Goal: Task Accomplishment & Management: Manage account settings

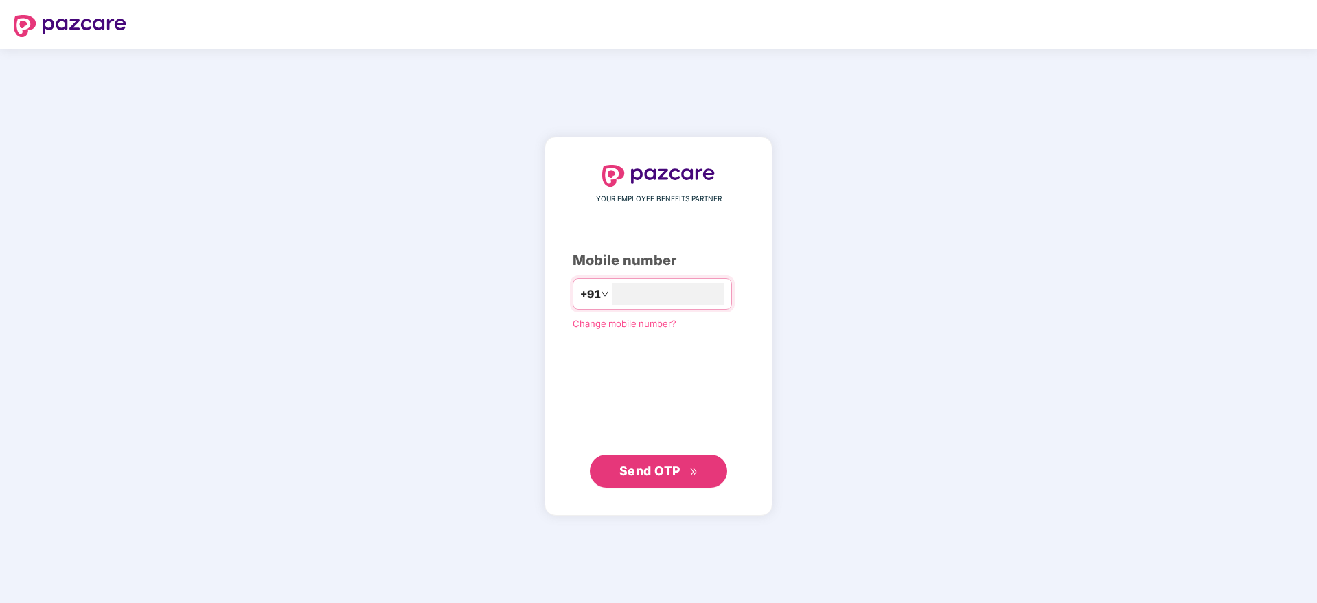
type input "**********"
click at [630, 463] on span "Send OTP" at bounding box center [649, 470] width 61 height 14
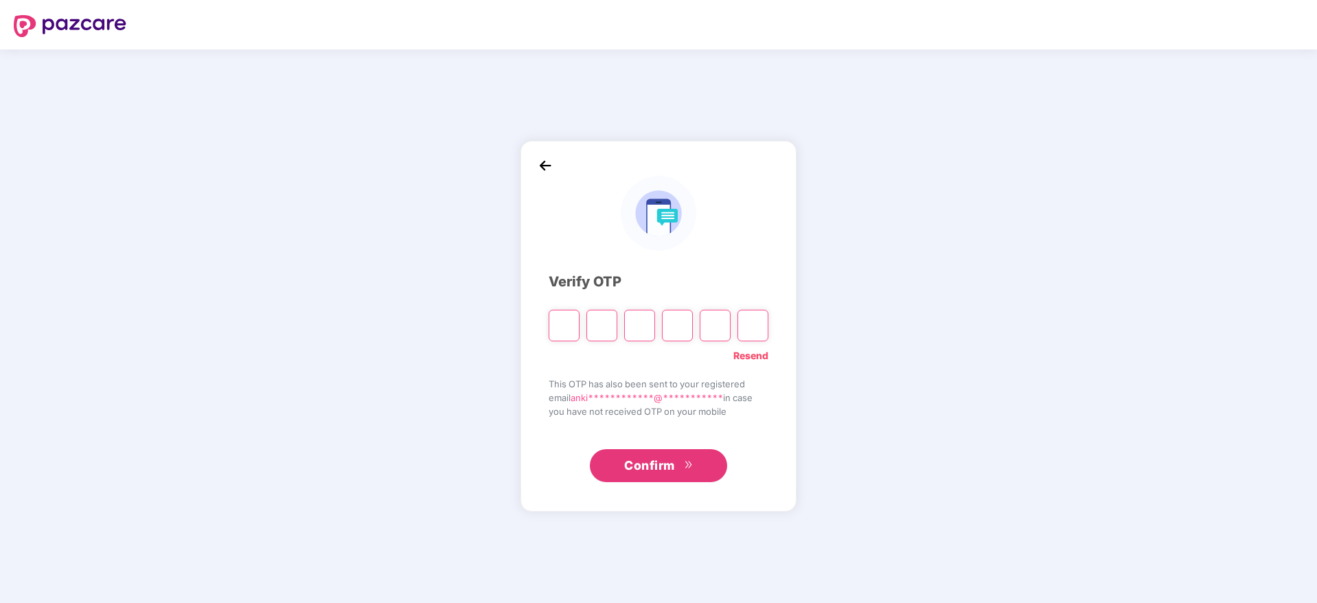
type input "*"
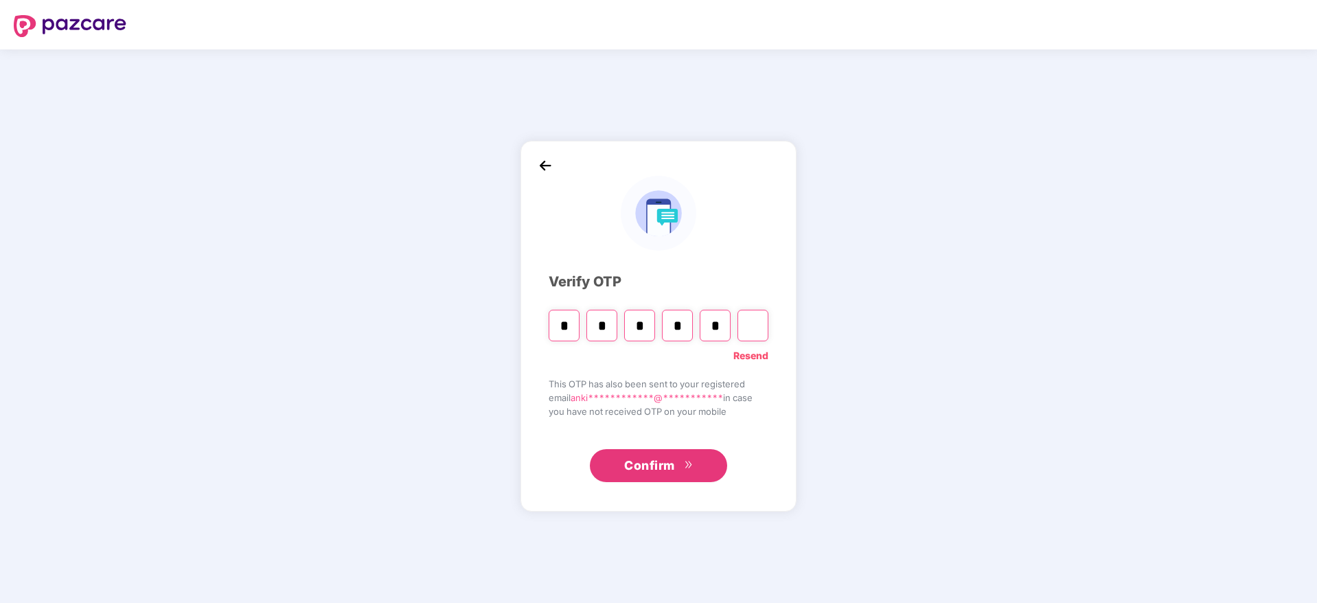
type input "*"
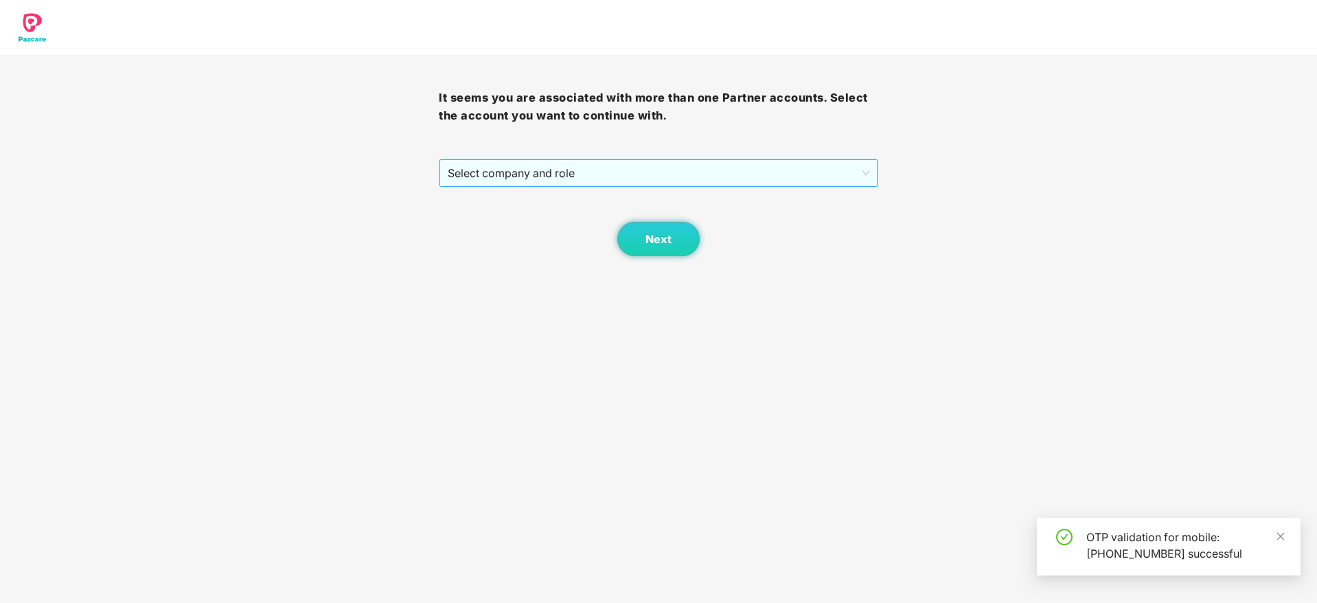
click at [588, 165] on span "Select company and role" at bounding box center [658, 173] width 421 height 26
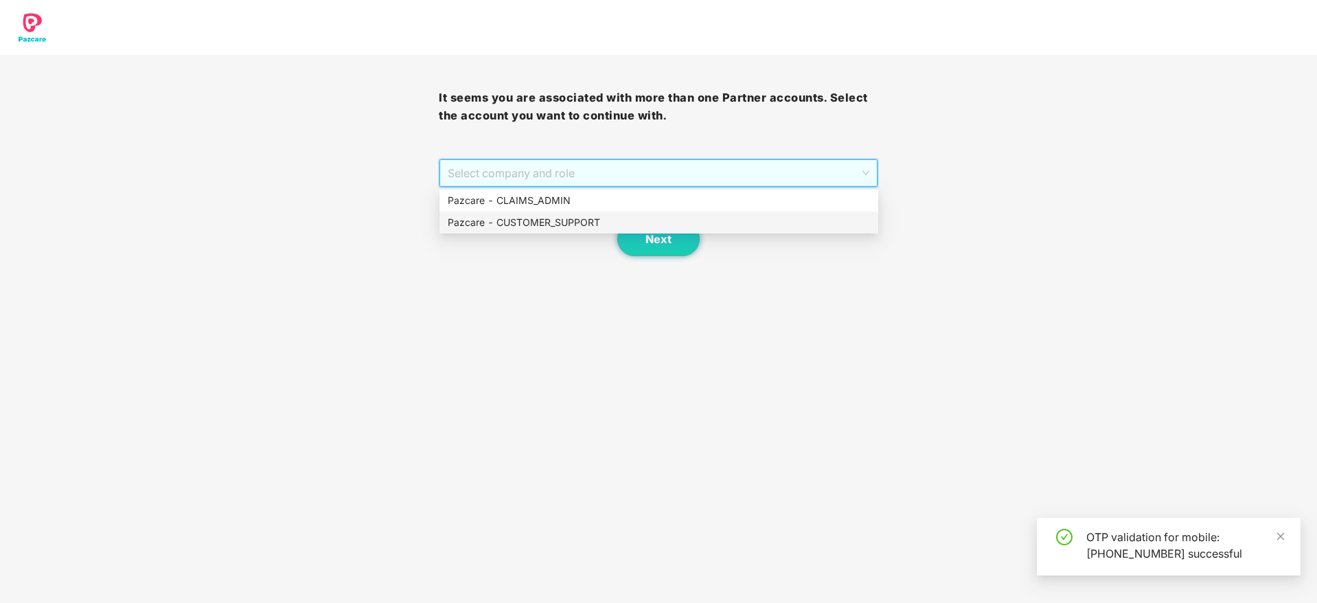
click at [544, 225] on div "Pazcare - CUSTOMER_SUPPORT" at bounding box center [659, 222] width 422 height 15
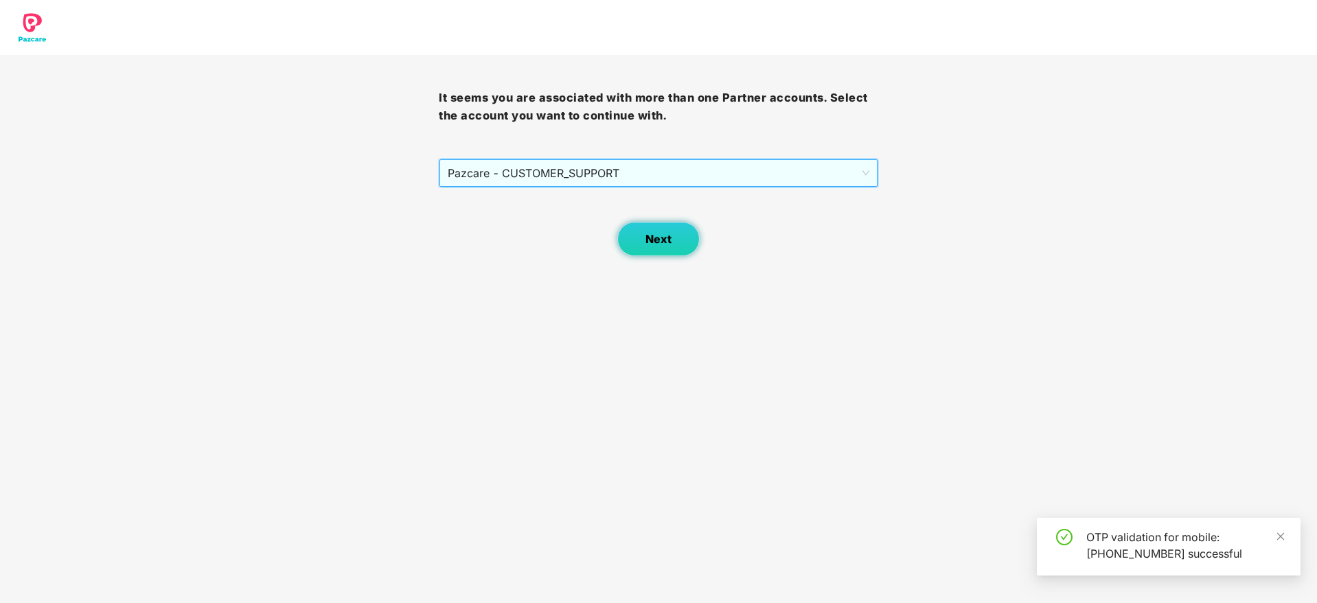
click at [661, 238] on span "Next" at bounding box center [658, 239] width 26 height 13
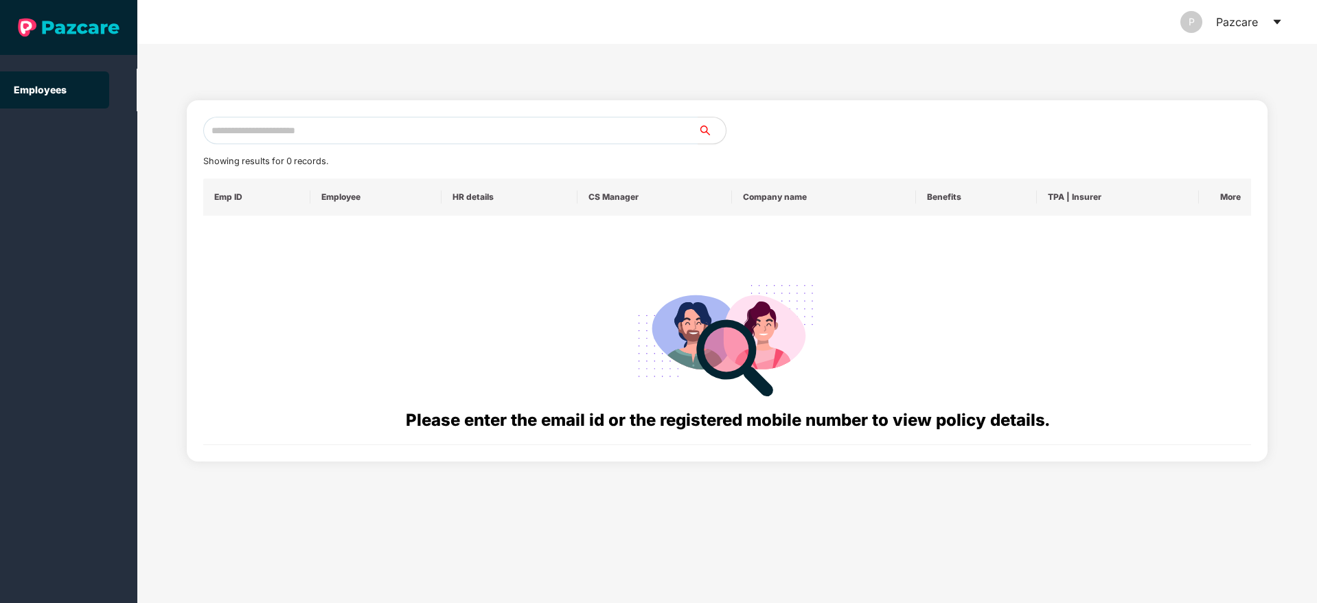
click at [1276, 18] on icon "caret-down" at bounding box center [1277, 21] width 11 height 11
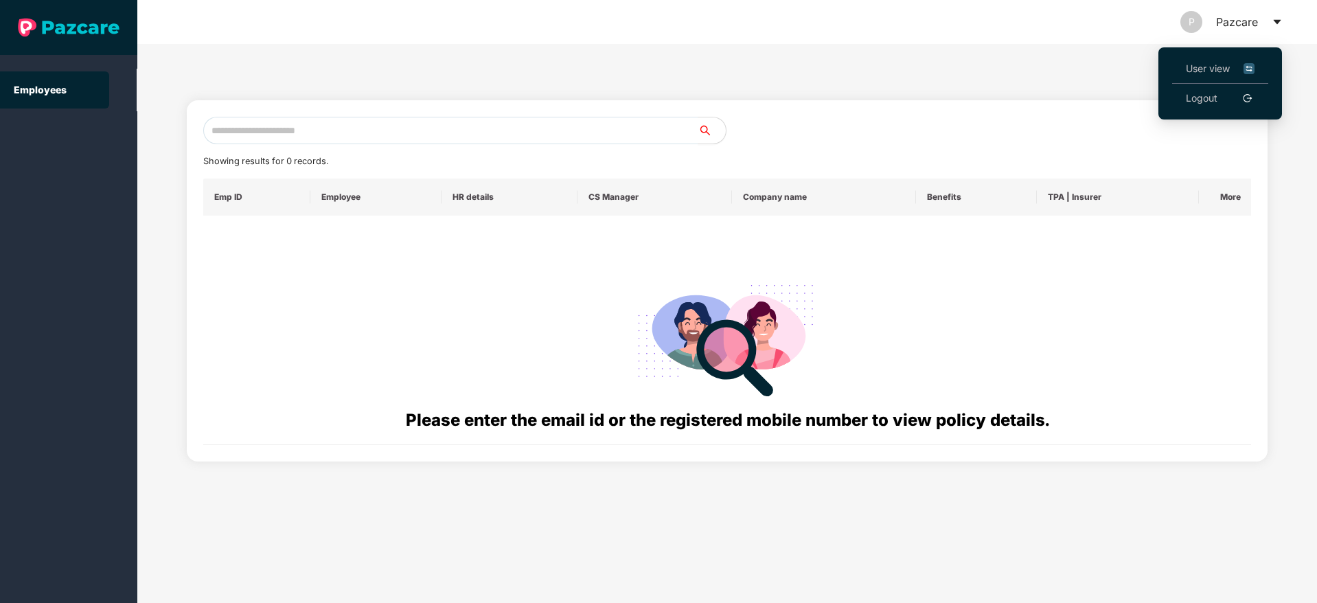
click at [1211, 65] on span "User view" at bounding box center [1220, 68] width 69 height 15
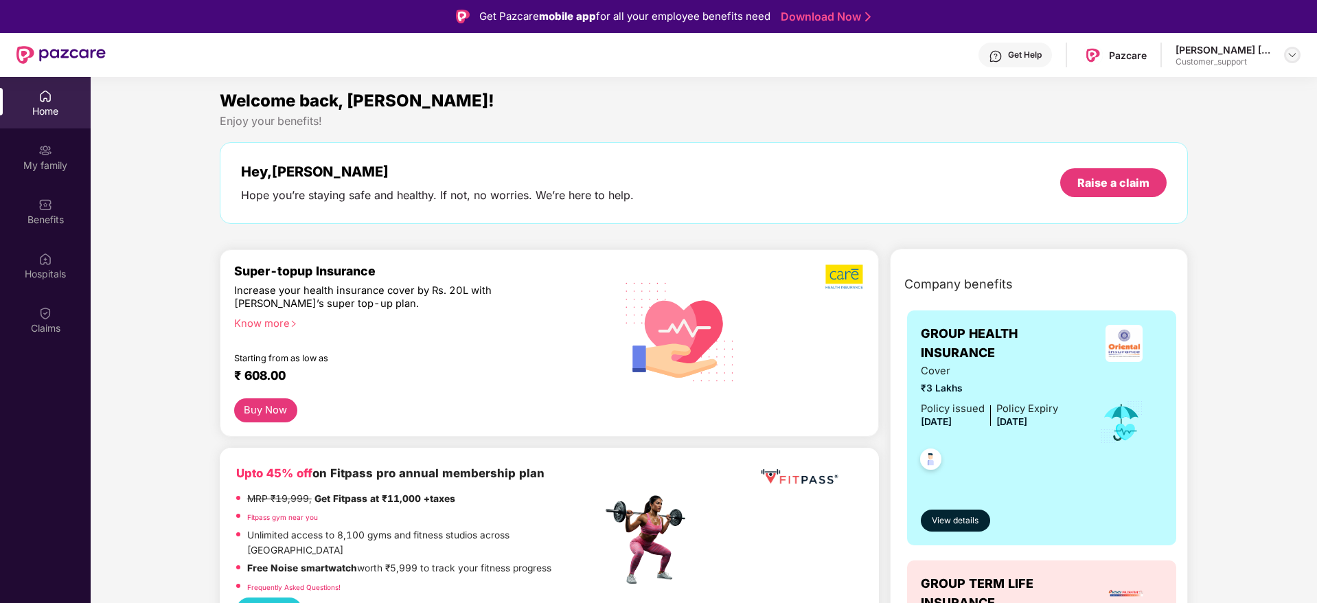
click at [1287, 54] on img at bounding box center [1292, 54] width 11 height 11
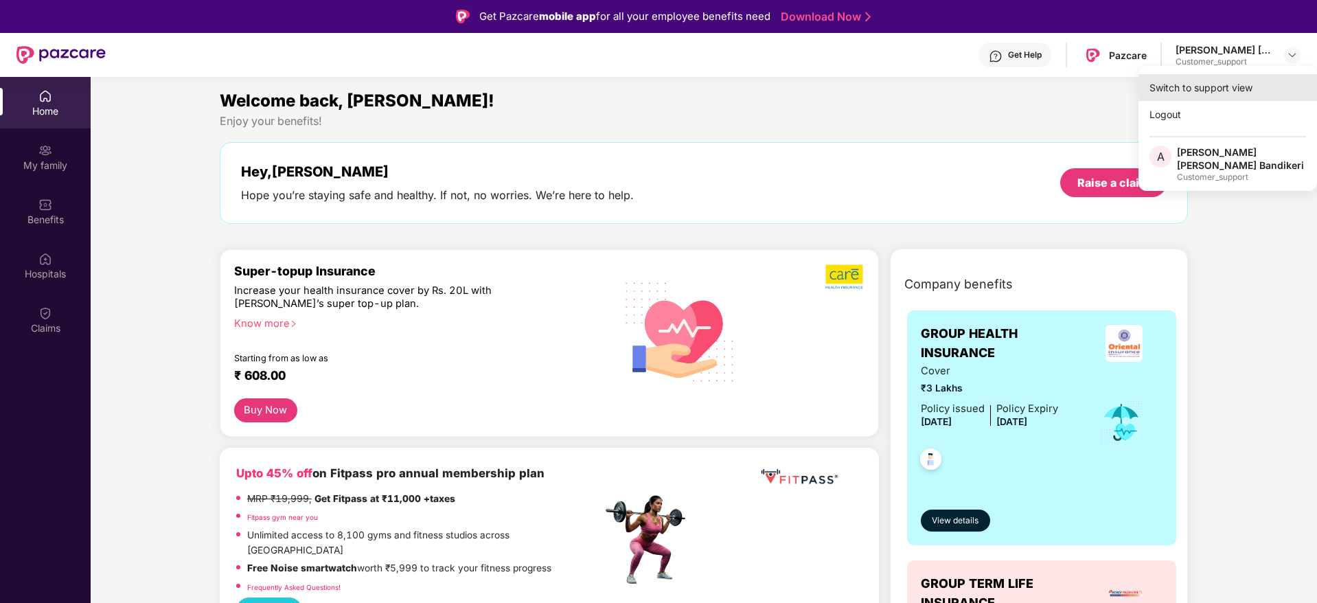
click at [1166, 87] on div "Switch to support view" at bounding box center [1227, 87] width 179 height 27
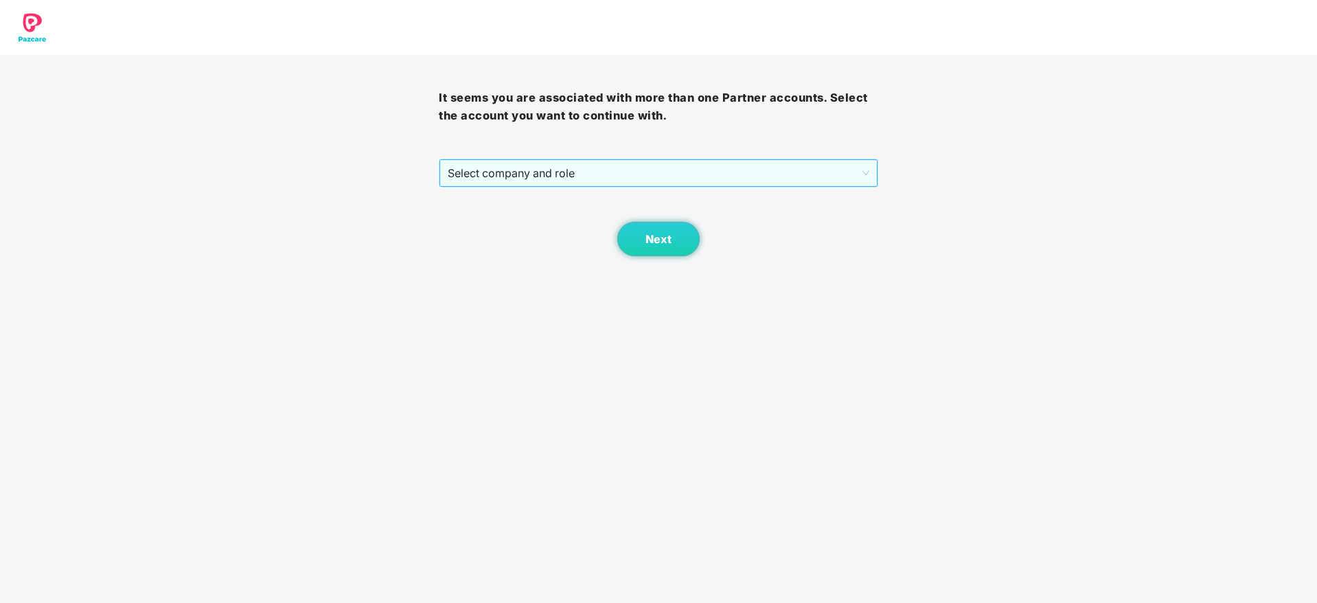
click at [585, 162] on span "Select company and role" at bounding box center [658, 173] width 421 height 26
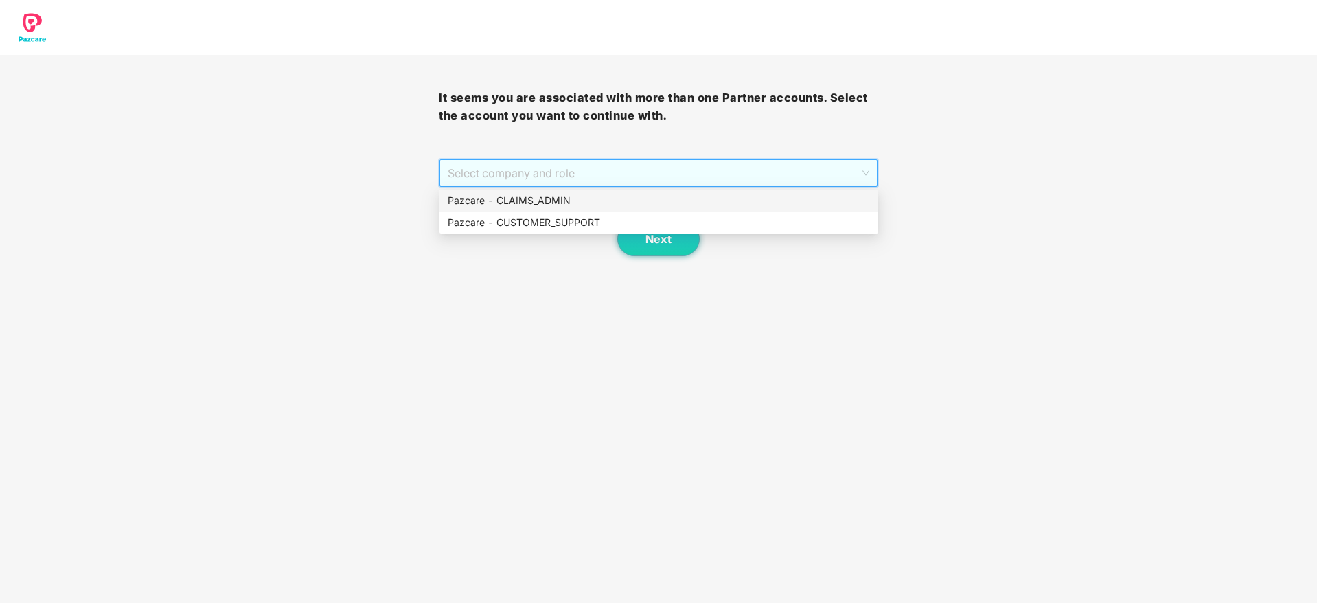
click at [555, 193] on div "Pazcare - CLAIMS_ADMIN" at bounding box center [659, 200] width 422 height 15
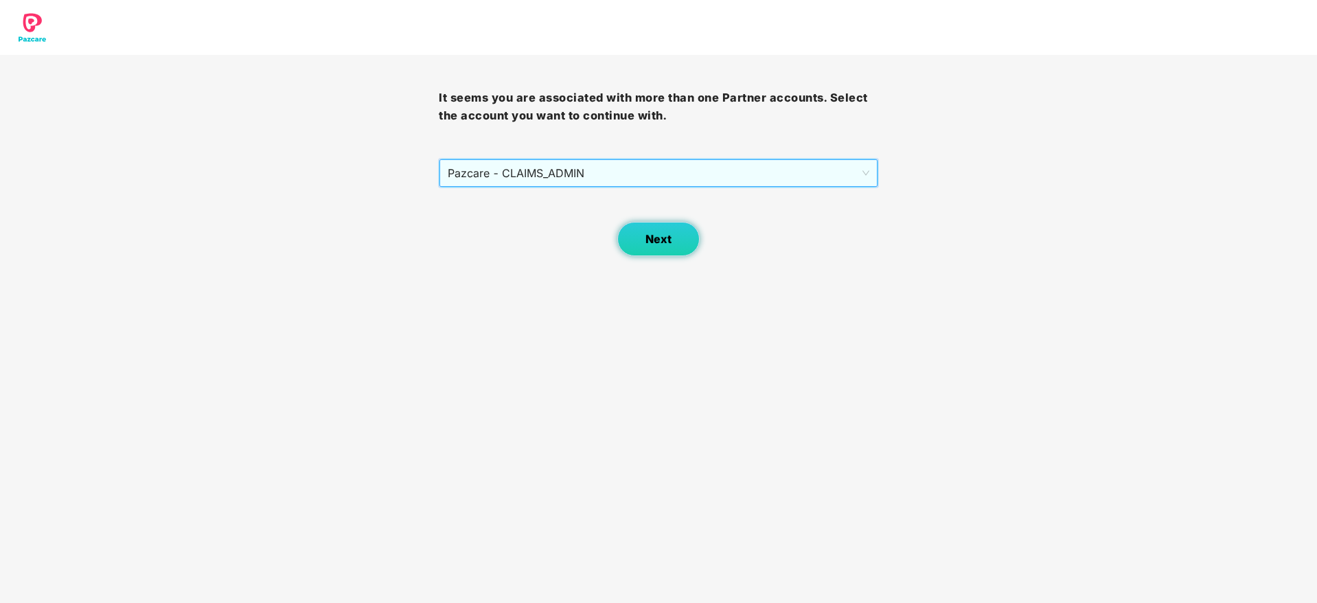
click at [674, 245] on button "Next" at bounding box center [658, 239] width 82 height 34
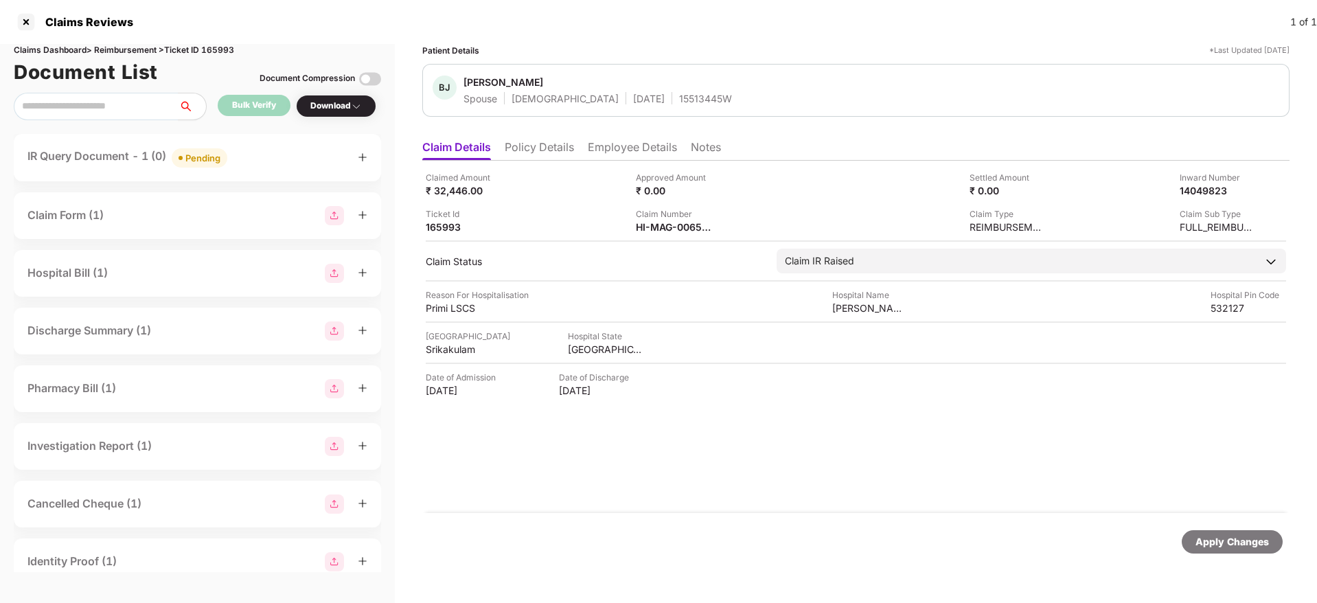
click at [287, 157] on div "IR Query Document - 1 (0) Pending" at bounding box center [197, 158] width 340 height 20
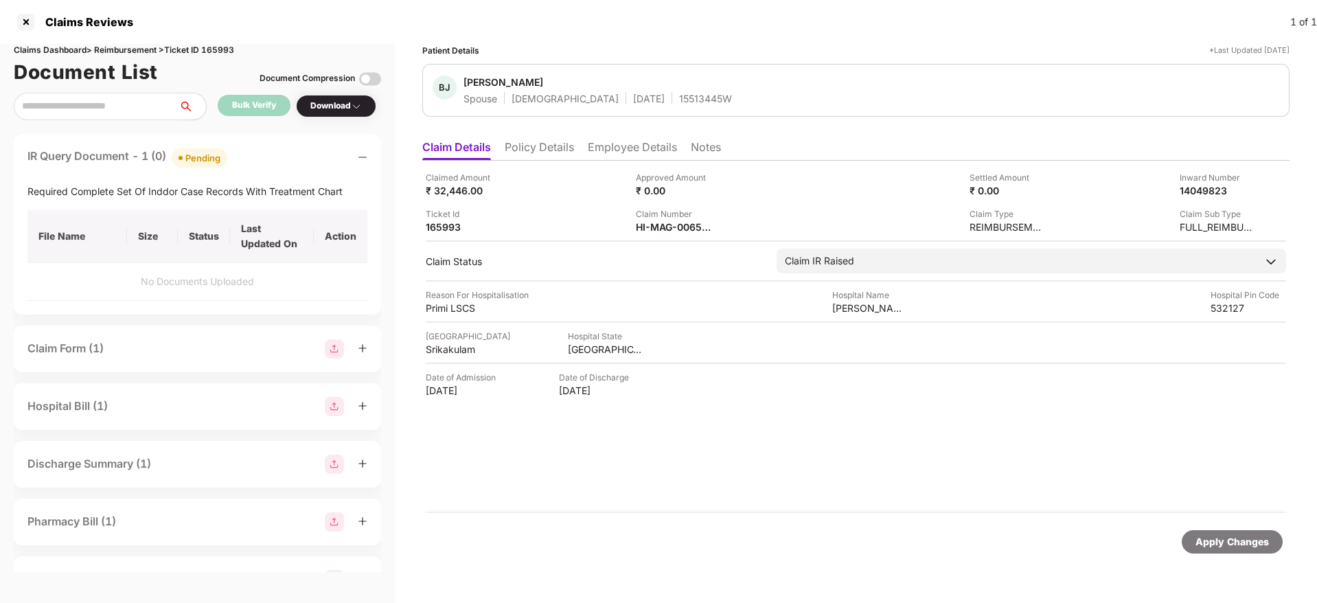
click at [287, 157] on div "IR Query Document - 1 (0) Pending" at bounding box center [197, 158] width 340 height 20
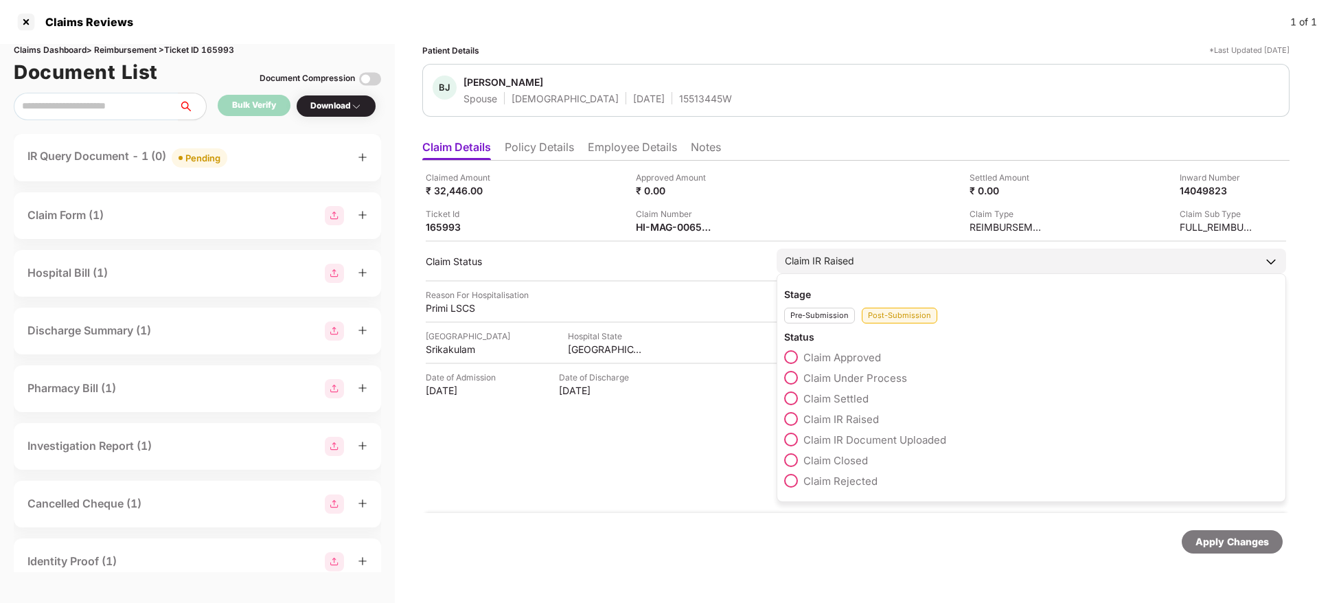
click at [792, 375] on span at bounding box center [791, 378] width 14 height 14
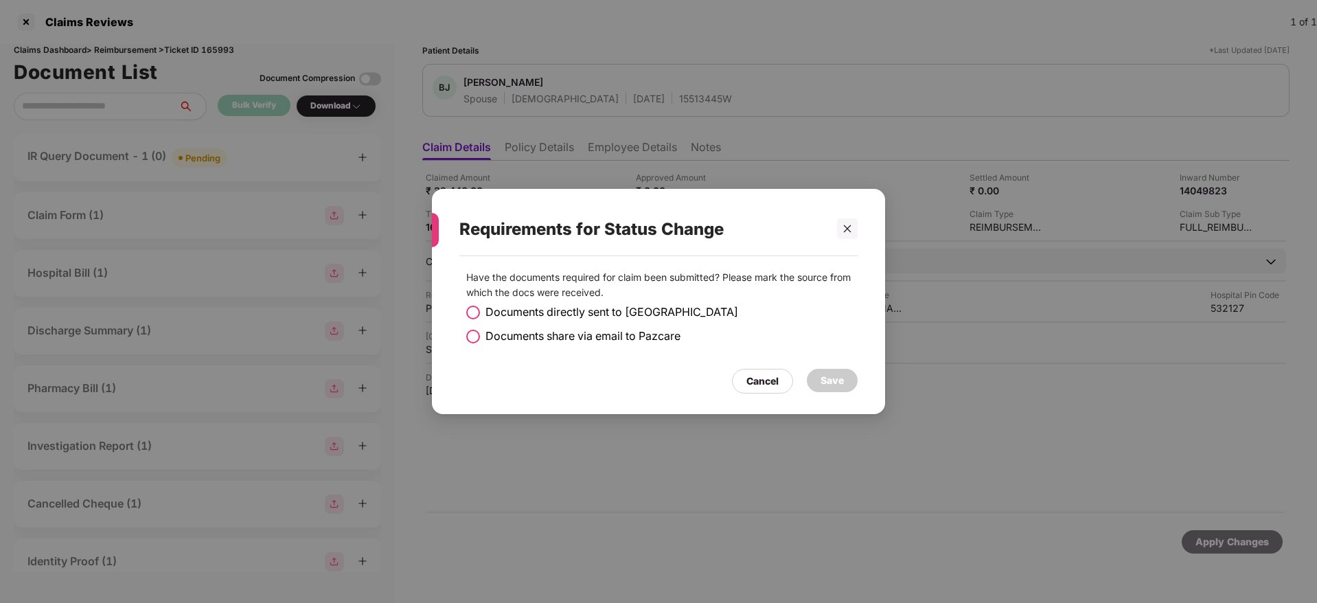
click at [474, 336] on span at bounding box center [473, 337] width 14 height 14
click at [842, 373] on div "Save" at bounding box center [832, 380] width 23 height 15
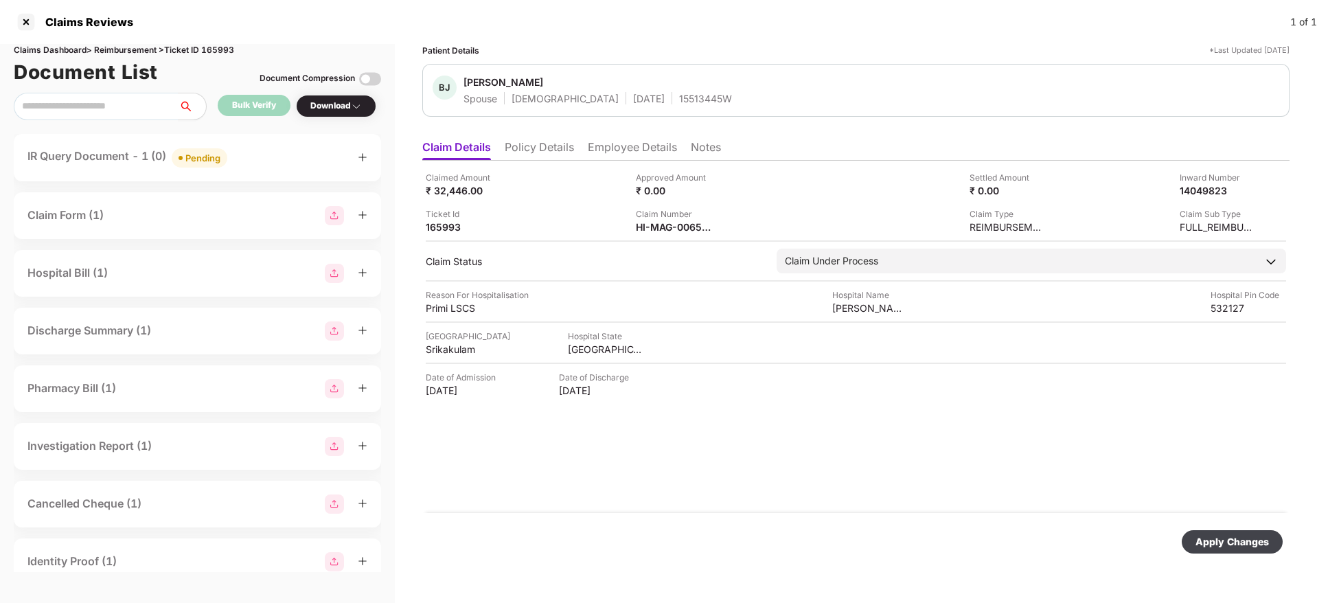
click at [1239, 545] on div "Apply Changes" at bounding box center [1231, 541] width 73 height 15
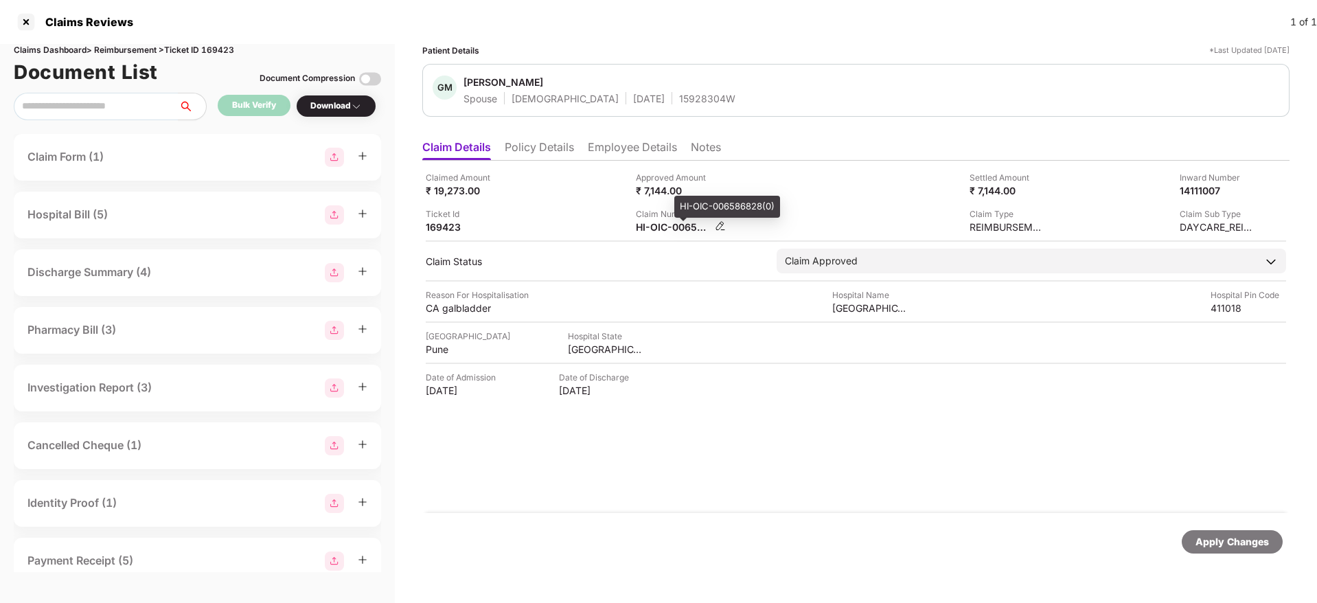
click at [652, 227] on div "HI-OIC-006586828(0)" at bounding box center [674, 226] width 76 height 13
copy div
click at [535, 148] on li "Policy Details" at bounding box center [539, 150] width 69 height 20
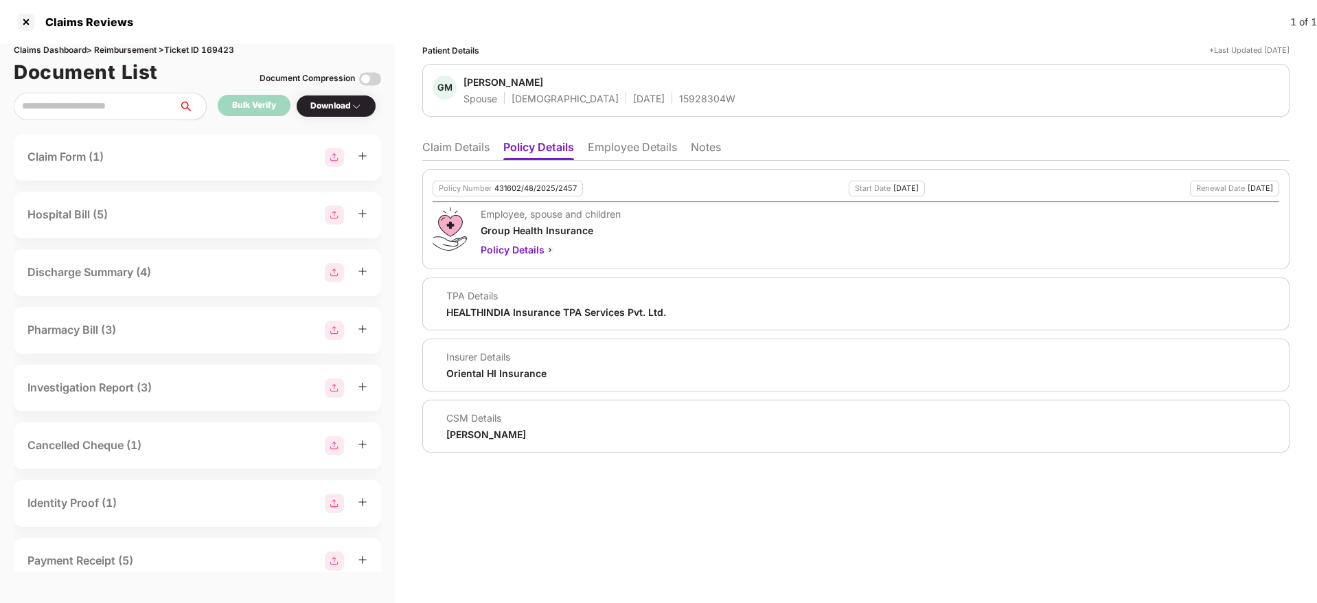
click at [446, 148] on li "Claim Details" at bounding box center [455, 150] width 67 height 20
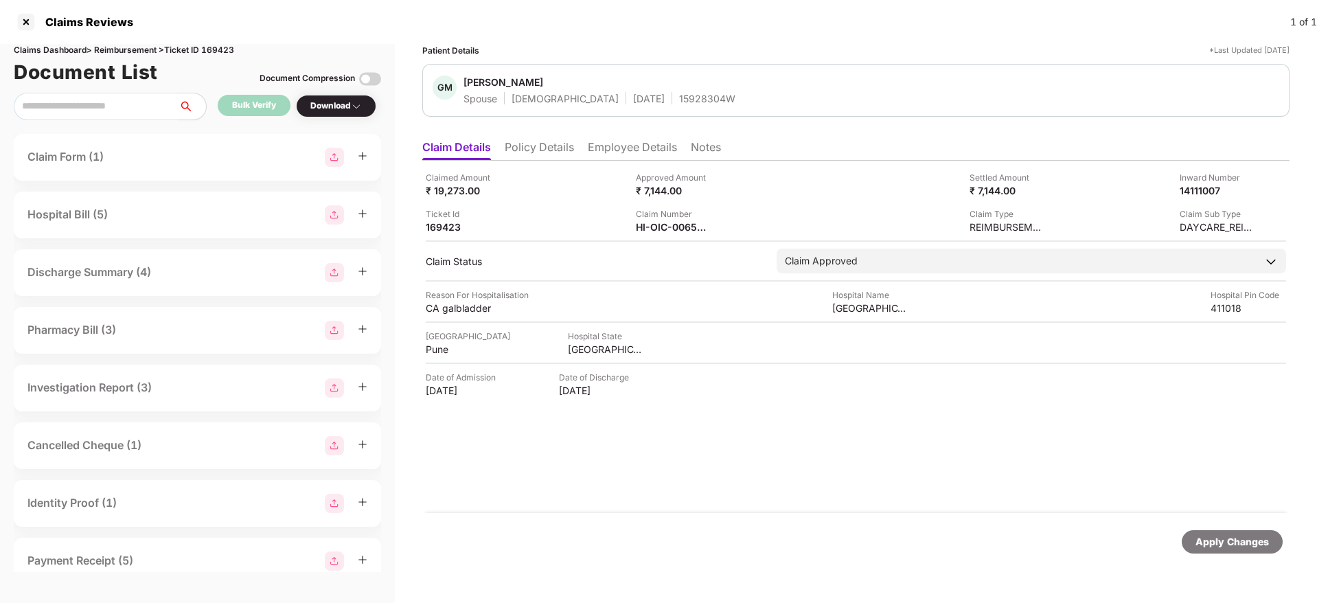
click at [535, 152] on li "Policy Details" at bounding box center [539, 150] width 69 height 20
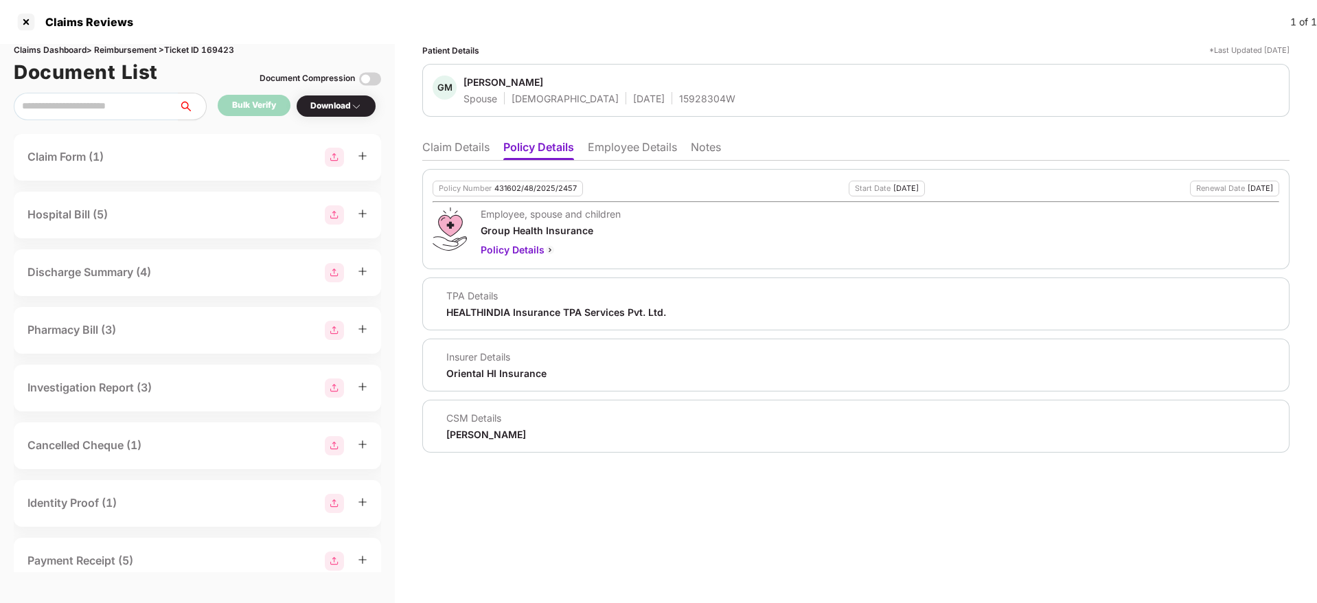
click at [444, 152] on li "Claim Details" at bounding box center [455, 150] width 67 height 20
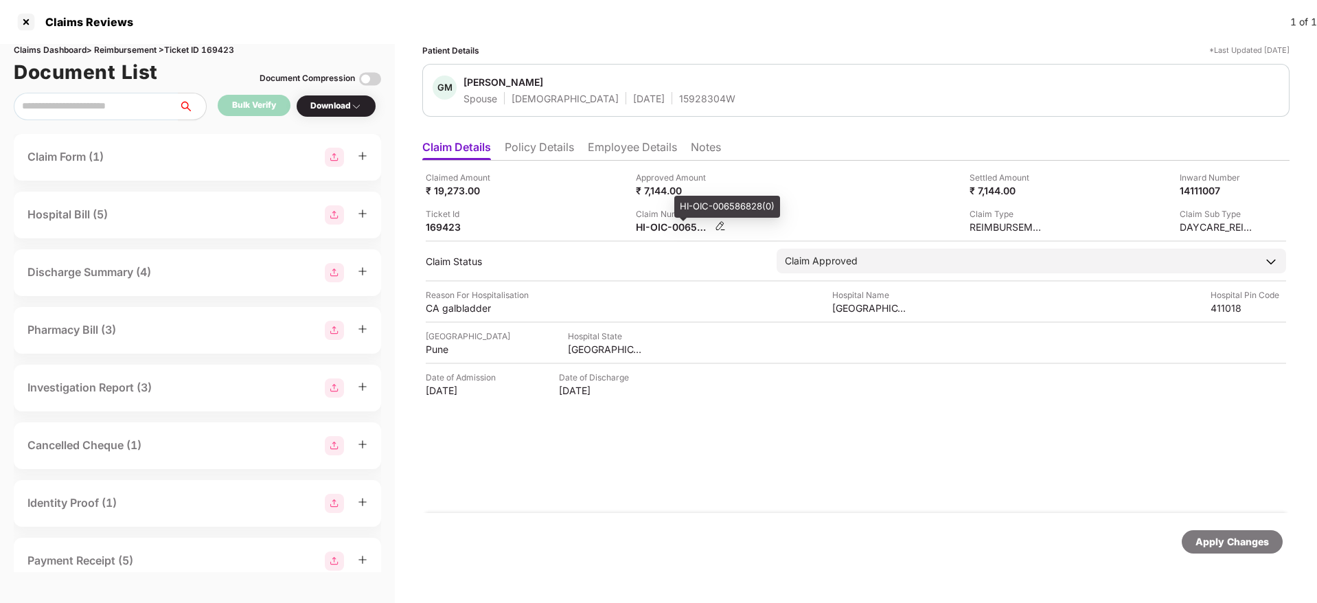
click at [665, 225] on div "HI-OIC-006586828(0)" at bounding box center [674, 226] width 76 height 13
copy div
click at [662, 231] on div "HI-OIC-006570685(0)" at bounding box center [674, 226] width 76 height 13
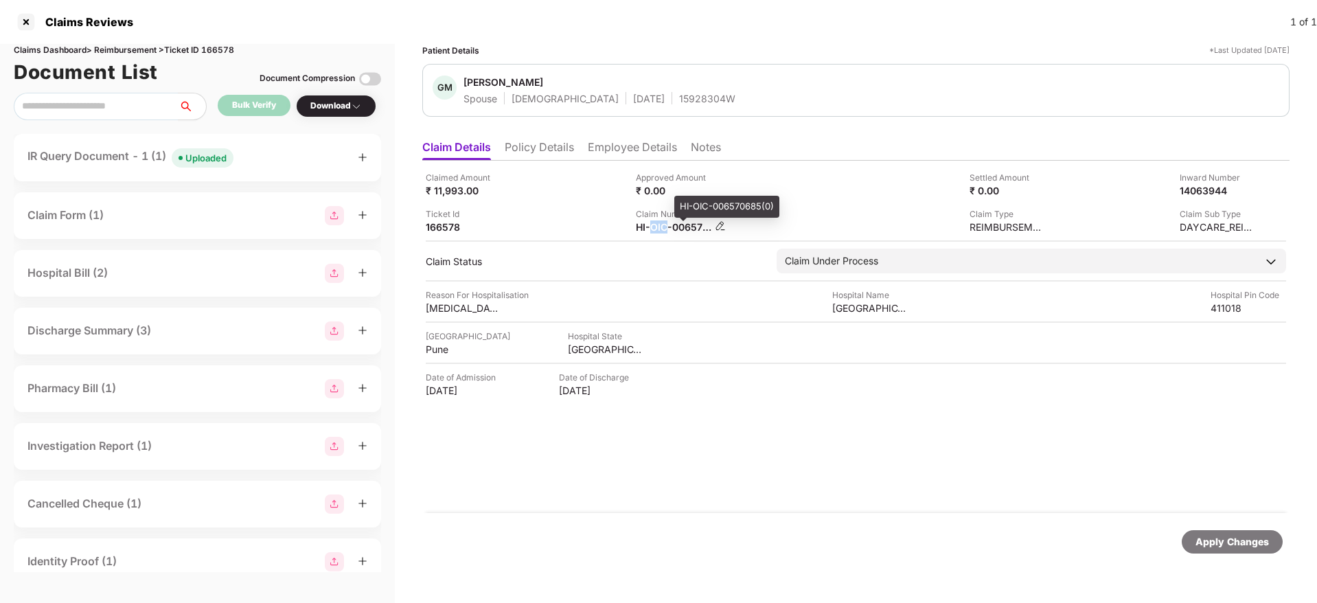
click at [662, 231] on div "HI-OIC-006570685(0)" at bounding box center [674, 226] width 76 height 13
copy div
click at [734, 194] on div "Approved Amount ₹ 0.00" at bounding box center [736, 184] width 200 height 26
click at [285, 168] on div "IR Query Document - 1 (1) Uploaded" at bounding box center [197, 157] width 367 height 47
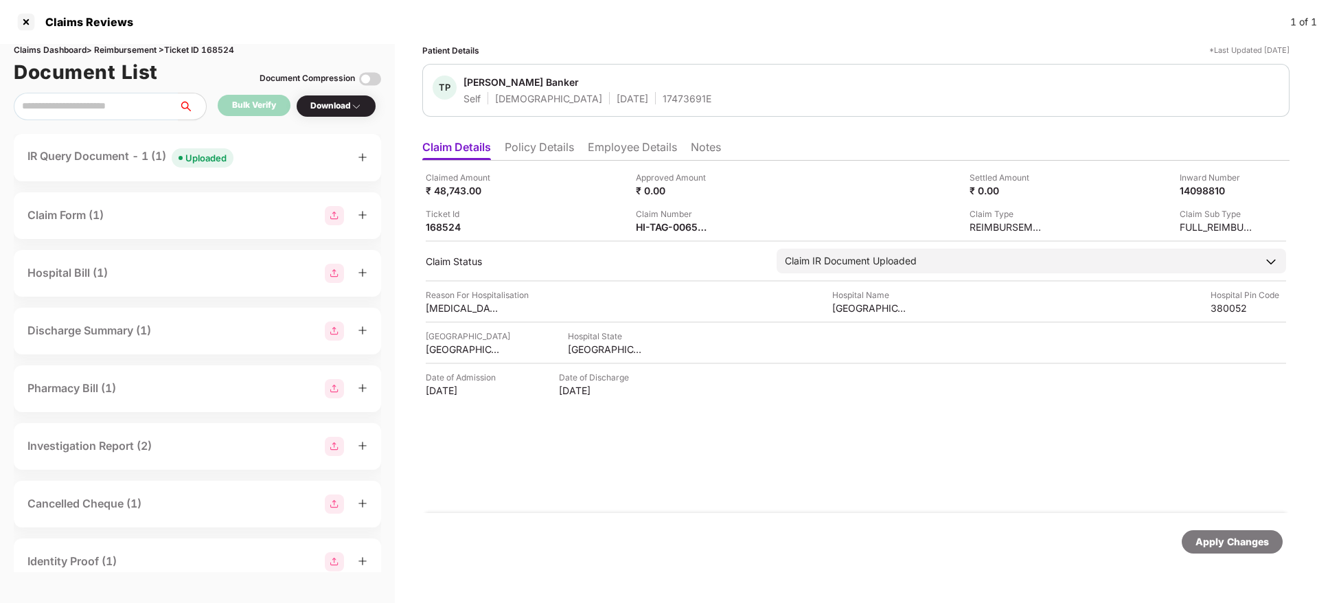
click at [260, 165] on div "IR Query Document - 1 (1) Uploaded" at bounding box center [197, 158] width 340 height 20
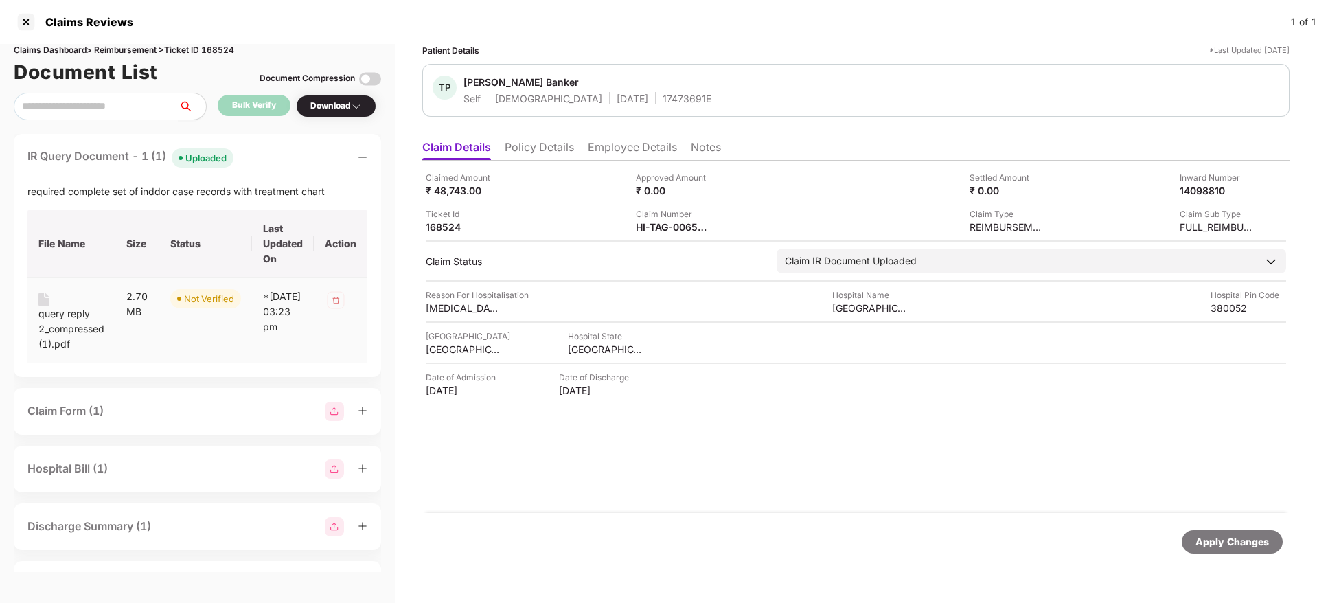
click at [83, 313] on div "query reply 2_compressed (1).pdf" at bounding box center [71, 328] width 66 height 45
click at [675, 227] on div "HI-TAG-006582318(0)" at bounding box center [674, 226] width 76 height 13
copy div
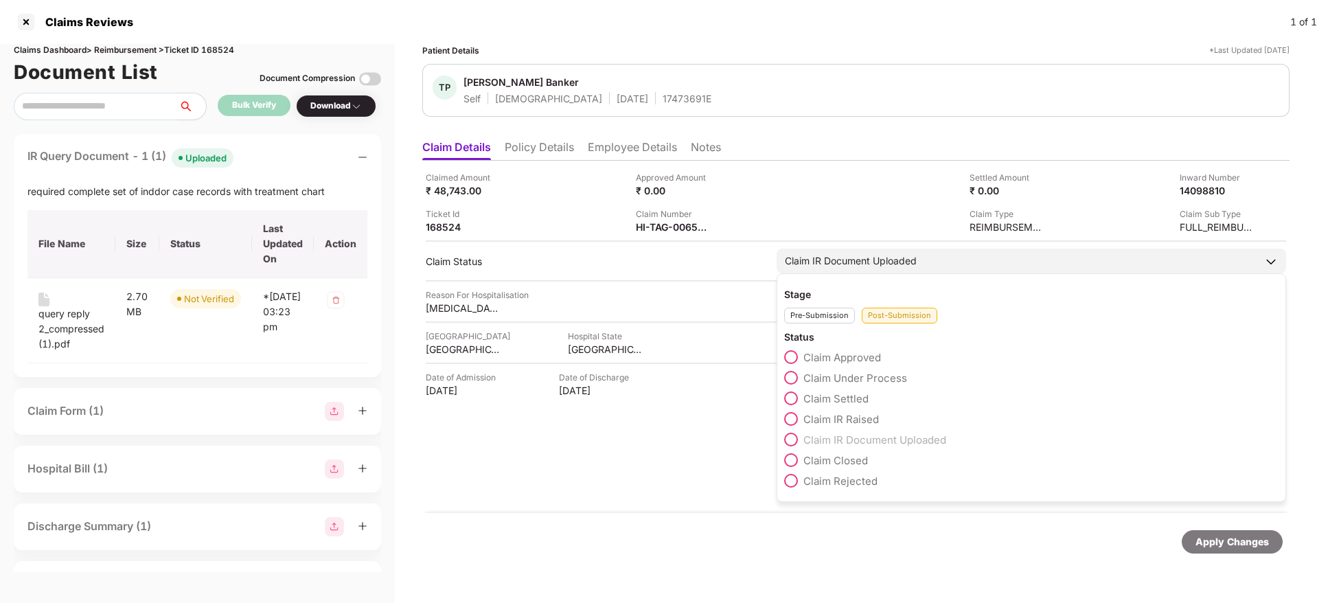
click at [787, 374] on span at bounding box center [791, 378] width 14 height 14
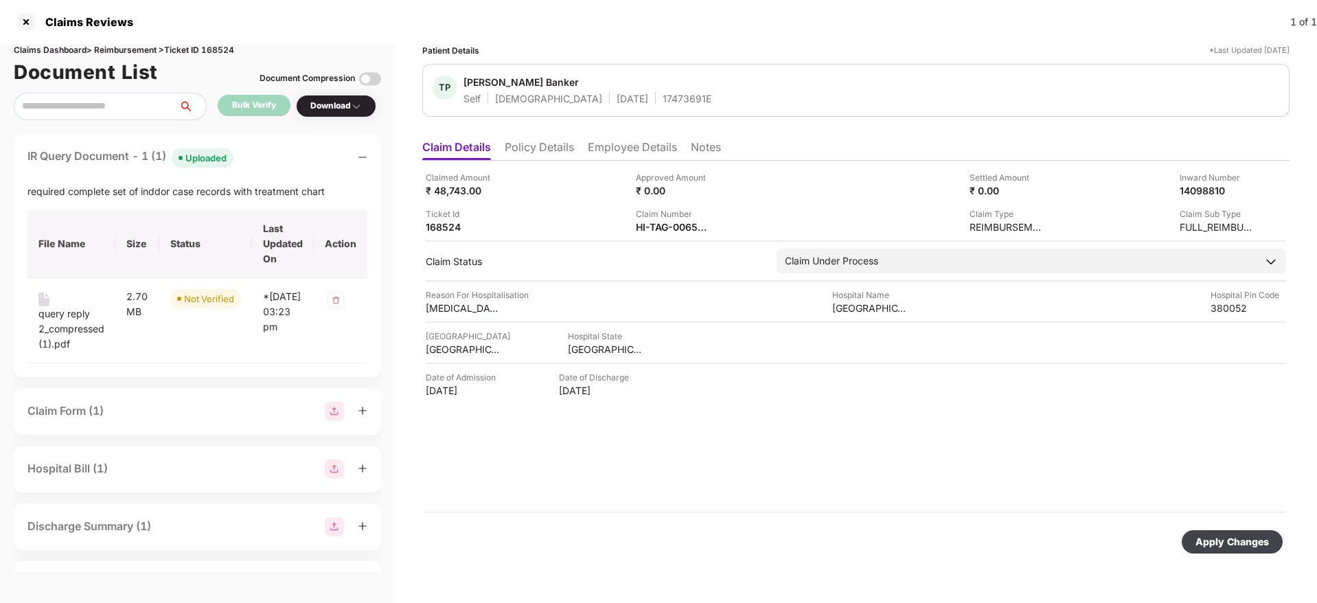
click at [1254, 548] on div "Apply Changes" at bounding box center [1231, 541] width 73 height 15
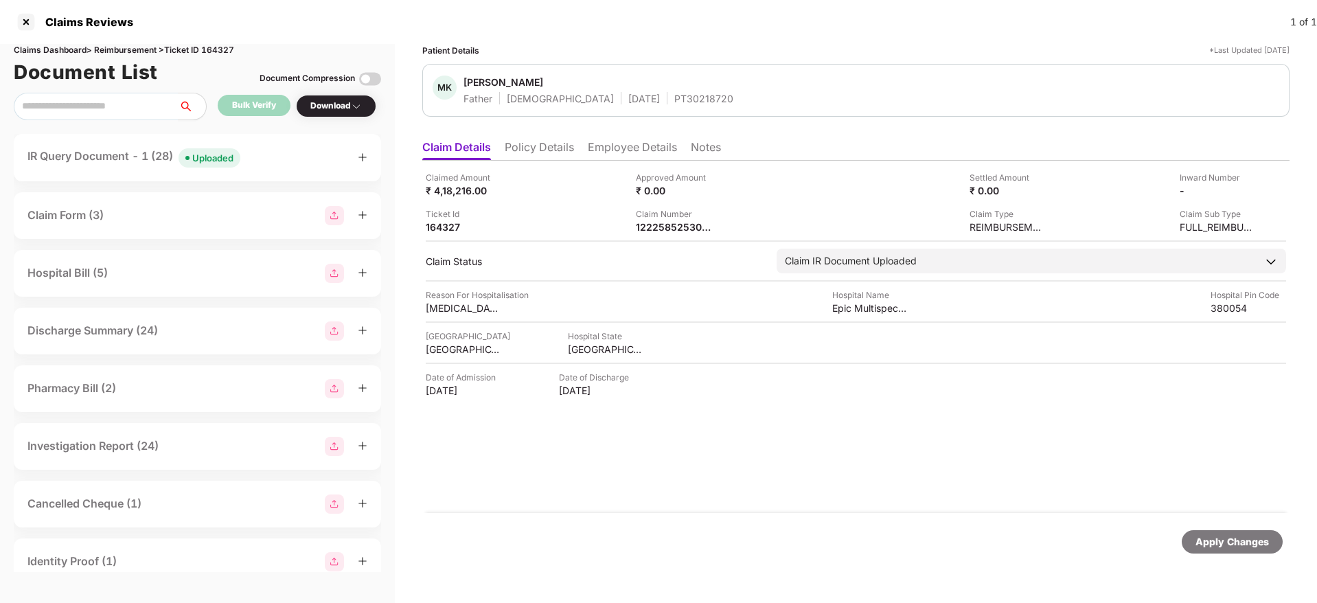
click at [268, 166] on div "IR Query Document - 1 (28) Uploaded" at bounding box center [197, 158] width 340 height 20
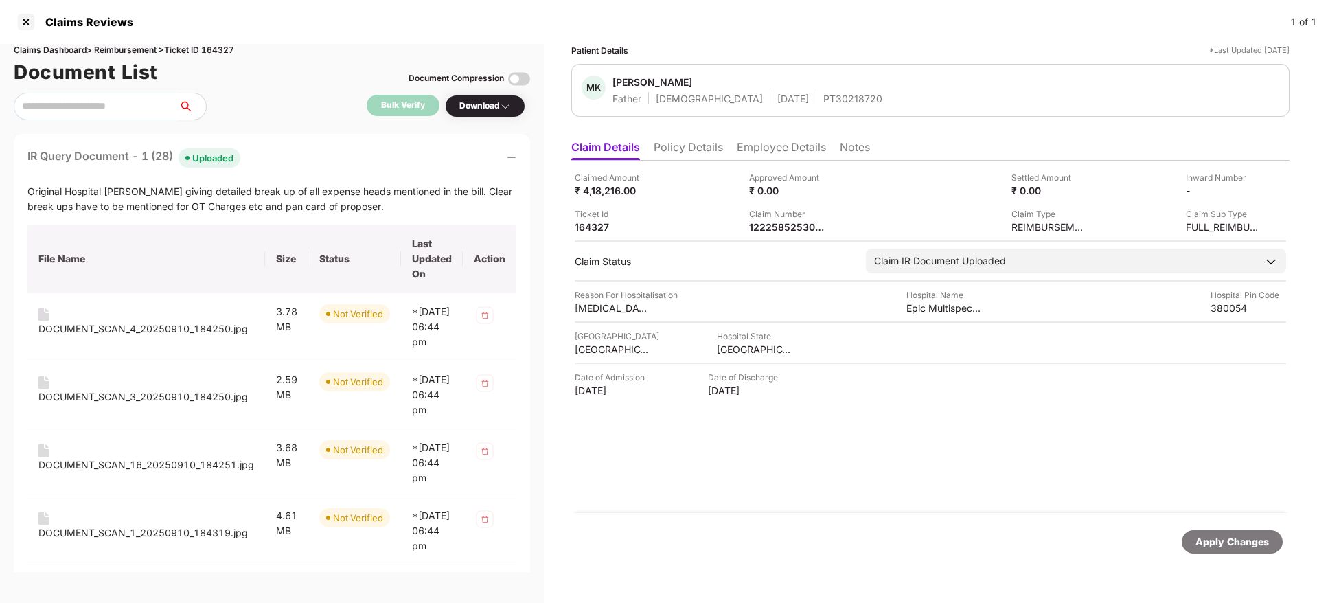
click at [278, 153] on div "IR Query Document - 1 (28) Uploaded" at bounding box center [271, 158] width 489 height 20
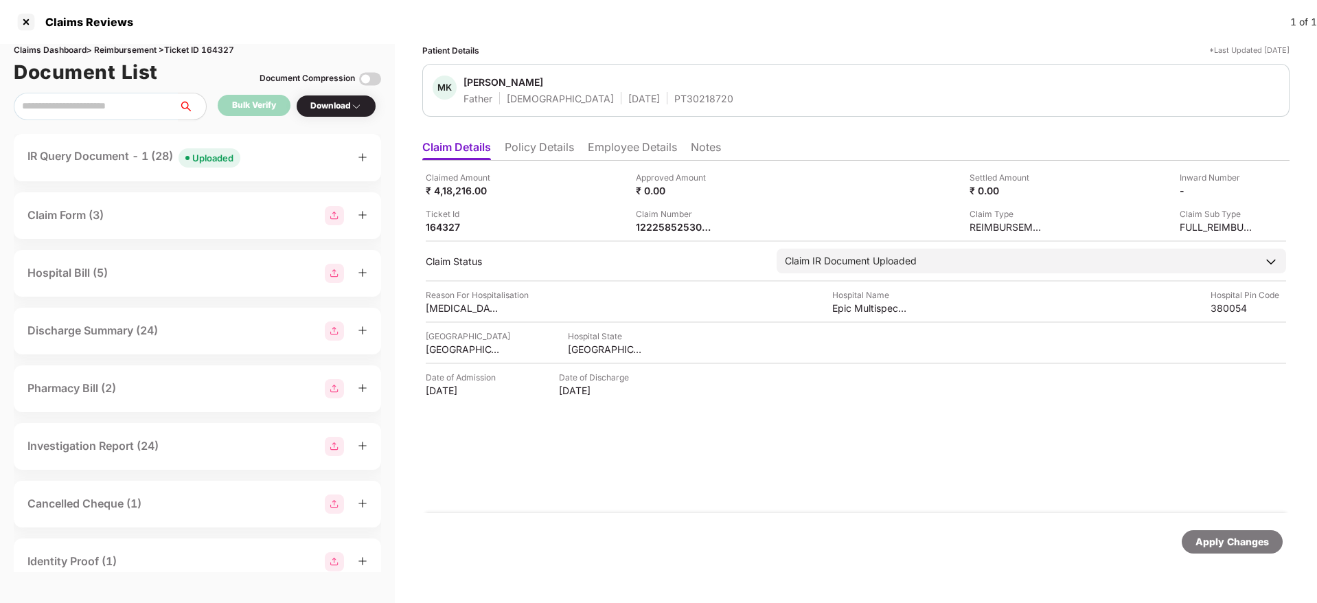
click at [294, 163] on div "IR Query Document - 1 (28) Uploaded" at bounding box center [197, 158] width 340 height 20
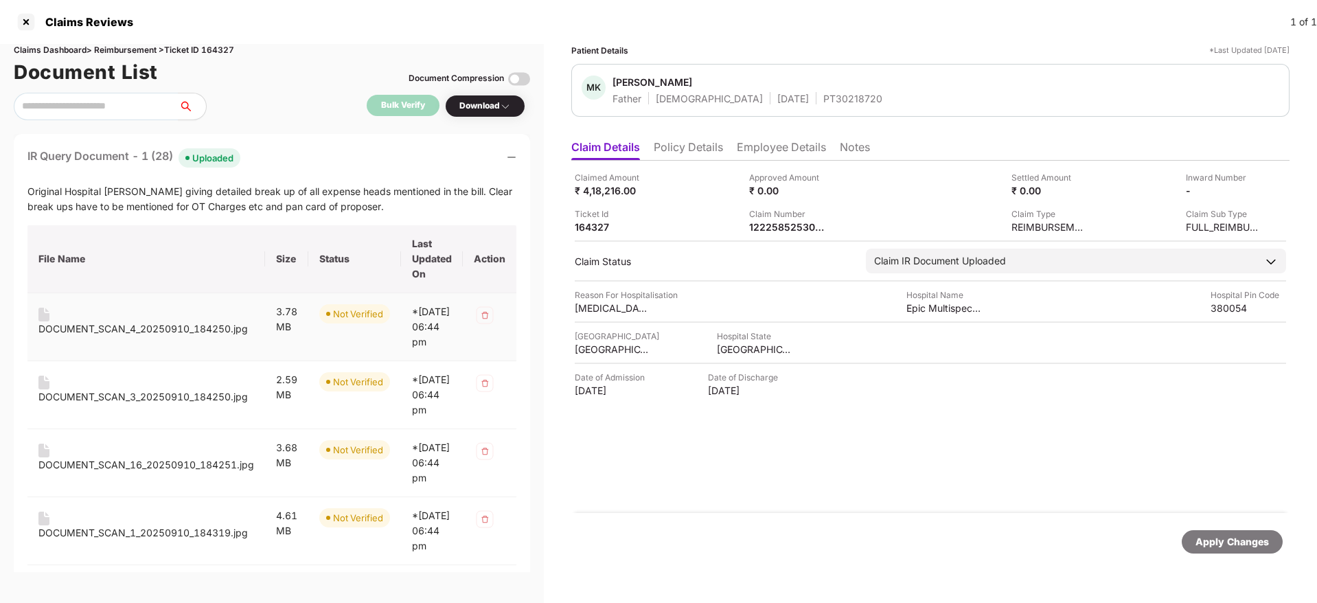
click at [167, 330] on div "DOCUMENT_SCAN_4_20250910_184250.jpg" at bounding box center [142, 328] width 209 height 15
click at [134, 404] on div "DOCUMENT_SCAN_3_20250910_184250.jpg" at bounding box center [142, 396] width 209 height 15
click at [146, 472] on div "DOCUMENT_SCAN_16_20250910_184251.jpg" at bounding box center [146, 464] width 216 height 15
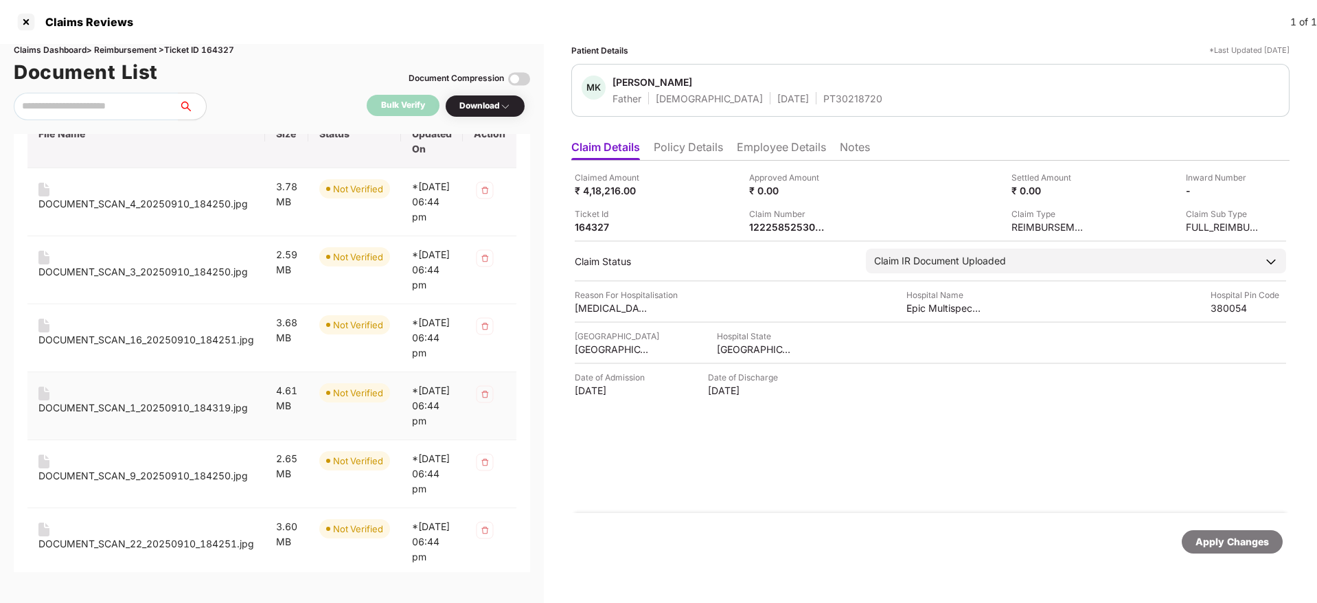
scroll to position [127, 0]
click at [172, 413] on div "DOCUMENT_SCAN_1_20250910_184319.jpg" at bounding box center [142, 405] width 209 height 15
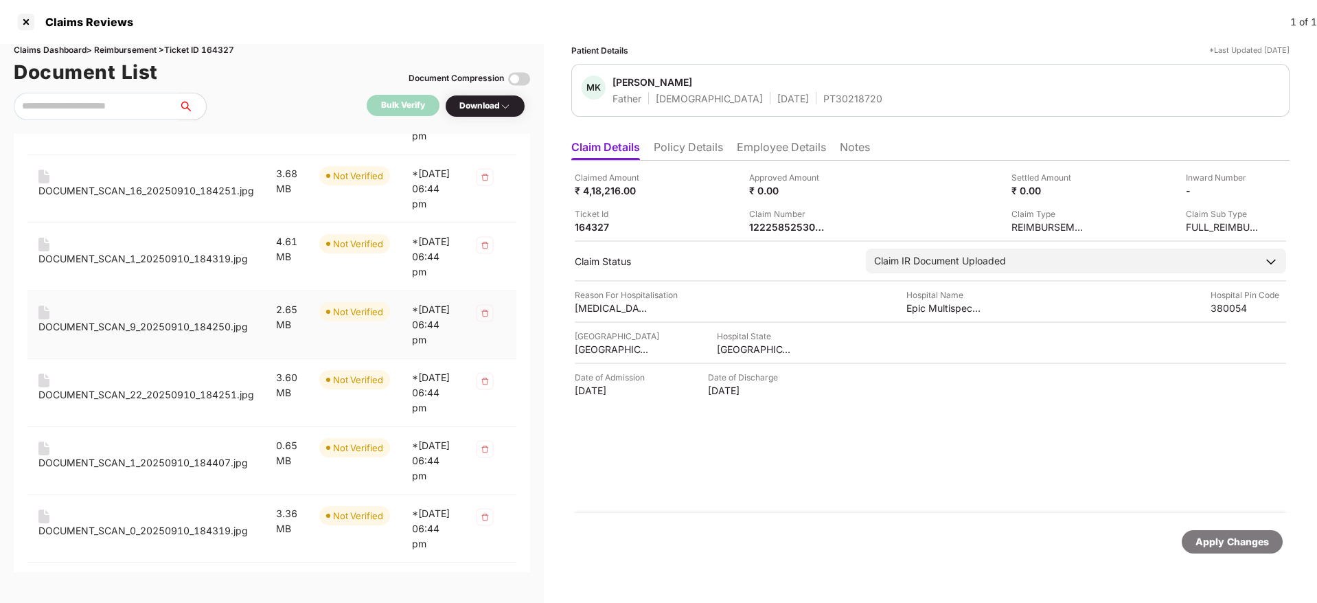
scroll to position [275, 0]
click at [182, 333] on div "DOCUMENT_SCAN_9_20250910_184250.jpg" at bounding box center [142, 325] width 209 height 15
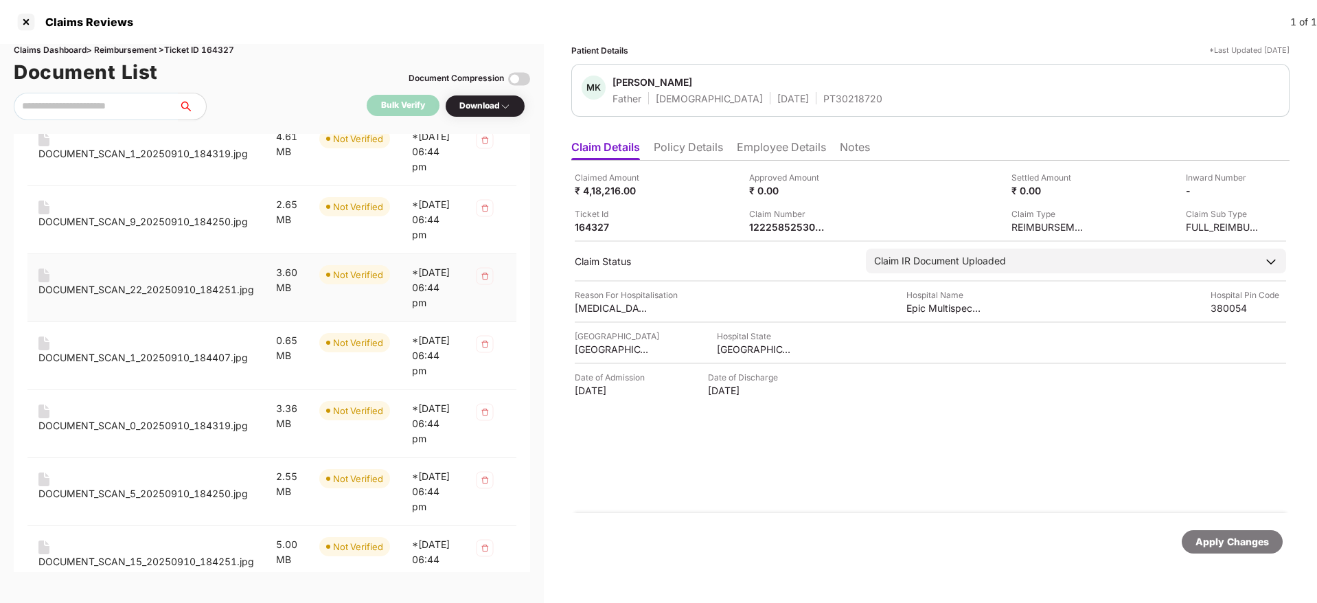
scroll to position [380, 0]
click at [196, 296] on div "DOCUMENT_SCAN_22_20250910_184251.jpg" at bounding box center [146, 288] width 216 height 15
click at [192, 364] on div "DOCUMENT_SCAN_1_20250910_184407.jpg" at bounding box center [142, 356] width 209 height 15
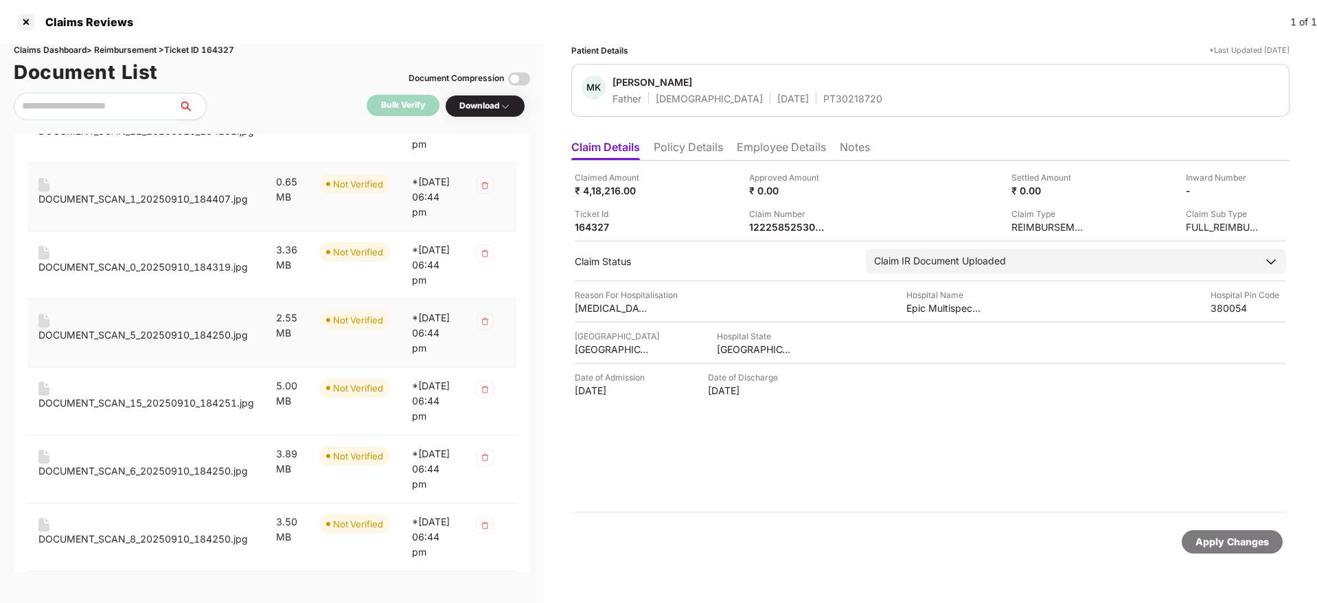
scroll to position [540, 0]
click at [195, 273] on div "DOCUMENT_SCAN_0_20250910_184319.jpg" at bounding box center [142, 264] width 209 height 15
click at [168, 341] on div "DOCUMENT_SCAN_5_20250910_184250.jpg" at bounding box center [142, 332] width 209 height 15
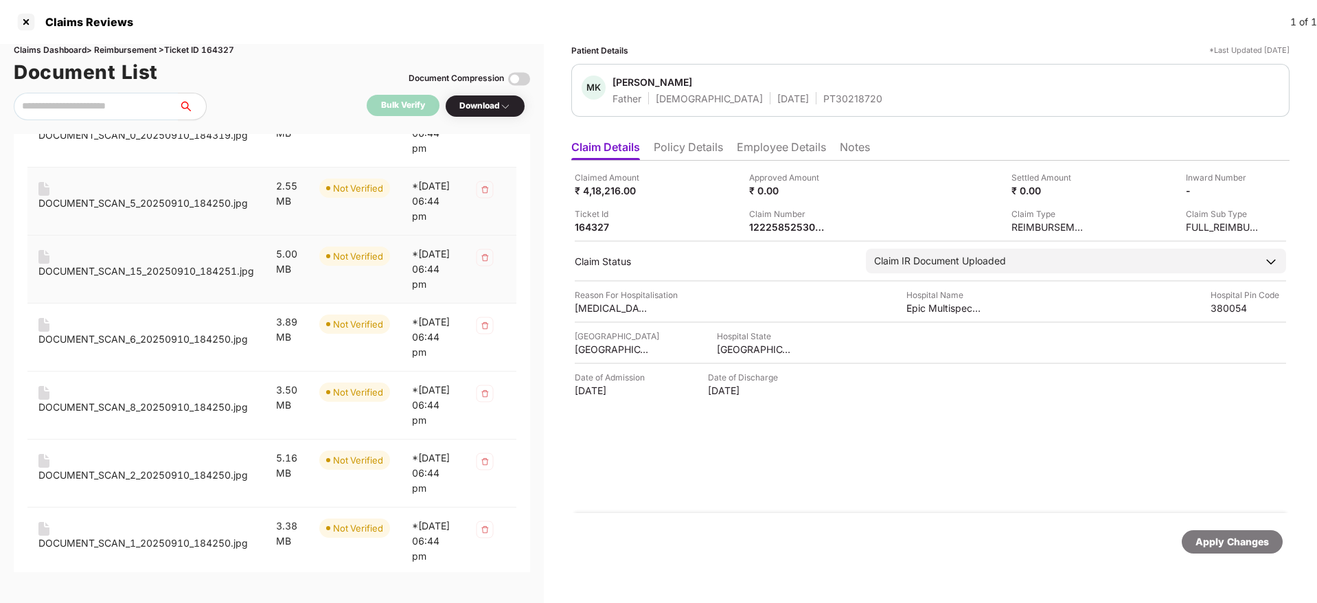
scroll to position [671, 0]
click at [180, 277] on div "DOCUMENT_SCAN_15_20250910_184251.jpg" at bounding box center [146, 269] width 216 height 15
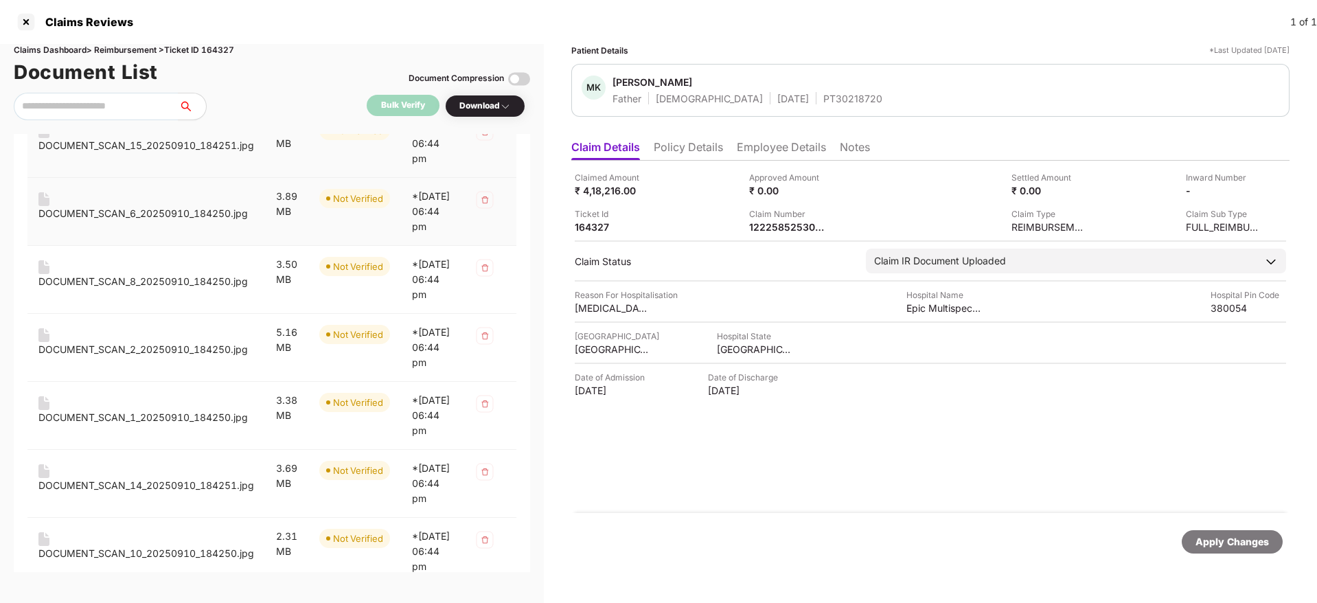
scroll to position [796, 0]
click at [203, 220] on div "DOCUMENT_SCAN_6_20250910_184250.jpg" at bounding box center [142, 212] width 209 height 15
click at [198, 288] on div "DOCUMENT_SCAN_8_20250910_184250.jpg" at bounding box center [142, 280] width 209 height 15
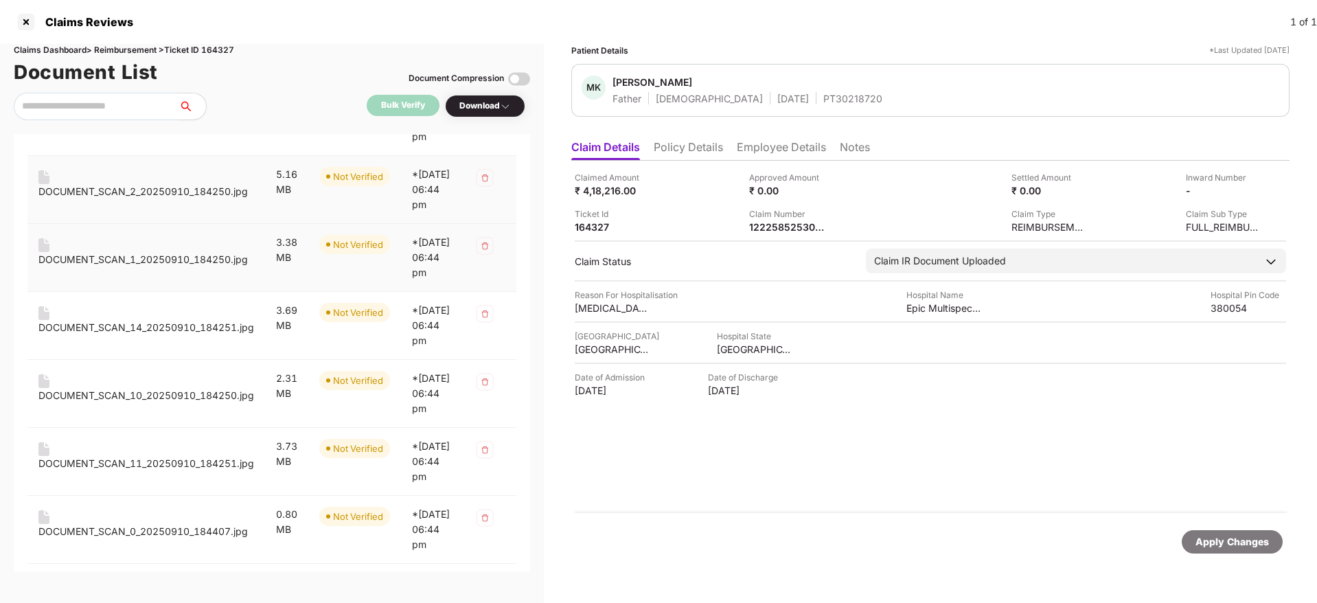
scroll to position [954, 0]
click at [205, 198] on div "DOCUMENT_SCAN_2_20250910_184250.jpg" at bounding box center [142, 190] width 209 height 15
click at [176, 266] on div "DOCUMENT_SCAN_1_20250910_184250.jpg" at bounding box center [142, 258] width 209 height 15
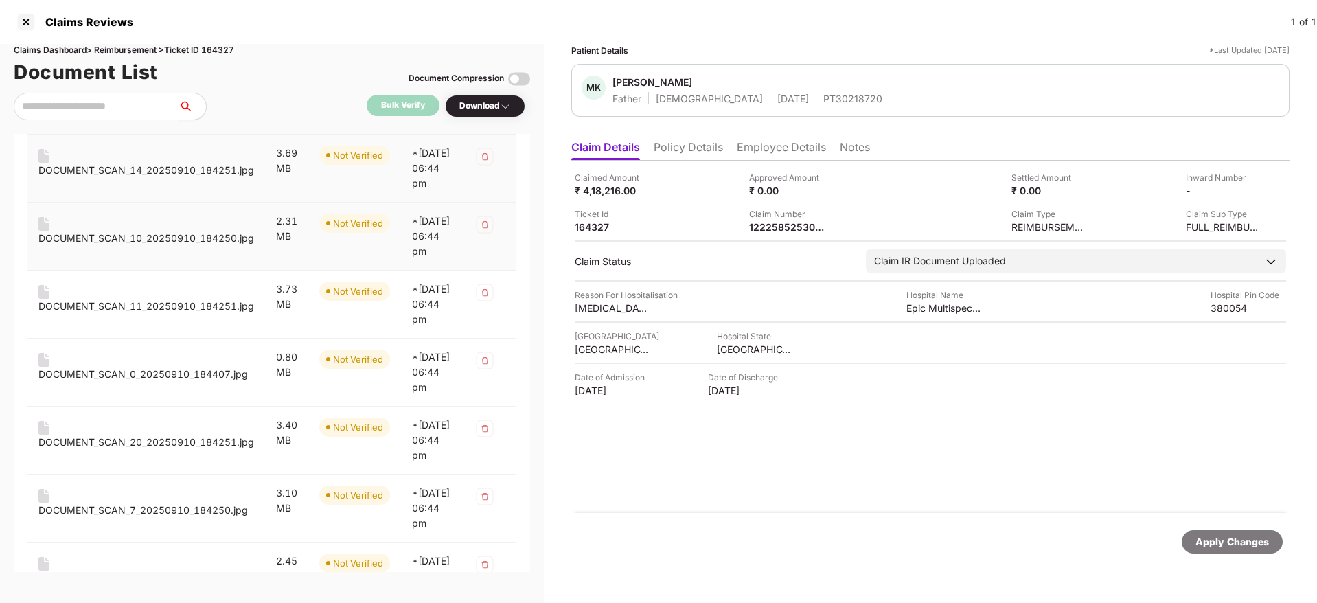
scroll to position [1112, 0]
click at [189, 176] on div "DOCUMENT_SCAN_14_20250910_184251.jpg" at bounding box center [146, 168] width 216 height 15
click at [201, 244] on div "DOCUMENT_SCAN_10_20250910_184250.jpg" at bounding box center [146, 236] width 216 height 15
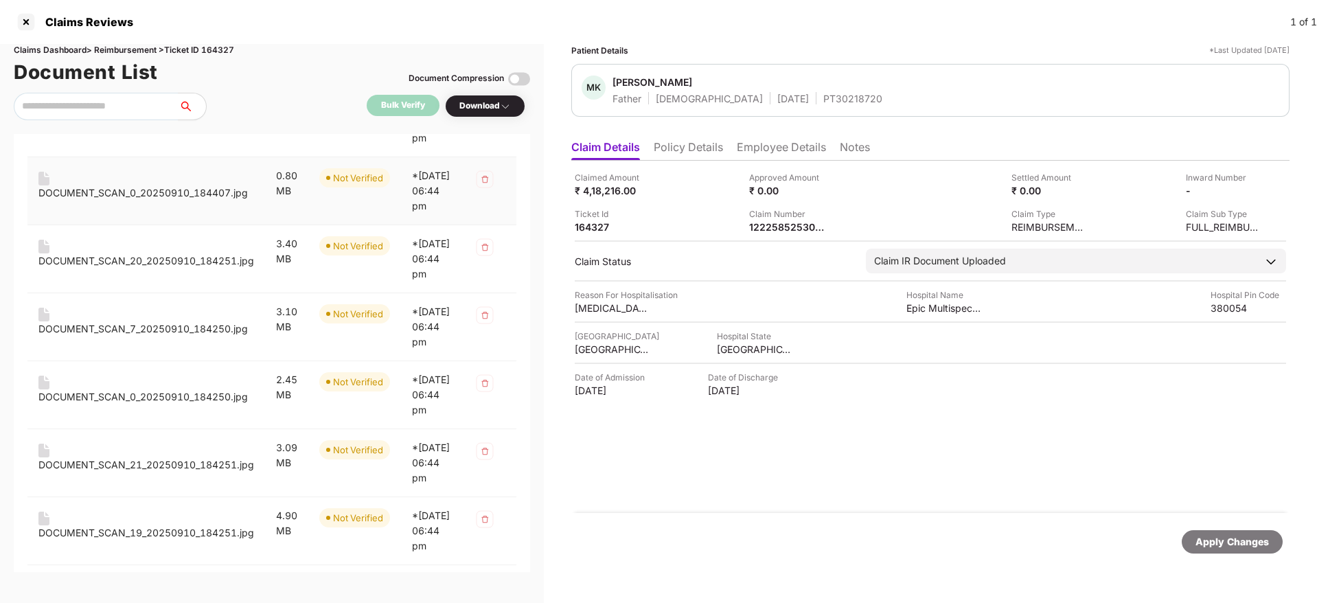
scroll to position [1294, 0]
click at [191, 155] on td "DOCUMENT_SCAN_11_20250910_184251.jpg" at bounding box center [146, 121] width 238 height 68
click at [196, 130] on div "DOCUMENT_SCAN_11_20250910_184251.jpg" at bounding box center [146, 122] width 216 height 15
click at [193, 198] on div "DOCUMENT_SCAN_0_20250910_184407.jpg" at bounding box center [142, 190] width 209 height 15
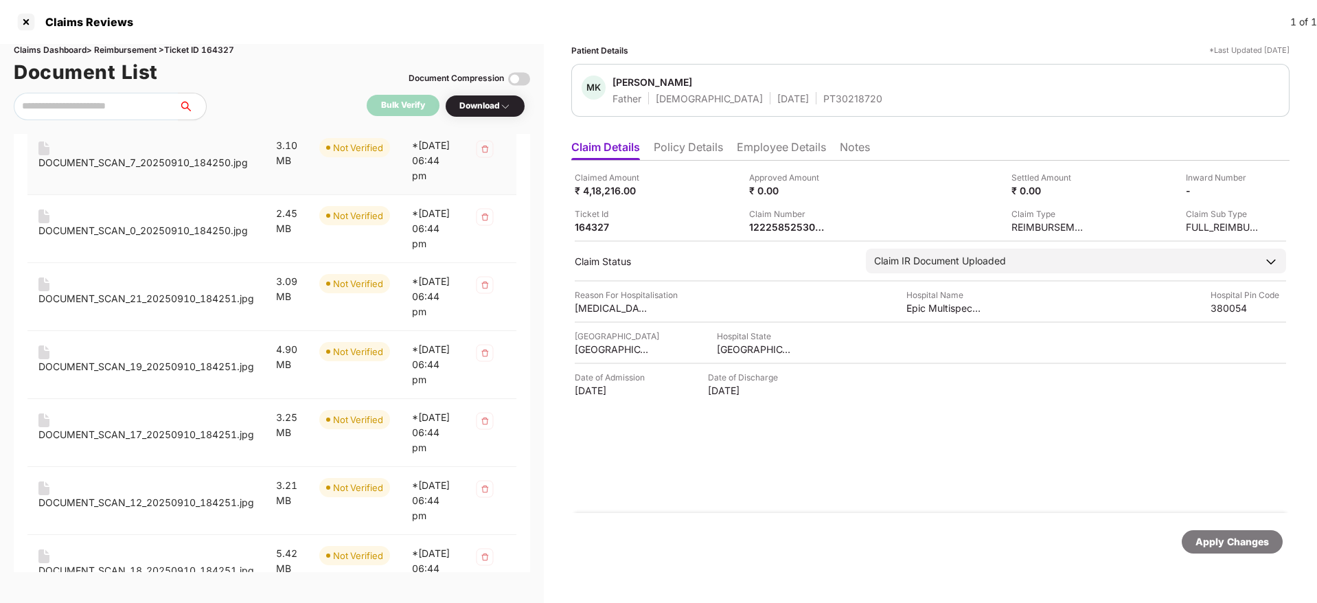
scroll to position [1458, 0]
click at [206, 102] on div "DOCUMENT_SCAN_20_20250910_184251.jpg" at bounding box center [146, 94] width 216 height 15
click at [194, 170] on div "DOCUMENT_SCAN_7_20250910_184250.jpg" at bounding box center [142, 161] width 209 height 15
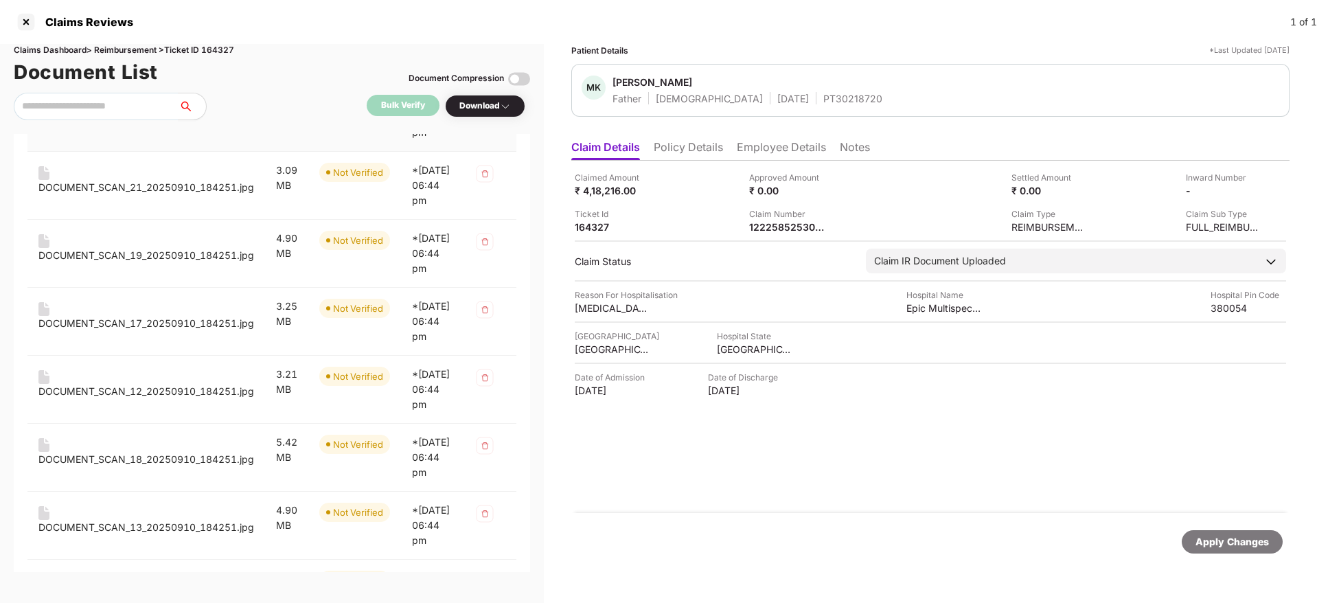
scroll to position [1570, 0]
click at [190, 126] on div "DOCUMENT_SCAN_0_20250910_184250.jpg" at bounding box center [146, 111] width 216 height 29
click at [186, 126] on div "DOCUMENT_SCAN_0_20250910_184250.jpg" at bounding box center [142, 118] width 209 height 15
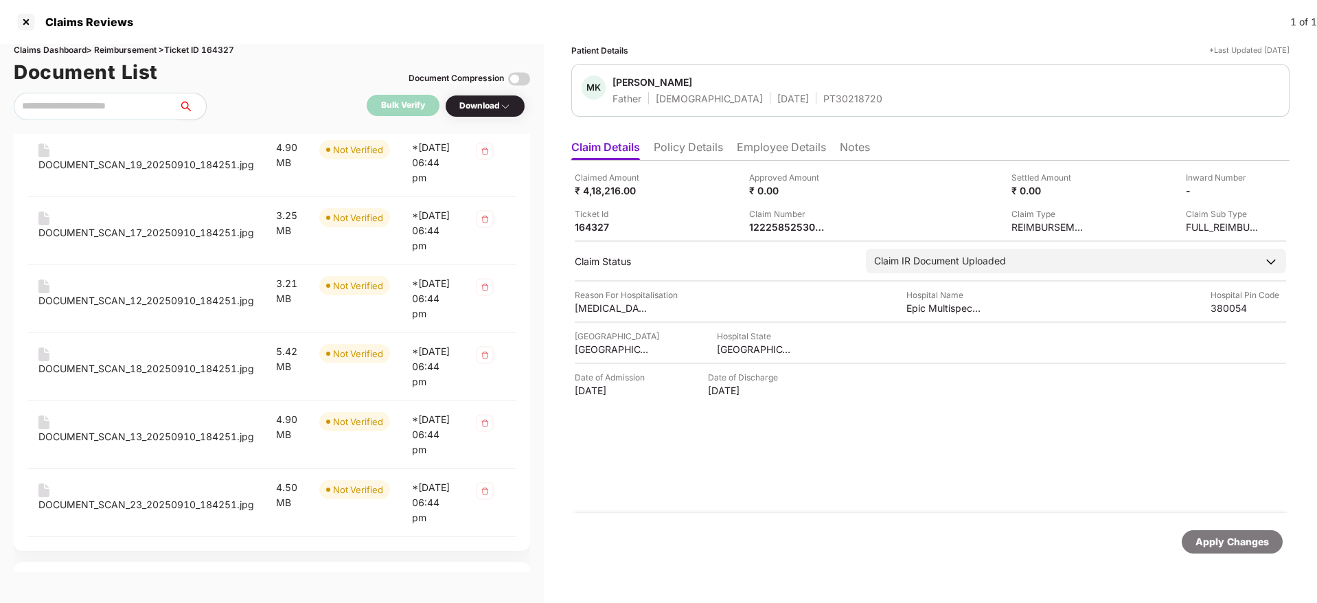
scroll to position [1693, 0]
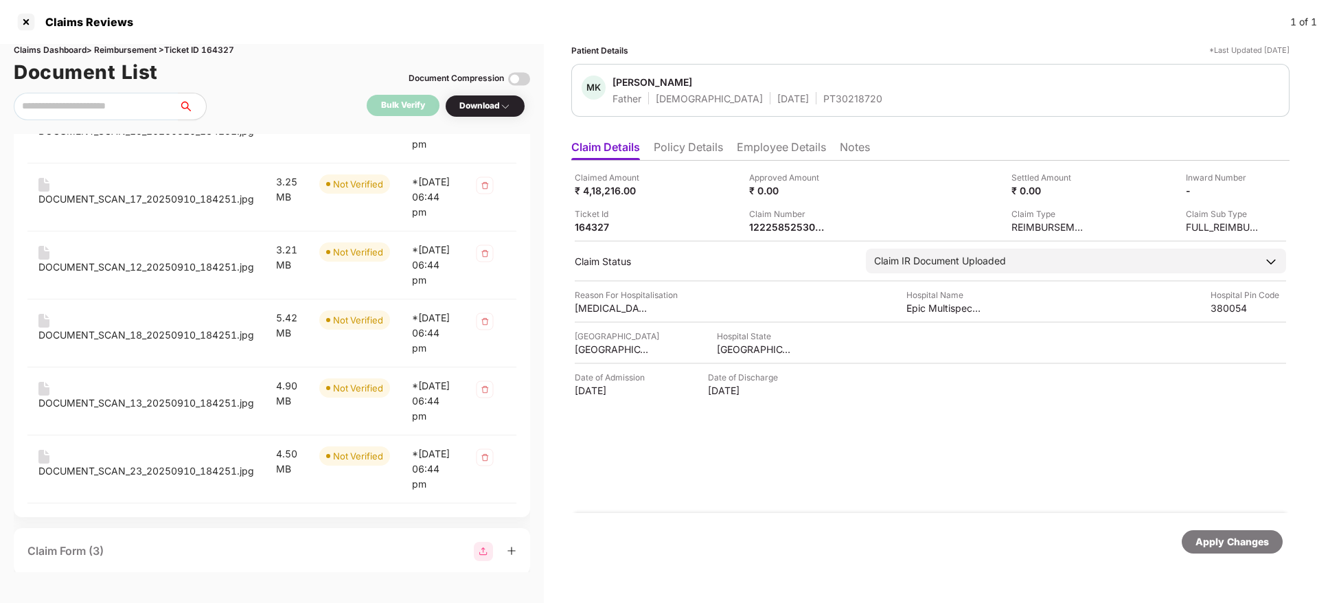
click at [230, 71] on div "DOCUMENT_SCAN_21_20250910_184251.jpg" at bounding box center [146, 63] width 216 height 15
click at [202, 139] on div "DOCUMENT_SCAN_19_20250910_184251.jpg" at bounding box center [146, 131] width 216 height 15
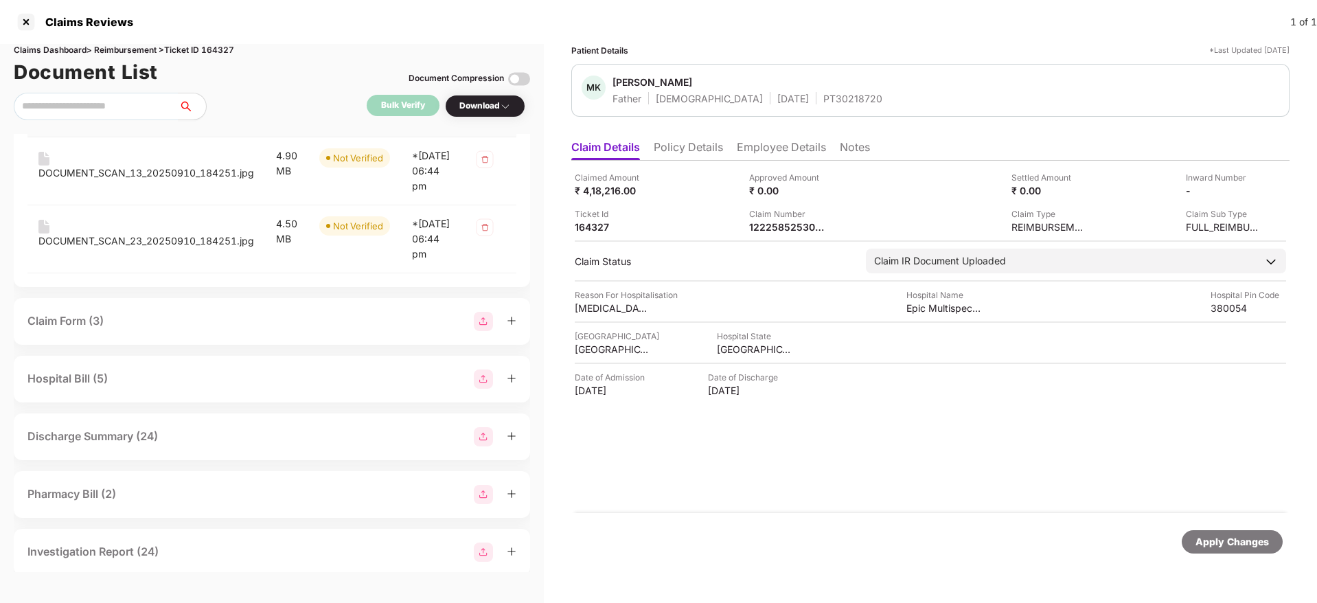
scroll to position [1924, 0]
click at [201, 44] on div "DOCUMENT_SCAN_12_20250910_184251.jpg" at bounding box center [146, 36] width 216 height 15
click at [179, 112] on div "DOCUMENT_SCAN_18_20250910_184251.jpg" at bounding box center [146, 104] width 216 height 15
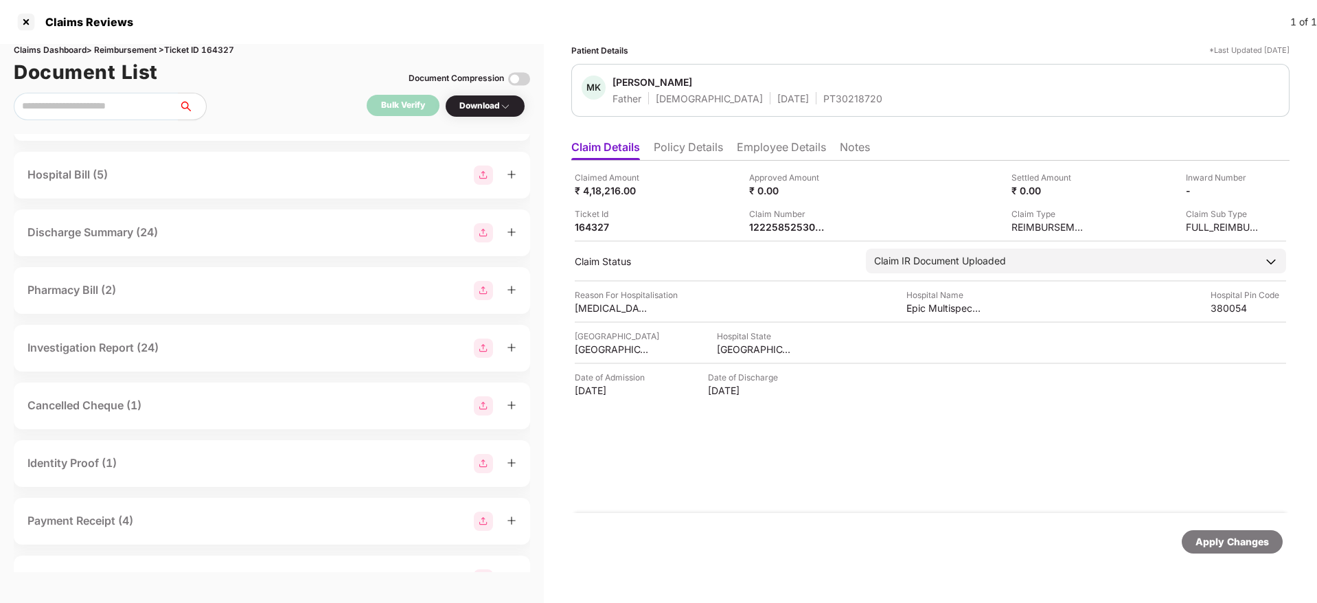
scroll to position [2130, 0]
click at [205, 42] on div "DOCUMENT_SCAN_23_20250910_184251.jpg" at bounding box center [146, 34] width 216 height 15
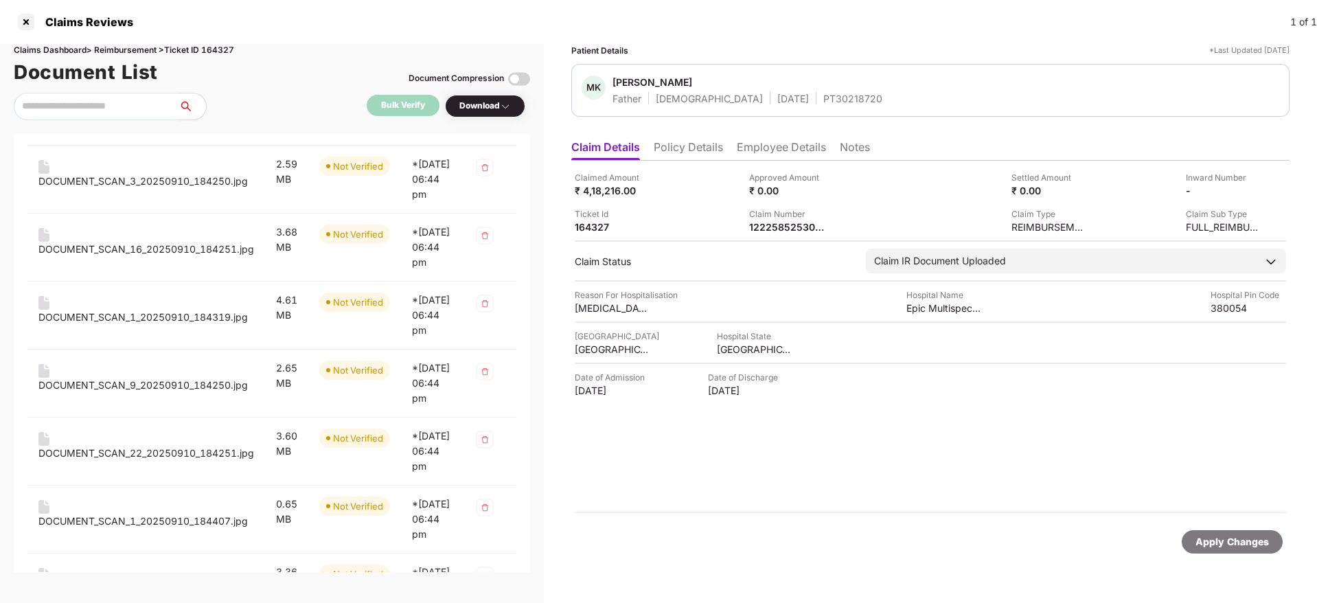
scroll to position [0, 0]
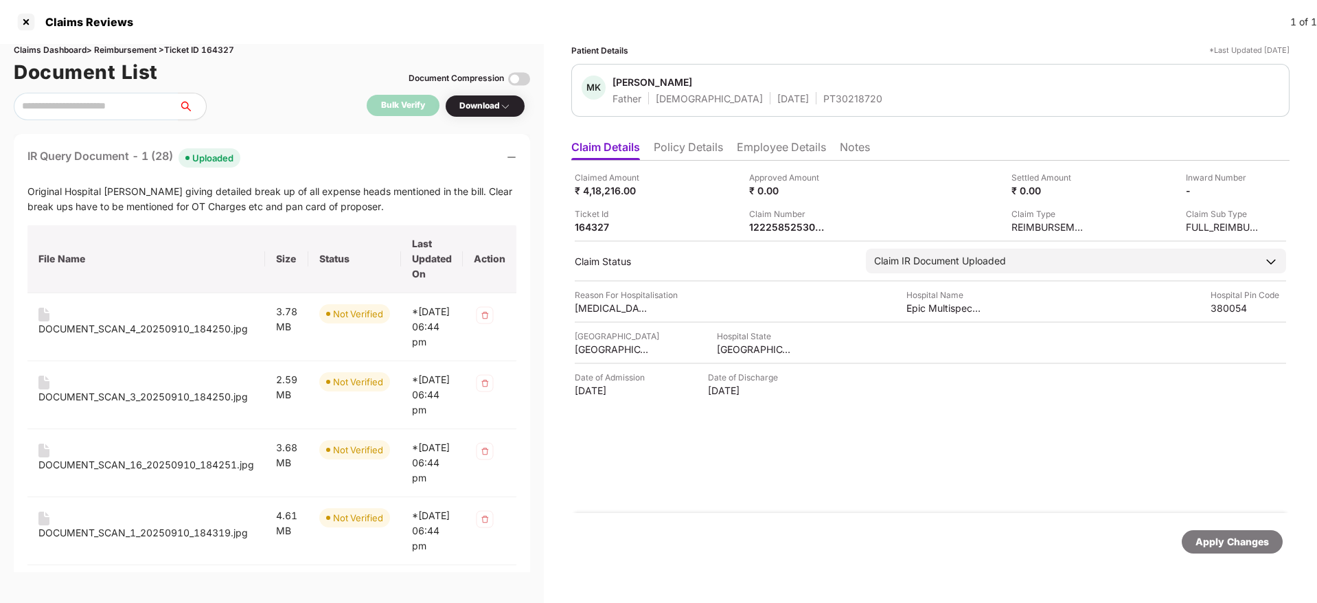
click at [297, 158] on div "IR Query Document - 1 (28) Uploaded" at bounding box center [271, 158] width 489 height 20
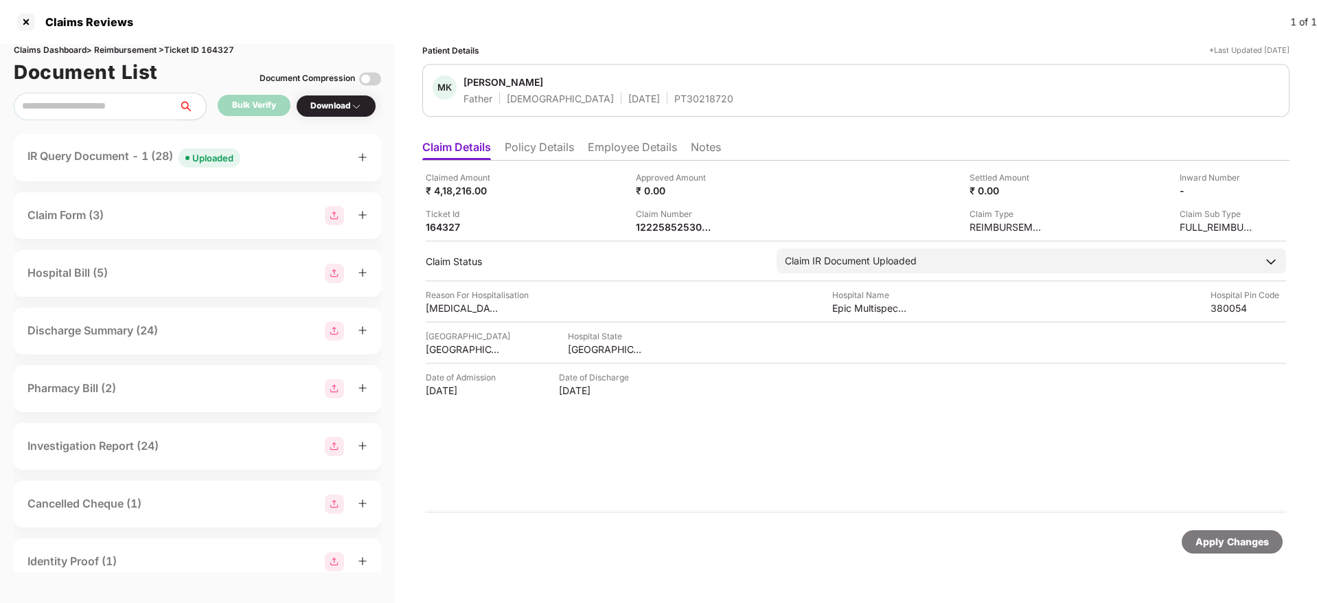
click at [277, 159] on div "IR Query Document - 1 (28) Uploaded" at bounding box center [197, 158] width 340 height 20
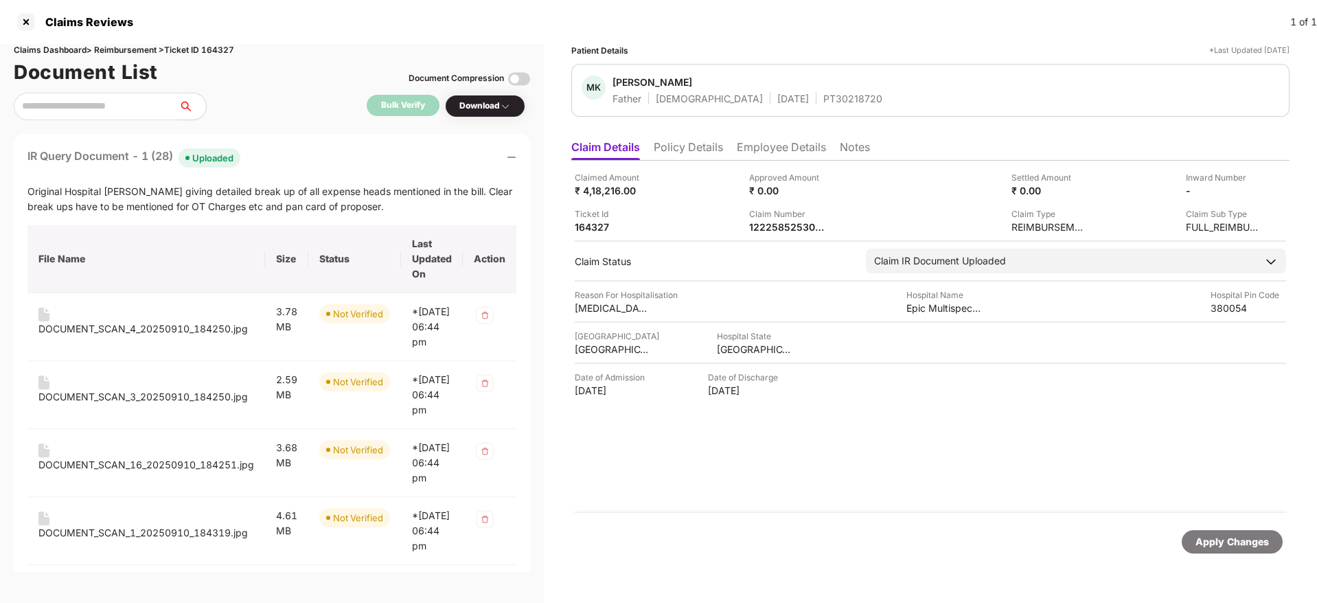
click at [279, 158] on div "IR Query Document - 1 (28) Uploaded" at bounding box center [271, 158] width 489 height 20
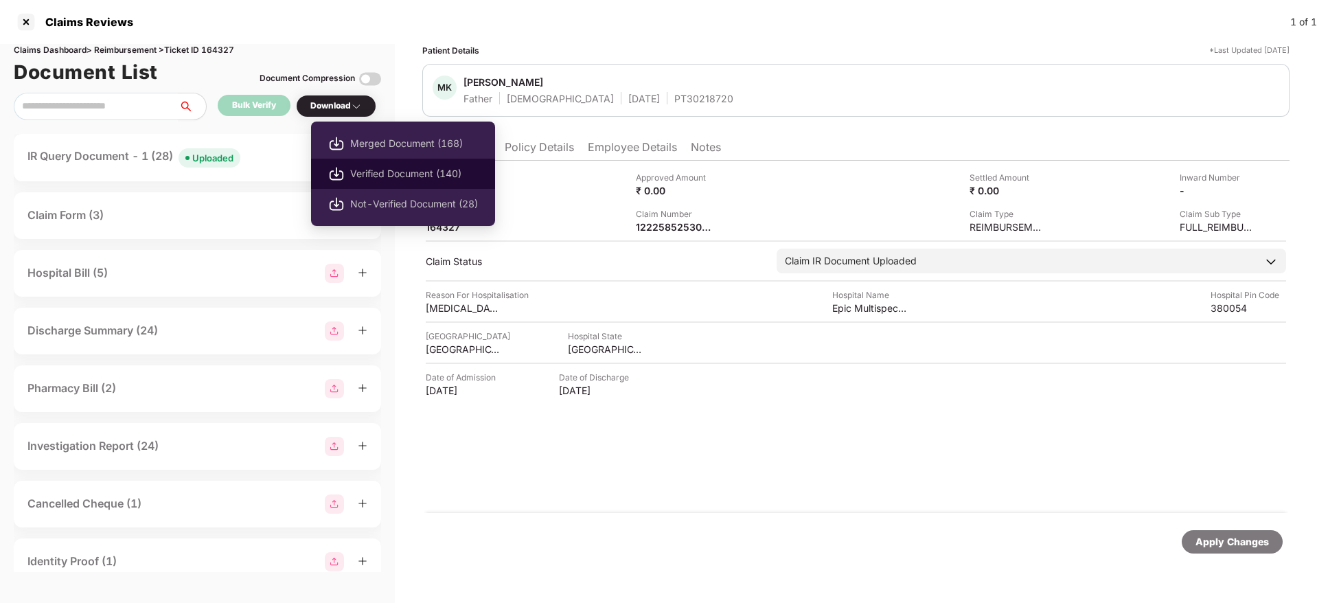
click at [371, 173] on span "Verified Document (140)" at bounding box center [414, 173] width 128 height 15
click at [391, 165] on li "Verified Document (140)" at bounding box center [403, 174] width 184 height 30
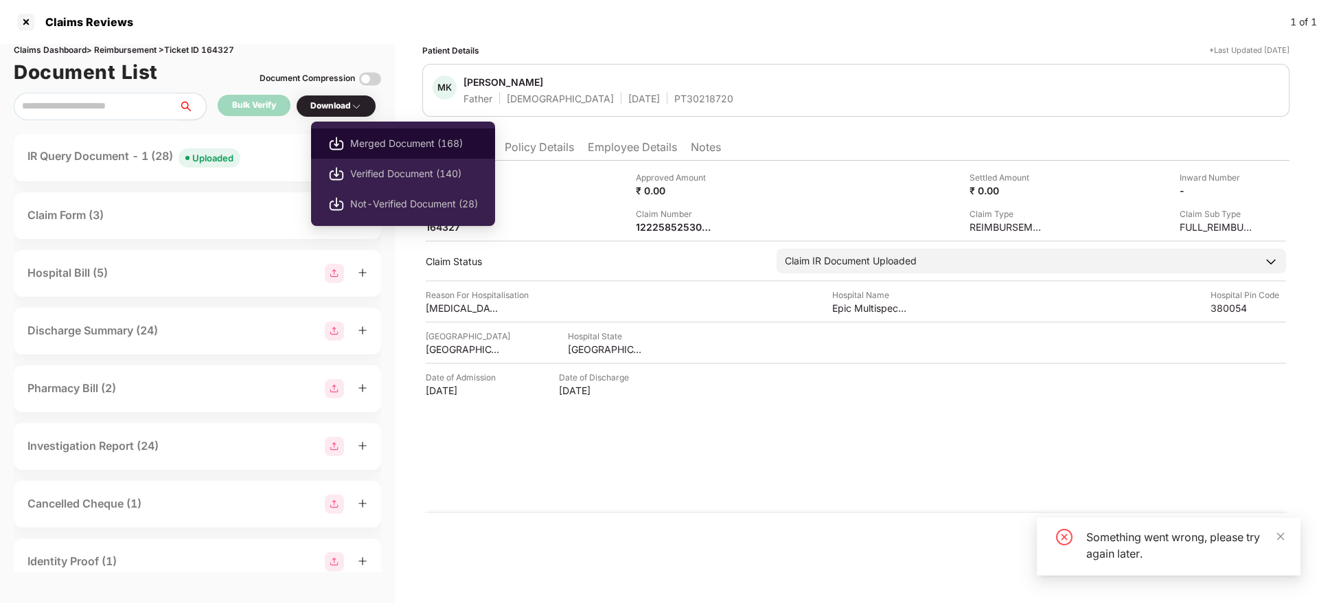
click at [397, 145] on span "Merged Document (168)" at bounding box center [414, 143] width 128 height 15
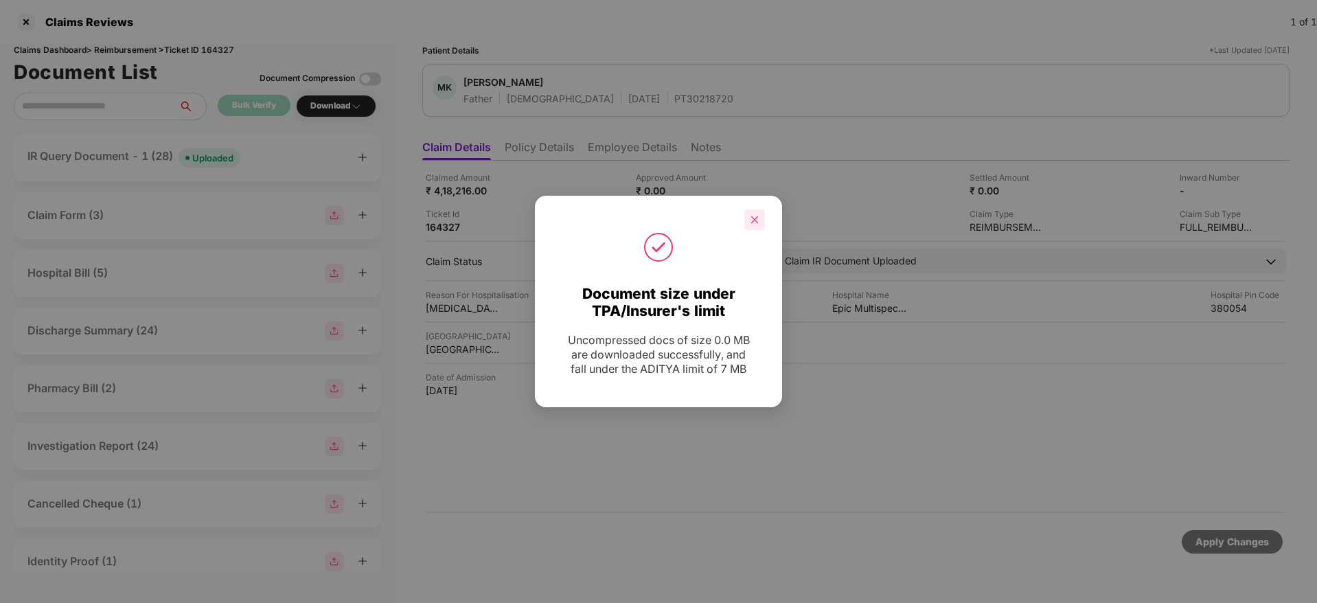
click at [757, 222] on icon "close" at bounding box center [755, 220] width 8 height 8
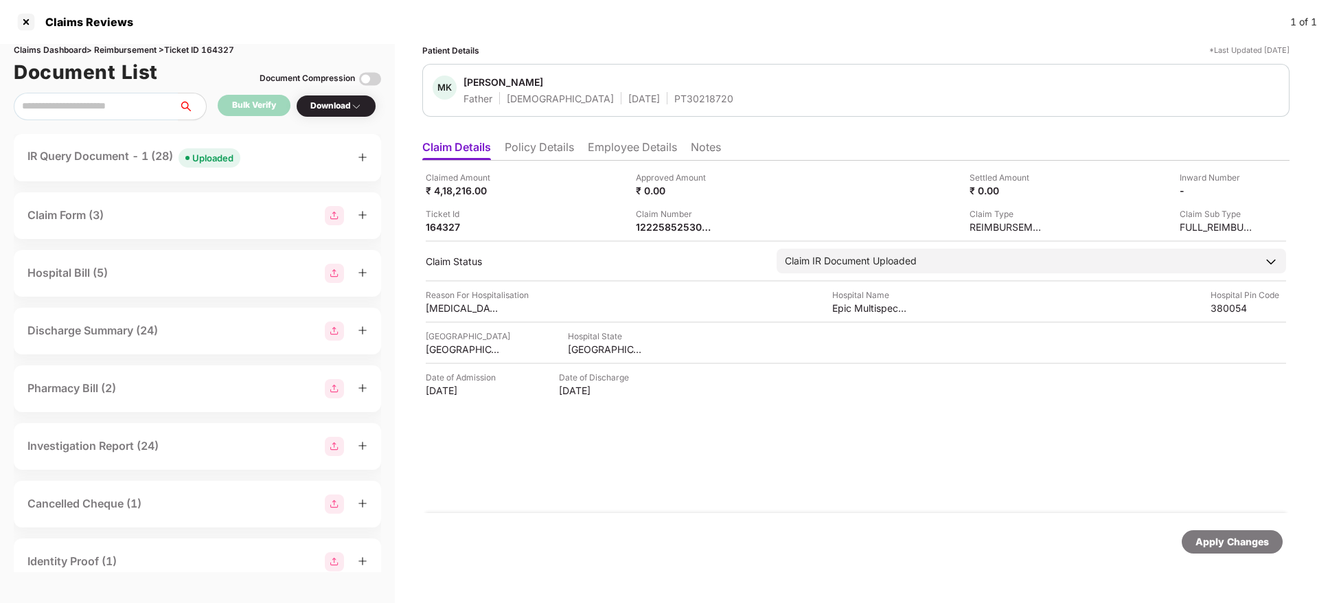
click at [547, 140] on li "Policy Details" at bounding box center [539, 150] width 69 height 20
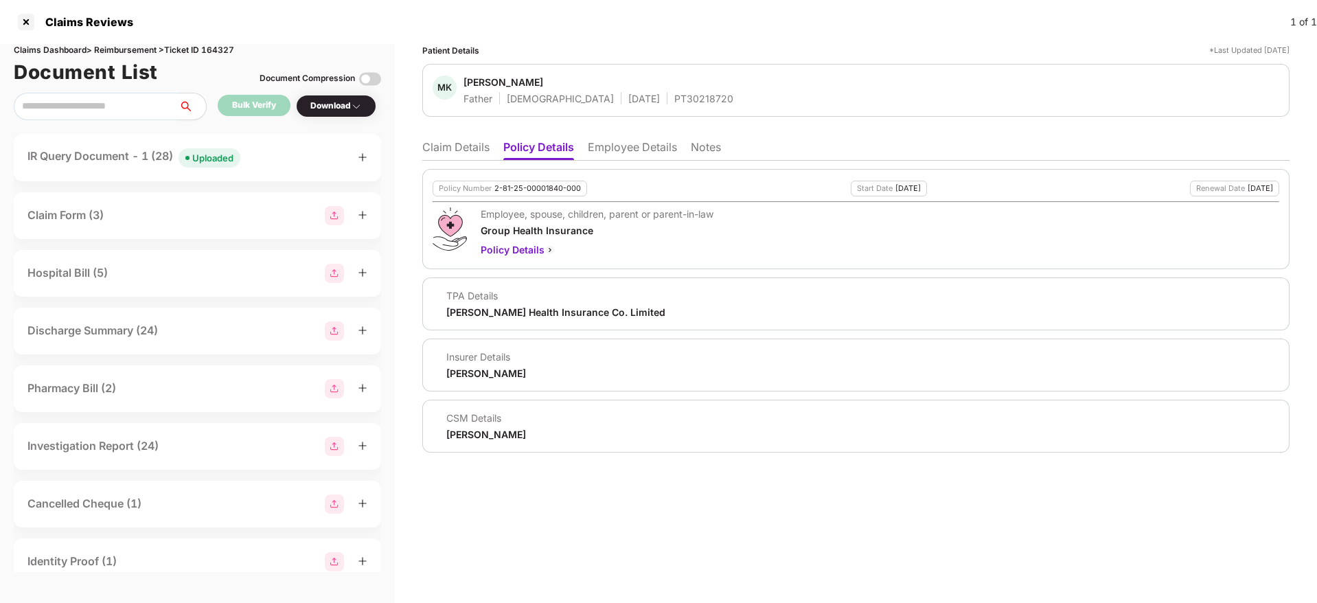
click at [442, 143] on li "Claim Details" at bounding box center [455, 150] width 67 height 20
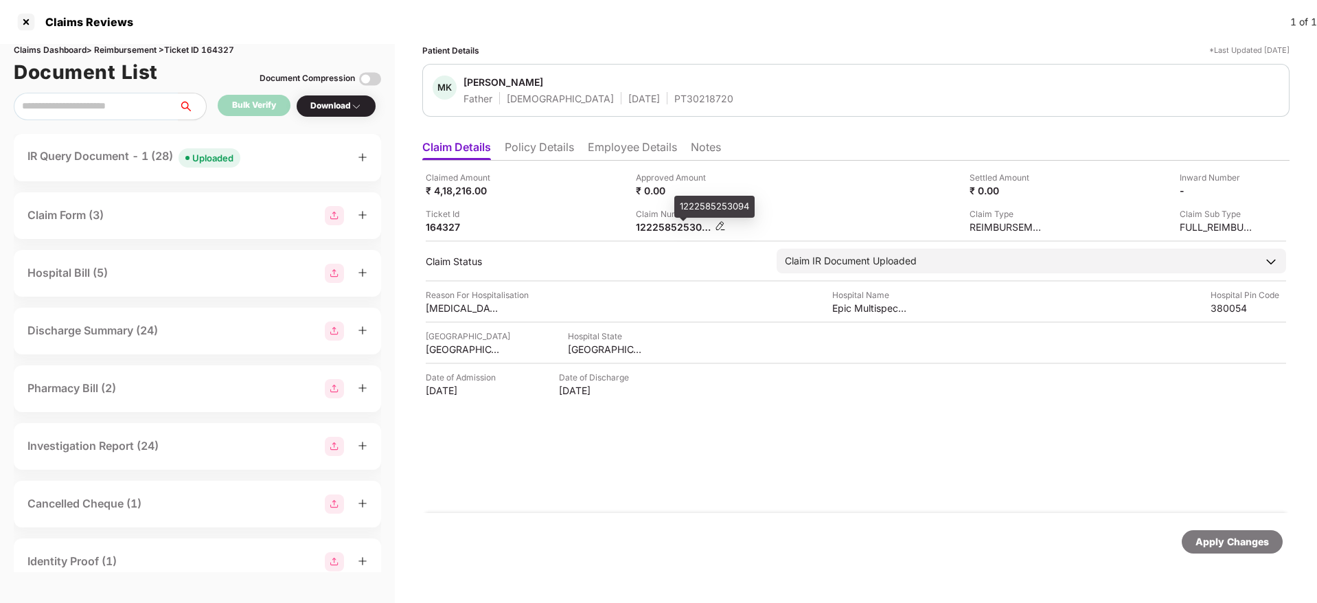
click at [656, 226] on div "1222585253094" at bounding box center [674, 226] width 76 height 13
copy div "1222585253094"
click at [539, 137] on ul "Claim Details Policy Details Employee Details Notes" at bounding box center [855, 146] width 867 height 27
click at [544, 146] on li "Policy Details" at bounding box center [539, 150] width 69 height 20
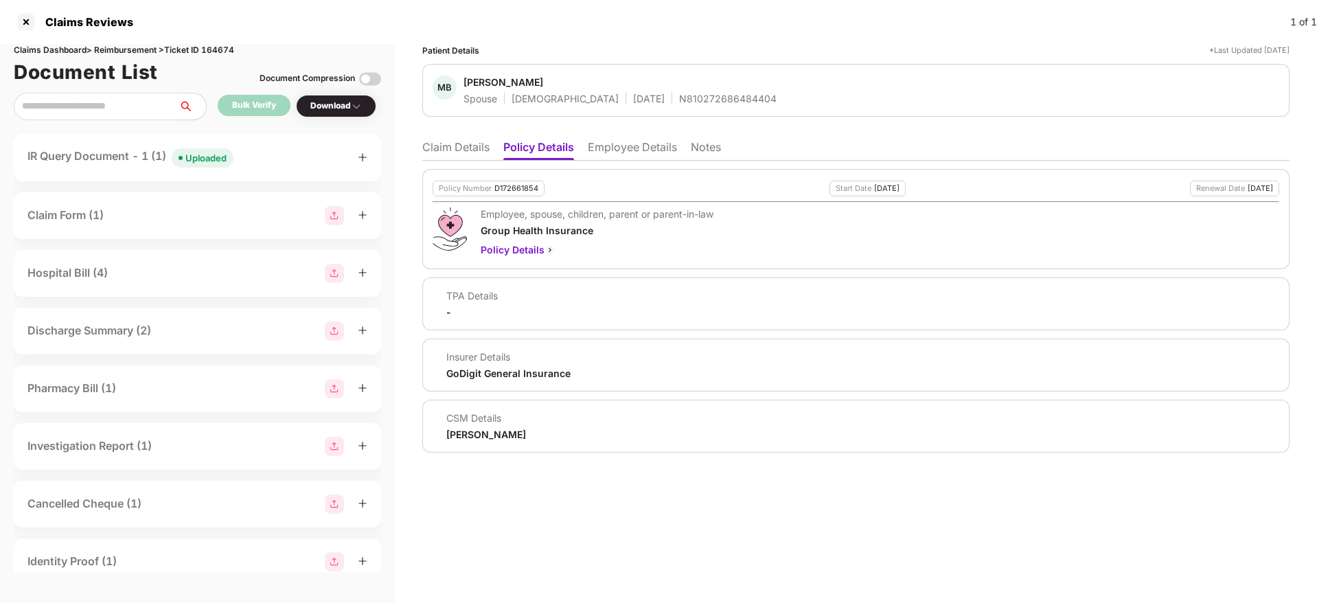
click at [432, 145] on li "Claim Details" at bounding box center [455, 150] width 67 height 20
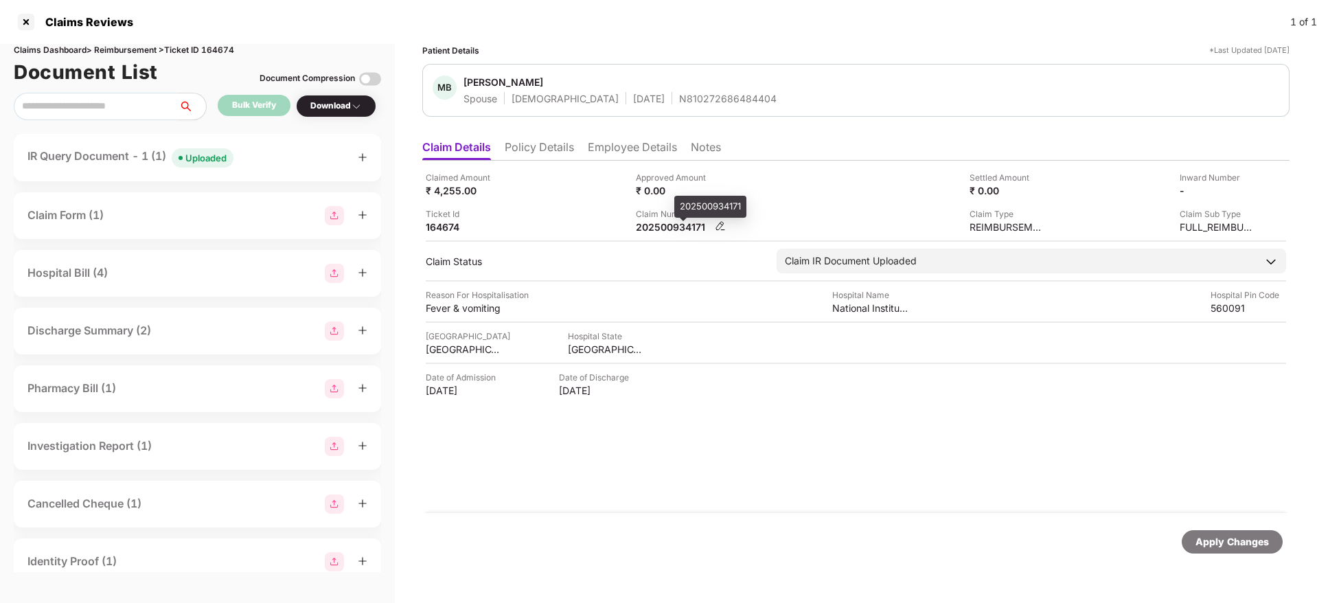
click at [676, 222] on div "202500934171" at bounding box center [674, 226] width 76 height 13
click at [677, 222] on div "202500934171" at bounding box center [674, 226] width 76 height 13
copy div "202500934171"
click at [283, 164] on div "IR Query Document - 1 (1) Uploaded" at bounding box center [197, 158] width 340 height 20
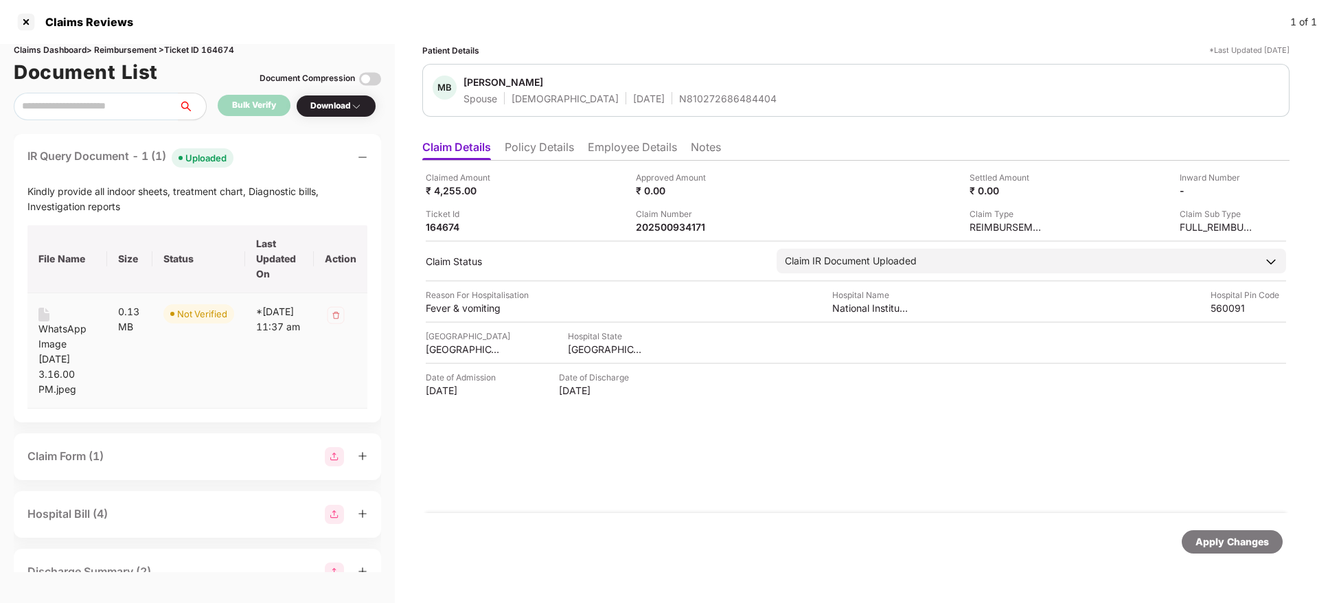
click at [47, 334] on div "WhatsApp Image [DATE] 3.16.00 PM.jpeg" at bounding box center [67, 359] width 58 height 76
click at [285, 162] on div "IR Query Document - 1 (1) Uploaded" at bounding box center [197, 158] width 340 height 20
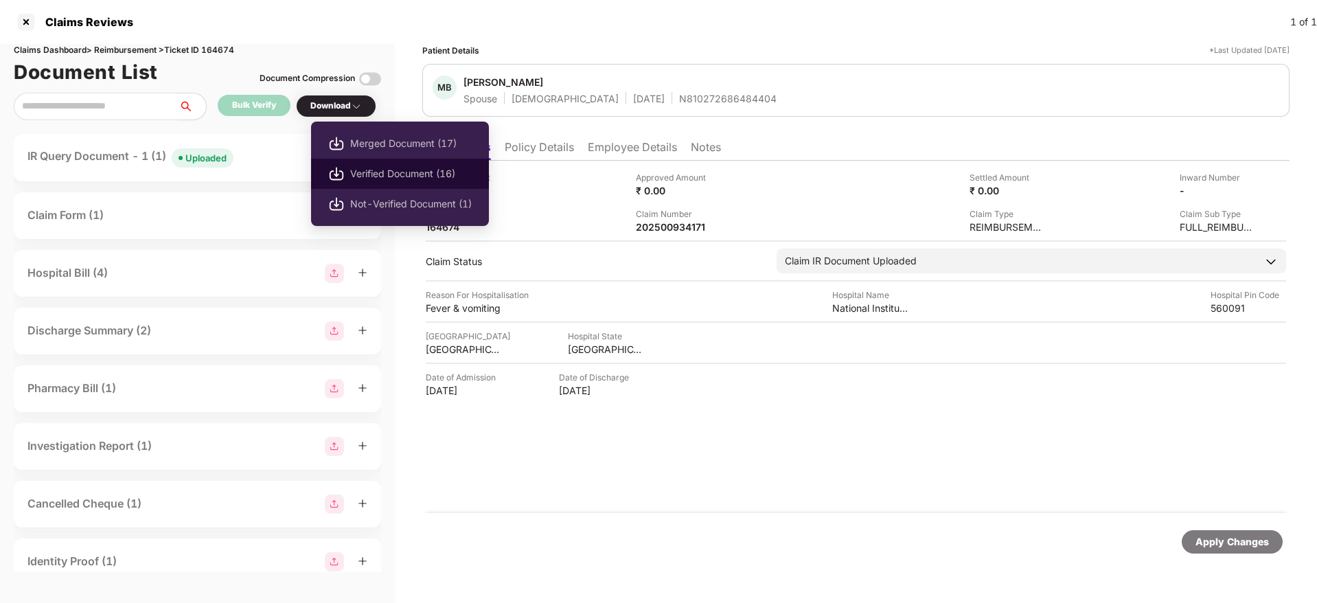
click at [390, 179] on span "Verified Document (16)" at bounding box center [411, 173] width 122 height 15
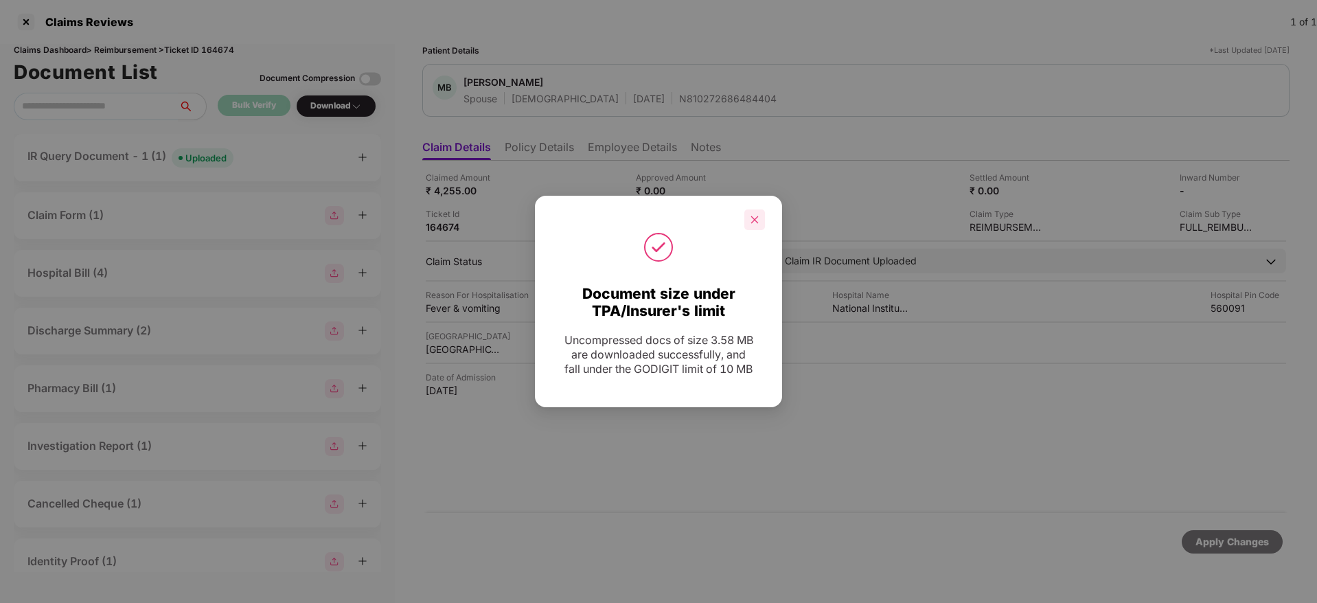
click at [753, 216] on icon "close" at bounding box center [755, 220] width 10 height 10
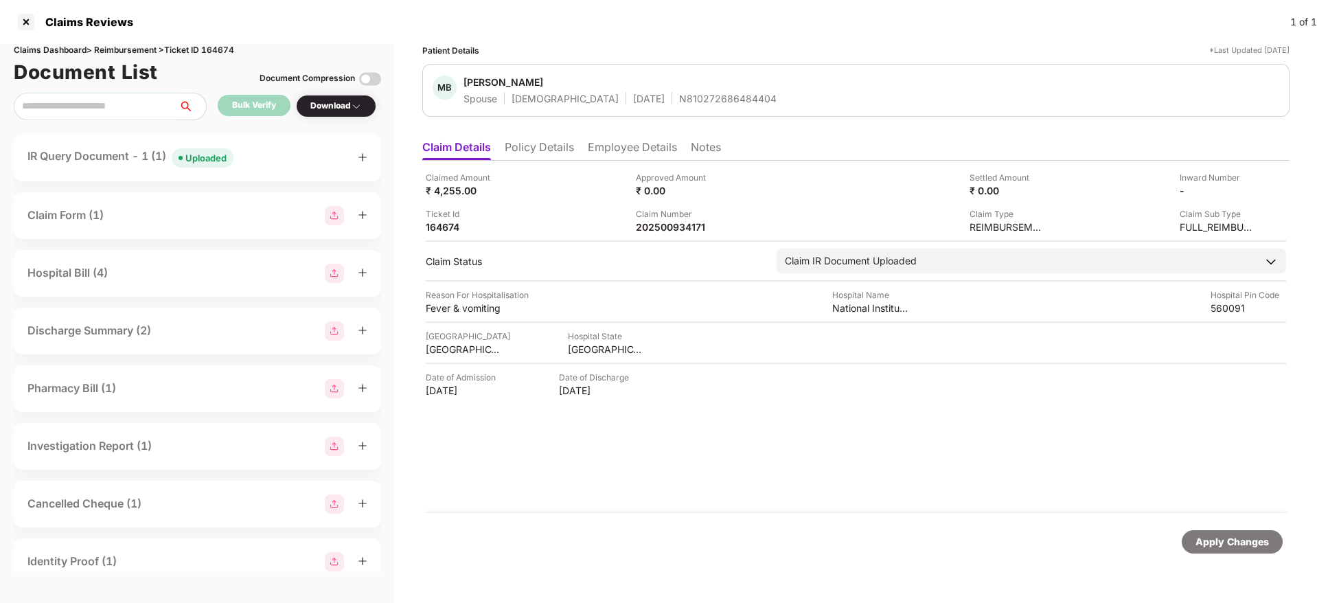
click at [275, 164] on div "IR Query Document - 1 (1) Uploaded" at bounding box center [197, 158] width 340 height 20
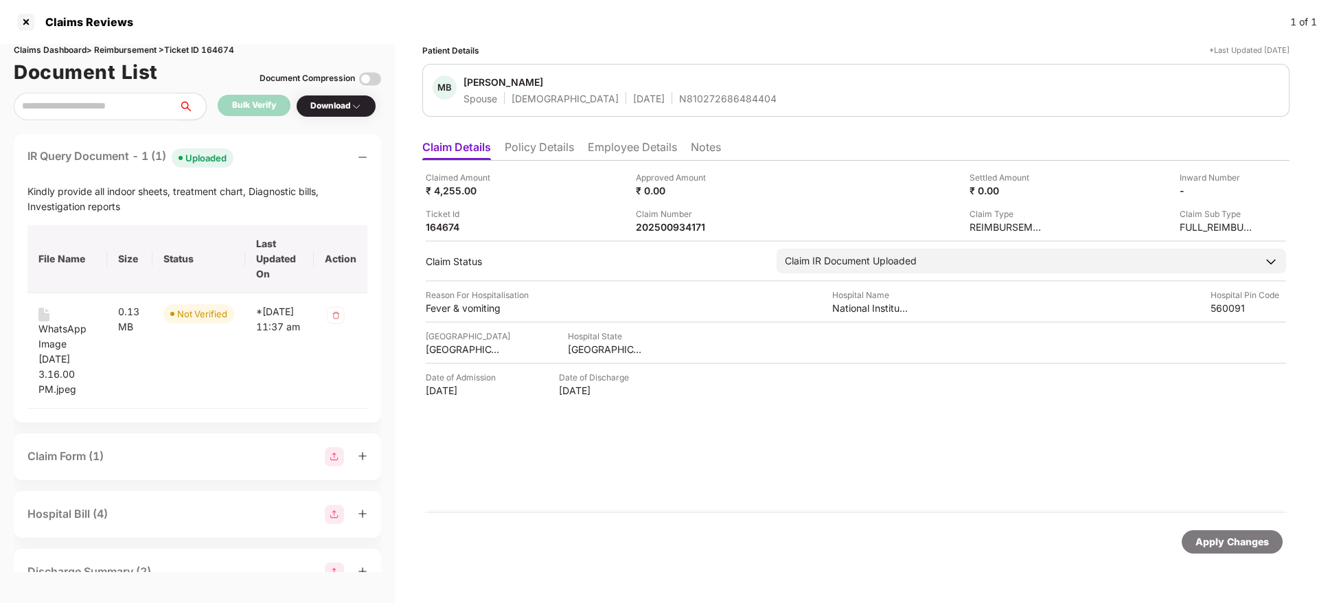
click at [287, 163] on div "IR Query Document - 1 (1) Uploaded" at bounding box center [197, 158] width 340 height 20
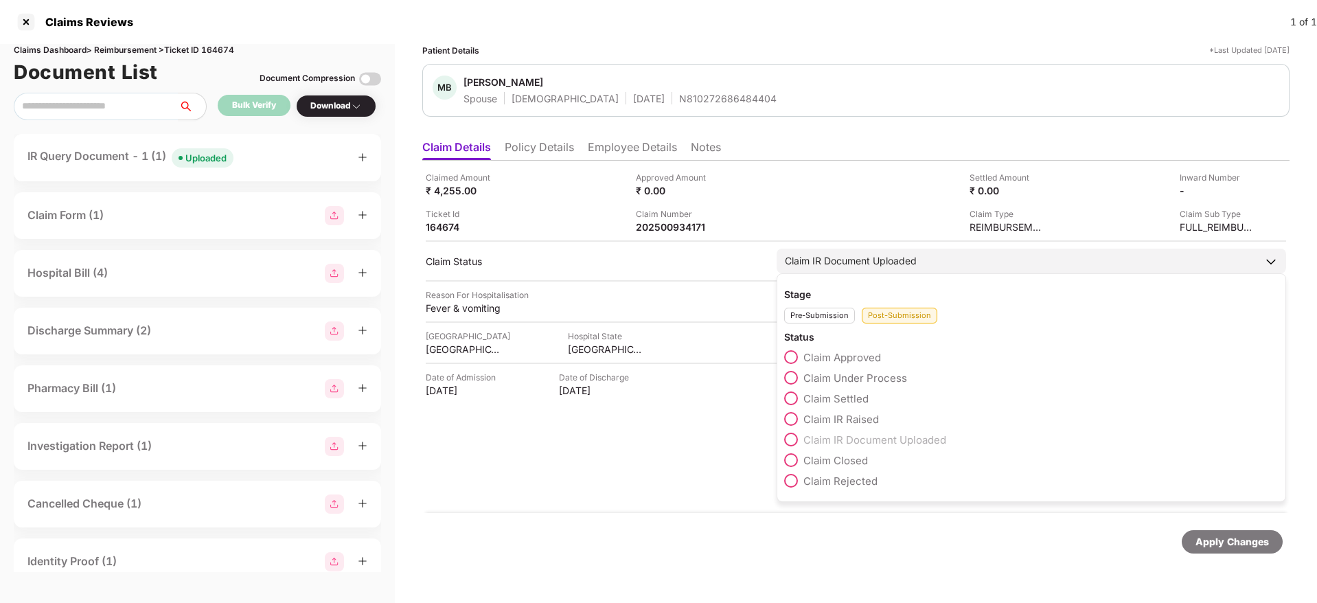
click at [792, 378] on span at bounding box center [791, 378] width 14 height 14
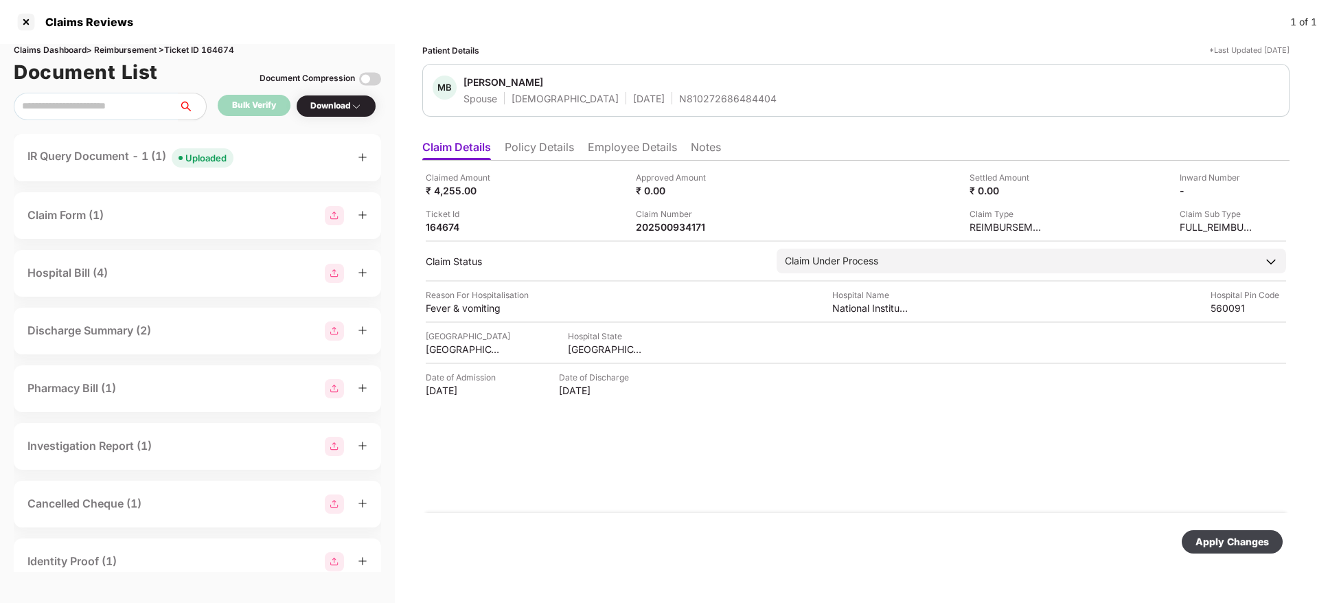
click at [1216, 538] on div "Apply Changes" at bounding box center [1231, 541] width 73 height 15
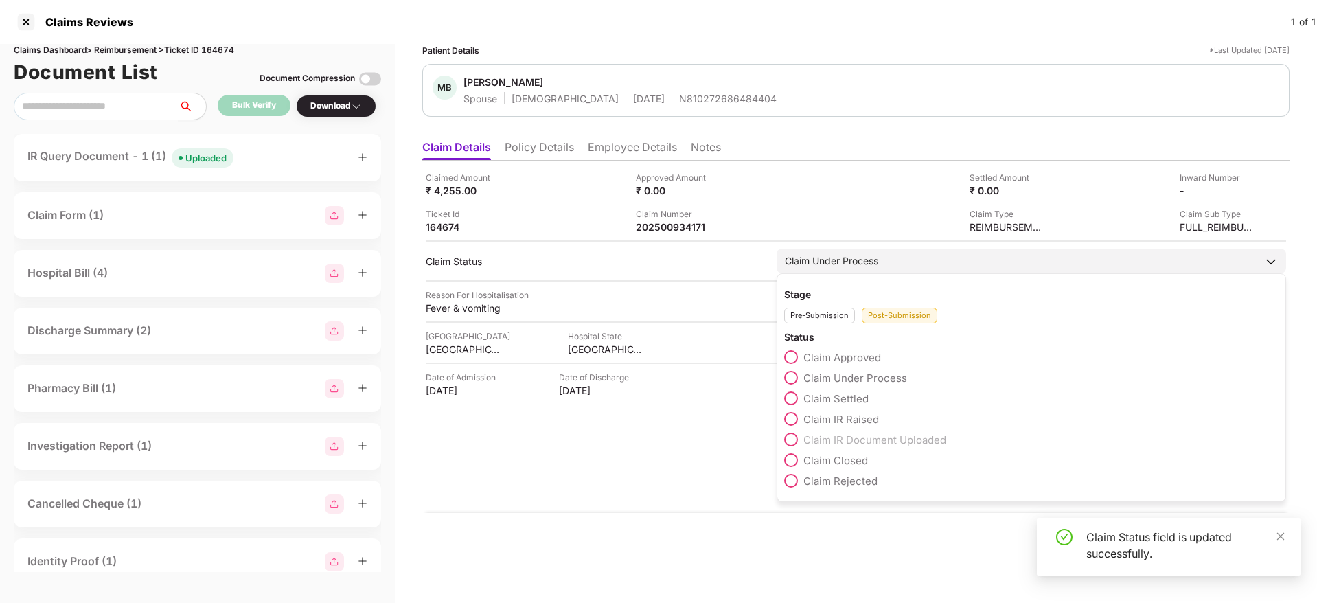
click at [820, 263] on div "Claim Under Process" at bounding box center [831, 260] width 93 height 15
click at [788, 416] on span at bounding box center [791, 419] width 14 height 14
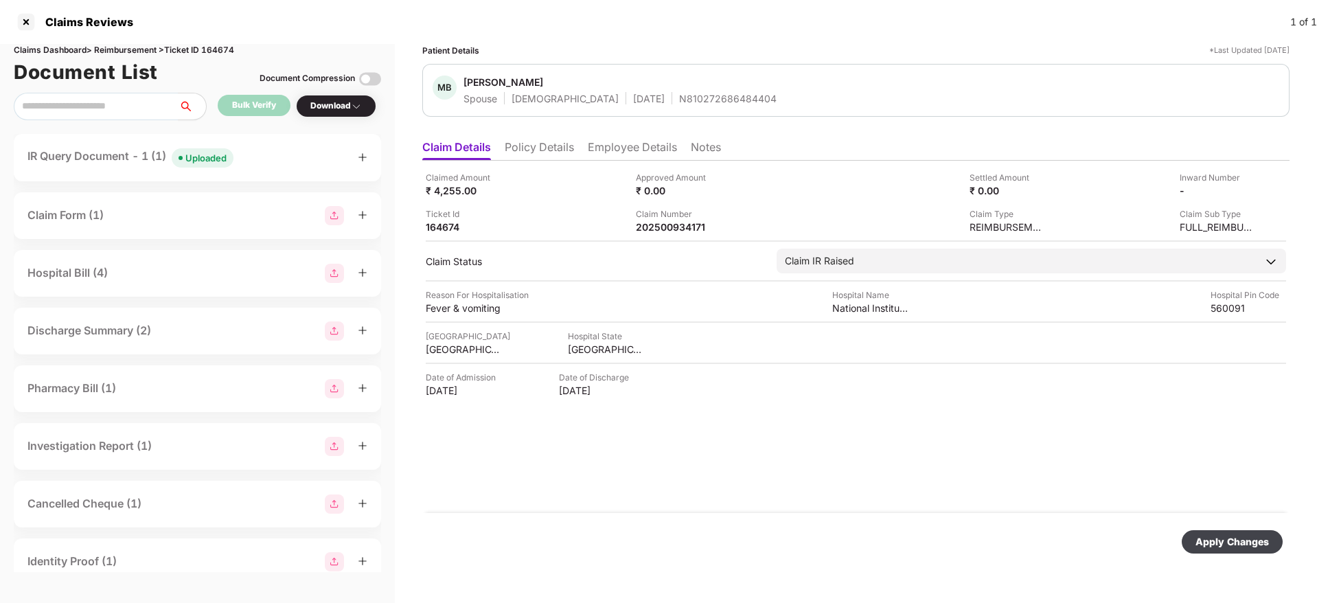
click at [1216, 547] on div "Apply Changes" at bounding box center [1231, 541] width 73 height 15
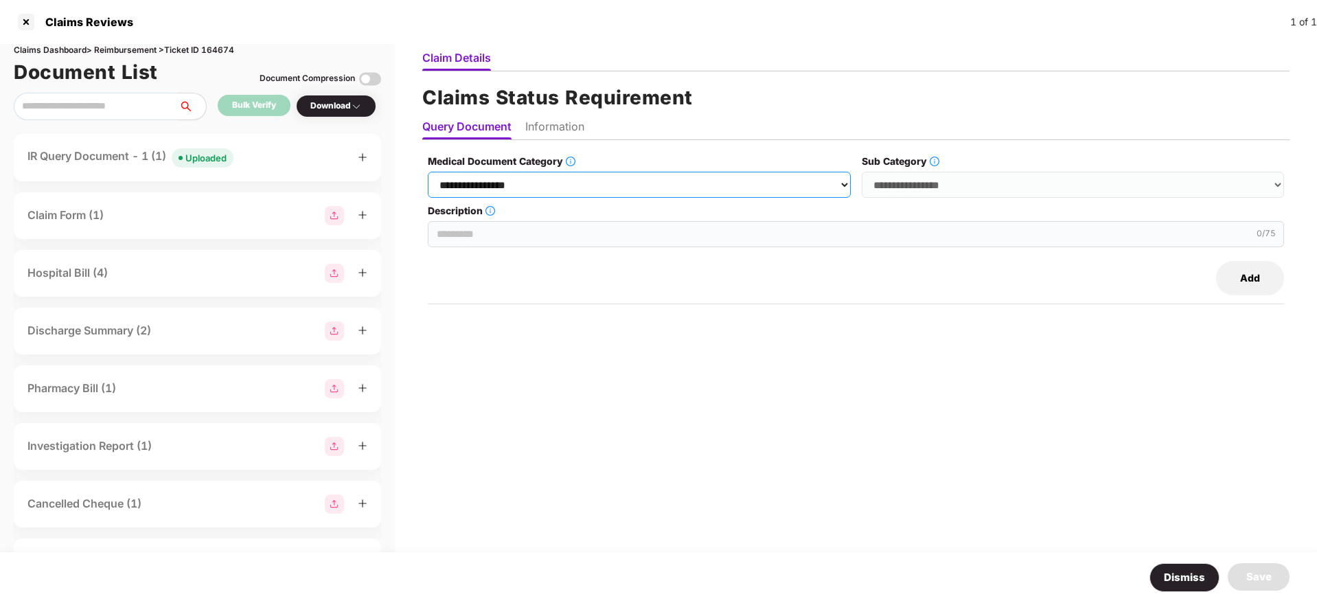
click at [567, 179] on select "**********" at bounding box center [639, 185] width 422 height 26
select select "**********"
click at [428, 172] on select "**********" at bounding box center [639, 185] width 422 height 26
click at [896, 192] on select "**********" at bounding box center [1073, 185] width 422 height 26
select select "**********"
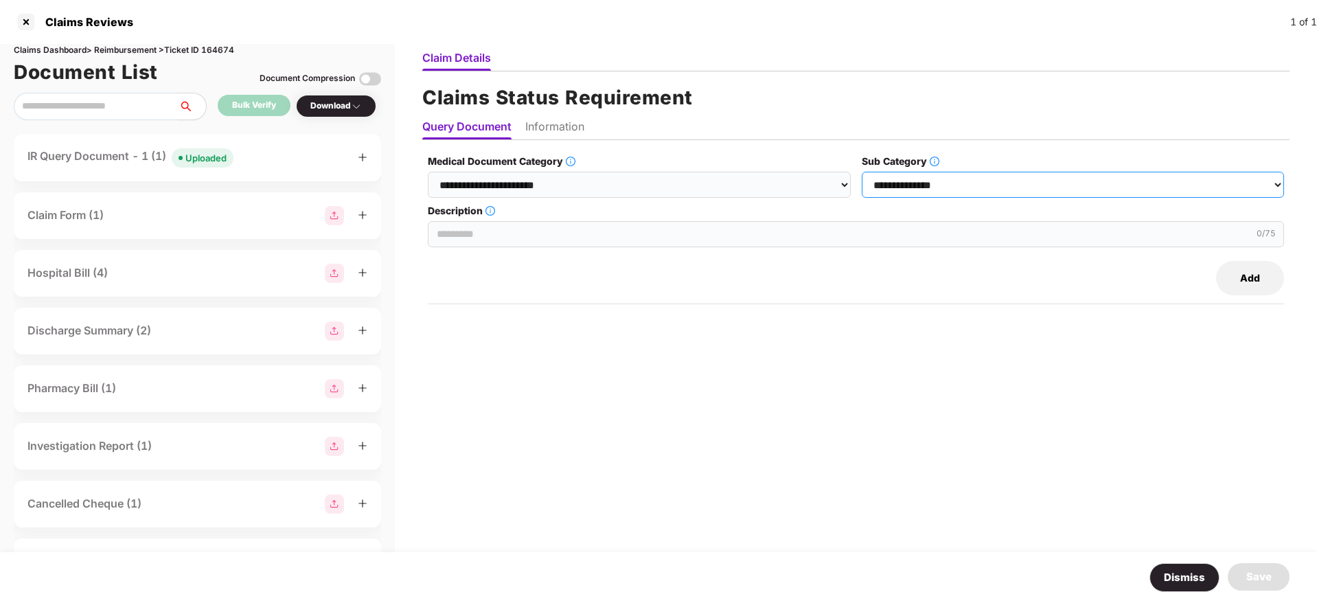
click at [862, 172] on select "**********" at bounding box center [1073, 185] width 422 height 26
click at [623, 225] on input "Description" at bounding box center [856, 234] width 856 height 26
paste input "**********"
type input "**********"
click at [558, 133] on li "Information" at bounding box center [554, 129] width 59 height 20
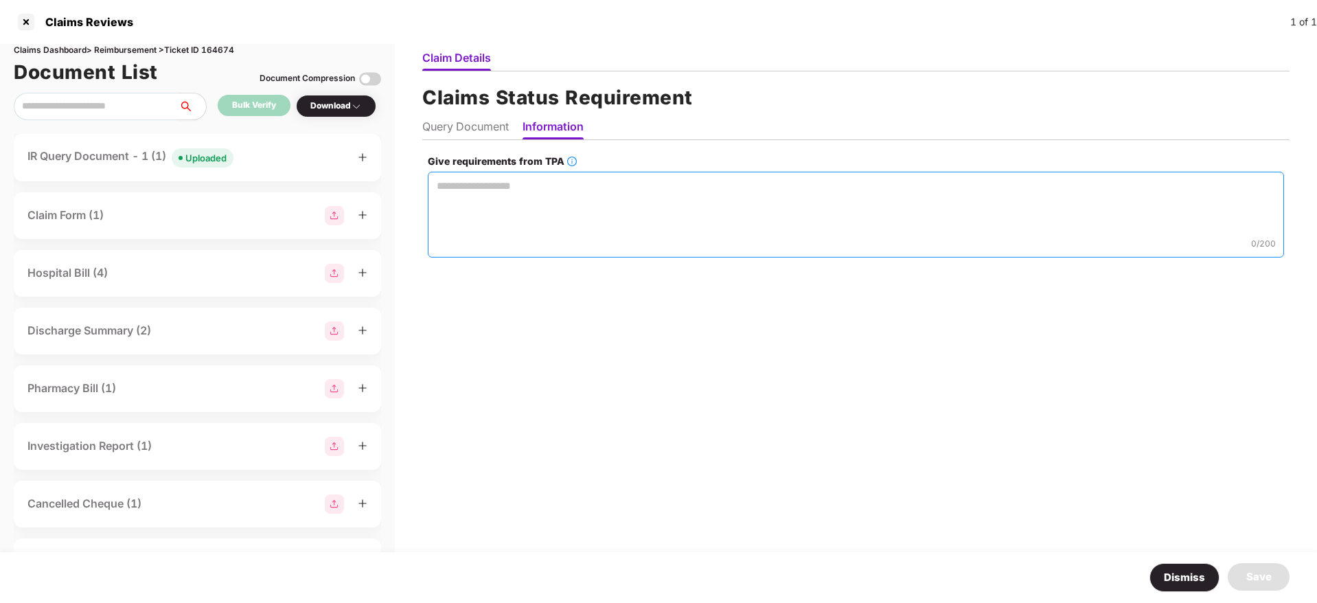
click at [471, 185] on textarea "Give requirements from TPA" at bounding box center [856, 215] width 856 height 86
paste textarea "**********"
click at [439, 190] on textarea "**********" at bounding box center [855, 215] width 857 height 86
click at [604, 181] on textarea "**********" at bounding box center [855, 215] width 857 height 86
type textarea "**********"
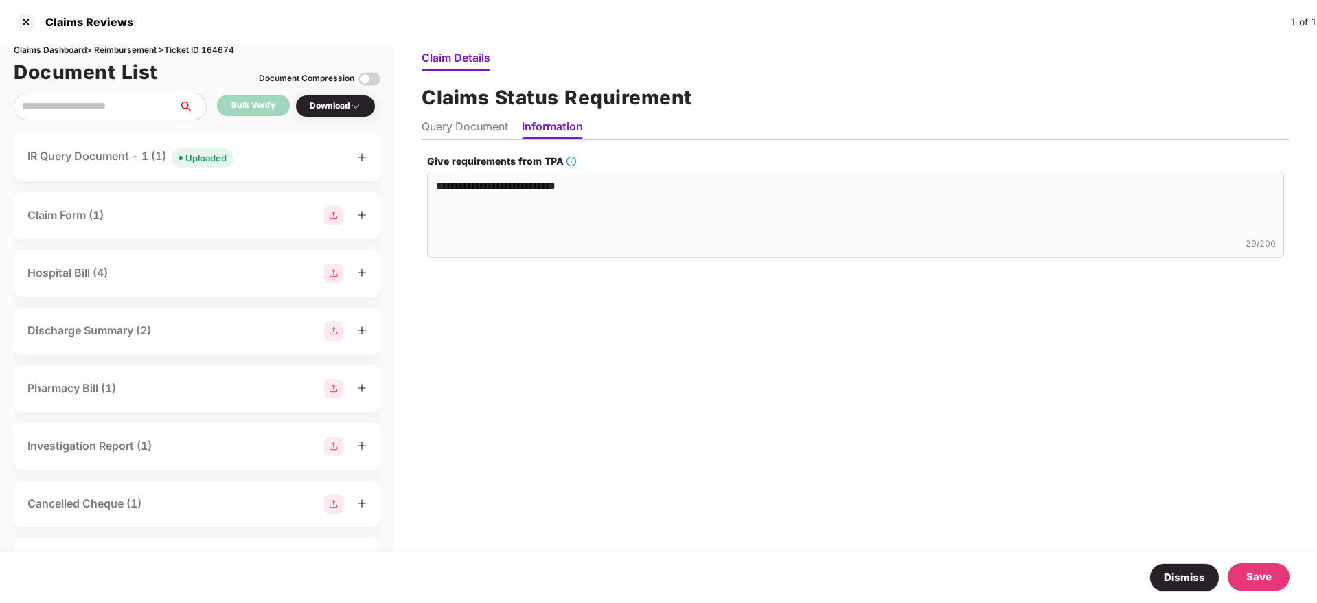
click at [1245, 567] on div "Save" at bounding box center [1259, 576] width 62 height 27
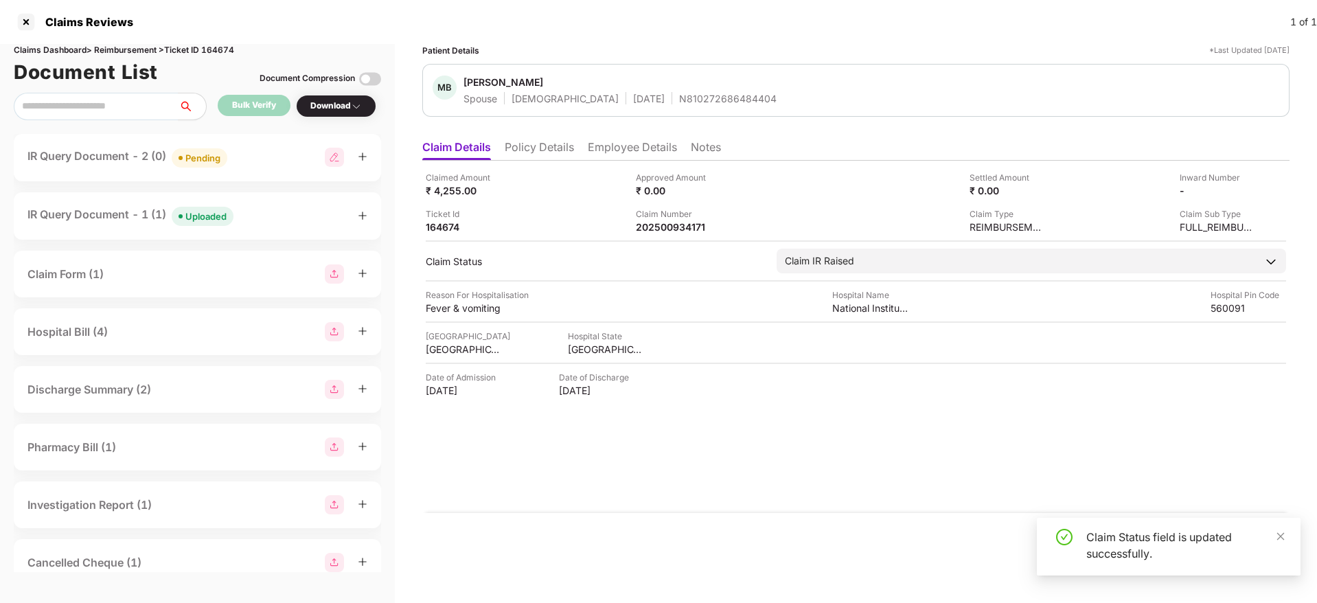
click at [329, 157] on img at bounding box center [334, 157] width 19 height 19
select select "**********"
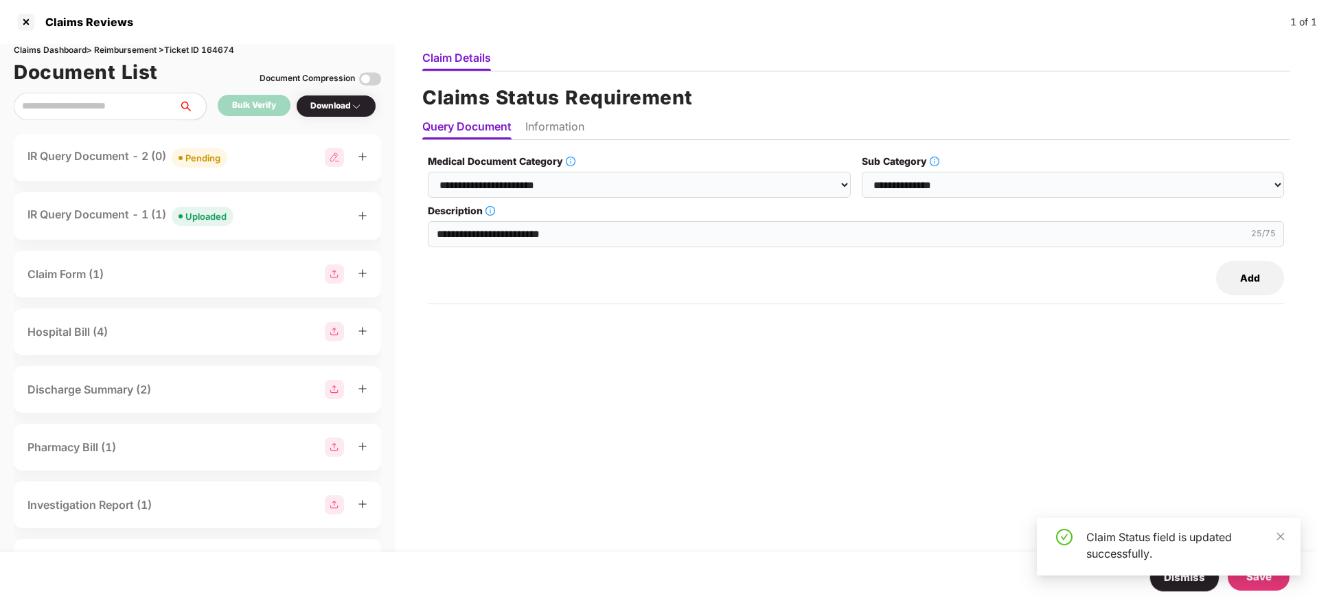
drag, startPoint x: 1252, startPoint y: 270, endPoint x: 1235, endPoint y: 277, distance: 19.1
click at [1254, 270] on button "Add" at bounding box center [1250, 278] width 68 height 34
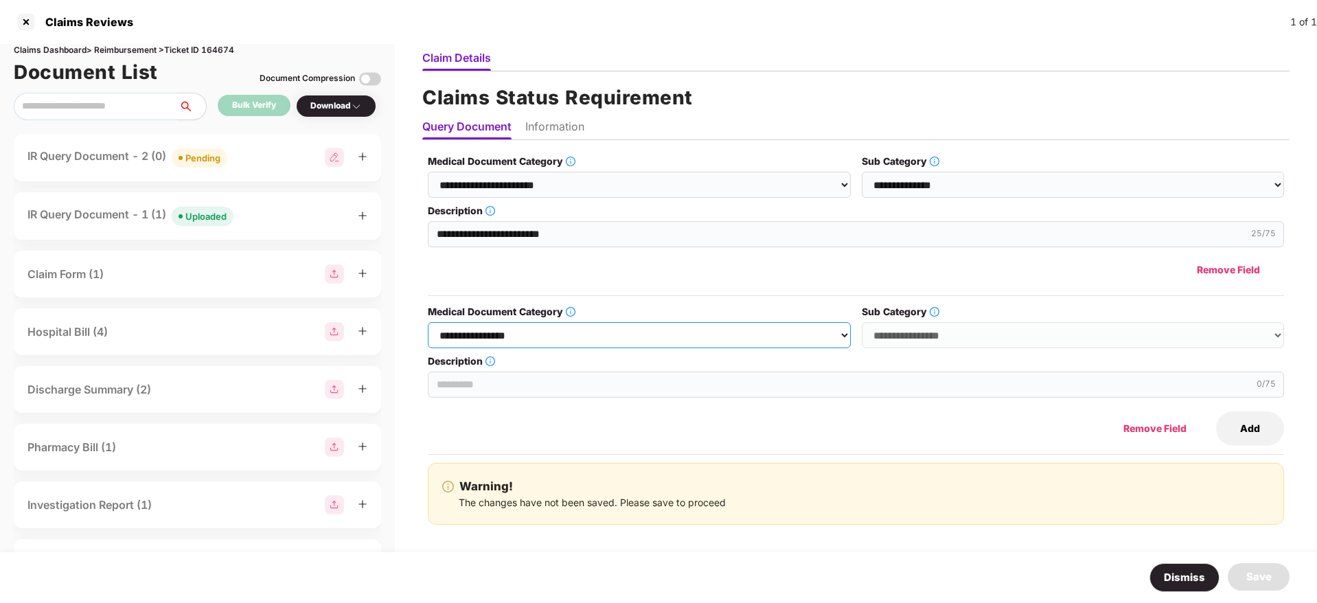
click at [504, 343] on select "**********" at bounding box center [639, 335] width 422 height 26
click at [428, 322] on select "**********" at bounding box center [639, 335] width 422 height 26
click at [919, 330] on select "**********" at bounding box center [1073, 335] width 422 height 26
click at [527, 334] on select "**********" at bounding box center [639, 335] width 422 height 26
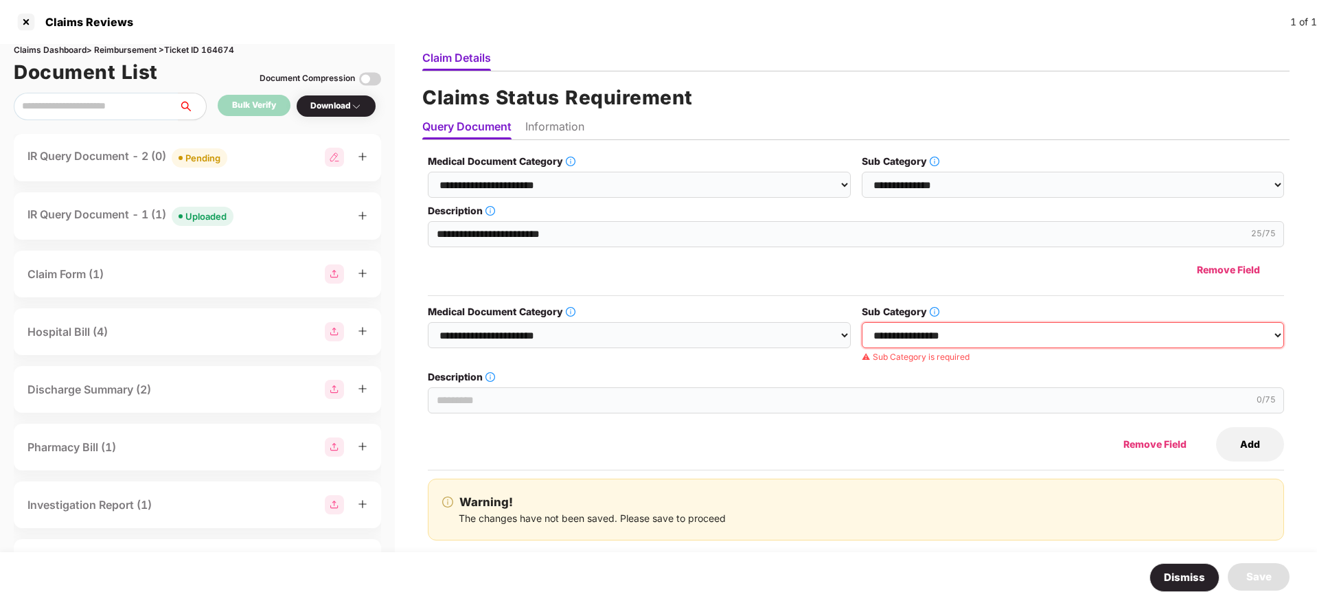
click at [985, 329] on select "**********" at bounding box center [1073, 335] width 422 height 26
click at [601, 335] on select "**********" at bounding box center [639, 335] width 422 height 26
select select "**********"
click at [428, 322] on select "**********" at bounding box center [639, 335] width 422 height 26
click at [926, 324] on select "**********" at bounding box center [1073, 335] width 422 height 26
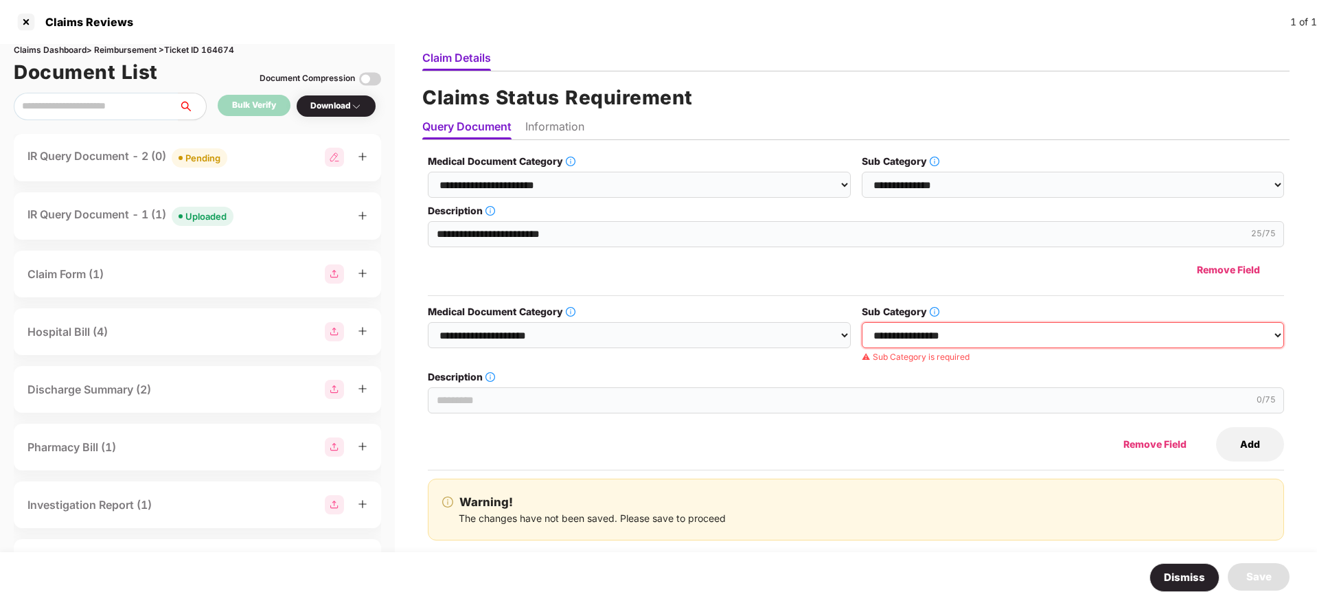
select select "**********"
click at [862, 322] on select "**********" at bounding box center [1073, 335] width 422 height 26
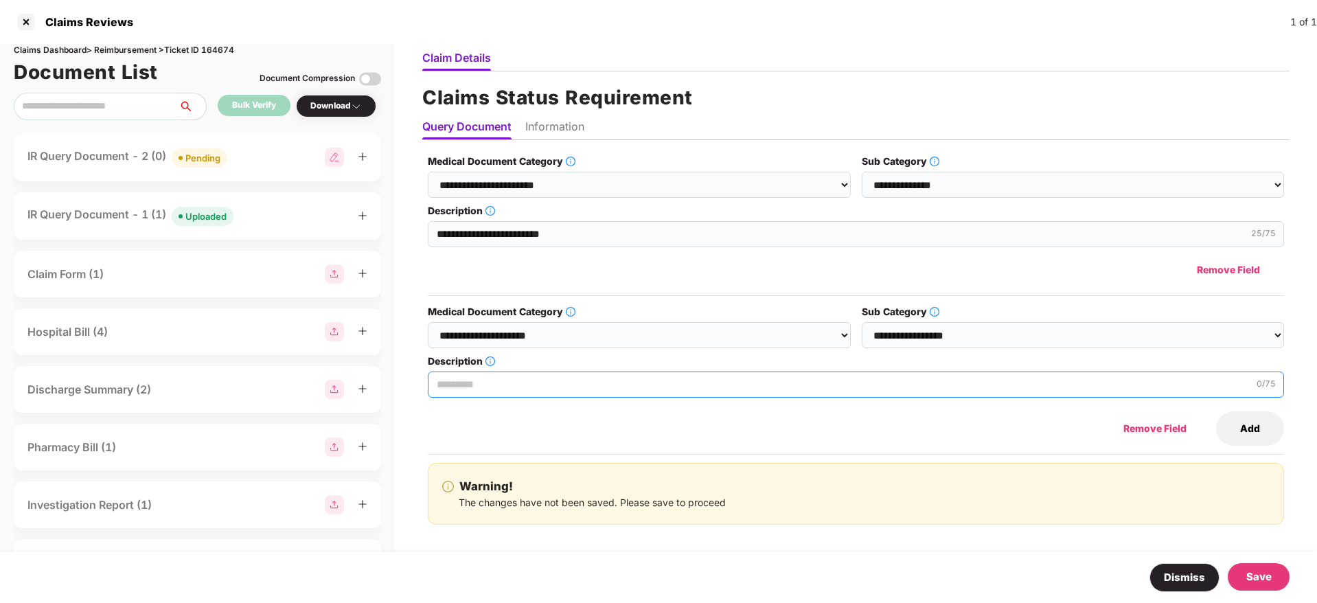
click at [484, 384] on input "Description" at bounding box center [856, 384] width 856 height 26
paste input "**********"
type input "**********"
click at [583, 126] on li "Information" at bounding box center [554, 129] width 59 height 20
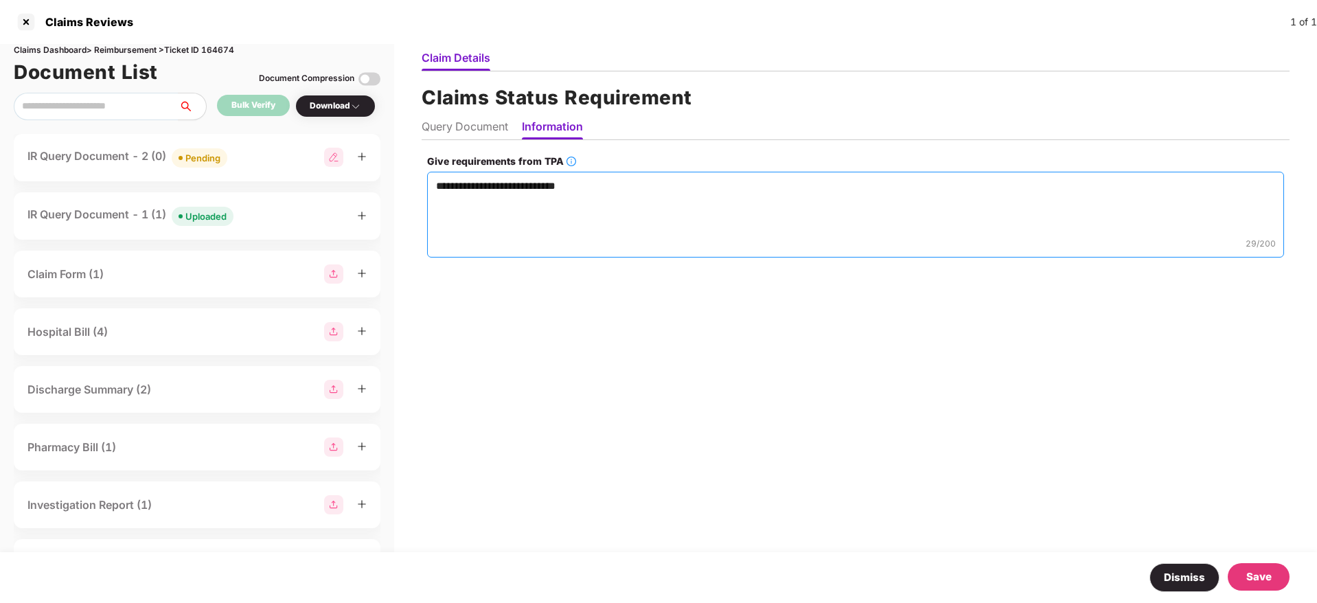
click at [616, 185] on textarea "**********" at bounding box center [855, 215] width 857 height 86
paste textarea "**********"
type textarea "**********"
click at [1267, 569] on div "Save" at bounding box center [1258, 577] width 25 height 16
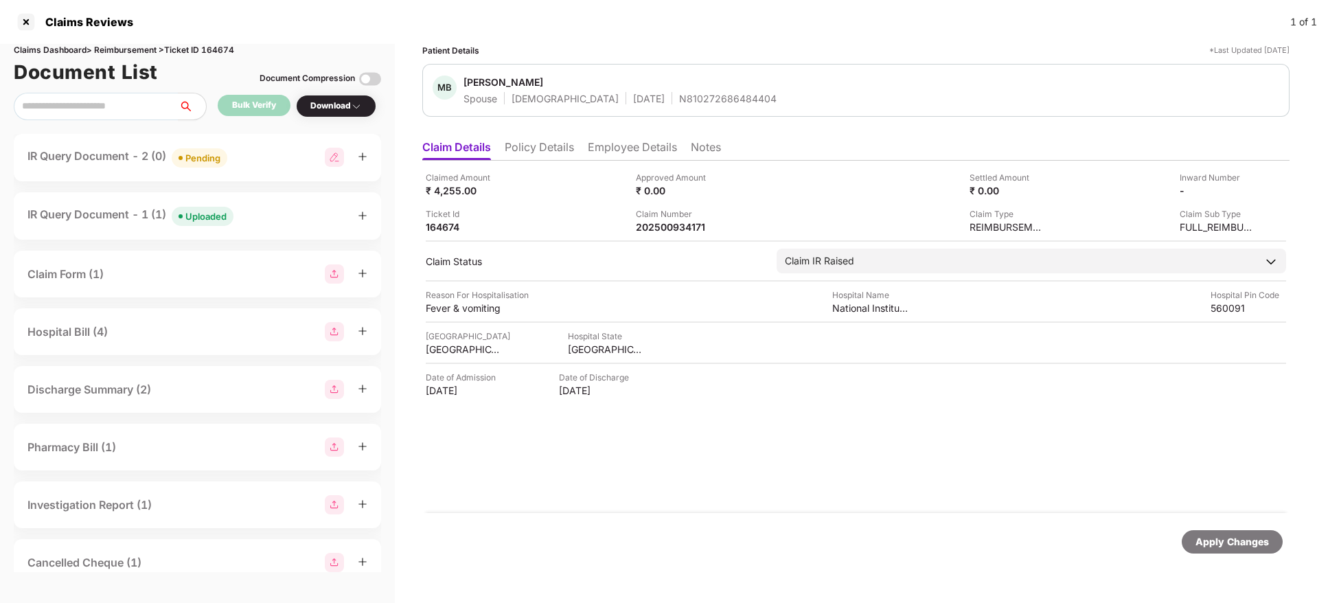
click at [336, 163] on img at bounding box center [334, 157] width 19 height 19
select select "**********"
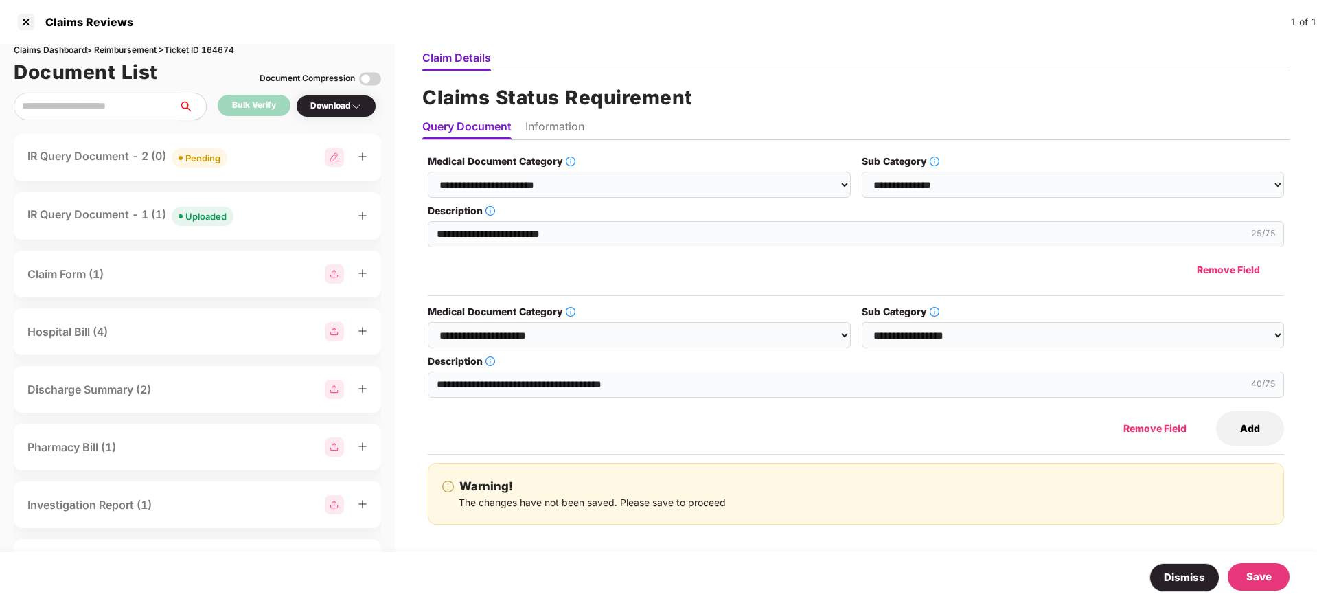
drag, startPoint x: 1244, startPoint y: 431, endPoint x: 972, endPoint y: 380, distance: 276.6
click at [1244, 428] on button "Add" at bounding box center [1250, 428] width 68 height 34
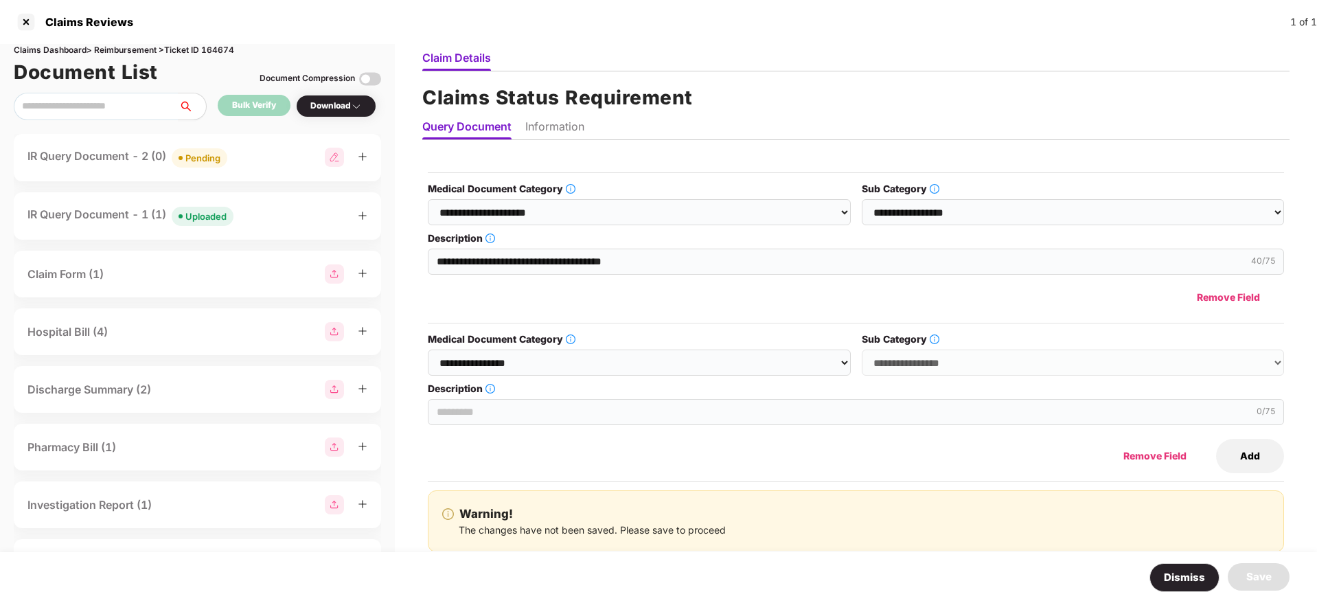
scroll to position [124, 0]
click at [665, 352] on select "**********" at bounding box center [639, 361] width 422 height 26
select select "**********"
click at [428, 348] on select "**********" at bounding box center [639, 361] width 422 height 26
click at [941, 357] on select "**********" at bounding box center [1073, 361] width 422 height 26
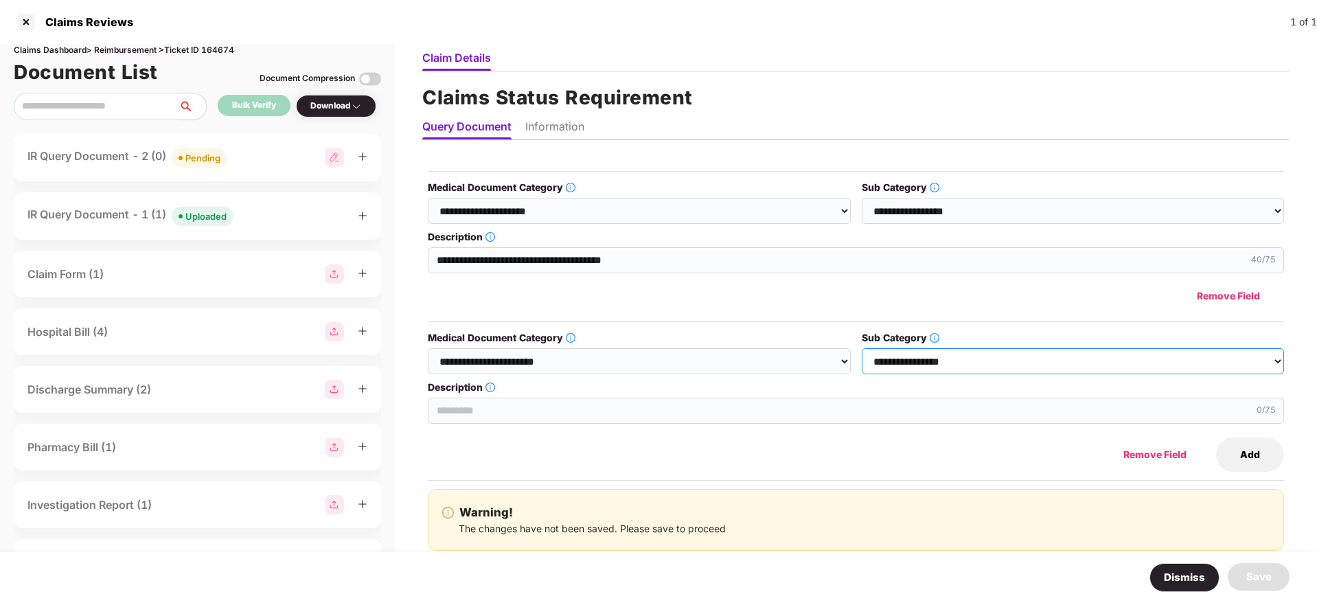
select select "**********"
click at [862, 348] on select "**********" at bounding box center [1073, 361] width 422 height 26
click at [529, 416] on input "Description" at bounding box center [856, 411] width 856 height 26
paste input "**********"
type input "**********"
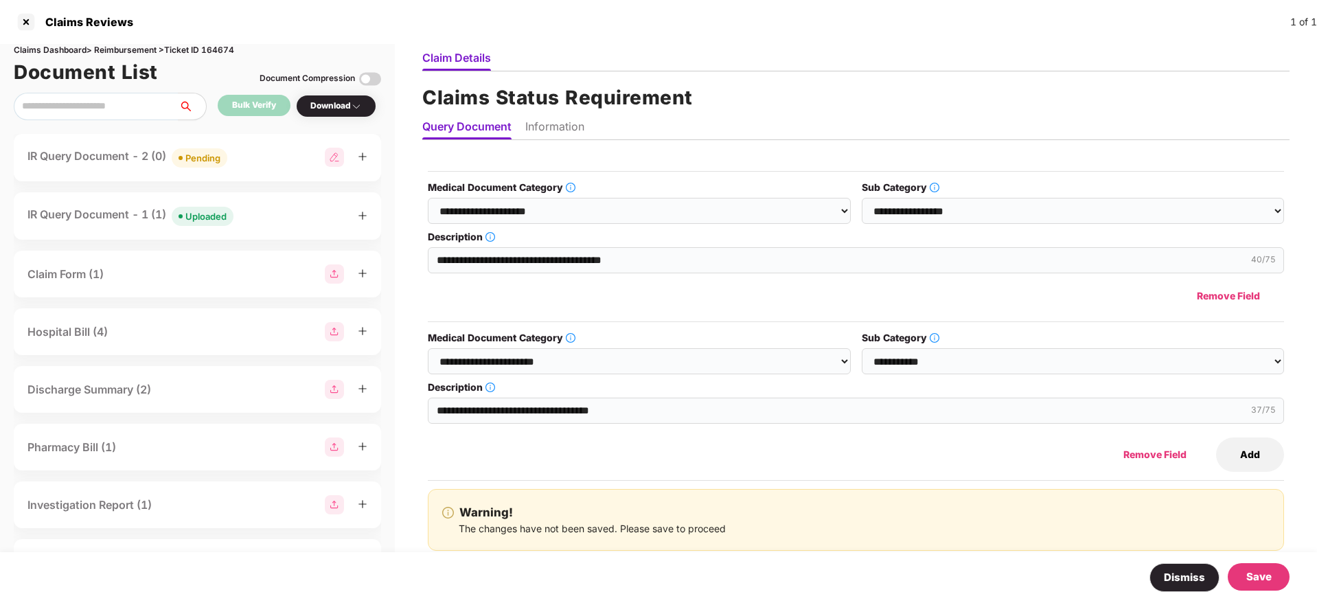
click at [552, 128] on li "Information" at bounding box center [554, 129] width 59 height 20
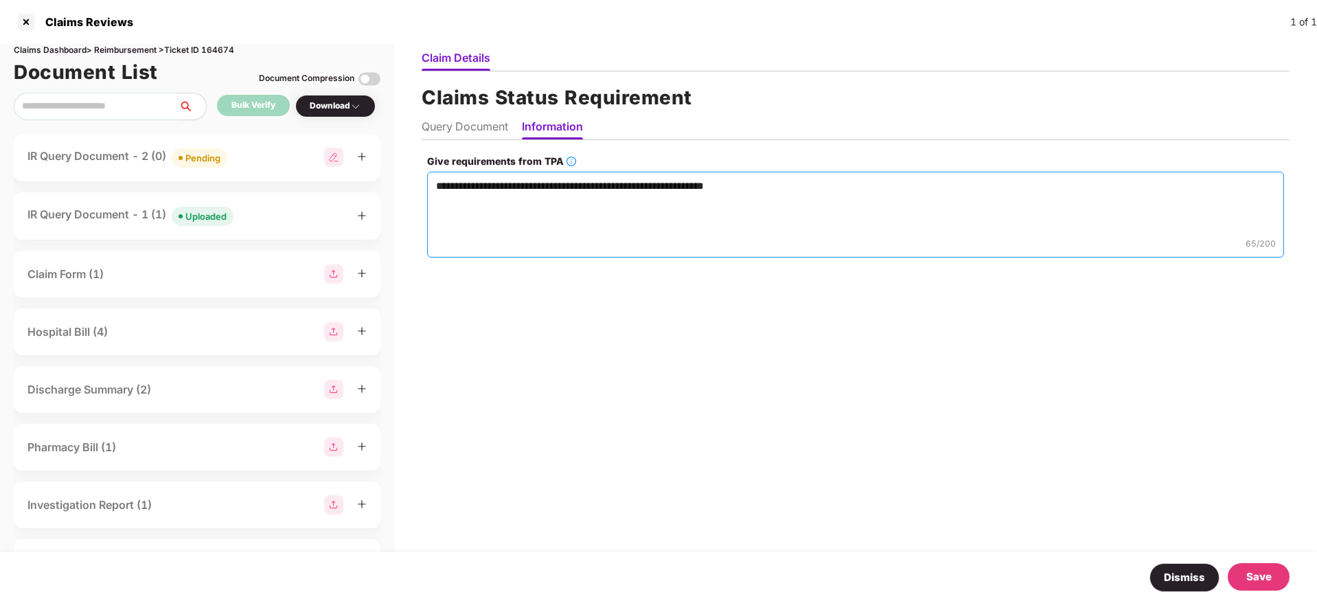
click at [775, 186] on textarea "**********" at bounding box center [855, 215] width 857 height 86
paste textarea "**********"
click at [578, 201] on textarea "**********" at bounding box center [855, 215] width 857 height 86
type textarea "**********"
click at [1278, 575] on div "Save" at bounding box center [1259, 576] width 62 height 27
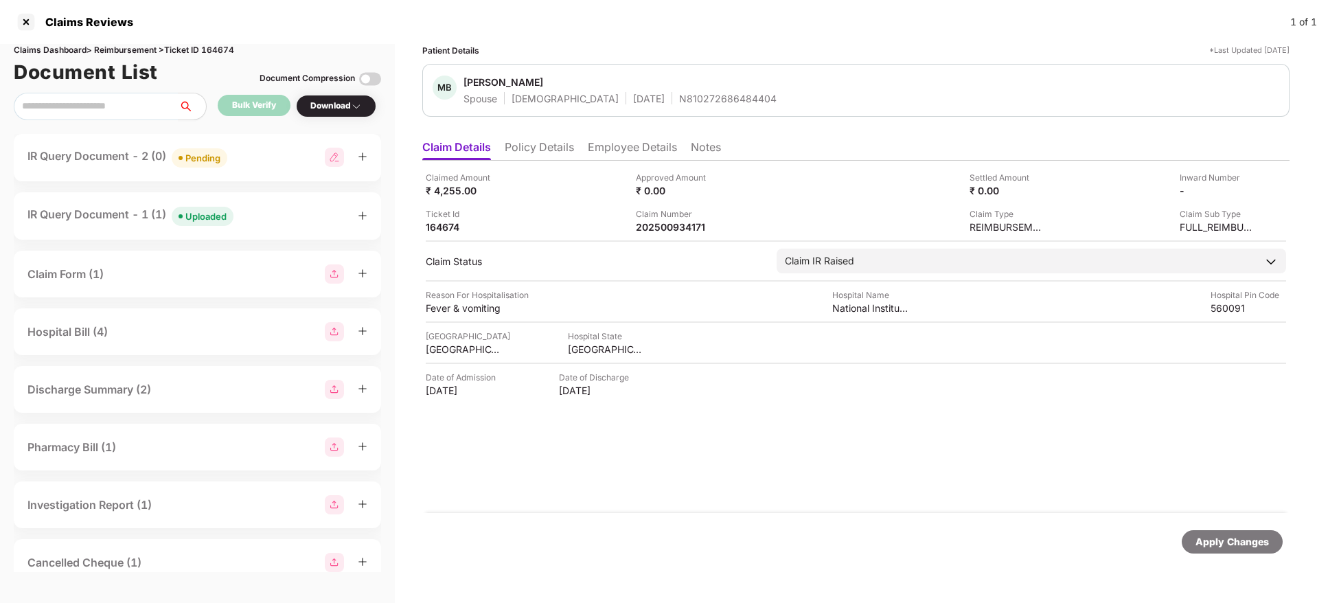
click at [336, 159] on img at bounding box center [334, 157] width 19 height 19
select select "**********"
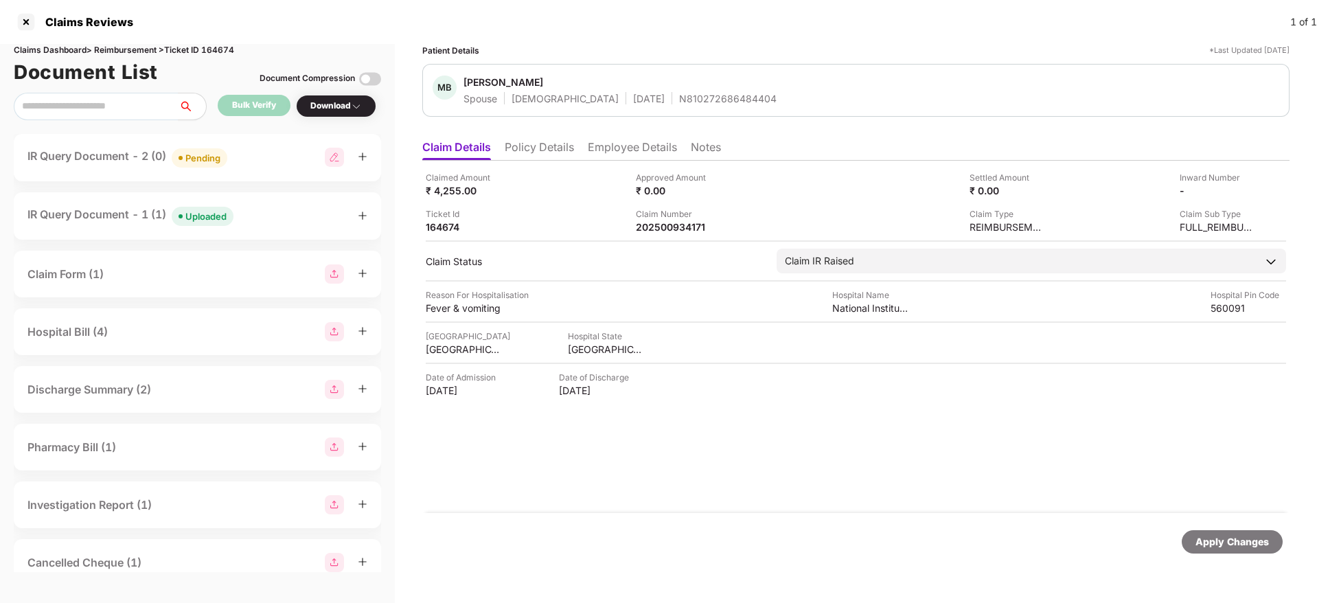
select select "**********"
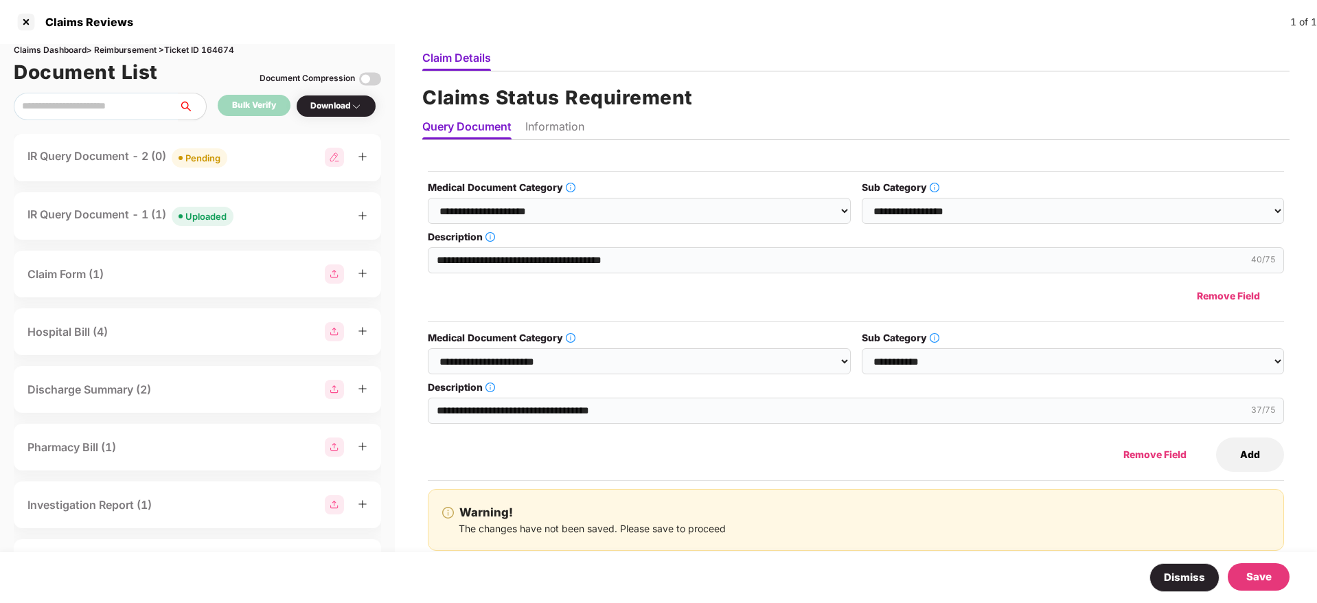
click at [1262, 457] on button "Add" at bounding box center [1250, 454] width 68 height 34
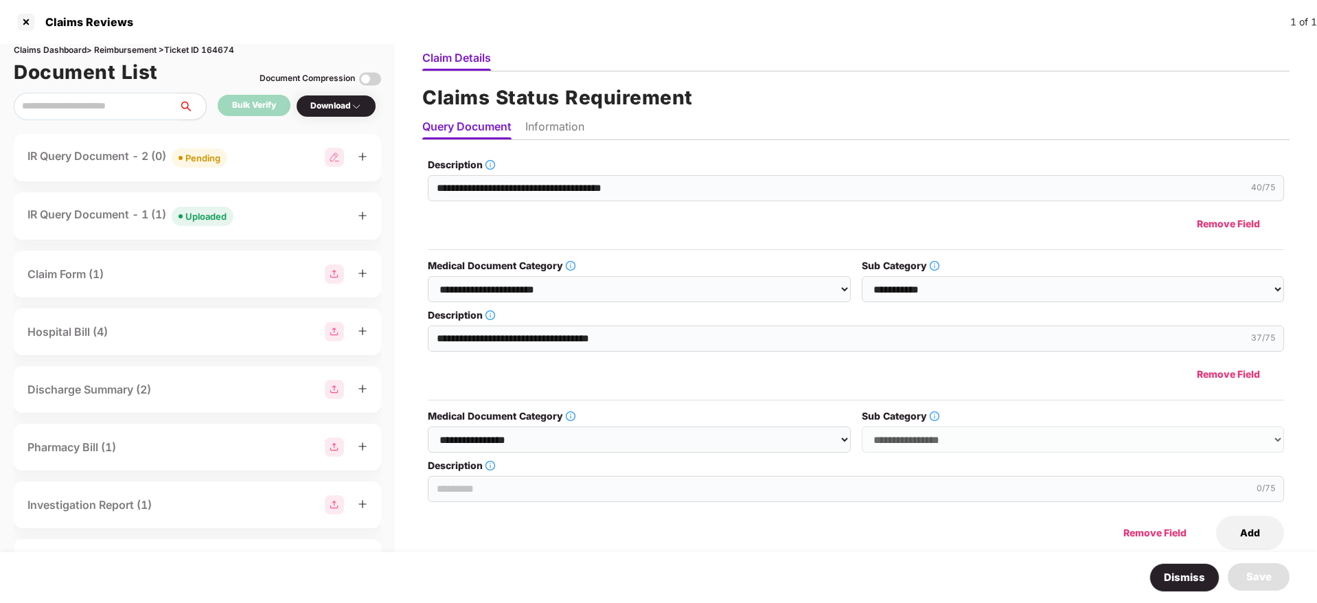
scroll to position [227, 0]
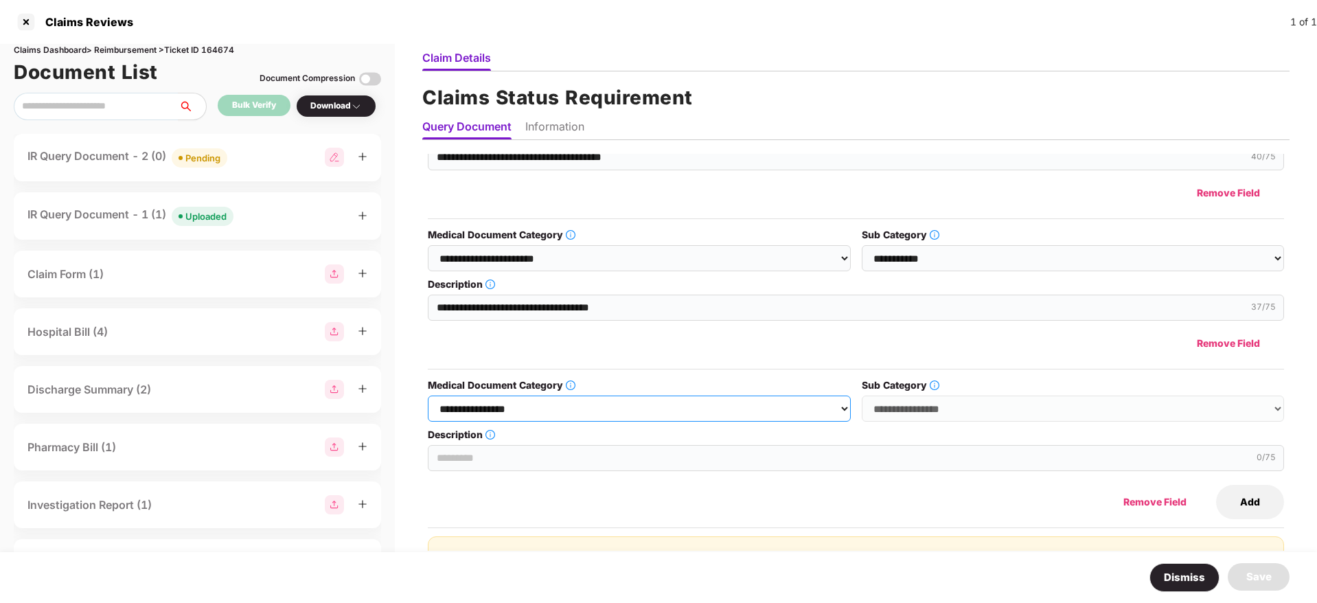
click at [595, 406] on select "**********" at bounding box center [639, 408] width 422 height 26
select select "**********"
click at [428, 395] on select "**********" at bounding box center [639, 408] width 422 height 26
click at [928, 403] on select "**********" at bounding box center [1073, 408] width 422 height 26
select select "**********"
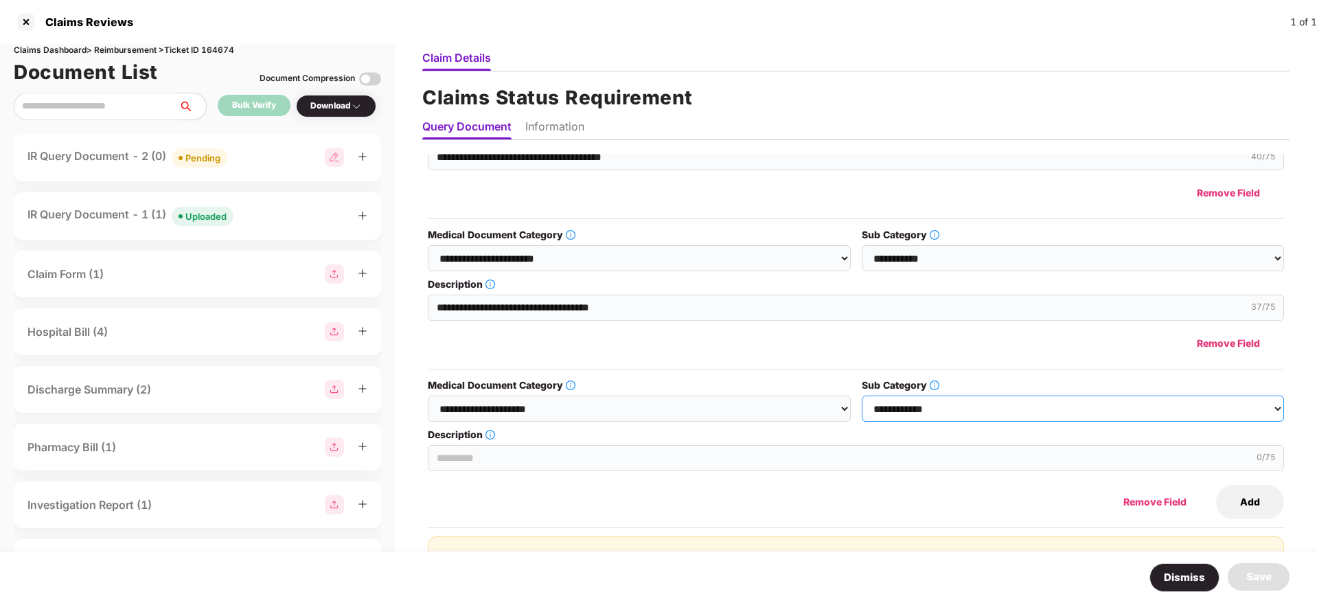
click at [862, 395] on select "**********" at bounding box center [1073, 408] width 422 height 26
click at [512, 455] on input "Description" at bounding box center [856, 458] width 856 height 26
paste input "**********"
type input "**********"
click at [566, 126] on li "Information" at bounding box center [554, 129] width 59 height 20
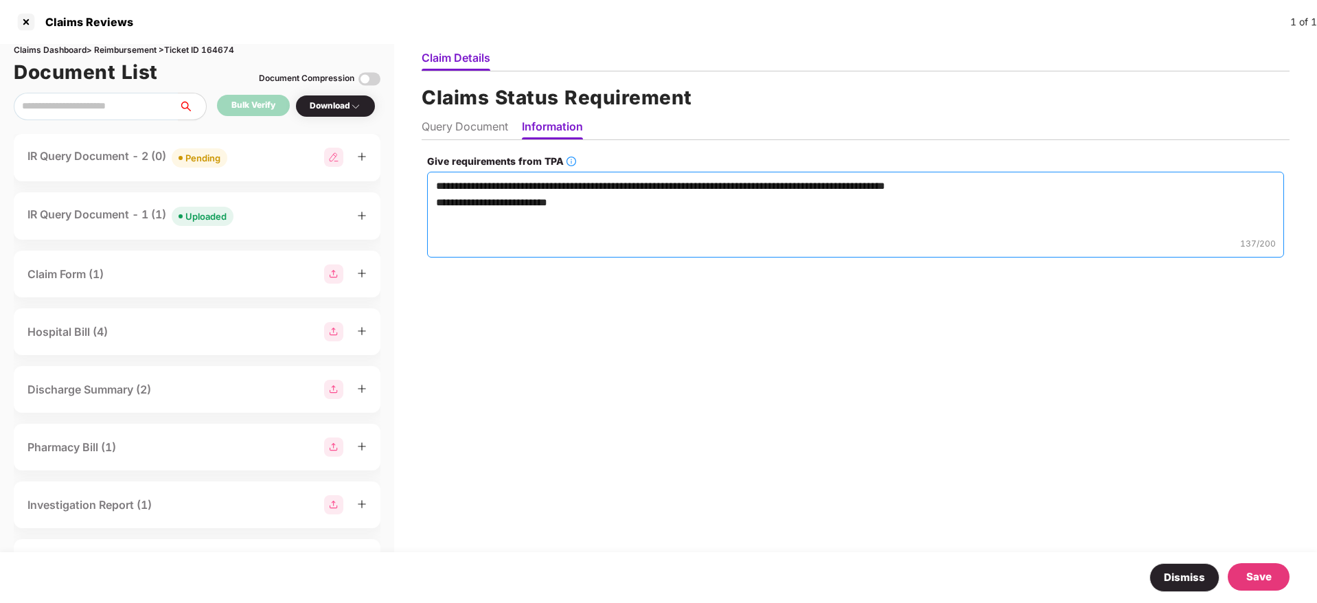
click at [610, 203] on textarea "**********" at bounding box center [855, 215] width 857 height 86
paste textarea "**********"
click at [431, 220] on textarea "**********" at bounding box center [855, 215] width 857 height 86
click at [614, 205] on textarea "**********" at bounding box center [855, 215] width 857 height 86
click at [827, 203] on textarea "**********" at bounding box center [855, 215] width 857 height 86
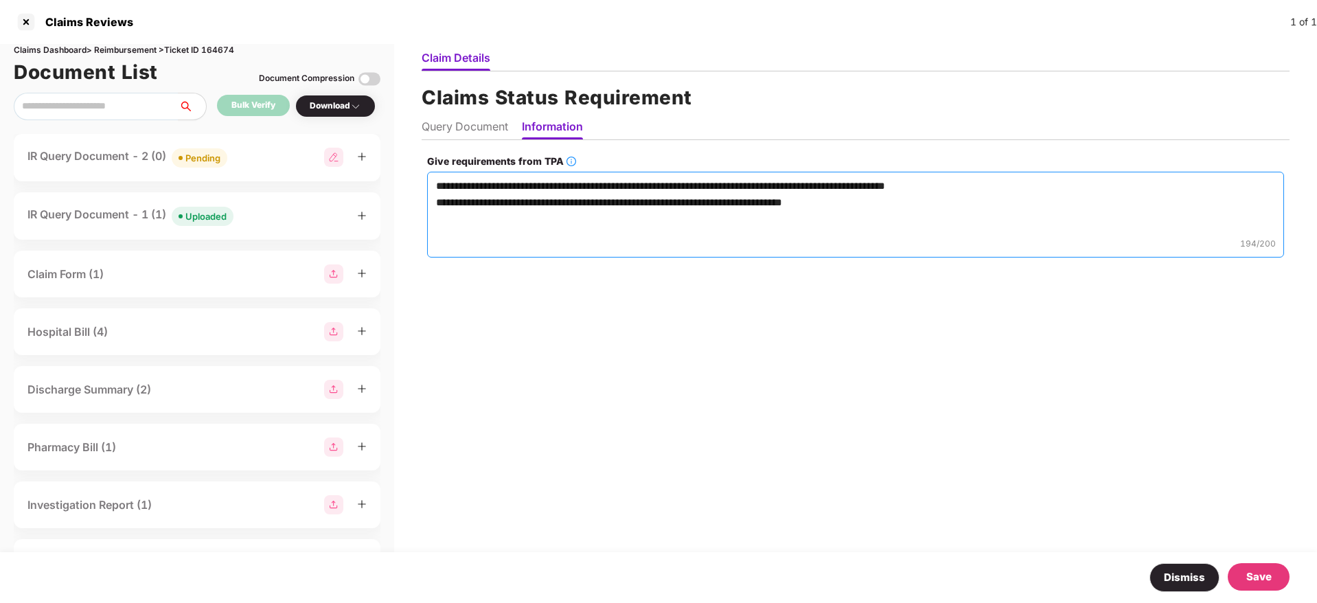
click at [827, 203] on textarea "**********" at bounding box center [855, 215] width 857 height 86
paste textarea "******"
type textarea "**********"
click at [1267, 576] on div "Save" at bounding box center [1258, 577] width 25 height 16
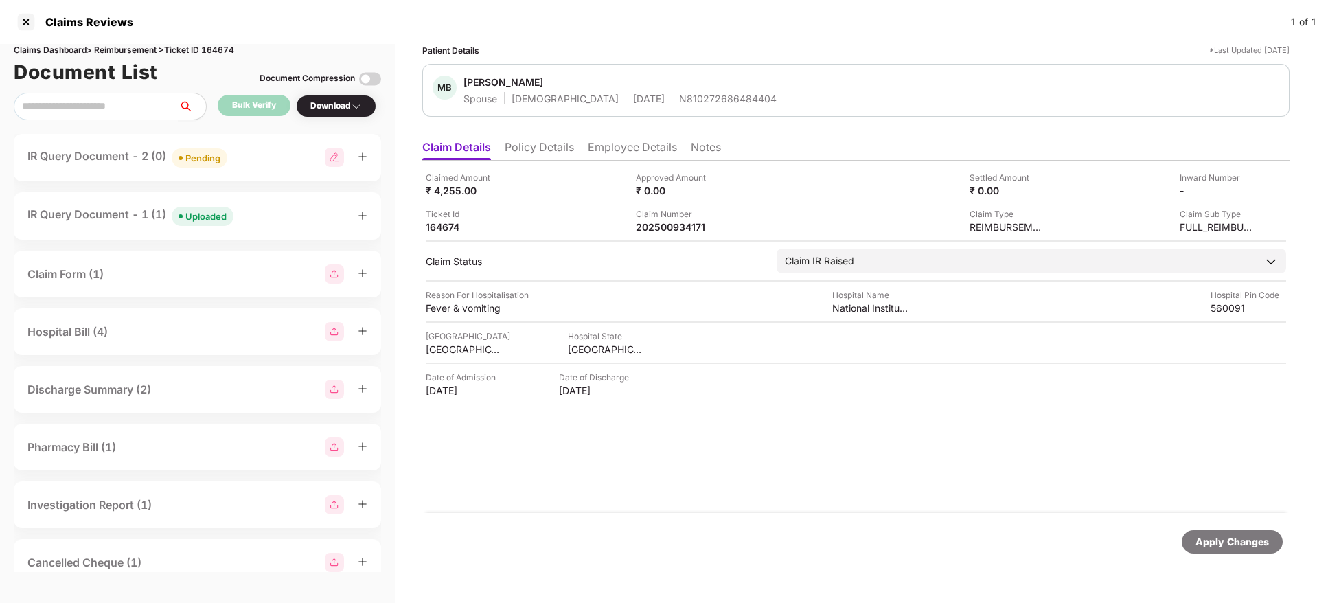
click at [625, 148] on li "Employee Details" at bounding box center [632, 150] width 89 height 20
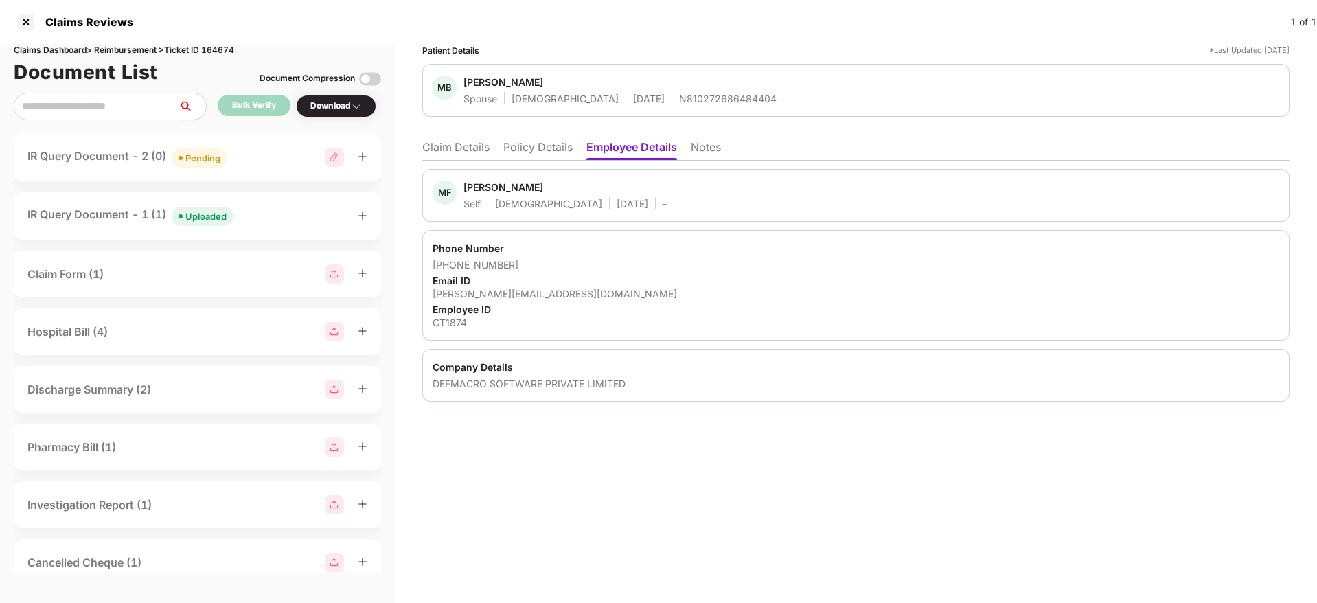
click at [457, 150] on li "Claim Details" at bounding box center [455, 150] width 67 height 20
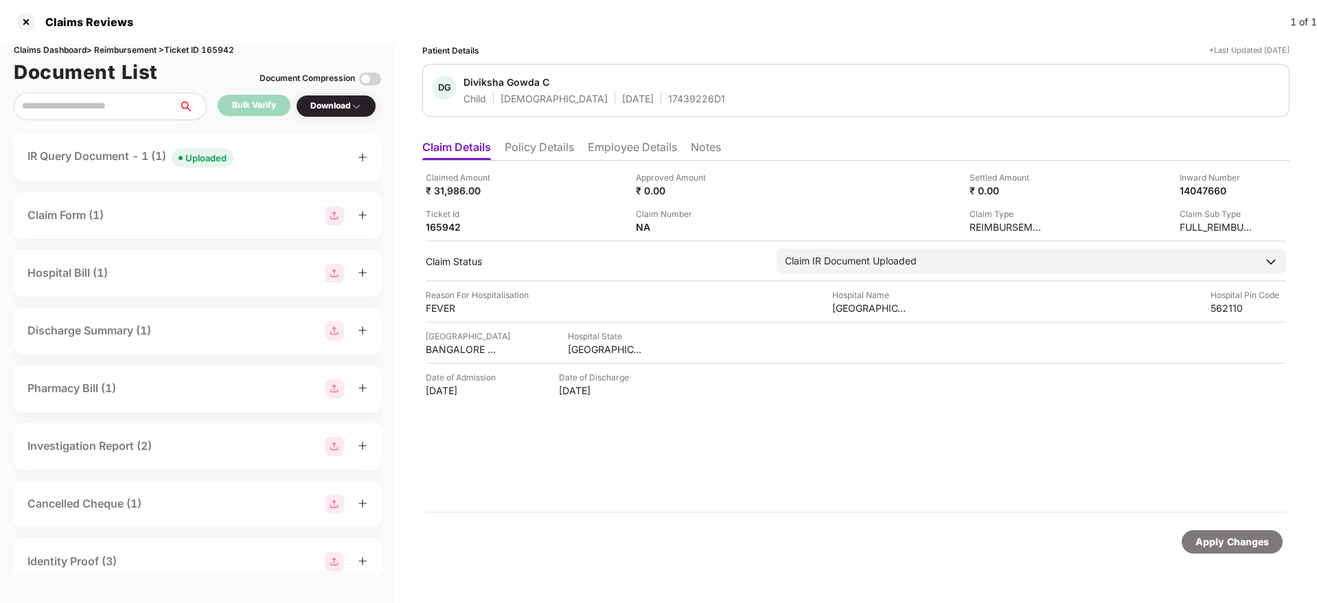
click at [273, 158] on div "IR Query Document - 1 (1) Uploaded" at bounding box center [197, 158] width 340 height 20
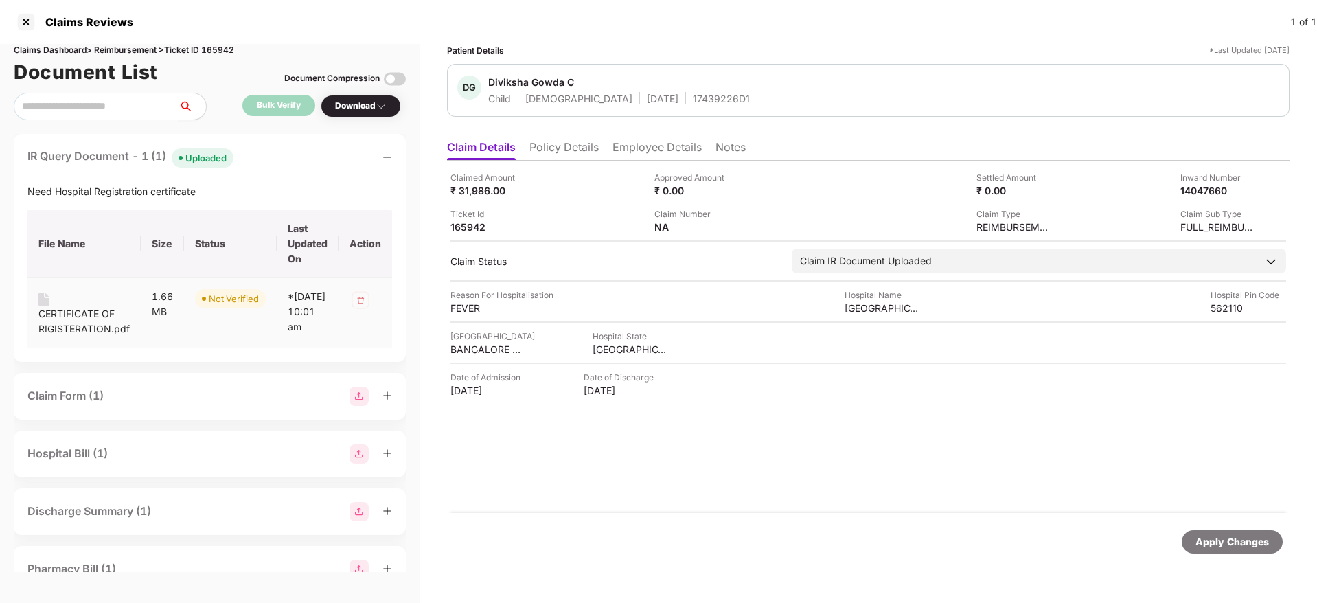
click at [89, 312] on div "CERTIFICATE OF RIGISTERATION.pdf" at bounding box center [83, 321] width 91 height 30
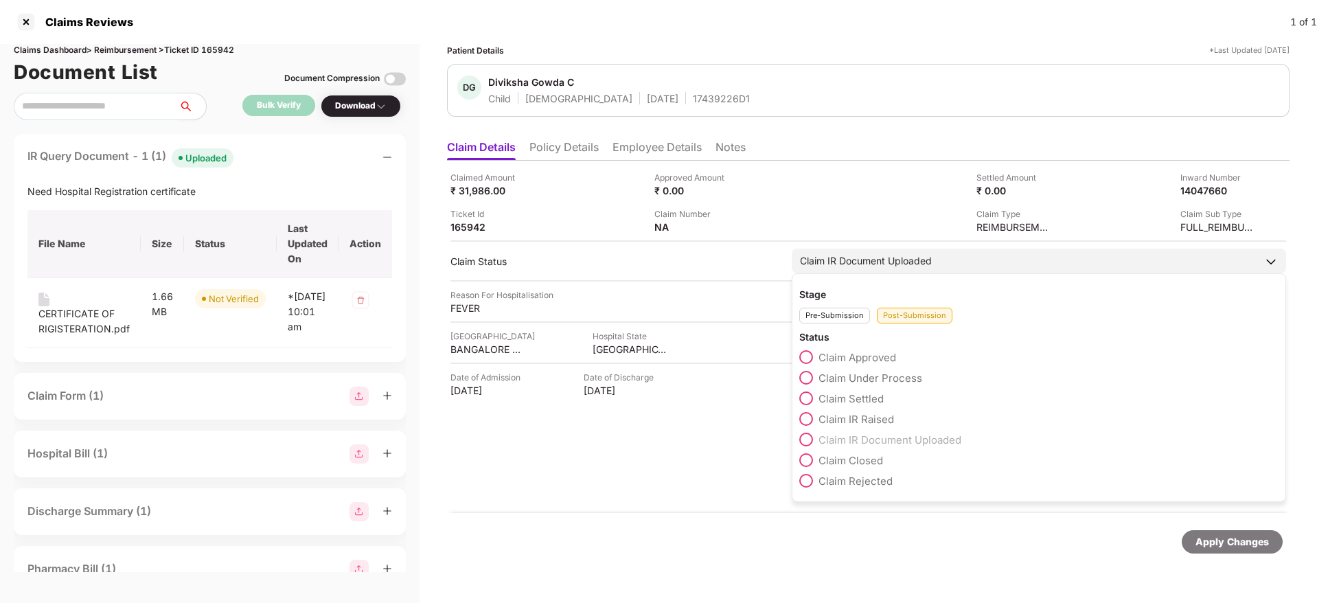
click at [810, 376] on span at bounding box center [806, 378] width 14 height 14
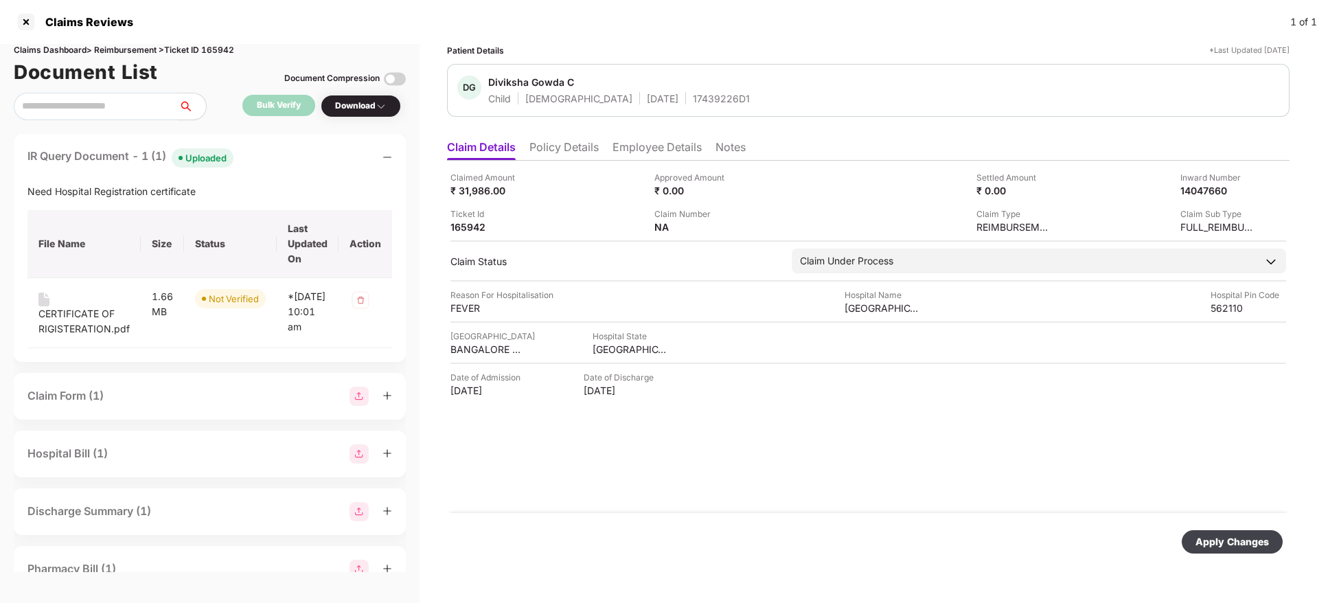
click at [1225, 540] on div "Apply Changes" at bounding box center [1231, 541] width 73 height 15
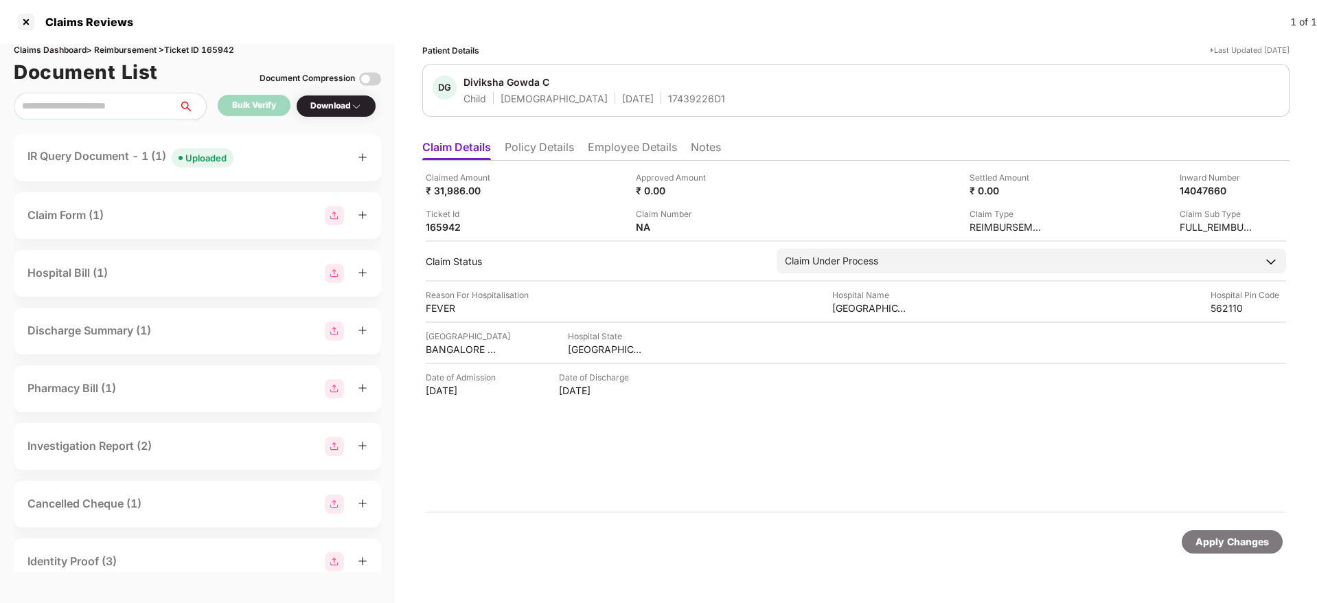
click at [668, 100] on div "17439226D1" at bounding box center [696, 98] width 57 height 13
copy div "17439226D1"
click at [1197, 189] on div "14047660" at bounding box center [1203, 190] width 76 height 13
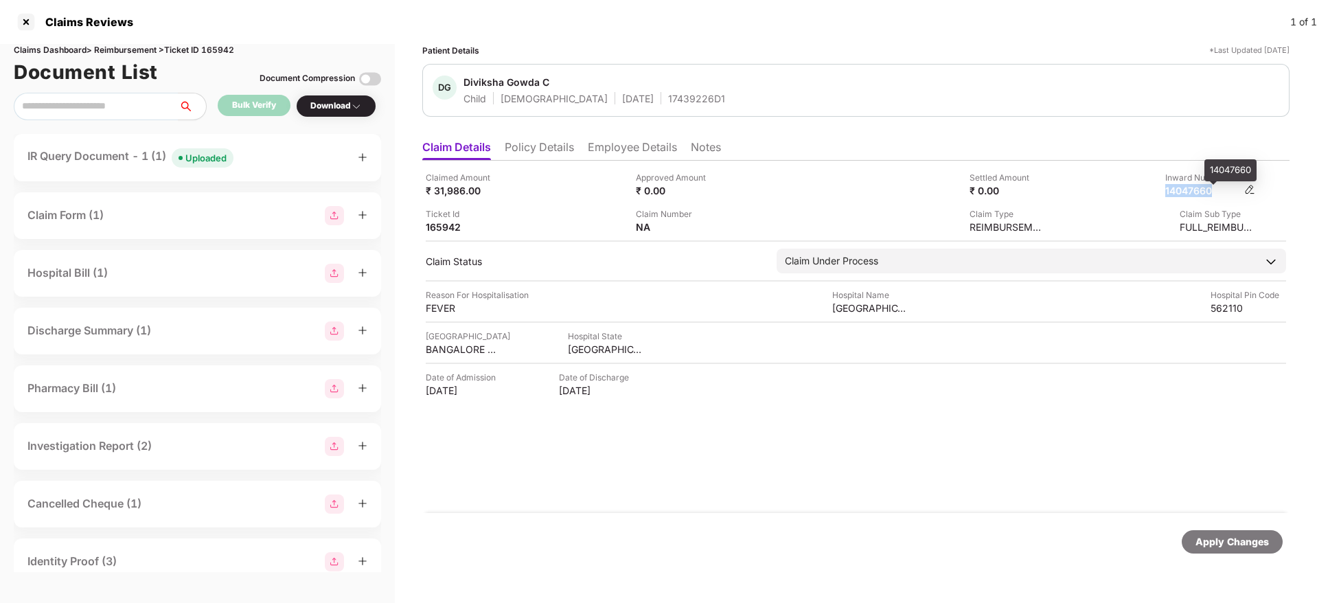
copy div "14047660"
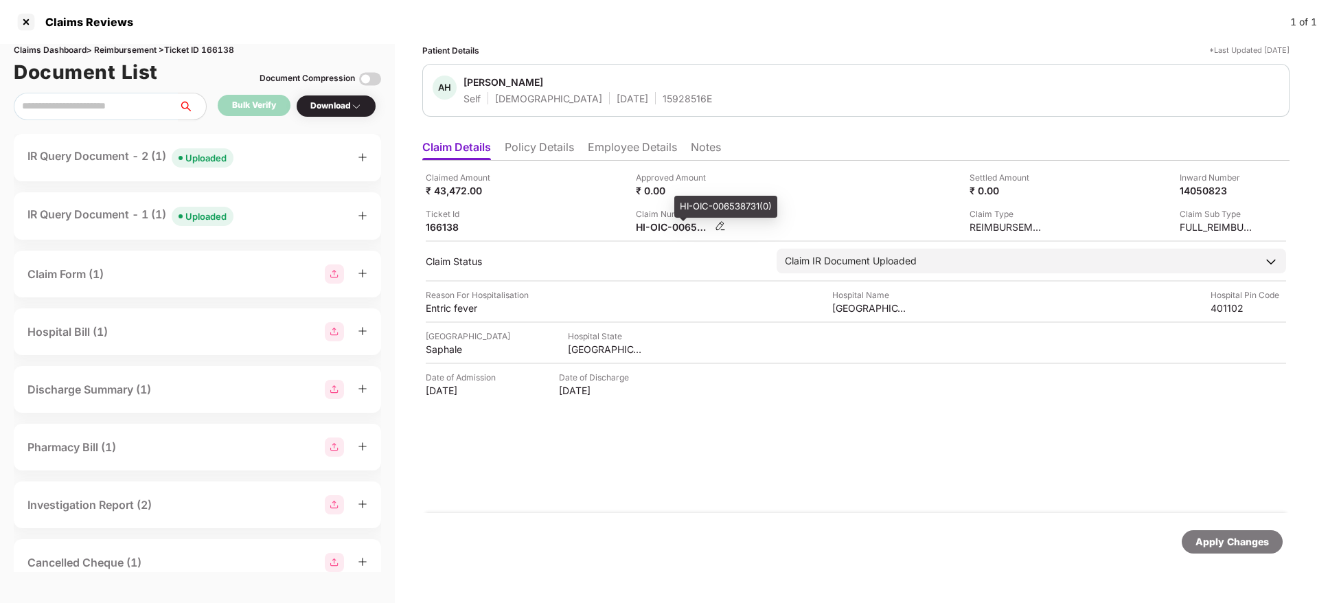
click at [683, 230] on div "HI-OIC-006538731(0)" at bounding box center [674, 226] width 76 height 13
click at [682, 229] on div "HI-OIC-006538731(0)" at bounding box center [674, 226] width 76 height 13
copy div
click at [297, 159] on div "IR Query Document - 2 (1) Uploaded" at bounding box center [197, 158] width 340 height 20
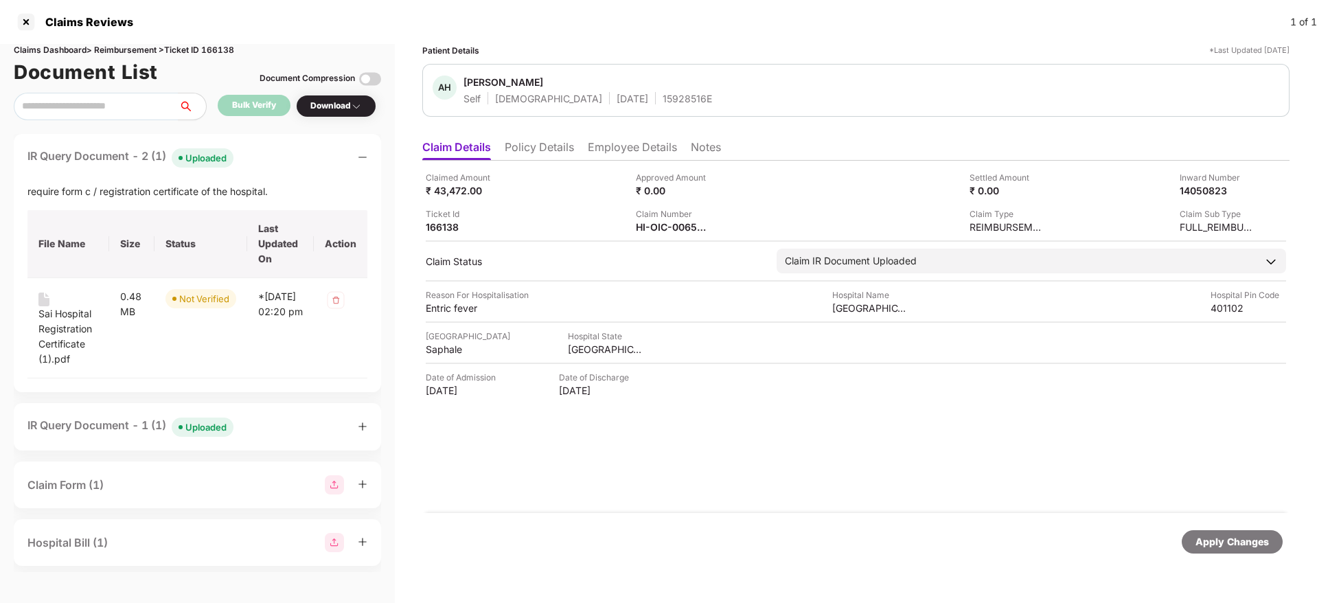
click at [297, 159] on div "IR Query Document - 2 (1) Uploaded" at bounding box center [197, 158] width 340 height 20
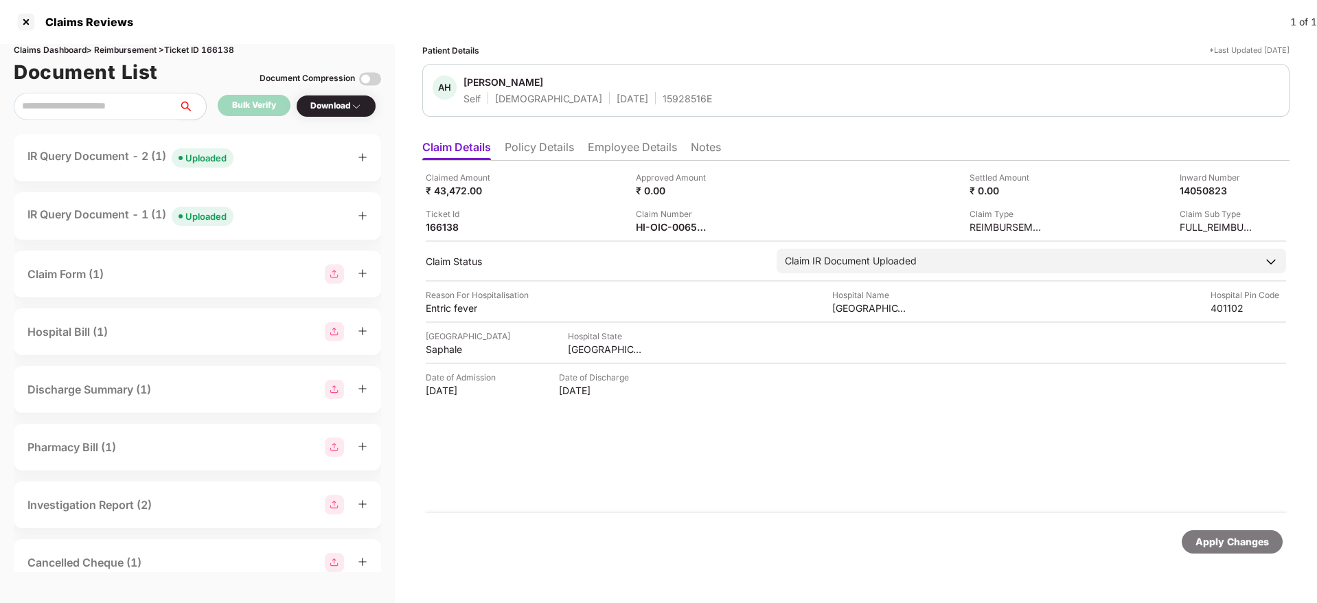
click at [263, 210] on div "IR Query Document - 1 (1) Uploaded" at bounding box center [197, 216] width 340 height 20
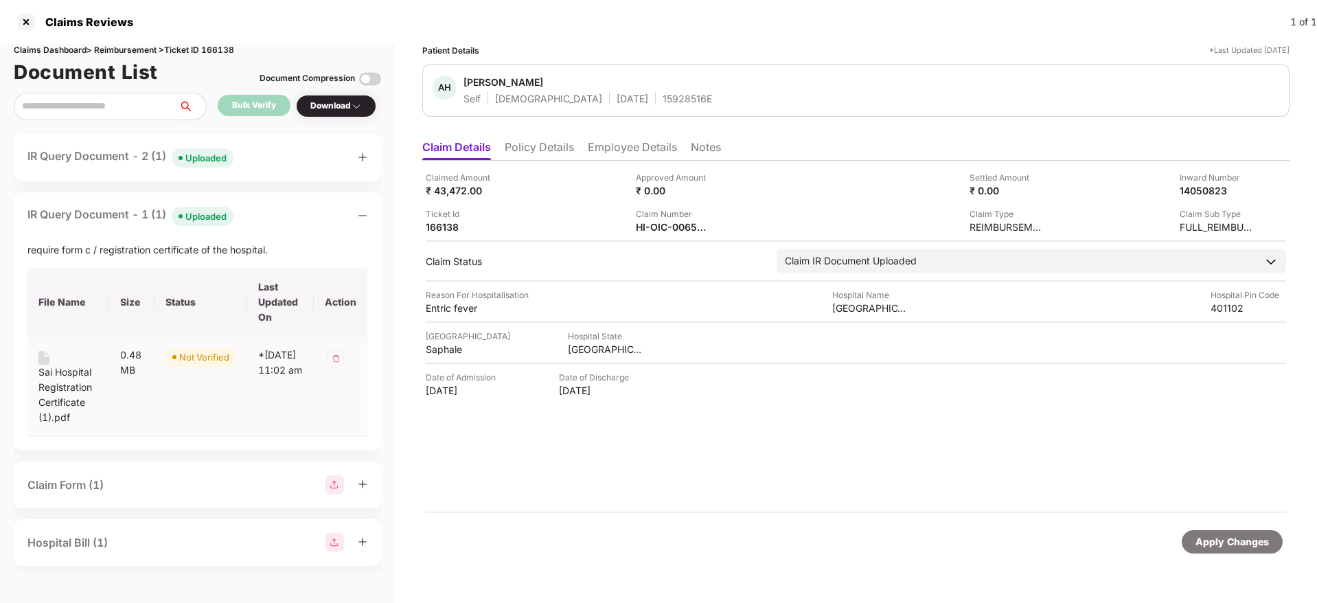
click at [65, 375] on div "Sai Hospital Registration Certificate (1).pdf" at bounding box center [68, 395] width 60 height 60
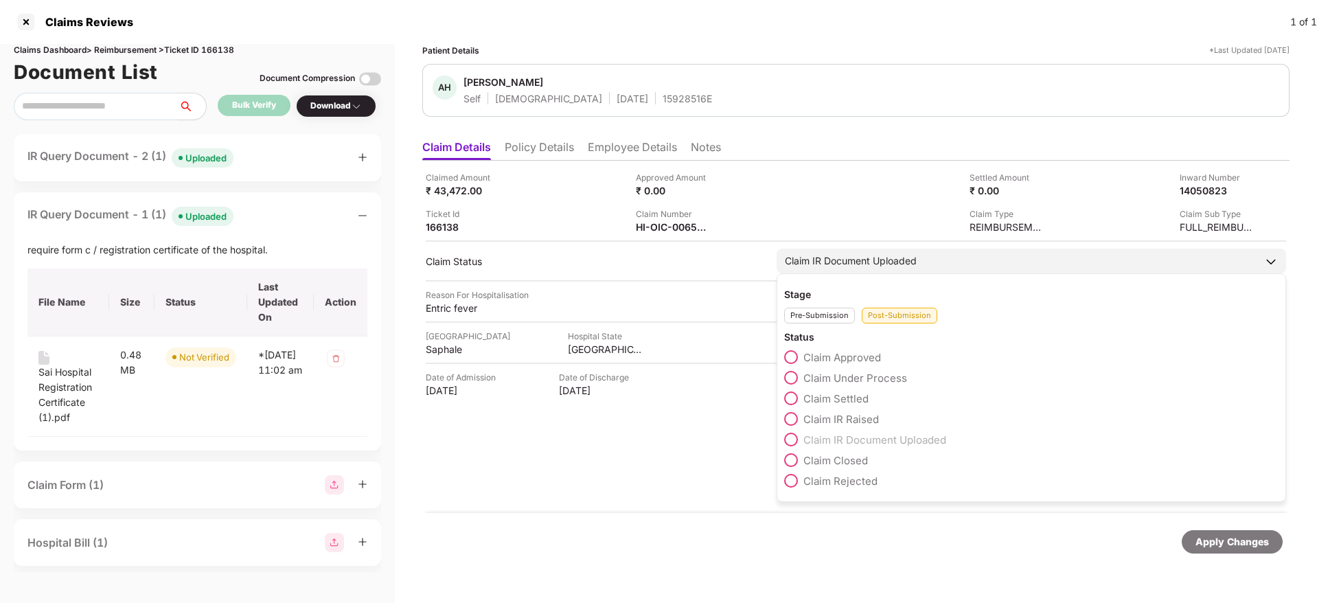
click at [795, 379] on span at bounding box center [791, 378] width 14 height 14
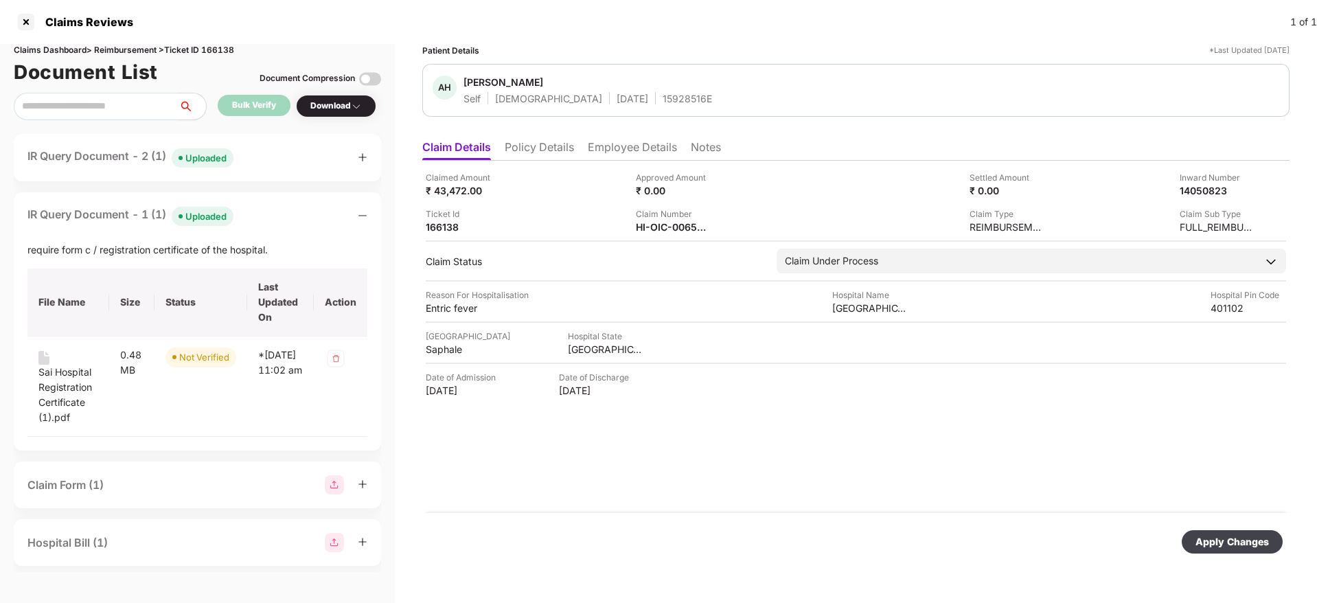
drag, startPoint x: 1220, startPoint y: 543, endPoint x: 1211, endPoint y: 541, distance: 9.2
click at [1220, 542] on div "Apply Changes" at bounding box center [1231, 541] width 73 height 15
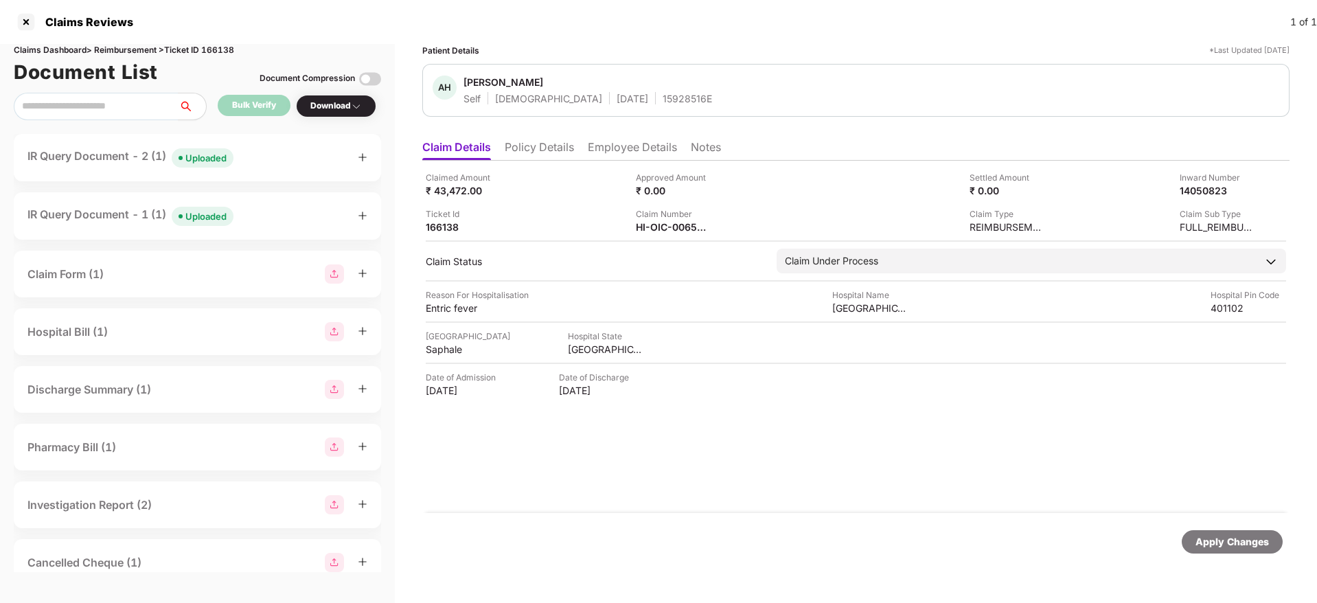
click at [648, 234] on div "Claimed Amount ₹ 43,472.00 Approved Amount ₹ 0.00 Settled Amount ₹ 0.00 Inward …" at bounding box center [855, 337] width 867 height 352
click at [654, 229] on div "HI-OIC-006538731(0)" at bounding box center [674, 226] width 76 height 13
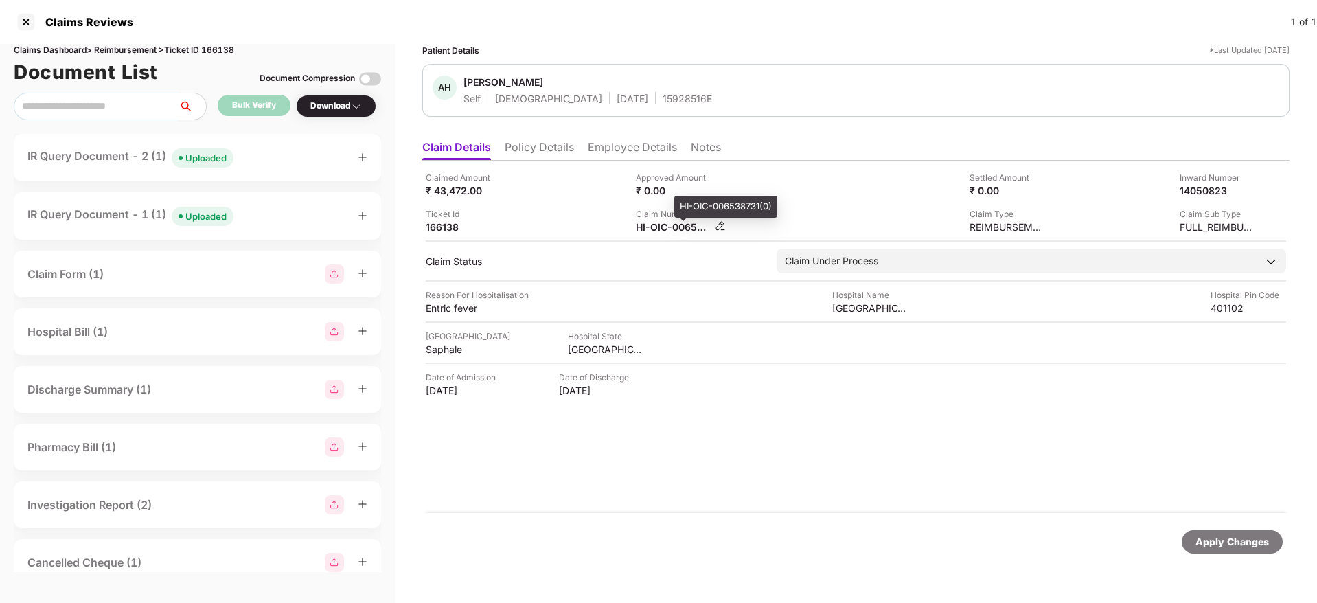
copy div
click at [644, 228] on div "HI-OIC-006570913(0)" at bounding box center [674, 226] width 76 height 13
copy div
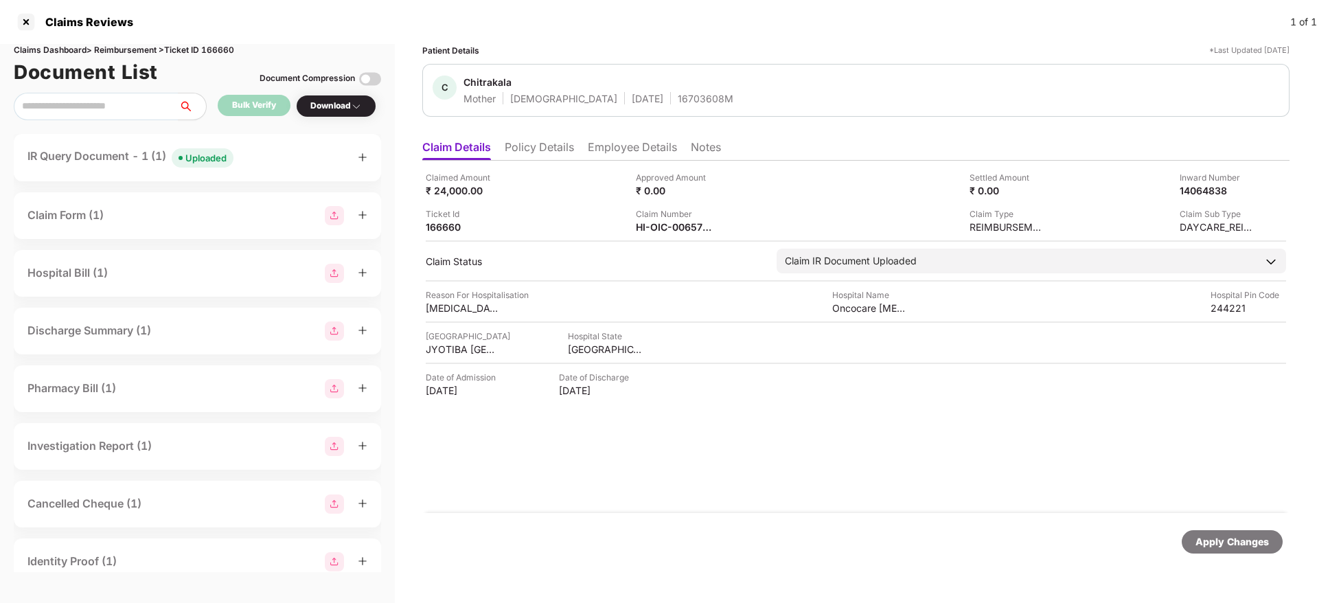
click at [788, 214] on div "Claim Number HI-OIC-006570913(0)" at bounding box center [736, 220] width 200 height 26
click at [276, 166] on div "IR Query Document - 1 (1) Uploaded" at bounding box center [197, 158] width 340 height 20
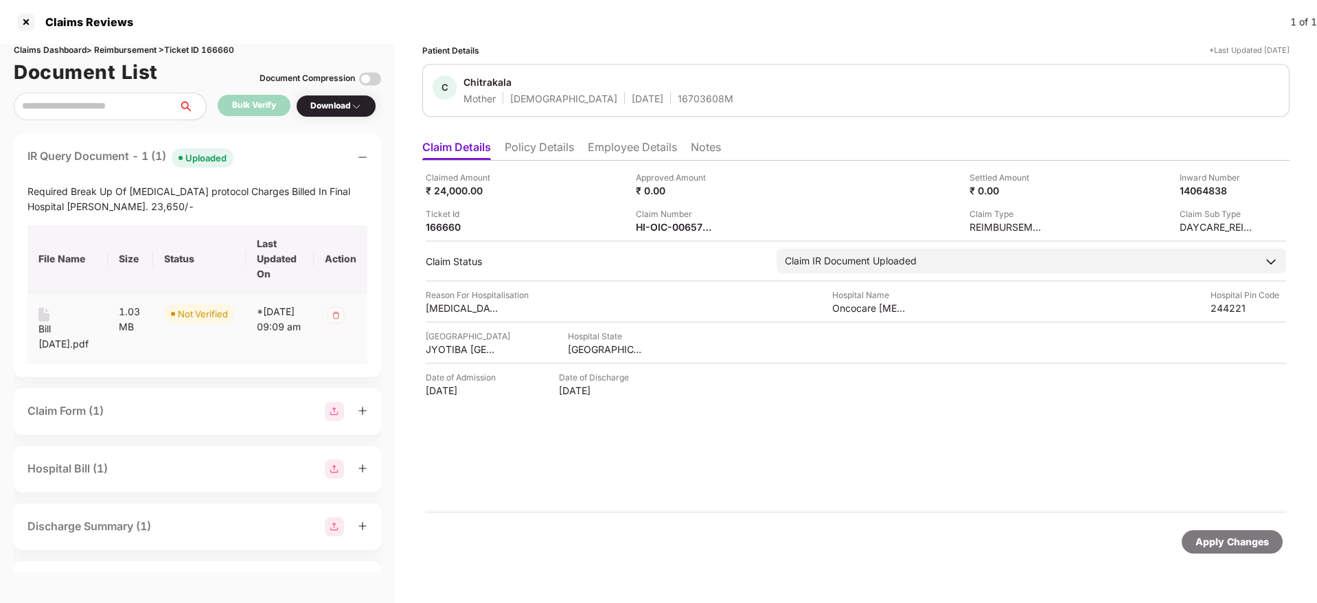
click at [51, 329] on div "Bill 26 July.pdf" at bounding box center [67, 336] width 58 height 30
drag, startPoint x: 54, startPoint y: 209, endPoint x: 91, endPoint y: 207, distance: 37.2
click at [91, 207] on div "Required Break Up Of Chemo protocol Charges Billed In Final Hospital Bill - Rs.…" at bounding box center [197, 199] width 340 height 30
copy div "23,650/"
drag, startPoint x: 653, startPoint y: 239, endPoint x: 661, endPoint y: 235, distance: 8.6
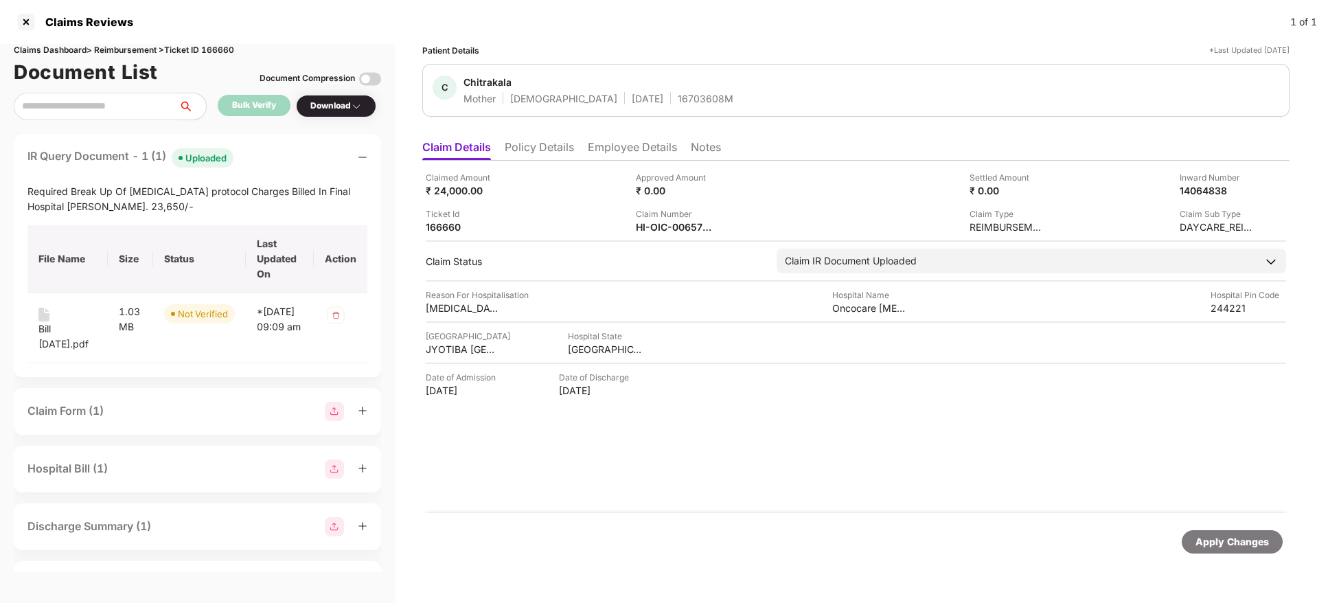
click at [656, 238] on div "Claimed Amount ₹ 24,000.00 Approved Amount ₹ 0.00 Settled Amount ₹ 0.00 Inward …" at bounding box center [855, 337] width 867 height 352
click at [674, 224] on div "HI-OIC-006570913(0)" at bounding box center [674, 226] width 76 height 13
copy div
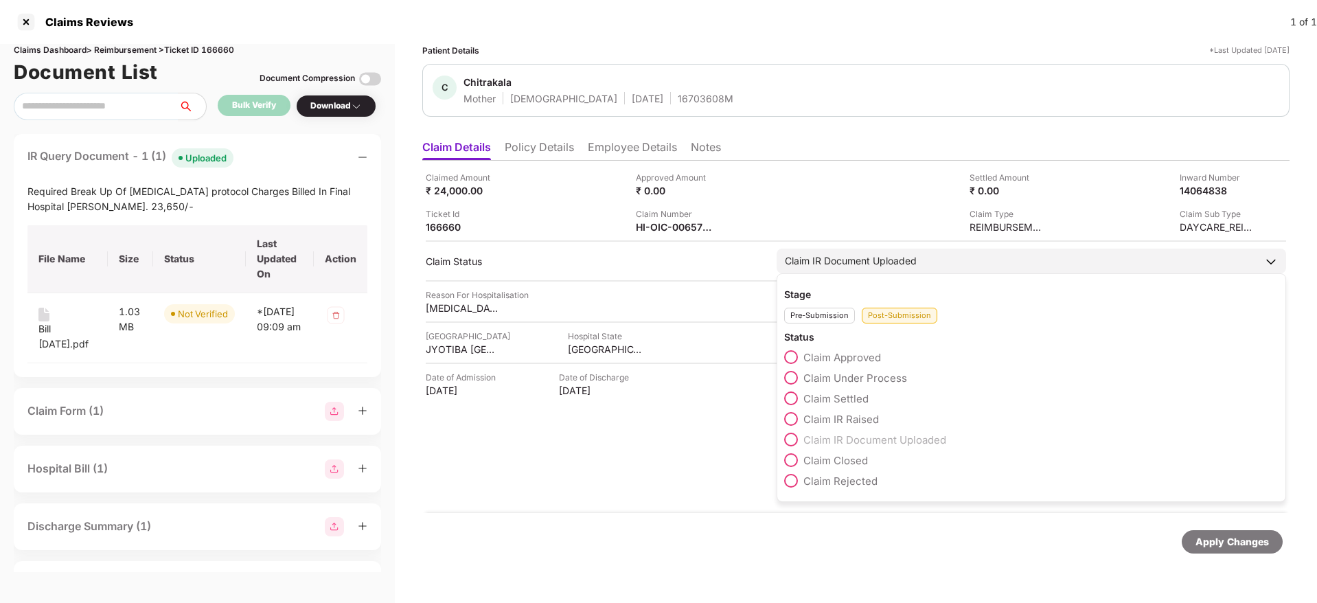
click at [792, 371] on span at bounding box center [791, 378] width 14 height 14
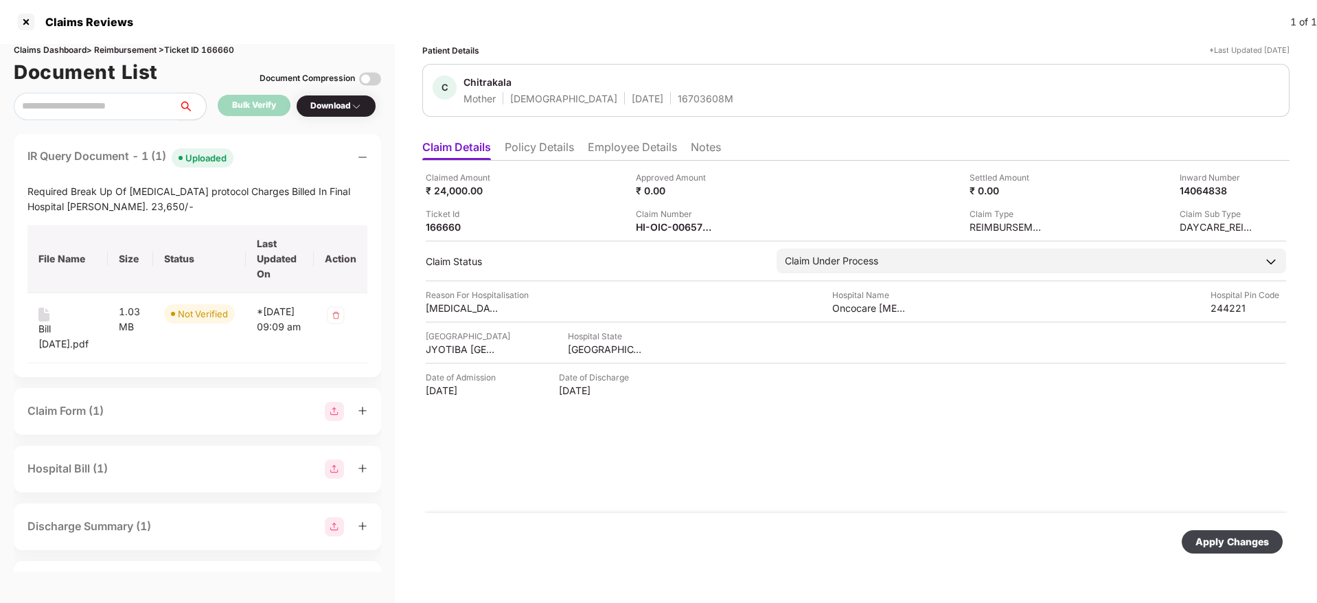
click at [1248, 542] on div "Apply Changes" at bounding box center [1231, 541] width 73 height 15
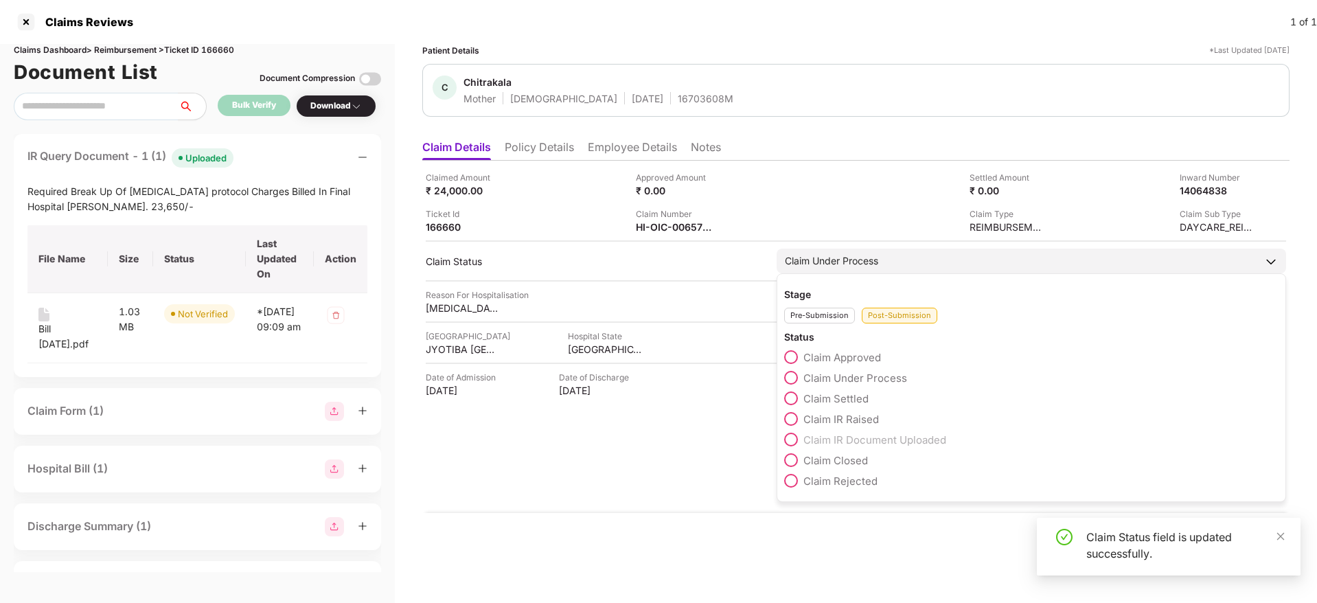
click at [814, 265] on div "Claim Under Process" at bounding box center [831, 260] width 93 height 15
drag, startPoint x: 790, startPoint y: 422, endPoint x: 799, endPoint y: 426, distance: 9.8
click at [791, 422] on span at bounding box center [791, 419] width 14 height 14
click at [788, 421] on span at bounding box center [791, 419] width 14 height 14
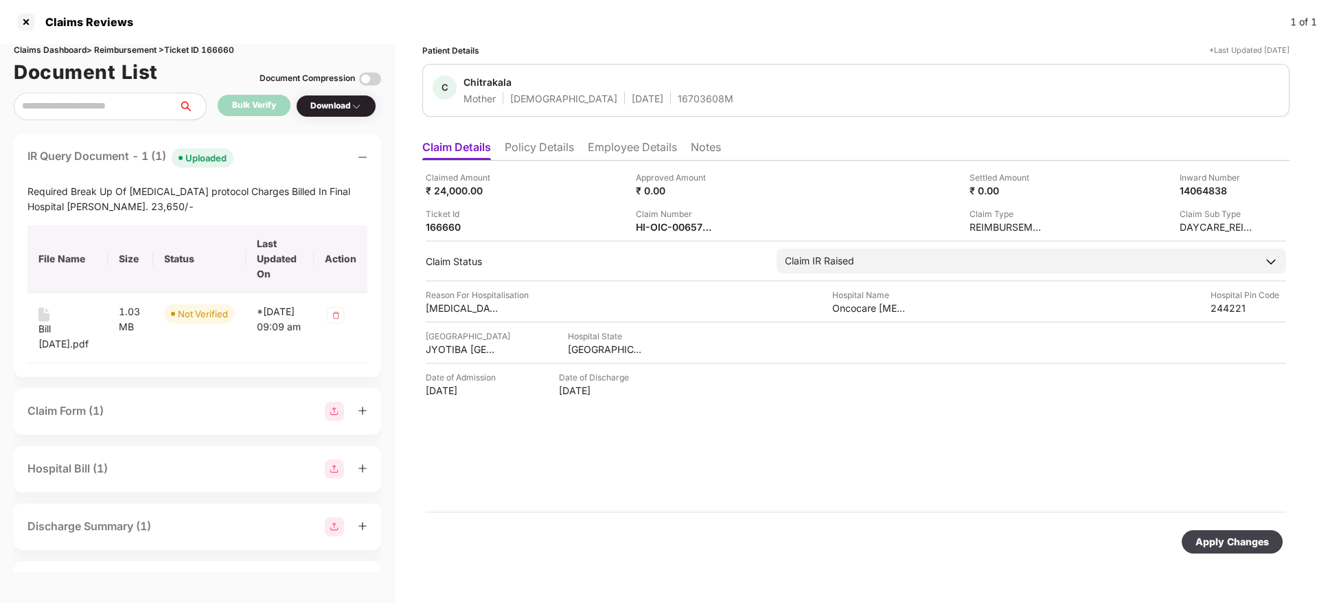
click at [1245, 539] on div "Apply Changes" at bounding box center [1231, 541] width 73 height 15
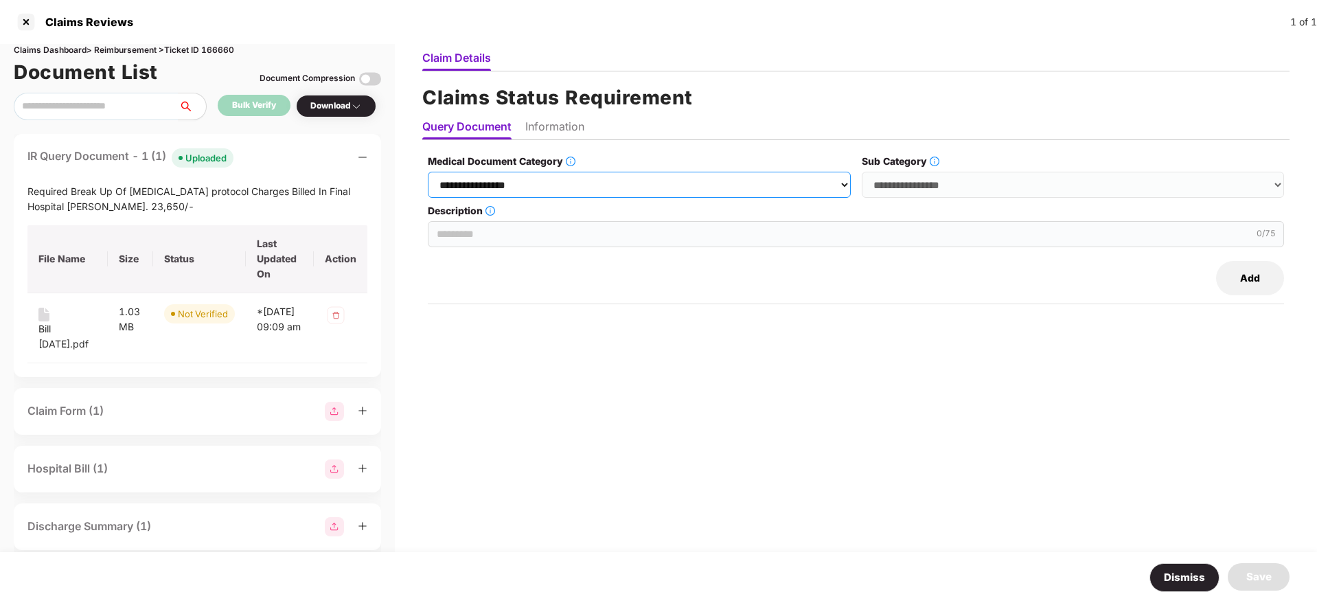
click at [573, 176] on select "**********" at bounding box center [639, 185] width 422 height 26
select select "**********"
click at [428, 172] on select "**********" at bounding box center [639, 185] width 422 height 26
click at [898, 183] on select "**********" at bounding box center [1073, 185] width 422 height 26
select select "**********"
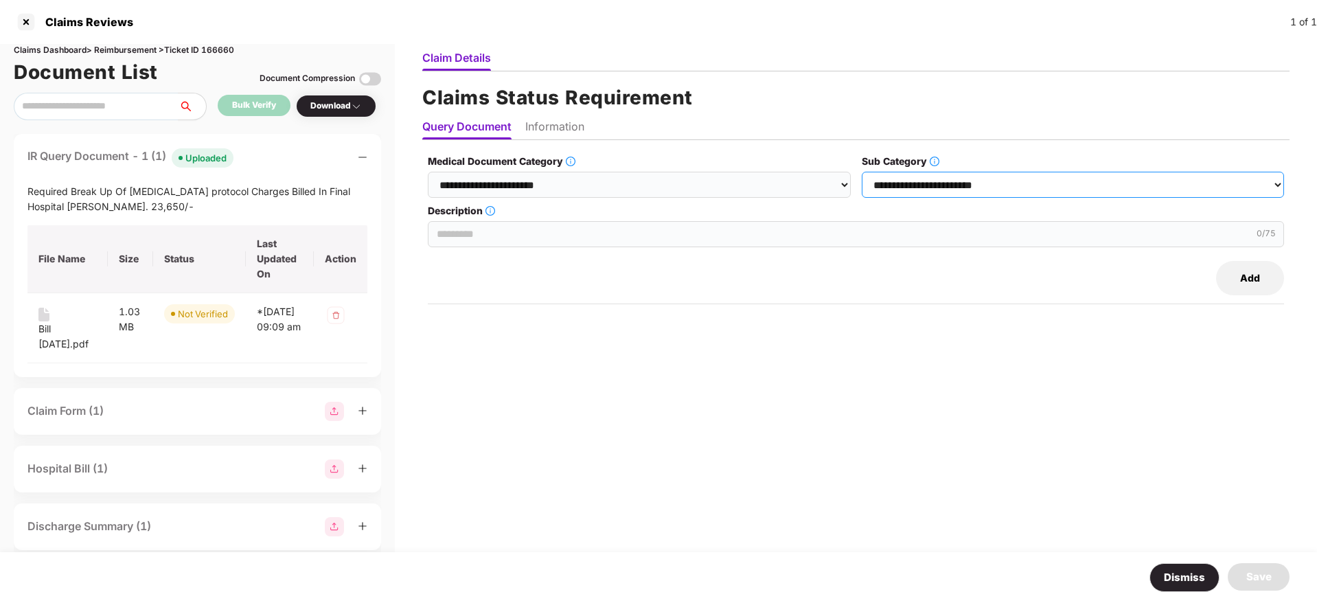
click at [862, 172] on select "**********" at bounding box center [1073, 185] width 422 height 26
click at [564, 238] on input "Description" at bounding box center [856, 234] width 856 height 26
paste input "**********"
type input "**********"
click at [563, 122] on li "Information" at bounding box center [554, 129] width 59 height 20
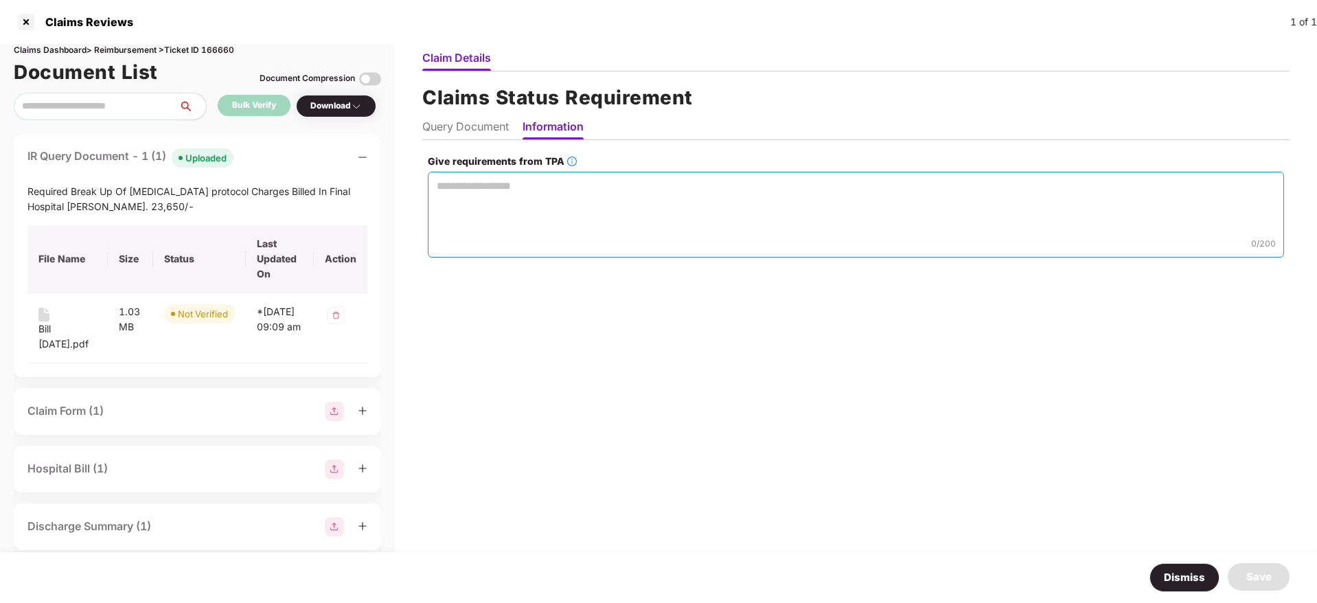
click at [470, 198] on textarea "Give requirements from TPA" at bounding box center [856, 215] width 856 height 86
paste textarea "**********"
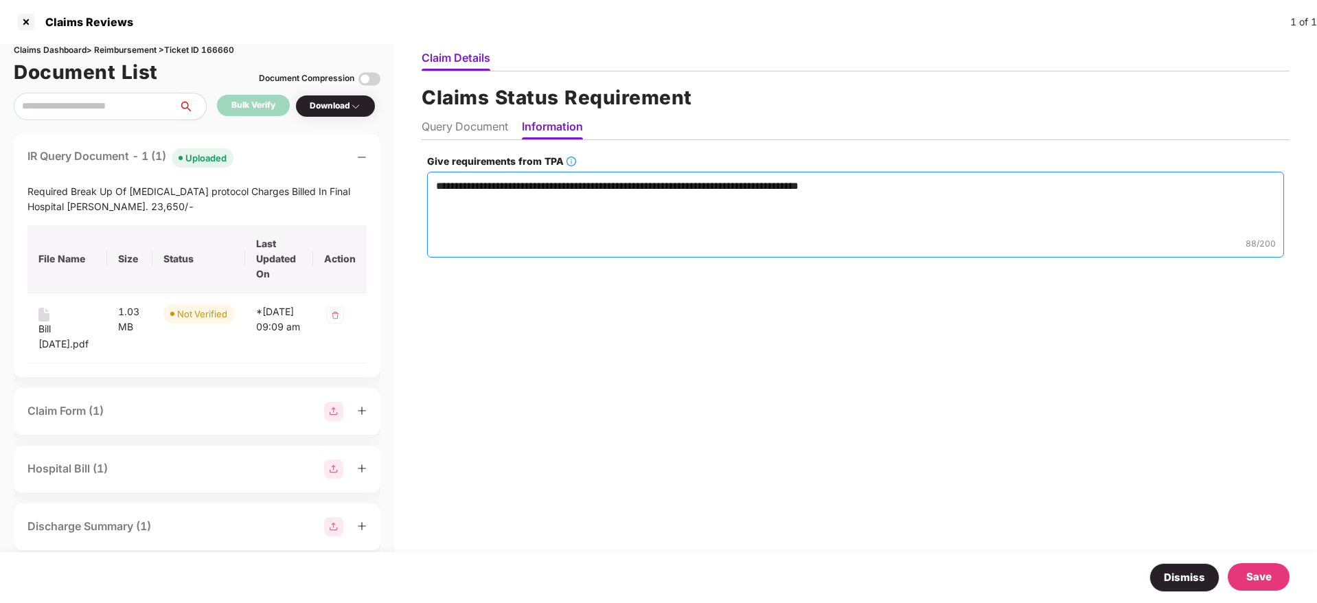
type textarea "**********"
click at [1271, 582] on div "Save" at bounding box center [1258, 577] width 25 height 16
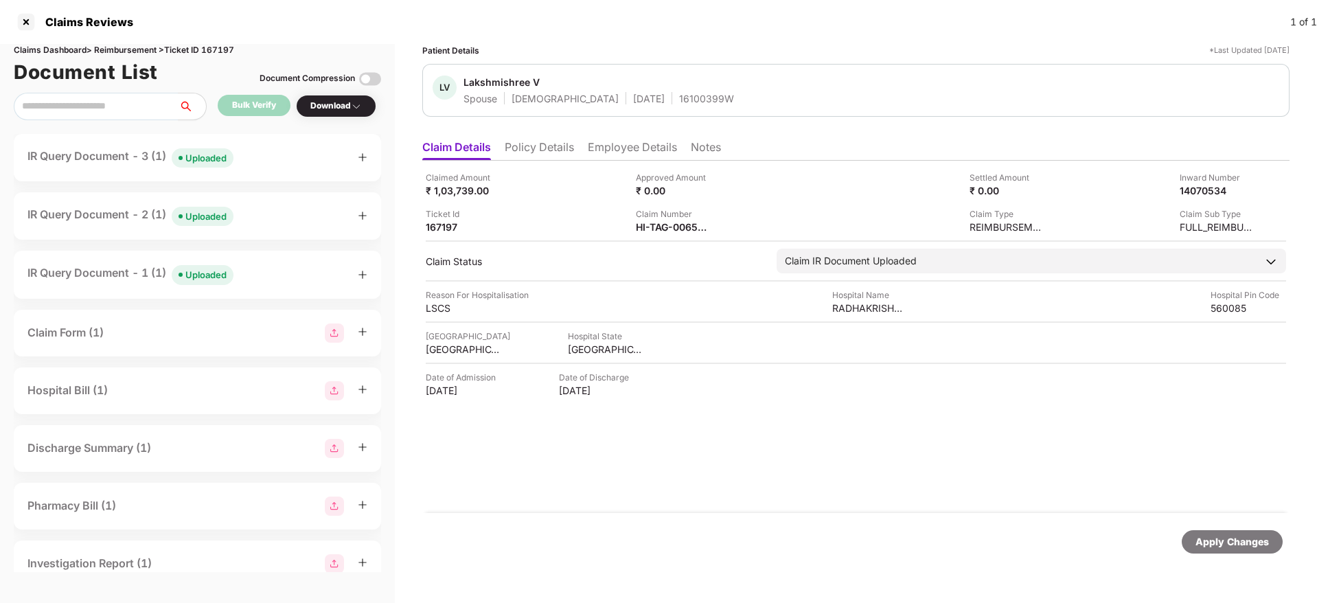
click at [264, 161] on div "IR Query Document - 3 (1) Uploaded" at bounding box center [197, 158] width 340 height 20
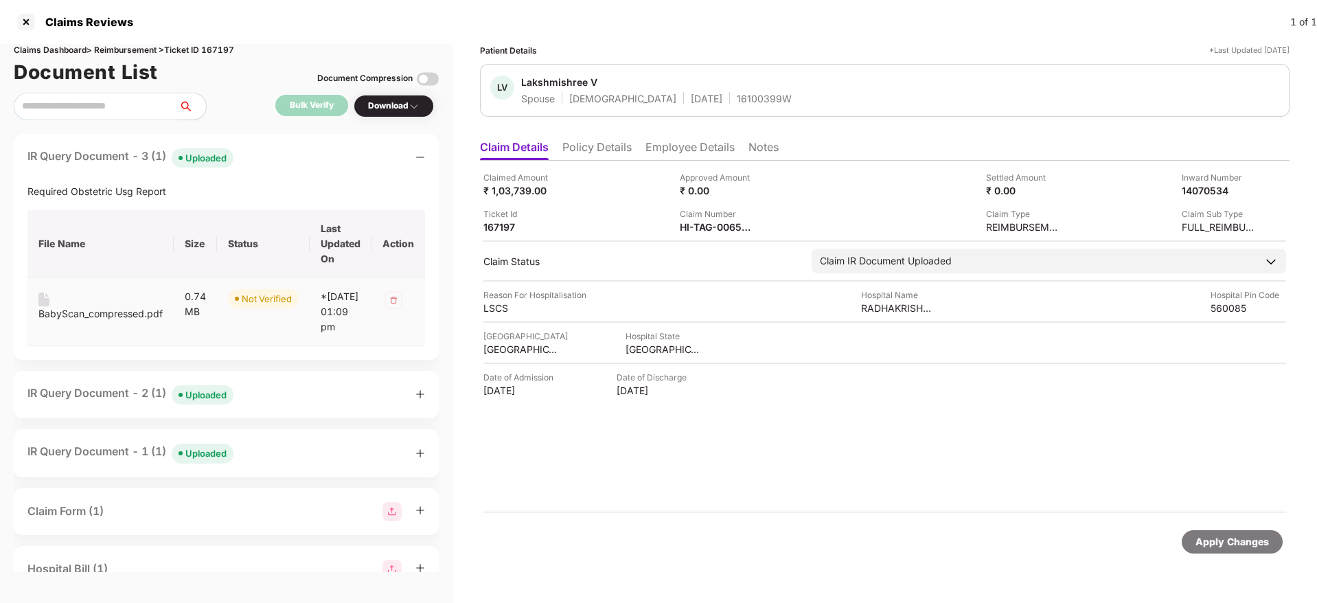
click at [84, 313] on div "BabyScan_compressed.pdf" at bounding box center [100, 313] width 124 height 15
drag, startPoint x: 355, startPoint y: 413, endPoint x: 297, endPoint y: 420, distance: 58.1
click at [354, 404] on div "IR Query Document - 2 (1) Uploaded" at bounding box center [226, 395] width 398 height 20
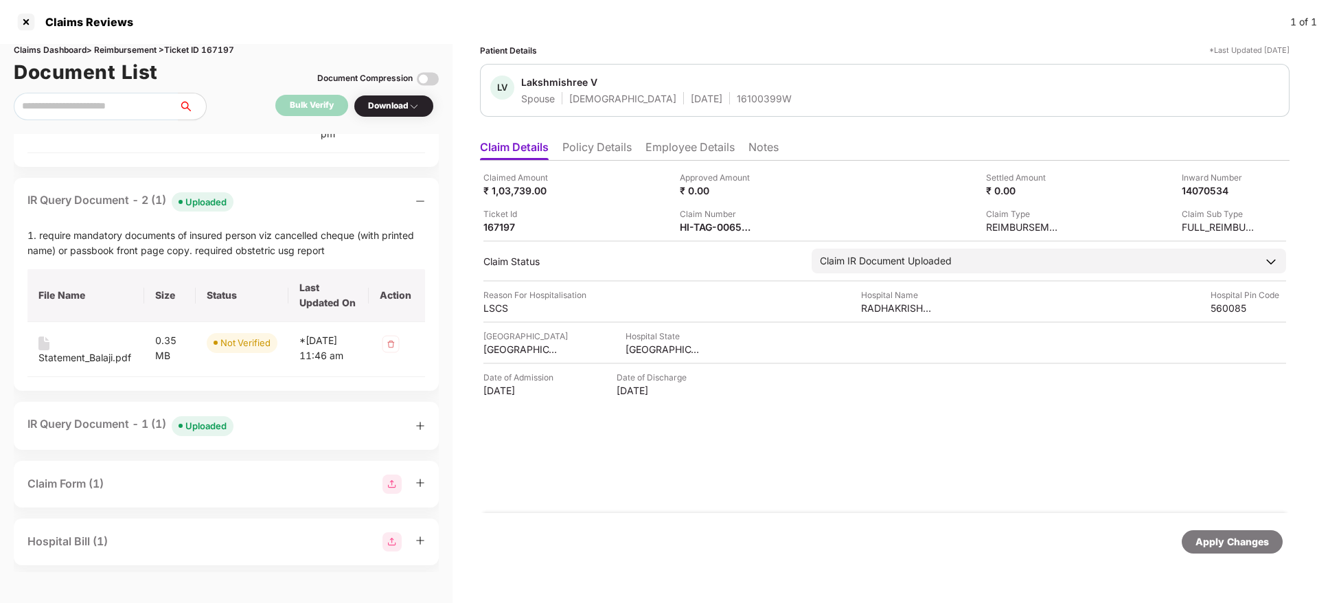
scroll to position [194, 0]
click at [258, 435] on div "IR Query Document - 1 (1) Uploaded" at bounding box center [226, 425] width 398 height 20
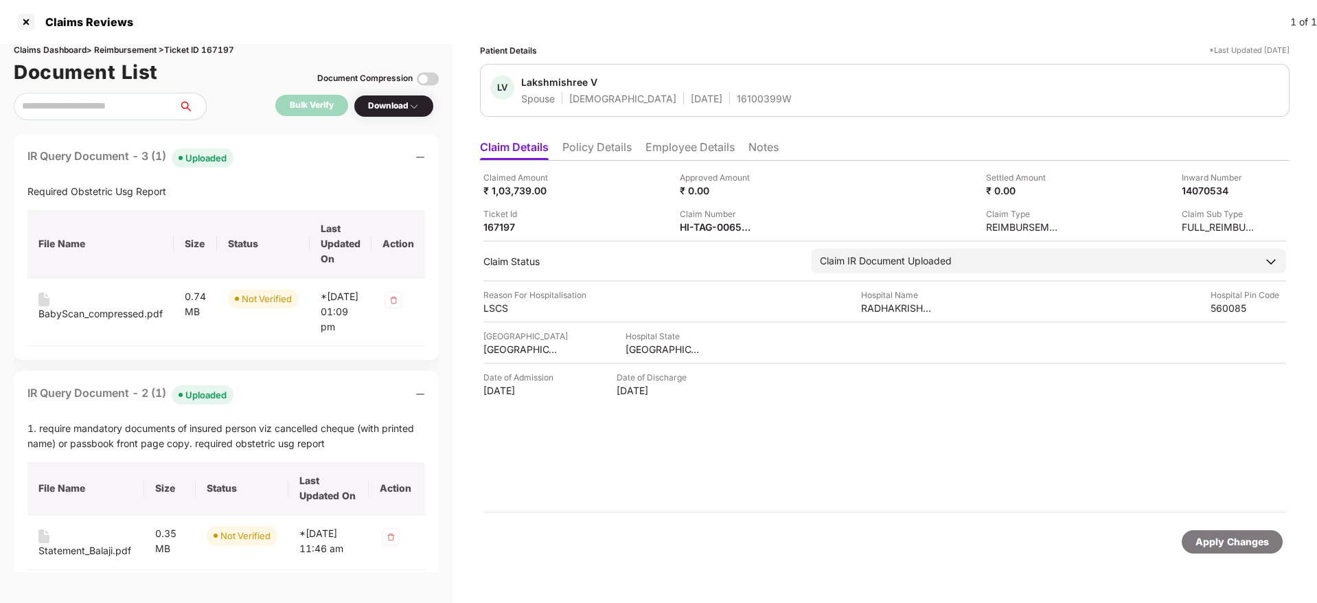
scroll to position [1, 0]
click at [297, 162] on div "IR Query Document - 3 (1) Uploaded" at bounding box center [226, 156] width 398 height 20
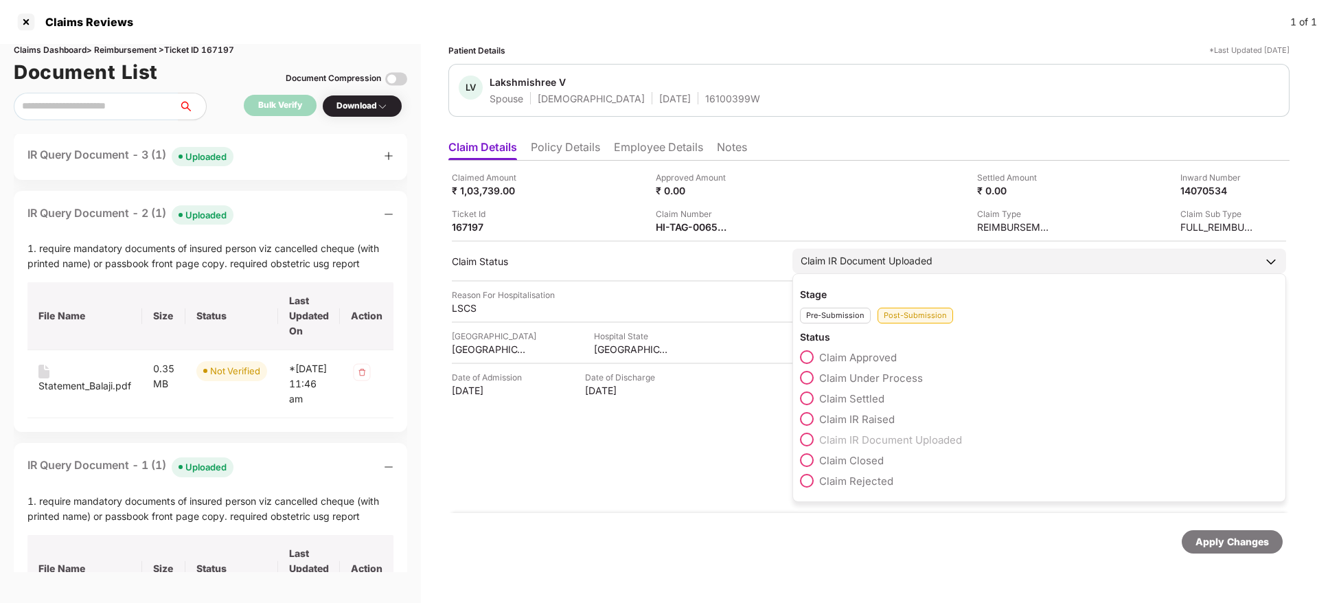
click at [812, 376] on span at bounding box center [807, 378] width 14 height 14
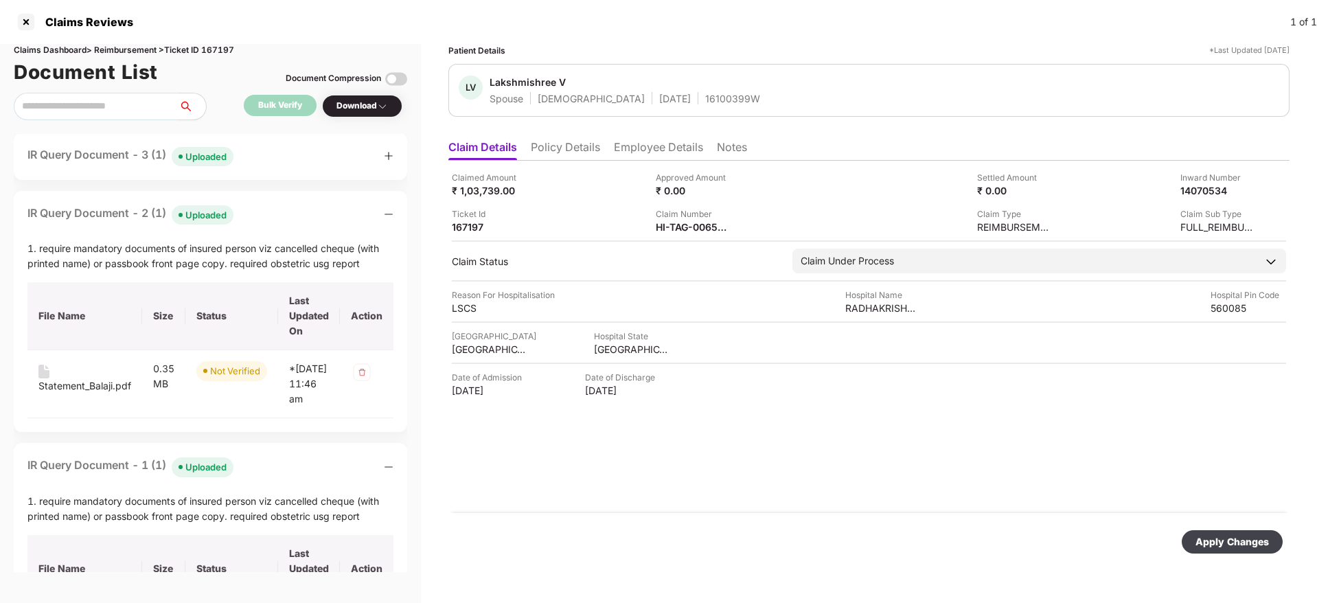
click at [1231, 549] on div "Apply Changes" at bounding box center [1232, 541] width 101 height 23
click at [272, 207] on div "IR Query Document - 2 (1) Uploaded" at bounding box center [210, 215] width 366 height 20
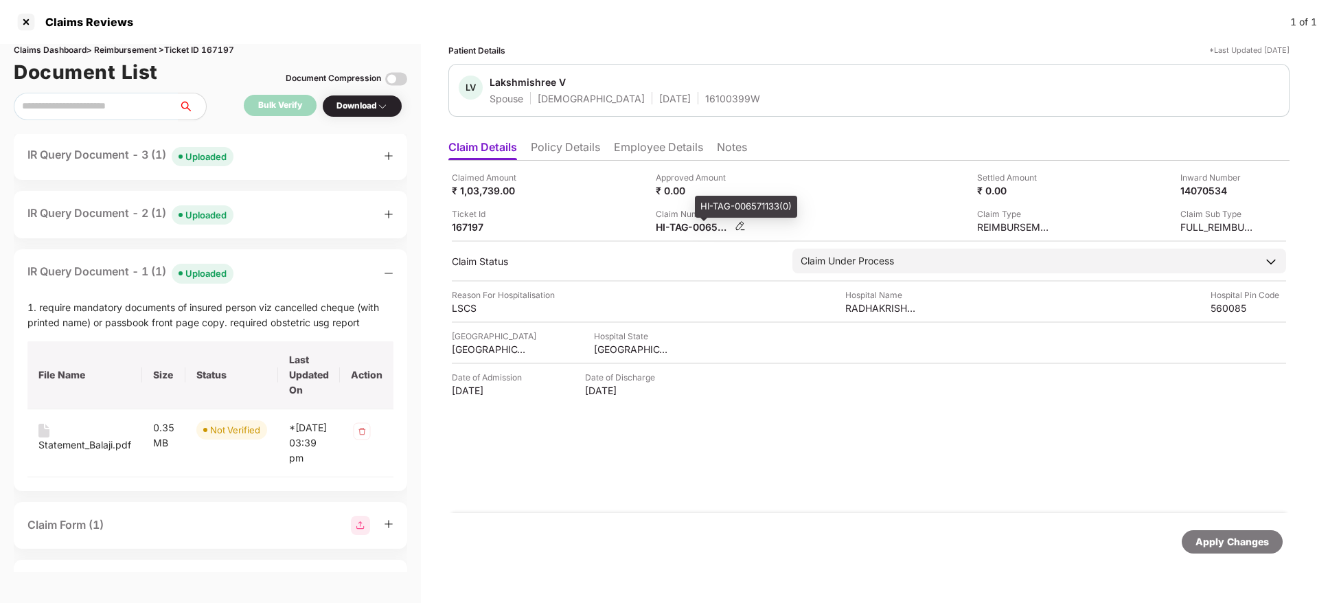
click at [688, 227] on div "HI-TAG-006571133(0)" at bounding box center [694, 226] width 76 height 13
copy div
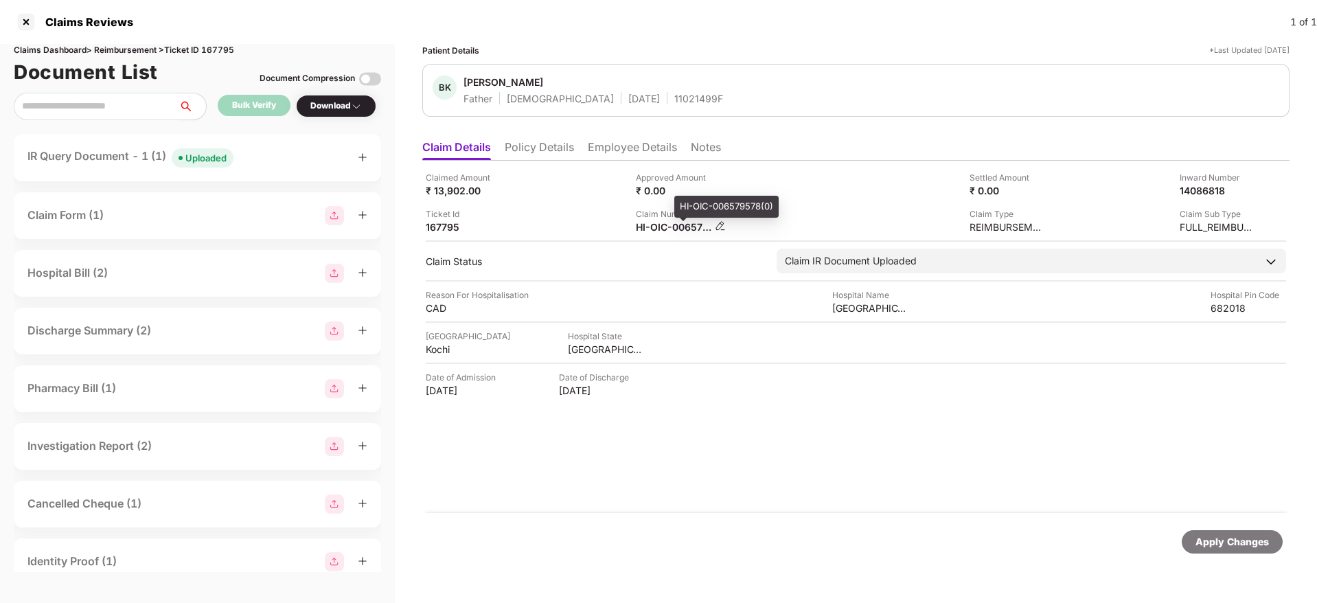
click at [648, 230] on div "HI-OIC-006579578(0)" at bounding box center [674, 226] width 76 height 13
click at [648, 229] on div "HI-OIC-006579578(0)" at bounding box center [674, 226] width 76 height 13
click at [648, 230] on div "HI-OIC-006579578(0)" at bounding box center [674, 226] width 76 height 13
copy div
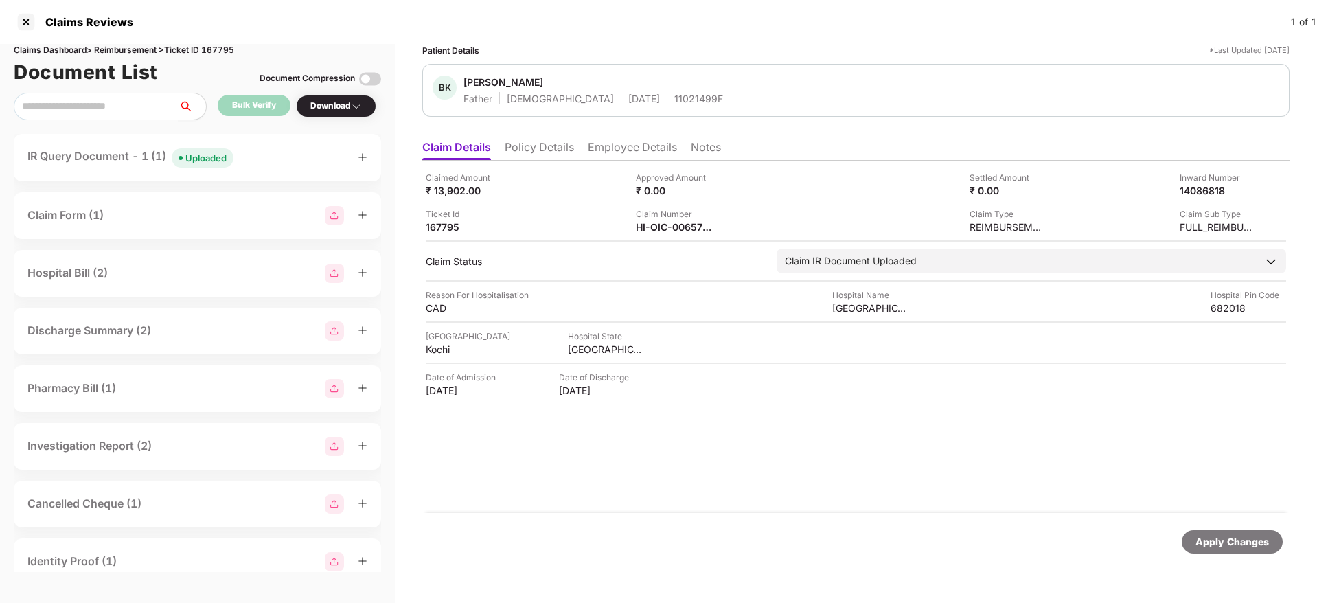
drag, startPoint x: 246, startPoint y: 153, endPoint x: 268, endPoint y: 166, distance: 25.6
click at [245, 154] on div "IR Query Document - 1 (1) Uploaded" at bounding box center [197, 158] width 340 height 20
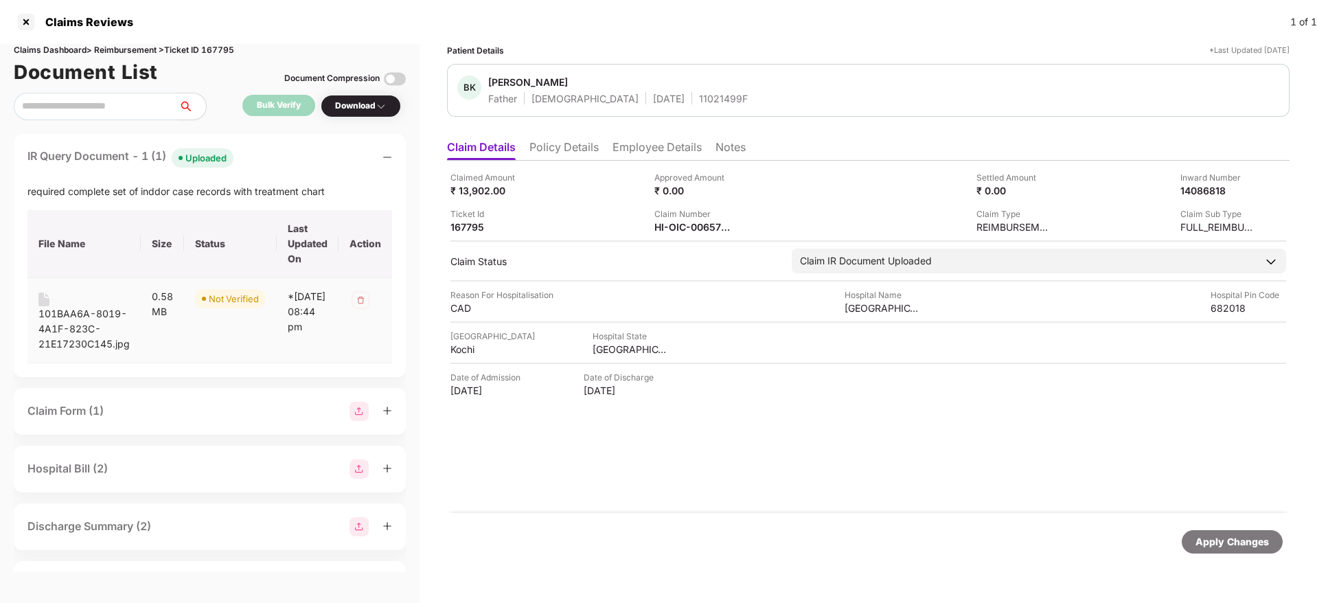
click at [84, 319] on div "101BAA6A-8019-4A1F-823C-21E17230C145.jpg" at bounding box center [83, 328] width 91 height 45
click at [73, 319] on div "101BAA6A-8019-4A1F-823C-21E17230C145.jpg" at bounding box center [83, 328] width 91 height 45
click at [832, 202] on div "Claimed Amount ₹ 13,902.00 Approved Amount ₹ 0.00 Settled Amount ₹ 0.00 Inward …" at bounding box center [868, 202] width 836 height 62
drag, startPoint x: 286, startPoint y: 169, endPoint x: 306, endPoint y: 168, distance: 19.3
click at [286, 168] on div "IR Query Document - 1 (1) Uploaded required complete set of inddor case records…" at bounding box center [210, 255] width 392 height 243
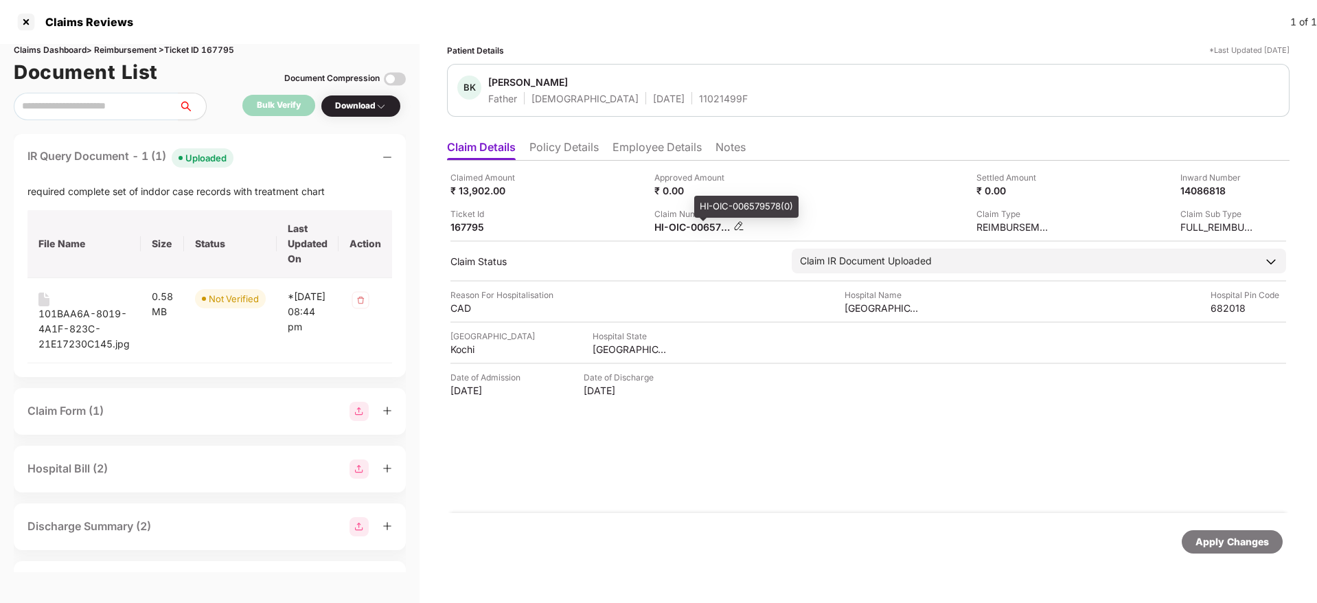
click at [665, 225] on div "HI-OIC-006579578(0)" at bounding box center [692, 226] width 76 height 13
copy div
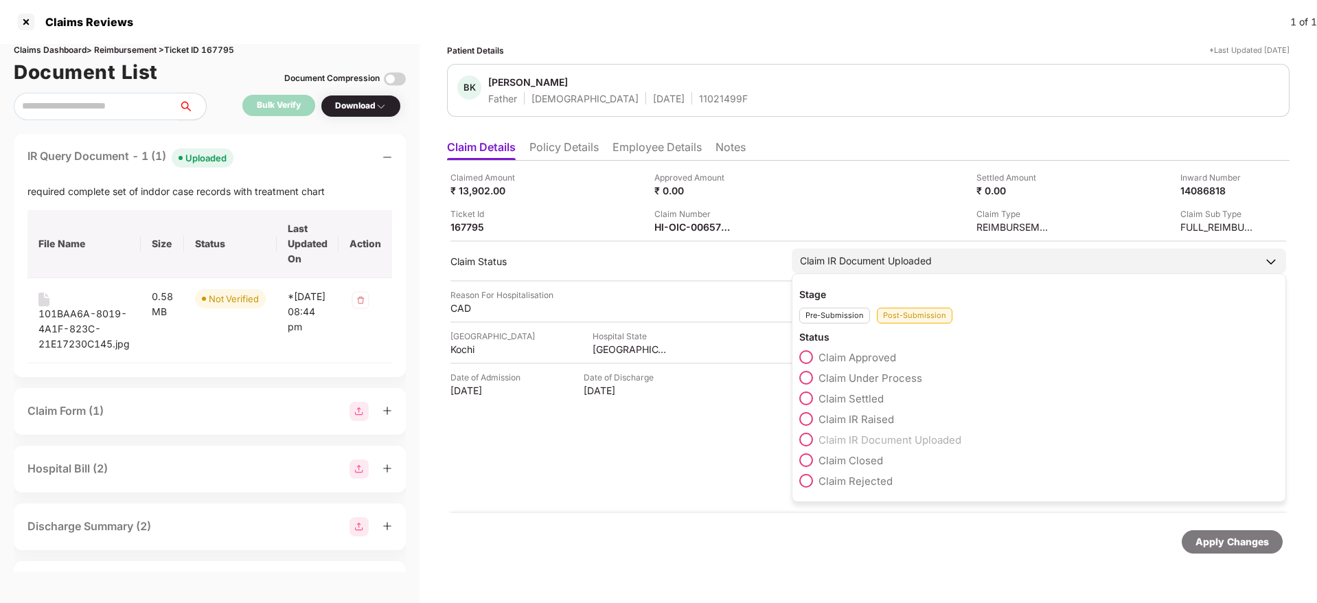
click at [812, 377] on span at bounding box center [806, 378] width 14 height 14
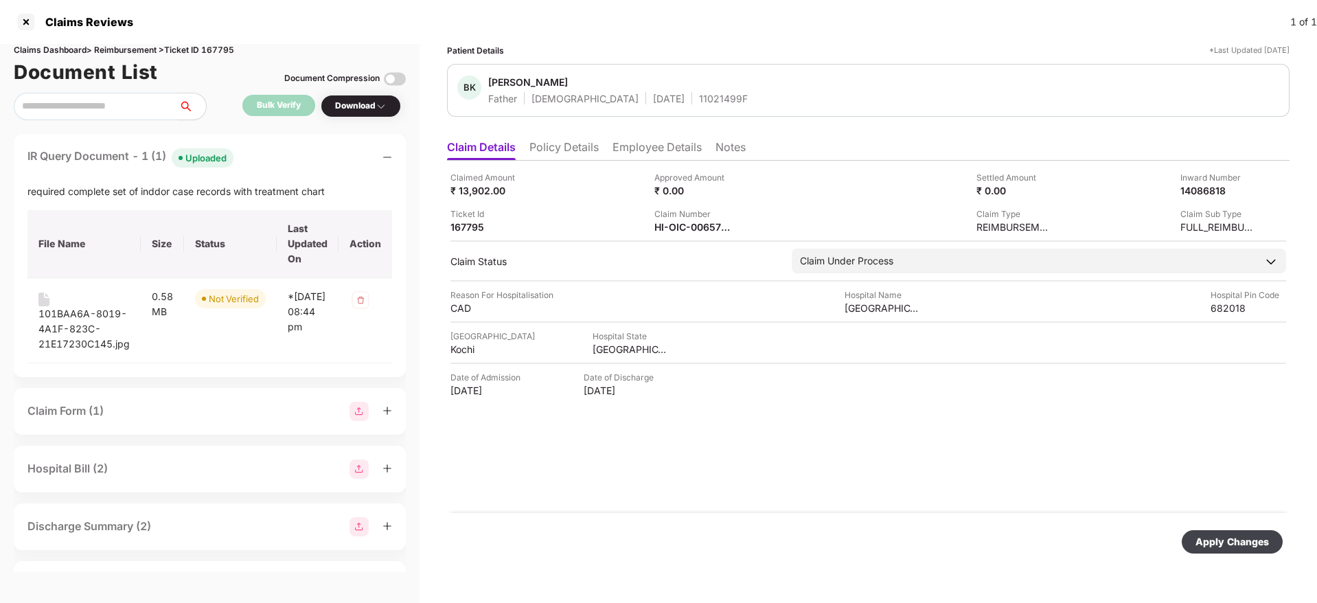
click at [1253, 546] on div "Apply Changes" at bounding box center [1231, 541] width 73 height 15
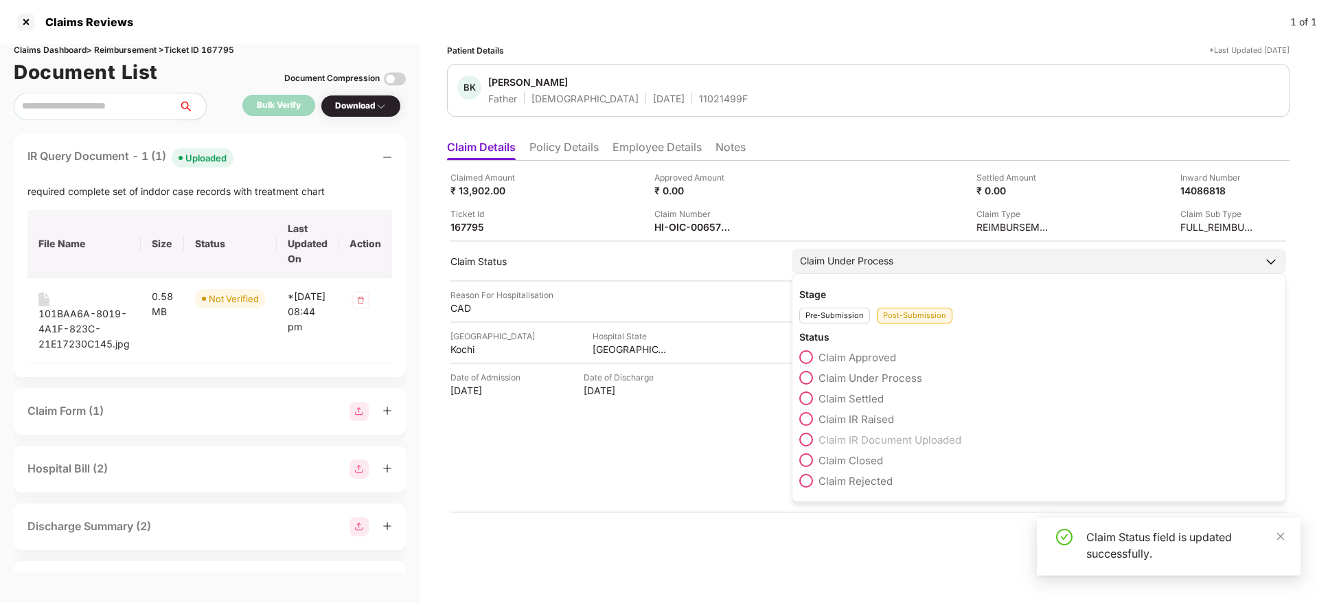
click at [808, 417] on span at bounding box center [806, 419] width 14 height 14
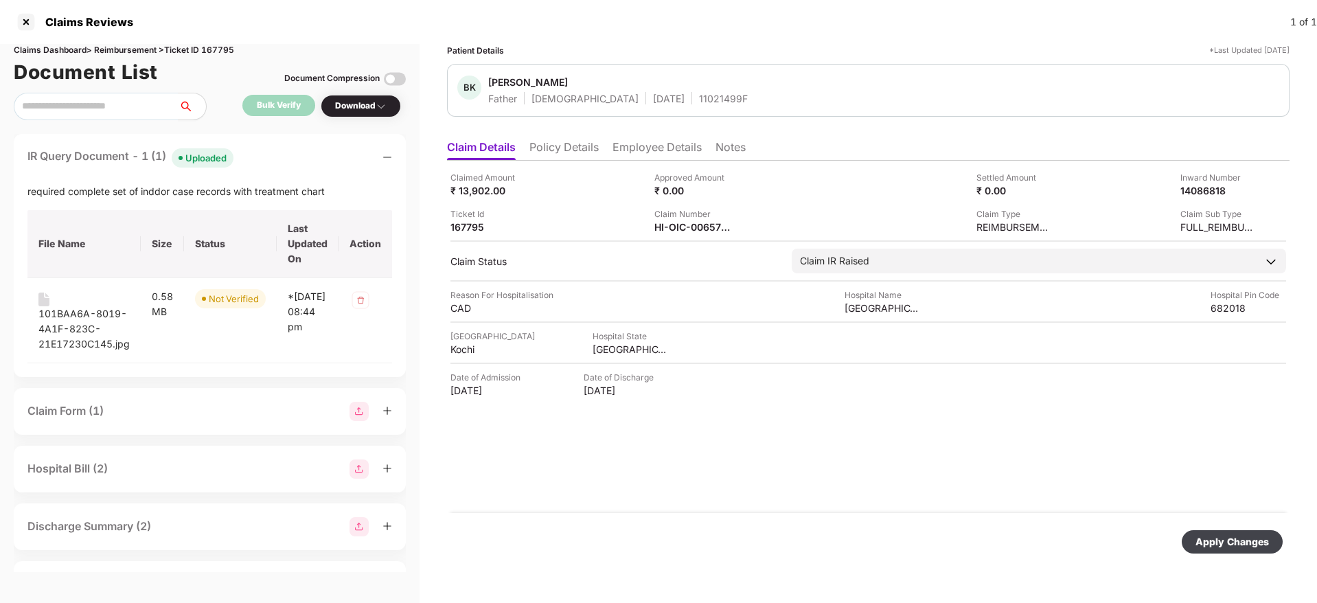
click at [1235, 548] on div "Apply Changes" at bounding box center [1232, 541] width 101 height 23
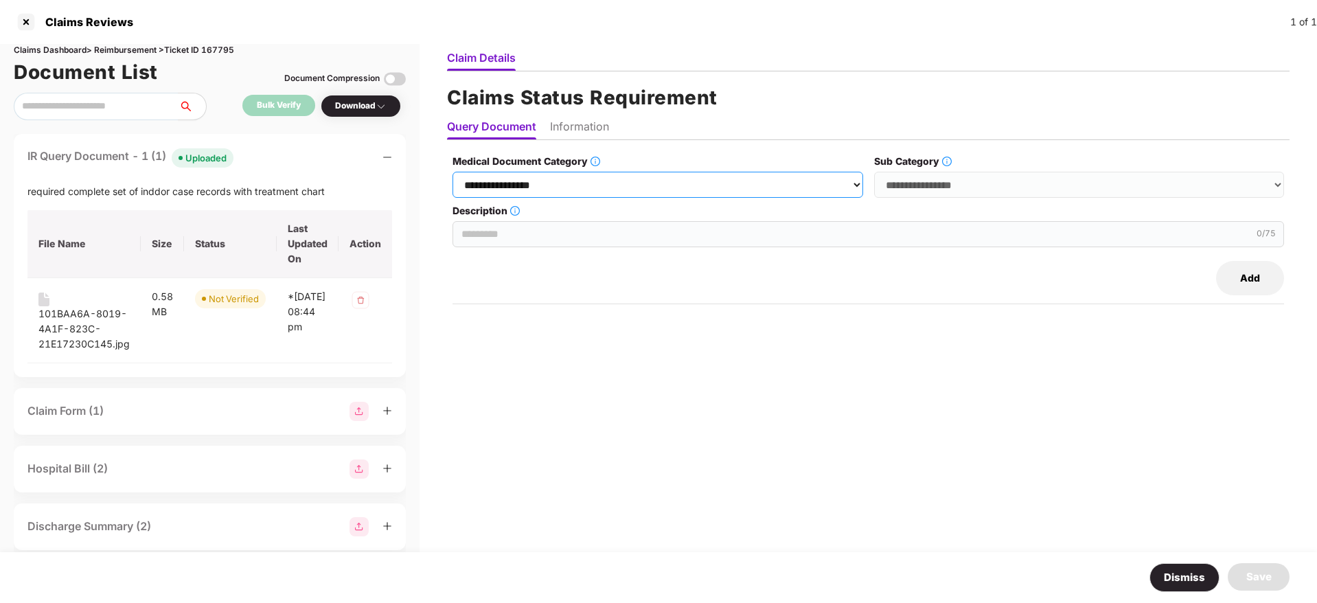
click at [652, 189] on select "**********" at bounding box center [657, 185] width 411 height 26
click at [454, 172] on select "**********" at bounding box center [657, 185] width 411 height 26
click at [945, 185] on select "**********" at bounding box center [1079, 185] width 411 height 26
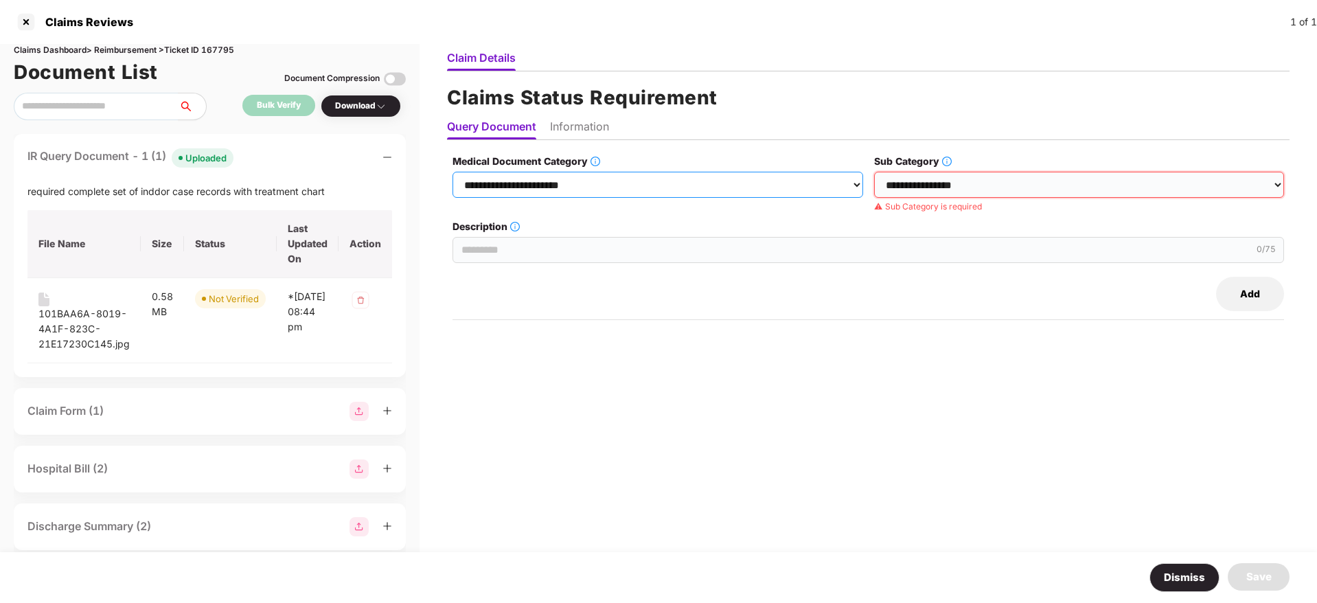
click at [608, 190] on select "**********" at bounding box center [657, 185] width 411 height 26
select select "**********"
click at [454, 172] on select "**********" at bounding box center [657, 185] width 411 height 26
click at [910, 195] on select "**********" at bounding box center [1079, 185] width 411 height 26
select select "**********"
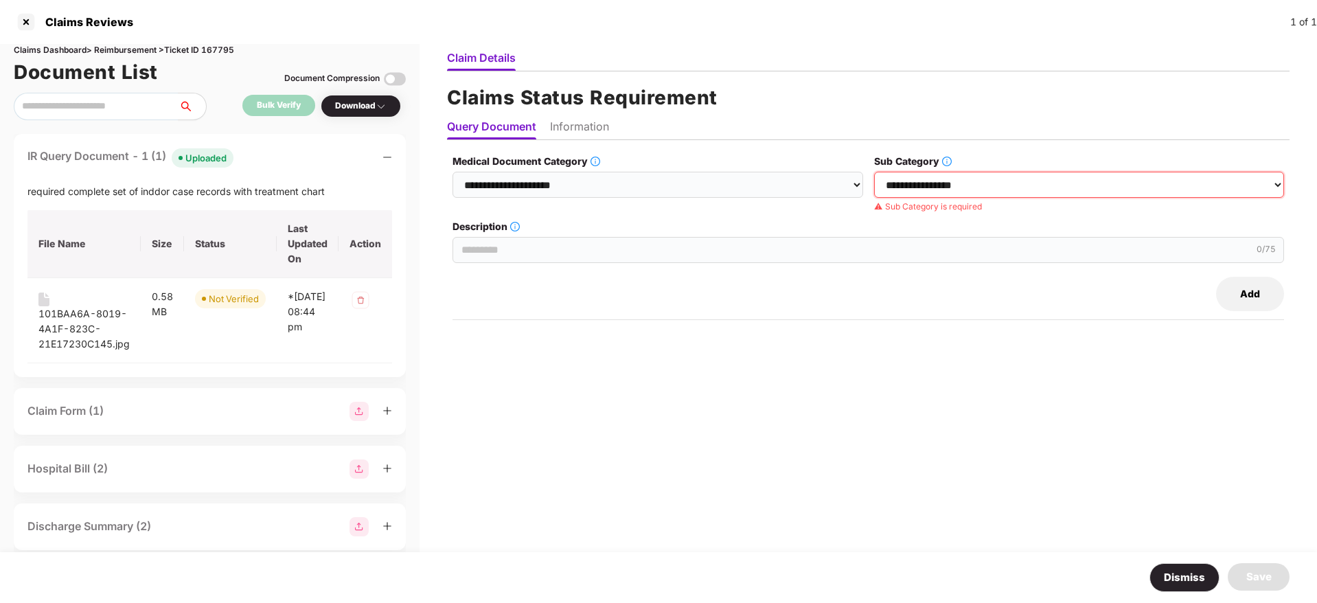
click at [875, 172] on select "**********" at bounding box center [1079, 185] width 411 height 26
click at [525, 227] on input "Description" at bounding box center [867, 234] width 831 height 26
paste input "**********"
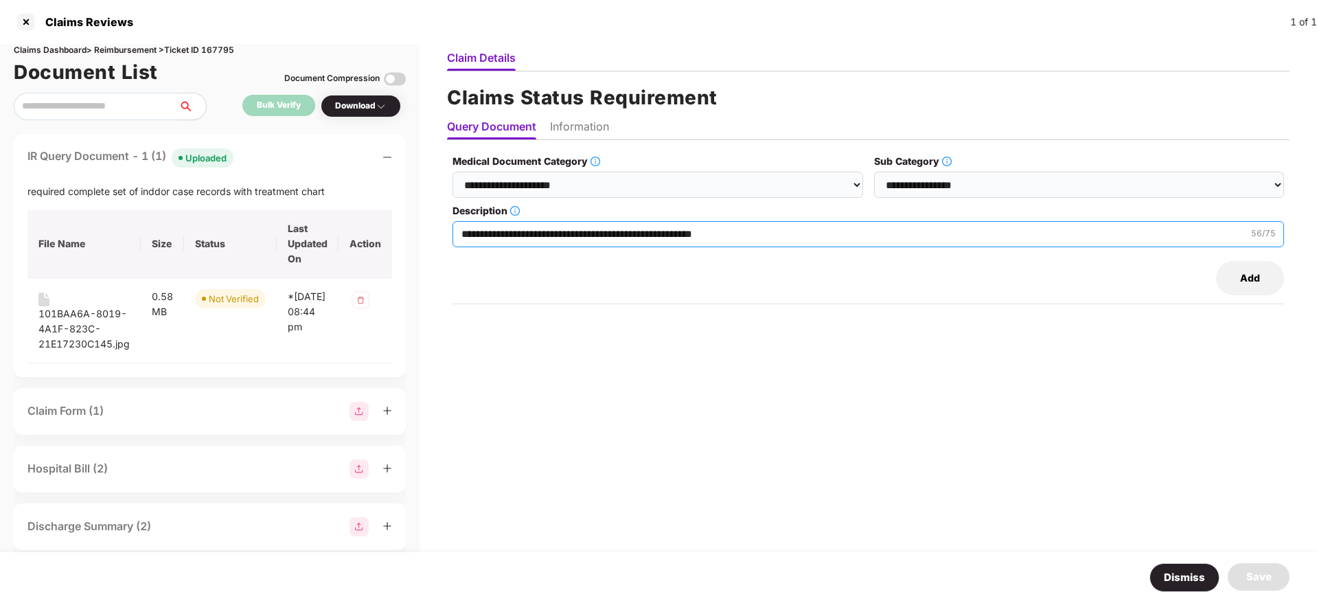
type input "**********"
click at [586, 115] on ul "Query Document Information" at bounding box center [868, 126] width 842 height 27
click at [587, 126] on li "Information" at bounding box center [579, 129] width 59 height 20
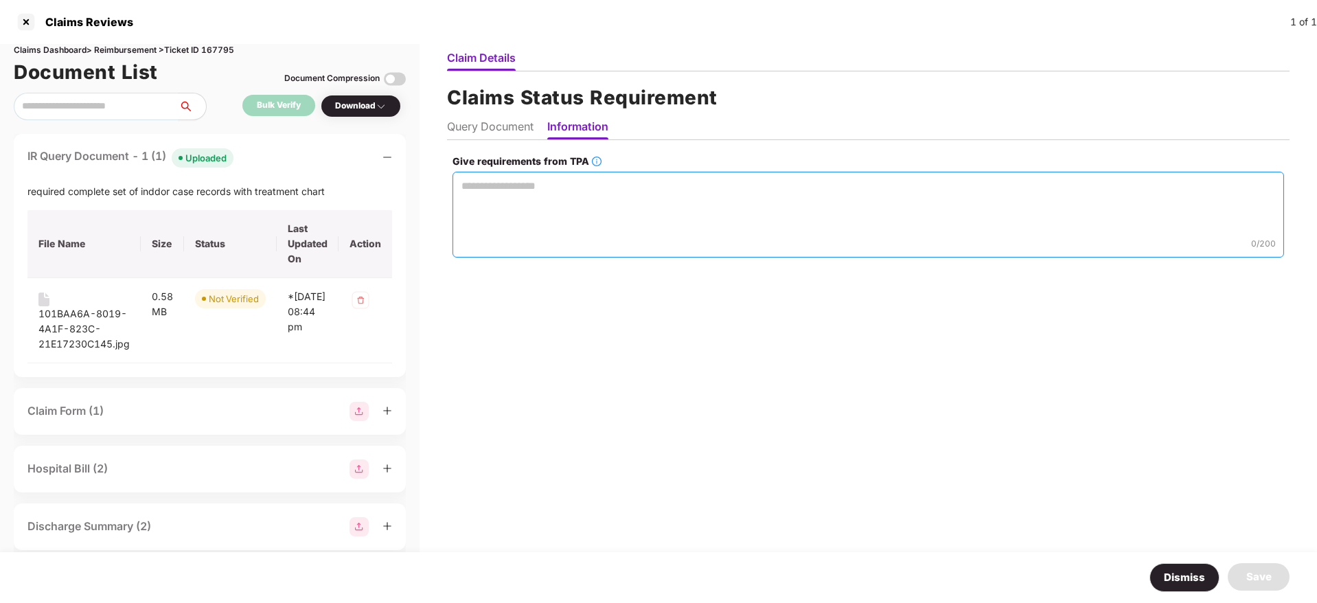
click at [531, 194] on textarea "Give requirements from TPA" at bounding box center [867, 215] width 831 height 86
paste textarea "**********"
type textarea "**********"
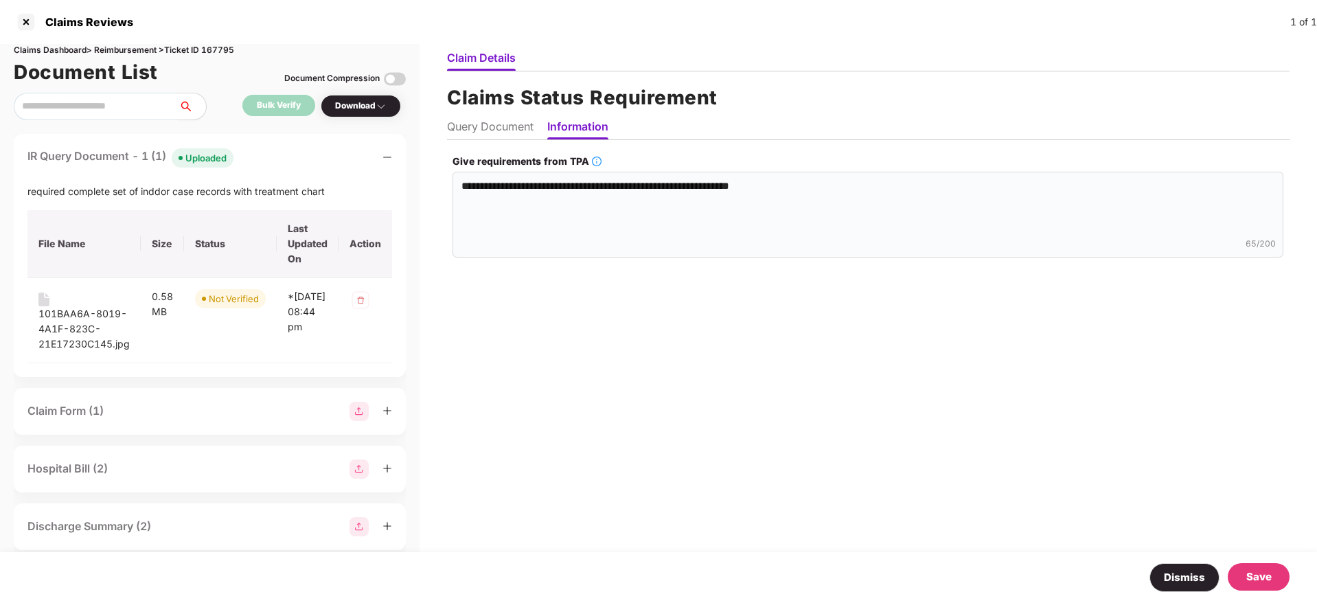
drag, startPoint x: 1262, startPoint y: 573, endPoint x: 889, endPoint y: 413, distance: 406.0
click at [1262, 575] on div "Save" at bounding box center [1258, 577] width 25 height 16
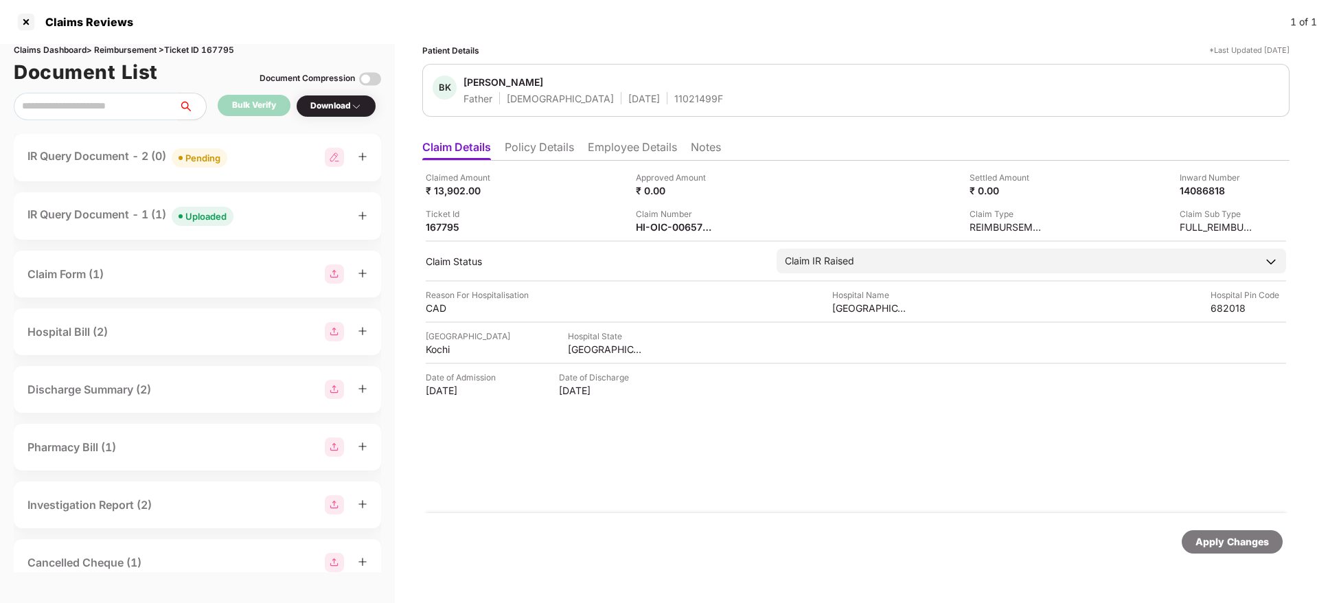
click at [255, 220] on div "IR Query Document - 1 (1) Uploaded" at bounding box center [197, 216] width 340 height 20
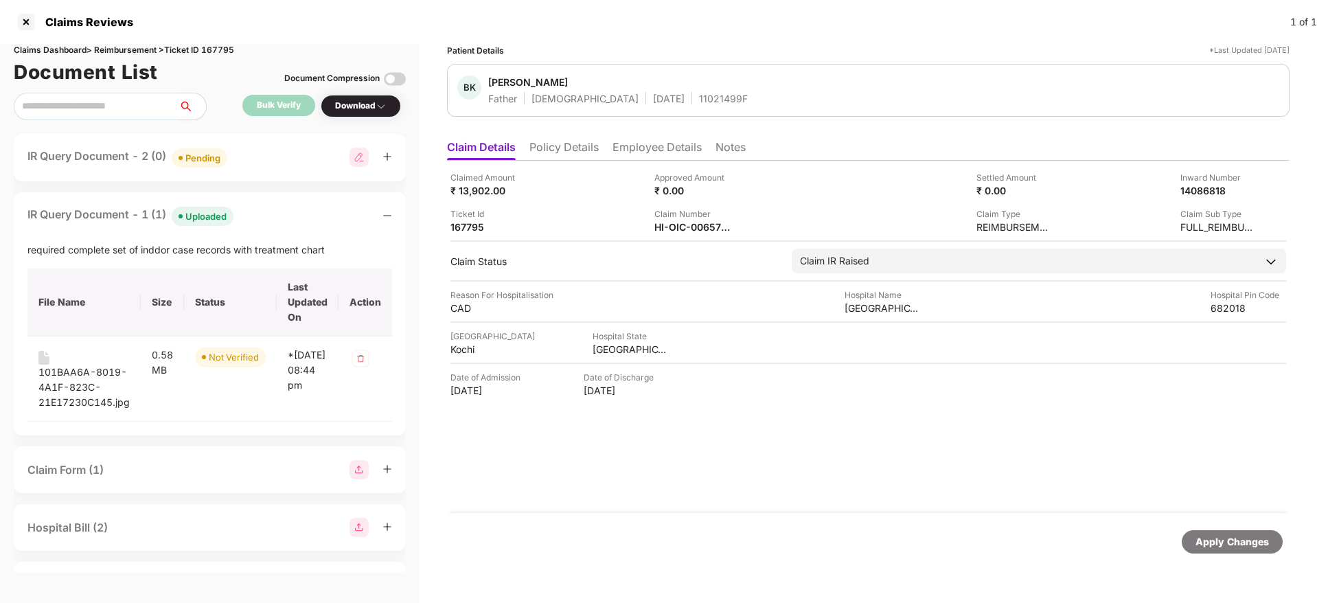
click at [255, 217] on div "IR Query Document - 1 (1) Uploaded" at bounding box center [209, 216] width 365 height 20
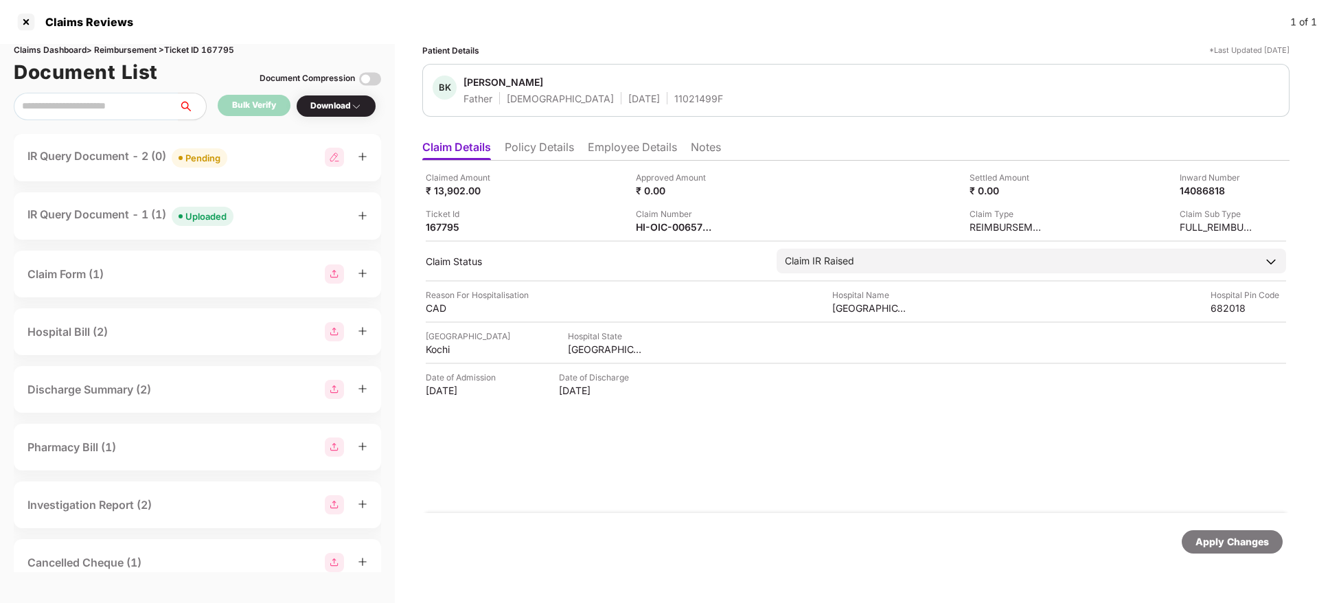
click at [633, 150] on li "Employee Details" at bounding box center [632, 150] width 89 height 20
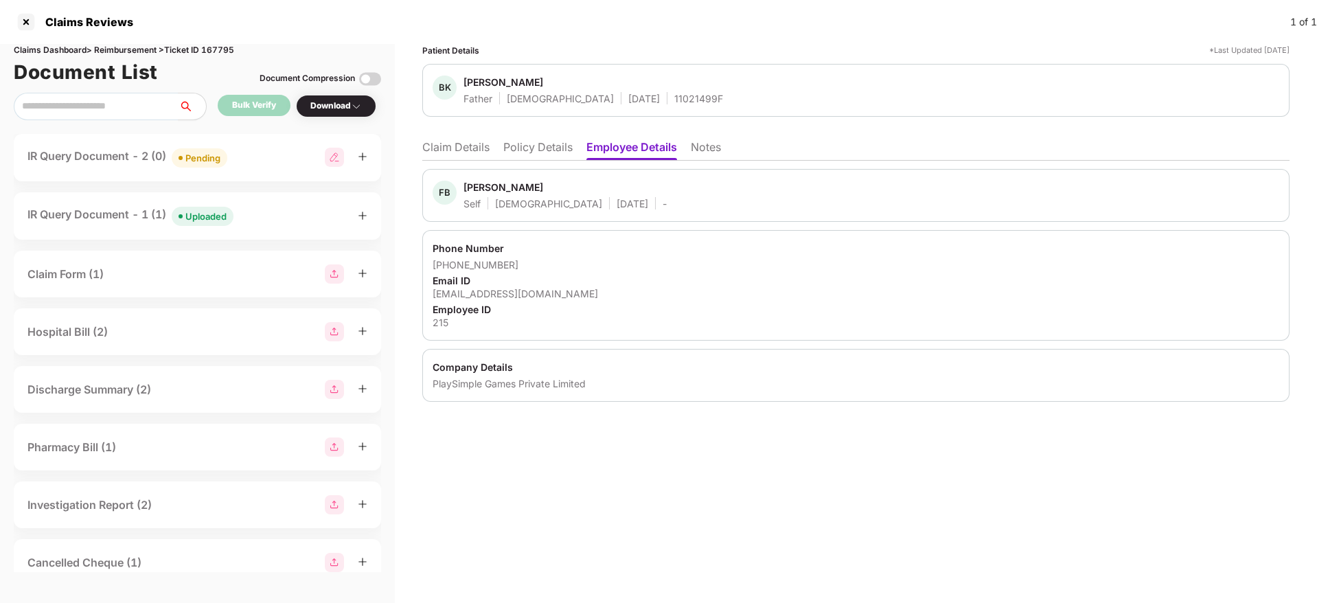
click at [468, 150] on li "Claim Details" at bounding box center [455, 150] width 67 height 20
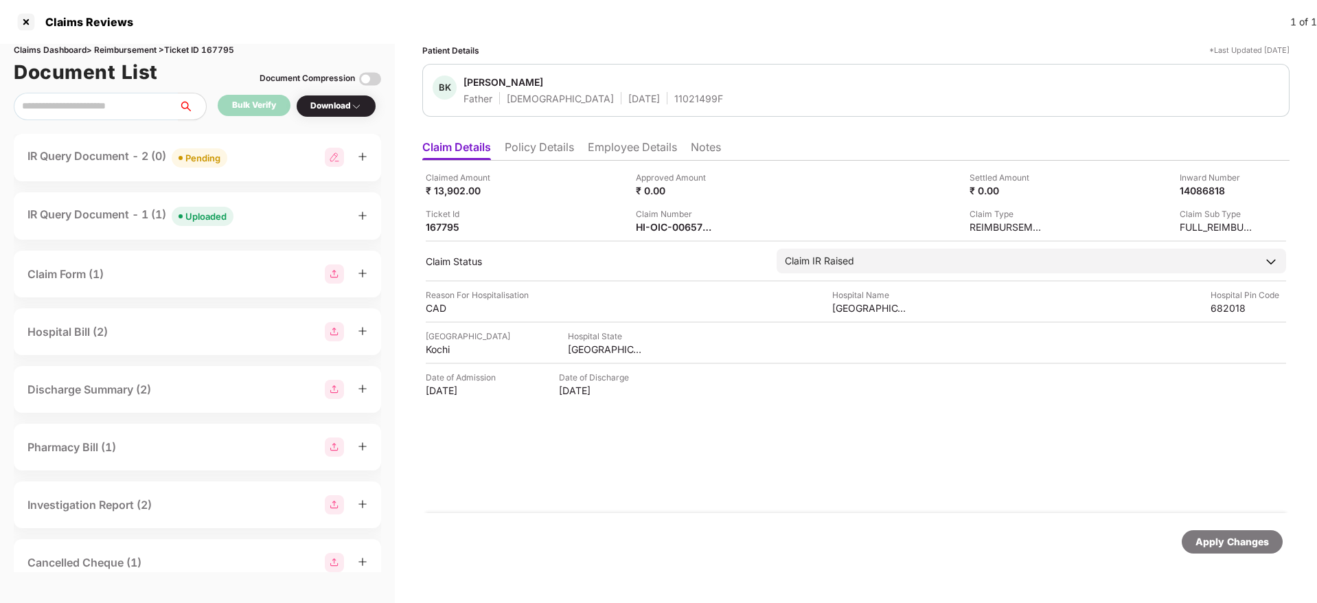
click at [531, 155] on li "Policy Details" at bounding box center [539, 150] width 69 height 20
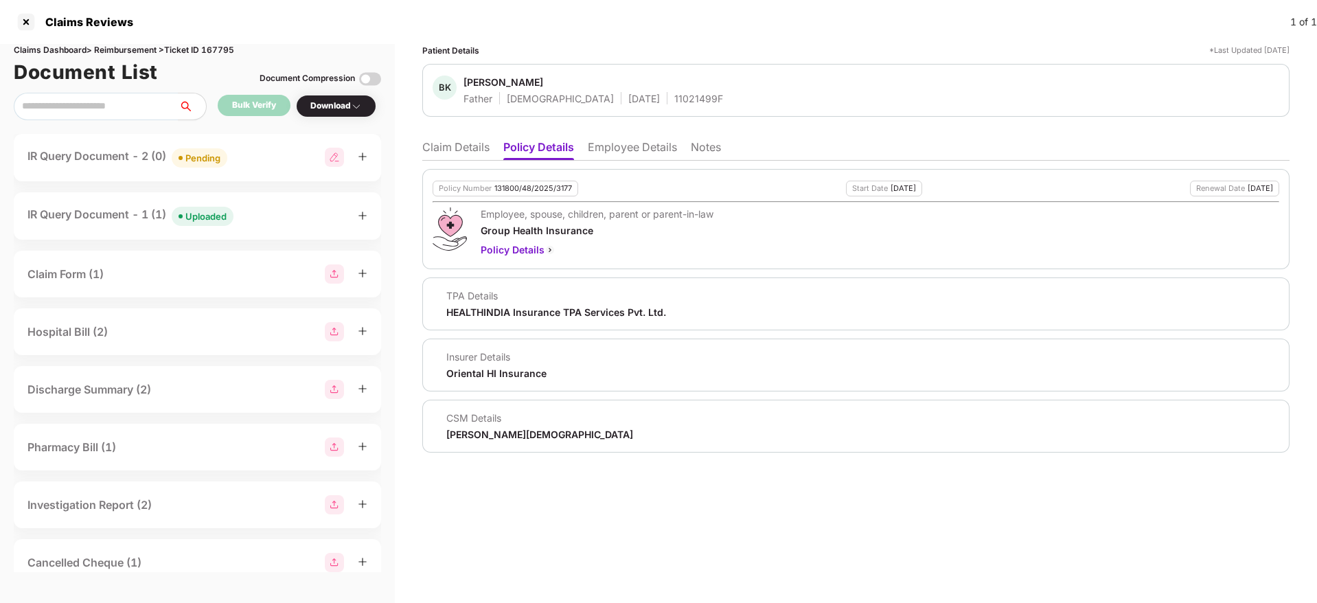
click at [471, 148] on li "Claim Details" at bounding box center [455, 150] width 67 height 20
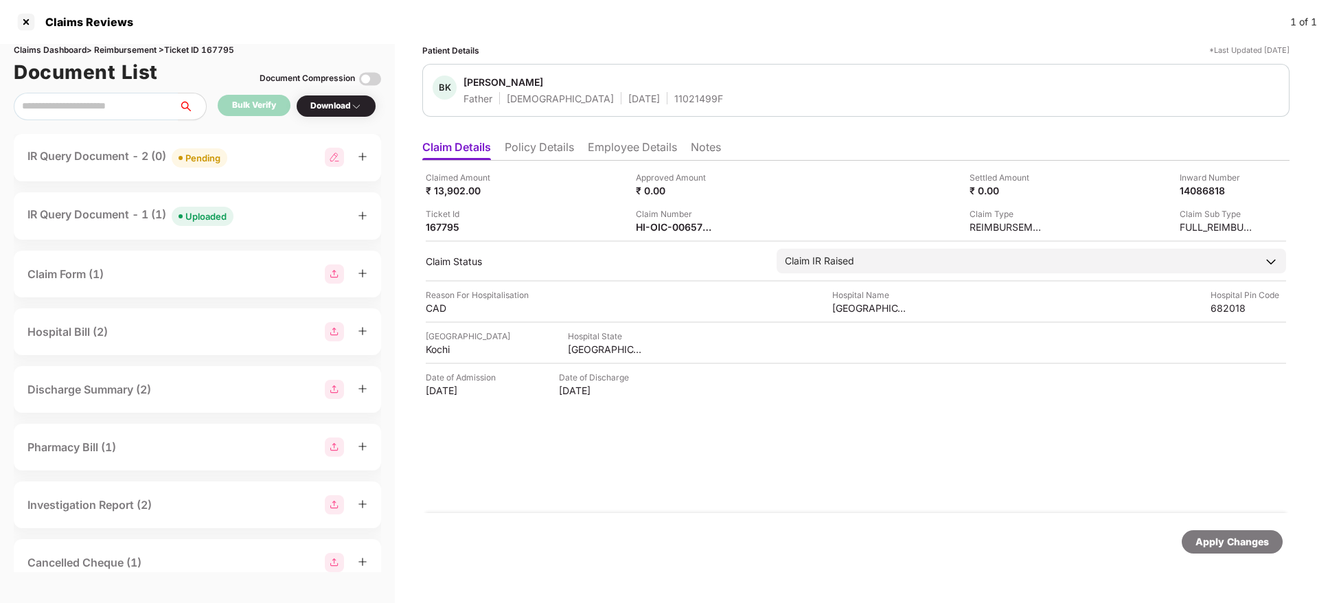
click at [549, 152] on li "Policy Details" at bounding box center [539, 150] width 69 height 20
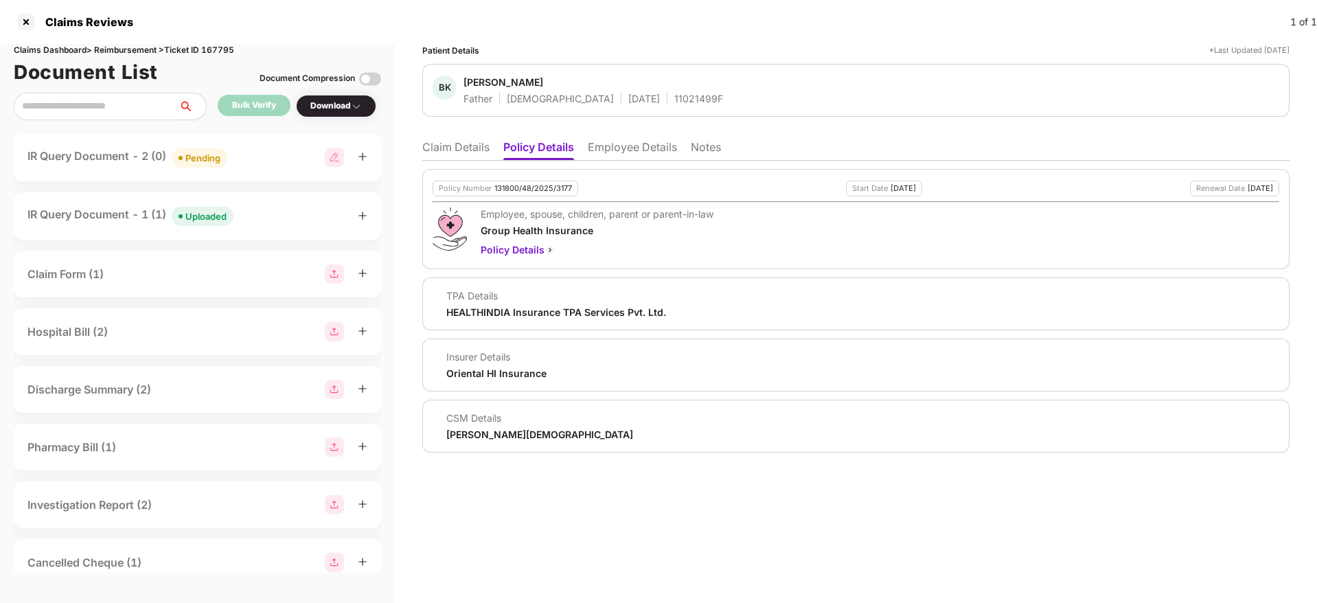
drag, startPoint x: 464, startPoint y: 143, endPoint x: 473, endPoint y: 144, distance: 9.0
click at [465, 143] on li "Claim Details" at bounding box center [455, 150] width 67 height 20
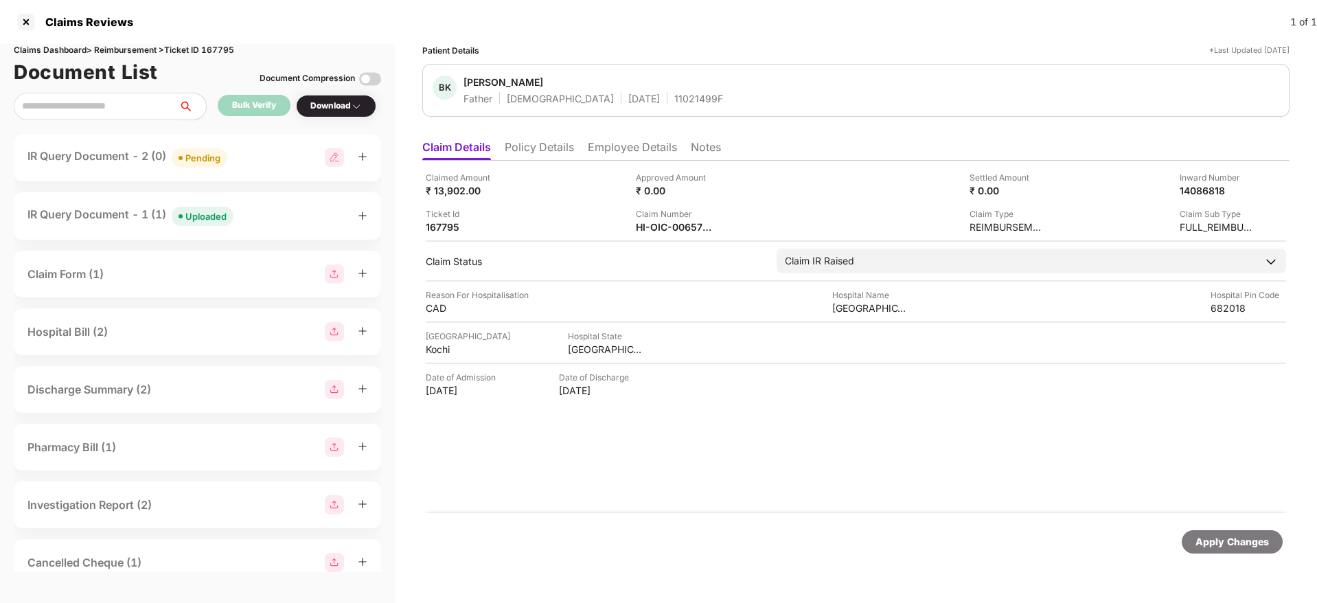
click at [659, 148] on li "Employee Details" at bounding box center [632, 150] width 89 height 20
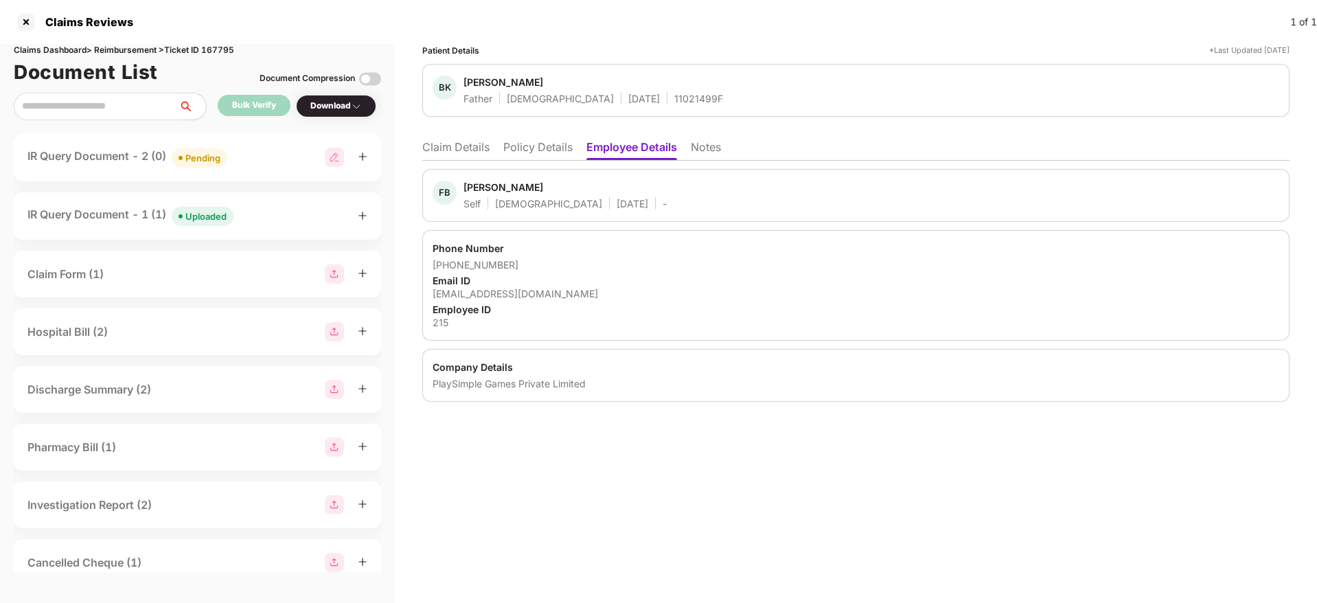
click at [545, 150] on li "Policy Details" at bounding box center [537, 150] width 69 height 20
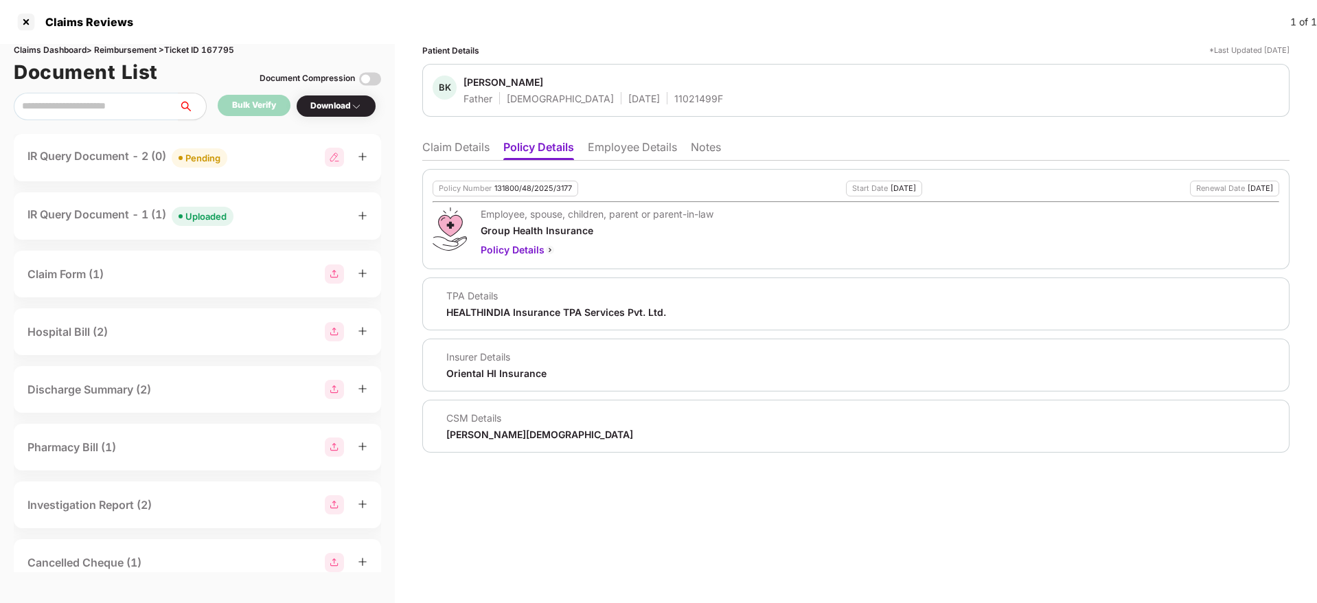
click at [461, 148] on li "Claim Details" at bounding box center [455, 150] width 67 height 20
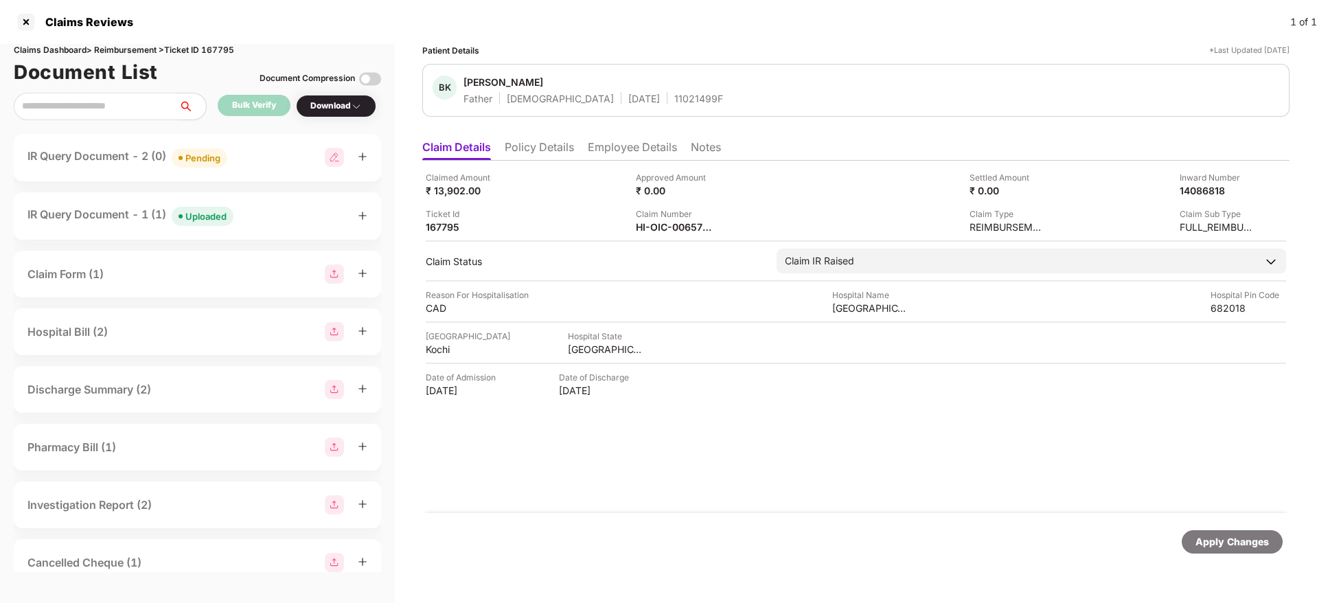
click at [614, 148] on li "Employee Details" at bounding box center [632, 150] width 89 height 20
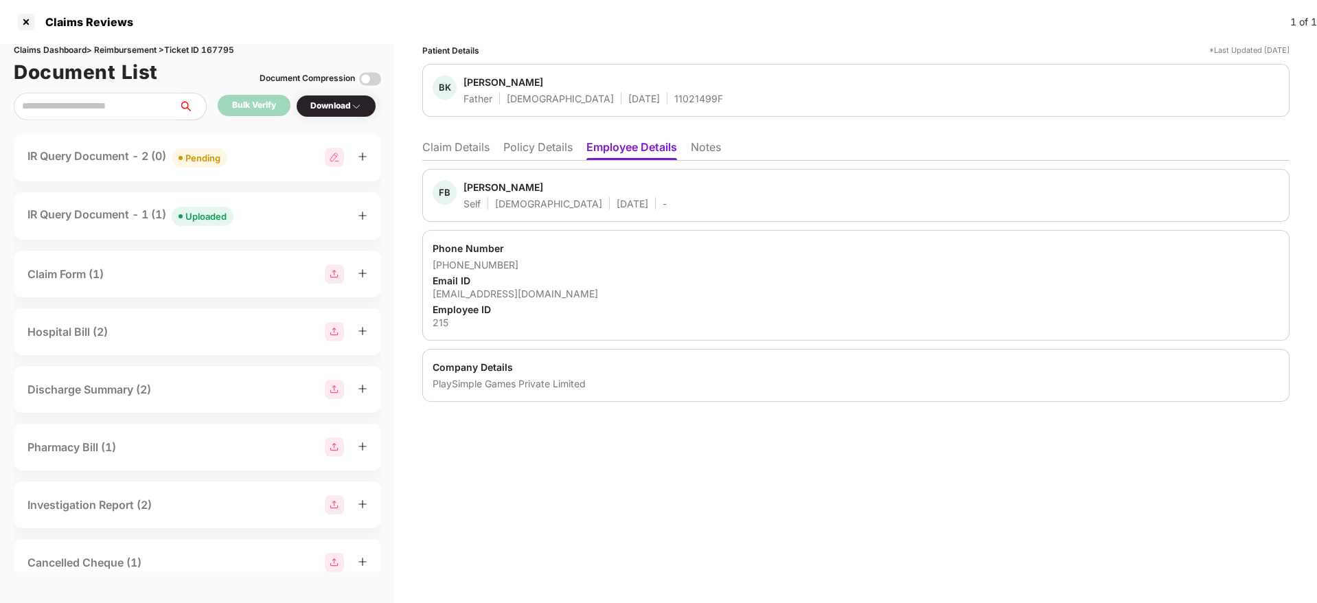
drag, startPoint x: 566, startPoint y: 154, endPoint x: 553, endPoint y: 144, distance: 17.1
click at [560, 151] on li "Policy Details" at bounding box center [537, 150] width 69 height 20
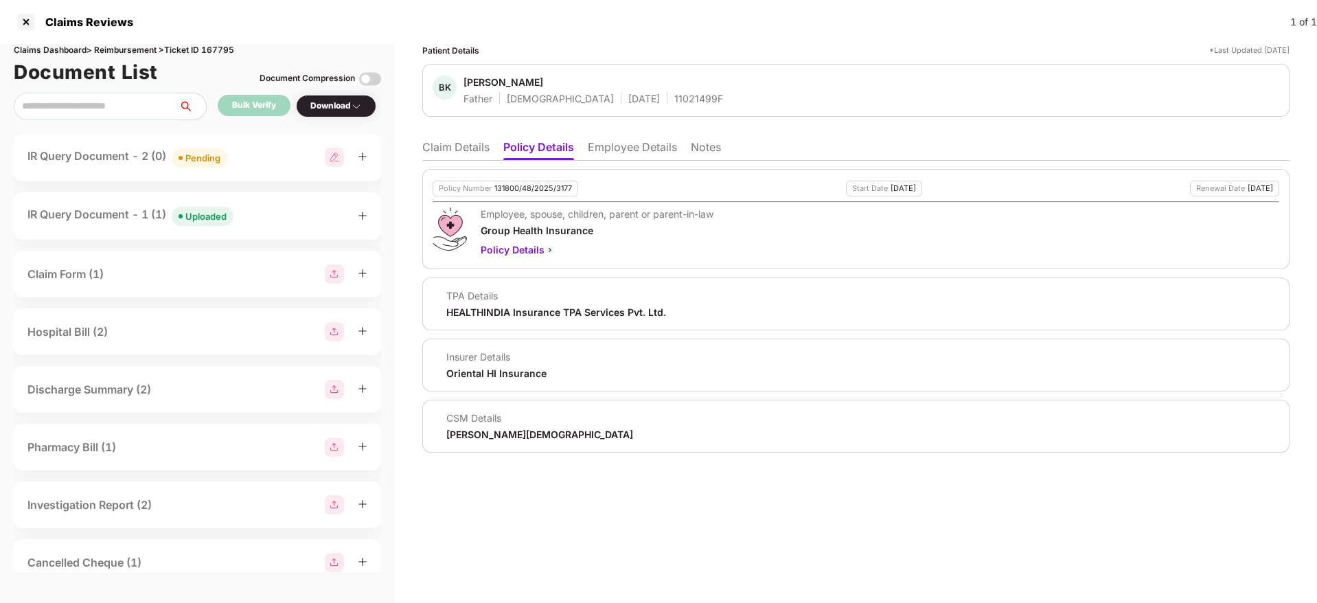
click at [457, 152] on li "Claim Details" at bounding box center [455, 150] width 67 height 20
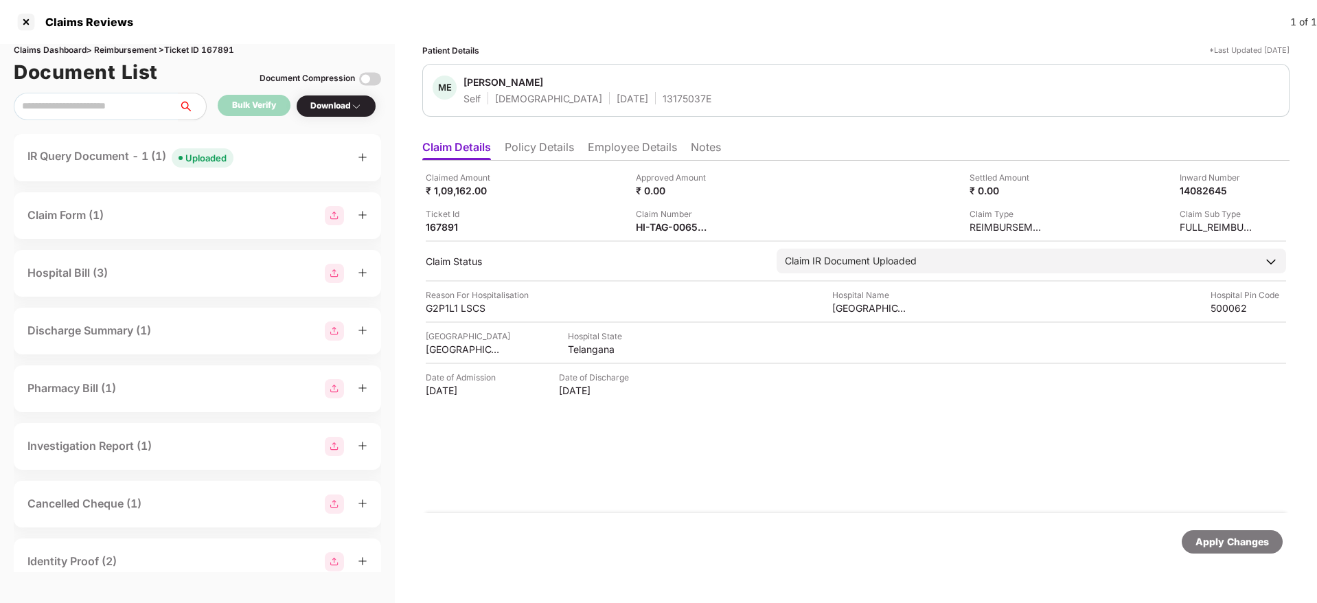
click at [637, 146] on li "Employee Details" at bounding box center [632, 150] width 89 height 20
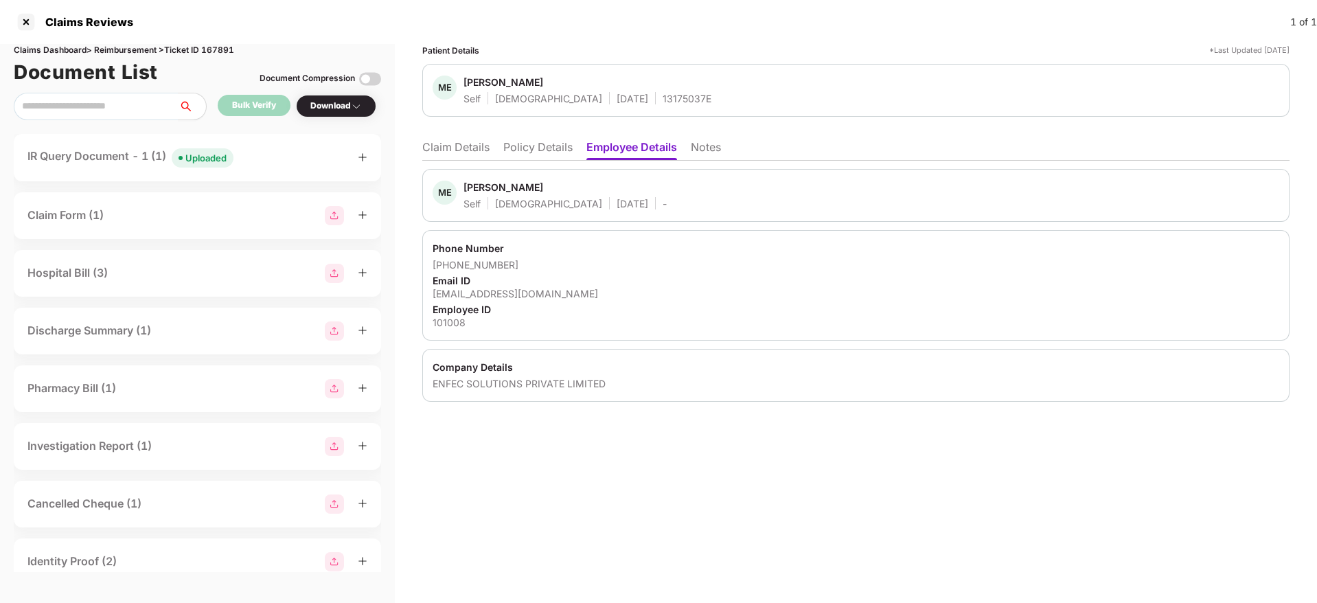
drag, startPoint x: 530, startPoint y: 148, endPoint x: 546, endPoint y: 155, distance: 17.5
click at [538, 152] on li "Policy Details" at bounding box center [537, 150] width 69 height 20
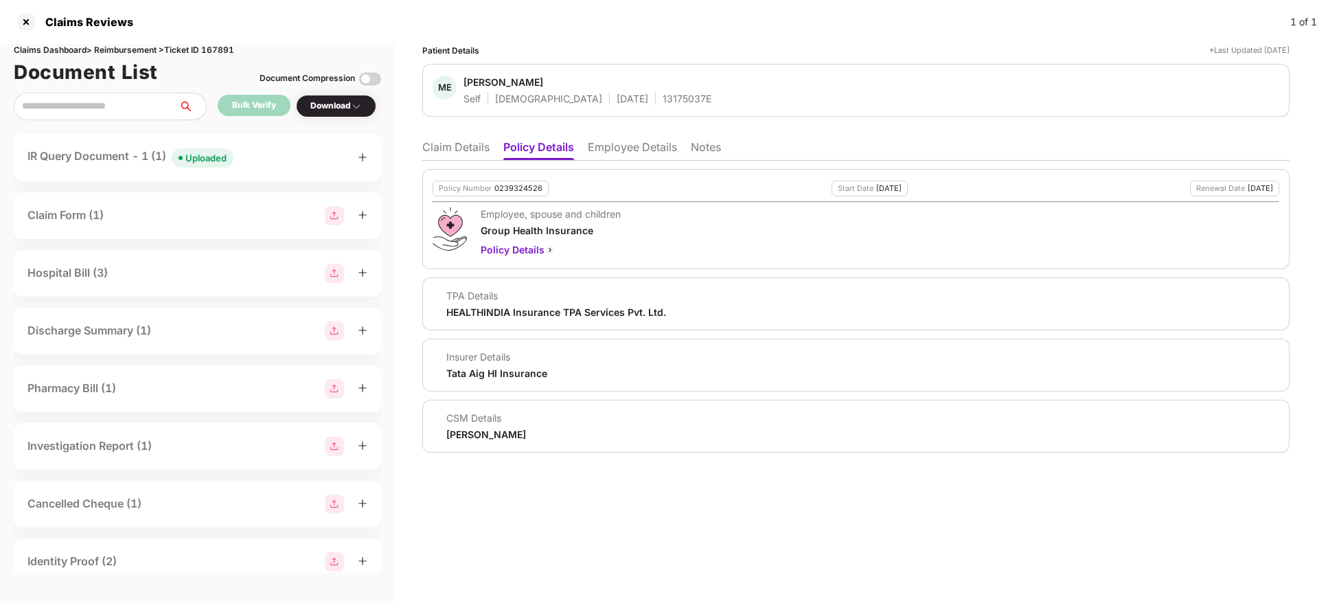
click at [463, 148] on li "Claim Details" at bounding box center [455, 150] width 67 height 20
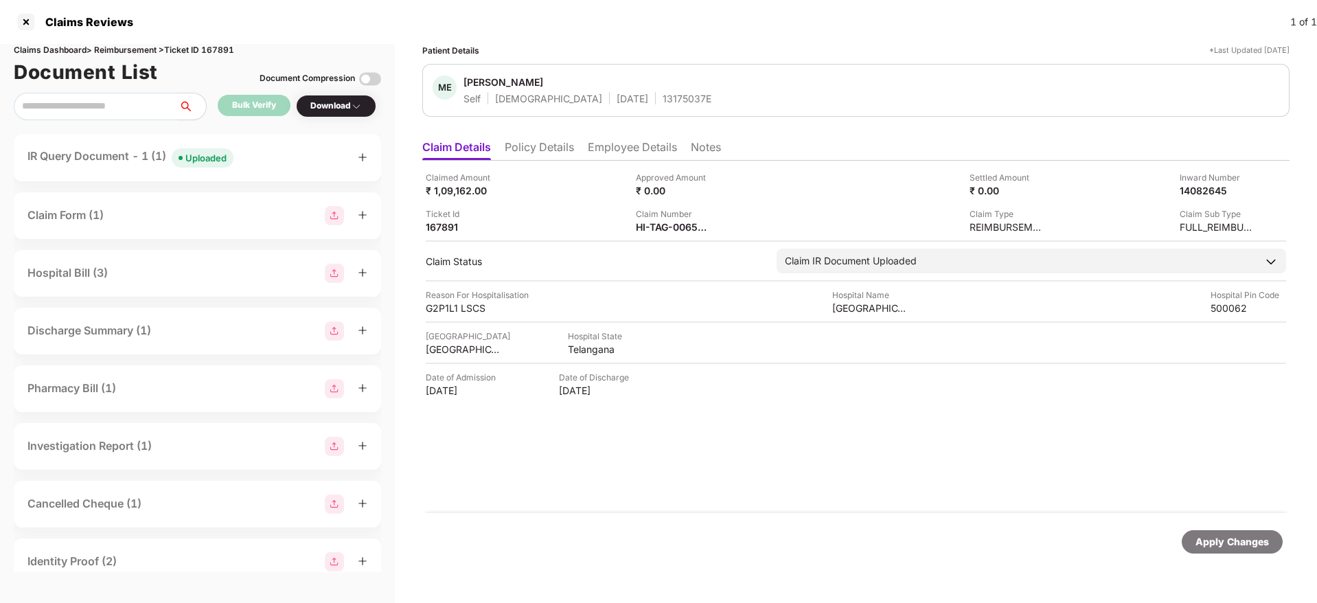
click at [288, 149] on div "IR Query Document - 1 (1) Uploaded" at bounding box center [197, 158] width 340 height 20
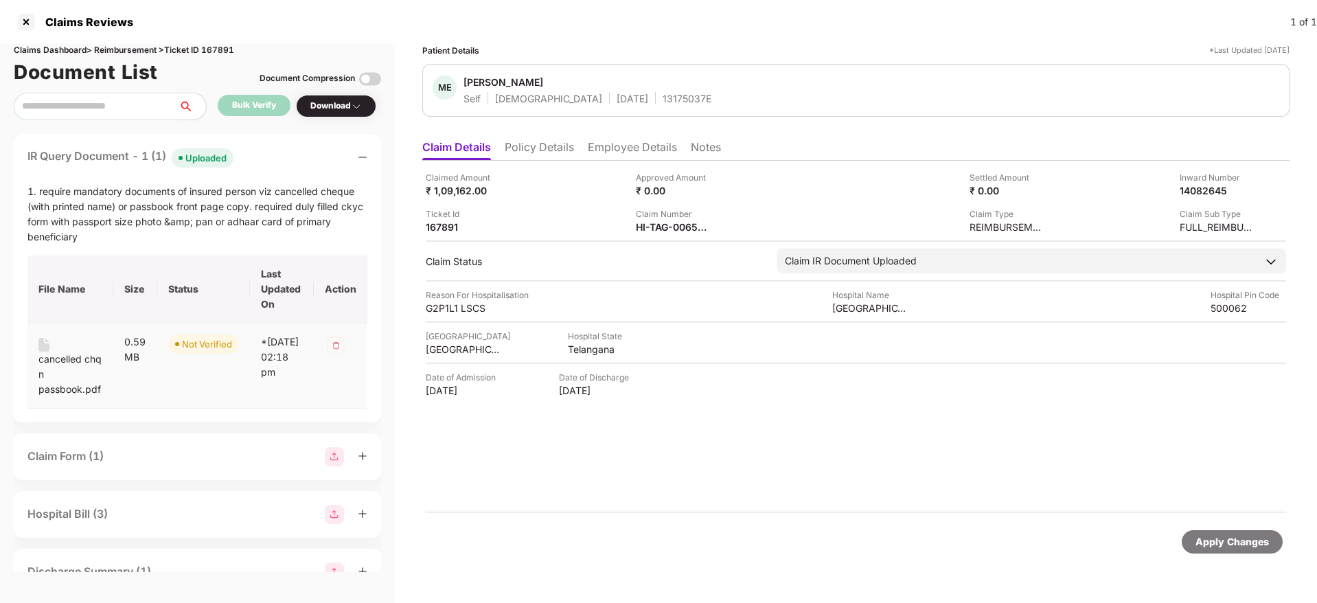
click at [51, 359] on div "cancelled chq n passbook.pdf" at bounding box center [70, 374] width 64 height 45
click at [661, 227] on div "HI-TAG-006578671(0)" at bounding box center [674, 226] width 76 height 13
copy div
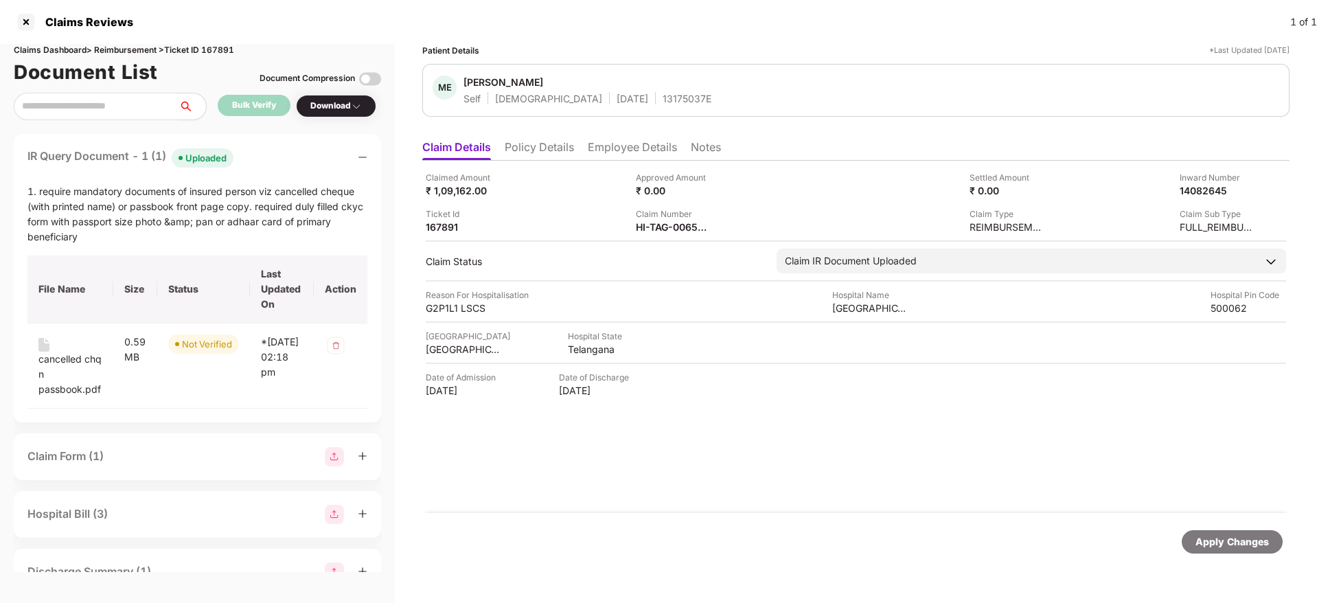
click at [593, 222] on div "Ticket Id 167891" at bounding box center [526, 220] width 200 height 26
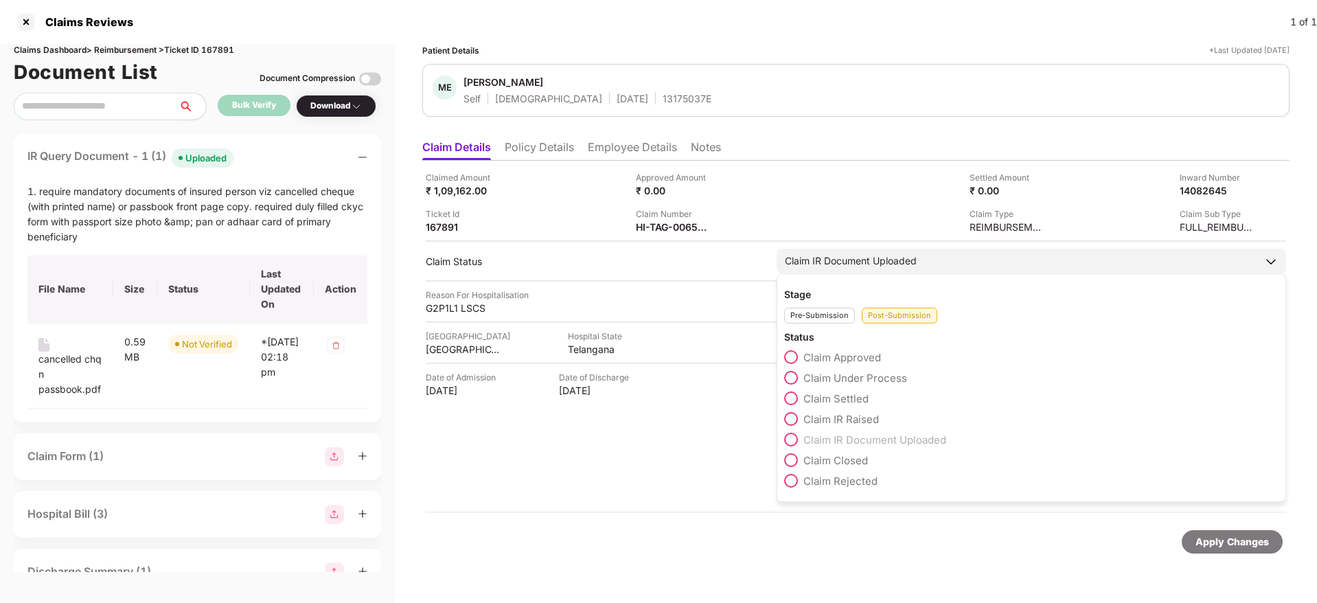
click at [794, 414] on span at bounding box center [791, 419] width 14 height 14
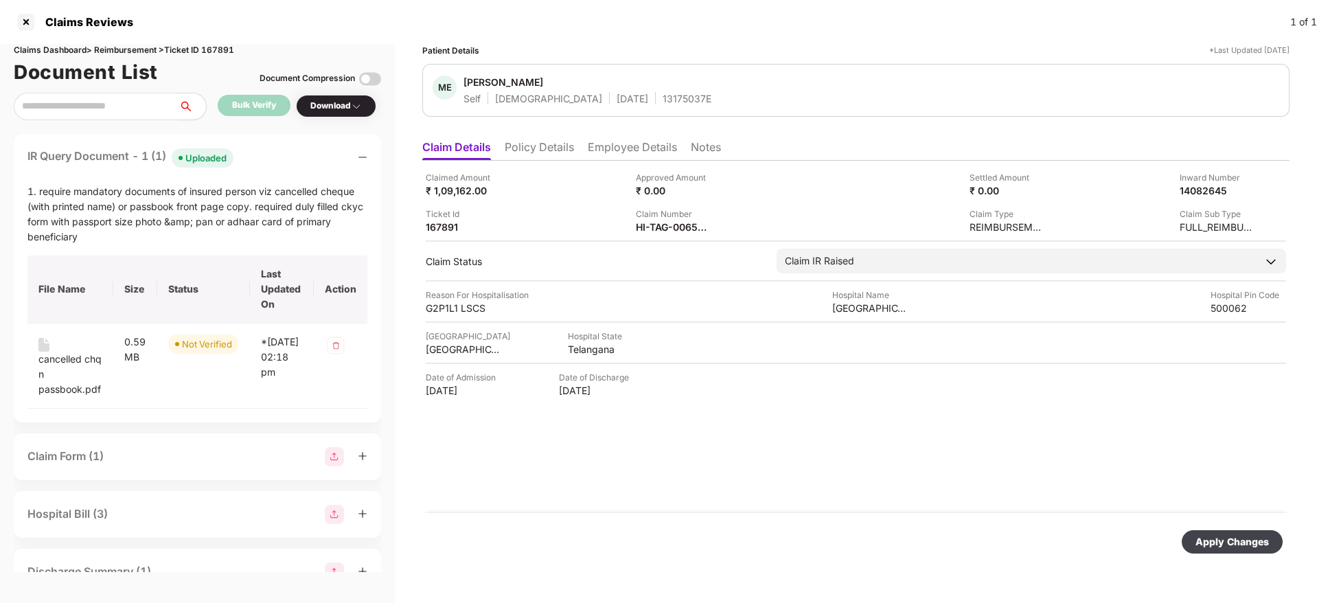
click at [1255, 551] on div "Apply Changes" at bounding box center [855, 542] width 867 height 58
click at [1235, 527] on div "Apply Changes" at bounding box center [855, 542] width 867 height 58
click at [1217, 538] on div "Apply Changes" at bounding box center [1231, 541] width 73 height 15
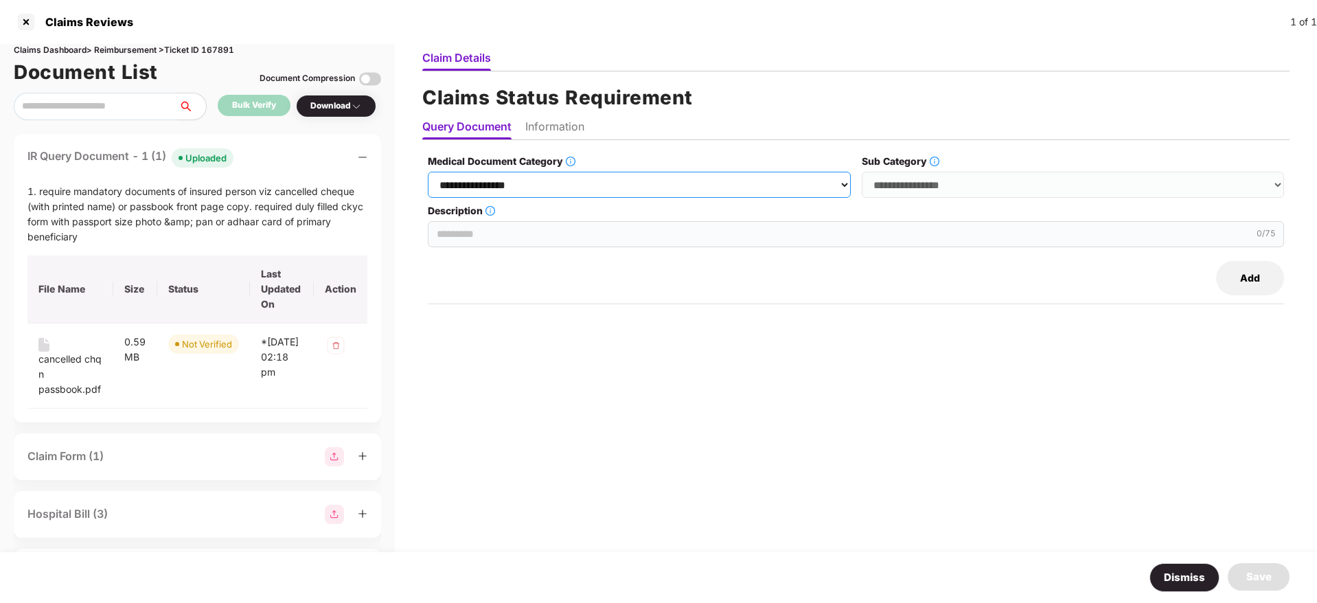
click at [549, 184] on select "**********" at bounding box center [639, 185] width 422 height 26
click at [428, 172] on select "**********" at bounding box center [639, 185] width 422 height 26
click at [919, 181] on select "**********" at bounding box center [1073, 185] width 422 height 26
click at [549, 187] on select "**********" at bounding box center [639, 185] width 422 height 26
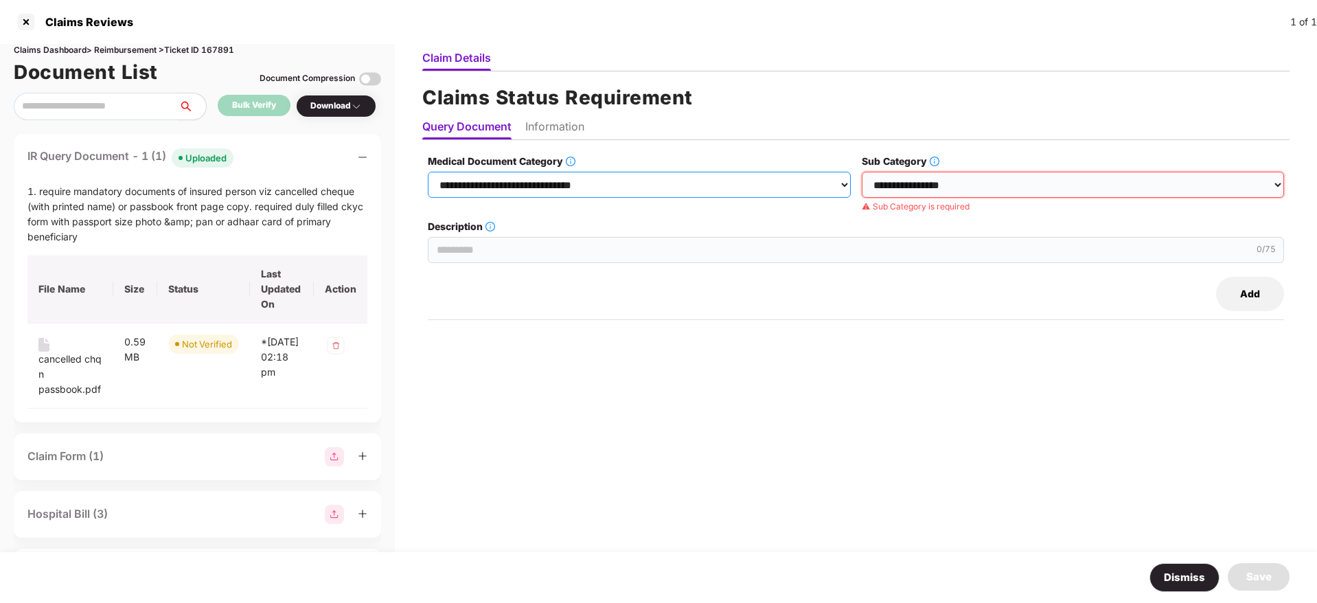
click at [428, 172] on select "**********" at bounding box center [639, 185] width 422 height 26
click at [981, 181] on select "**********" at bounding box center [1073, 185] width 422 height 26
click at [614, 185] on select "**********" at bounding box center [639, 185] width 422 height 26
click at [428, 172] on select "**********" at bounding box center [639, 185] width 422 height 26
click at [923, 183] on select "**********" at bounding box center [1073, 185] width 422 height 26
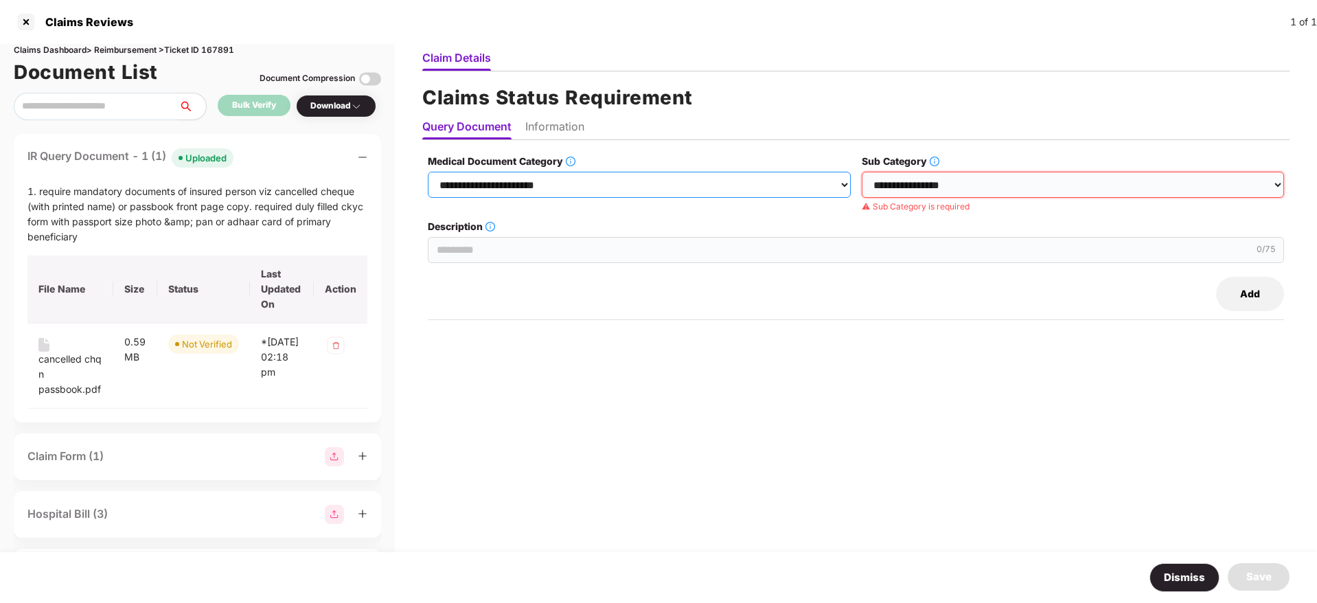
click at [648, 192] on select "**********" at bounding box center [639, 185] width 422 height 26
select select "**********"
click at [428, 172] on select "**********" at bounding box center [639, 185] width 422 height 26
click at [906, 181] on select "**********" at bounding box center [1073, 185] width 422 height 26
select select "******"
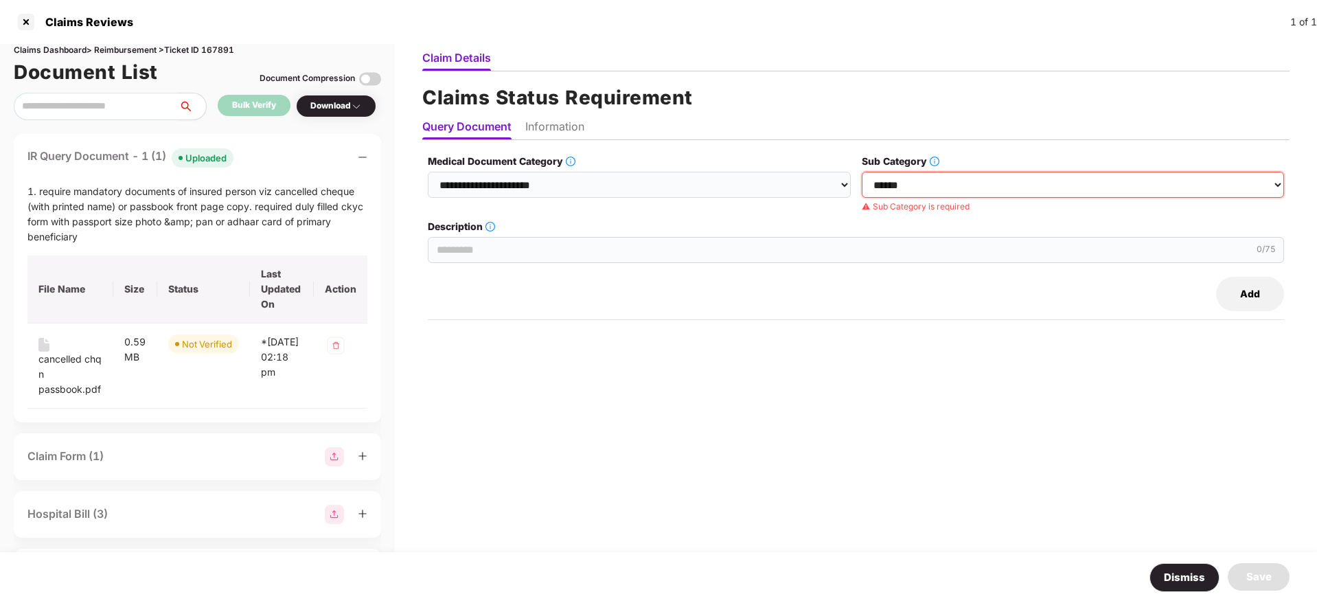
click at [862, 172] on select "**********" at bounding box center [1073, 185] width 422 height 26
click at [645, 187] on select "**********" at bounding box center [639, 185] width 422 height 26
select select "**********"
click at [428, 172] on select "**********" at bounding box center [639, 185] width 422 height 26
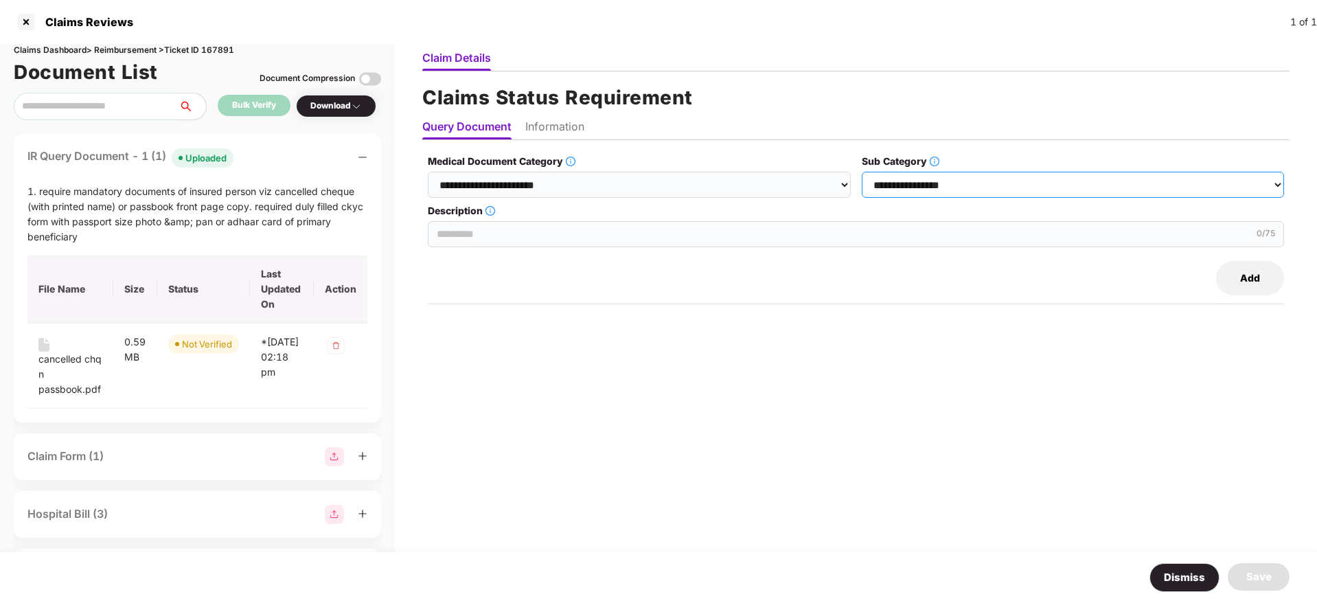
click at [938, 183] on select "**********" at bounding box center [1073, 185] width 422 height 26
click at [862, 172] on select "**********" at bounding box center [1073, 185] width 422 height 26
click at [540, 238] on input "Description" at bounding box center [856, 234] width 856 height 26
type input "**********"
click at [530, 128] on li "Information" at bounding box center [554, 129] width 59 height 20
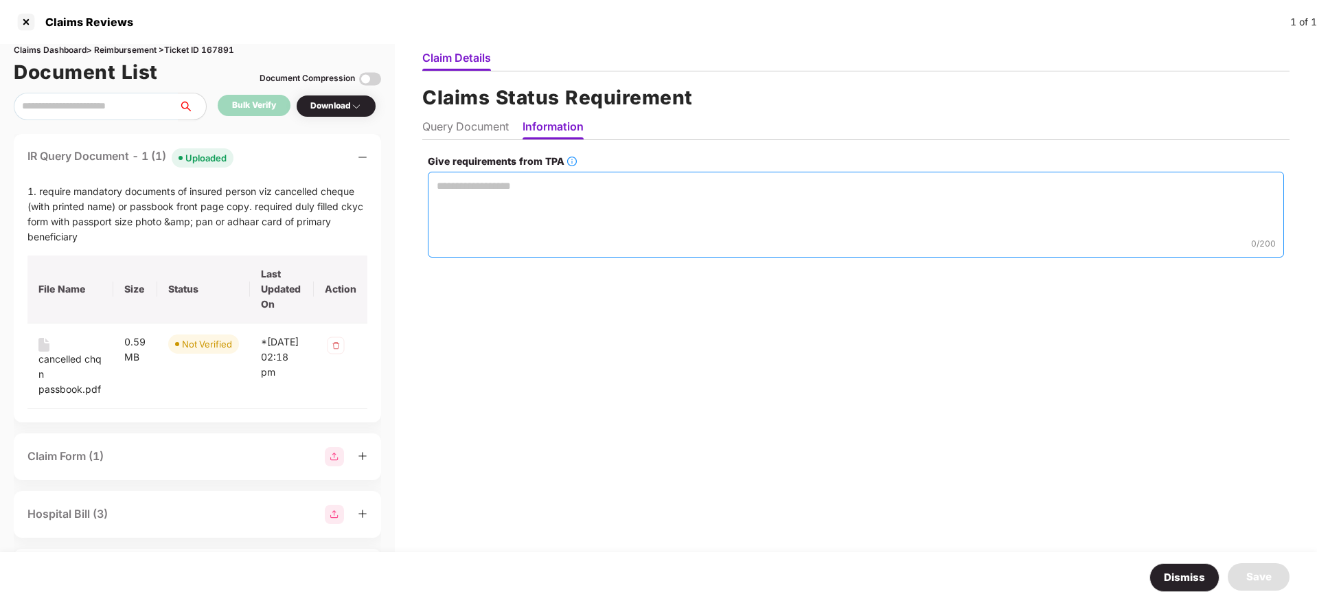
click at [474, 199] on textarea "Give requirements from TPA" at bounding box center [856, 215] width 856 height 86
paste textarea "**********"
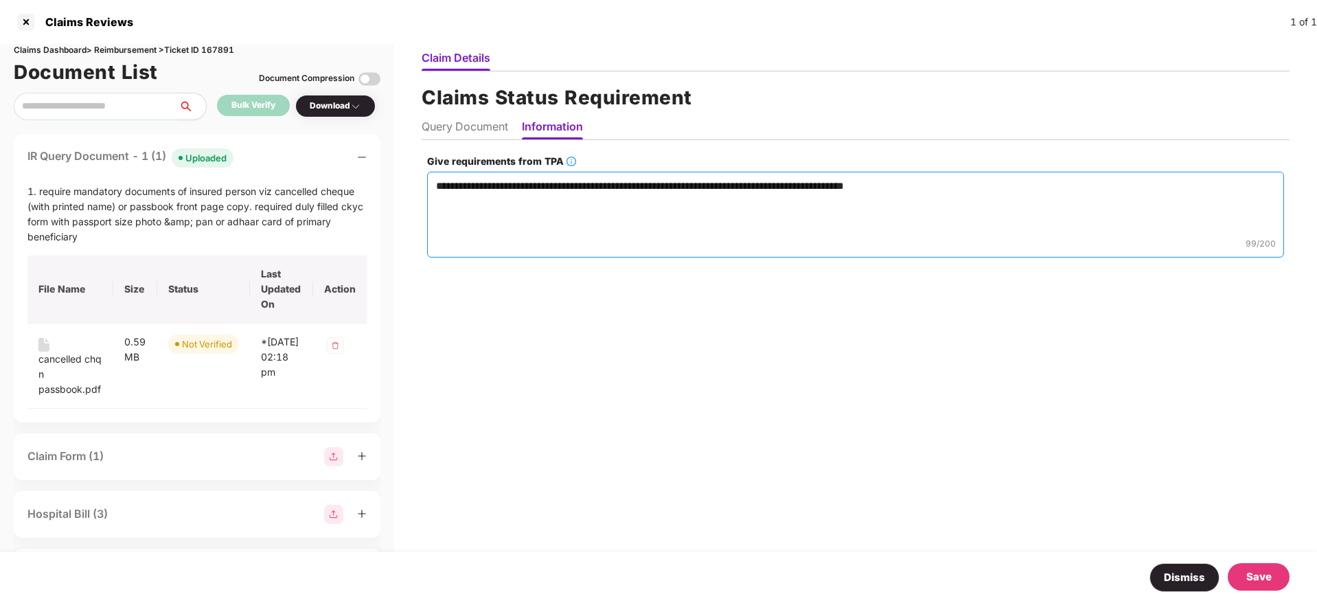
type textarea "**********"
click at [1261, 571] on div "Save" at bounding box center [1258, 577] width 25 height 16
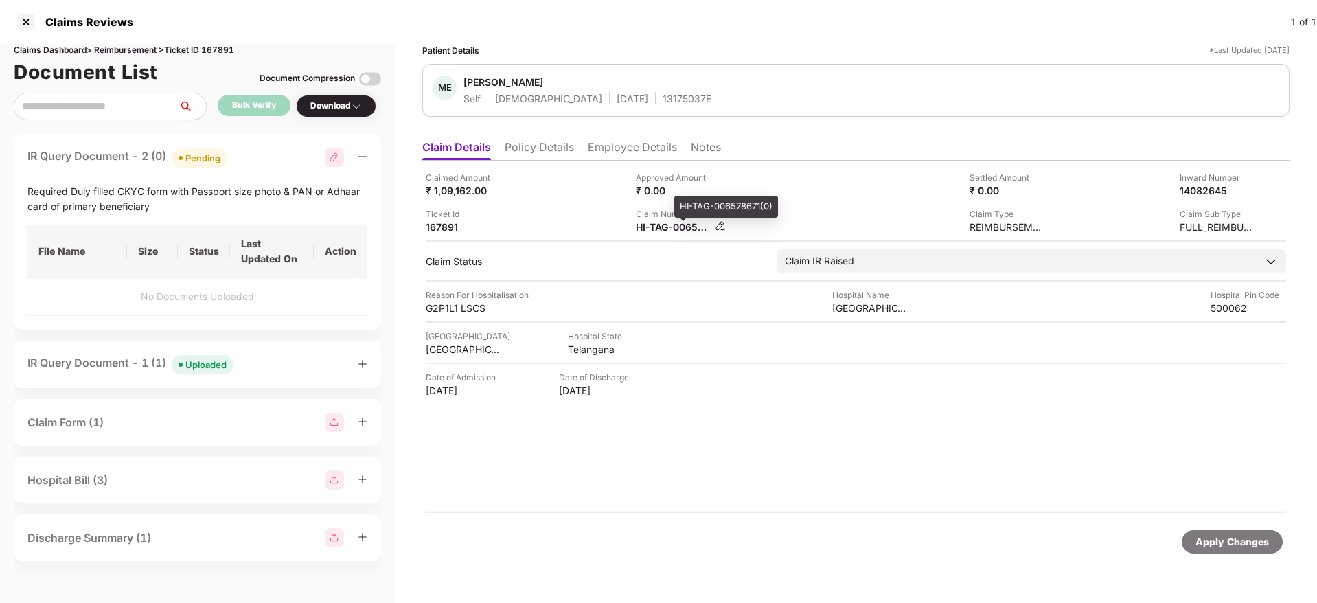
click at [676, 224] on div "HI-TAG-006578671(0)" at bounding box center [674, 226] width 76 height 13
copy div
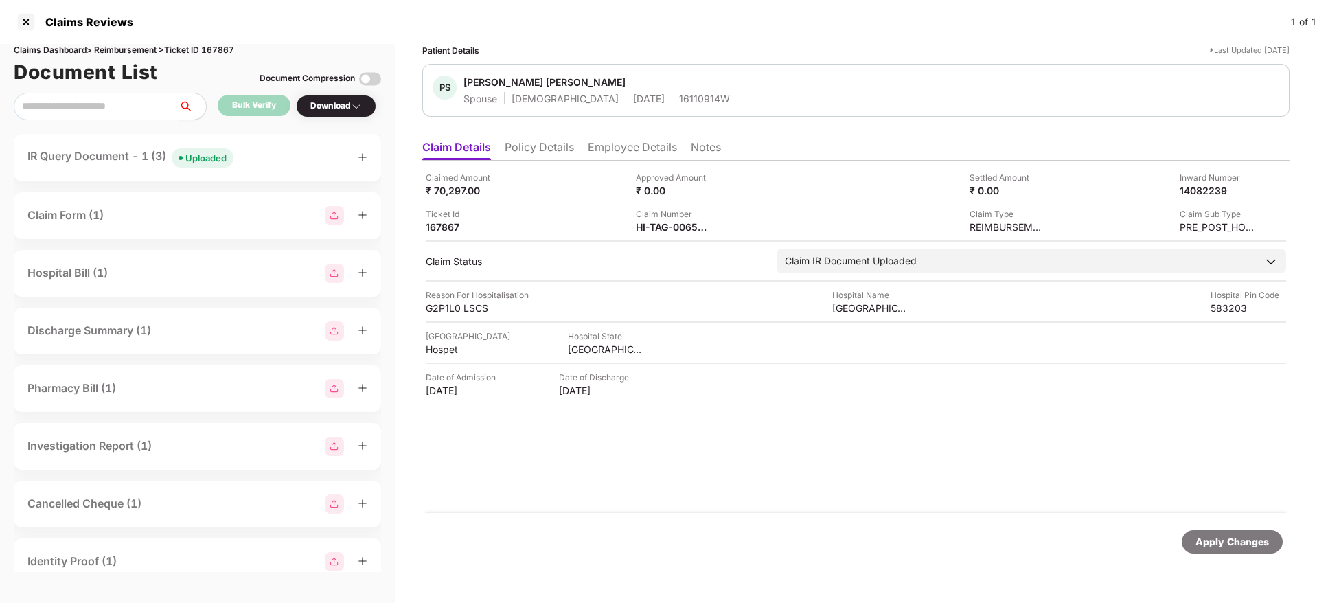
click at [249, 165] on div "IR Query Document - 1 (3) Uploaded" at bounding box center [197, 158] width 340 height 20
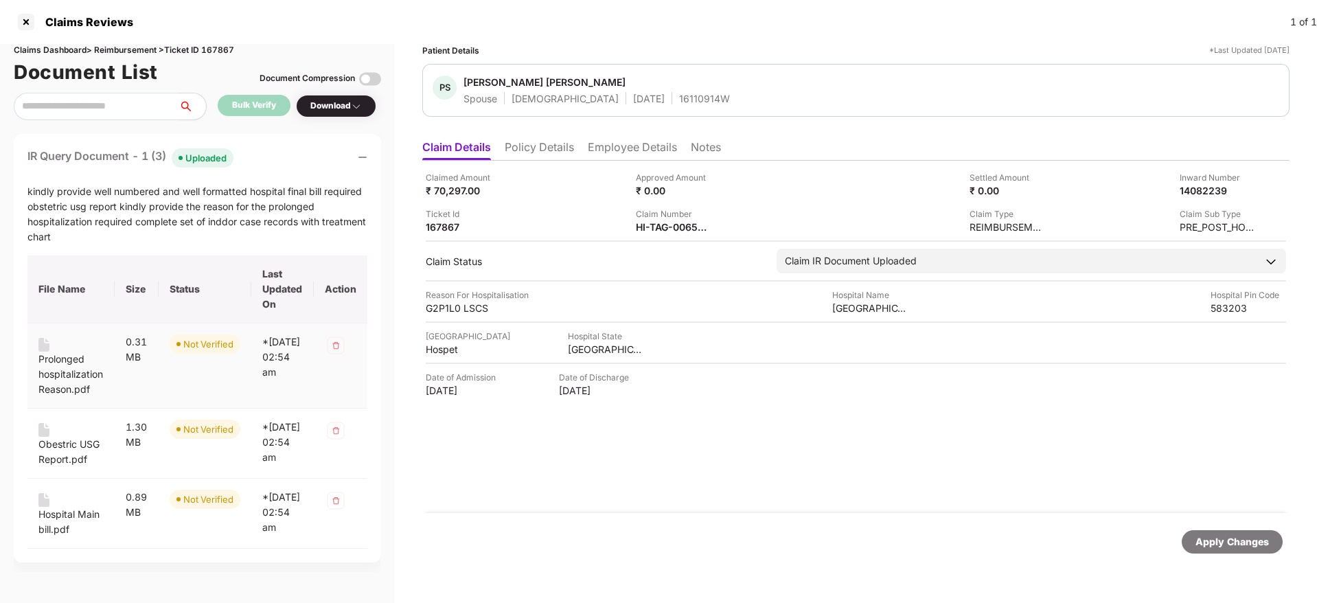
click at [60, 369] on div "Prolonged hospitalization Reason.pdf" at bounding box center [70, 374] width 65 height 45
click at [78, 446] on div "Obestric USG Report.pdf" at bounding box center [70, 452] width 65 height 30
click at [69, 530] on div "Hospital Main bill.pdf" at bounding box center [70, 522] width 65 height 30
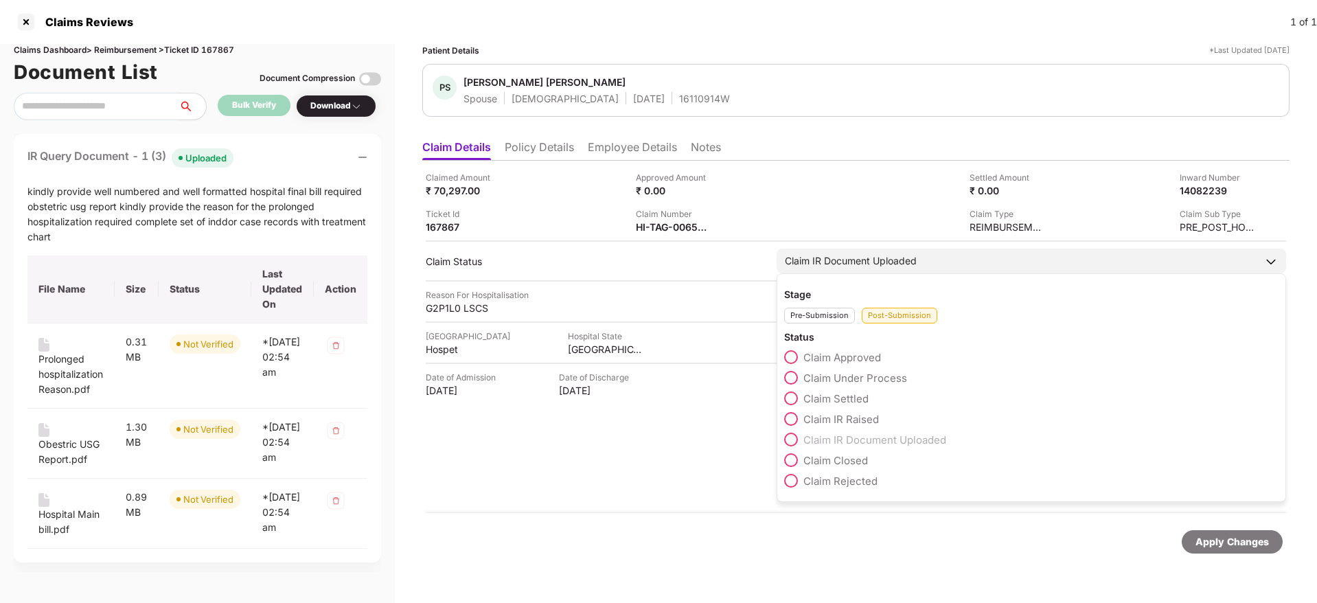
click at [792, 384] on div "Stage Pre-Submission Post-Submission Status Claim Approved Claim Under Process …" at bounding box center [1031, 387] width 509 height 229
click at [794, 384] on span at bounding box center [791, 378] width 14 height 14
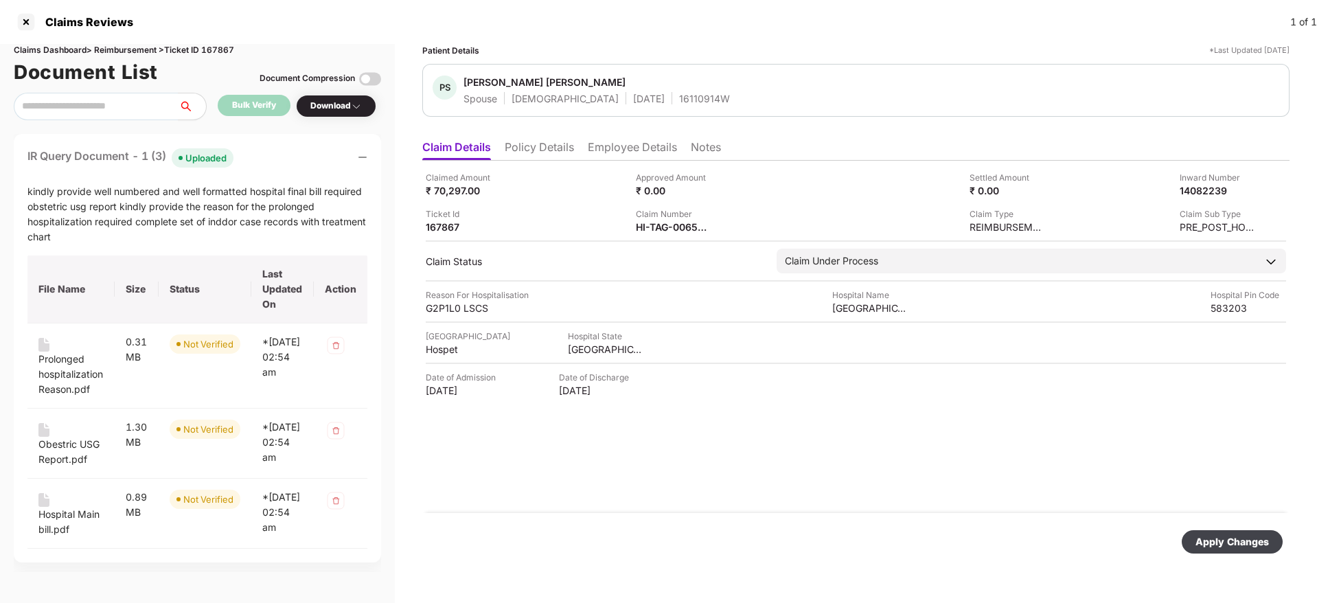
drag, startPoint x: 1220, startPoint y: 534, endPoint x: 1207, endPoint y: 527, distance: 15.1
click at [1220, 532] on div "Apply Changes" at bounding box center [1232, 541] width 101 height 23
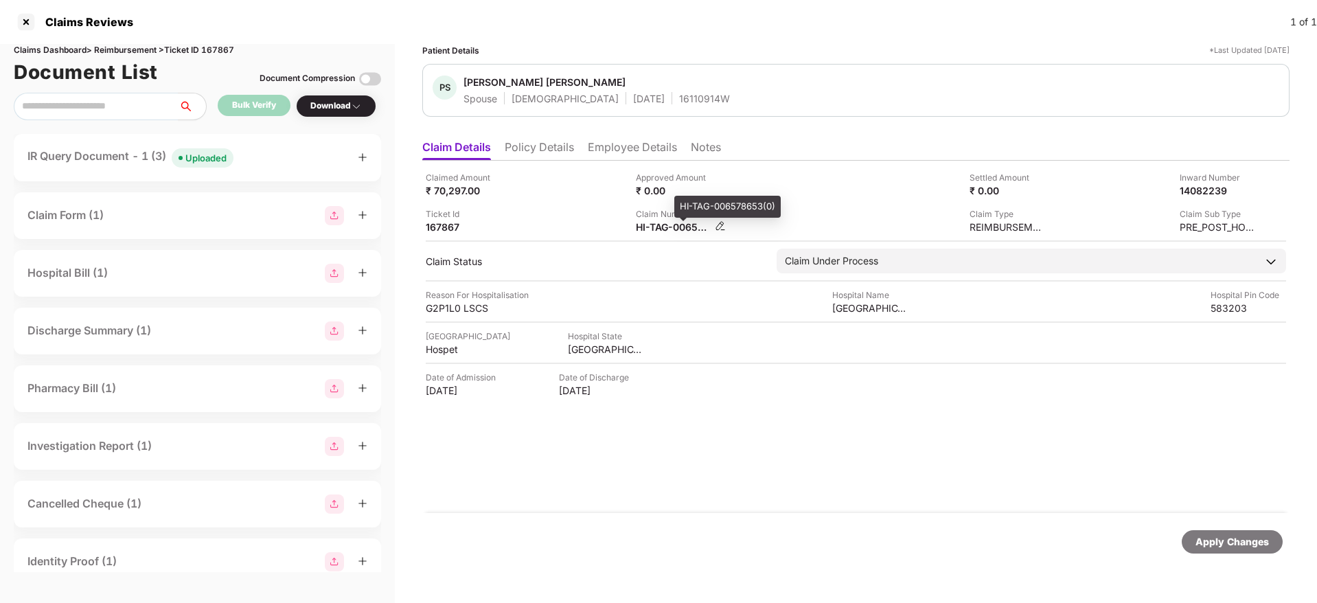
click at [661, 222] on div "HI-TAG-006578653(0)" at bounding box center [674, 226] width 76 height 13
click at [663, 222] on div "HI-TAG-006578653(0)" at bounding box center [674, 226] width 76 height 13
click at [669, 229] on div "HI-TAG-006578653(0)" at bounding box center [674, 226] width 76 height 13
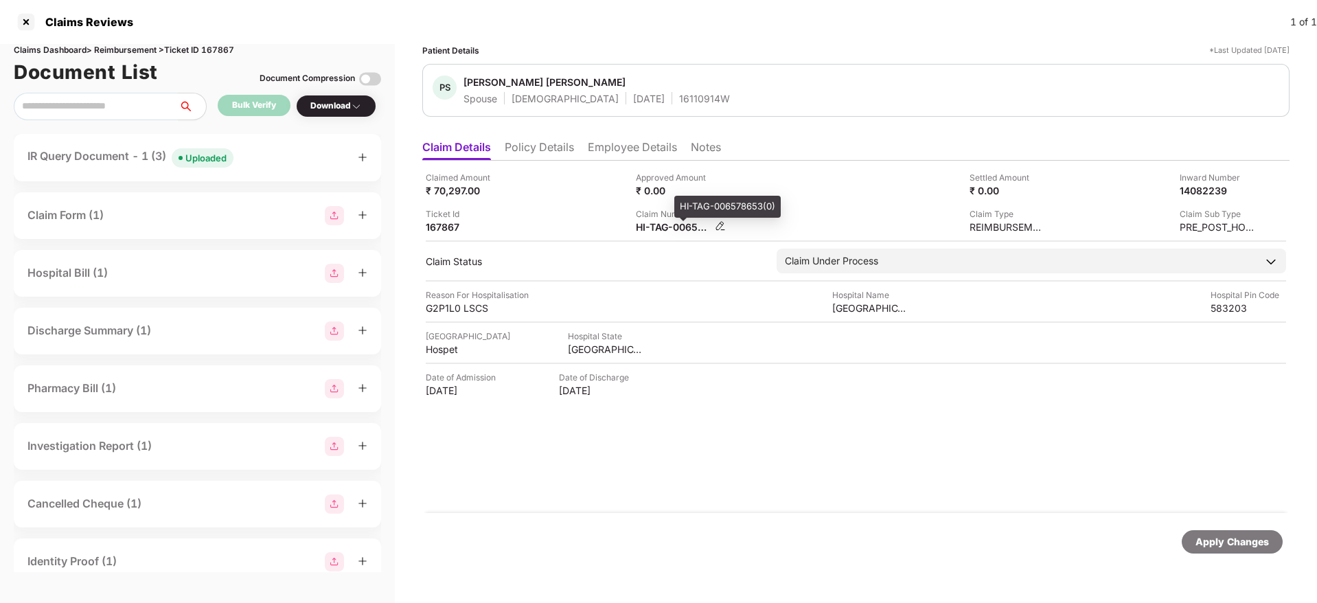
click at [669, 229] on div "HI-TAG-006578653(0)" at bounding box center [674, 226] width 76 height 13
copy div
click at [614, 157] on li "Employee Details" at bounding box center [632, 150] width 89 height 20
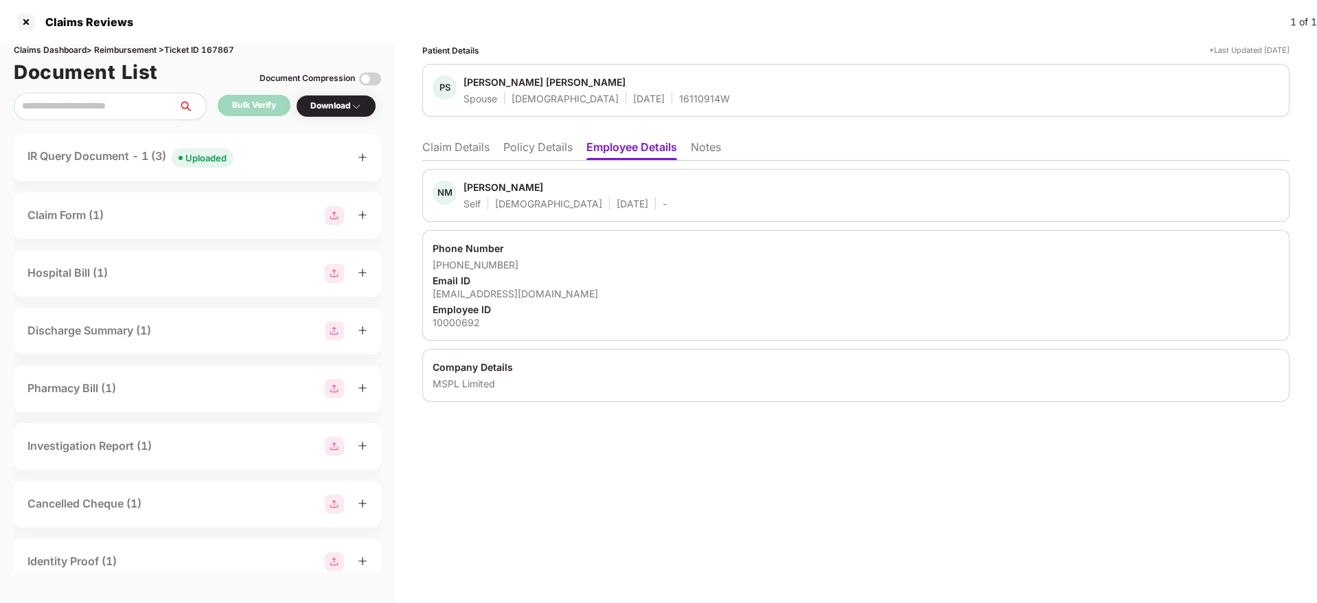
click at [447, 144] on li "Claim Details" at bounding box center [455, 150] width 67 height 20
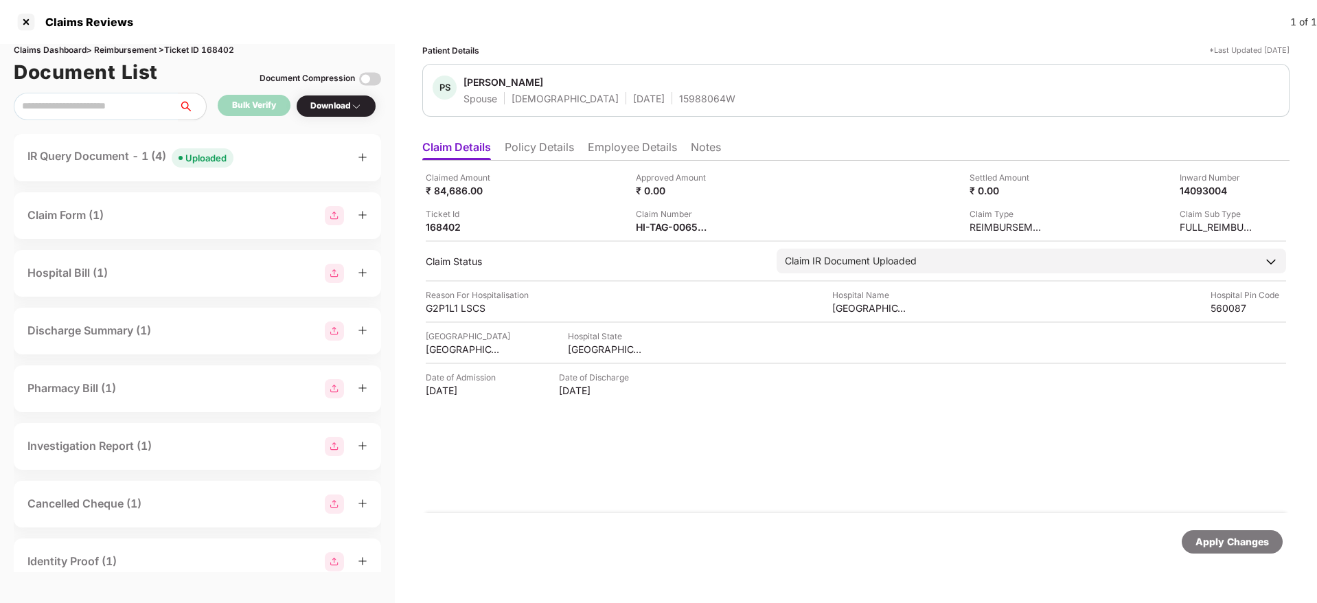
click at [310, 157] on div "IR Query Document - 1 (4) Uploaded" at bounding box center [197, 158] width 340 height 20
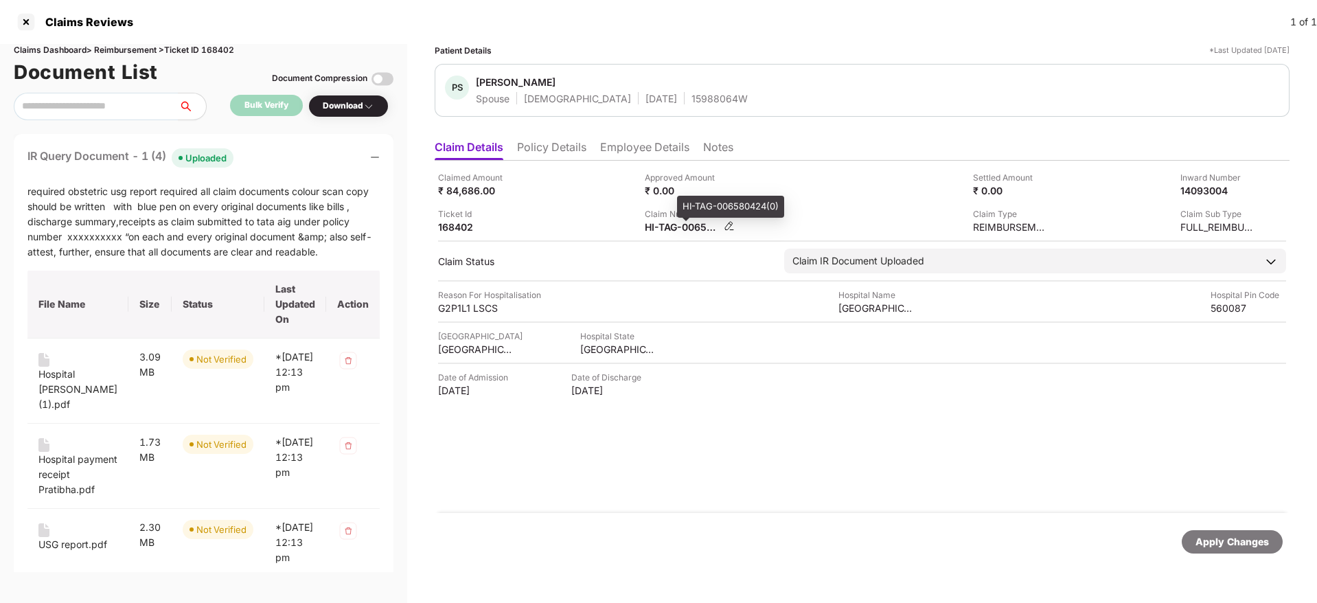
click at [656, 225] on div "HI-TAG-006580424(0)" at bounding box center [683, 226] width 76 height 13
click at [655, 225] on div "HI-TAG-006580424(0)" at bounding box center [683, 226] width 76 height 13
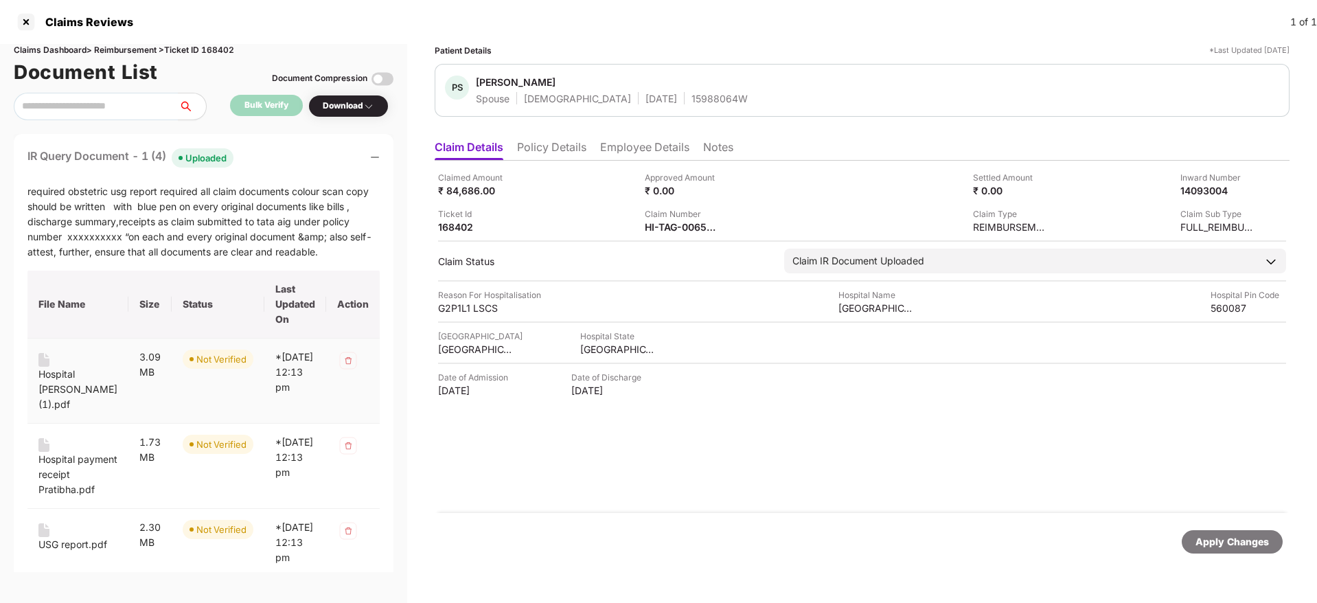
click at [57, 371] on div "Hospital bill Pratibha(1).pdf" at bounding box center [77, 389] width 79 height 45
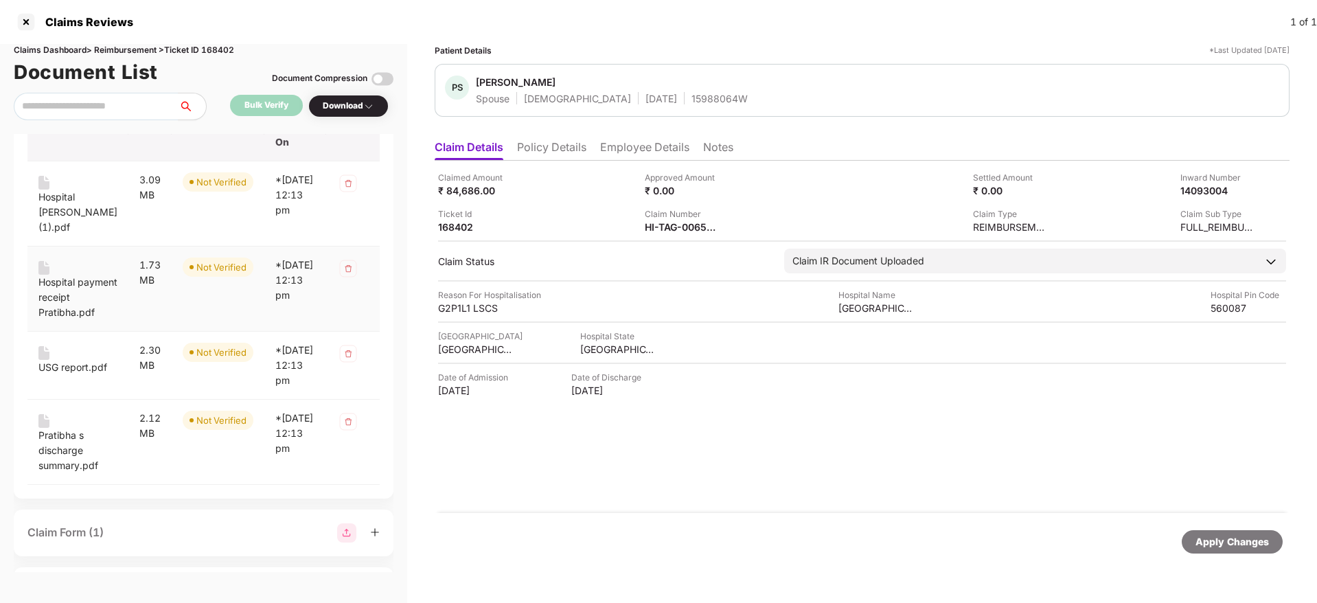
scroll to position [179, 0]
click at [59, 290] on div "Hospital payment receipt Pratibha.pdf" at bounding box center [77, 295] width 79 height 45
click at [67, 373] on div "USG report.pdf" at bounding box center [72, 365] width 69 height 15
click at [77, 462] on div "Pratibha s discharge summary.pdf" at bounding box center [77, 448] width 79 height 45
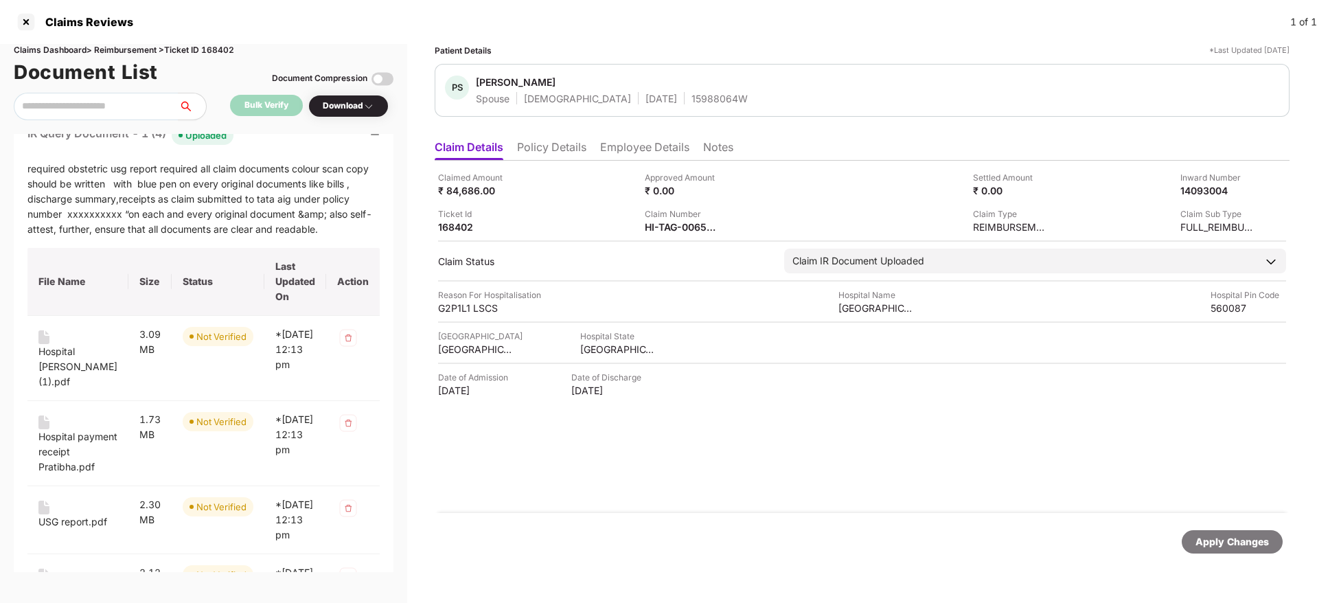
scroll to position [0, 0]
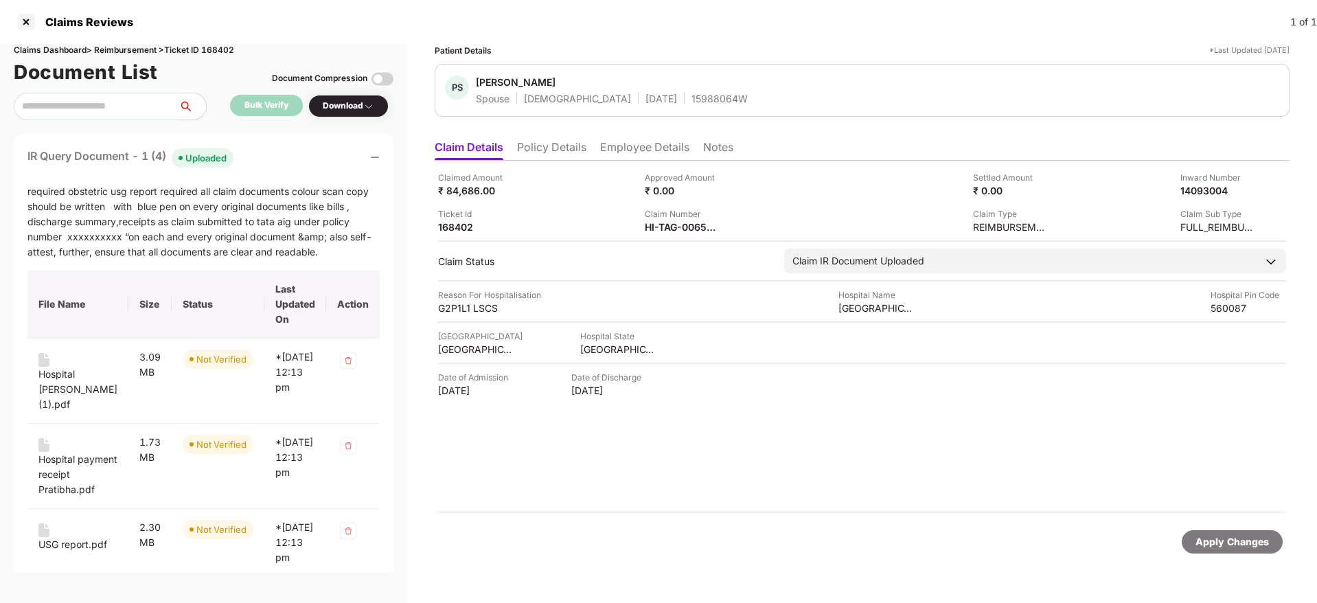
click at [263, 168] on div "IR Query Document - 1 (4) Uploaded required obstetric usg report required all c…" at bounding box center [204, 405] width 380 height 542
click at [272, 161] on div "IR Query Document - 1 (4) Uploaded" at bounding box center [203, 158] width 352 height 20
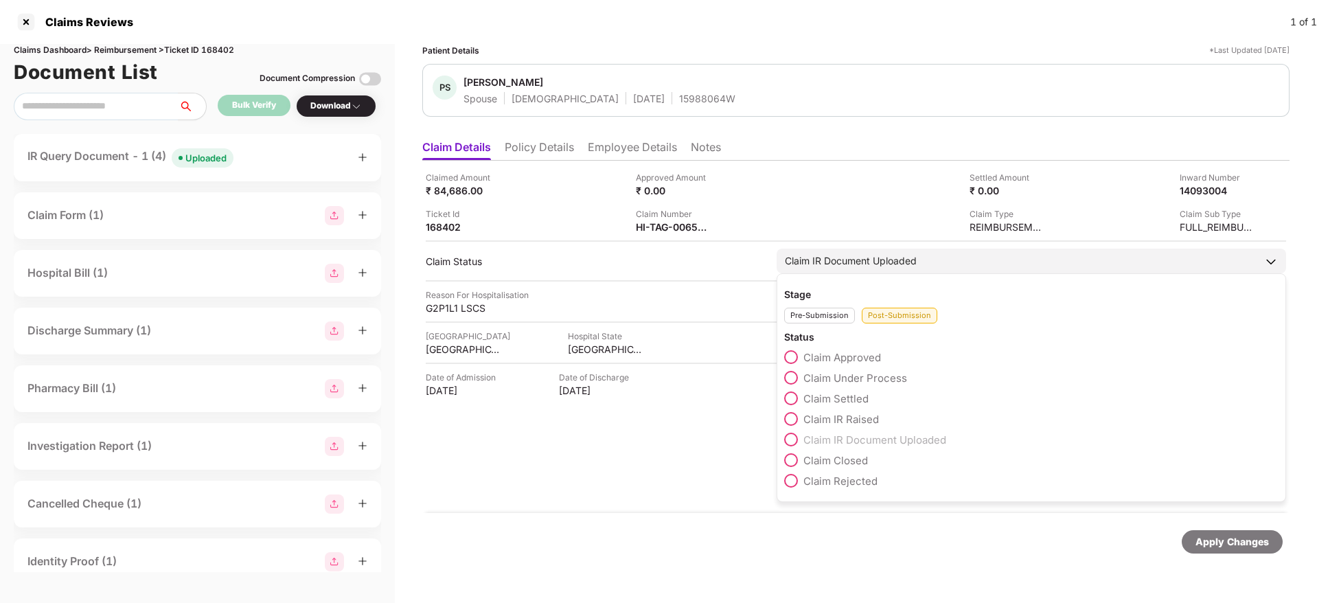
click at [789, 377] on span at bounding box center [791, 378] width 14 height 14
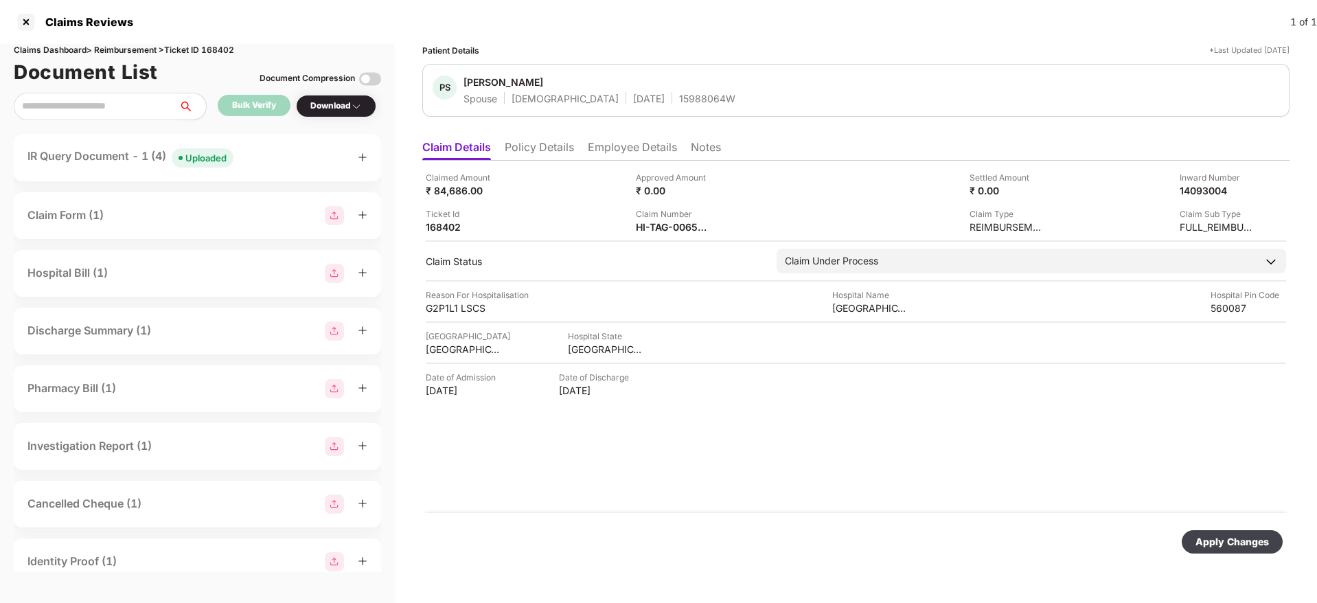
drag, startPoint x: 1241, startPoint y: 534, endPoint x: 1140, endPoint y: 597, distance: 119.1
click at [1246, 534] on div "Apply Changes" at bounding box center [1231, 541] width 73 height 15
click at [659, 227] on div "HI-TAG-006580424(0)" at bounding box center [674, 226] width 76 height 13
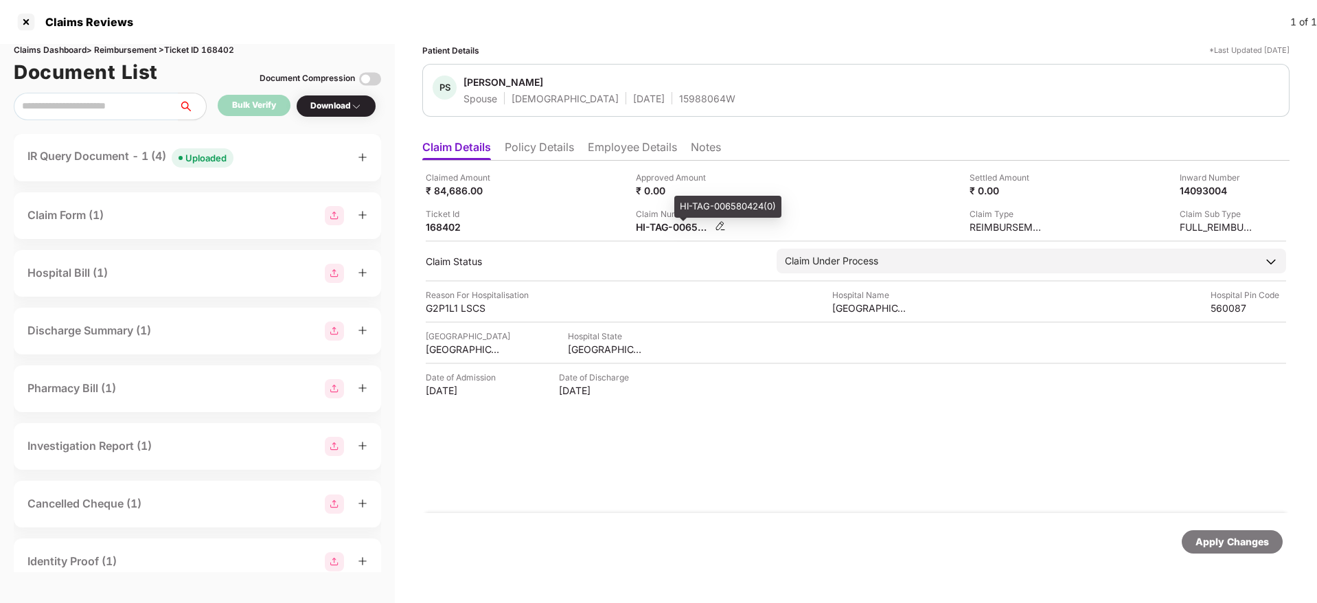
copy div
click at [564, 200] on div "Claimed Amount ₹ 84,686.00 Approved Amount ₹ 0.00 Settled Amount ₹ 0.00 Inward …" at bounding box center [856, 202] width 860 height 62
click at [261, 165] on div "IR Query Document - 1 (3) Uploaded" at bounding box center [197, 158] width 340 height 20
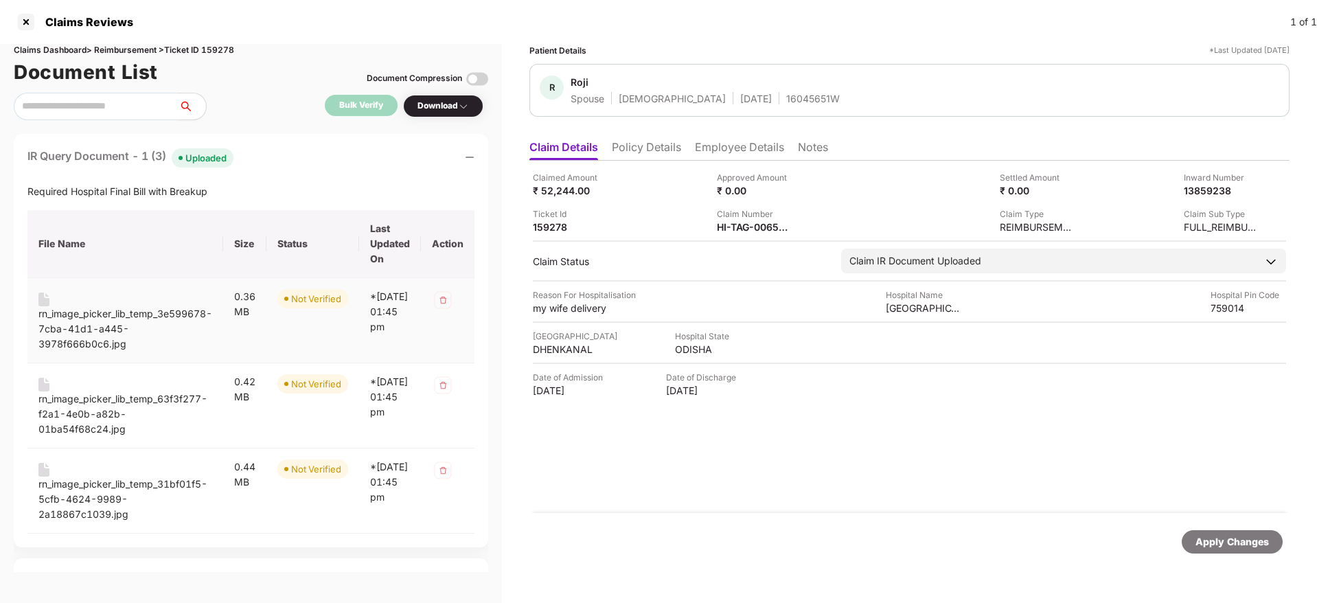
drag, startPoint x: 98, startPoint y: 317, endPoint x: 115, endPoint y: 321, distance: 17.5
click at [100, 317] on div "rn_image_picker_lib_temp_3e599678-7cba-41d1-a445-3978f666b0c6.jpg" at bounding box center [125, 328] width 174 height 45
click at [137, 396] on div "rn_image_picker_lib_temp_63f3f277-f2a1-4e0b-a82b-01ba54f68c24.jpg" at bounding box center [125, 413] width 174 height 45
click at [142, 483] on div "rn_image_picker_lib_temp_31bf01f5-5cfb-4624-9989-2a18867c1039.jpg" at bounding box center [125, 499] width 174 height 45
click at [280, 152] on div "IR Query Document - 1 (3) Uploaded" at bounding box center [250, 158] width 447 height 20
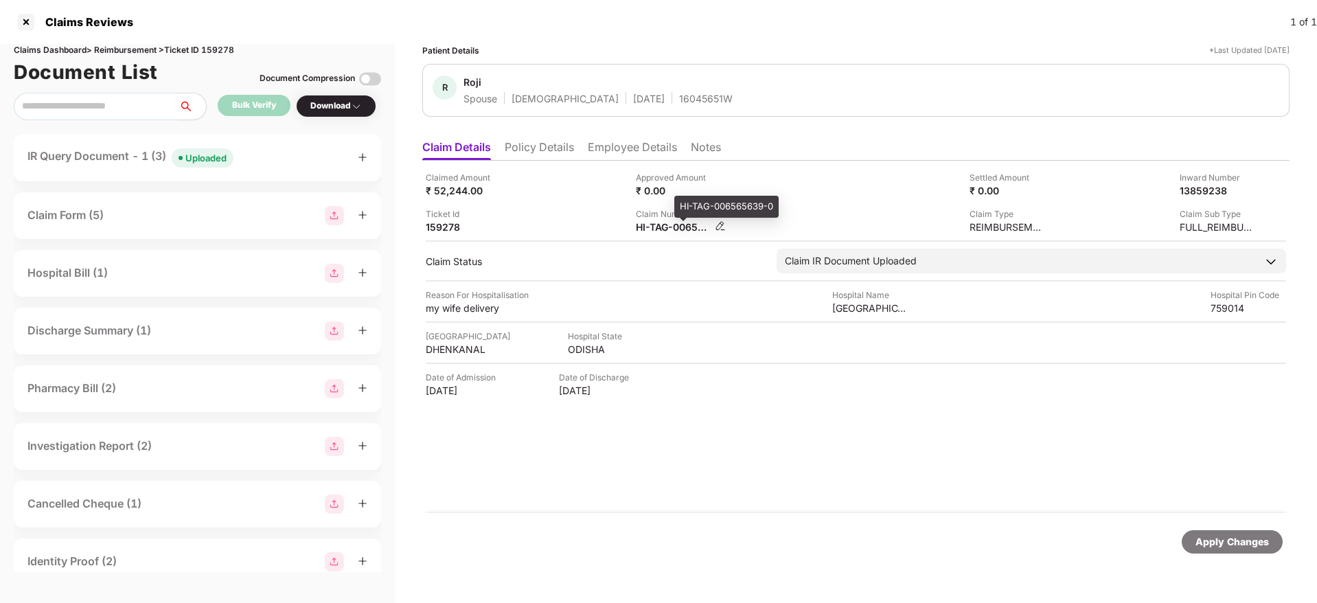
click at [652, 222] on div "HI-TAG-006565639-0" at bounding box center [674, 226] width 76 height 13
copy div
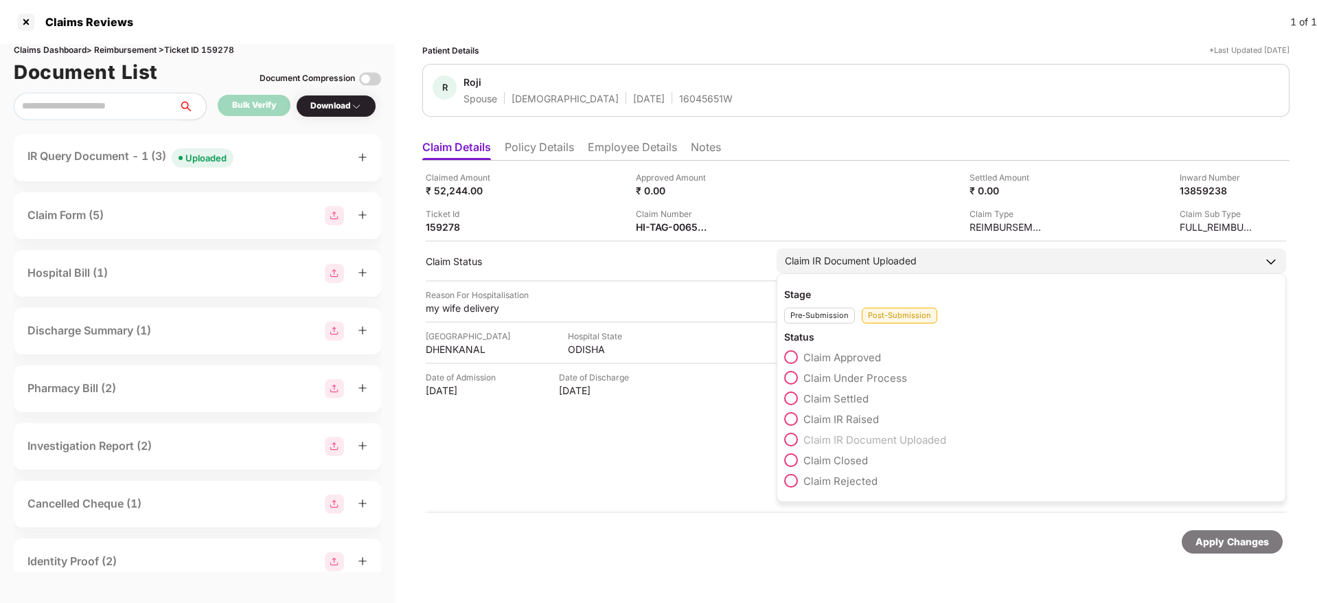
drag, startPoint x: 793, startPoint y: 376, endPoint x: 839, endPoint y: 426, distance: 67.5
click at [795, 376] on span at bounding box center [791, 378] width 14 height 14
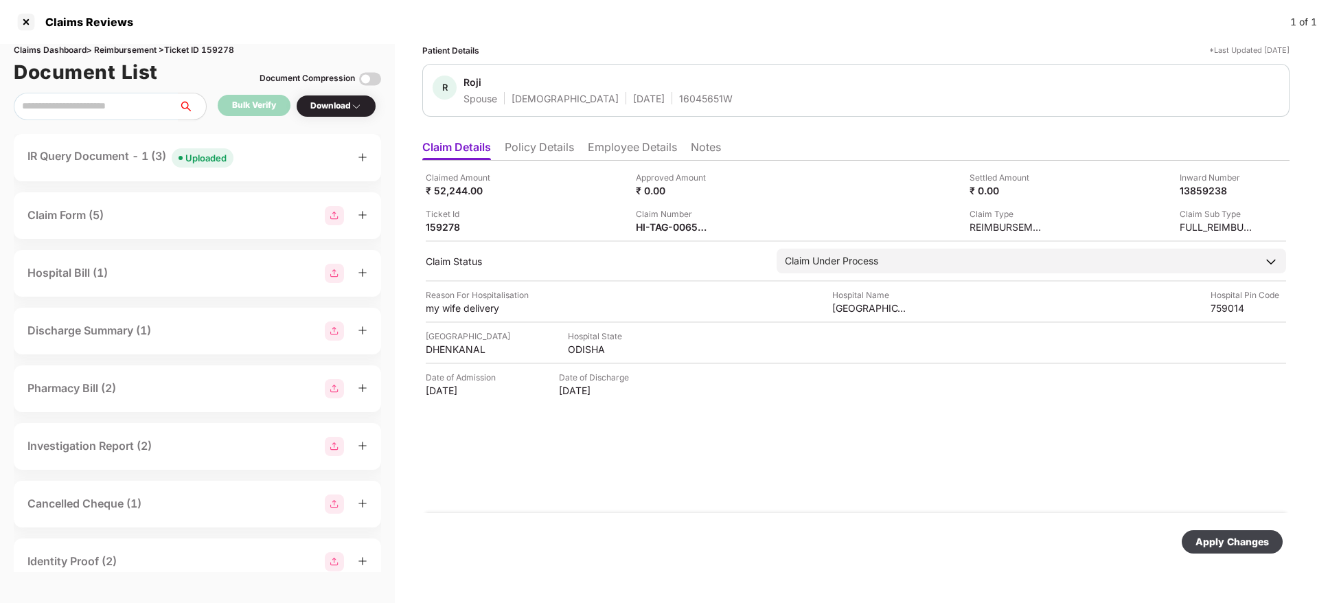
click at [1233, 536] on div "Apply Changes" at bounding box center [1231, 541] width 73 height 15
click at [276, 157] on div "IR Query Document - 1 (3) Uploaded" at bounding box center [197, 158] width 340 height 20
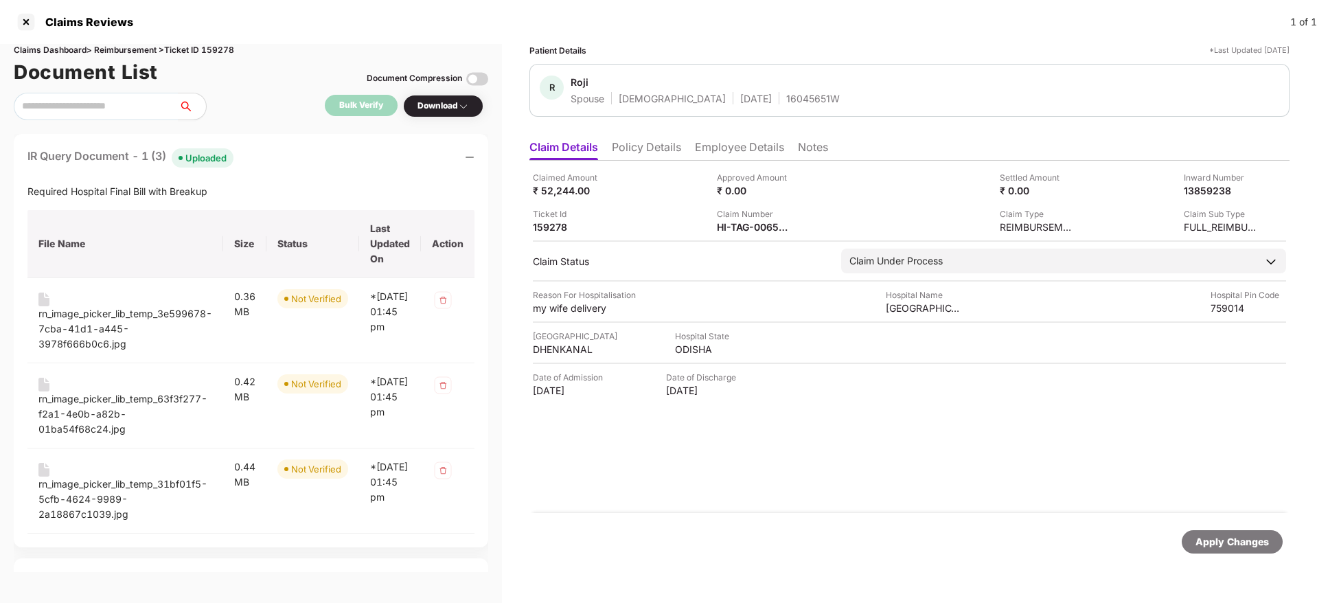
click at [276, 157] on div "IR Query Document - 1 (3) Uploaded" at bounding box center [250, 158] width 447 height 20
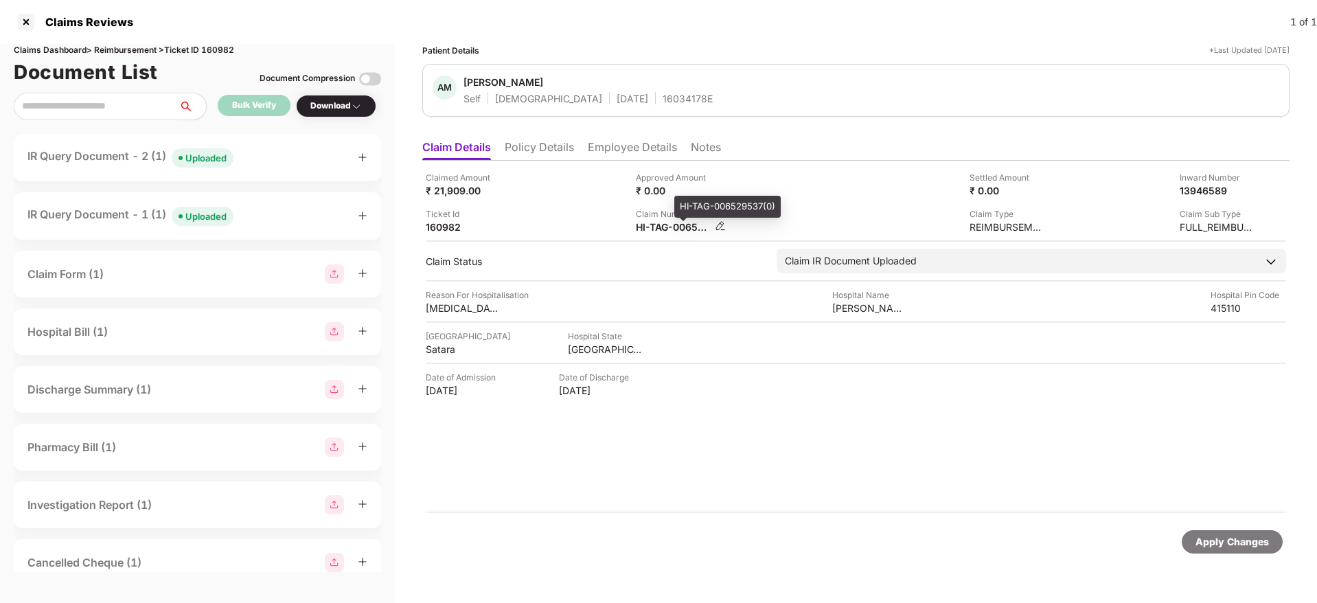
click at [656, 227] on div "HI-TAG-006529537(0)" at bounding box center [674, 226] width 76 height 13
click at [655, 226] on div "HI-TAG-006529537(0)" at bounding box center [674, 226] width 76 height 13
copy div
click at [269, 157] on div "IR Query Document - 2 (1) Uploaded" at bounding box center [197, 158] width 340 height 20
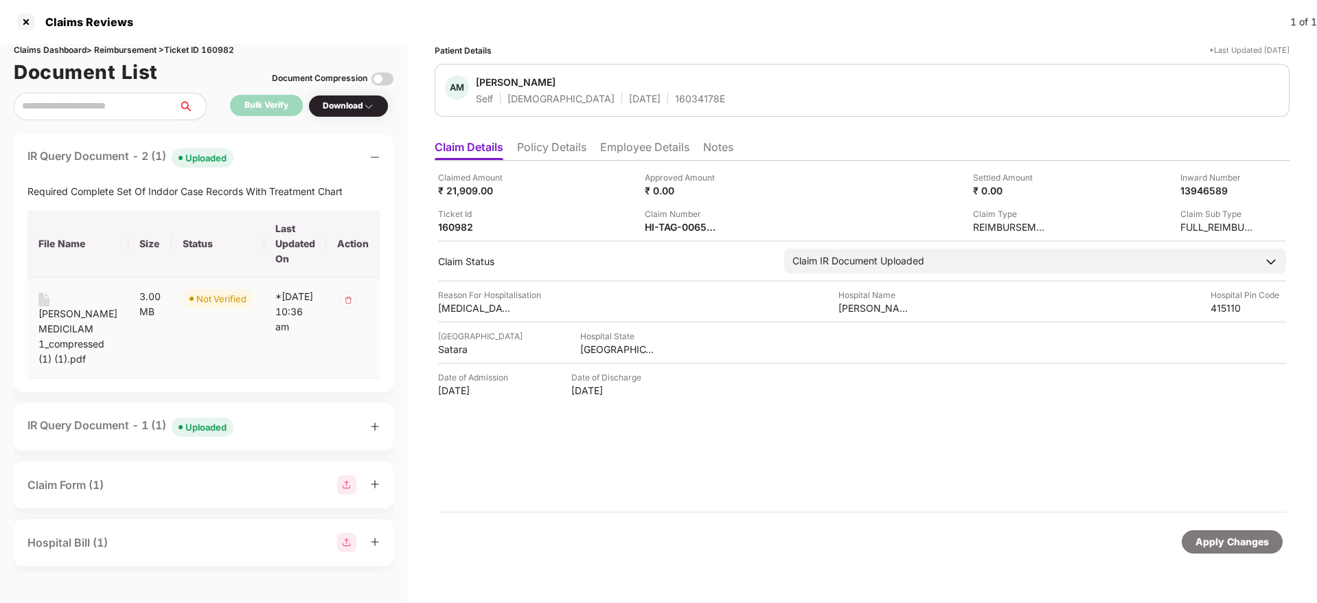
click at [62, 306] on div "[PERSON_NAME] MEDICILAM 1_compressed (1) (1).pdf" at bounding box center [77, 336] width 79 height 60
click at [287, 434] on div "IR Query Document - 1 (1) Uploaded" at bounding box center [203, 427] width 352 height 20
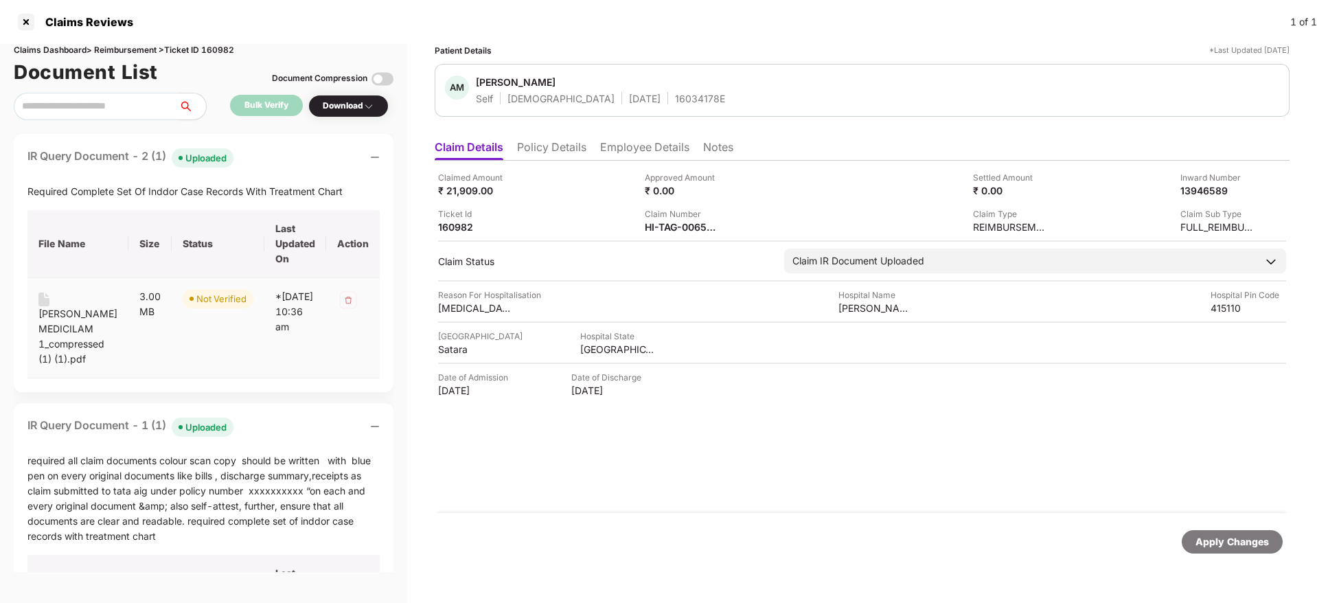
scroll to position [206, 0]
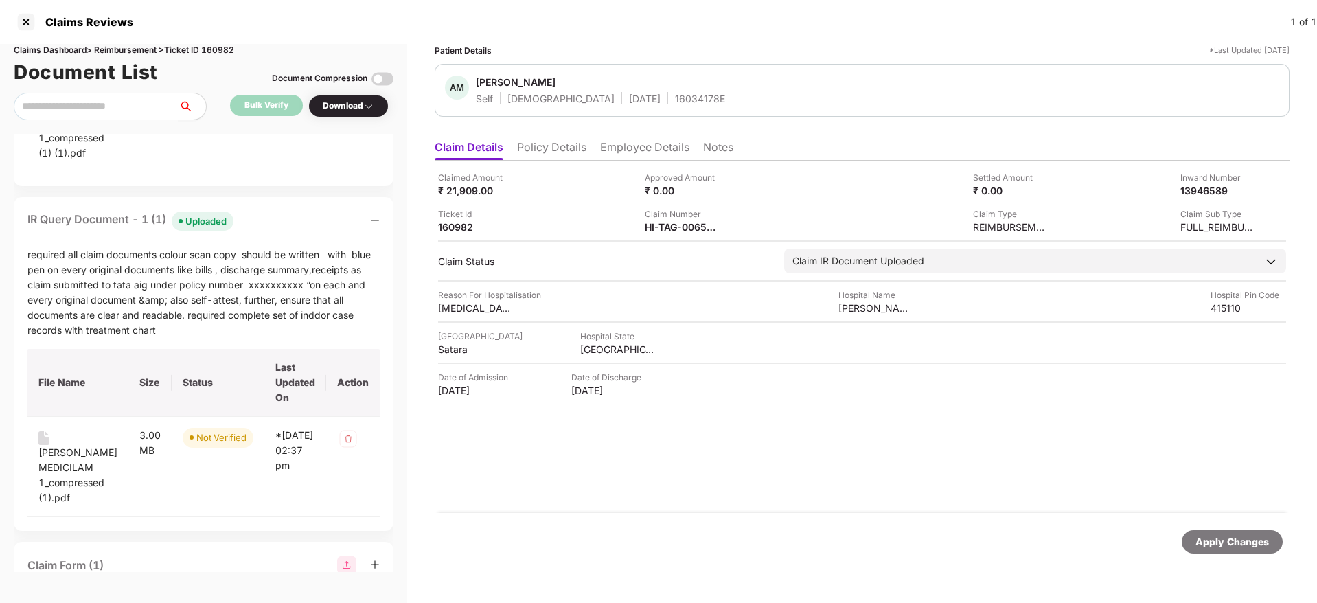
click at [280, 222] on div "IR Query Document - 1 (1) Uploaded" at bounding box center [203, 221] width 352 height 20
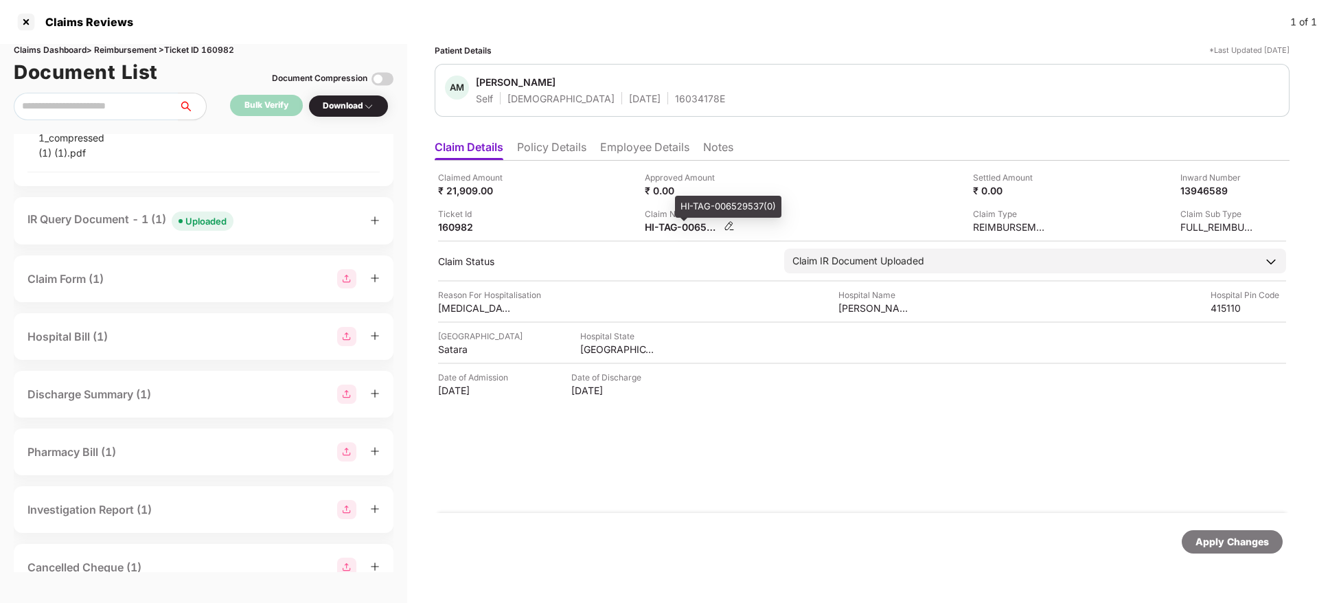
click at [661, 225] on div "HI-TAG-006529537(0)" at bounding box center [683, 226] width 76 height 13
click at [661, 224] on div "HI-TAG-006529537(0)" at bounding box center [683, 226] width 76 height 13
copy div
click at [280, 226] on div "IR Query Document - 1 (1) Uploaded" at bounding box center [203, 221] width 352 height 20
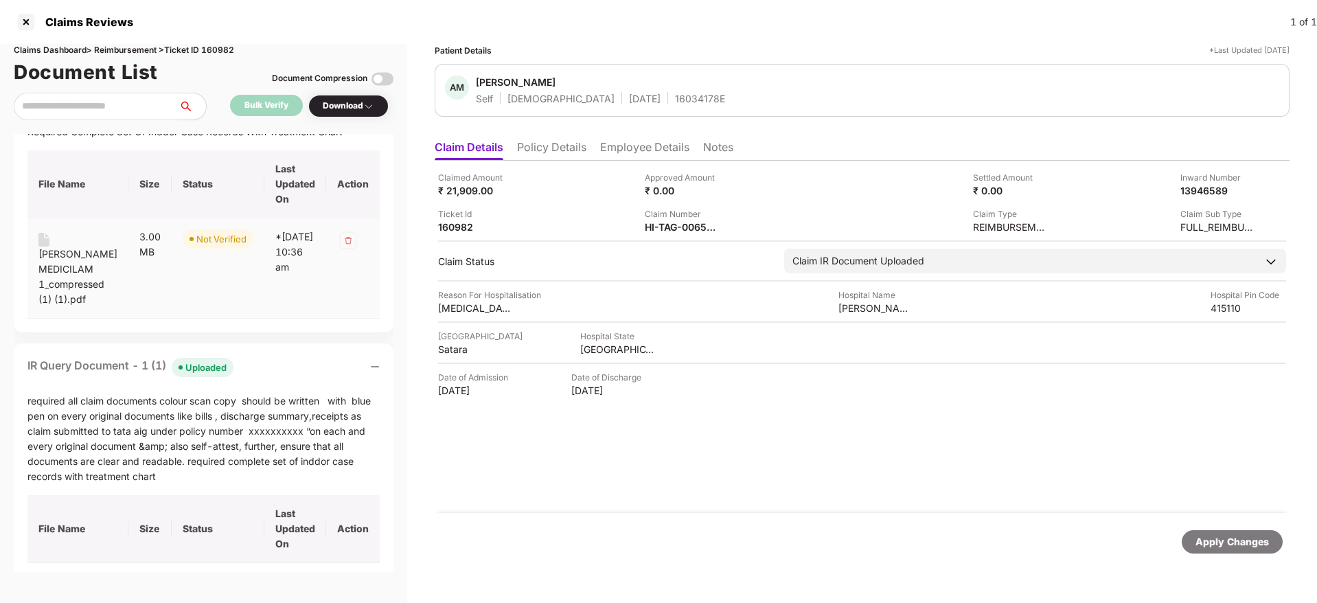
scroll to position [0, 0]
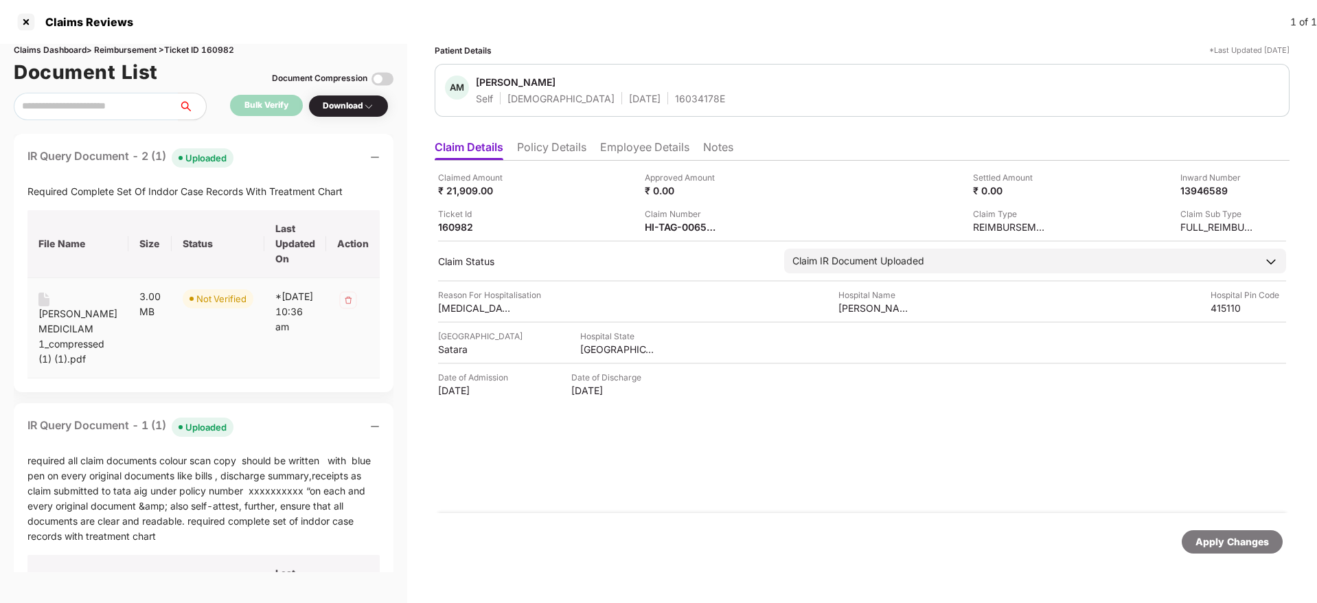
click at [55, 310] on div "[PERSON_NAME] MEDICILAM 1_compressed (1) (1).pdf" at bounding box center [77, 336] width 79 height 60
click at [544, 150] on li "Policy Details" at bounding box center [551, 150] width 69 height 20
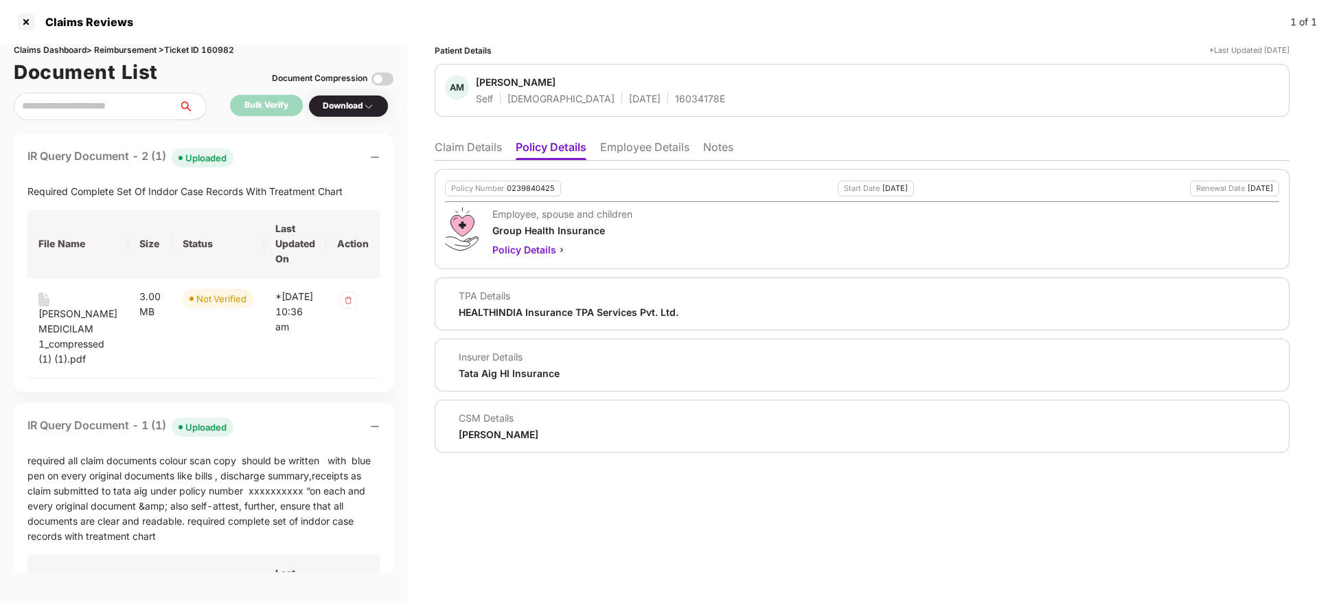
click at [461, 155] on li "Claim Details" at bounding box center [468, 150] width 67 height 20
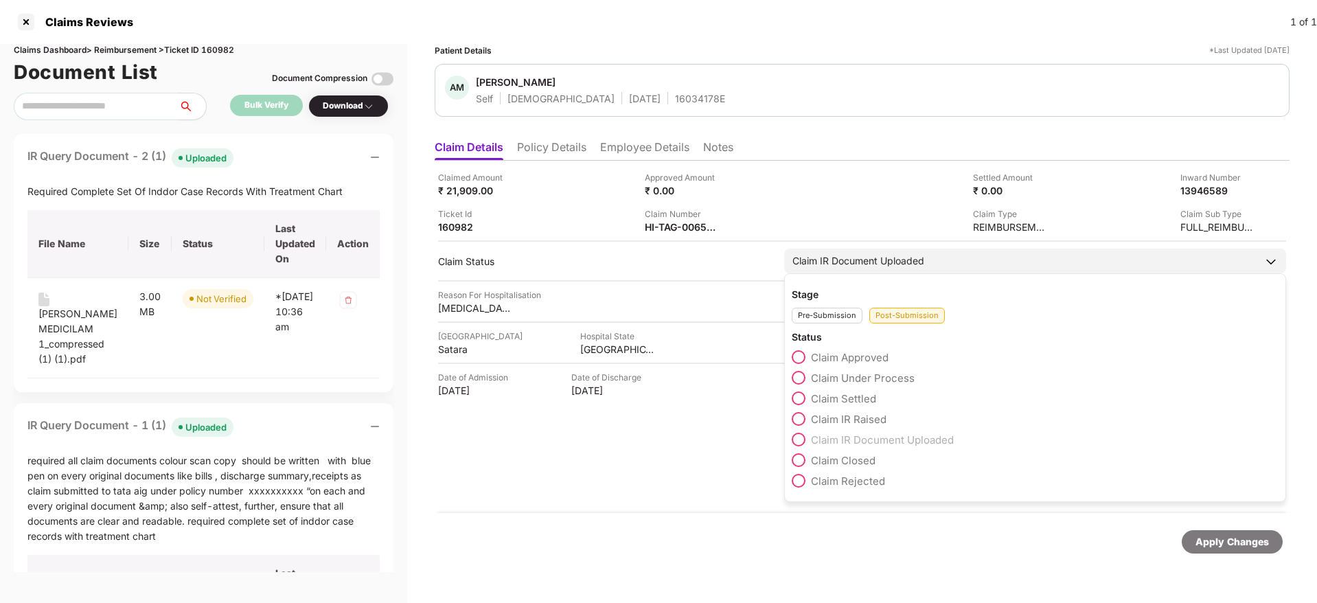
click at [797, 422] on span at bounding box center [799, 419] width 14 height 14
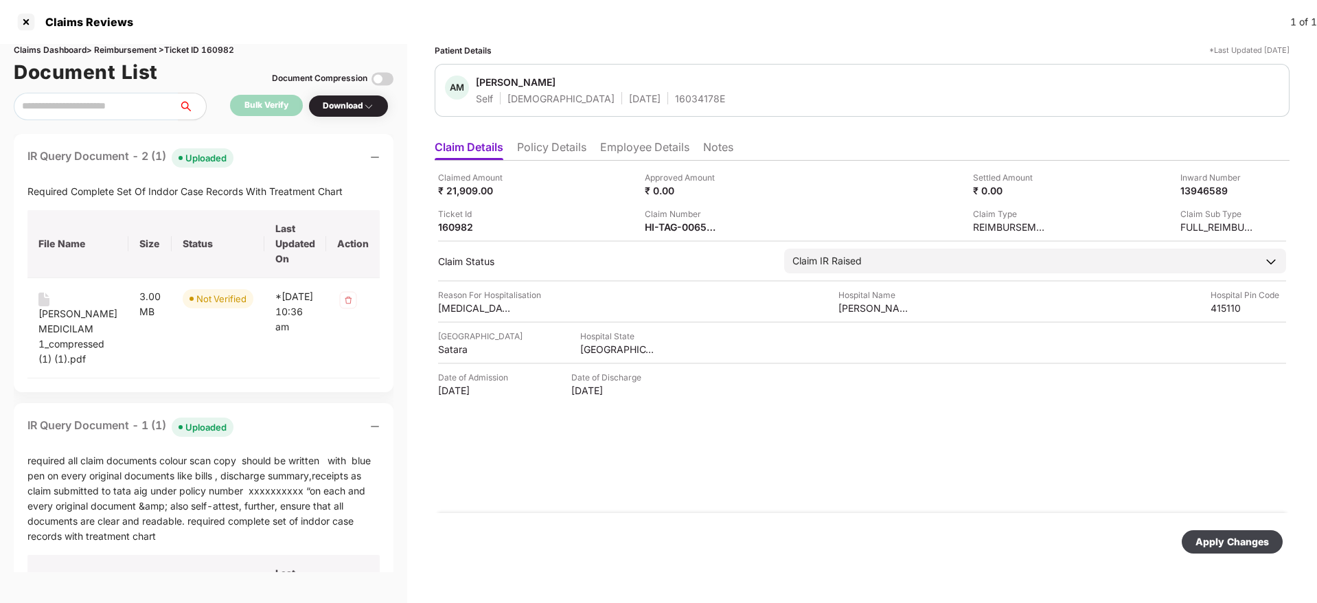
click at [1228, 555] on div "Apply Changes" at bounding box center [862, 542] width 855 height 58
click at [1230, 544] on div "Apply Changes" at bounding box center [1231, 541] width 73 height 15
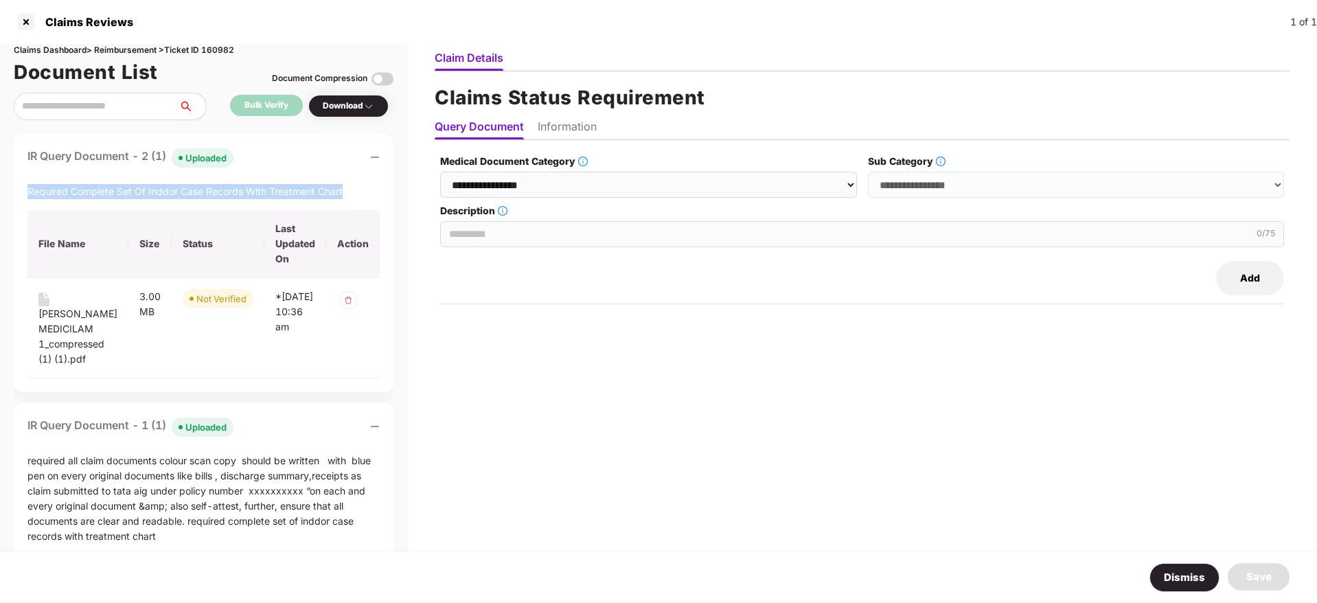
drag, startPoint x: 23, startPoint y: 194, endPoint x: 355, endPoint y: 198, distance: 331.7
click at [355, 198] on div "IR Query Document - 2 (1) Uploaded Required Complete Set Of Inddor Case Records…" at bounding box center [204, 263] width 380 height 258
copy div "Required Complete Set Of Inddor Case Records With Treatment Chart"
click at [639, 187] on select "**********" at bounding box center [648, 185] width 417 height 26
click at [440, 172] on select "**********" at bounding box center [648, 185] width 417 height 26
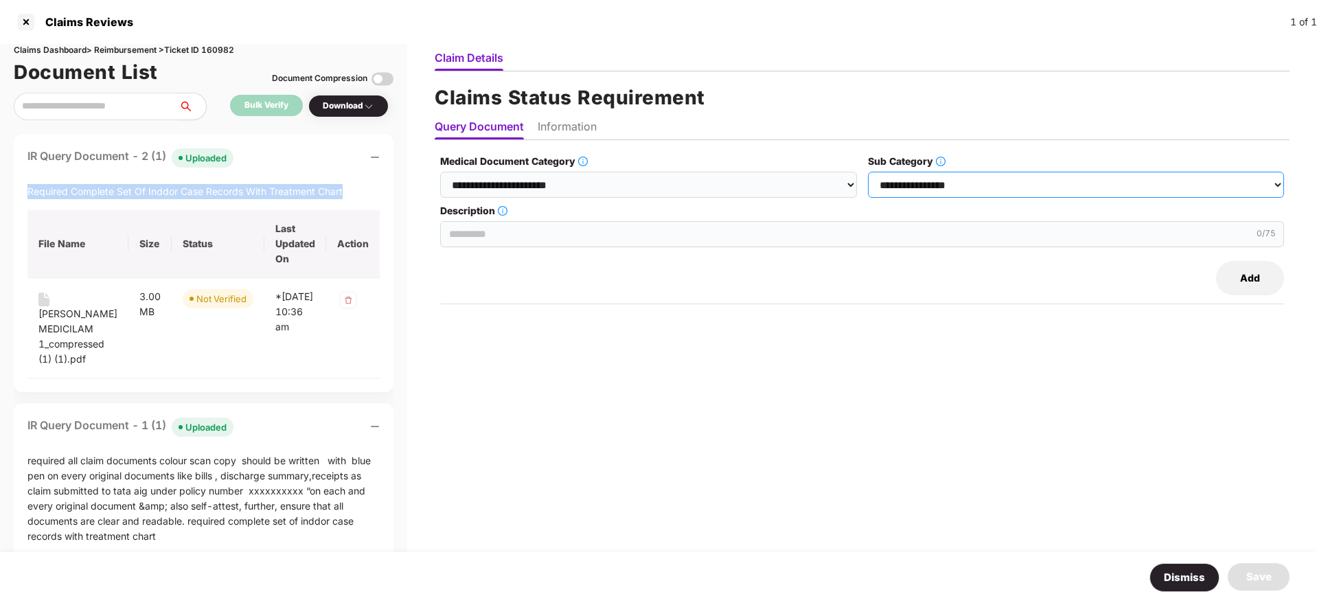
click at [893, 181] on select "**********" at bounding box center [1076, 185] width 417 height 26
click at [899, 187] on select "**********" at bounding box center [1076, 185] width 417 height 26
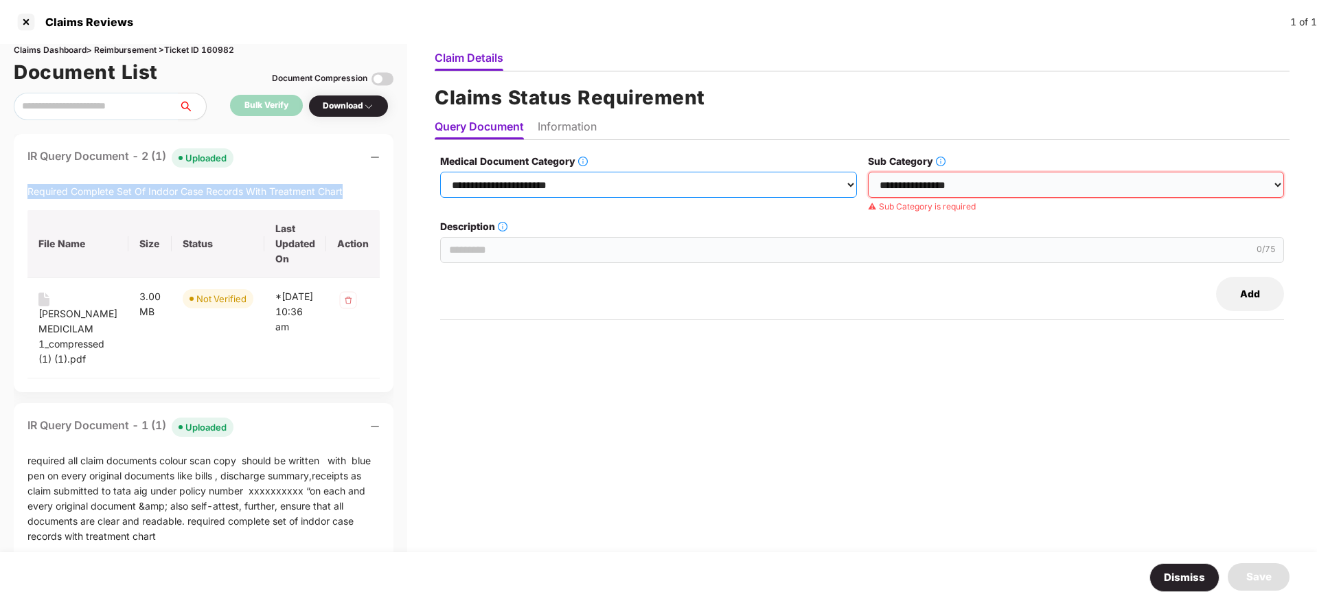
click at [652, 187] on select "**********" at bounding box center [648, 185] width 417 height 26
click at [440, 172] on select "**********" at bounding box center [648, 185] width 417 height 26
click at [1001, 184] on select "**********" at bounding box center [1076, 185] width 417 height 26
click at [577, 184] on select "**********" at bounding box center [648, 185] width 417 height 26
click at [440, 172] on select "**********" at bounding box center [648, 185] width 417 height 26
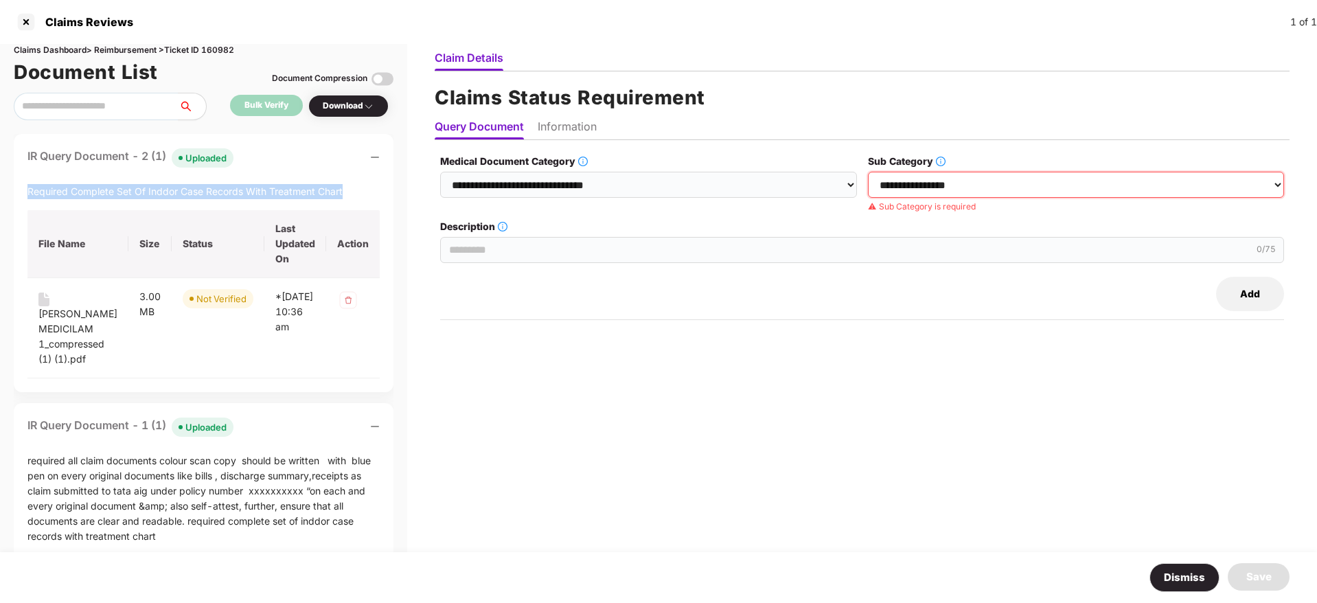
click at [928, 190] on select "**********" at bounding box center [1076, 185] width 417 height 26
drag, startPoint x: 928, startPoint y: 190, endPoint x: 827, endPoint y: 190, distance: 101.6
click at [928, 190] on select "**********" at bounding box center [1076, 185] width 417 height 26
click at [584, 181] on select "**********" at bounding box center [648, 185] width 417 height 26
select select "**********"
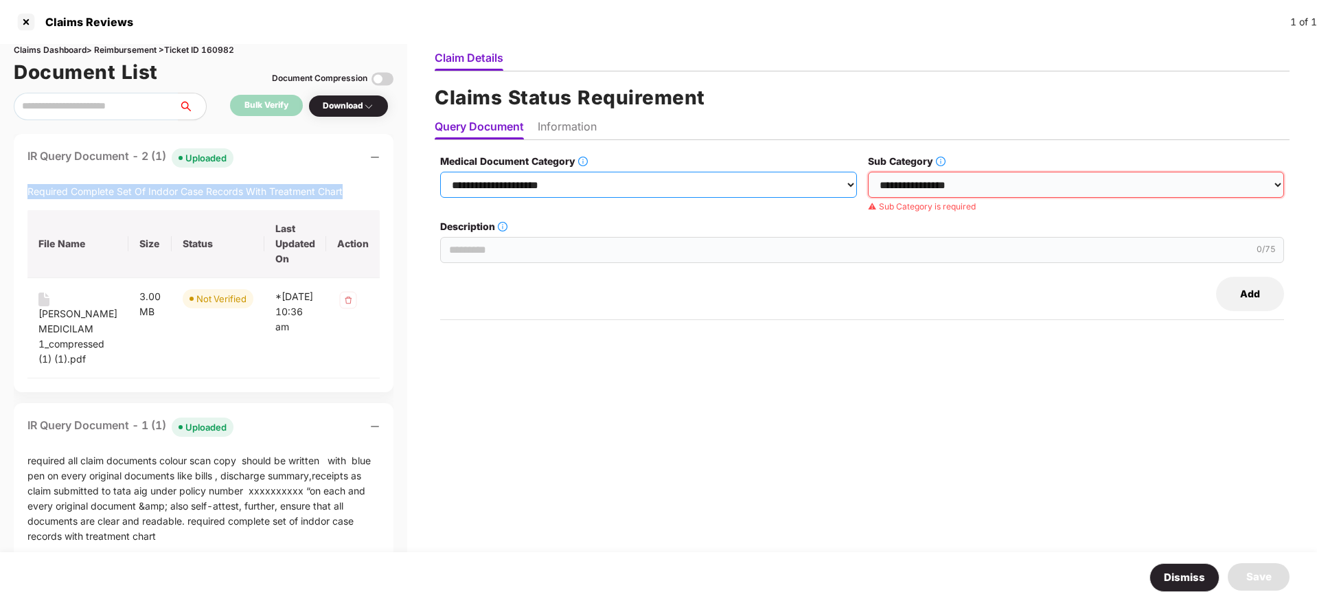
click at [440, 172] on select "**********" at bounding box center [648, 185] width 417 height 26
click at [913, 191] on select "**********" at bounding box center [1076, 185] width 417 height 26
select select "**********"
click at [868, 172] on select "**********" at bounding box center [1076, 185] width 417 height 26
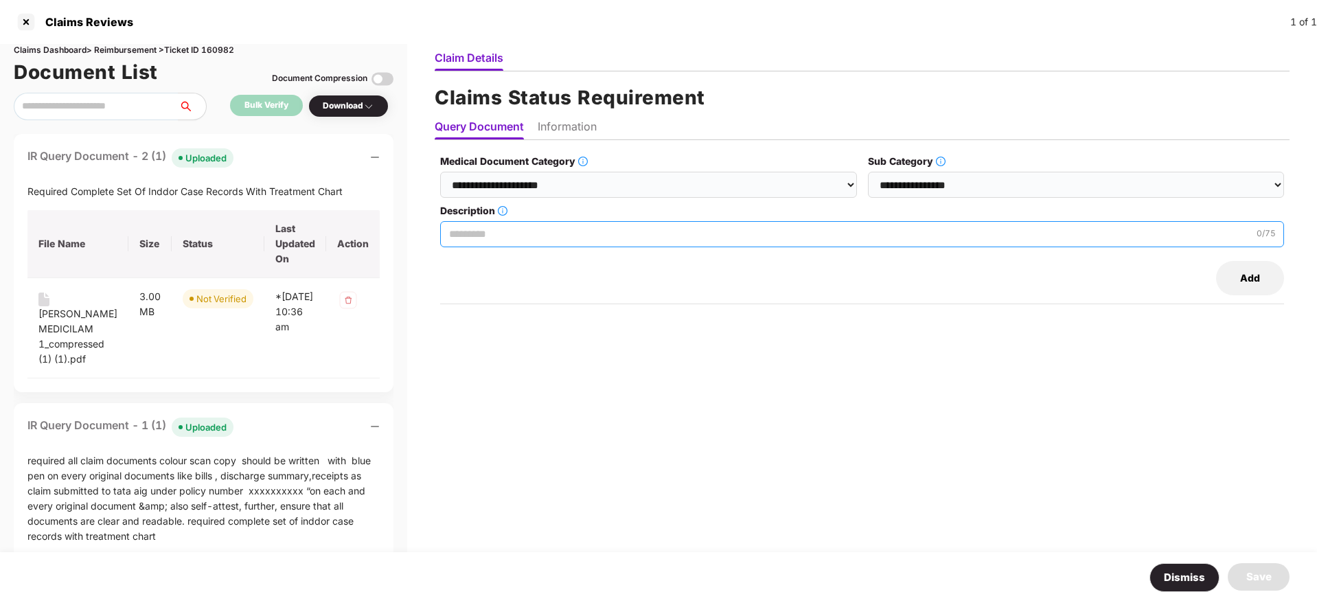
click at [630, 240] on input "Description" at bounding box center [862, 234] width 844 height 26
paste input "**********"
type input "**********"
drag, startPoint x: 558, startPoint y: 126, endPoint x: 556, endPoint y: 148, distance: 22.8
click at [558, 127] on li "Information" at bounding box center [567, 129] width 59 height 20
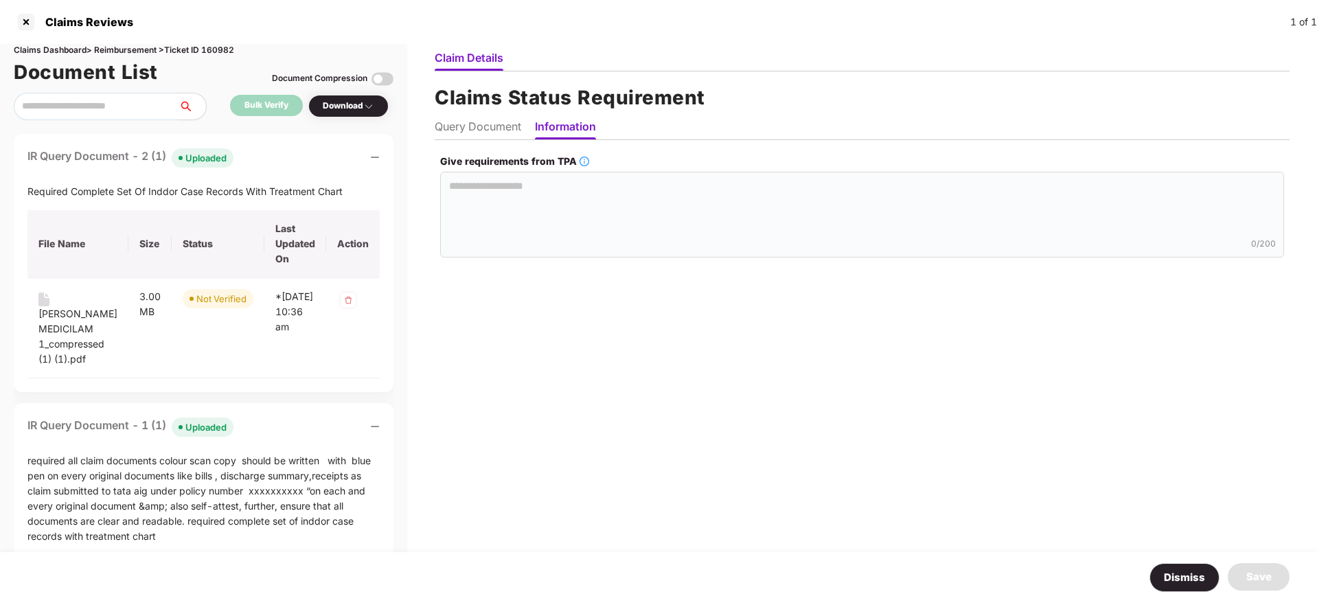
drag, startPoint x: 535, startPoint y: 170, endPoint x: 526, endPoint y: 206, distance: 36.8
click at [534, 179] on div "0 /200" at bounding box center [862, 213] width 844 height 89
click at [521, 208] on textarea "Give requirements from TPA" at bounding box center [862, 215] width 844 height 86
paste textarea "**********"
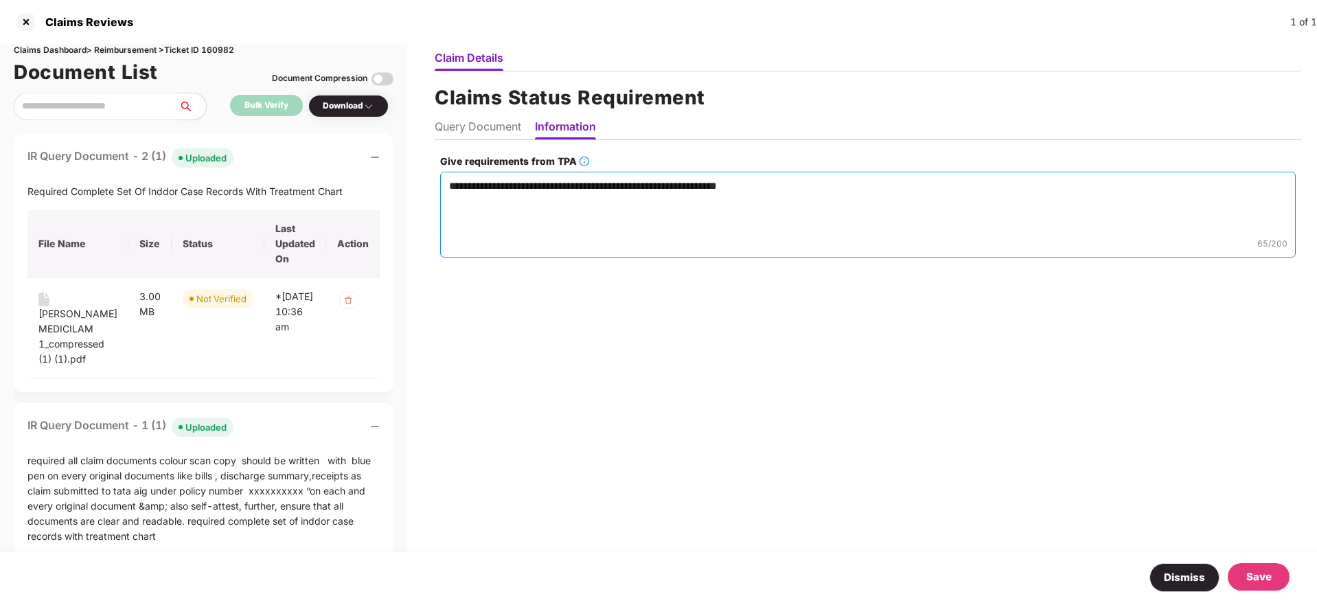
click at [441, 185] on textarea "**********" at bounding box center [868, 215] width 856 height 86
click at [797, 187] on textarea "**********" at bounding box center [868, 215] width 856 height 86
type textarea "**********"
click at [1267, 564] on div "Save" at bounding box center [1259, 576] width 62 height 27
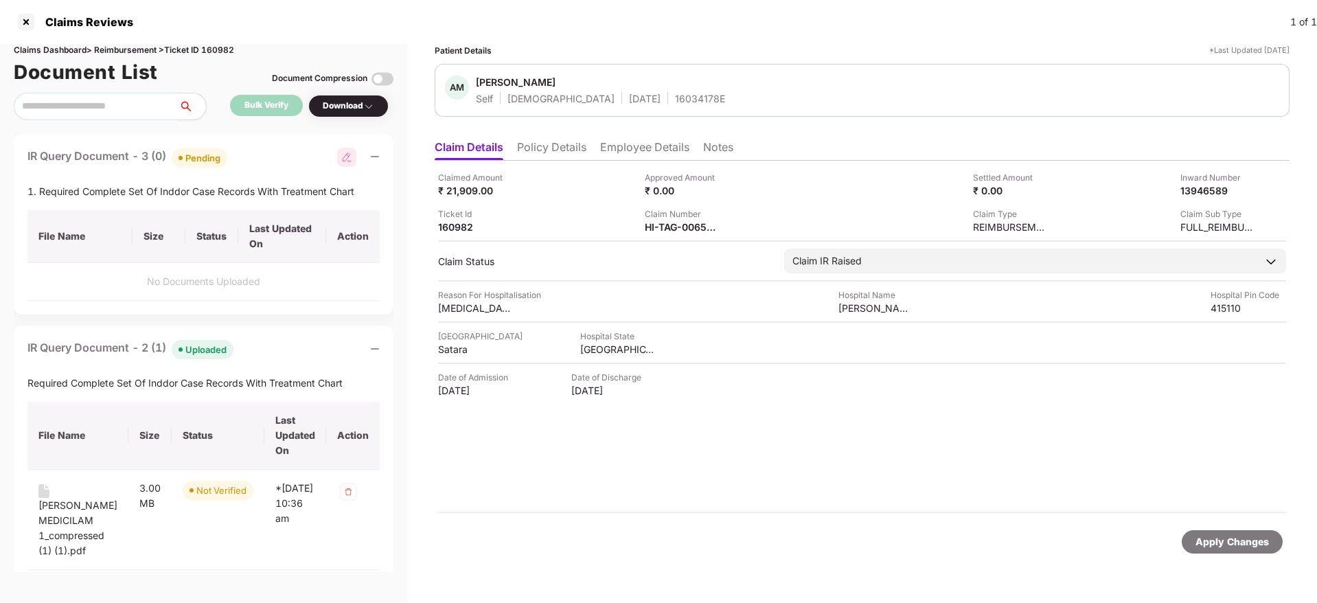
click at [339, 158] on img at bounding box center [346, 157] width 19 height 19
select select "**********"
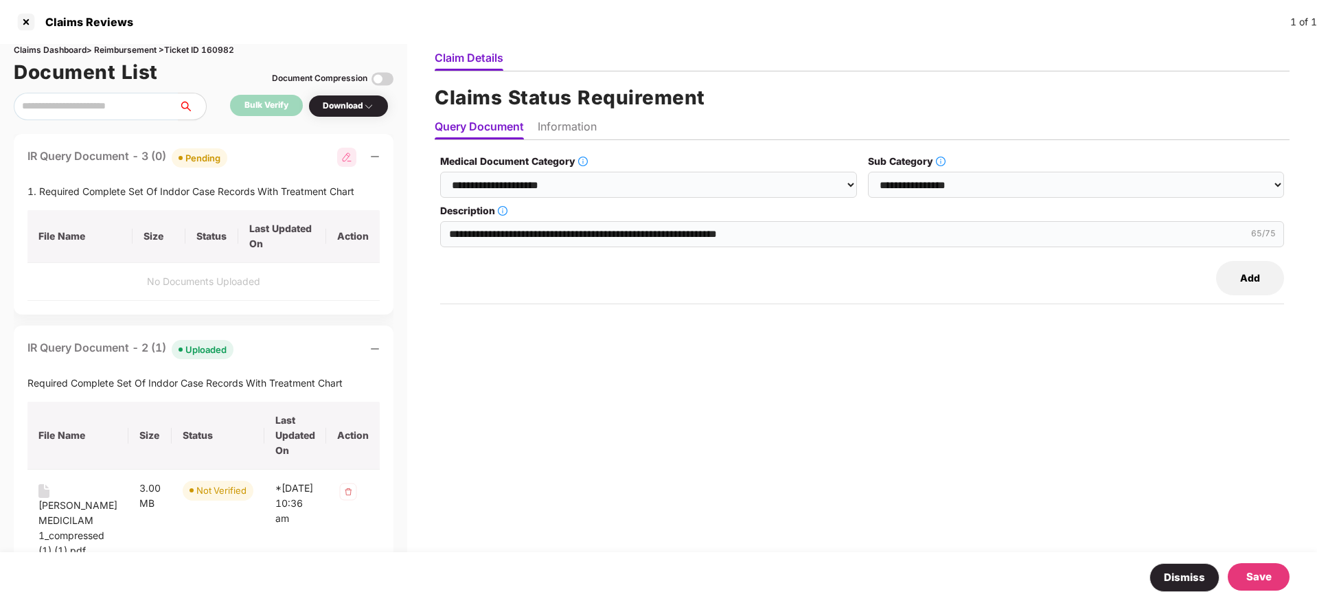
click at [1259, 277] on button "Add" at bounding box center [1250, 278] width 68 height 34
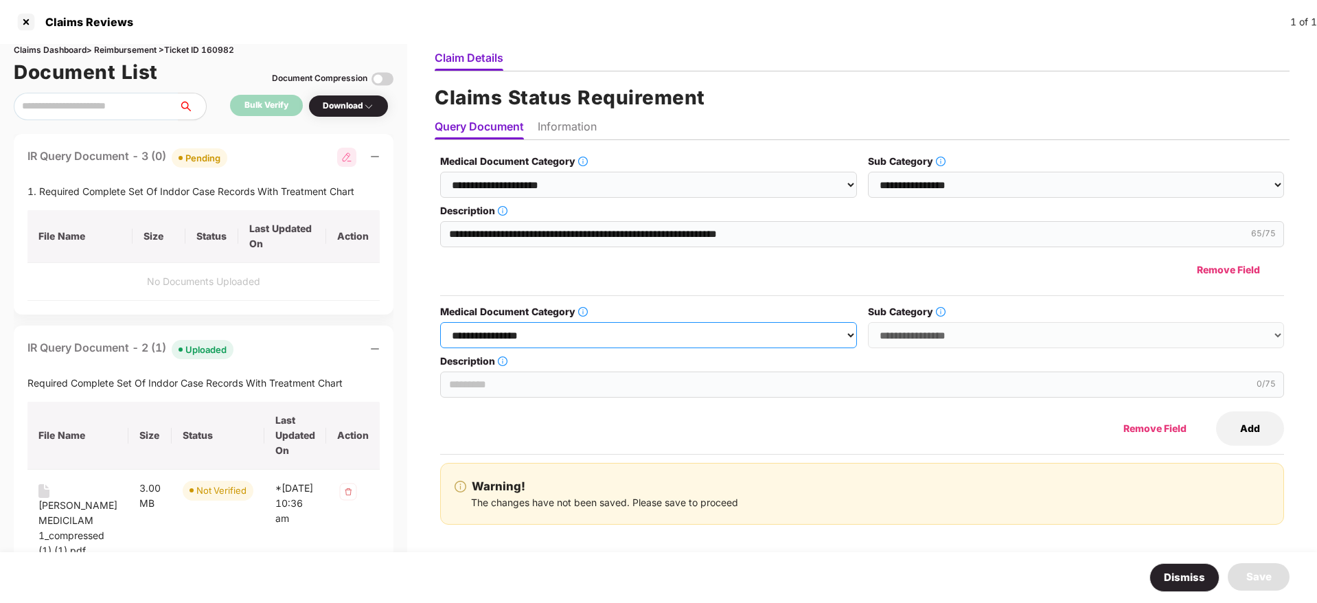
click at [527, 335] on select "**********" at bounding box center [648, 335] width 417 height 26
select select "**********"
click at [440, 322] on select "**********" at bounding box center [648, 335] width 417 height 26
click at [888, 337] on select "**********" at bounding box center [1076, 335] width 417 height 26
select select "******"
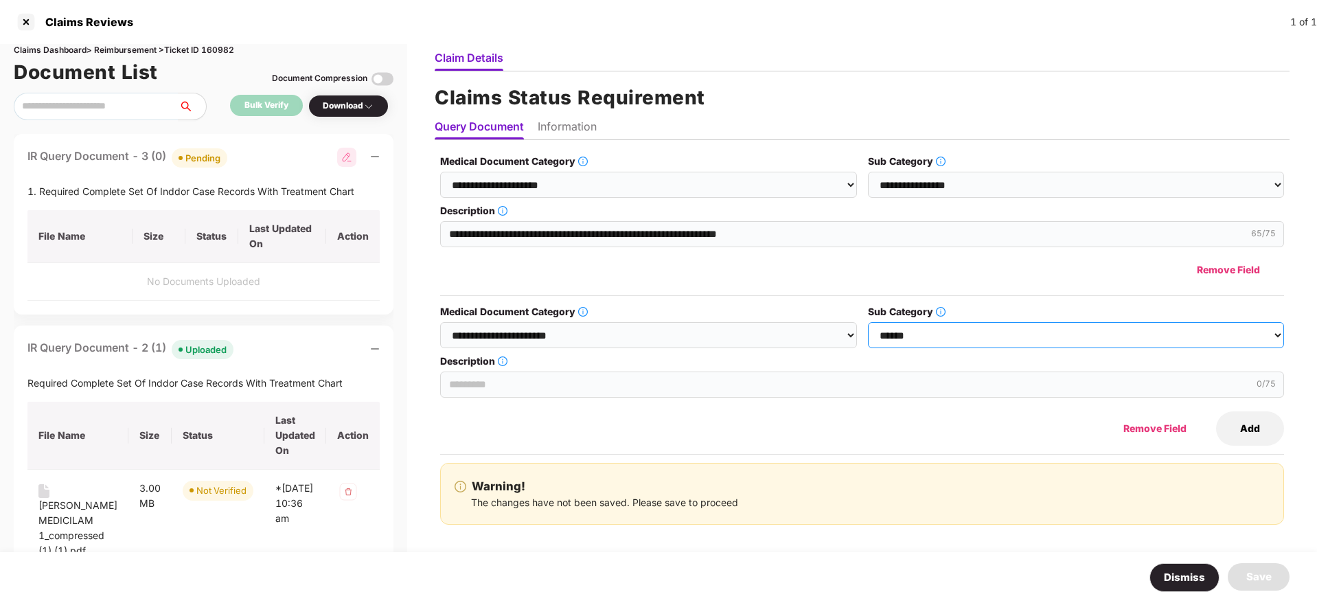
click at [868, 322] on select "**********" at bounding box center [1076, 335] width 417 height 26
drag, startPoint x: 564, startPoint y: 400, endPoint x: 568, endPoint y: 385, distance: 15.7
click at [564, 398] on div "**********" at bounding box center [862, 379] width 844 height 150
click at [568, 385] on input "Description" at bounding box center [862, 384] width 844 height 26
paste input "**********"
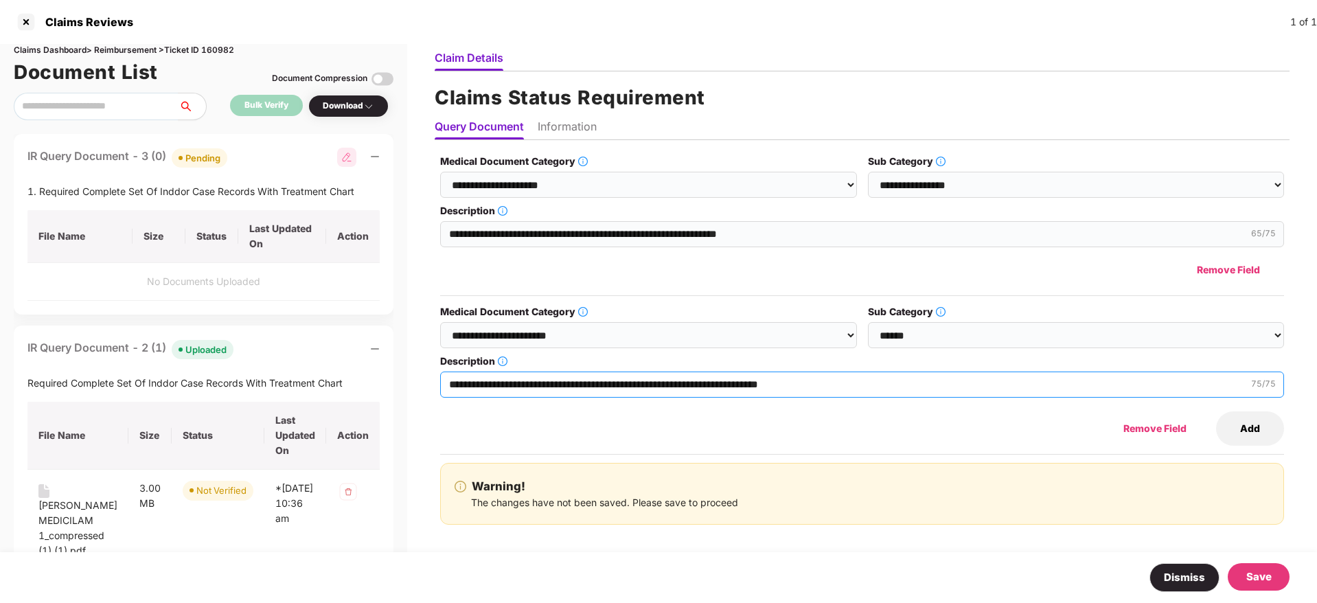
click at [823, 382] on input "**********" at bounding box center [862, 384] width 844 height 26
type input "**********"
drag, startPoint x: 542, startPoint y: 131, endPoint x: 549, endPoint y: 152, distance: 22.4
click at [547, 132] on li "Information" at bounding box center [567, 129] width 59 height 20
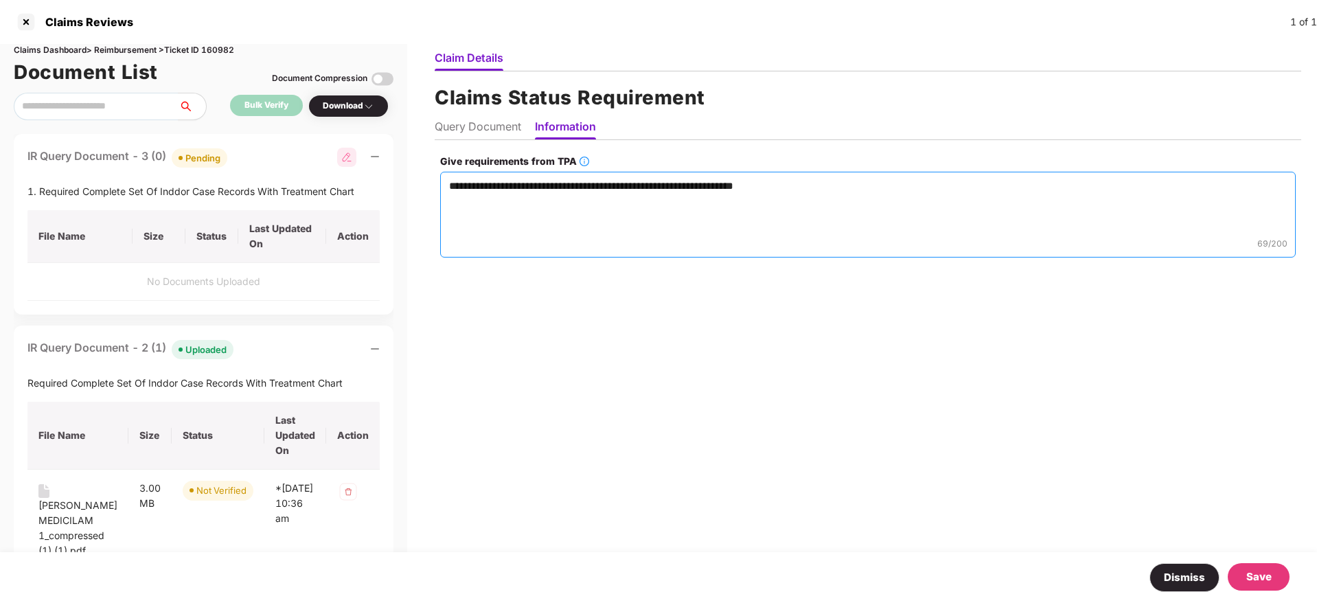
click at [823, 182] on textarea "**********" at bounding box center [868, 215] width 856 height 86
paste textarea "**********"
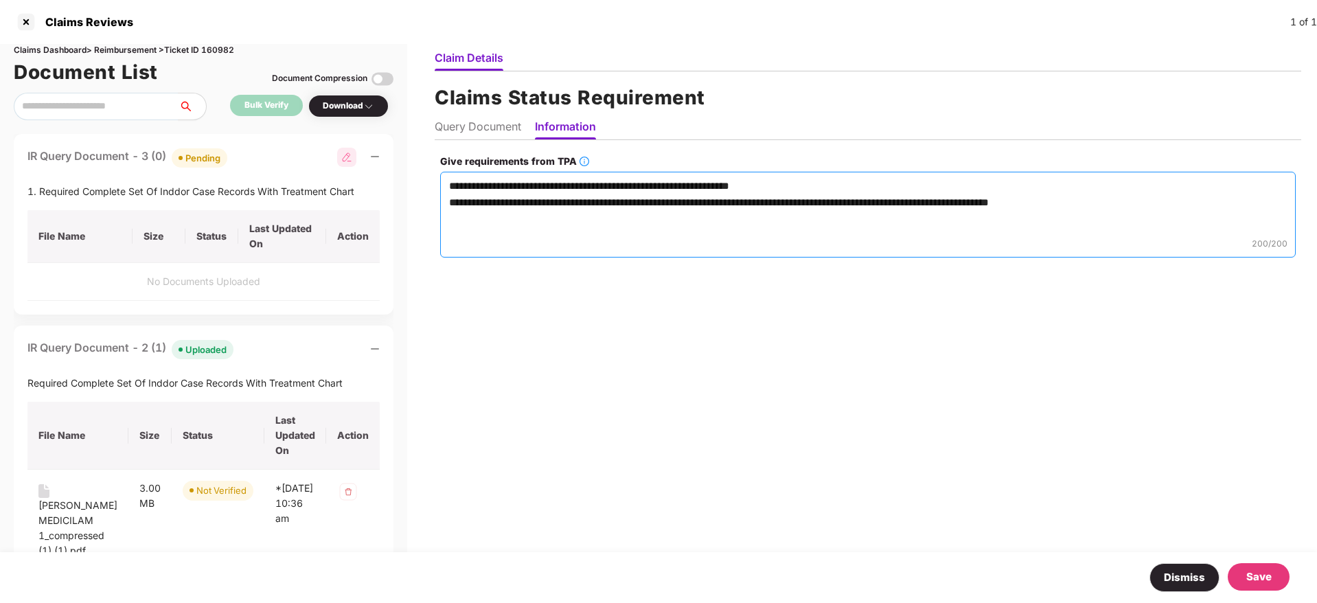
drag, startPoint x: 781, startPoint y: 202, endPoint x: 767, endPoint y: 210, distance: 16.6
click at [781, 203] on textarea "**********" at bounding box center [868, 215] width 856 height 86
drag, startPoint x: 980, startPoint y: 203, endPoint x: 1072, endPoint y: 203, distance: 91.3
click at [1072, 203] on textarea "**********" at bounding box center [868, 215] width 856 height 86
paste textarea "**********"
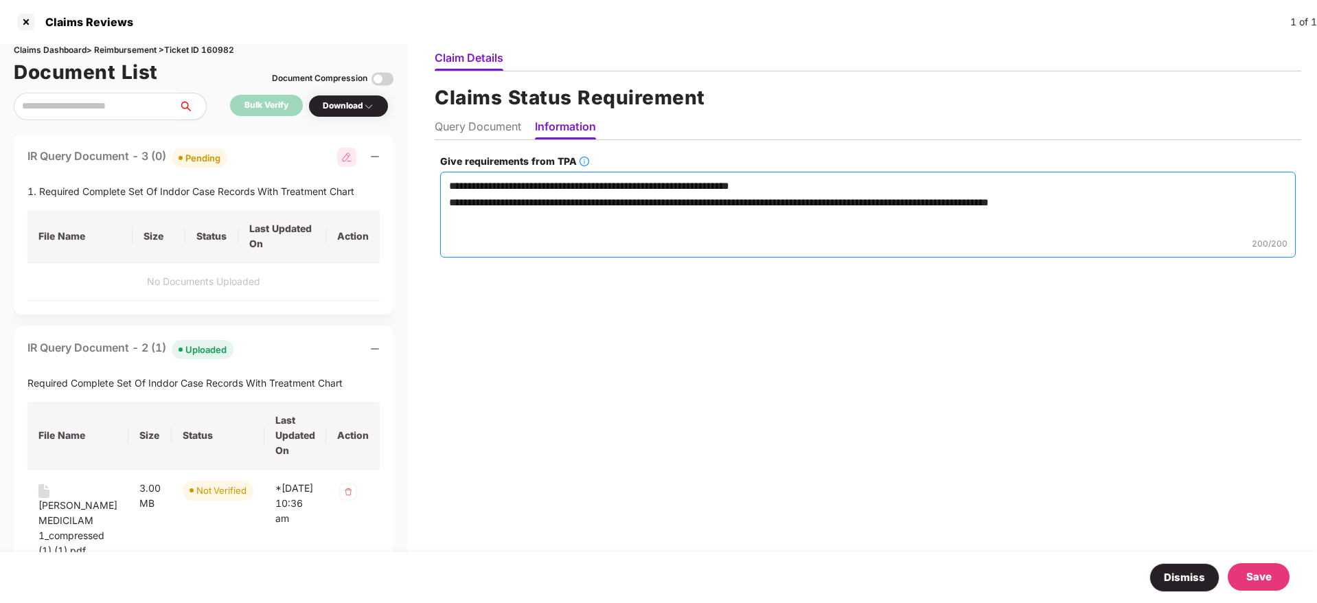
click at [772, 201] on textarea "**********" at bounding box center [868, 215] width 856 height 86
click at [779, 215] on textarea "**********" at bounding box center [868, 215] width 856 height 86
click at [772, 202] on textarea "**********" at bounding box center [868, 215] width 856 height 86
drag, startPoint x: 780, startPoint y: 203, endPoint x: 794, endPoint y: 205, distance: 14.0
click at [782, 204] on textarea "**********" at bounding box center [868, 215] width 856 height 86
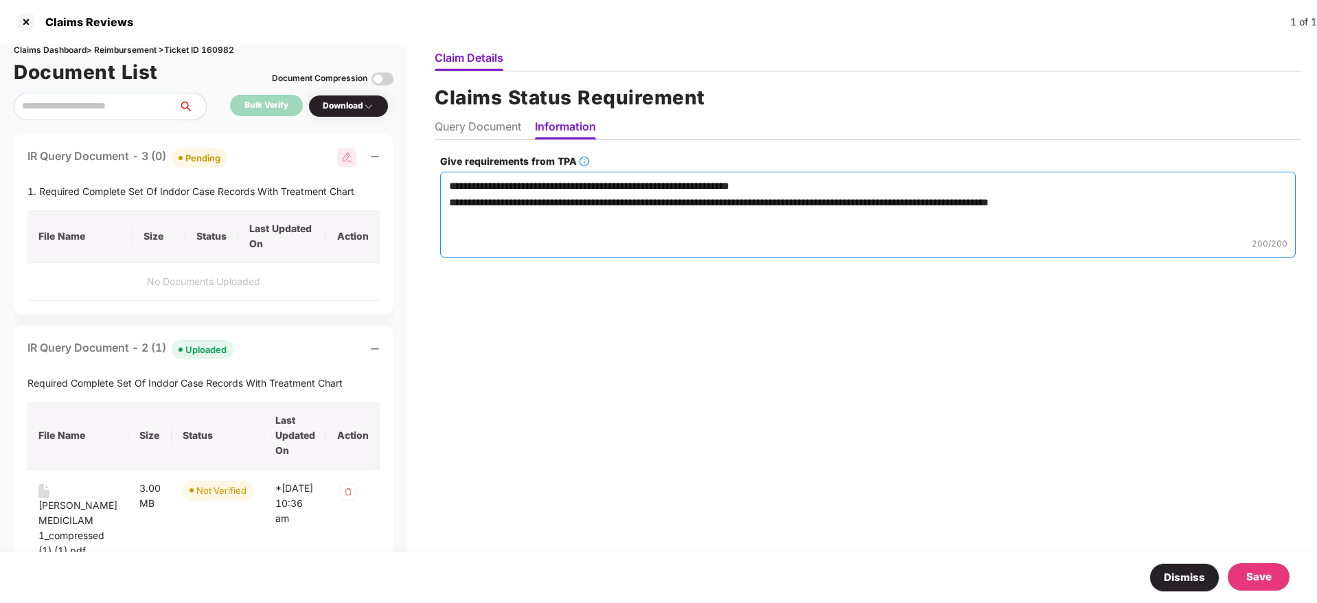
drag, startPoint x: 1105, startPoint y: 205, endPoint x: 734, endPoint y: 205, distance: 371.5
click at [738, 205] on textarea "**********" at bounding box center [868, 215] width 856 height 86
paste textarea
click at [496, 182] on textarea "**********" at bounding box center [868, 215] width 856 height 86
click at [440, 205] on textarea "**********" at bounding box center [868, 215] width 856 height 86
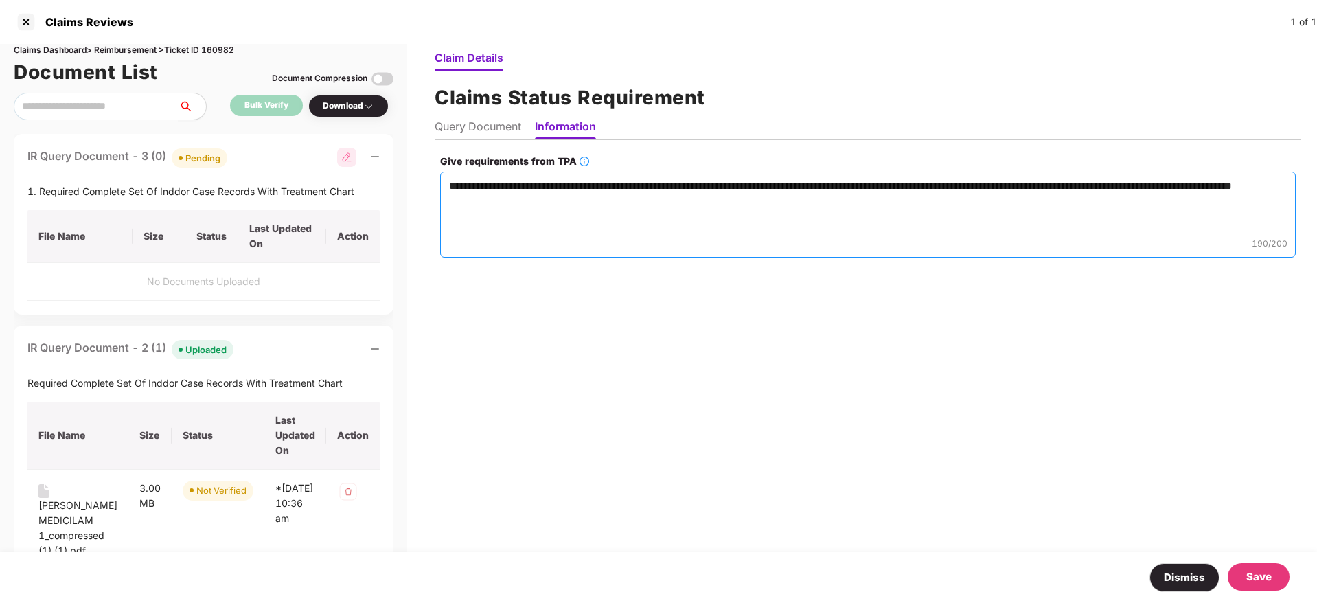
drag, startPoint x: 739, startPoint y: 183, endPoint x: 742, endPoint y: 200, distance: 18.1
click at [738, 183] on textarea "**********" at bounding box center [868, 215] width 856 height 86
drag, startPoint x: 990, startPoint y: 184, endPoint x: 961, endPoint y: 176, distance: 30.5
click at [984, 184] on textarea "**********" at bounding box center [868, 215] width 856 height 86
click at [1045, 185] on textarea "**********" at bounding box center [868, 215] width 856 height 86
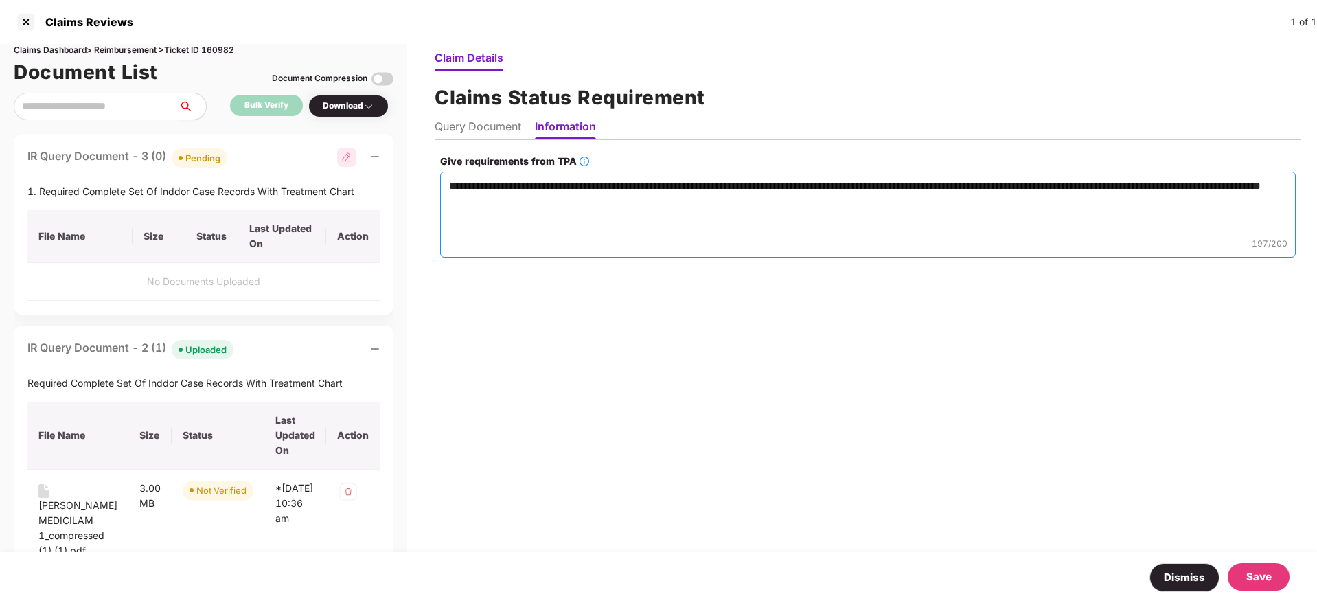
drag, startPoint x: 600, startPoint y: 199, endPoint x: 610, endPoint y: 199, distance: 9.6
click at [610, 199] on textarea "**********" at bounding box center [868, 215] width 856 height 86
type textarea "**********"
click at [1264, 569] on div "Save" at bounding box center [1258, 577] width 25 height 16
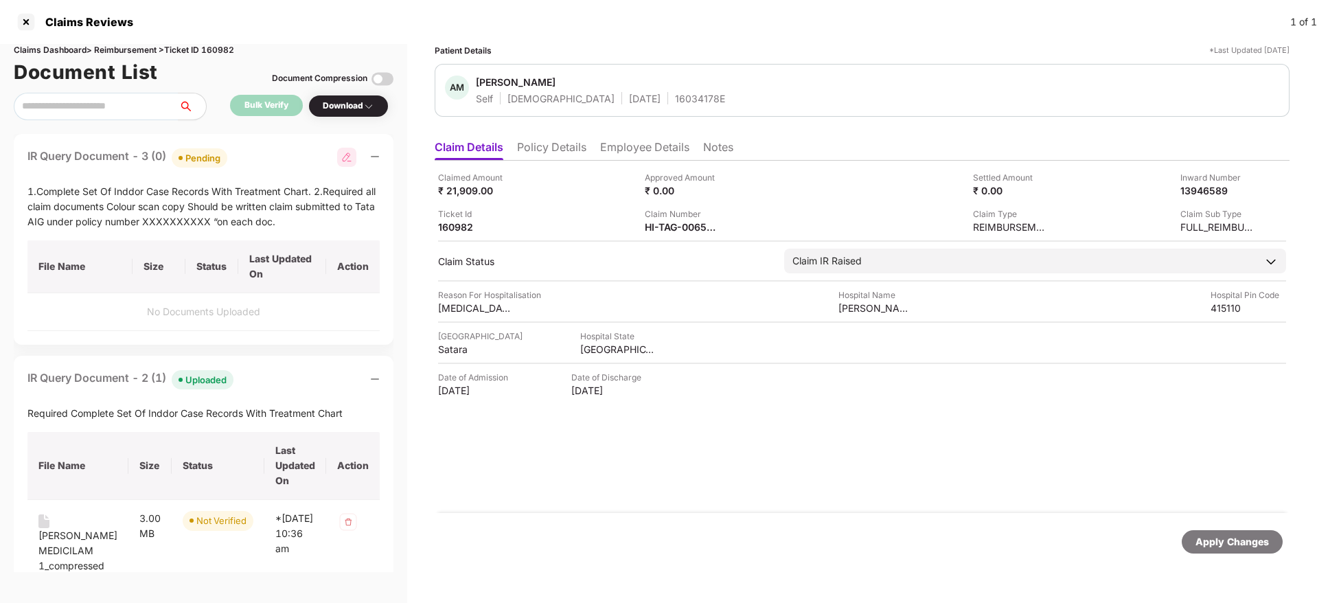
click at [579, 222] on div "Ticket Id 160982" at bounding box center [536, 220] width 196 height 26
click at [294, 152] on div "IR Query Document - 3 (0) Pending" at bounding box center [203, 158] width 352 height 20
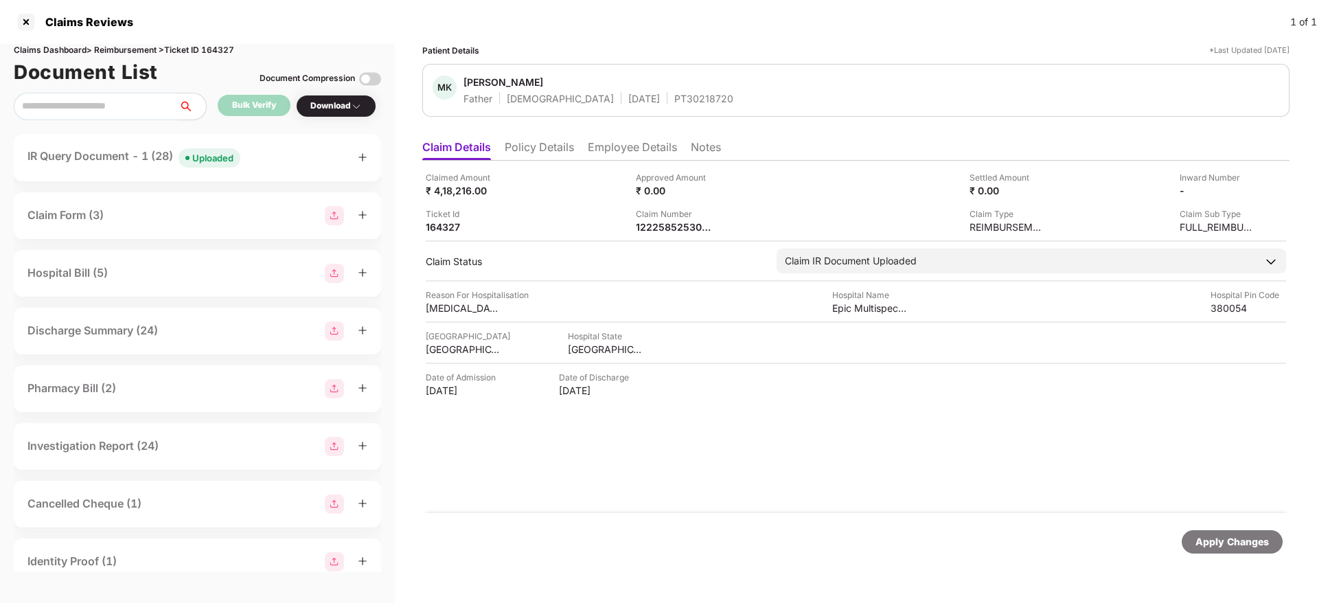
click at [300, 165] on div "IR Query Document - 1 (28) Uploaded" at bounding box center [197, 158] width 340 height 20
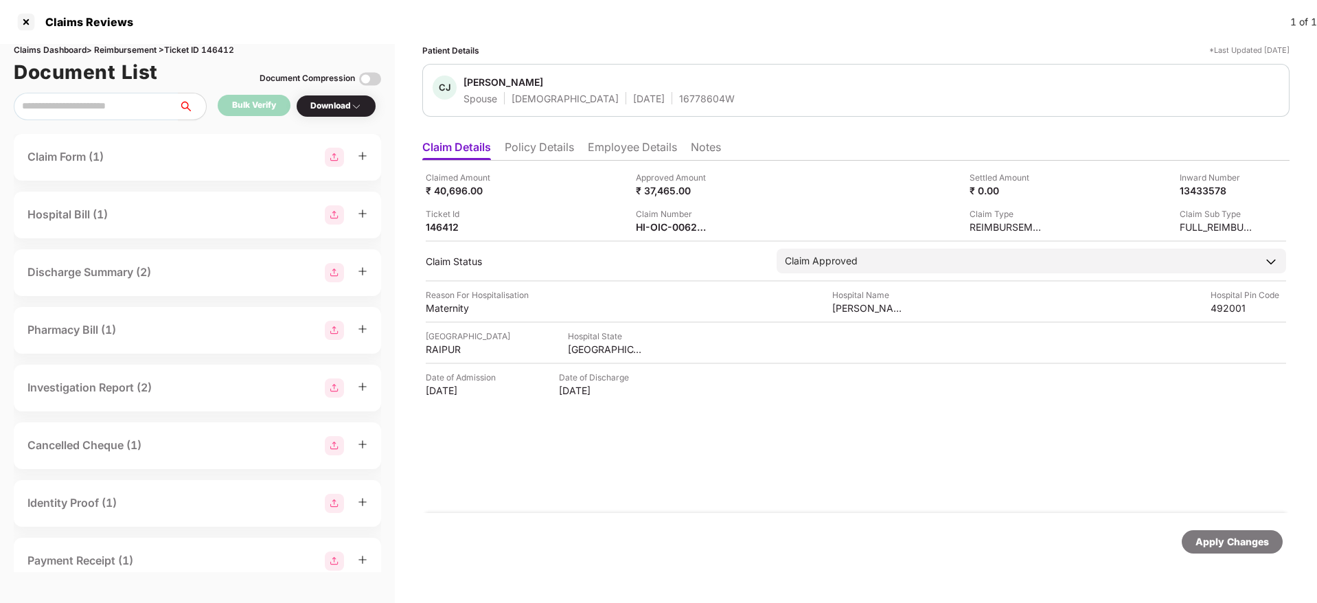
click at [542, 145] on li "Policy Details" at bounding box center [539, 150] width 69 height 20
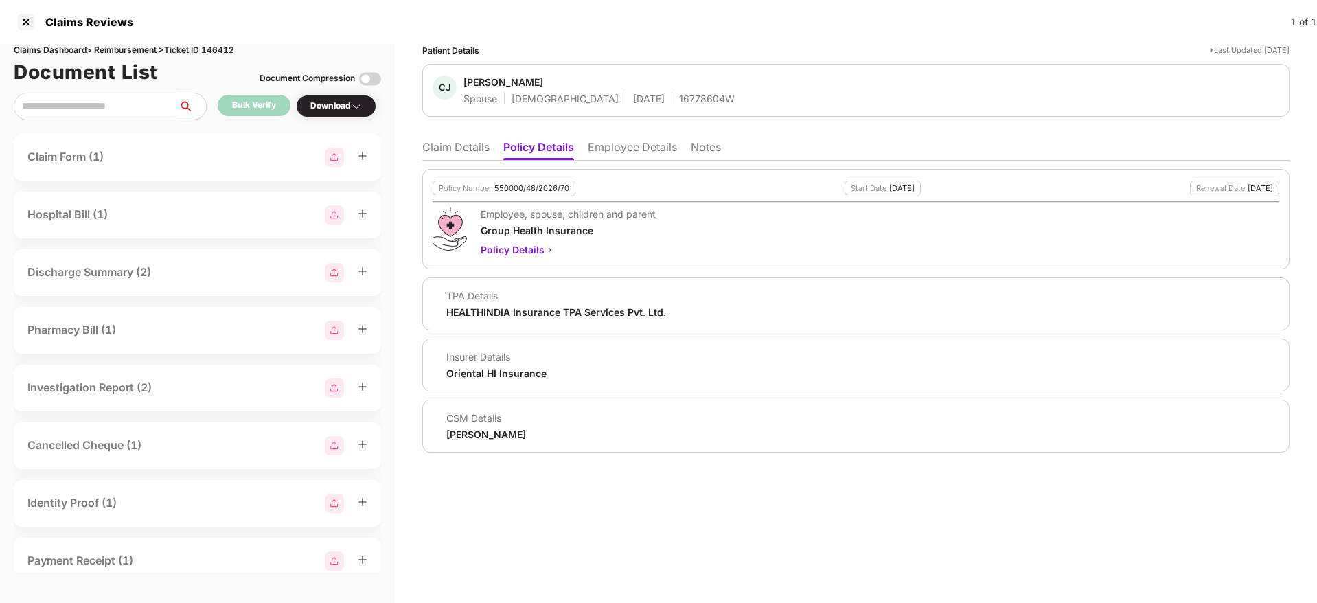
click at [452, 150] on li "Claim Details" at bounding box center [455, 150] width 67 height 20
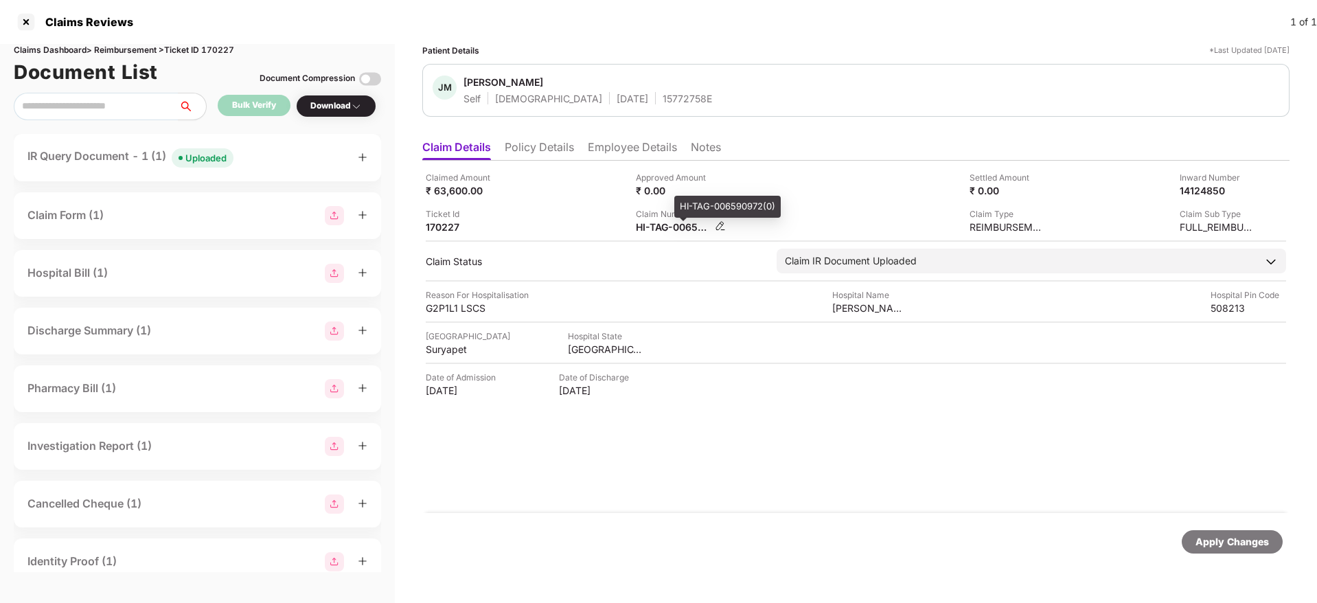
click at [641, 222] on div "HI-TAG-006590972(0)" at bounding box center [674, 226] width 76 height 13
click at [642, 223] on div "HI-TAG-006590972(0)" at bounding box center [674, 226] width 76 height 13
copy div
drag, startPoint x: 279, startPoint y: 149, endPoint x: 265, endPoint y: 151, distance: 14.6
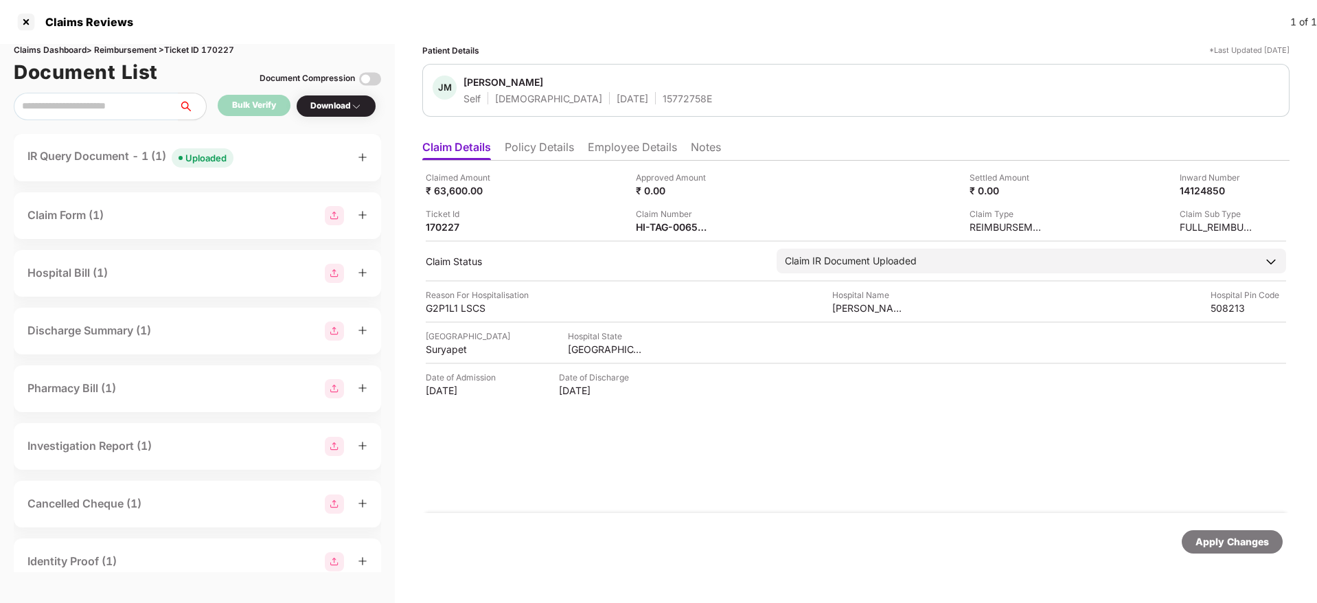
click at [279, 150] on div "IR Query Document - 1 (1) Uploaded" at bounding box center [197, 158] width 340 height 20
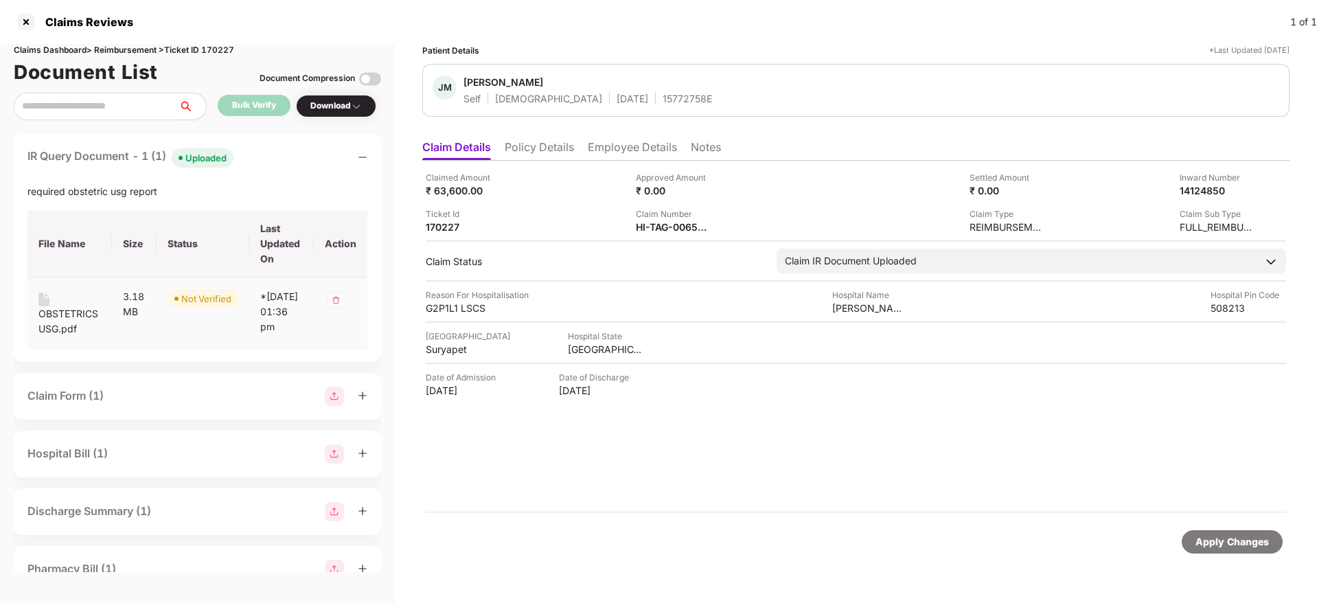
click at [71, 312] on div "OBSTETRICS USG.pdf" at bounding box center [69, 321] width 62 height 30
click at [681, 221] on div "HI-TAG-006590972(0)" at bounding box center [674, 226] width 76 height 13
drag, startPoint x: 681, startPoint y: 221, endPoint x: 672, endPoint y: 220, distance: 9.0
click at [680, 221] on div "HI-TAG-006590972(0)" at bounding box center [674, 226] width 76 height 13
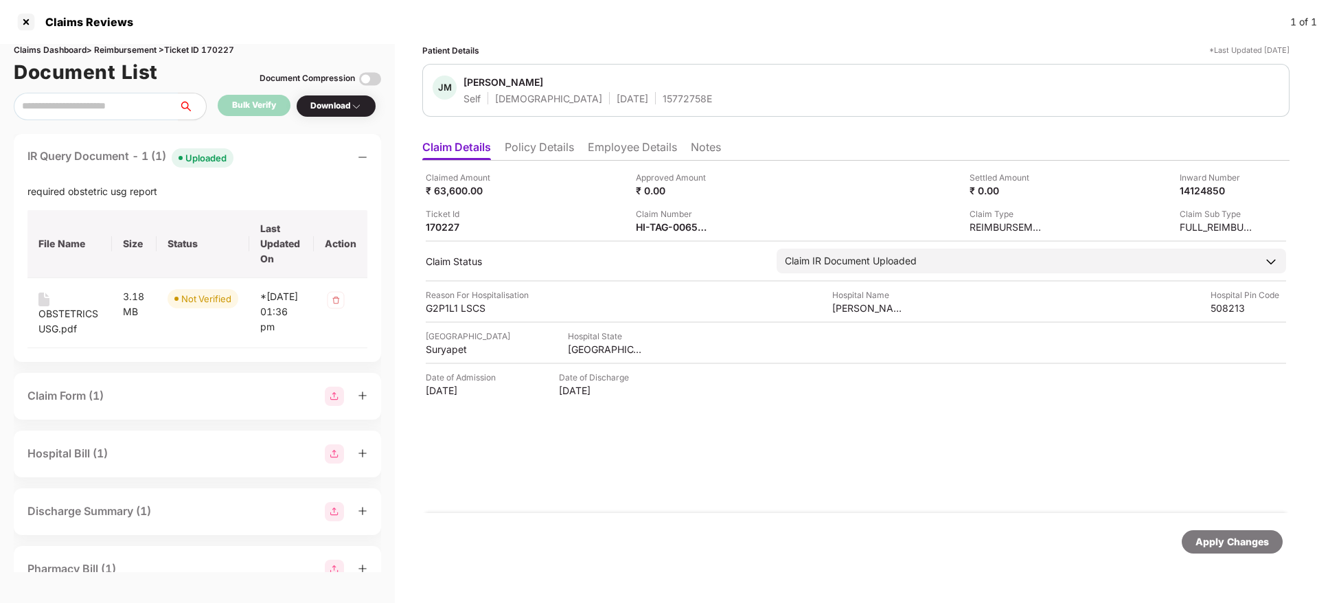
copy div
drag, startPoint x: 553, startPoint y: 229, endPoint x: 589, endPoint y: 233, distance: 36.6
click at [552, 229] on div "Ticket Id 170227" at bounding box center [526, 220] width 200 height 26
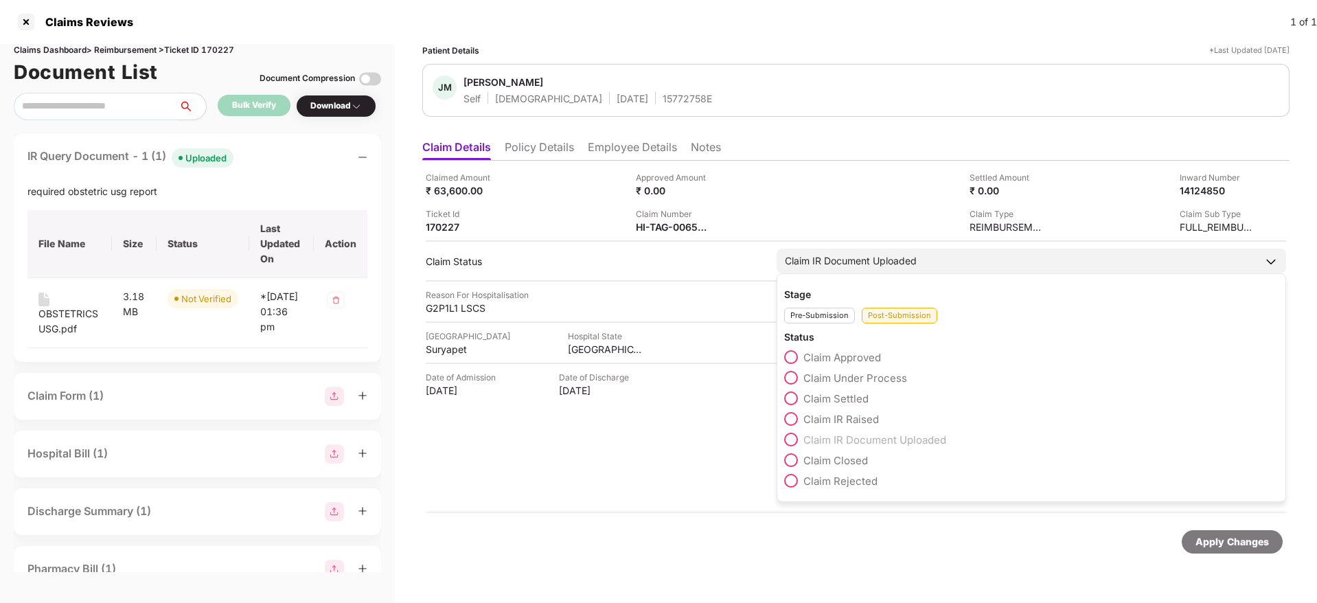
click at [789, 381] on span at bounding box center [791, 378] width 14 height 14
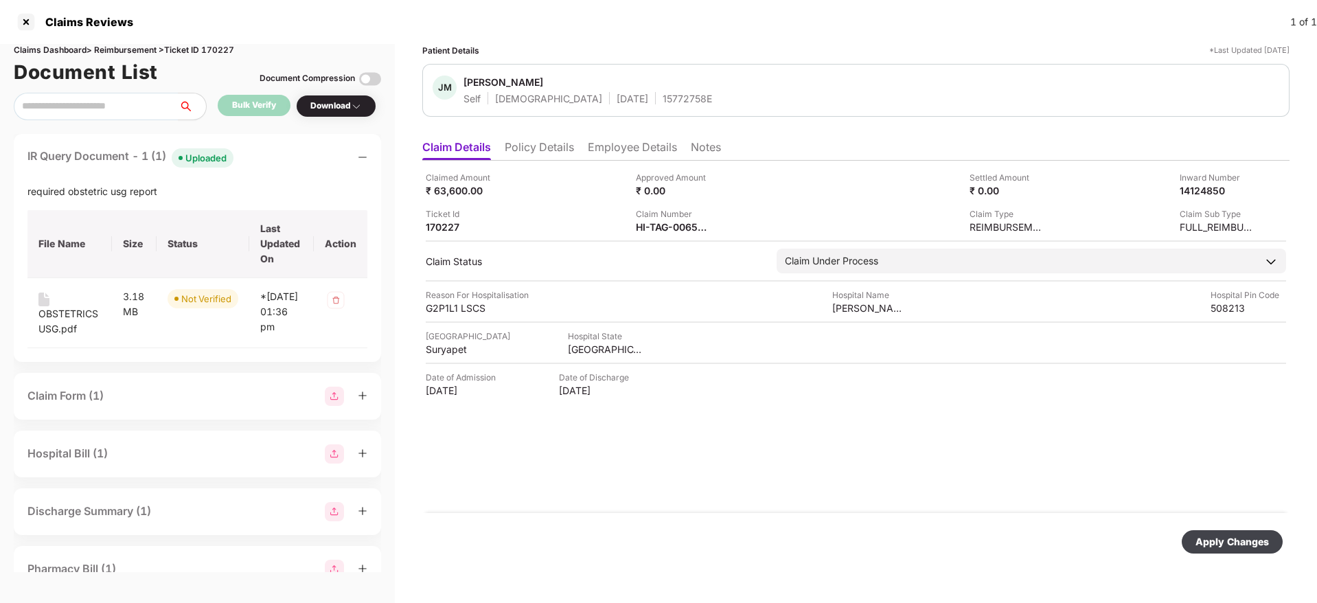
click at [1236, 544] on div "Apply Changes" at bounding box center [1231, 541] width 73 height 15
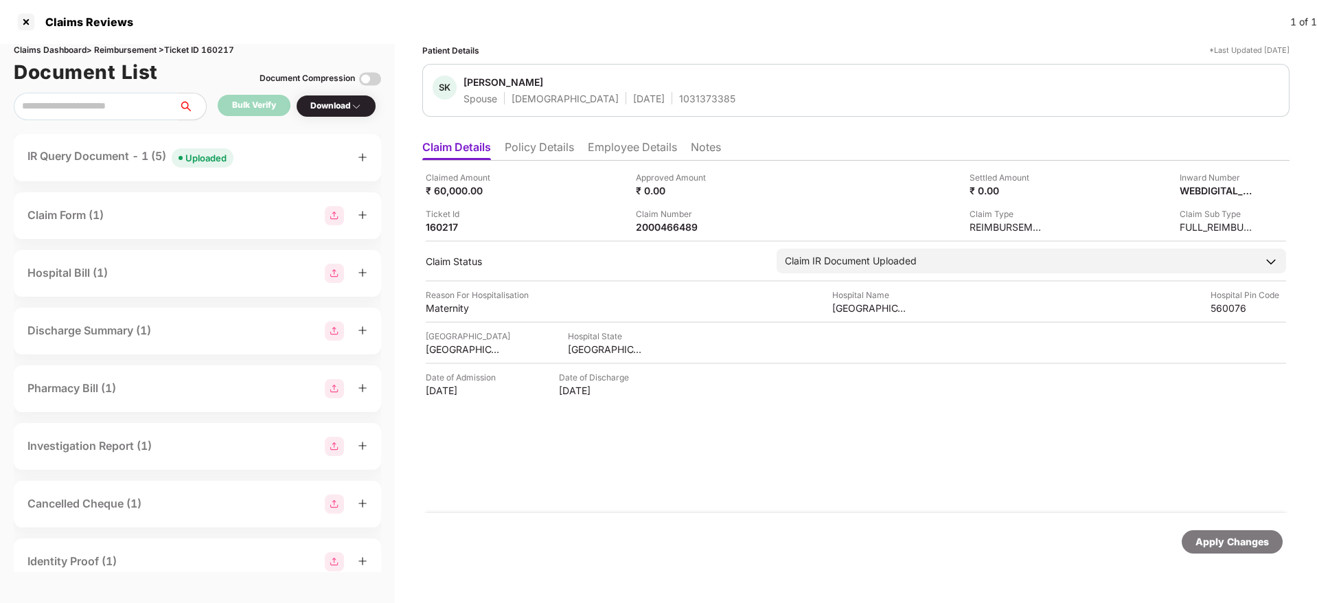
click at [551, 148] on li "Policy Details" at bounding box center [539, 150] width 69 height 20
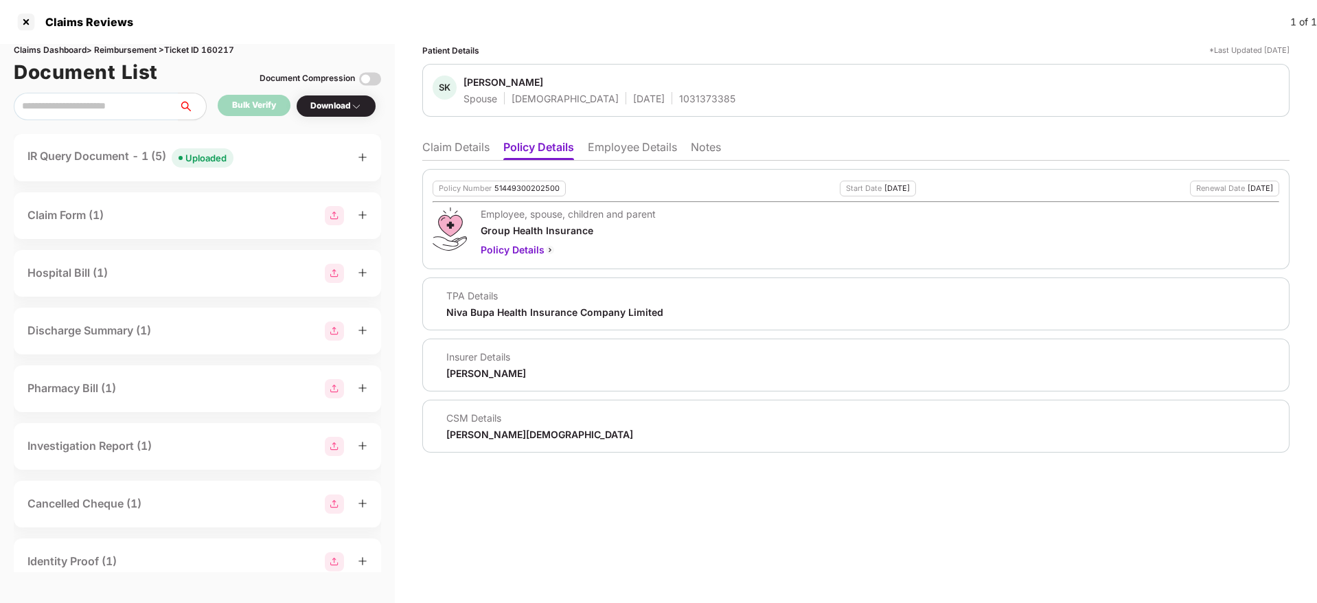
click at [472, 146] on li "Claim Details" at bounding box center [455, 150] width 67 height 20
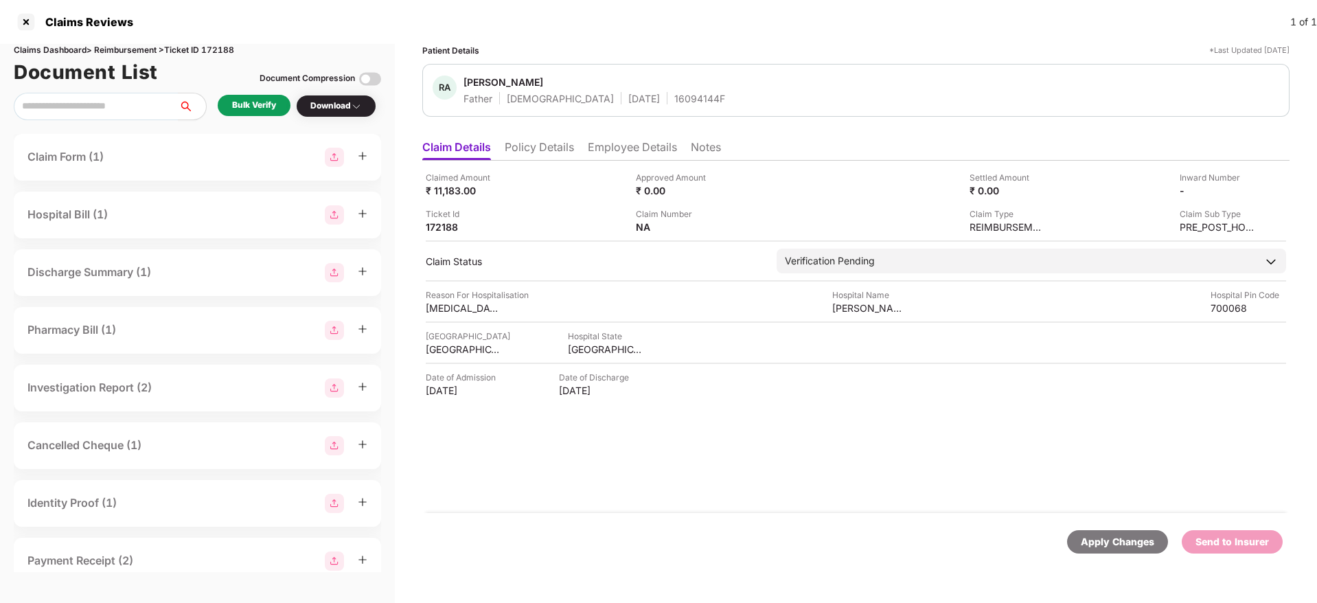
click at [549, 154] on li "Policy Details" at bounding box center [539, 150] width 69 height 20
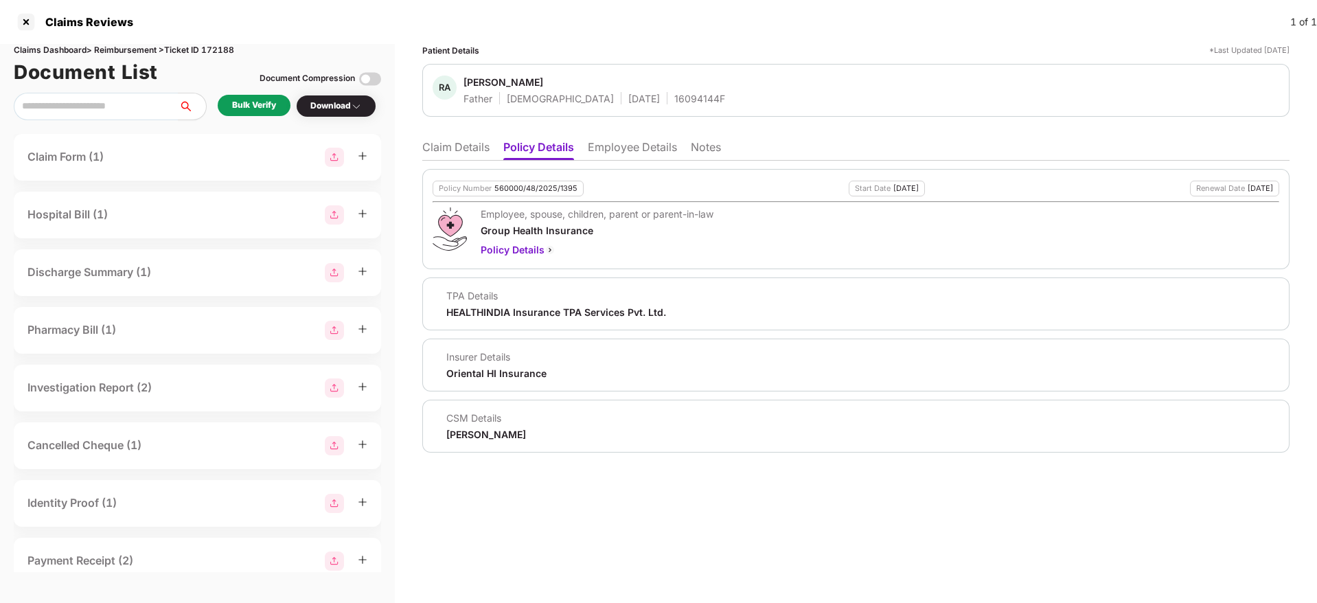
drag, startPoint x: 633, startPoint y: 149, endPoint x: 639, endPoint y: 159, distance: 11.7
click at [632, 148] on li "Employee Details" at bounding box center [632, 150] width 89 height 20
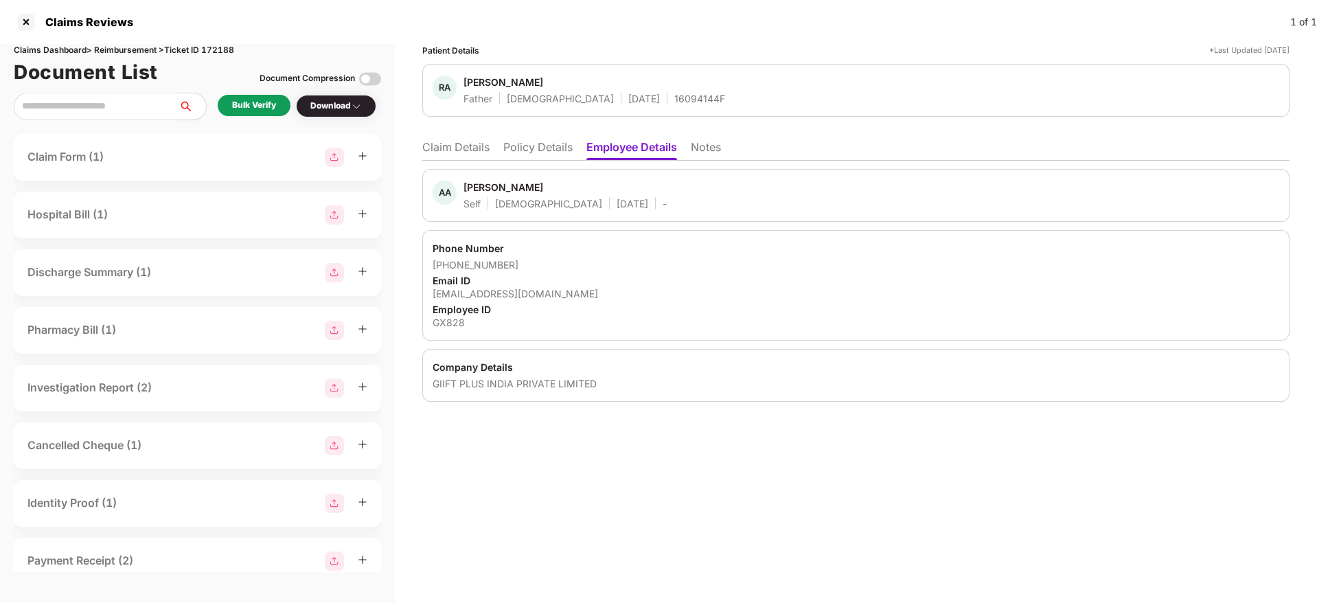
drag, startPoint x: 524, startPoint y: 150, endPoint x: 573, endPoint y: 165, distance: 51.0
click at [524, 150] on li "Policy Details" at bounding box center [537, 150] width 69 height 20
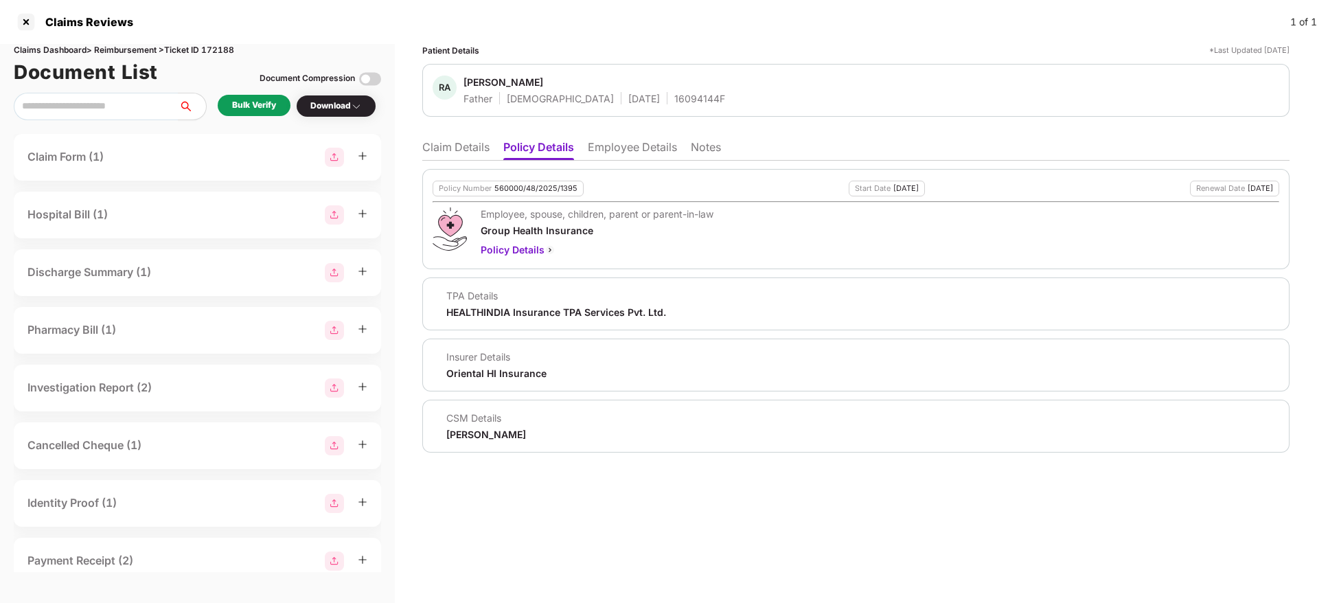
click at [456, 149] on li "Claim Details" at bounding box center [455, 150] width 67 height 20
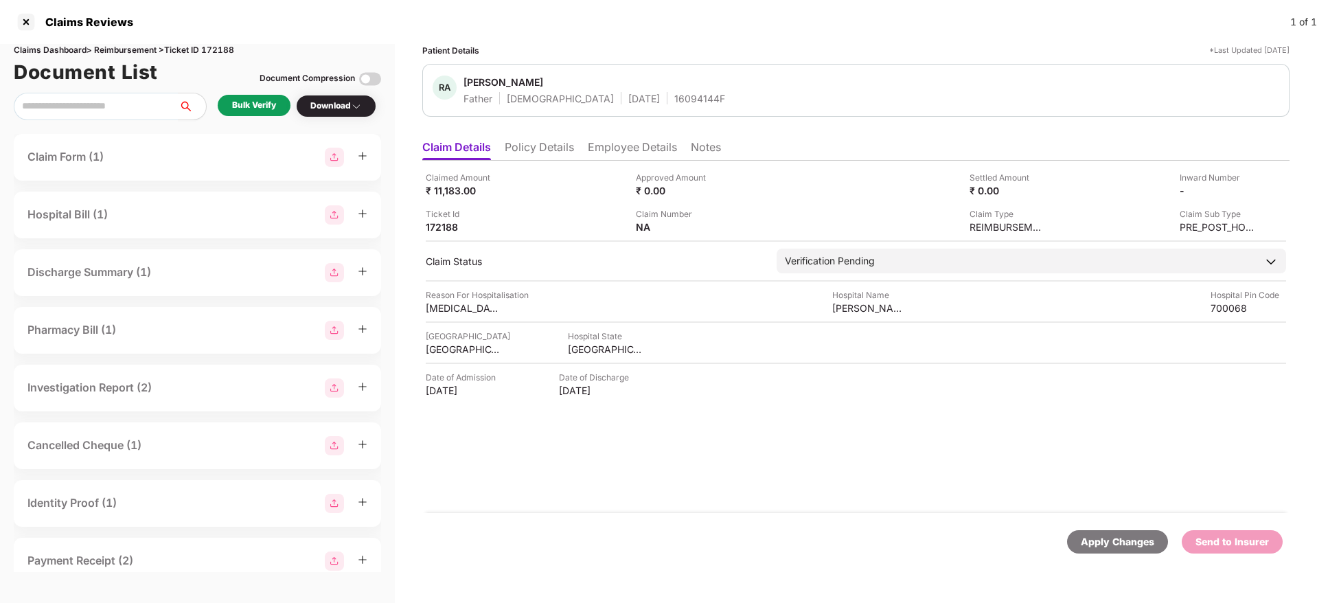
click at [527, 139] on ul "Claim Details Policy Details Employee Details Notes" at bounding box center [855, 146] width 867 height 27
click at [529, 142] on li "Policy Details" at bounding box center [539, 150] width 69 height 20
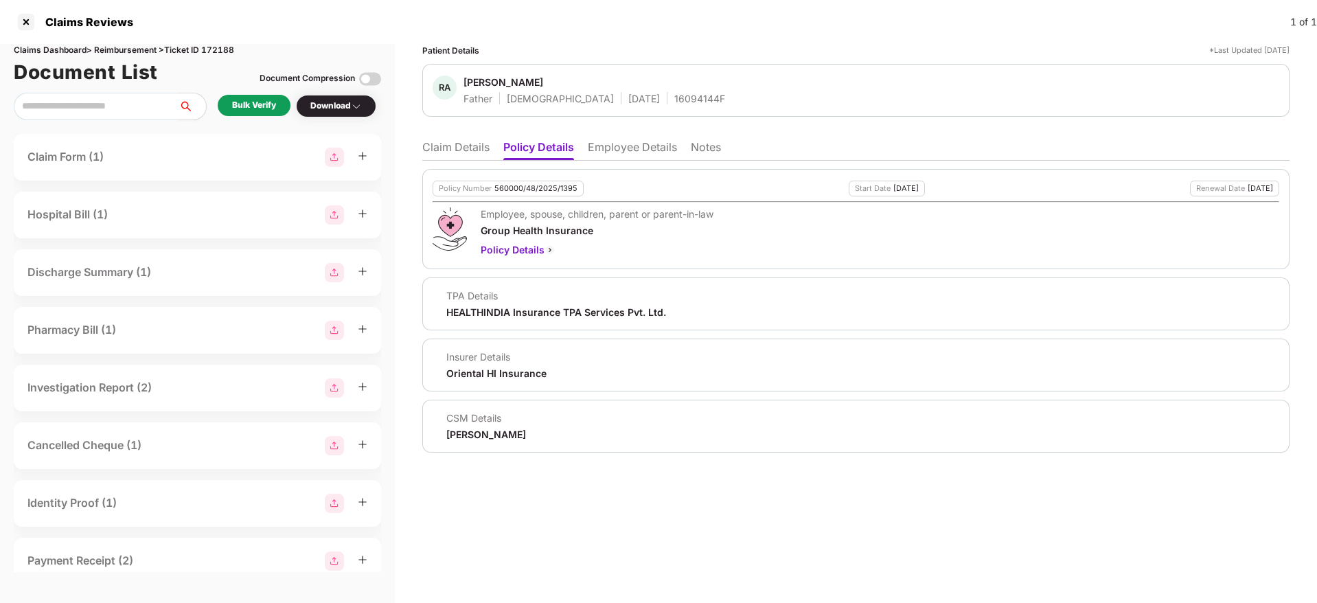
click at [457, 145] on li "Claim Details" at bounding box center [455, 150] width 67 height 20
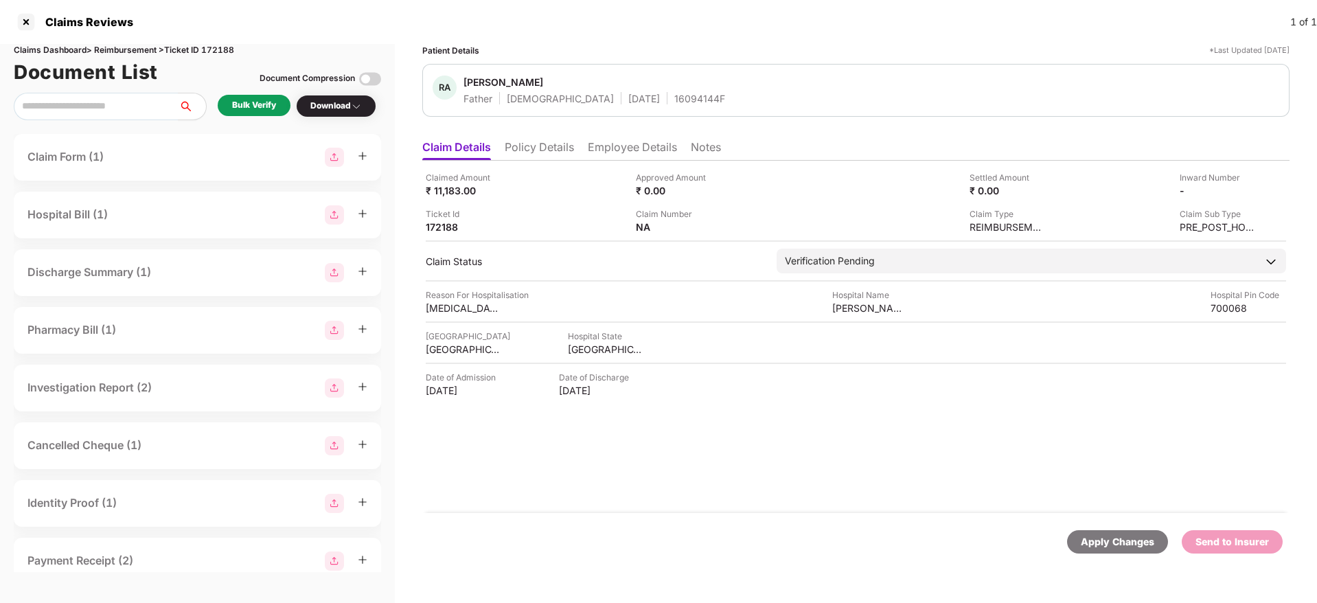
click at [264, 111] on div "Bulk Verify" at bounding box center [254, 105] width 44 height 13
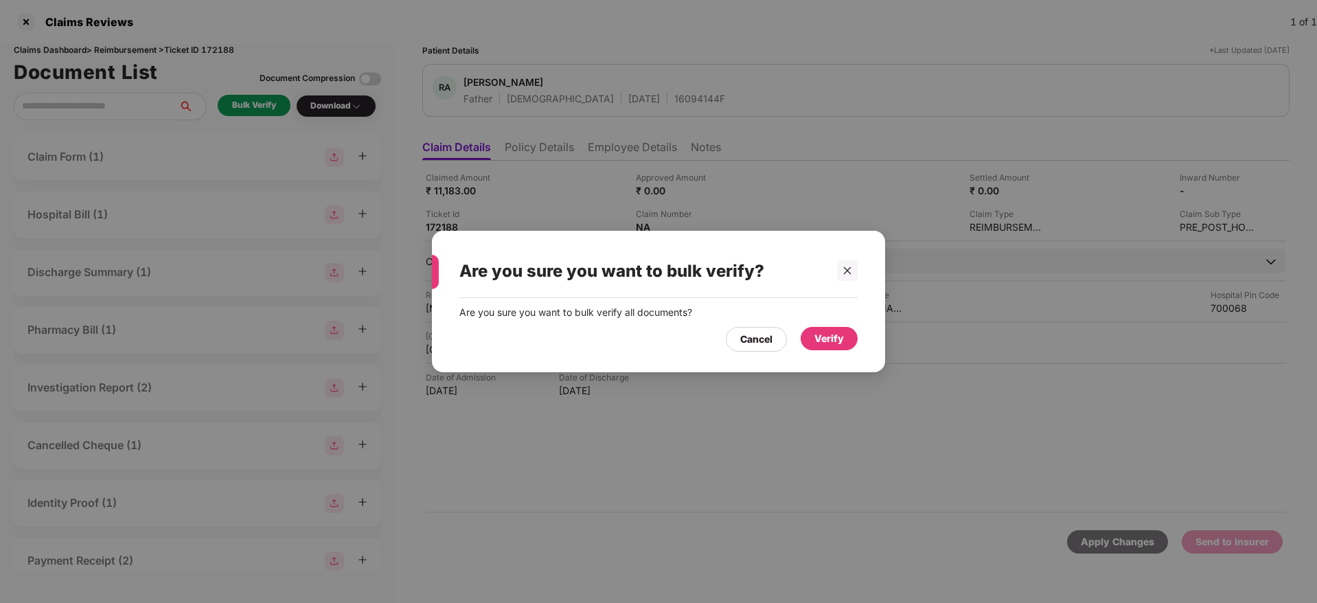
click at [845, 338] on div "Verify" at bounding box center [829, 338] width 57 height 23
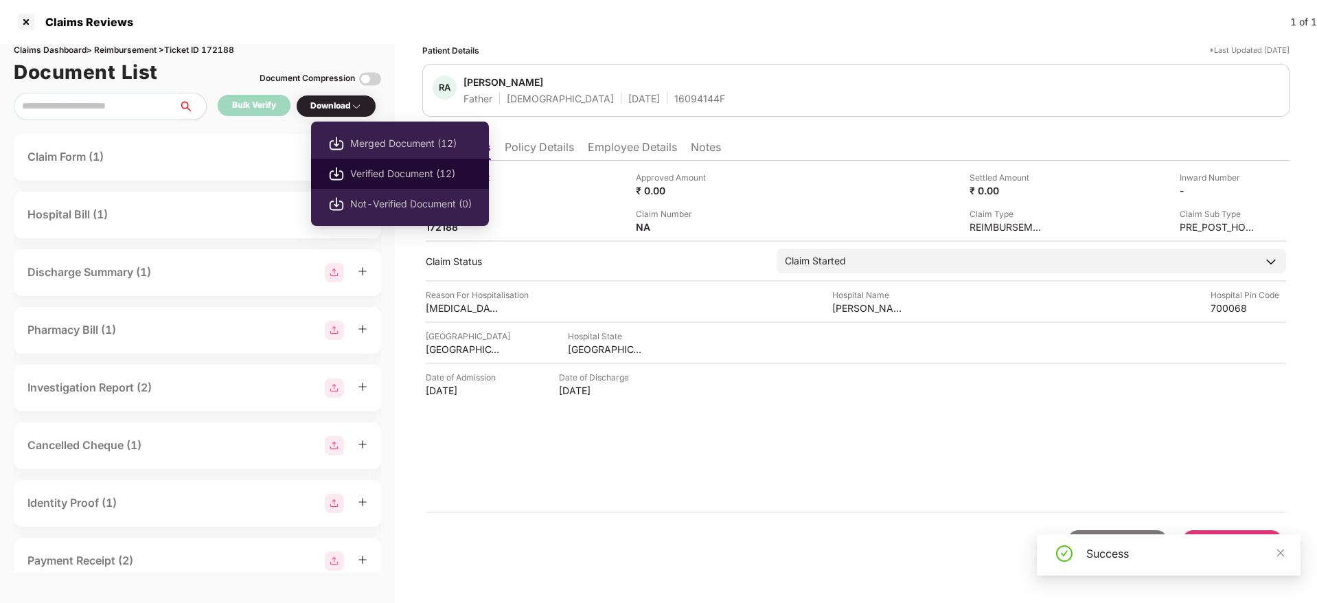
click at [396, 170] on span "Verified Document (12)" at bounding box center [411, 173] width 122 height 15
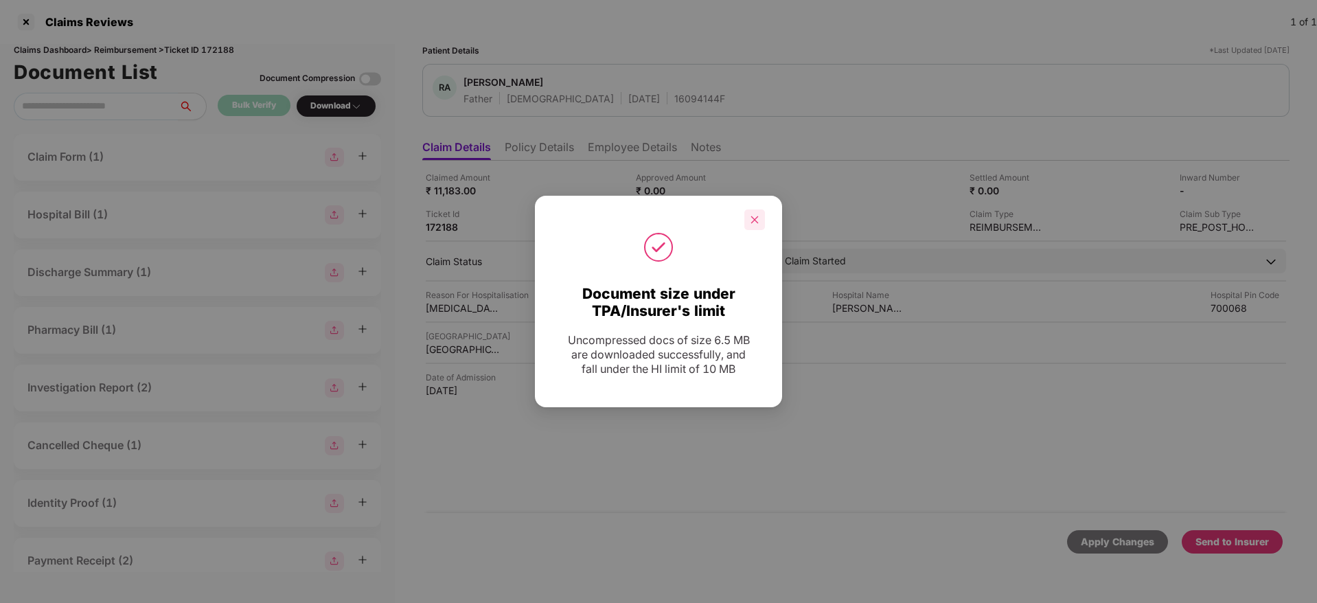
click at [758, 220] on icon "close" at bounding box center [755, 220] width 10 height 10
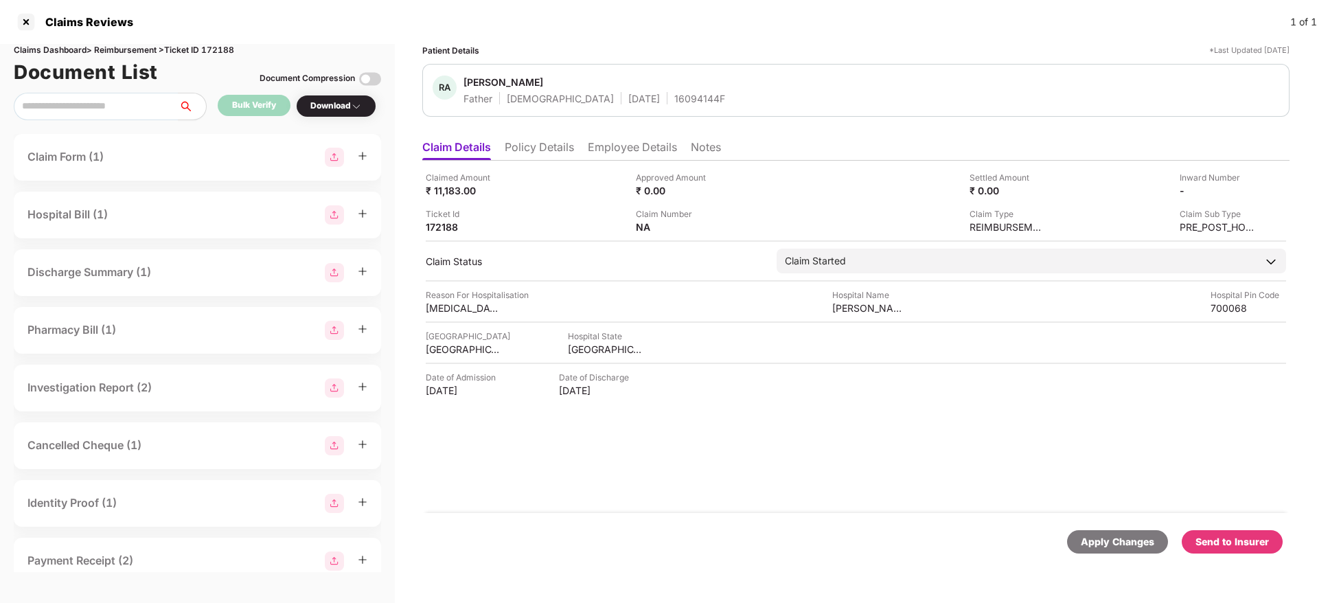
drag, startPoint x: 1208, startPoint y: 545, endPoint x: 1088, endPoint y: 475, distance: 139.1
click at [1209, 544] on div "Send to Insurer" at bounding box center [1231, 541] width 73 height 15
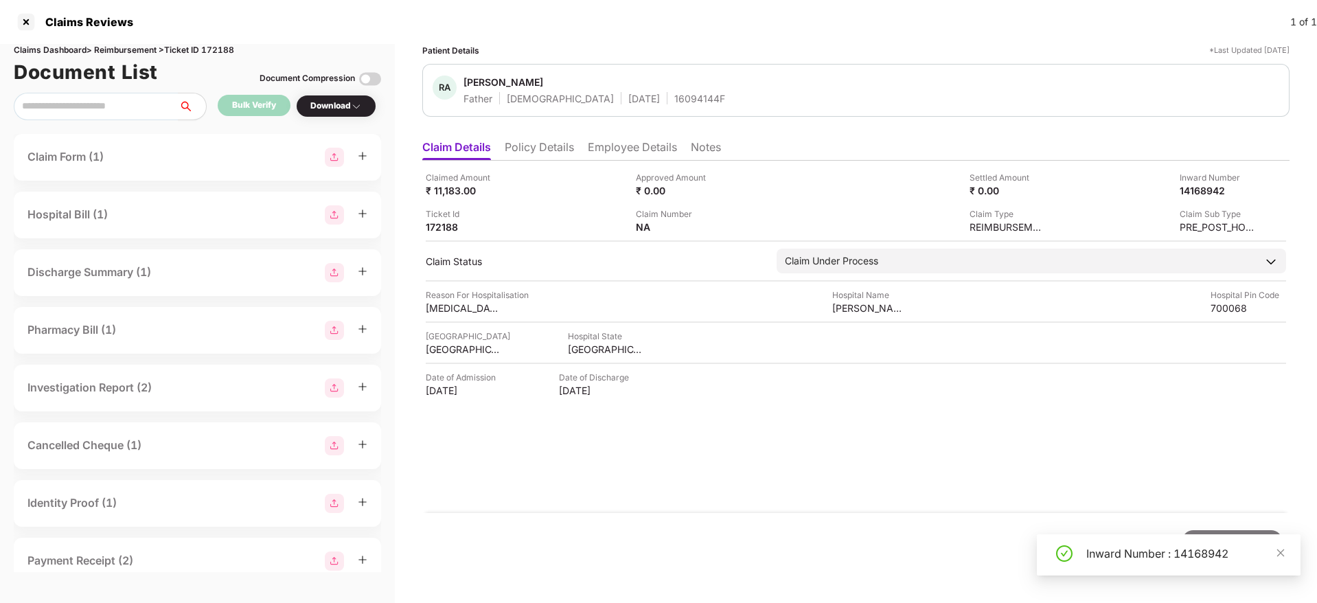
click at [548, 153] on li "Policy Details" at bounding box center [539, 150] width 69 height 20
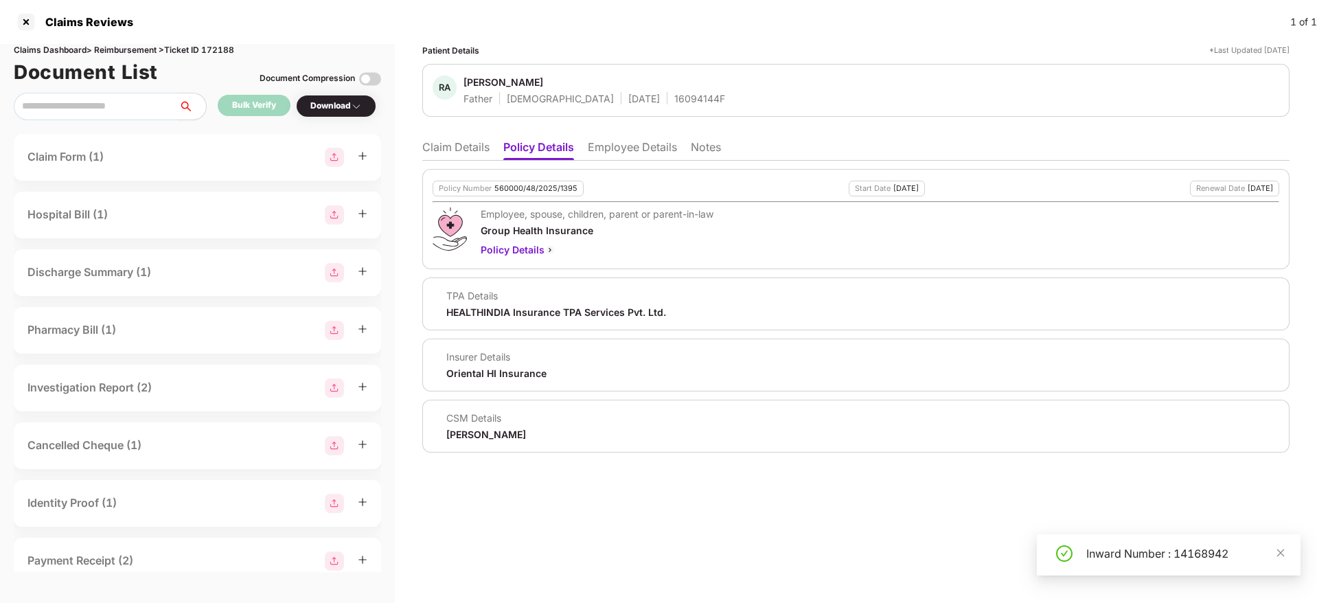
click at [629, 152] on li "Employee Details" at bounding box center [632, 150] width 89 height 20
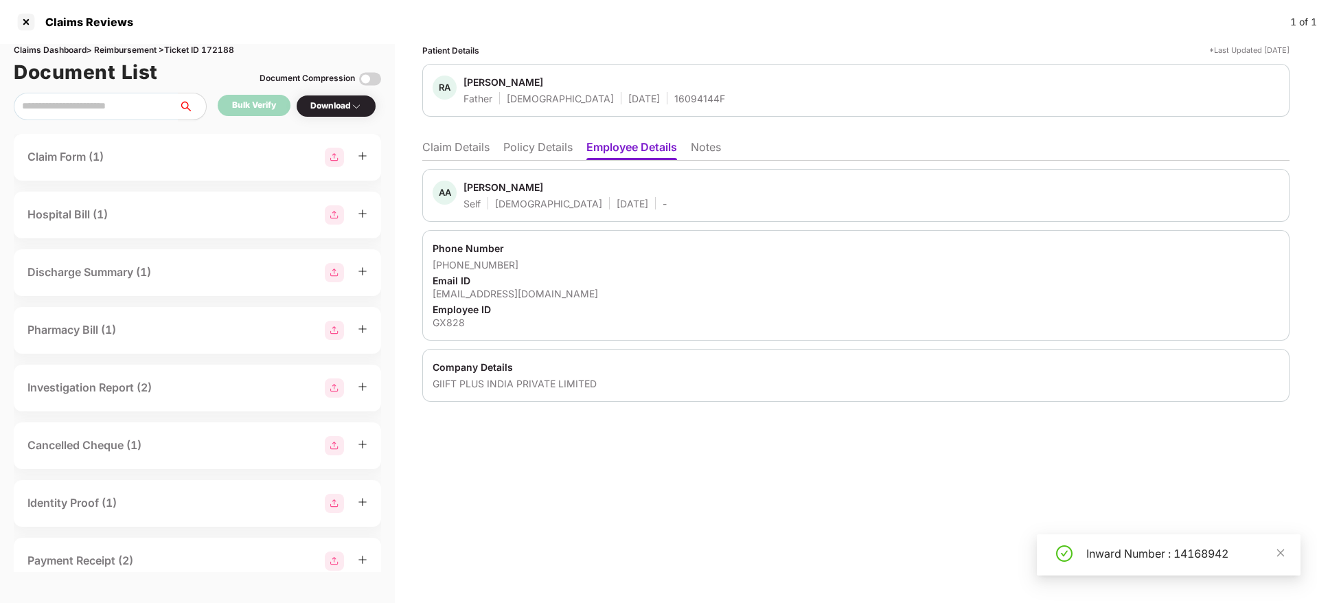
click at [481, 149] on li "Claim Details" at bounding box center [455, 150] width 67 height 20
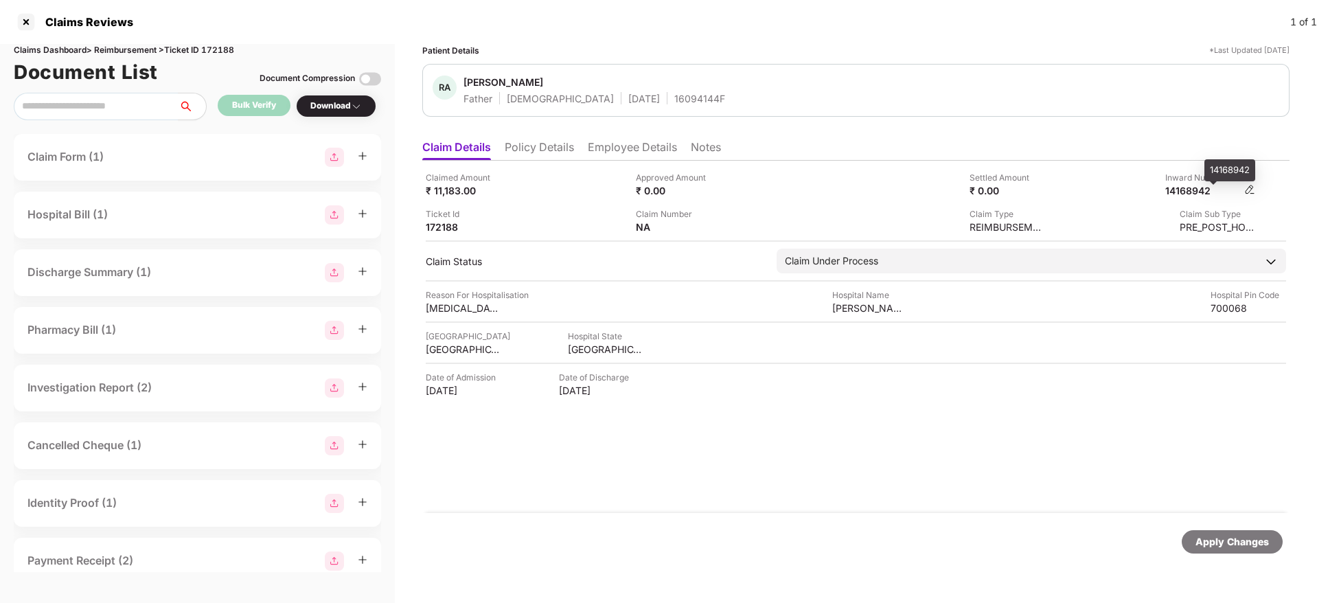
click at [1204, 185] on div "14168942" at bounding box center [1203, 190] width 76 height 13
click at [1201, 185] on div "14168942" at bounding box center [1203, 190] width 76 height 13
click at [1186, 186] on div "14168942" at bounding box center [1203, 190] width 76 height 13
click at [1188, 186] on div "14168942" at bounding box center [1203, 190] width 76 height 13
click at [1189, 188] on div "14168942" at bounding box center [1203, 190] width 76 height 13
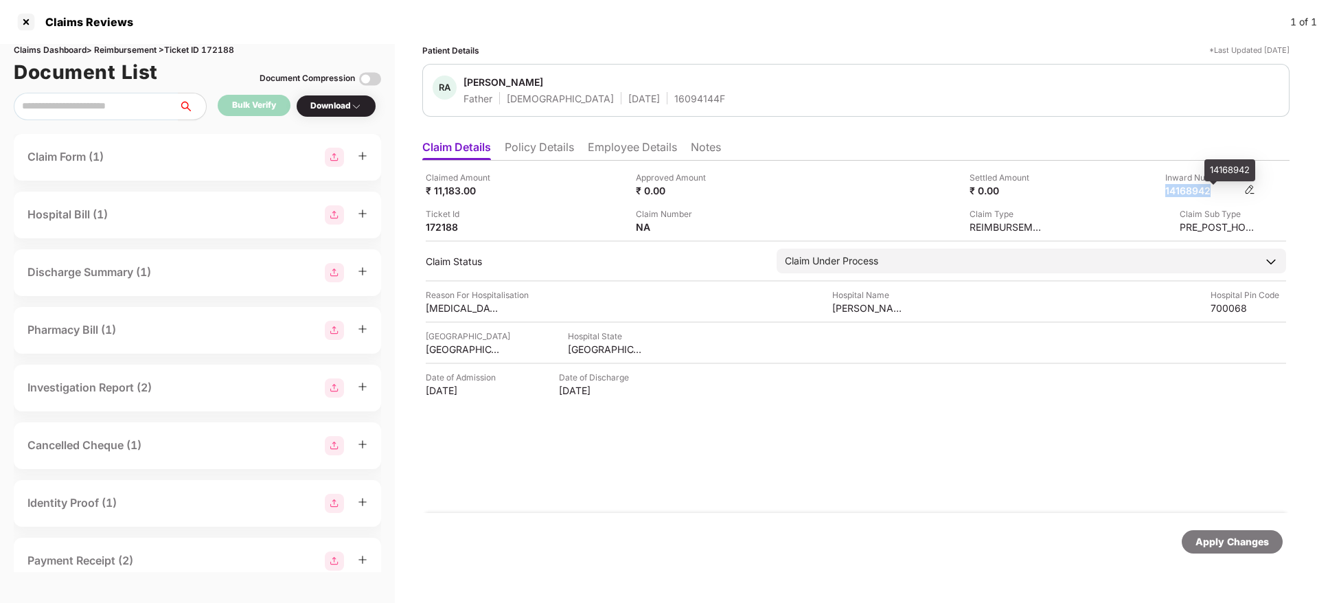
click at [1189, 188] on div "14168942" at bounding box center [1203, 190] width 76 height 13
copy div "14168942"
click at [674, 95] on div "16094144F" at bounding box center [699, 98] width 51 height 13
copy div "16094144F"
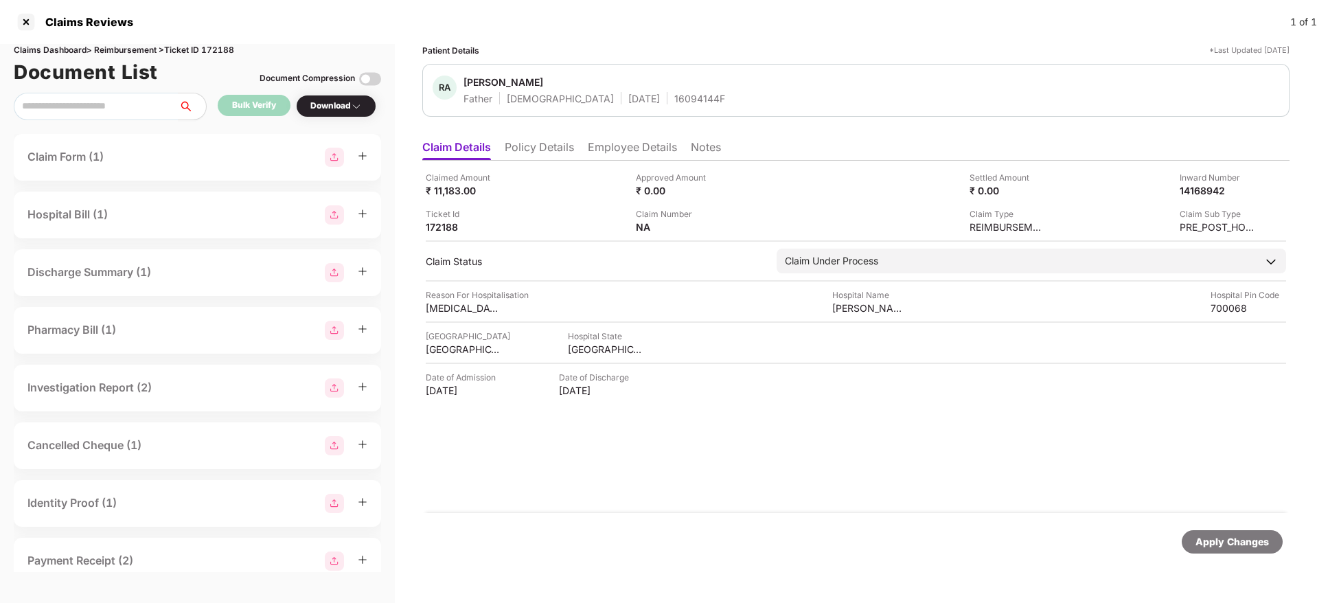
click at [549, 179] on div "Claimed Amount ₹ 11,183.00" at bounding box center [526, 184] width 200 height 26
click at [514, 164] on div "Claimed Amount ₹ 11,183.00 Approved Amount ₹ 0.00 Settled Amount ₹ 0.00 Inward …" at bounding box center [855, 337] width 867 height 352
click at [544, 148] on li "Policy Details" at bounding box center [539, 150] width 69 height 20
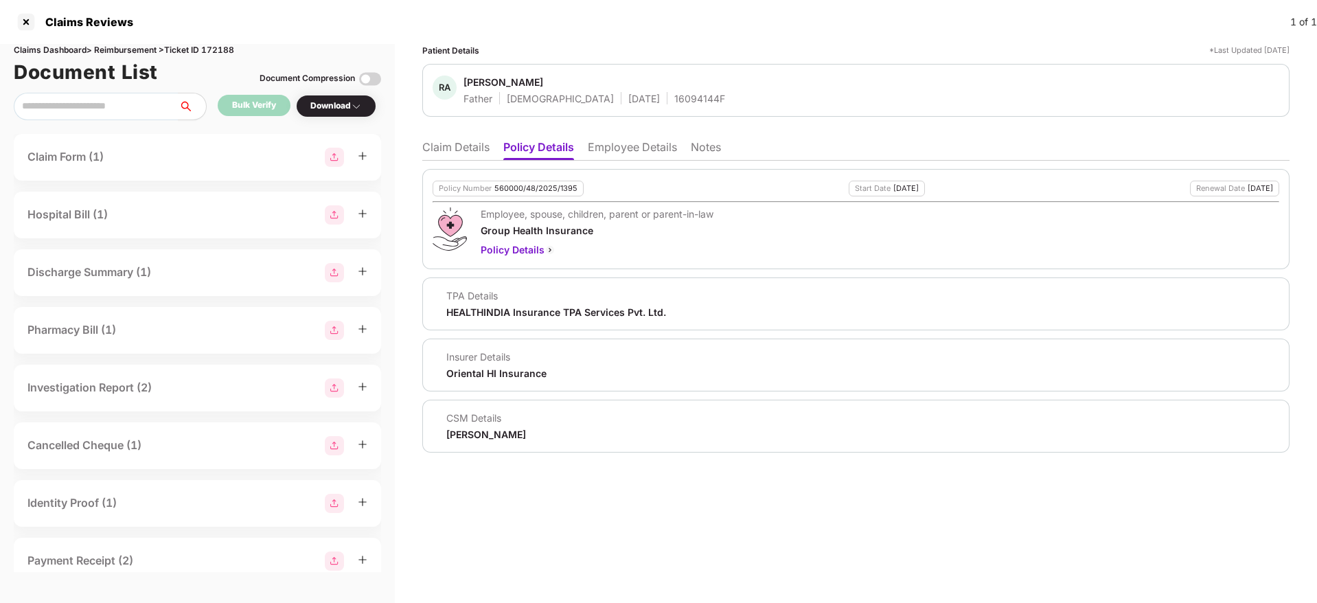
drag, startPoint x: 457, startPoint y: 152, endPoint x: 465, endPoint y: 161, distance: 11.7
click at [465, 161] on div "Claim Details Policy Details Employee Details Notes Policy Number 560000/48/202…" at bounding box center [855, 292] width 867 height 319
click at [451, 138] on ul "Claim Details Policy Details Employee Details Notes" at bounding box center [855, 146] width 867 height 27
click at [452, 146] on li "Claim Details" at bounding box center [455, 150] width 67 height 20
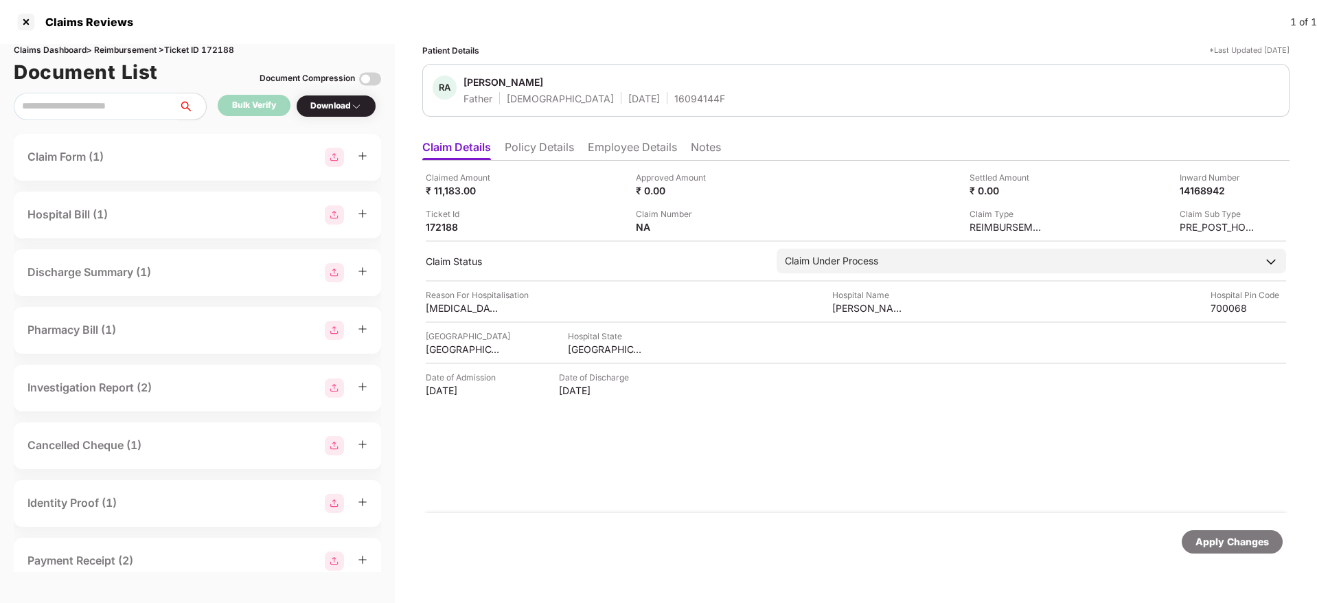
click at [619, 150] on li "Employee Details" at bounding box center [632, 150] width 89 height 20
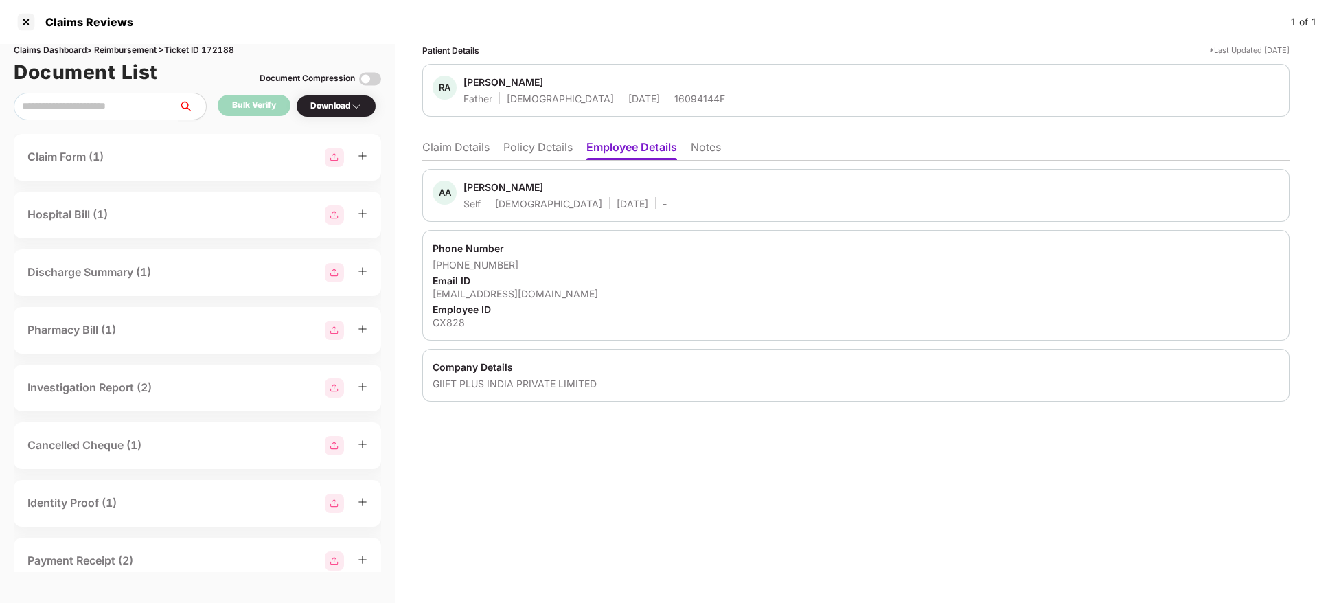
click at [433, 141] on li "Claim Details" at bounding box center [455, 150] width 67 height 20
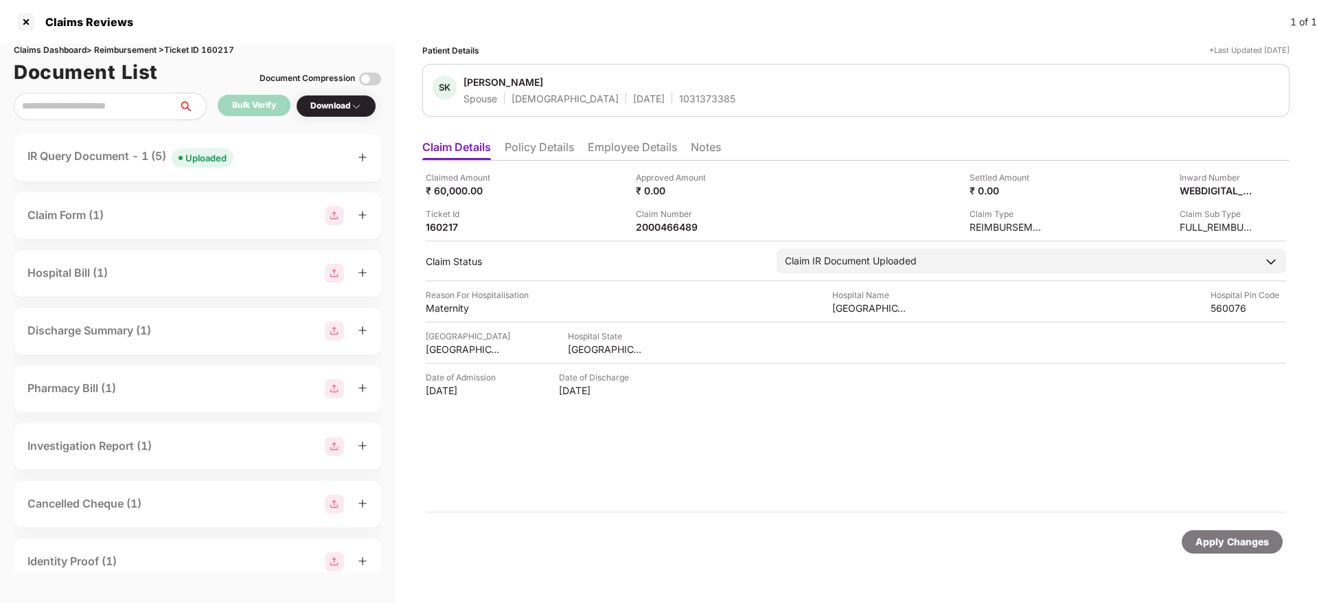
click at [547, 146] on li "Policy Details" at bounding box center [539, 150] width 69 height 20
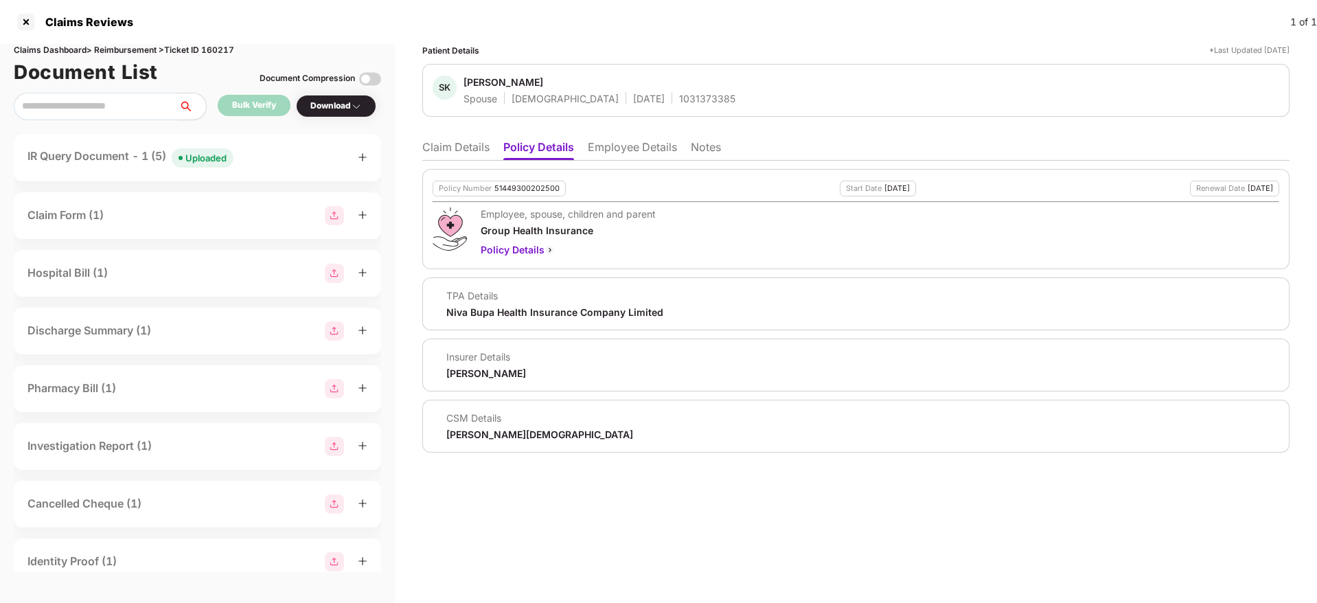
click at [452, 149] on li "Claim Details" at bounding box center [455, 150] width 67 height 20
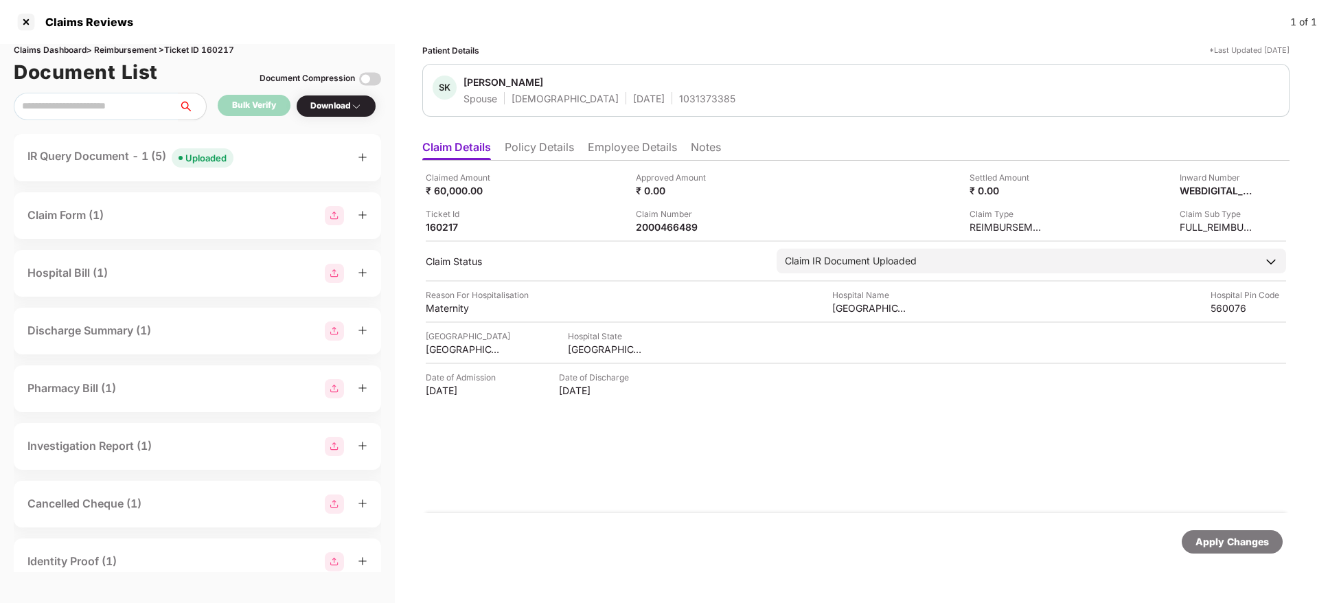
click at [273, 162] on div "IR Query Document - 1 (5) Uploaded" at bounding box center [197, 158] width 340 height 20
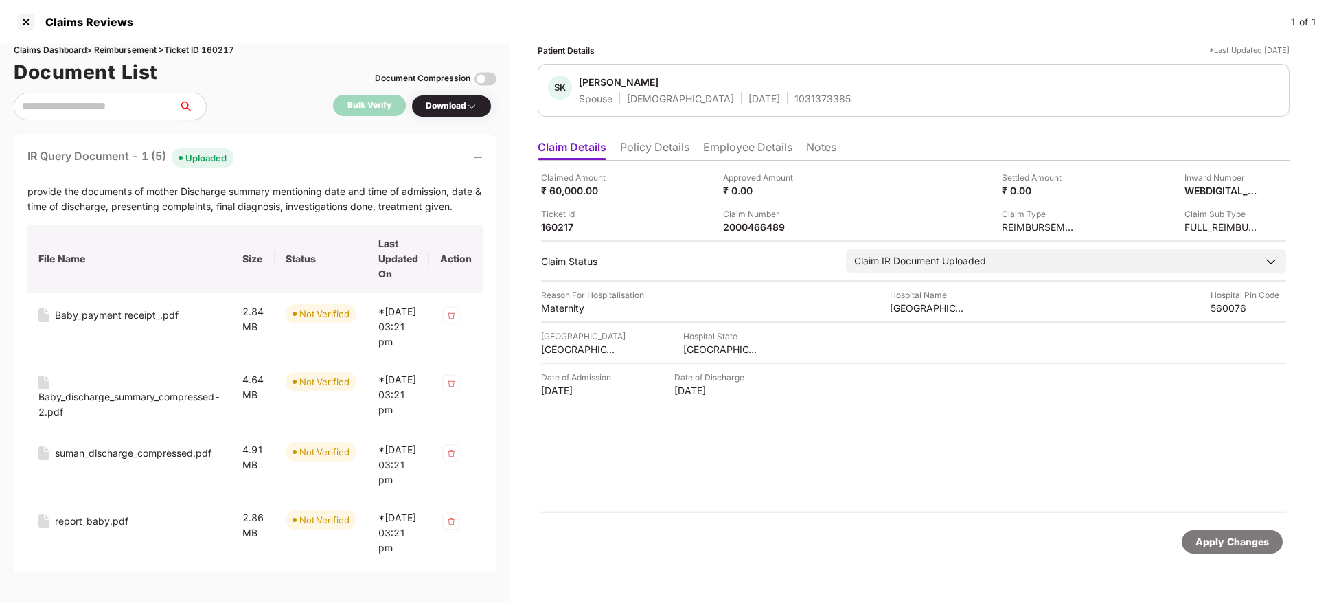
click at [272, 161] on div "IR Query Document - 1 (5) Uploaded" at bounding box center [254, 158] width 455 height 20
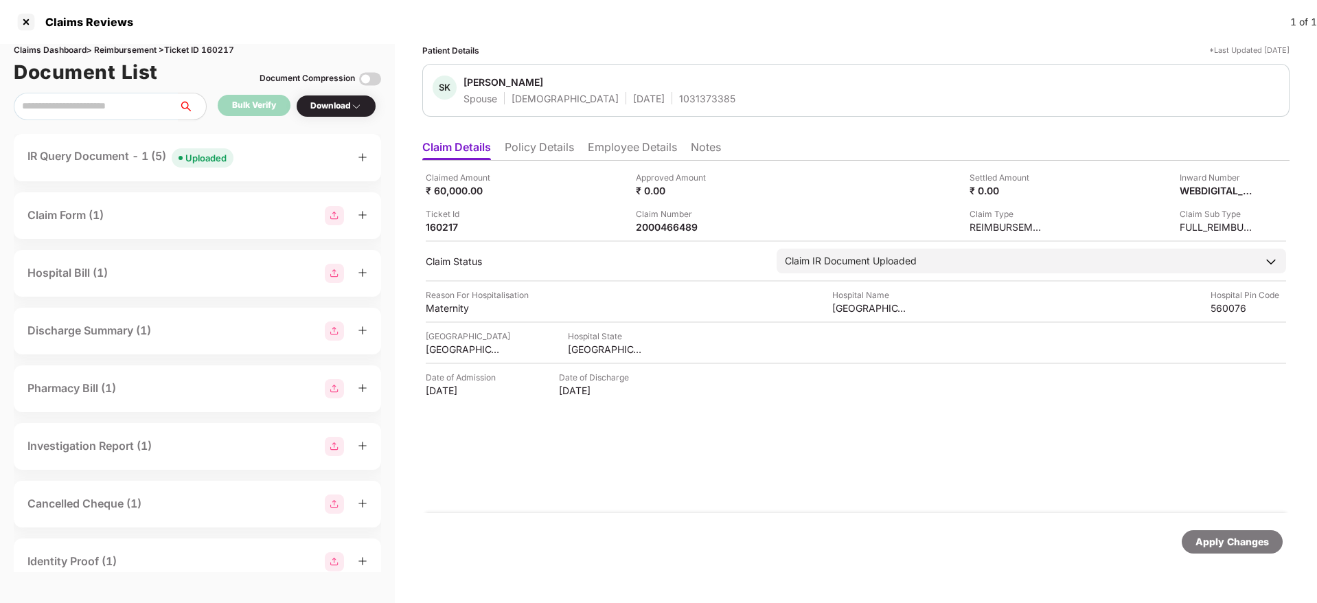
click at [536, 139] on ul "Claim Details Policy Details Employee Details Notes" at bounding box center [855, 146] width 867 height 27
click at [538, 148] on li "Policy Details" at bounding box center [539, 150] width 69 height 20
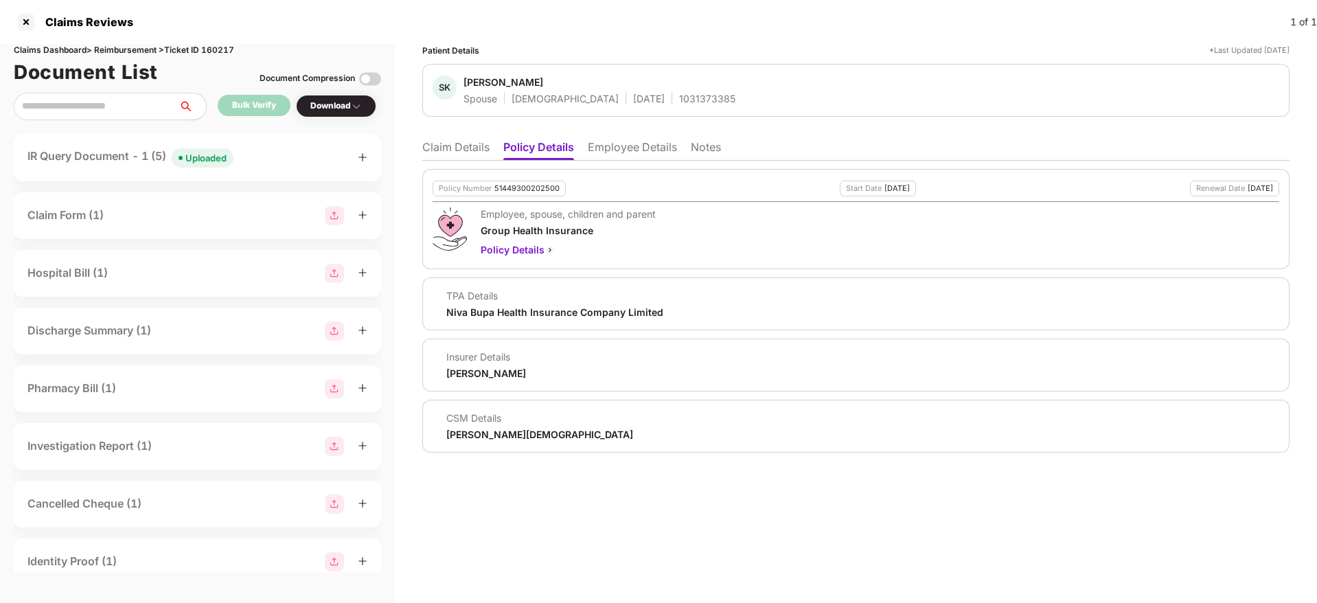
click at [470, 155] on li "Claim Details" at bounding box center [455, 150] width 67 height 20
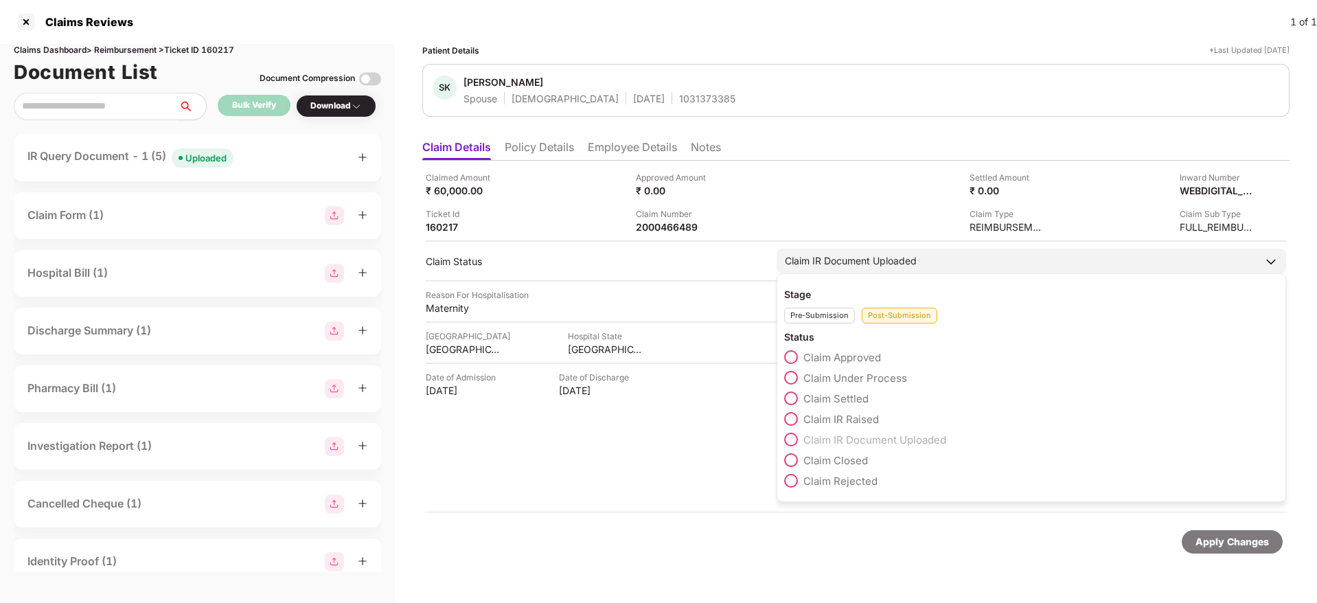
click at [791, 459] on span at bounding box center [791, 460] width 14 height 14
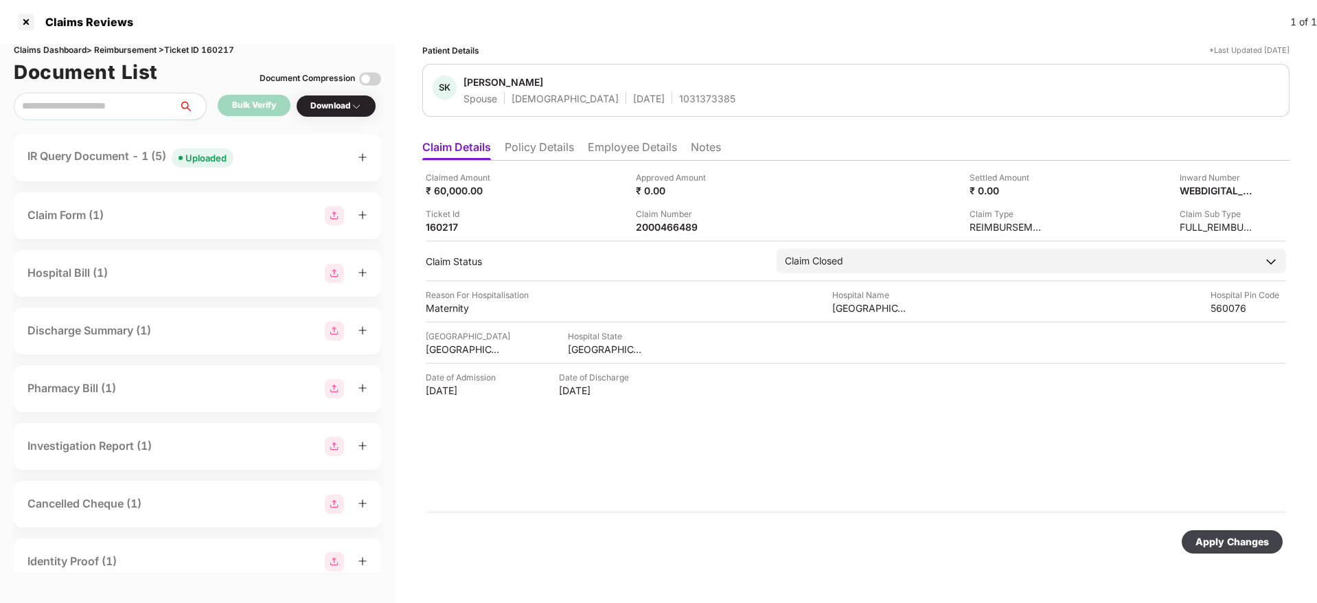
click at [1213, 542] on div "Apply Changes" at bounding box center [1231, 541] width 73 height 15
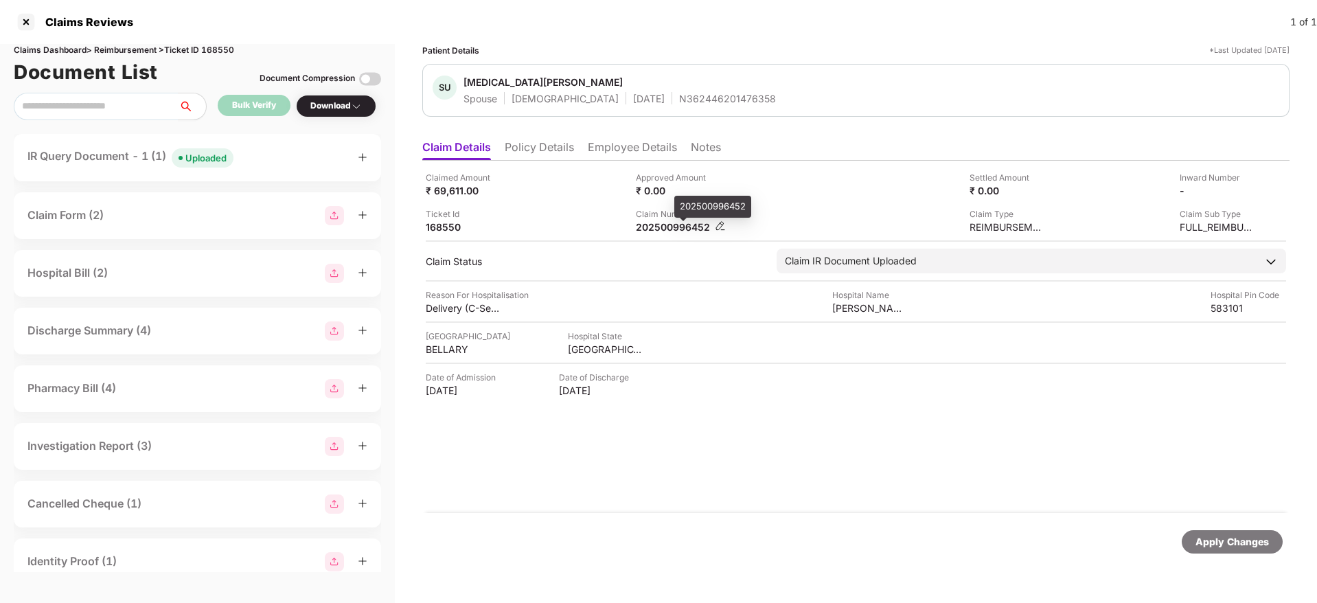
click at [657, 228] on div "202500996452" at bounding box center [674, 226] width 76 height 13
copy div "202500996452"
click at [568, 225] on div "Ticket Id 168550" at bounding box center [526, 220] width 200 height 26
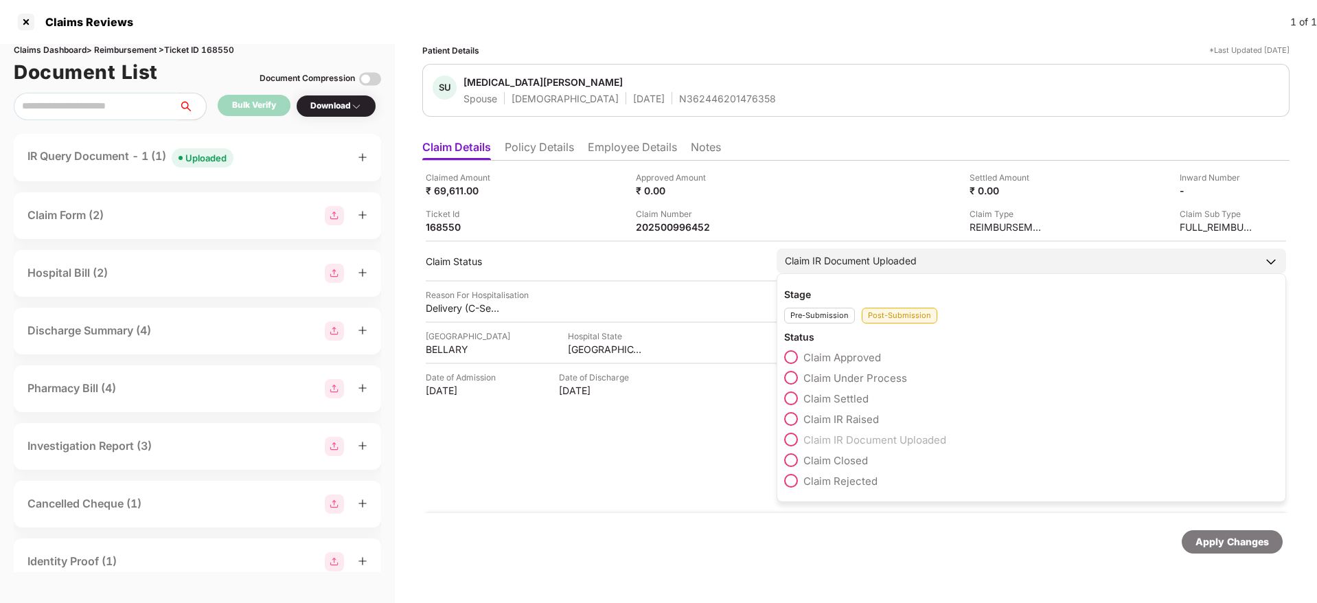
click at [792, 395] on span at bounding box center [791, 398] width 14 height 14
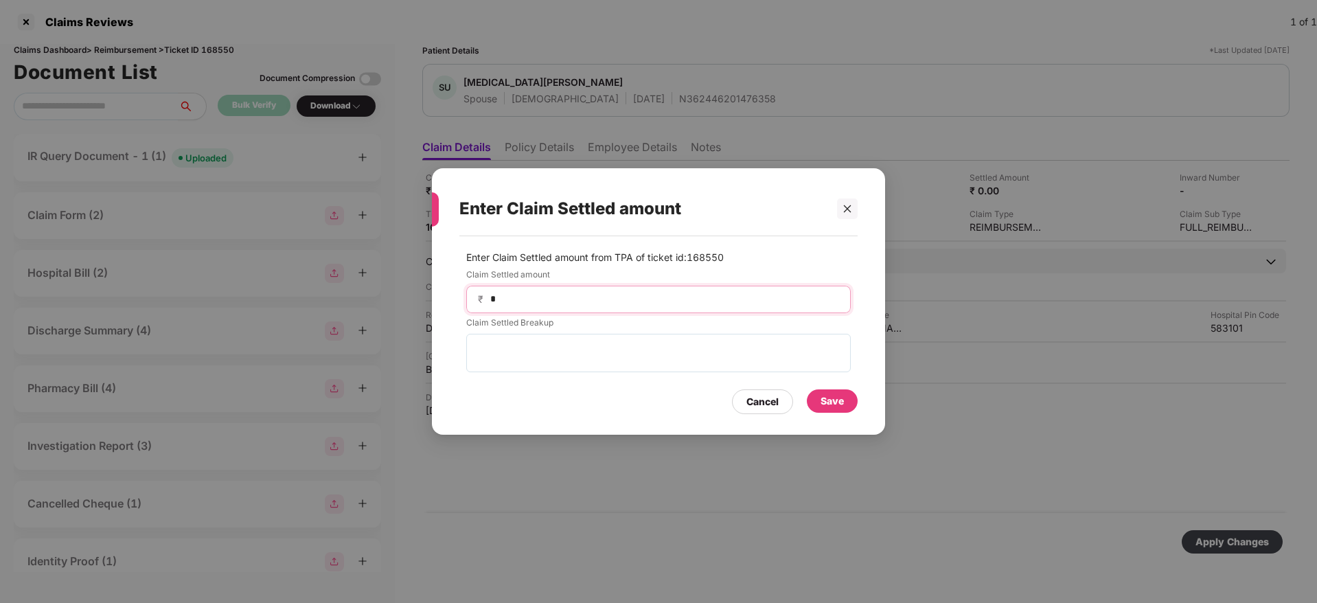
click at [544, 298] on input "*" at bounding box center [664, 299] width 350 height 14
click at [776, 108] on div "Enter Claim Settled amount Enter Claim Settled amount from TPA of ticket id: 16…" at bounding box center [658, 301] width 1317 height 603
click at [549, 303] on input "*" at bounding box center [664, 299] width 350 height 14
type input "*****"
click at [845, 400] on div "Save" at bounding box center [832, 400] width 51 height 23
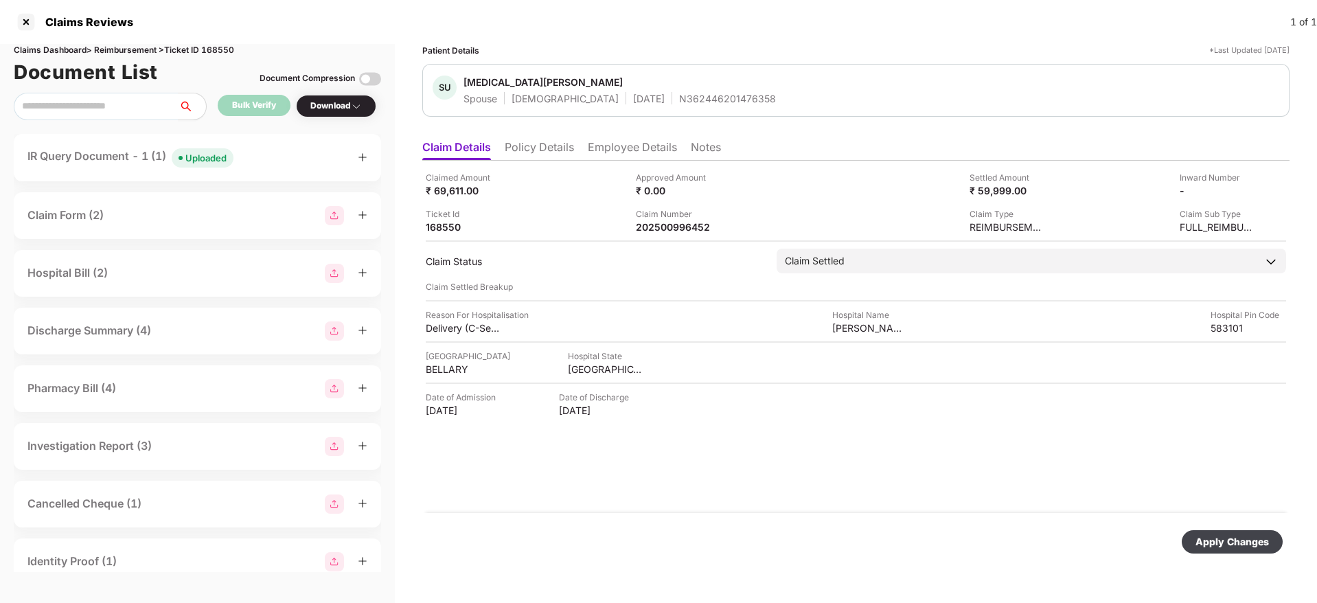
click at [1233, 544] on div "Apply Changes" at bounding box center [1231, 541] width 73 height 15
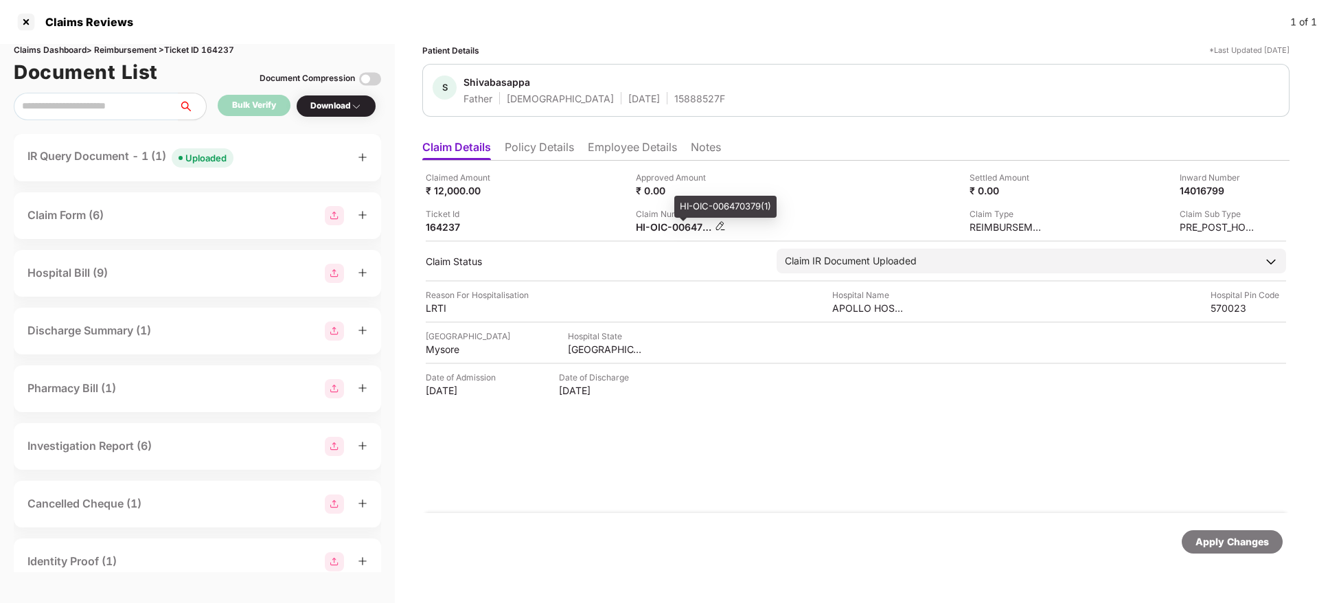
click at [662, 231] on div "HI-OIC-006470379(1)" at bounding box center [674, 226] width 76 height 13
click at [663, 231] on div "HI-OIC-006470379(1)" at bounding box center [674, 226] width 76 height 13
copy div
click at [592, 211] on div "Ticket Id 164237" at bounding box center [526, 220] width 200 height 26
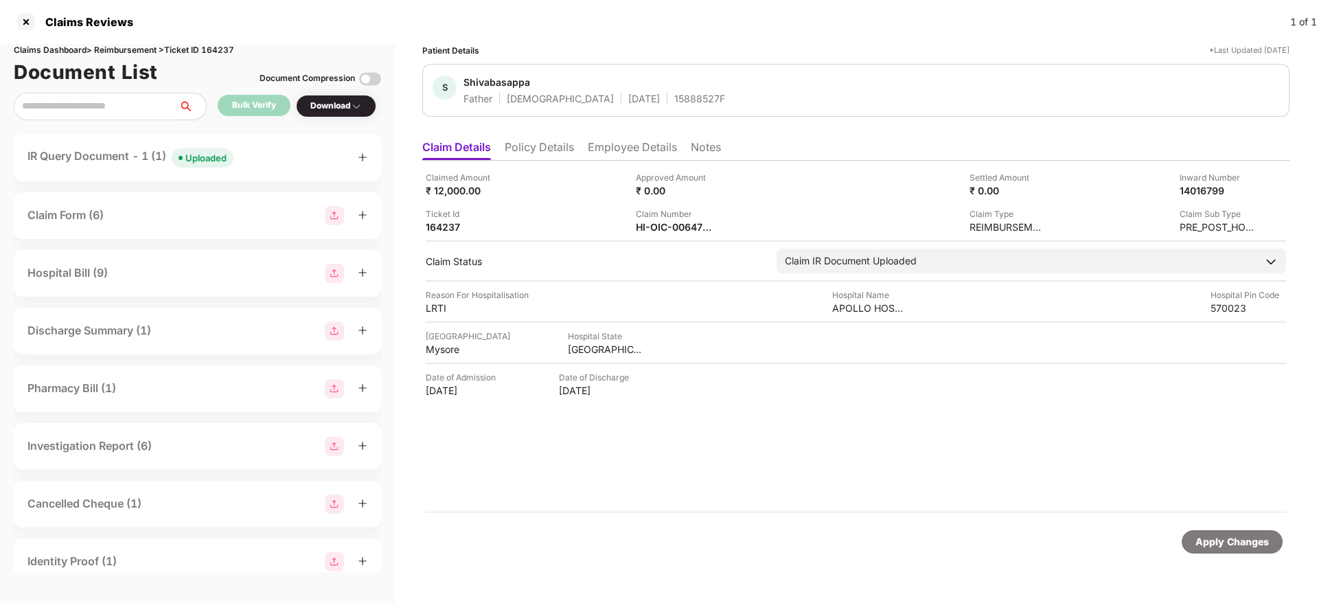
click at [540, 152] on li "Policy Details" at bounding box center [539, 150] width 69 height 20
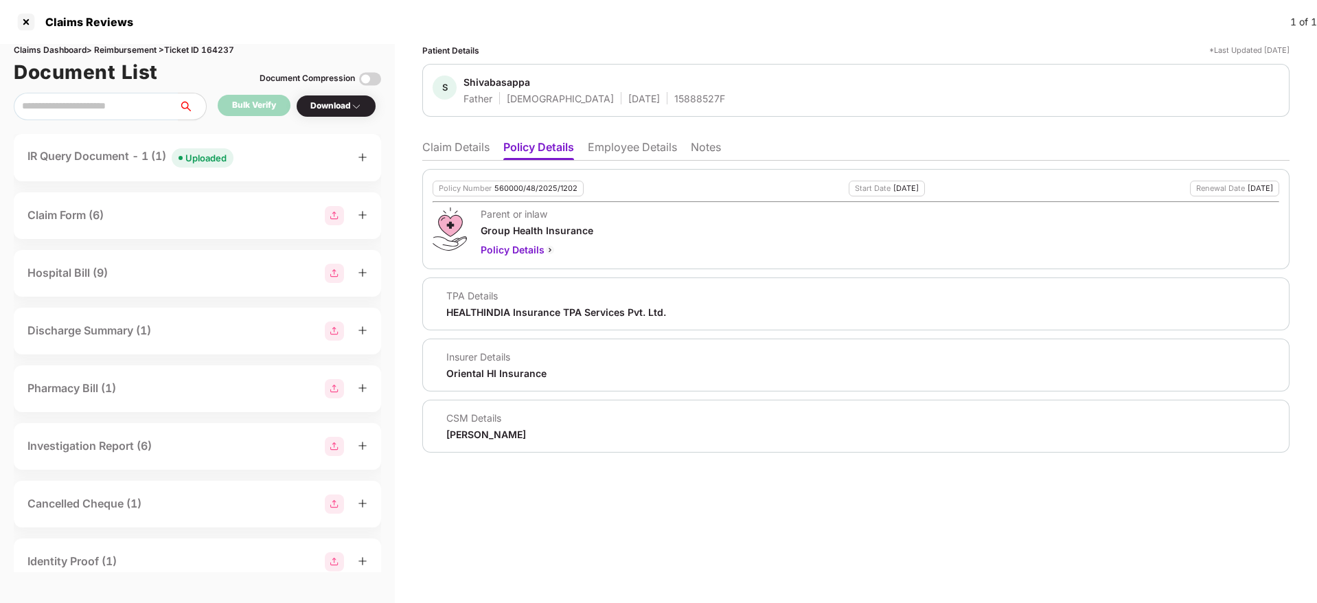
click at [459, 155] on li "Claim Details" at bounding box center [455, 150] width 67 height 20
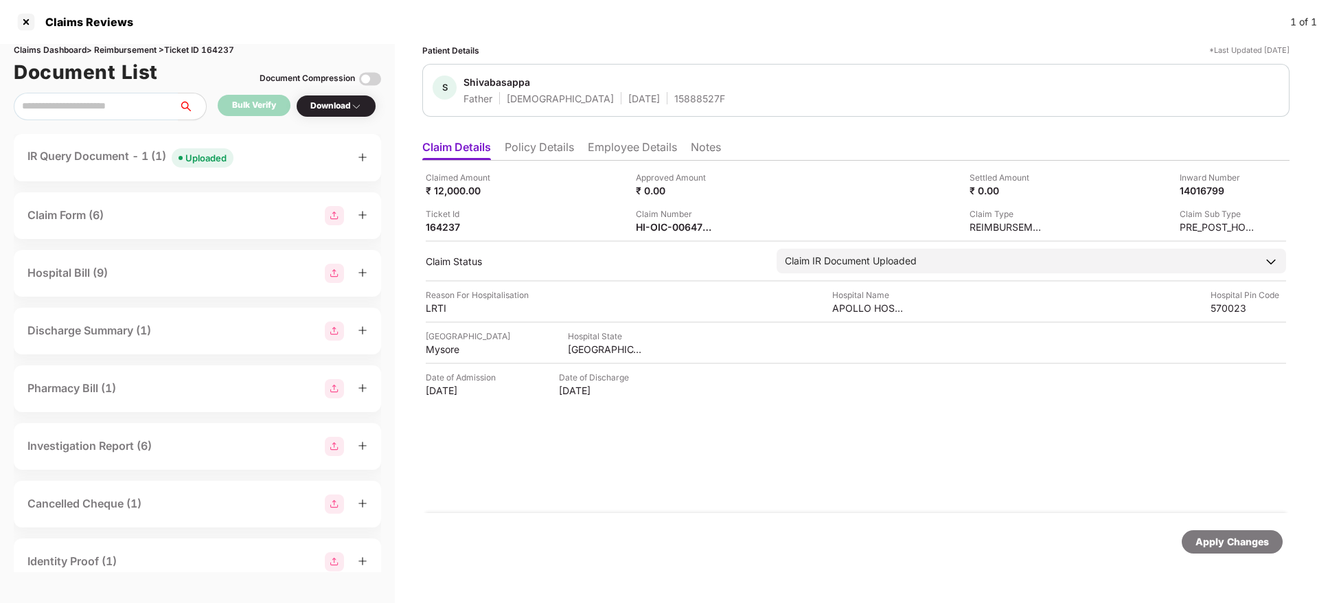
click at [297, 160] on div "IR Query Document - 1 (1) Uploaded" at bounding box center [197, 158] width 340 height 20
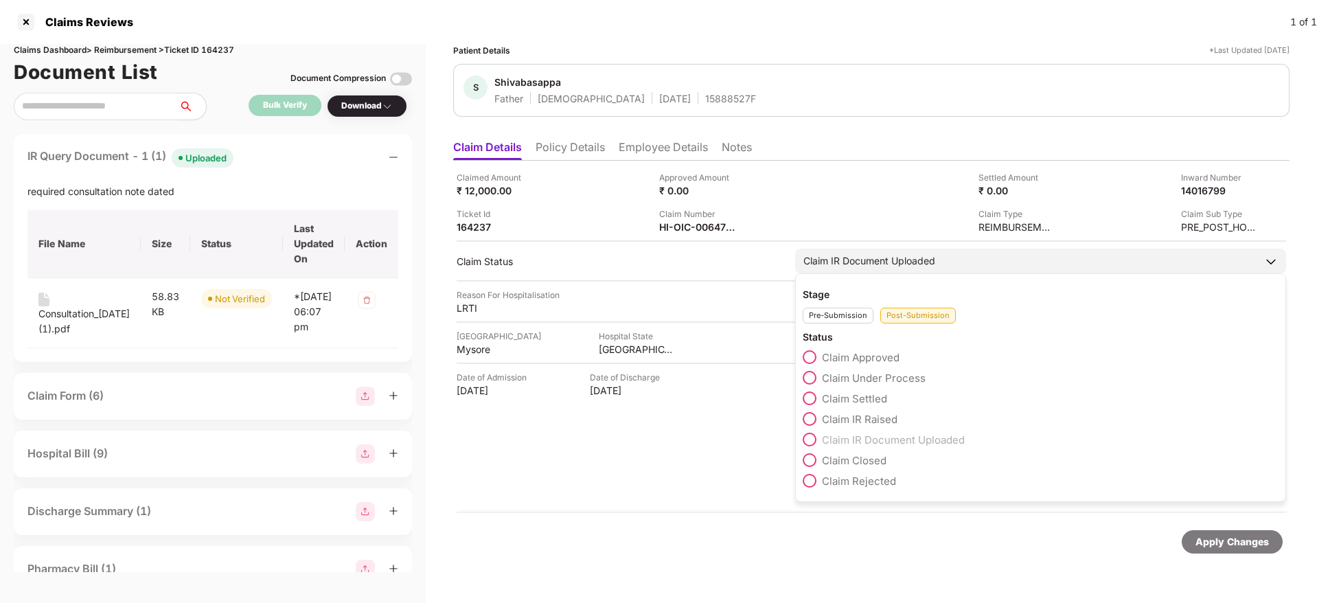
click at [816, 375] on span at bounding box center [810, 378] width 14 height 14
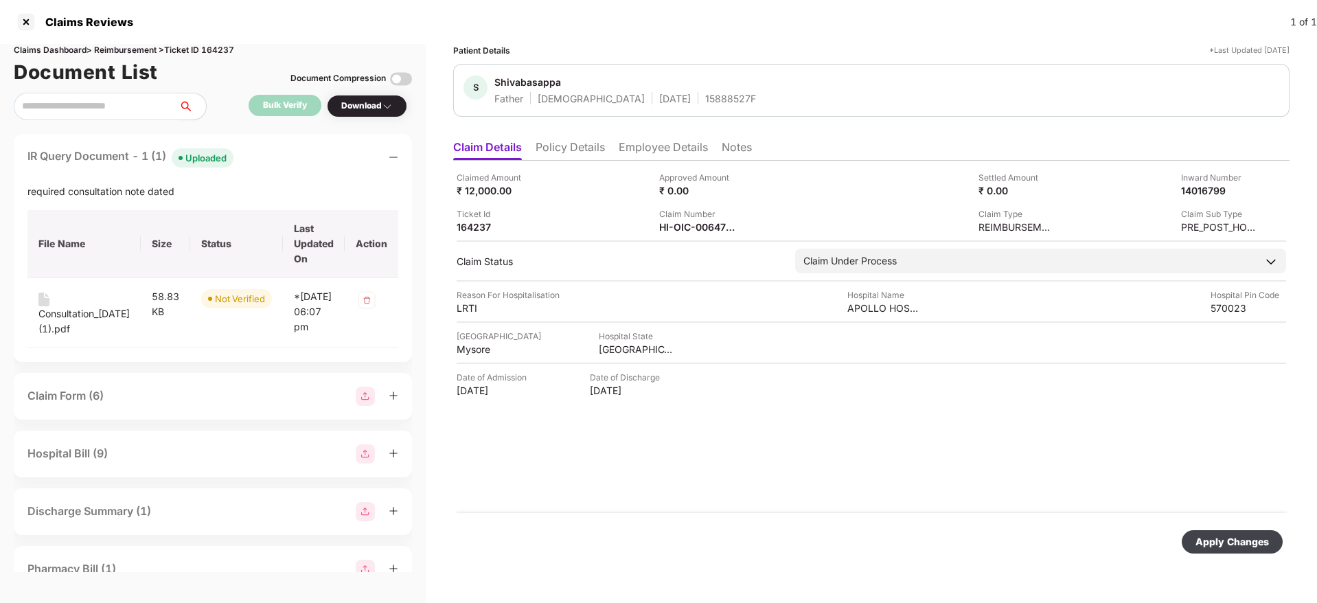
click at [1219, 549] on div "Apply Changes" at bounding box center [1231, 541] width 73 height 15
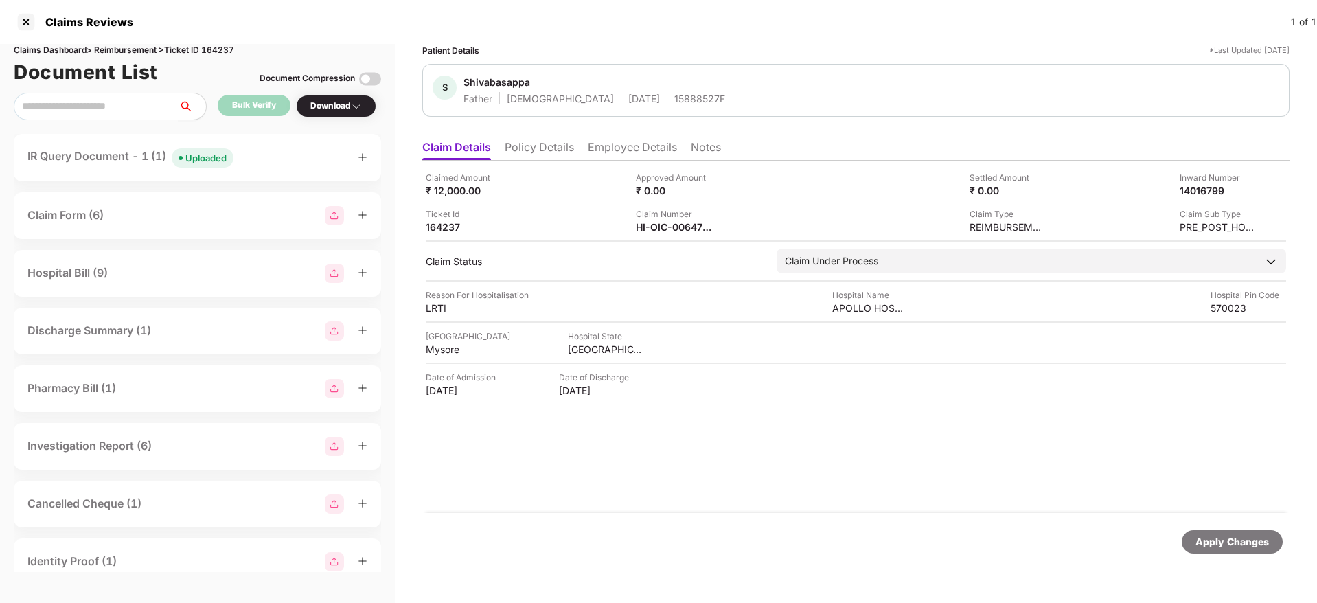
click at [308, 150] on div "IR Query Document - 1 (1) Uploaded" at bounding box center [197, 158] width 340 height 20
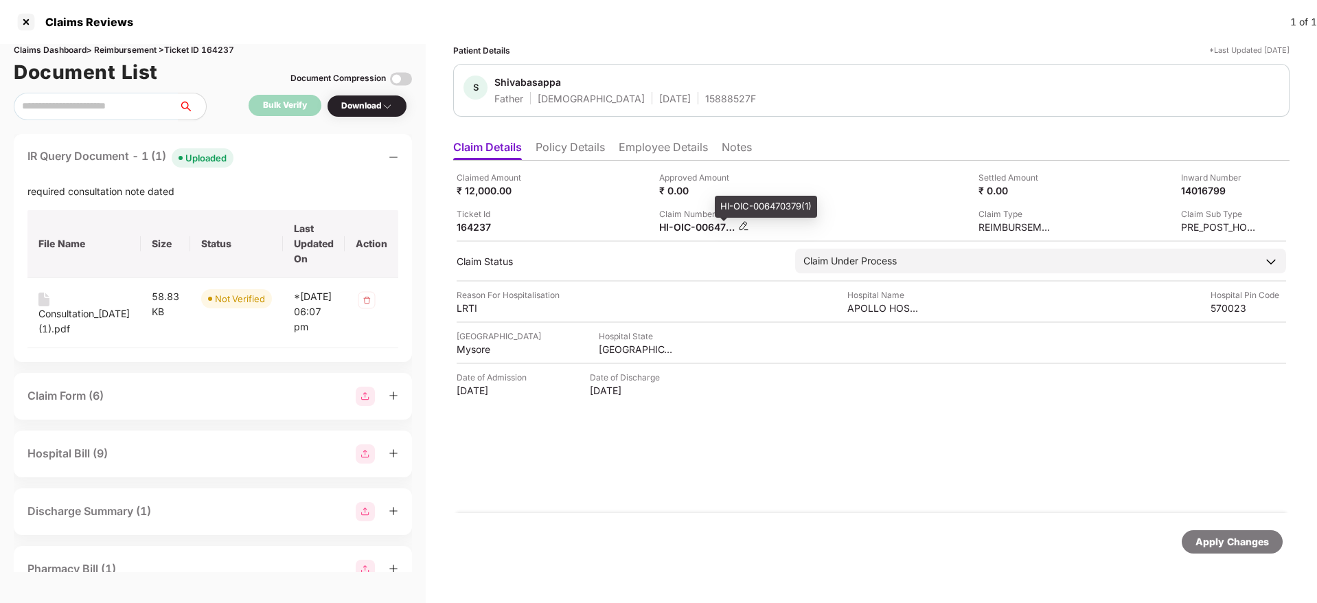
click at [703, 228] on div "HI-OIC-006470379(1)" at bounding box center [697, 226] width 76 height 13
copy div
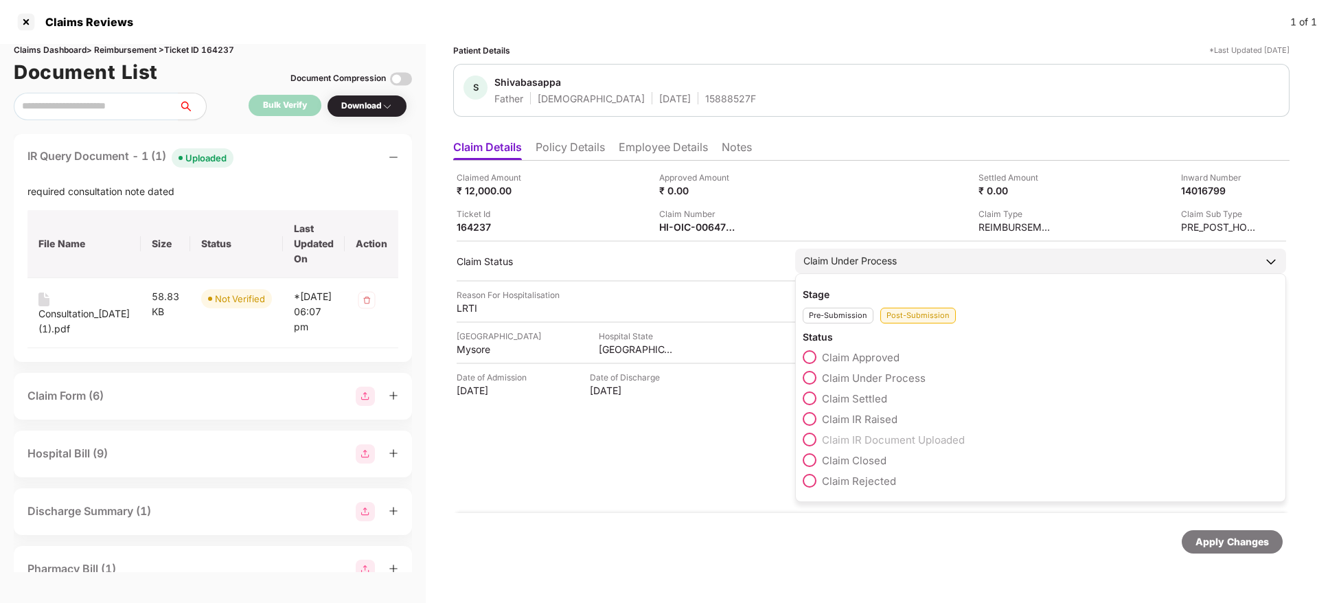
click at [816, 414] on span at bounding box center [810, 419] width 14 height 14
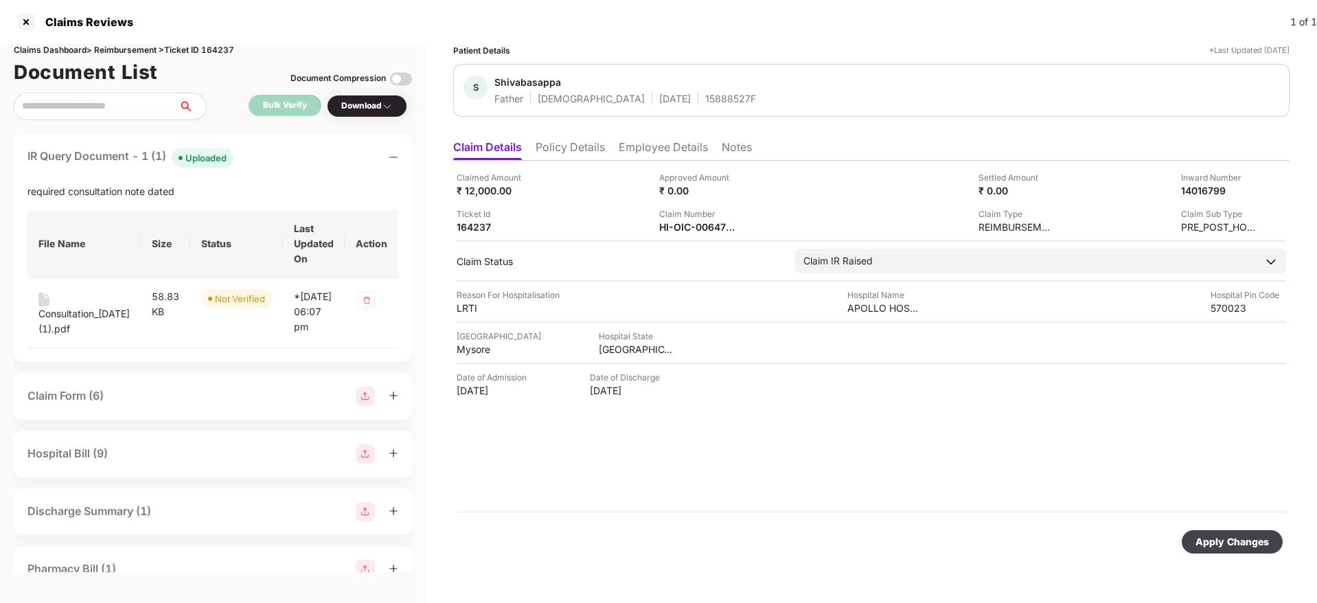
click at [1217, 544] on div "Apply Changes" at bounding box center [1231, 541] width 73 height 15
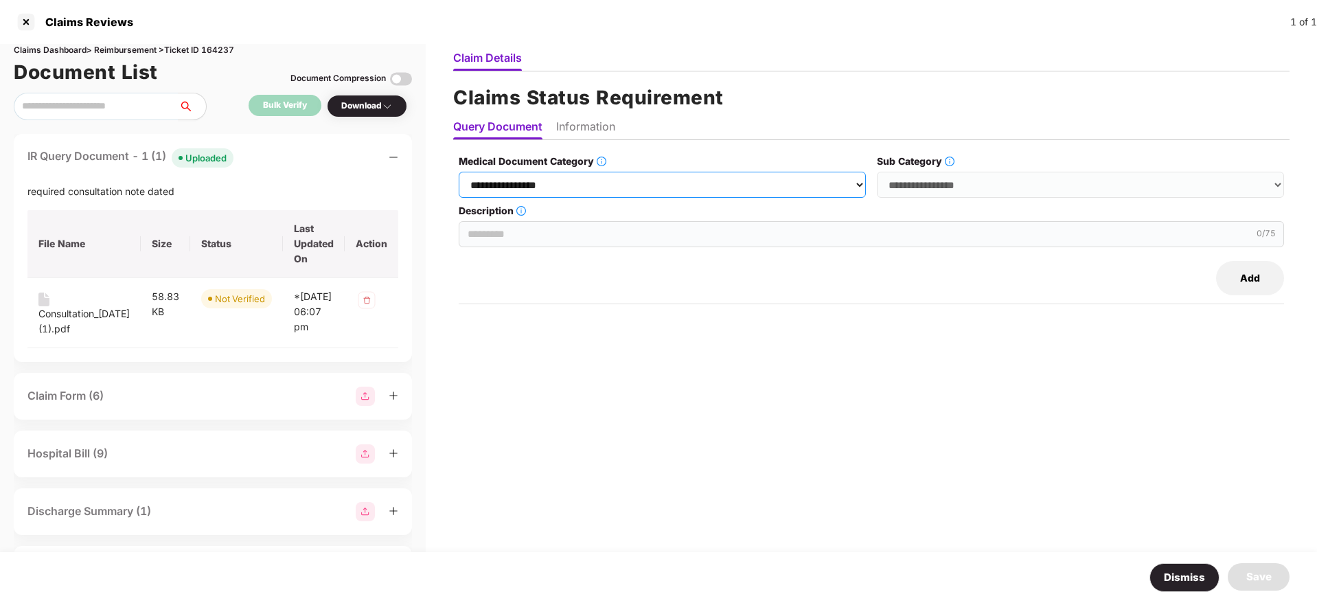
click at [636, 187] on select "**********" at bounding box center [662, 185] width 407 height 26
click at [481, 172] on select "**********" at bounding box center [662, 185] width 407 height 26
click at [978, 187] on select "**********" at bounding box center [1080, 185] width 407 height 26
drag, startPoint x: 978, startPoint y: 187, endPoint x: 939, endPoint y: 194, distance: 38.9
click at [978, 187] on select "**********" at bounding box center [1080, 185] width 407 height 26
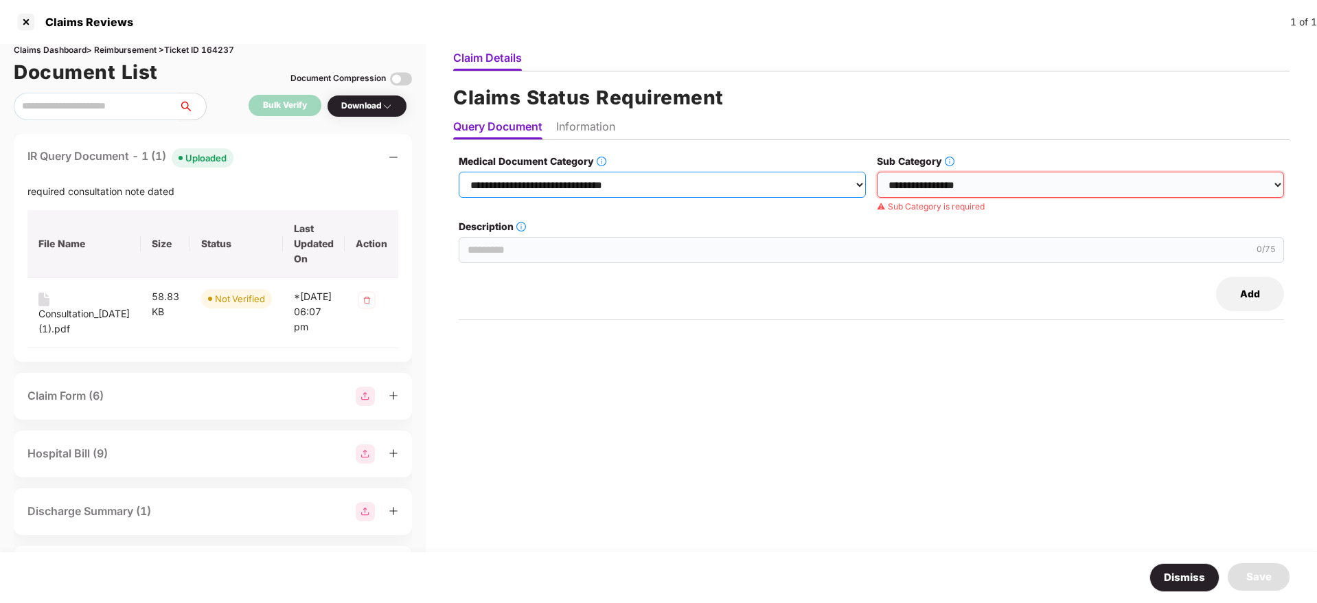
click at [601, 192] on select "**********" at bounding box center [662, 185] width 407 height 26
click at [481, 172] on select "**********" at bounding box center [662, 185] width 407 height 26
click at [945, 186] on select "**********" at bounding box center [1080, 185] width 407 height 26
drag, startPoint x: 945, startPoint y: 186, endPoint x: 908, endPoint y: 194, distance: 37.3
click at [945, 187] on select "**********" at bounding box center [1080, 185] width 407 height 26
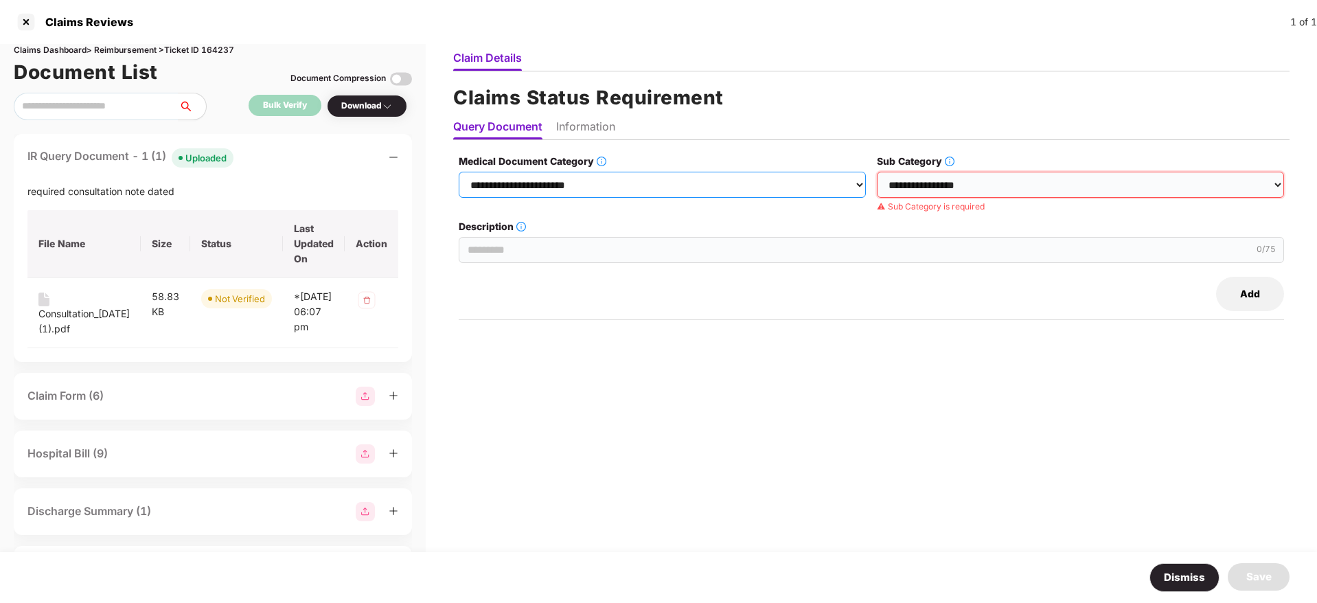
click at [617, 179] on select "**********" at bounding box center [662, 185] width 407 height 26
select select "**********"
click at [481, 172] on select "**********" at bounding box center [662, 185] width 407 height 26
click at [929, 170] on div "**********" at bounding box center [1080, 184] width 407 height 60
click at [928, 174] on select "**********" at bounding box center [1080, 185] width 407 height 26
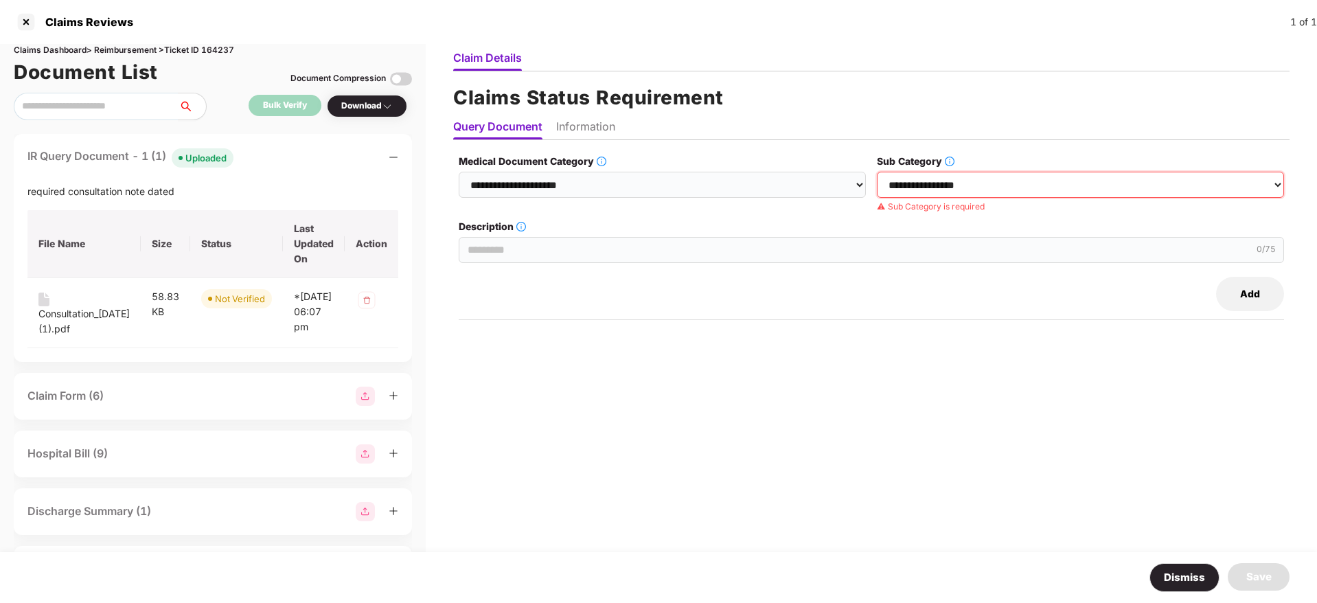
select select "******"
click at [888, 172] on select "**********" at bounding box center [1080, 185] width 407 height 26
click at [628, 236] on input "Description" at bounding box center [871, 234] width 825 height 26
paste input "**********"
type input "**********"
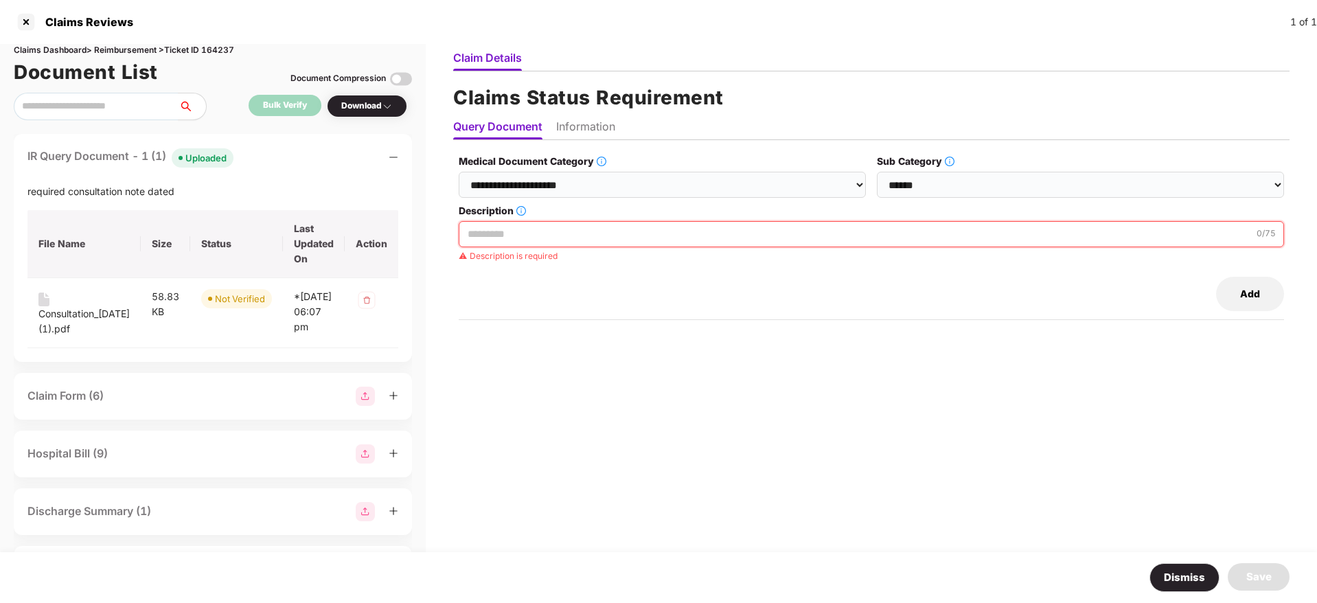
paste input "**********"
type input "**********"
click at [612, 128] on li "Information" at bounding box center [585, 129] width 59 height 20
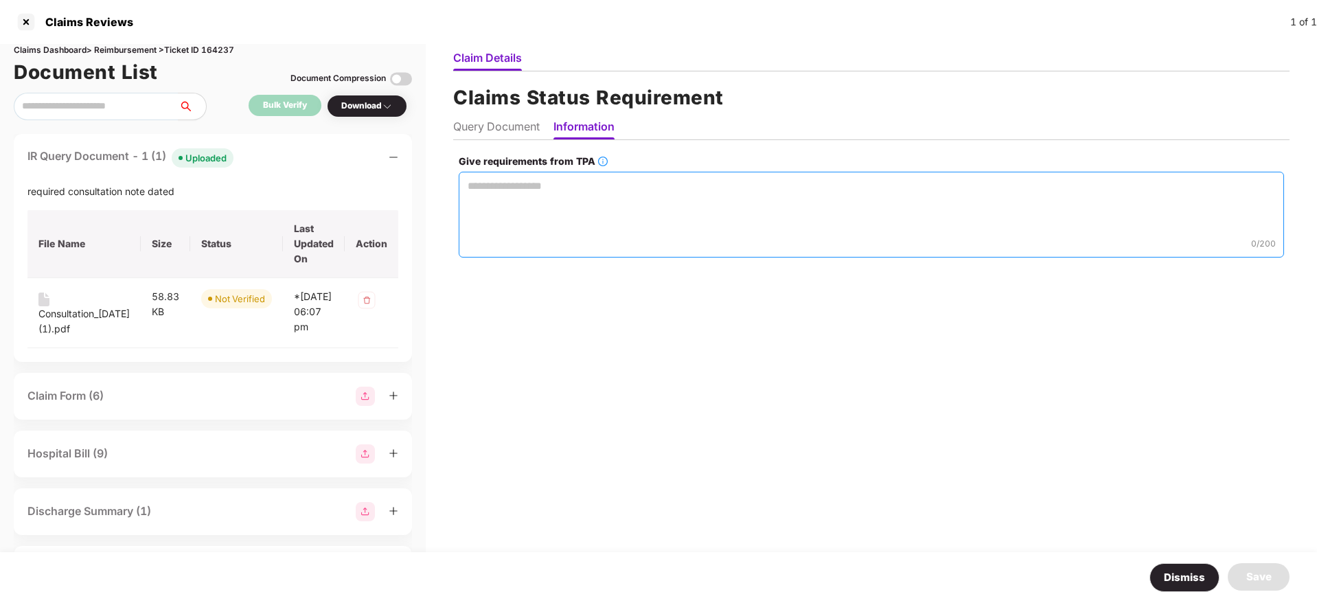
click at [553, 200] on textarea "Give requirements from TPA" at bounding box center [871, 215] width 825 height 86
paste textarea "**********"
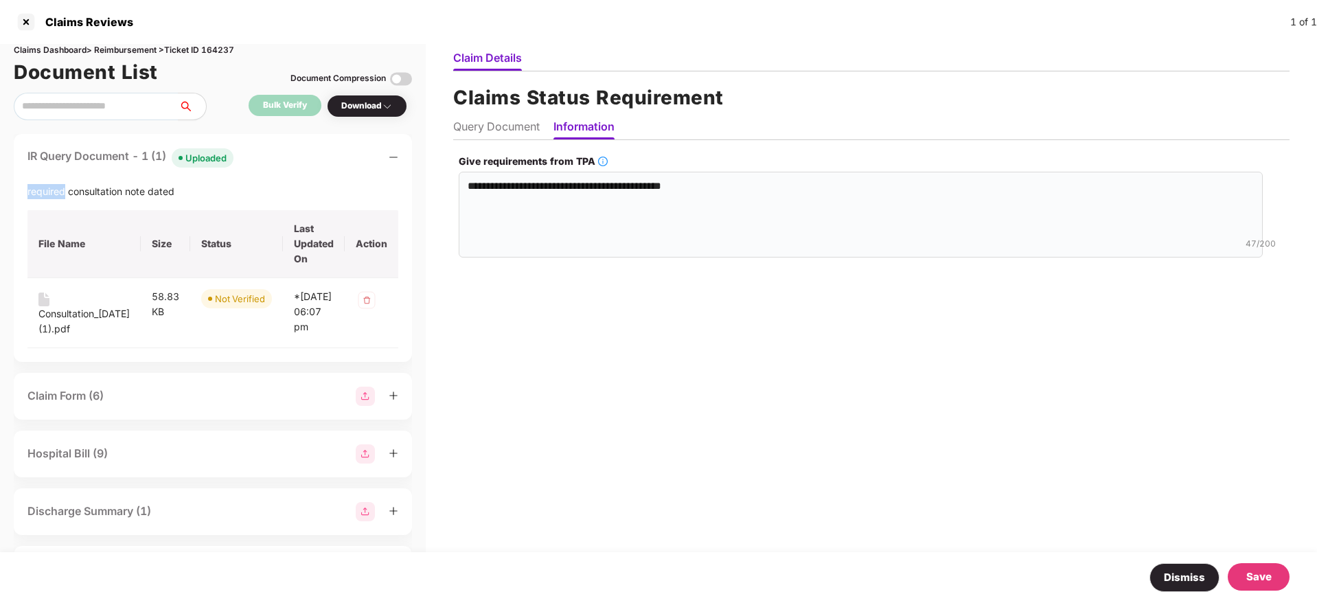
drag, startPoint x: 21, startPoint y: 192, endPoint x: 67, endPoint y: 194, distance: 45.4
click at [67, 194] on div "IR Query Document - 1 (1) Uploaded required consultation note dated File Name S…" at bounding box center [213, 248] width 398 height 228
click at [68, 196] on div "required consultation note dated" at bounding box center [212, 191] width 371 height 15
drag, startPoint x: 27, startPoint y: 191, endPoint x: 174, endPoint y: 191, distance: 146.2
click at [174, 191] on div "IR Query Document - 1 (1) Uploaded required consultation note dated File Name S…" at bounding box center [213, 248] width 398 height 228
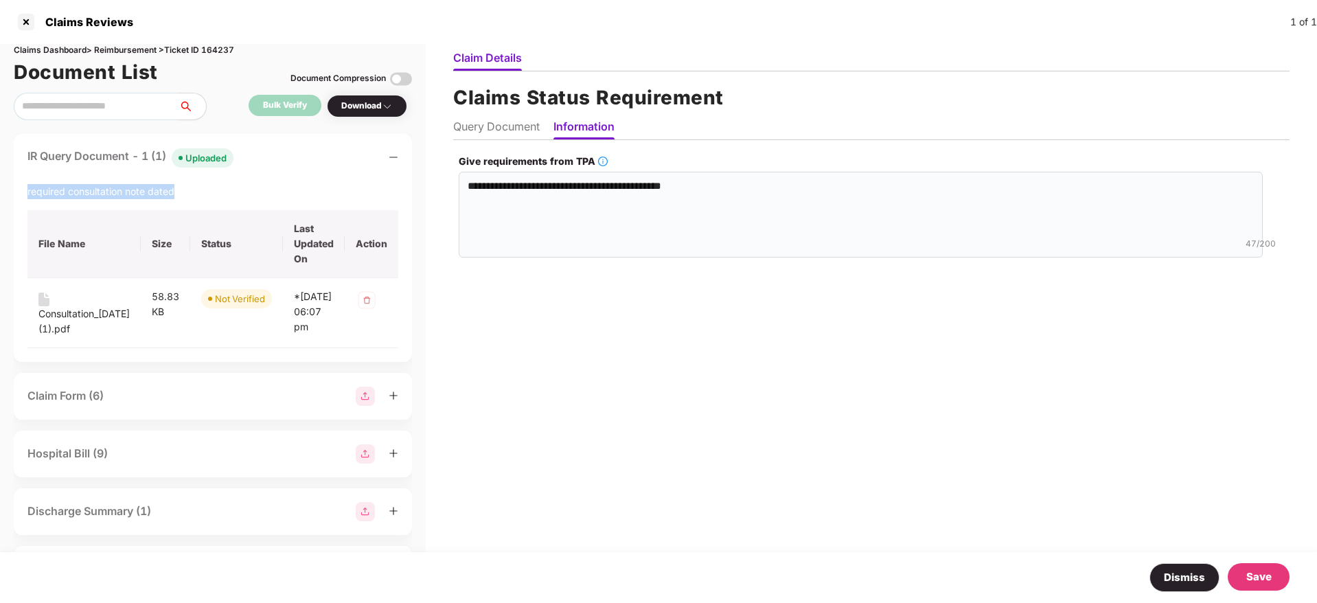
copy div "required consultation note dated"
click at [485, 186] on textarea "**********" at bounding box center [861, 215] width 804 height 86
paste textarea "**********"
drag, startPoint x: 649, startPoint y: 187, endPoint x: 712, endPoint y: 187, distance: 63.2
click at [712, 187] on textarea "**********" at bounding box center [861, 215] width 804 height 86
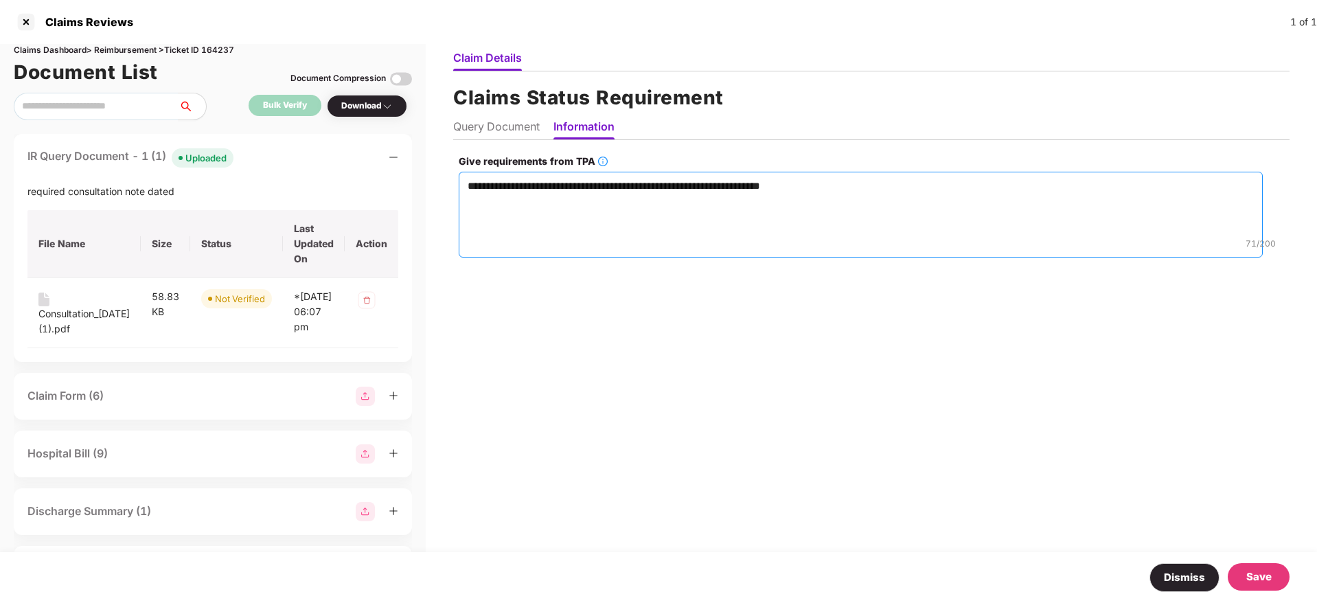
type textarea "**********"
click at [1265, 575] on div "Save" at bounding box center [1258, 577] width 25 height 16
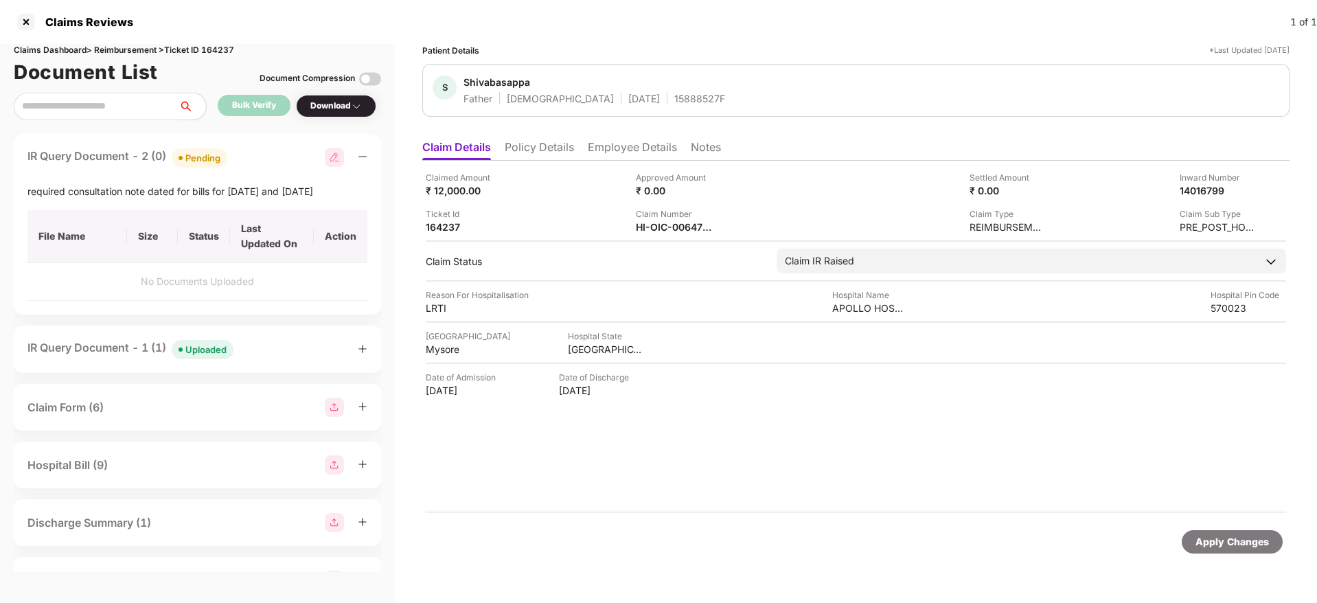
drag, startPoint x: 69, startPoint y: 189, endPoint x: 348, endPoint y: 191, distance: 278.8
click at [348, 191] on div "required consultation note dated for bills for 24th June and 1st August" at bounding box center [197, 191] width 340 height 15
copy div "consultation note dated for bills for 24th June and 1st August"
click at [542, 216] on div "Ticket Id 164237" at bounding box center [526, 220] width 200 height 26
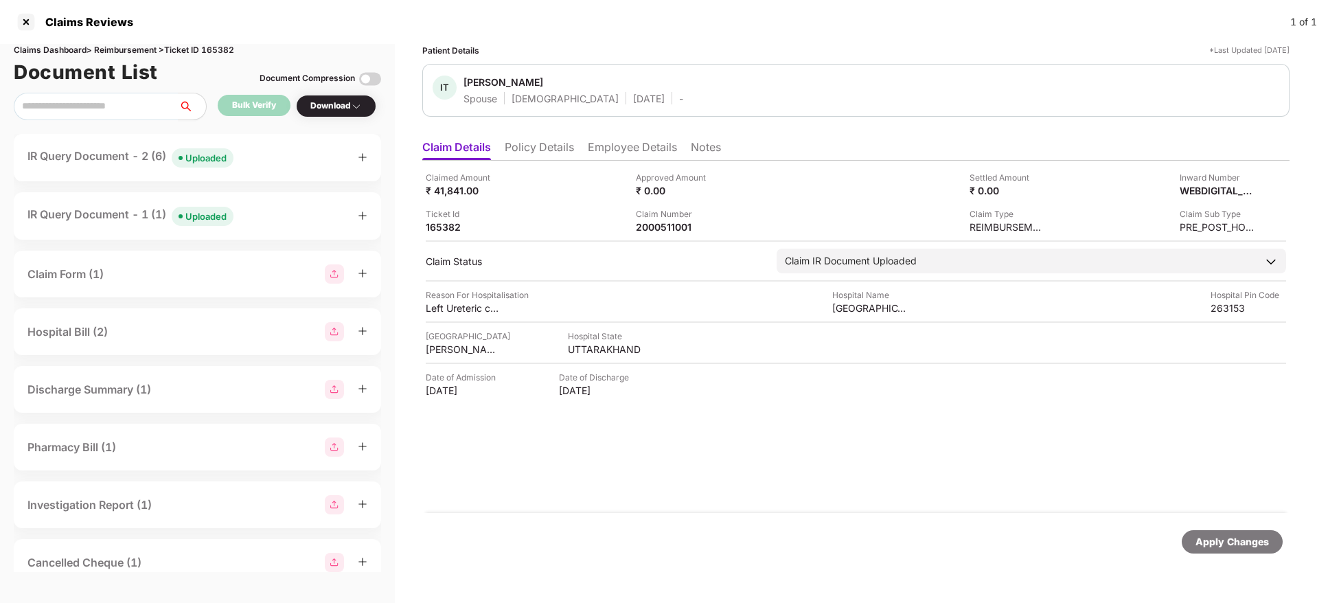
click at [566, 149] on li "Policy Details" at bounding box center [539, 150] width 69 height 20
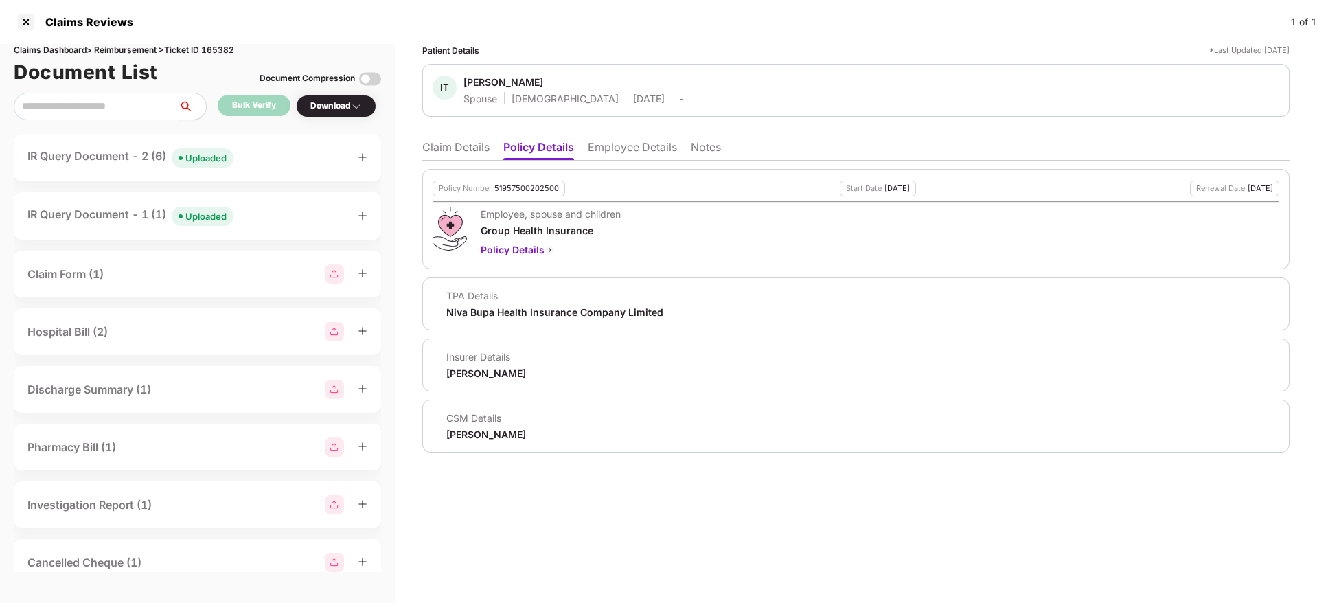
drag, startPoint x: 426, startPoint y: 144, endPoint x: 450, endPoint y: 149, distance: 25.3
click at [429, 145] on li "Claim Details" at bounding box center [455, 150] width 67 height 20
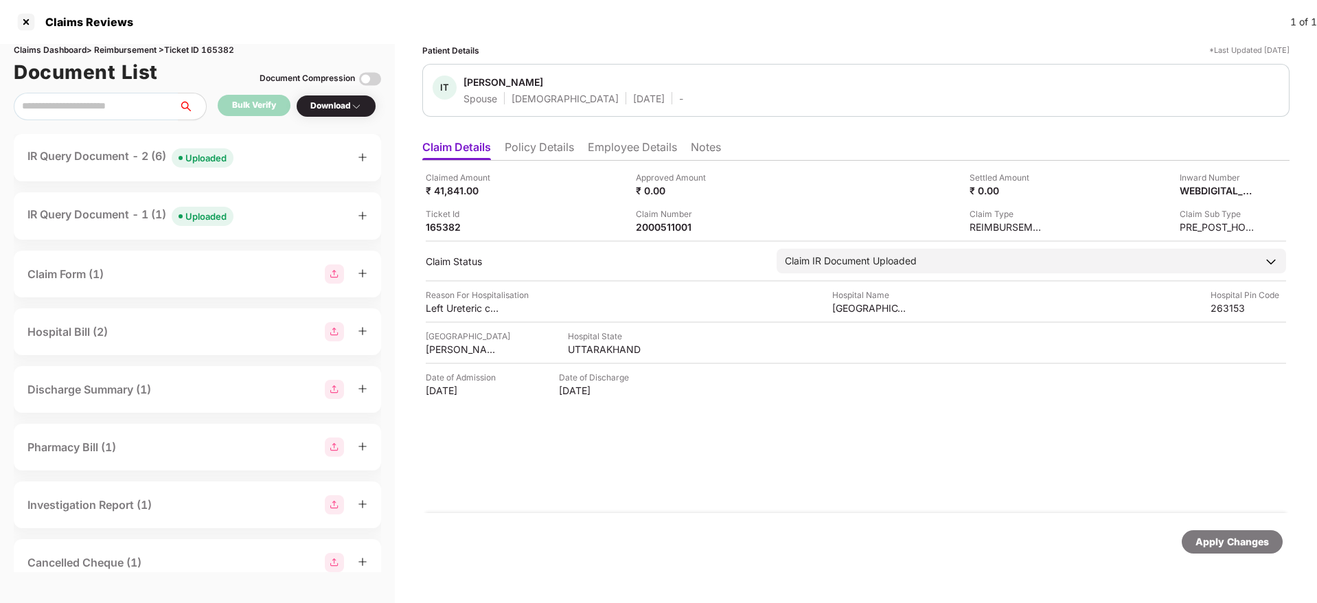
click at [246, 157] on div "IR Query Document - 2 (6) Uploaded" at bounding box center [197, 158] width 340 height 20
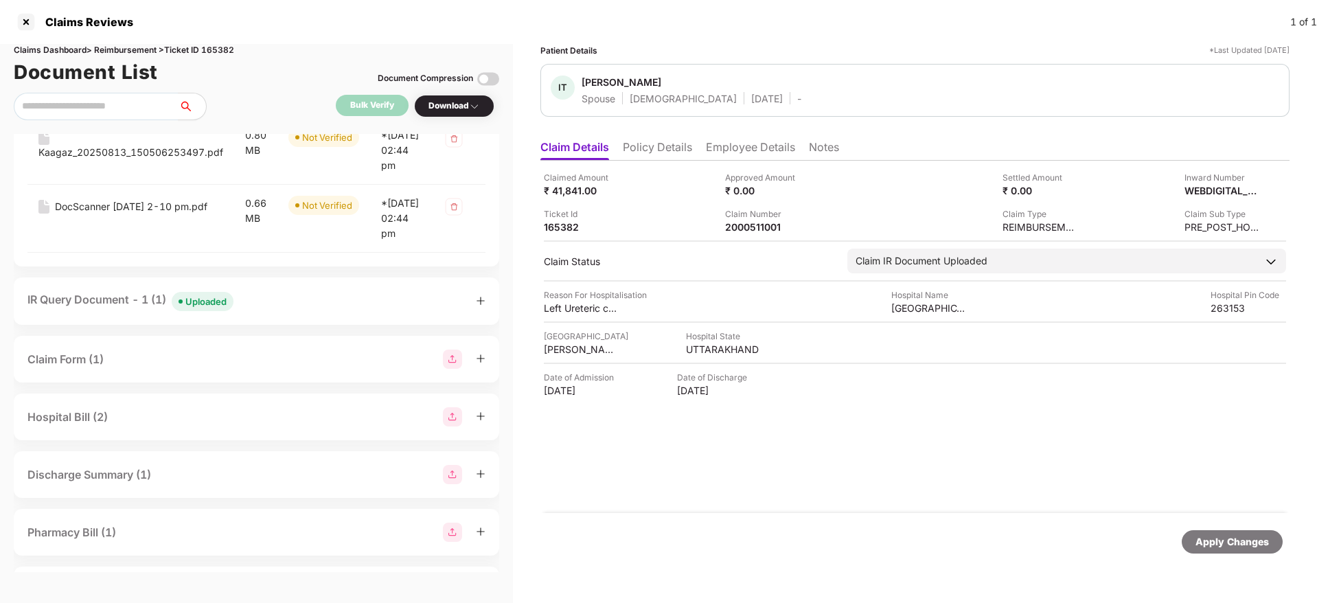
click at [297, 311] on div "IR Query Document - 1 (1) Uploaded" at bounding box center [256, 301] width 458 height 20
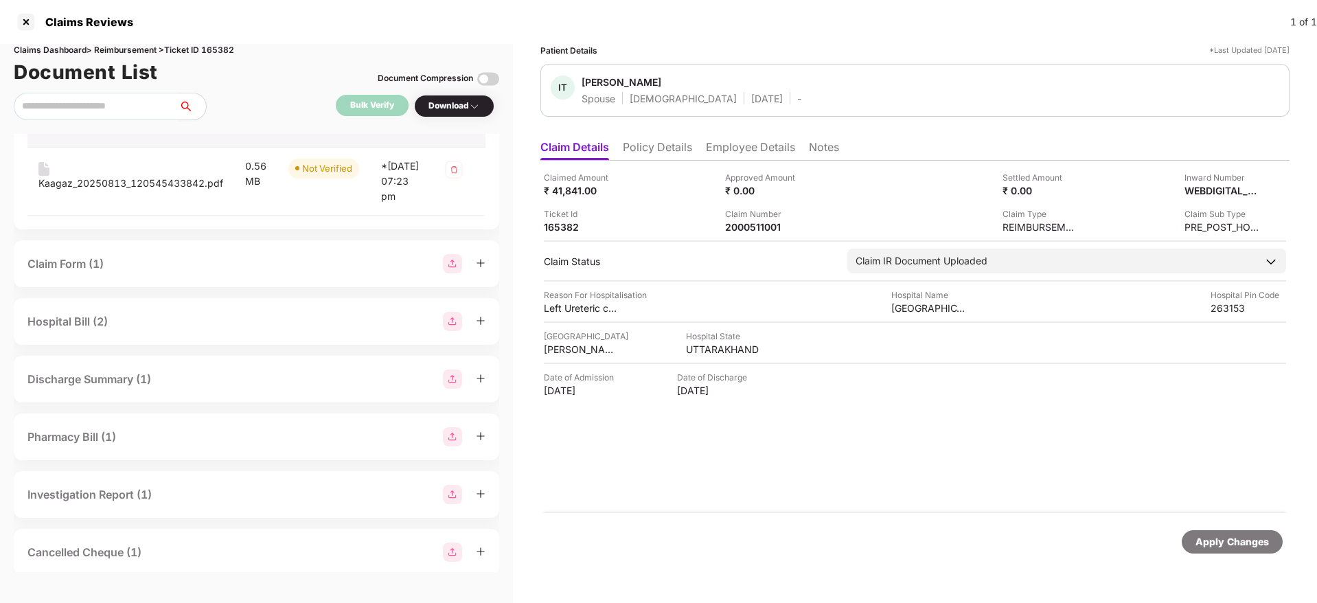
scroll to position [739, 0]
click at [144, 189] on div "Kaagaz_20250813_120545433842.pdf" at bounding box center [130, 181] width 185 height 15
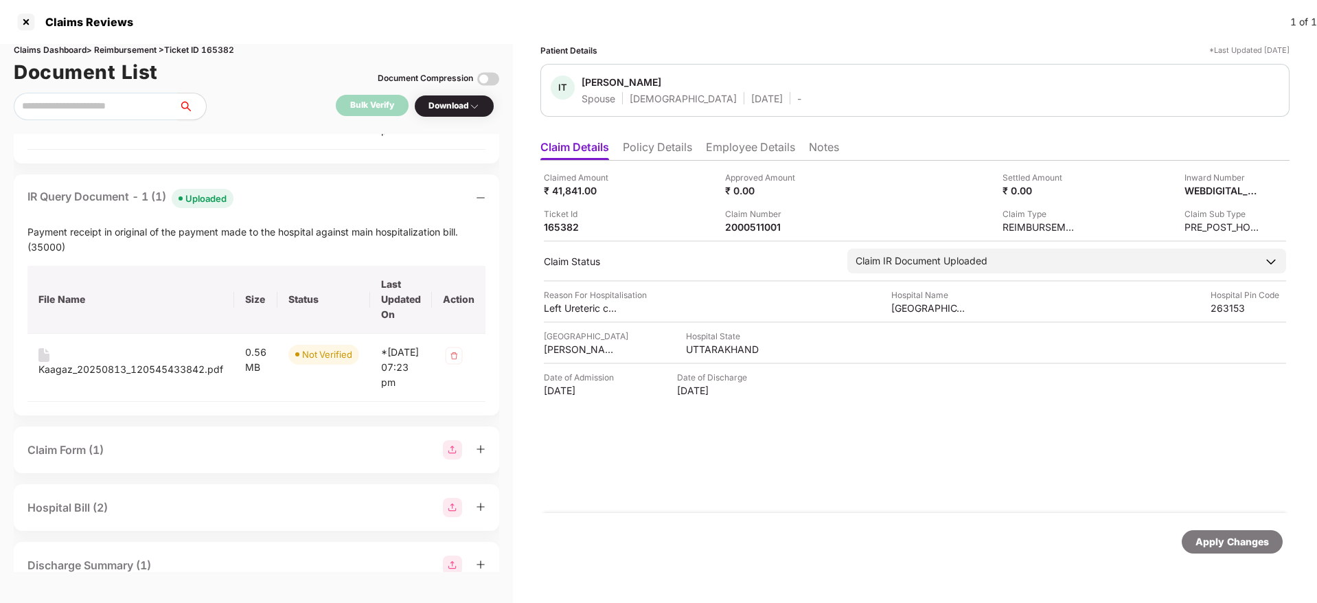
click at [300, 208] on div "IR Query Document - 1 (1) Uploaded" at bounding box center [256, 198] width 458 height 20
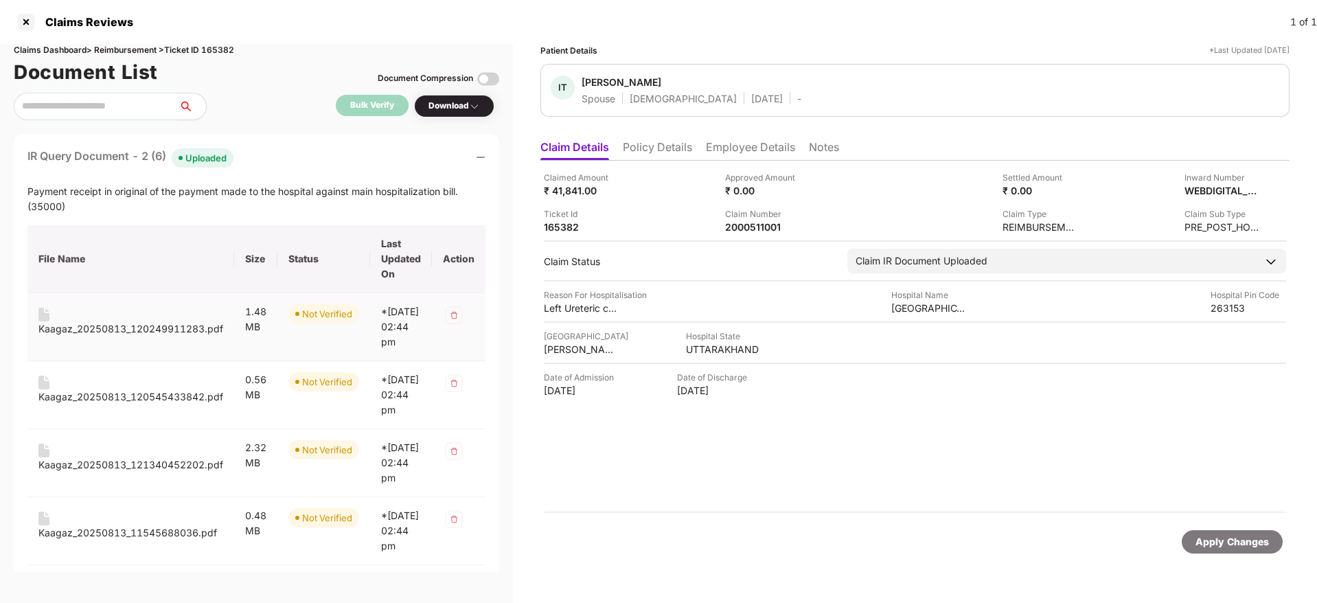
scroll to position [1, 0]
click at [131, 321] on div "Kaagaz_20250813_120249911283.pdf" at bounding box center [130, 327] width 185 height 15
click at [162, 403] on div "Kaagaz_20250813_120545433842.pdf" at bounding box center [130, 395] width 185 height 15
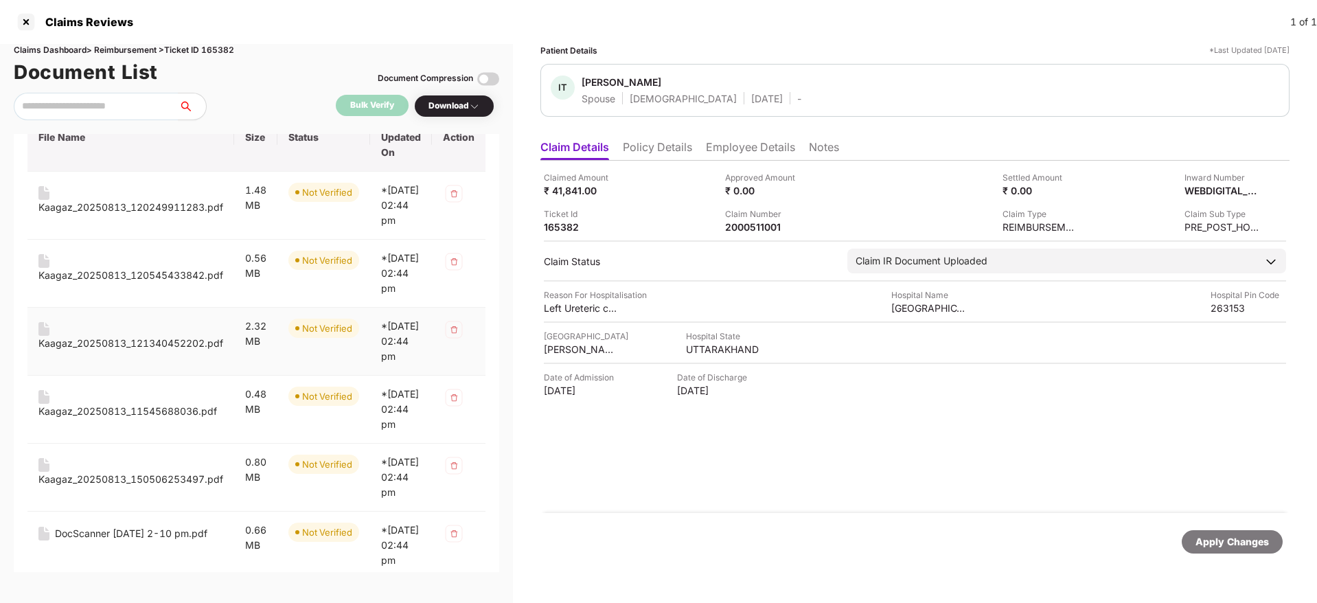
scroll to position [144, 0]
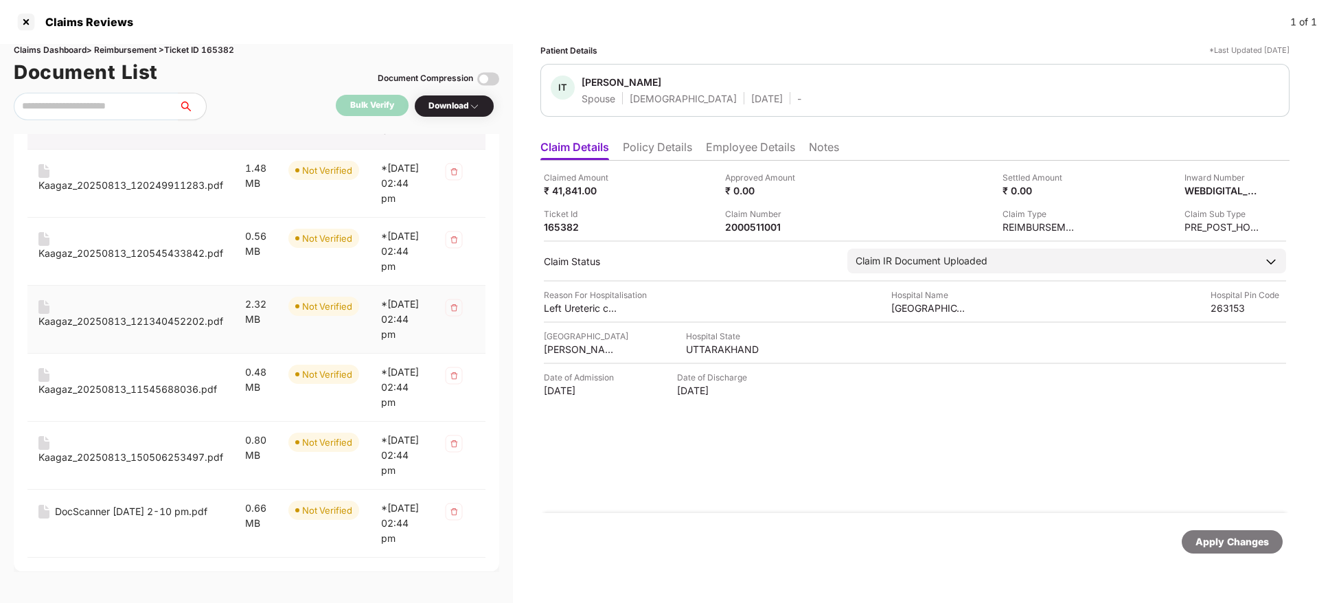
click at [173, 329] on div "Kaagaz_20250813_121340452202.pdf" at bounding box center [130, 321] width 185 height 15
click at [170, 397] on div "Kaagaz_20250813_11545688036.pdf" at bounding box center [127, 389] width 179 height 15
click at [165, 465] on div "Kaagaz_20250813_150506253497.pdf" at bounding box center [130, 457] width 185 height 15
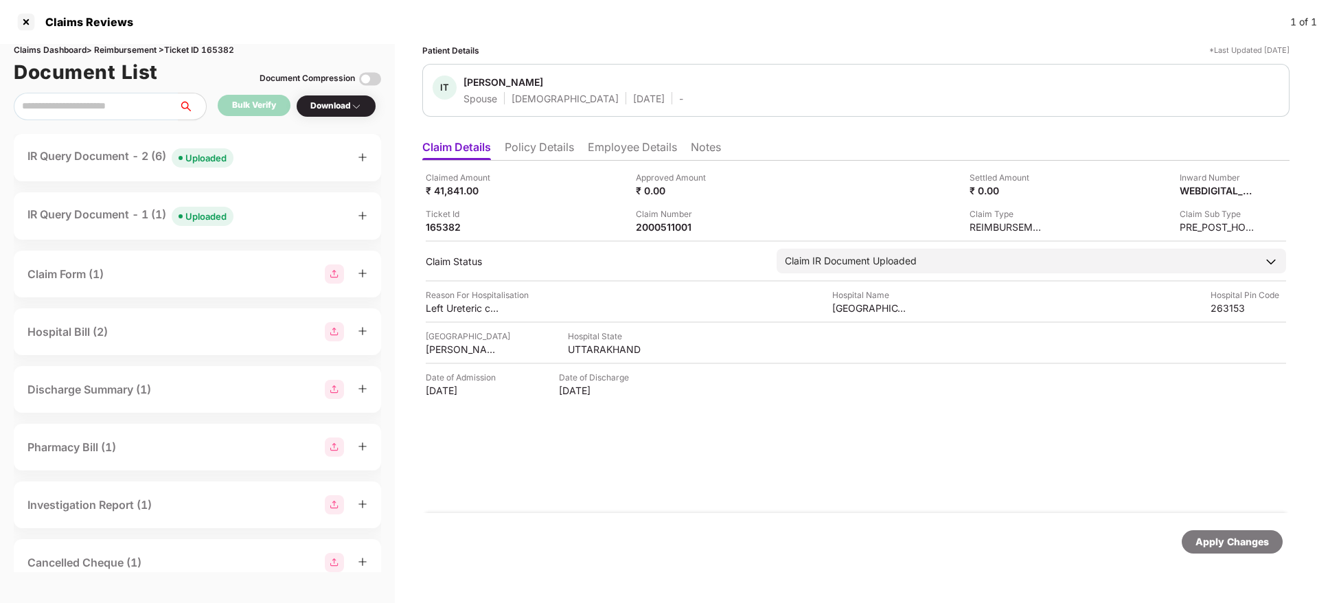
click at [564, 153] on li "Policy Details" at bounding box center [539, 150] width 69 height 20
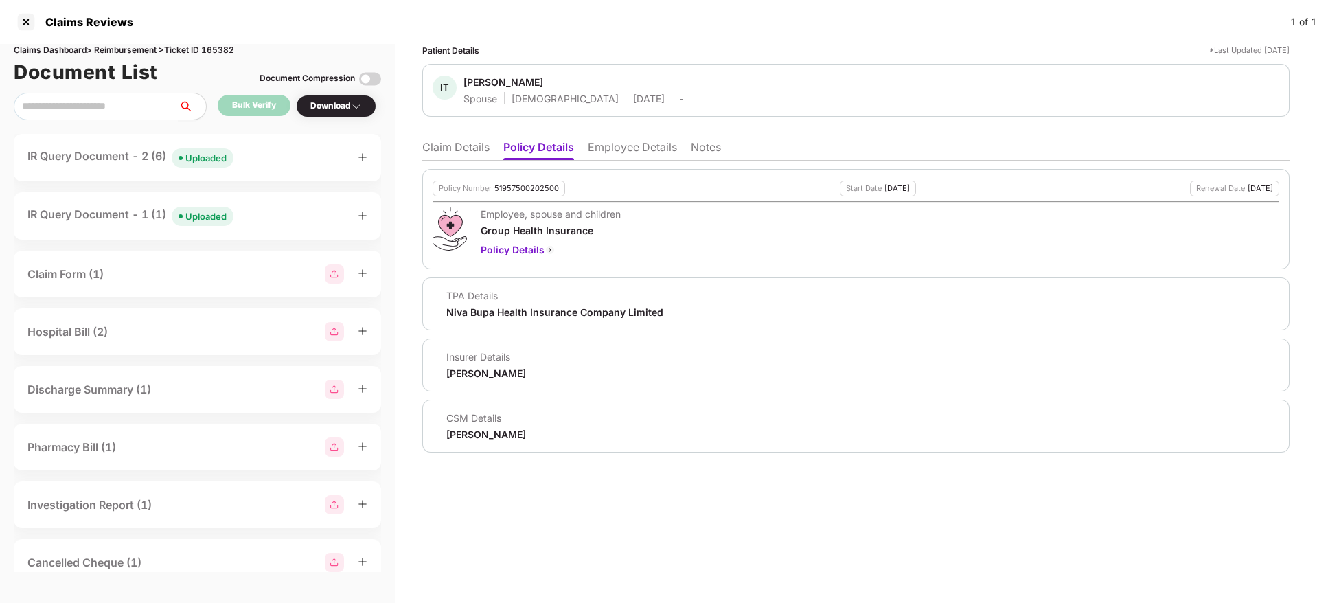
drag, startPoint x: 459, startPoint y: 146, endPoint x: 447, endPoint y: 159, distance: 17.5
click at [459, 146] on li "Claim Details" at bounding box center [455, 150] width 67 height 20
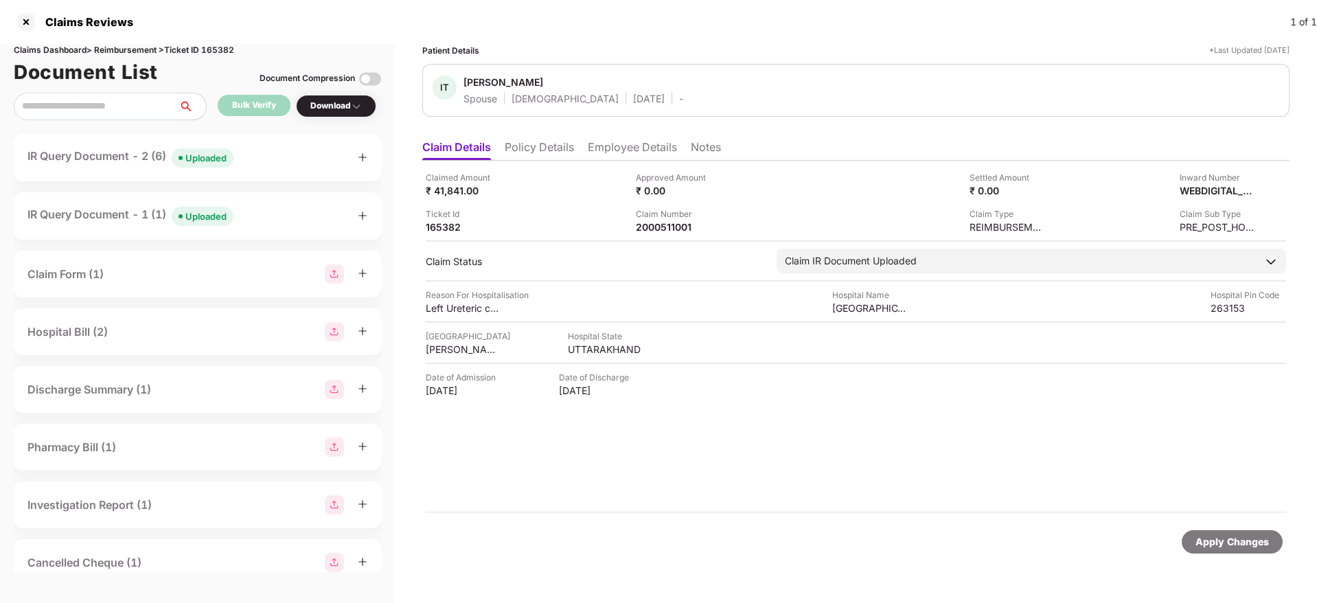
click at [279, 154] on div "IR Query Document - 2 (6) Uploaded" at bounding box center [197, 158] width 340 height 20
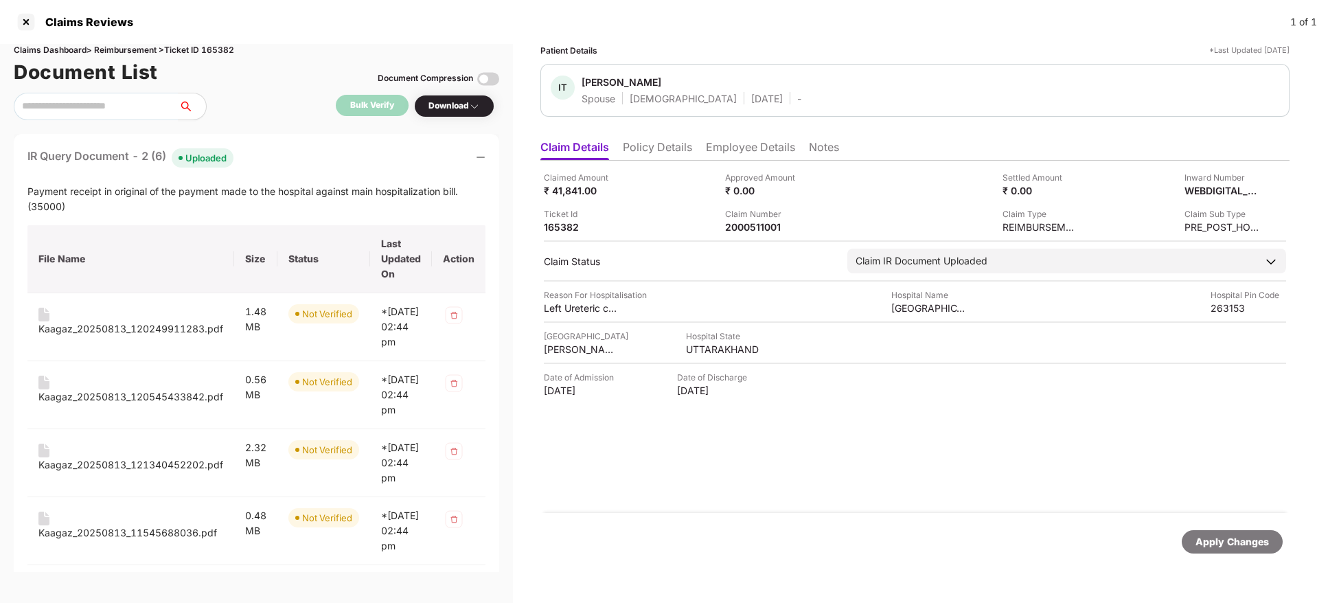
click at [286, 146] on div "IR Query Document - 2 (6) Uploaded Payment receipt in original of the payment m…" at bounding box center [256, 424] width 485 height 581
click at [303, 166] on div "IR Query Document - 2 (6) Uploaded" at bounding box center [256, 158] width 458 height 20
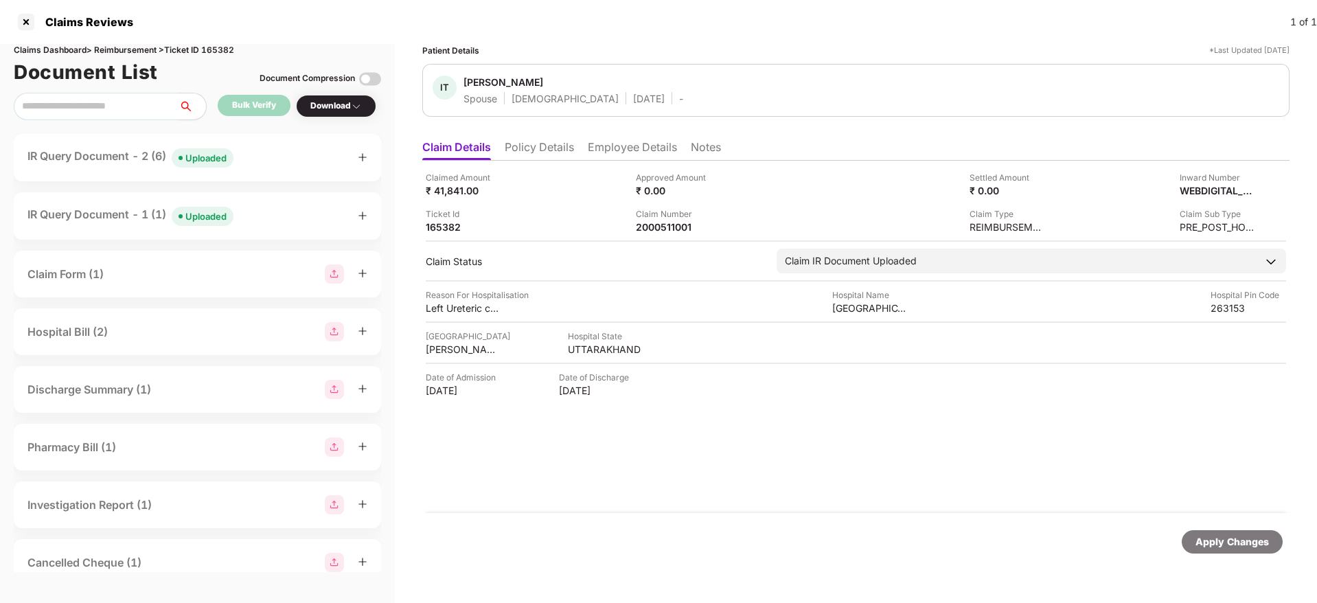
click at [266, 150] on div "IR Query Document - 2 (6) Uploaded" at bounding box center [197, 158] width 340 height 20
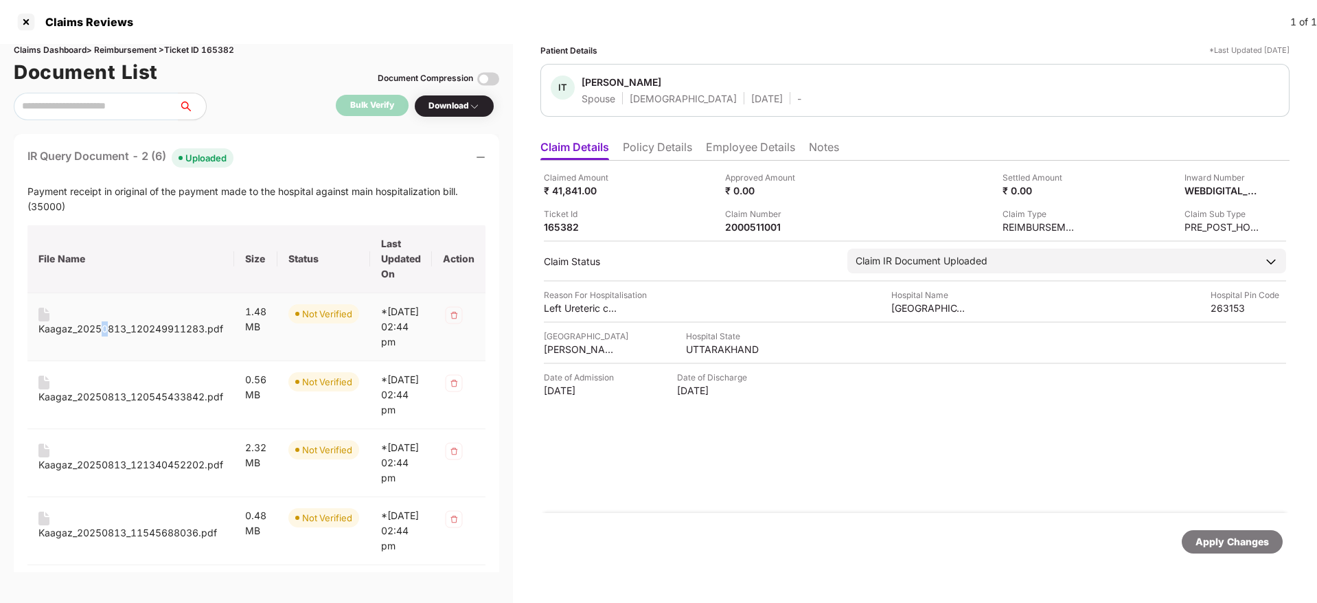
drag, startPoint x: 103, startPoint y: 329, endPoint x: 123, endPoint y: 338, distance: 21.8
click at [107, 329] on div "Kaagaz_20250813_120249911283.pdf" at bounding box center [130, 328] width 185 height 15
click at [159, 404] on div "Kaagaz_20250813_120545433842.pdf" at bounding box center [130, 396] width 185 height 15
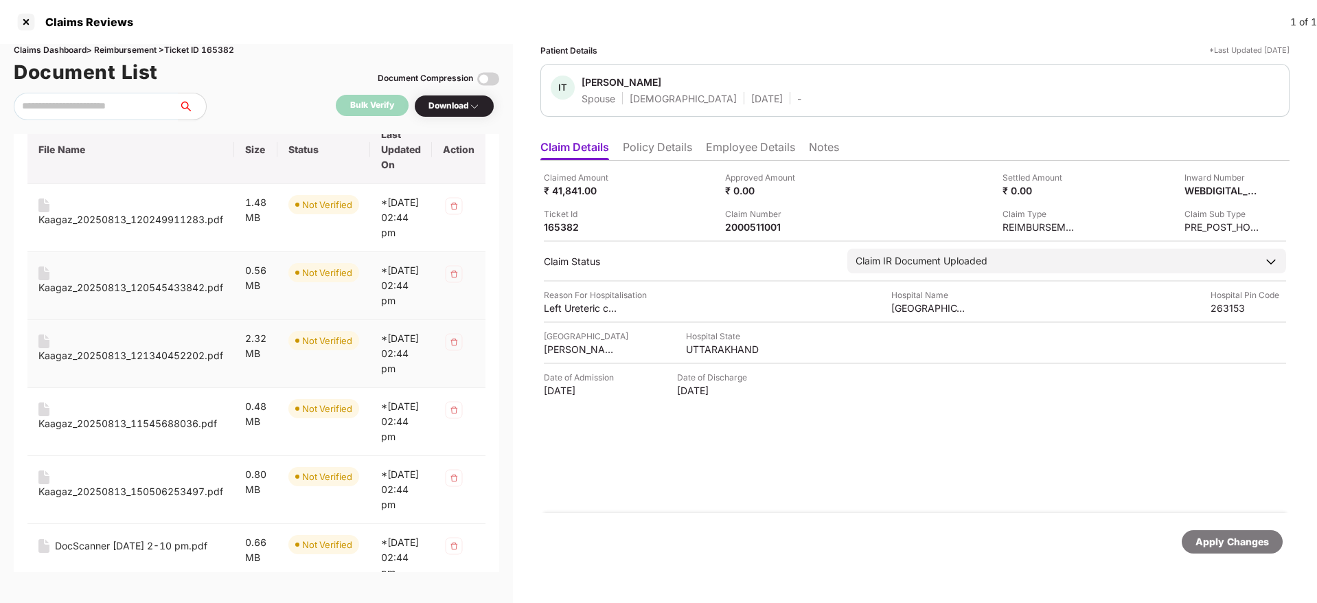
scroll to position [113, 0]
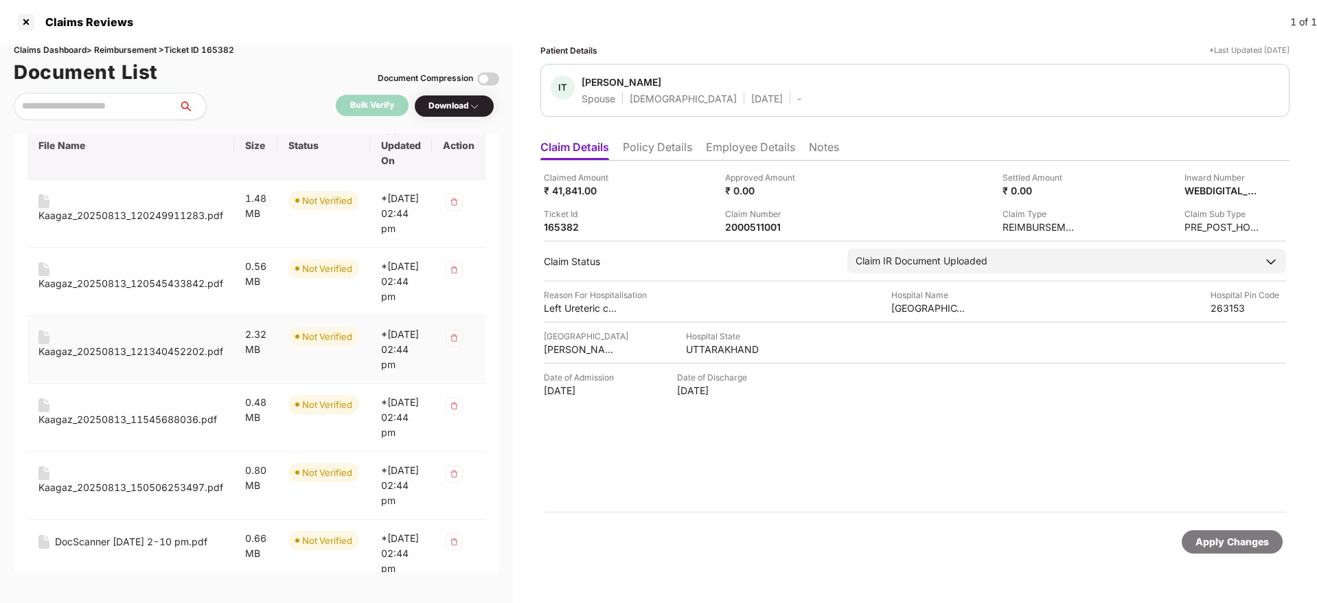
click at [171, 359] on div "Kaagaz_20250813_121340452202.pdf" at bounding box center [130, 351] width 185 height 15
click at [182, 427] on div "Kaagaz_20250813_11545688036.pdf" at bounding box center [127, 419] width 179 height 15
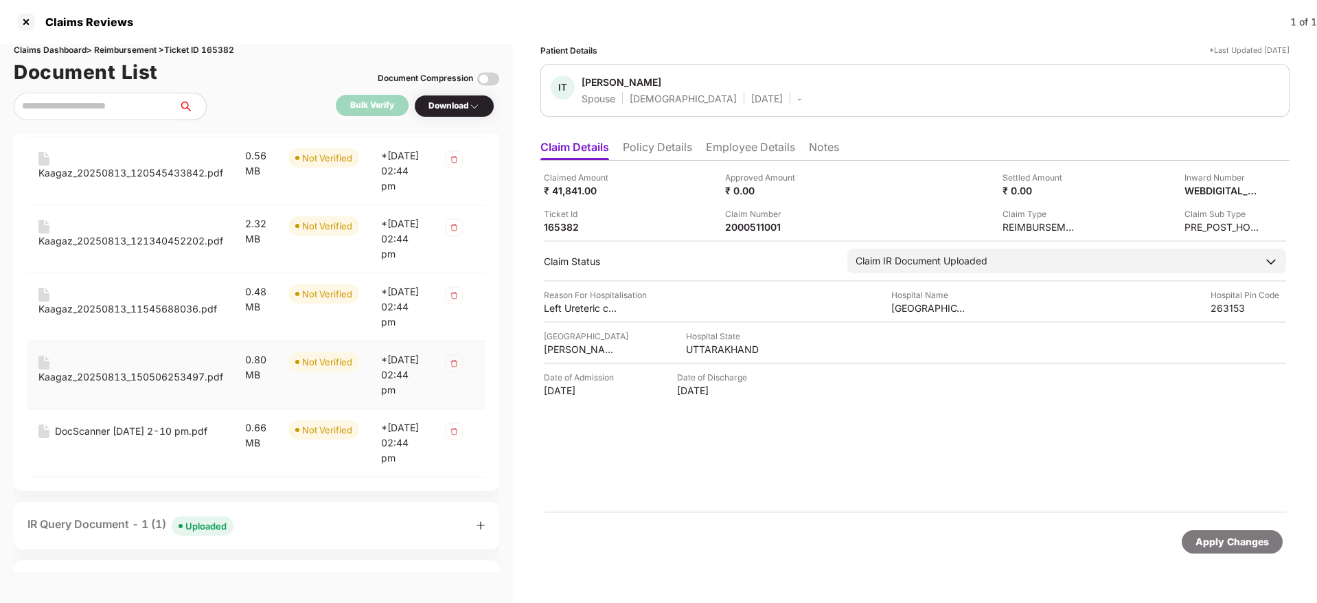
scroll to position [246, 0]
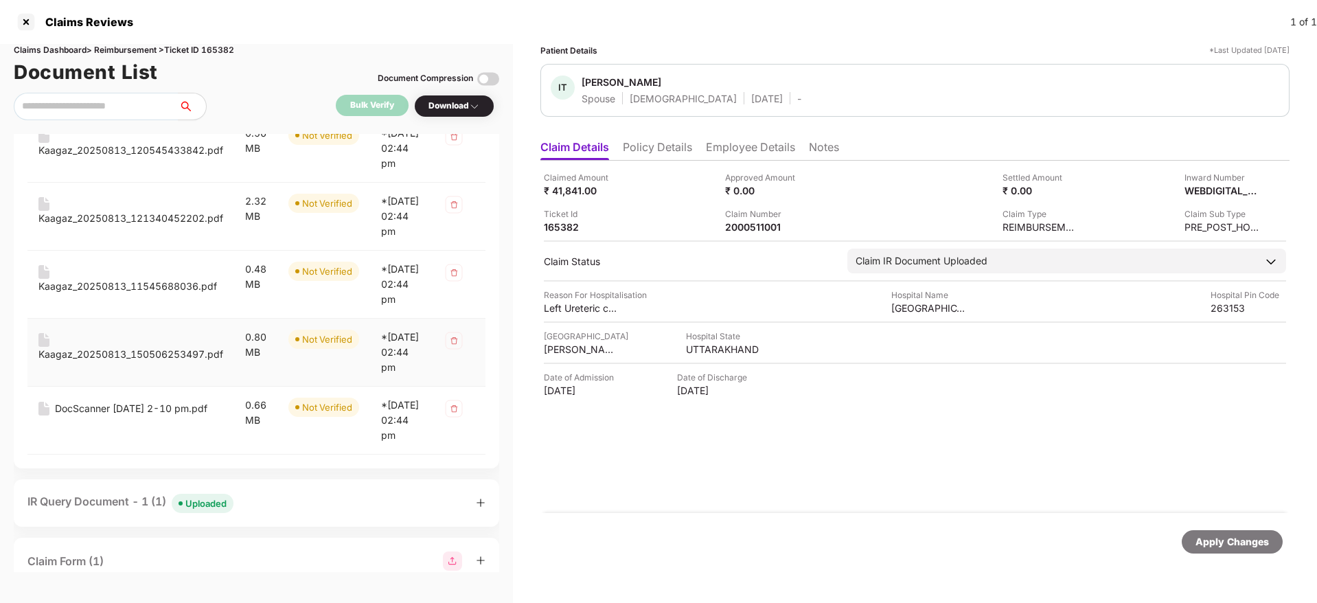
click at [164, 362] on div "Kaagaz_20250813_150506253497.pdf" at bounding box center [130, 354] width 185 height 15
click at [157, 416] on div "DocScanner [DATE] 2-10 pm.pdf" at bounding box center [131, 408] width 152 height 15
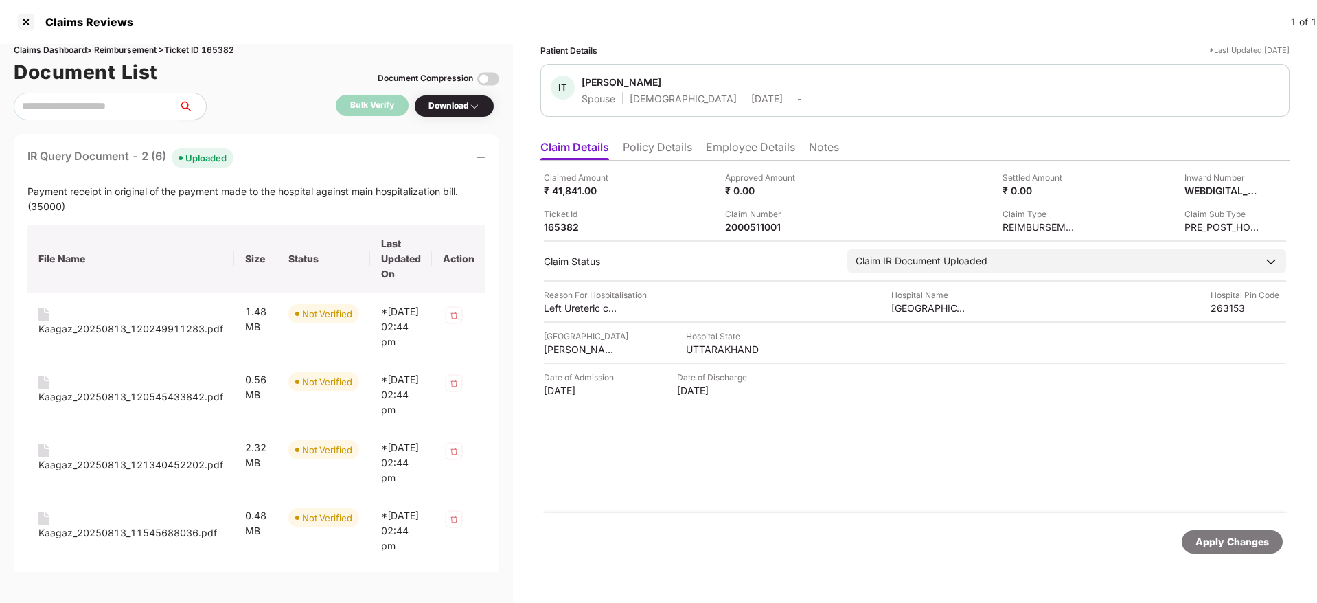
scroll to position [14, 0]
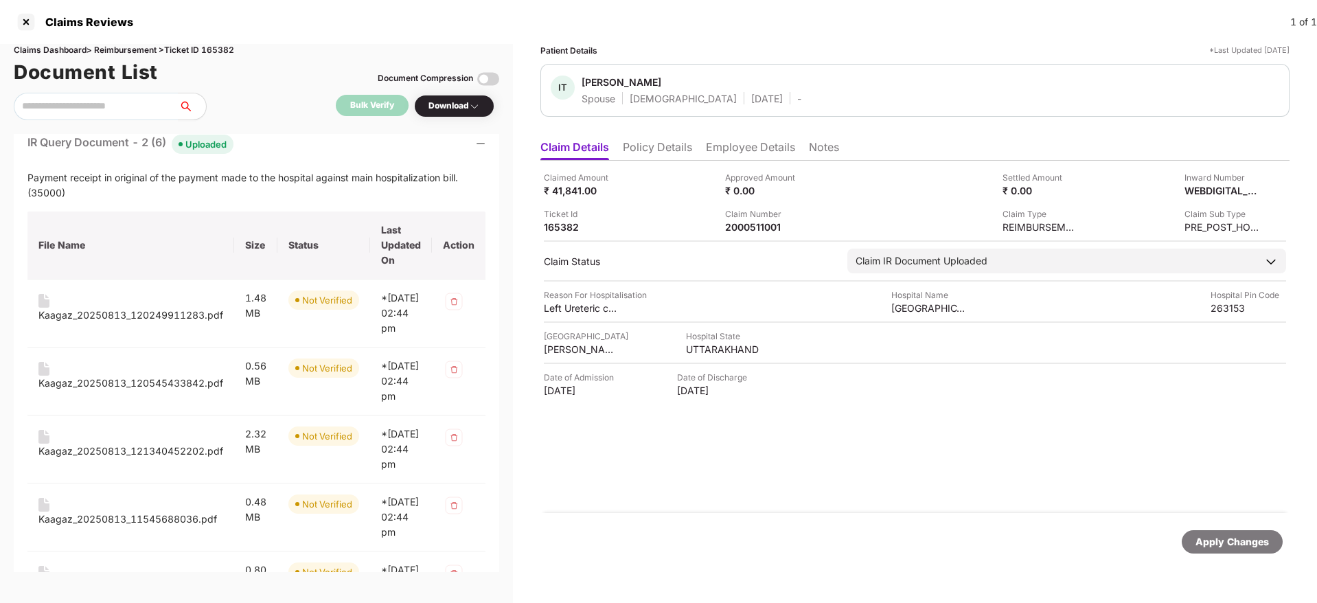
drag, startPoint x: 306, startPoint y: 154, endPoint x: 349, endPoint y: 154, distance: 43.3
click at [308, 154] on div "IR Query Document - 2 (6) Uploaded Payment receipt in original of the payment m…" at bounding box center [256, 410] width 485 height 581
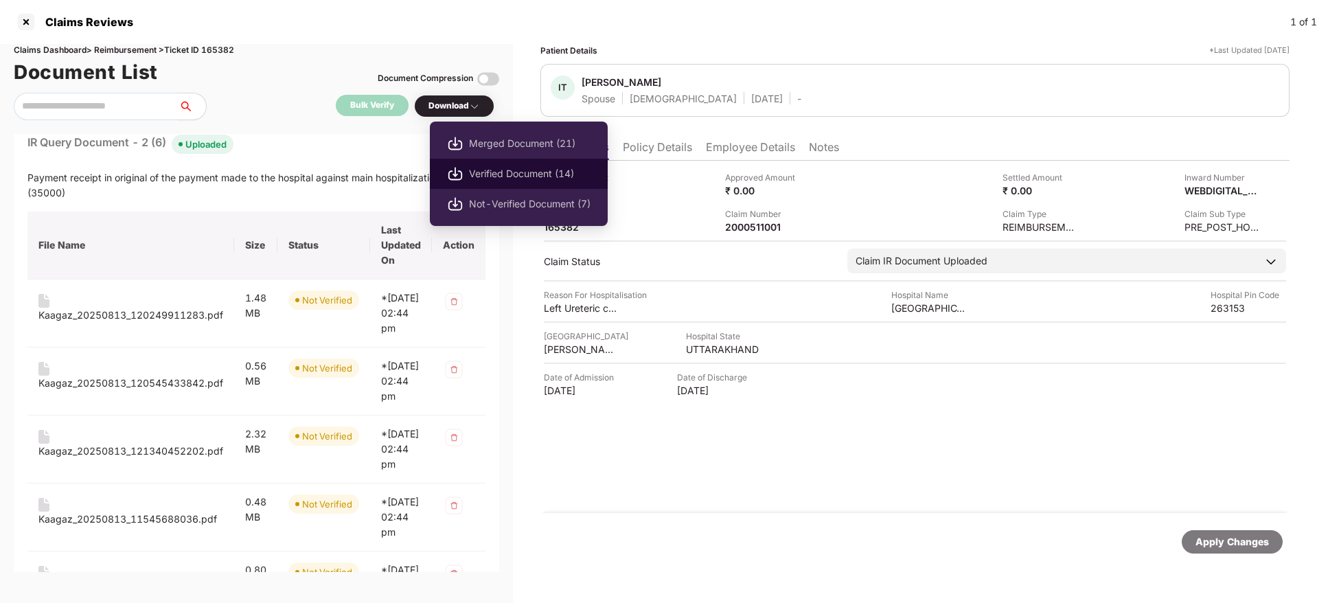
click at [470, 167] on span "Verified Document (14)" at bounding box center [530, 173] width 122 height 15
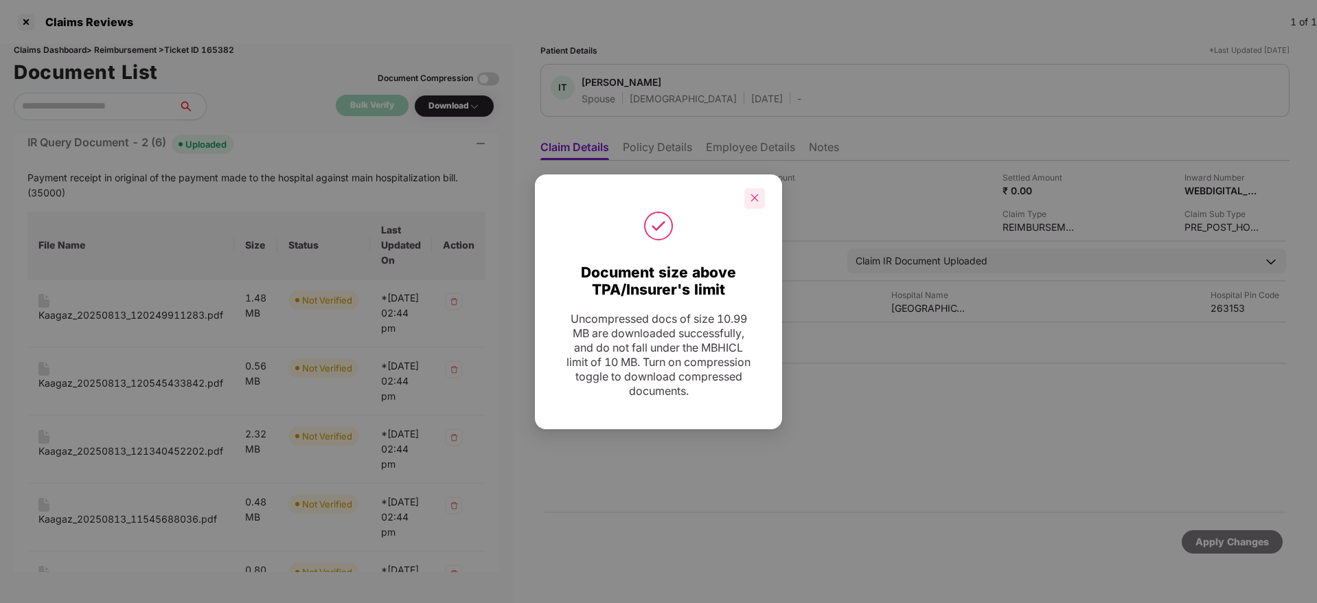
click at [753, 201] on icon "close" at bounding box center [755, 198] width 10 height 10
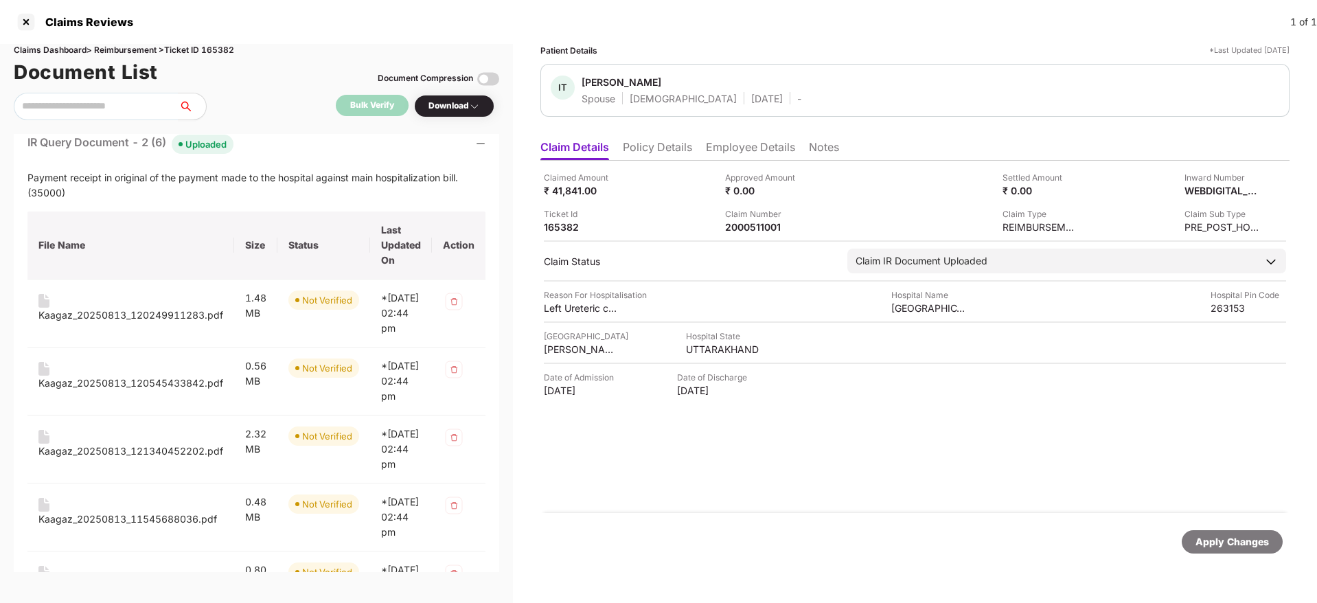
drag, startPoint x: 356, startPoint y: 148, endPoint x: 370, endPoint y: 144, distance: 15.0
click at [356, 146] on div "IR Query Document - 2 (6) Uploaded" at bounding box center [256, 144] width 458 height 20
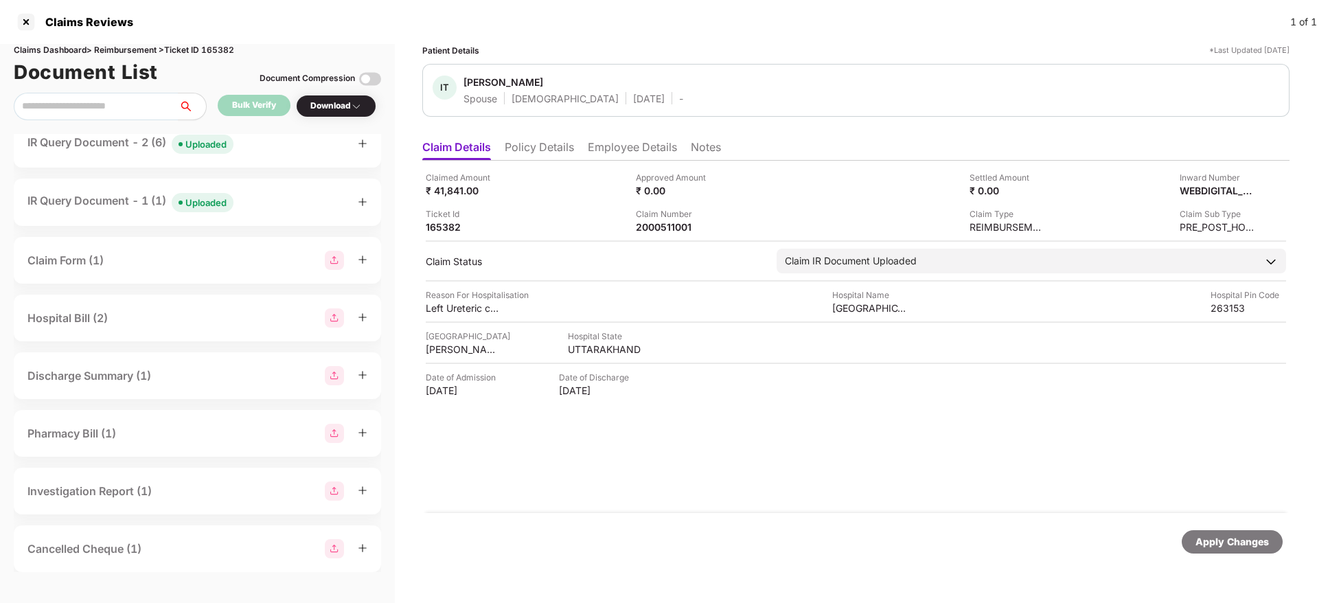
click at [565, 146] on li "Policy Details" at bounding box center [539, 150] width 69 height 20
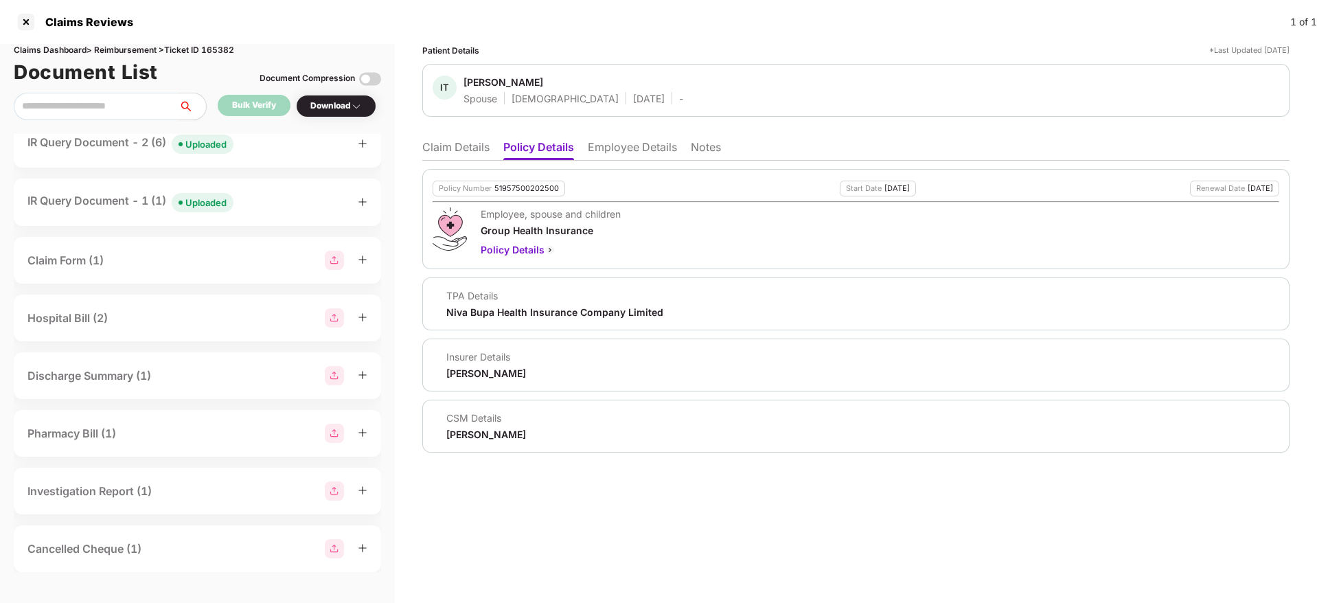
click at [619, 147] on li "Employee Details" at bounding box center [632, 150] width 89 height 20
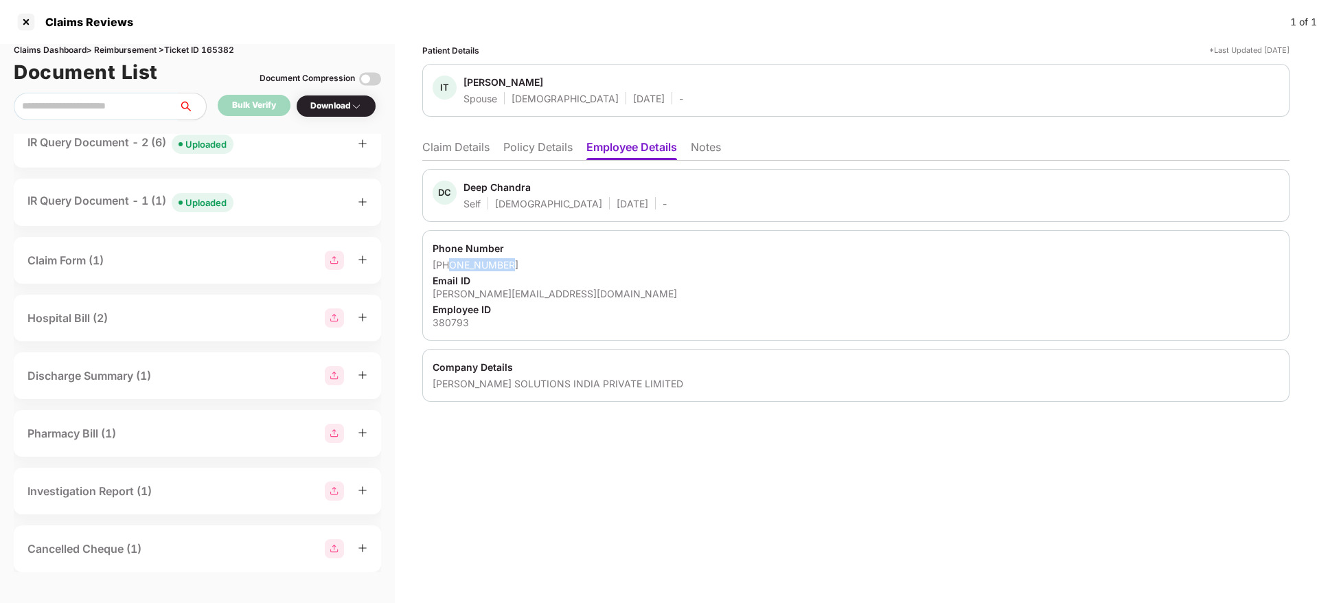
drag, startPoint x: 449, startPoint y: 267, endPoint x: 512, endPoint y: 261, distance: 62.8
click at [511, 262] on div "+917892471729" at bounding box center [856, 264] width 847 height 13
copy div "7892471729"
click at [277, 129] on div "Claims Dashboard > Reimbursement > Ticket ID 165382 Document List Document Comp…" at bounding box center [197, 323] width 395 height 559
click at [280, 156] on div "IR Query Document - 2 (6) Uploaded" at bounding box center [197, 143] width 367 height 47
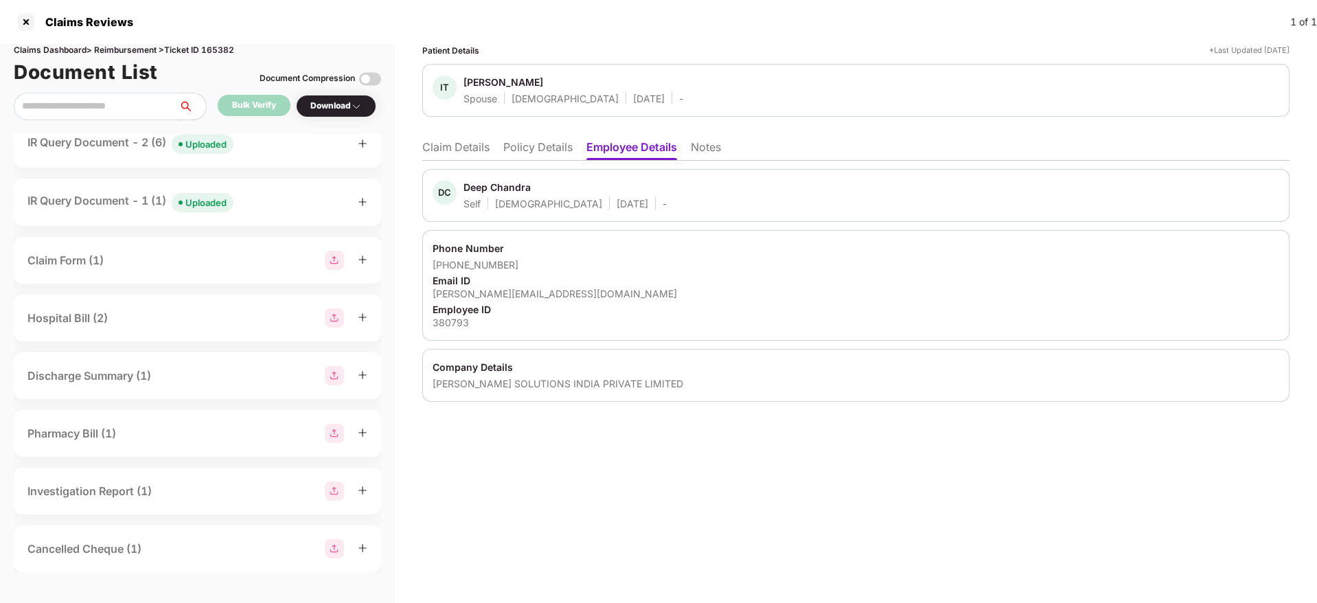
click at [274, 141] on div "IR Query Document - 2 (6) Uploaded" at bounding box center [197, 144] width 340 height 20
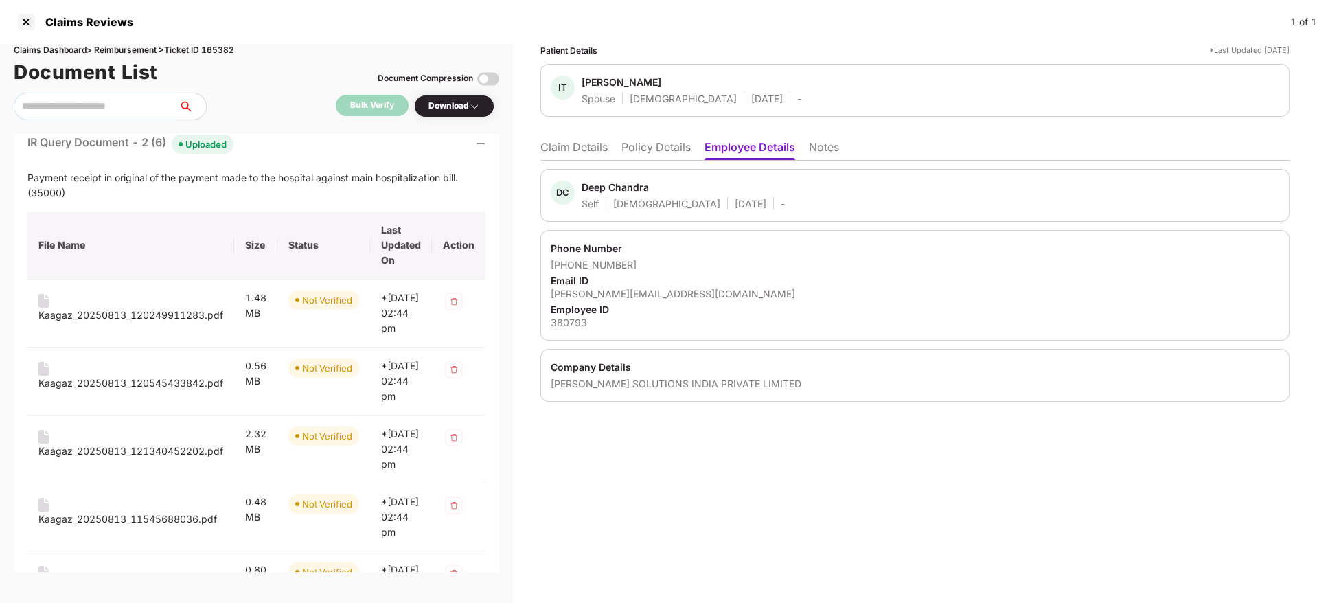
drag, startPoint x: 580, startPoint y: 139, endPoint x: 589, endPoint y: 154, distance: 17.5
click at [580, 141] on ul "Claim Details Policy Details Employee Details Notes" at bounding box center [914, 146] width 749 height 27
drag, startPoint x: 590, startPoint y: 154, endPoint x: 603, endPoint y: 153, distance: 13.1
click at [591, 154] on li "Claim Details" at bounding box center [573, 150] width 67 height 20
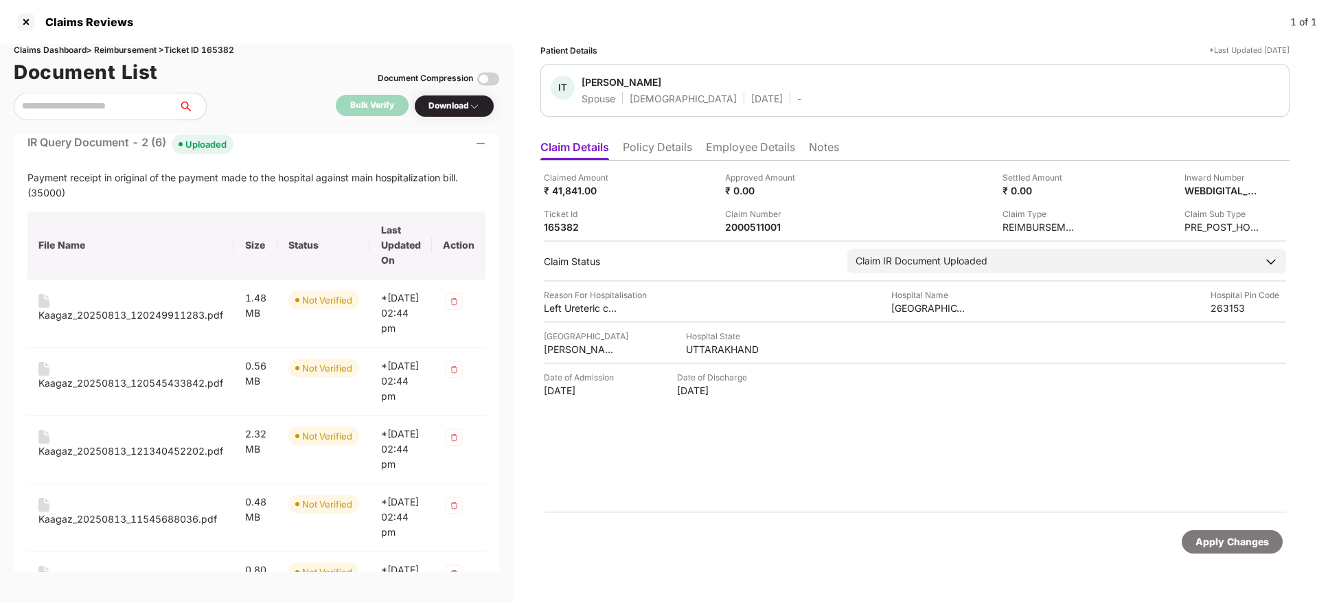
click at [642, 203] on div "Claimed Amount ₹ 41,841.00 Approved Amount ₹ 0.00 Settled Amount ₹ 0.00 Inward …" at bounding box center [915, 202] width 742 height 62
click at [345, 150] on div "IR Query Document - 2 (6) Uploaded" at bounding box center [256, 144] width 458 height 20
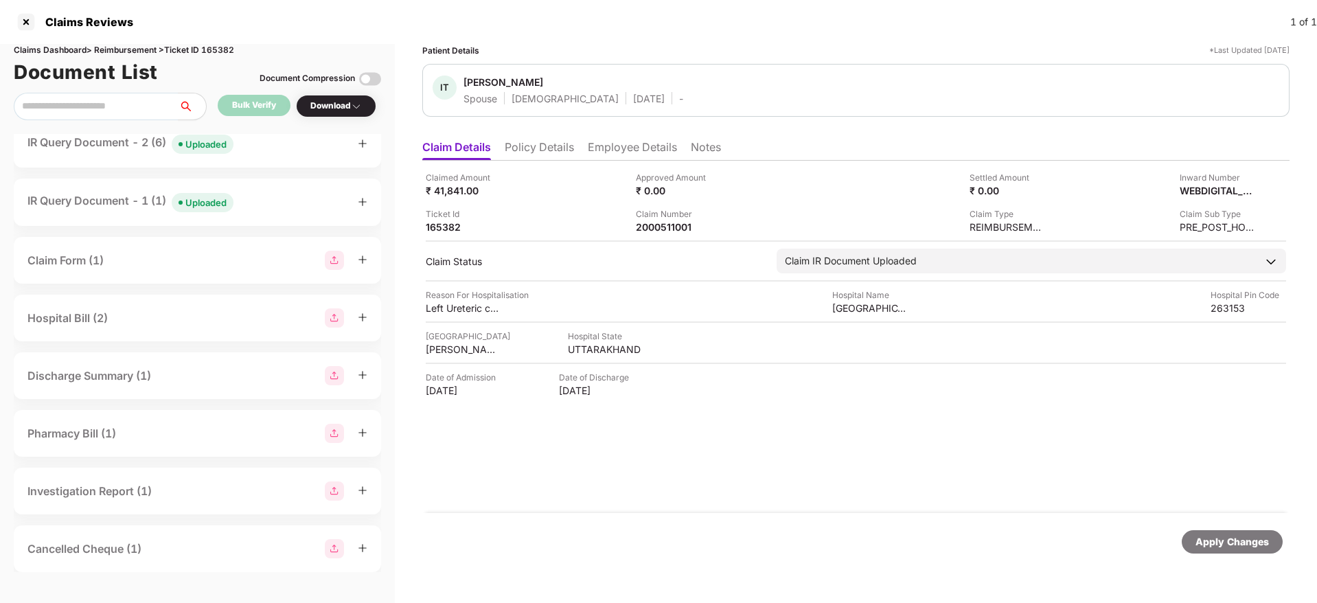
click at [537, 145] on li "Policy Details" at bounding box center [539, 150] width 69 height 20
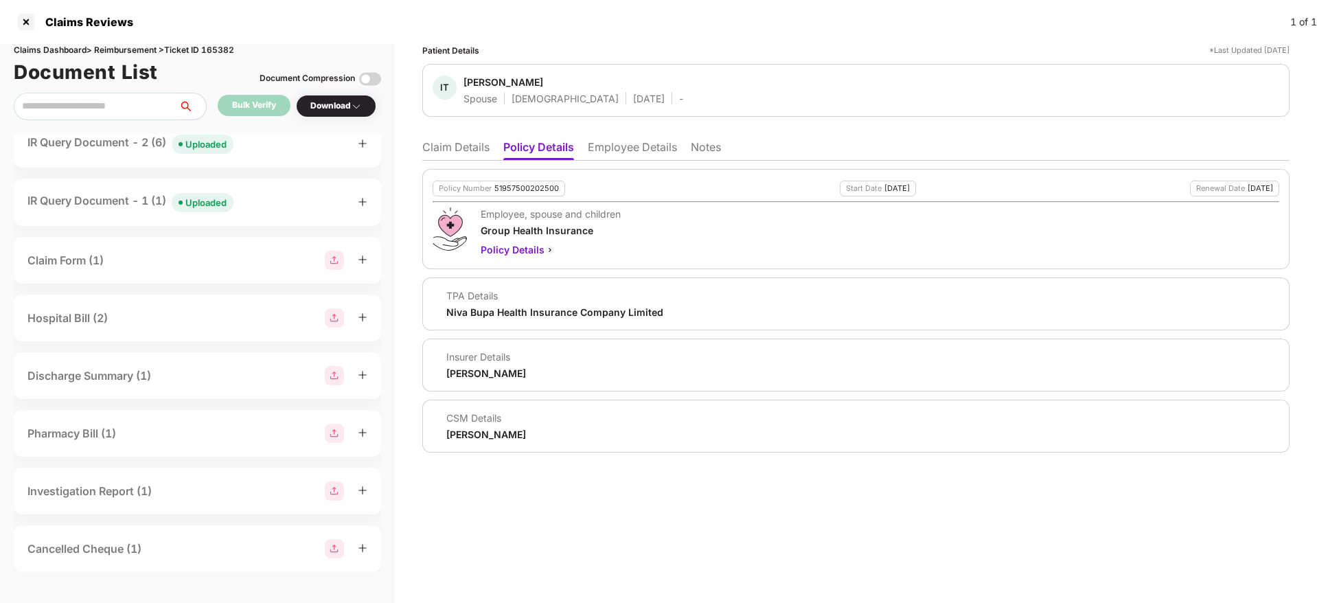
click at [613, 144] on li "Employee Details" at bounding box center [632, 150] width 89 height 20
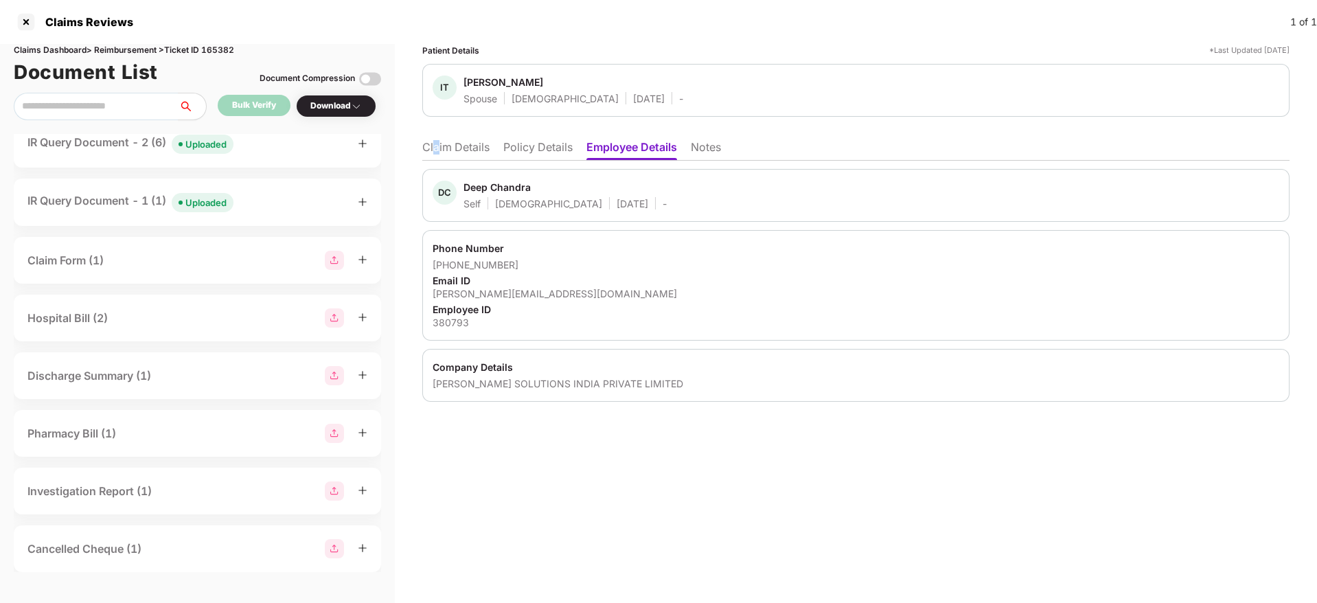
click at [438, 150] on li "Claim Details" at bounding box center [455, 150] width 67 height 20
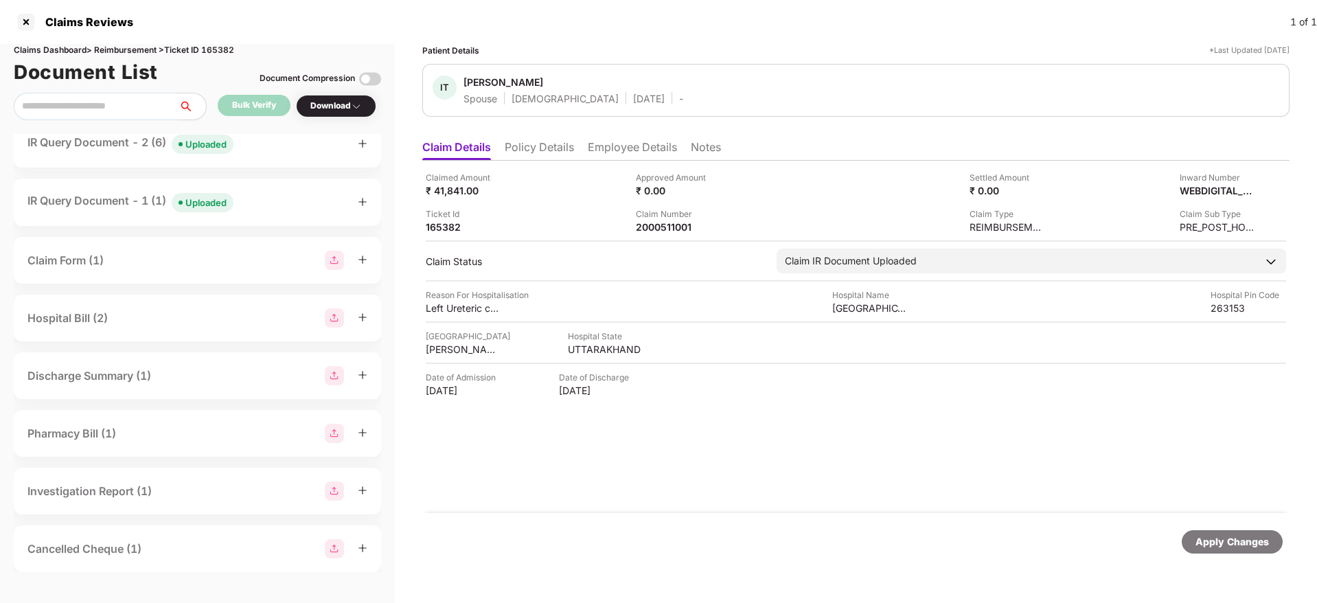
click at [563, 205] on div "Claimed Amount ₹ 41,841.00 Approved Amount ₹ 0.00 Settled Amount ₹ 0.00 Inward …" at bounding box center [856, 202] width 860 height 62
click at [267, 206] on div "IR Query Document - 1 (1) Uploaded" at bounding box center [197, 202] width 340 height 20
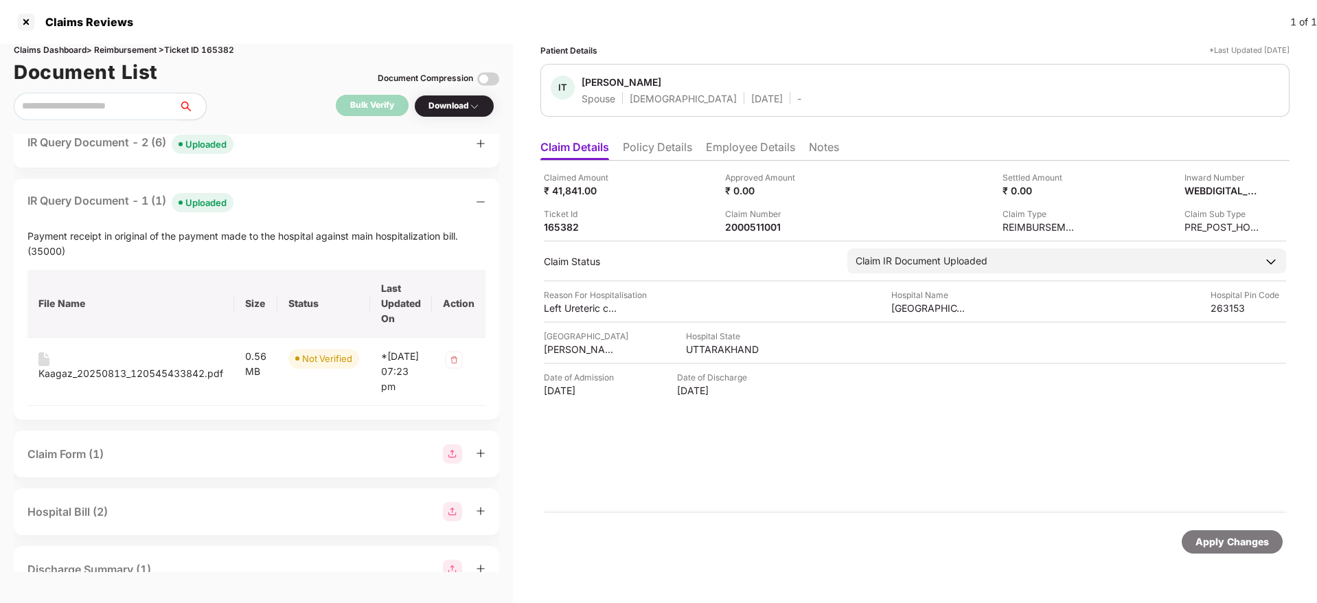
click at [272, 145] on div "IR Query Document - 2 (6) Uploaded" at bounding box center [256, 144] width 458 height 20
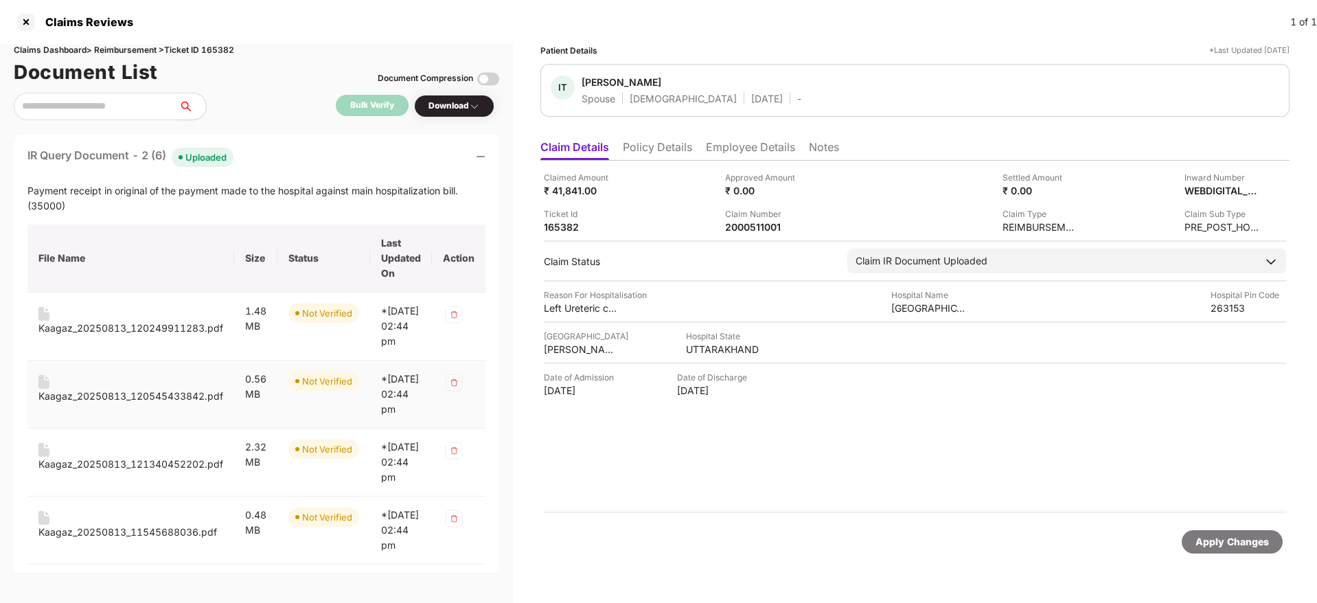
scroll to position [0, 0]
click at [738, 141] on li "Employee Details" at bounding box center [750, 150] width 89 height 20
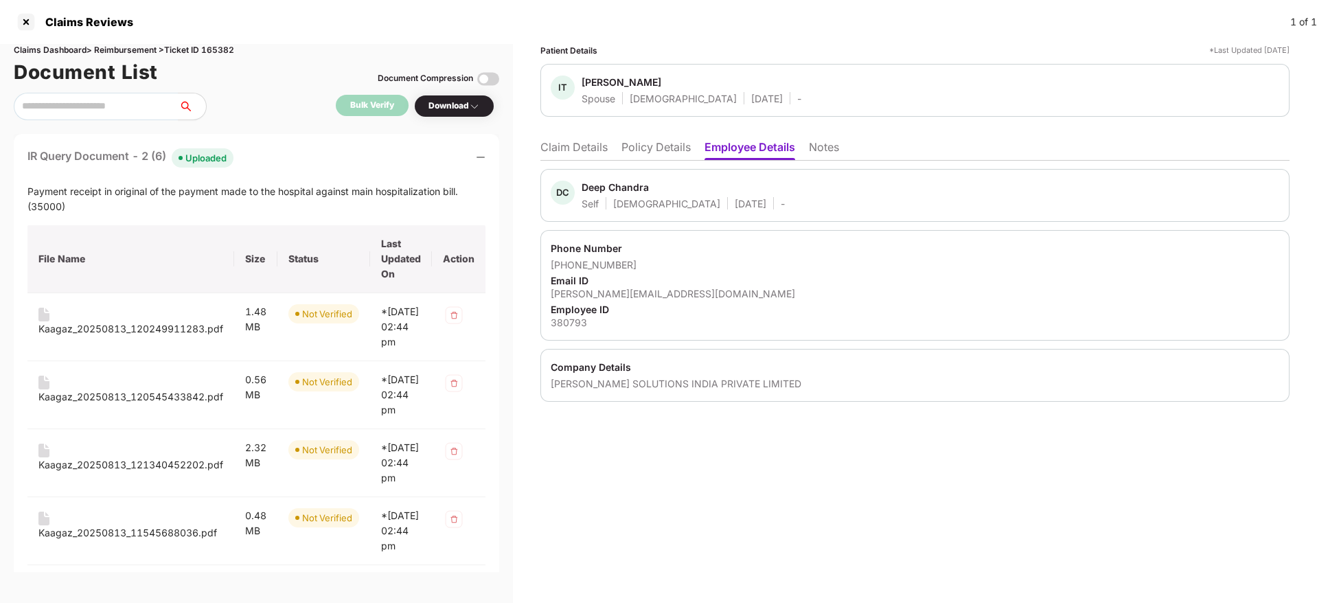
click at [275, 162] on div "IR Query Document - 2 (6) Uploaded" at bounding box center [256, 158] width 458 height 20
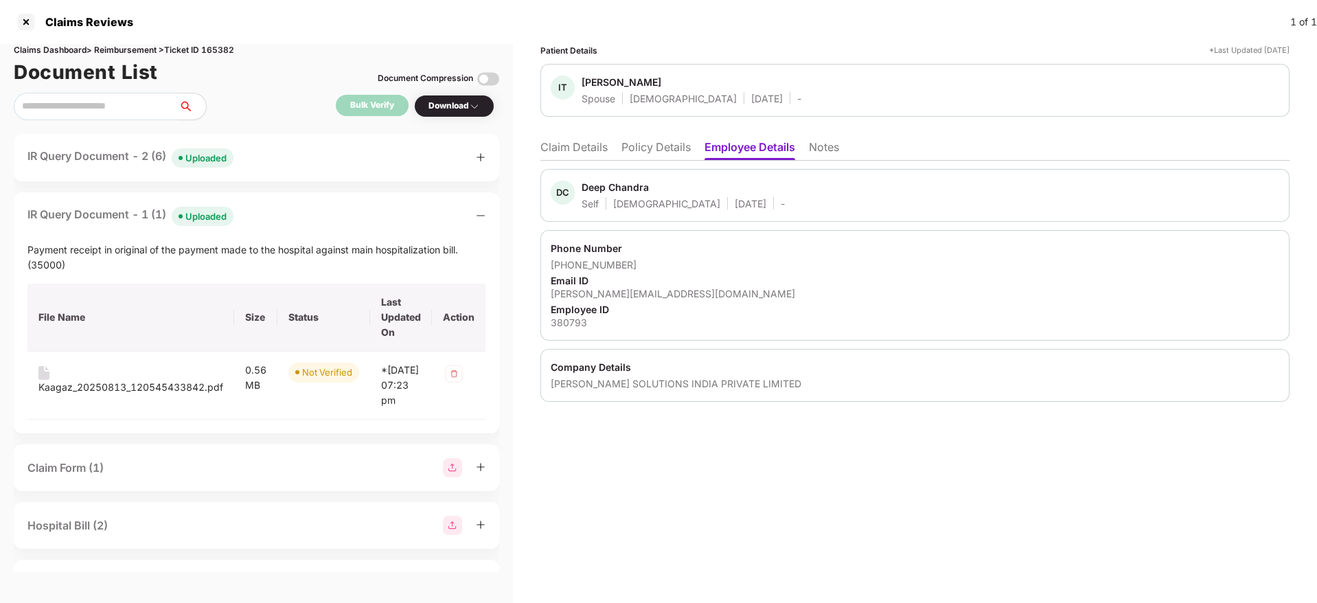
click at [547, 150] on li "Claim Details" at bounding box center [573, 150] width 67 height 20
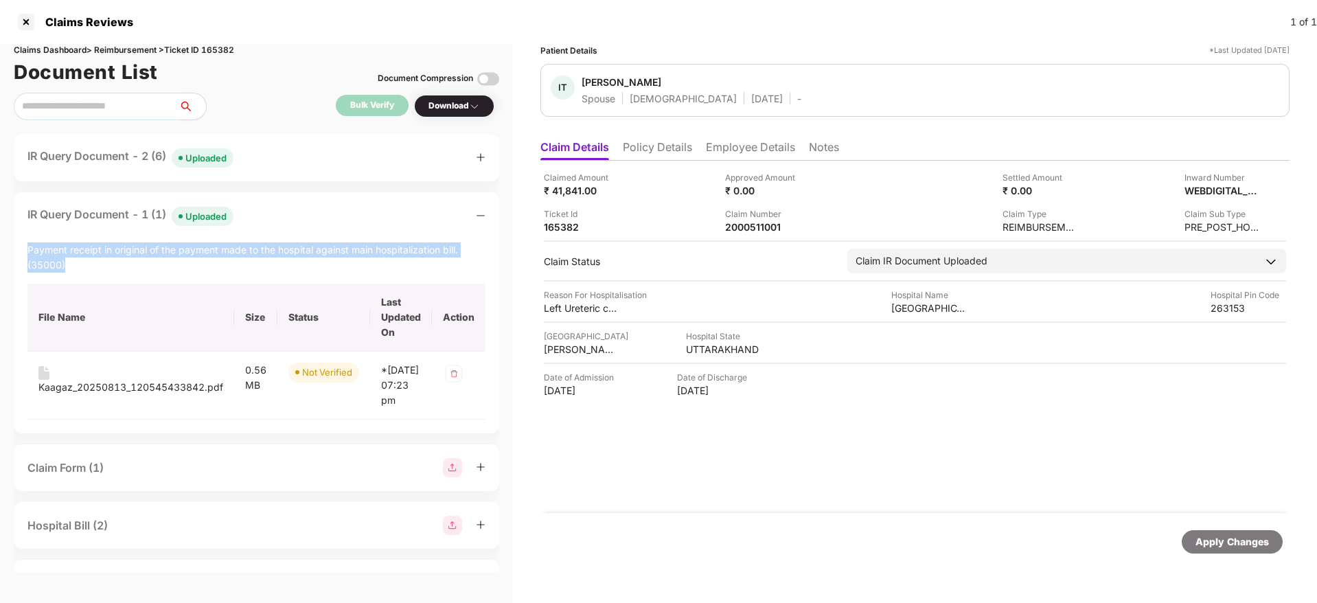
drag, startPoint x: 17, startPoint y: 253, endPoint x: 76, endPoint y: 267, distance: 60.8
click at [76, 267] on div "IR Query Document - 1 (1) Uploaded Payment receipt in original of the payment m…" at bounding box center [256, 312] width 485 height 241
copy div "Payment receipt in original of the payment made to the hospital against main ho…"
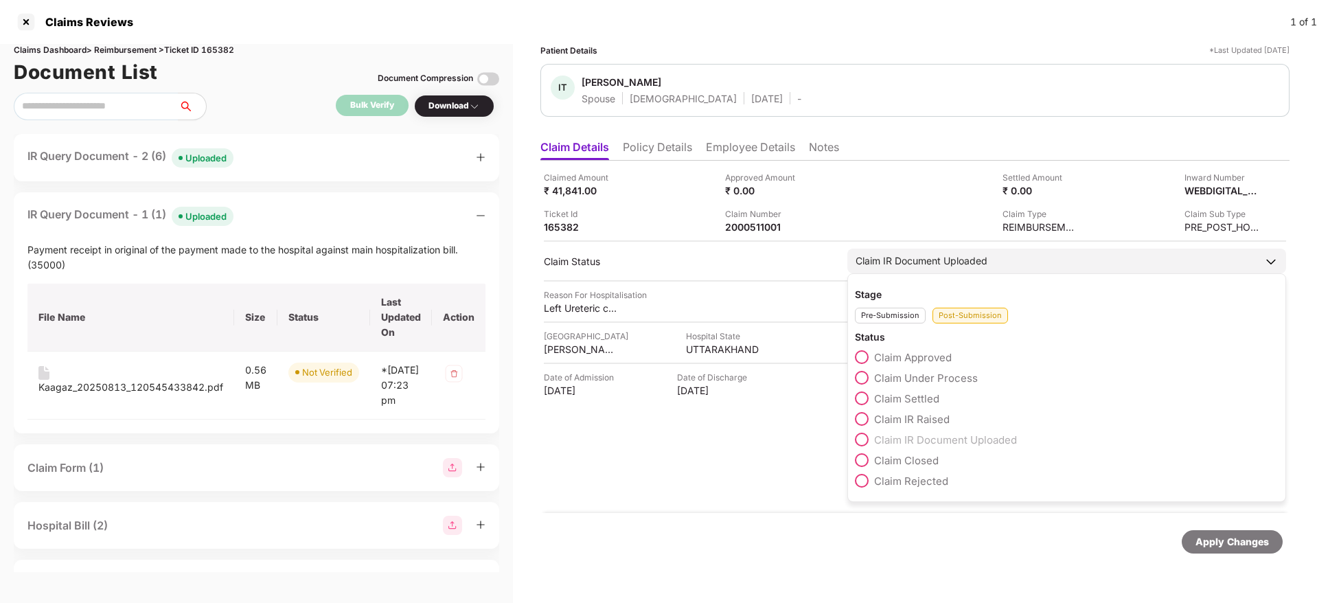
click at [865, 379] on span at bounding box center [862, 378] width 14 height 14
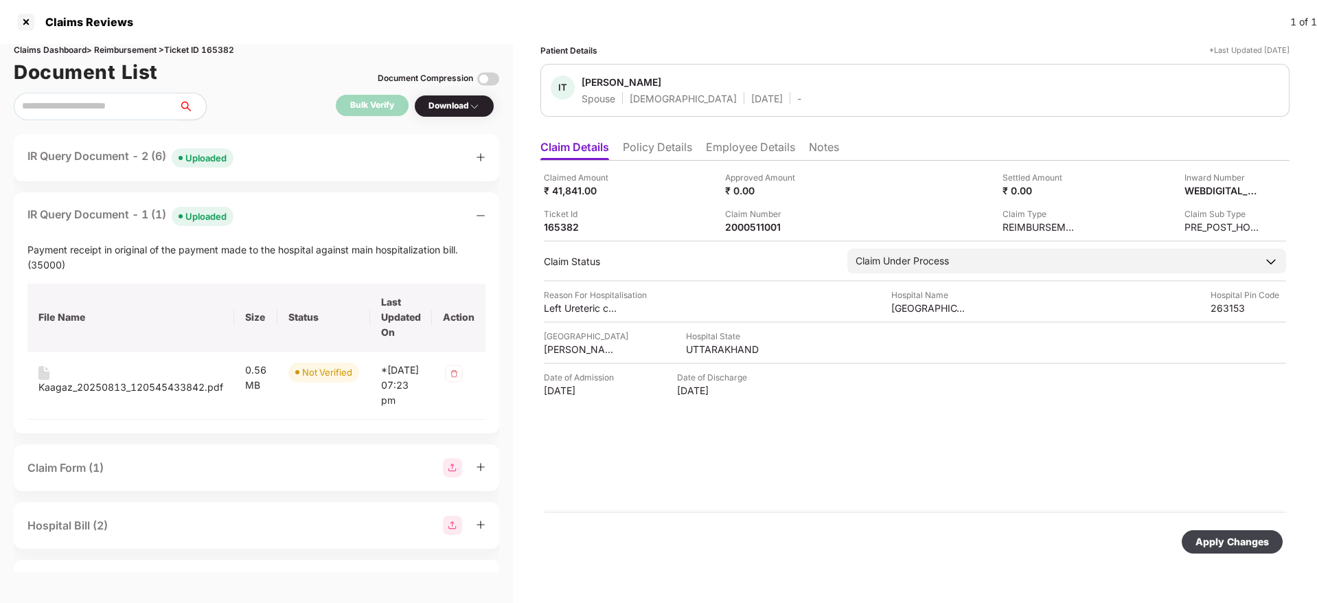
drag, startPoint x: 1224, startPoint y: 538, endPoint x: 1112, endPoint y: 461, distance: 136.4
click at [1224, 536] on div "Apply Changes" at bounding box center [1231, 541] width 73 height 15
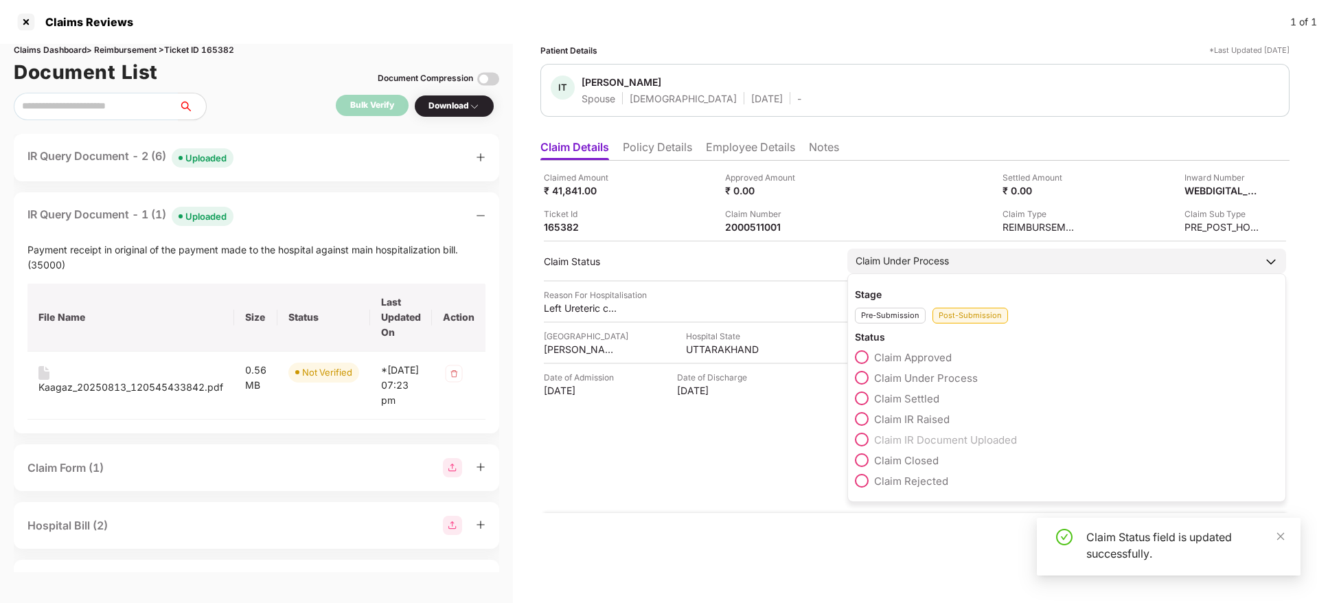
click at [875, 261] on div "Claim Under Process" at bounding box center [902, 260] width 93 height 15
click at [867, 266] on div "Claim Under Process" at bounding box center [902, 260] width 93 height 15
click at [860, 415] on span at bounding box center [862, 419] width 14 height 14
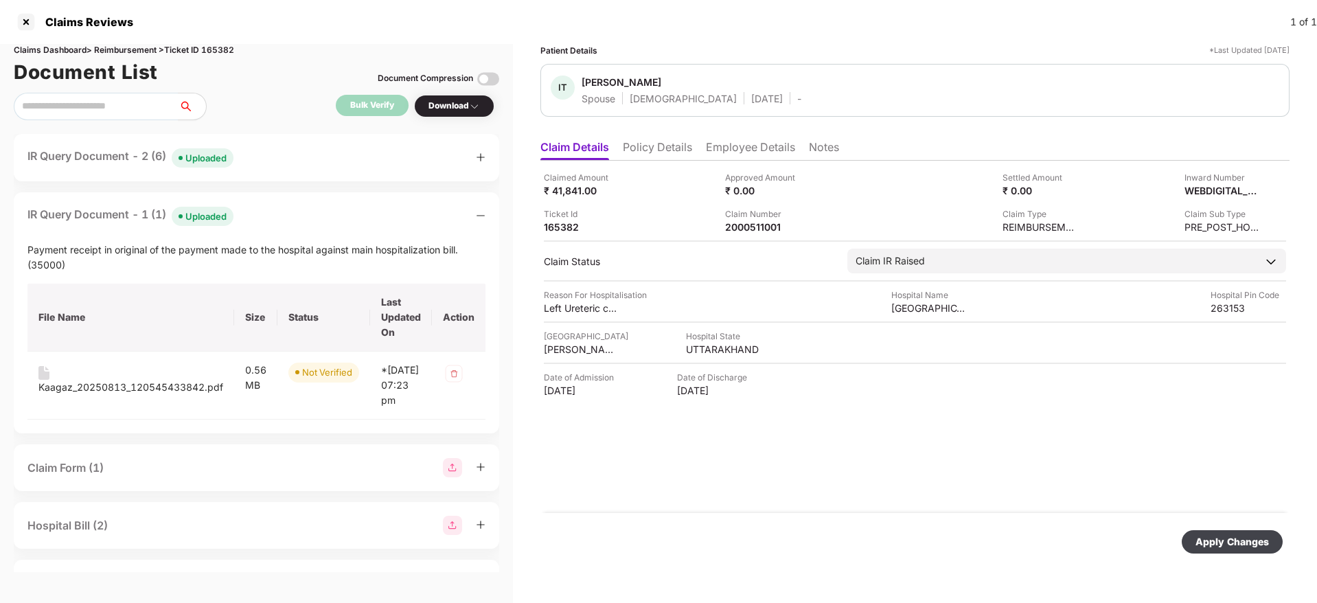
click at [1221, 544] on div "Apply Changes" at bounding box center [1231, 541] width 73 height 15
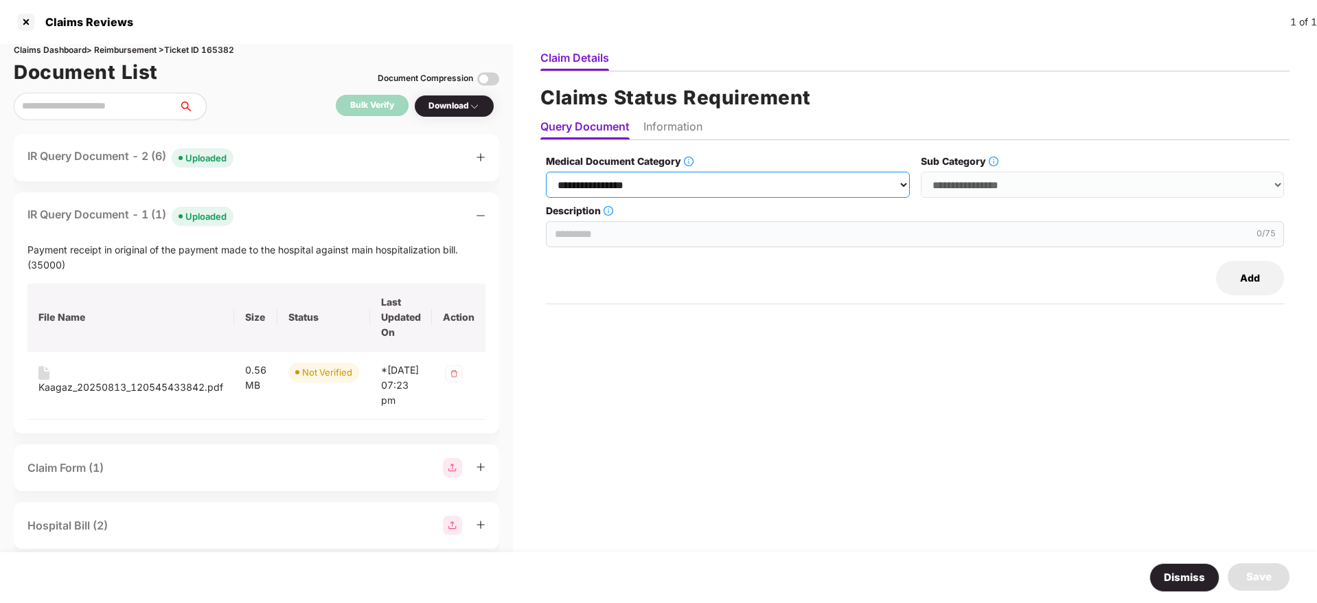
click at [720, 191] on select "**********" at bounding box center [728, 185] width 364 height 26
select select "**********"
click at [547, 172] on select "**********" at bounding box center [728, 185] width 364 height 26
click at [998, 183] on select "**********" at bounding box center [1103, 185] width 364 height 26
select select "**********"
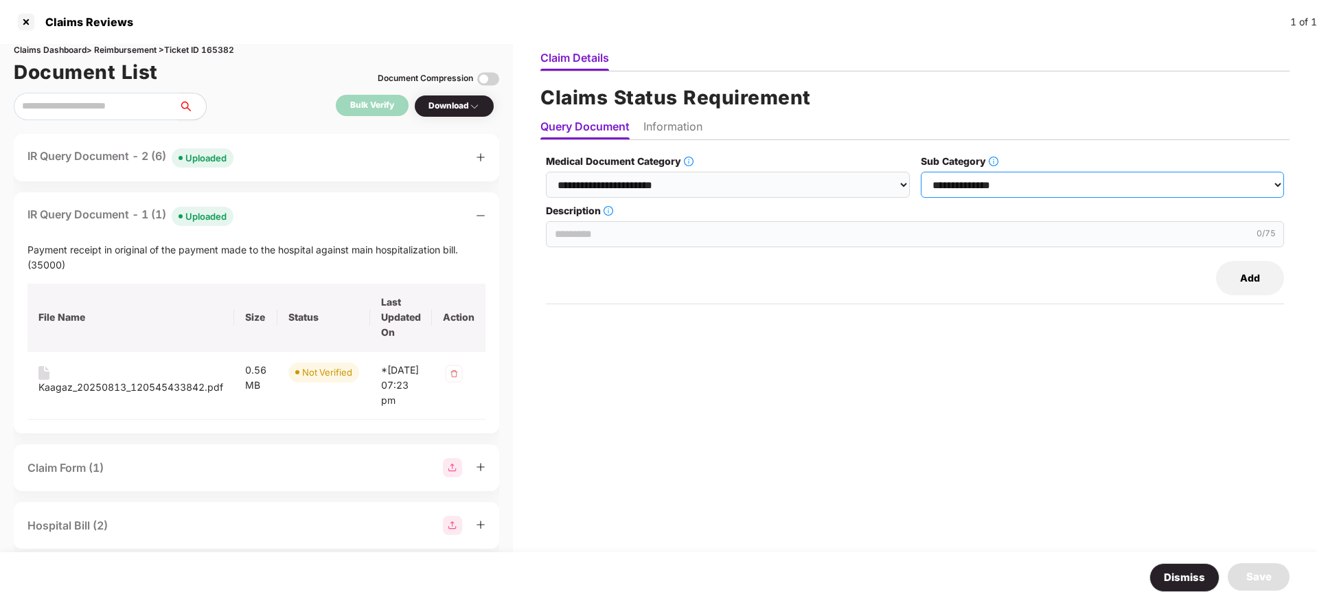
click at [921, 172] on select "**********" at bounding box center [1103, 185] width 364 height 26
click at [736, 225] on input "Description" at bounding box center [915, 234] width 738 height 26
paste input "**********"
type input "**********"
click at [685, 130] on li "Information" at bounding box center [672, 129] width 59 height 20
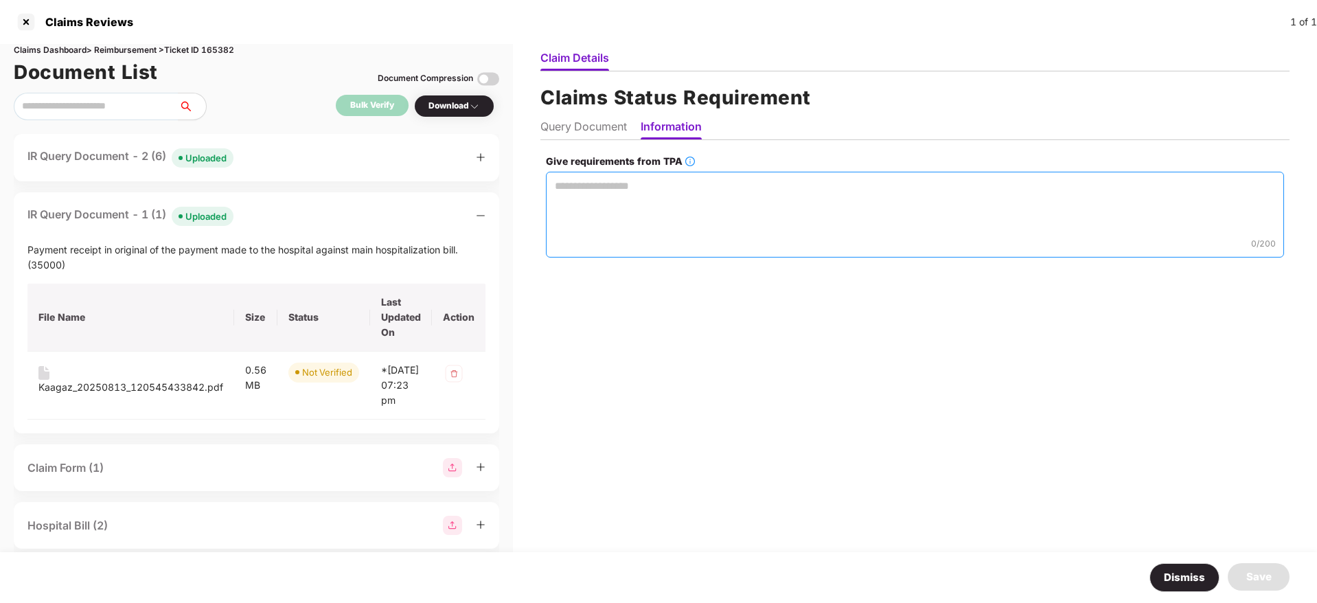
click at [599, 197] on textarea "Give requirements from TPA" at bounding box center [915, 215] width 738 height 86
paste textarea "**********"
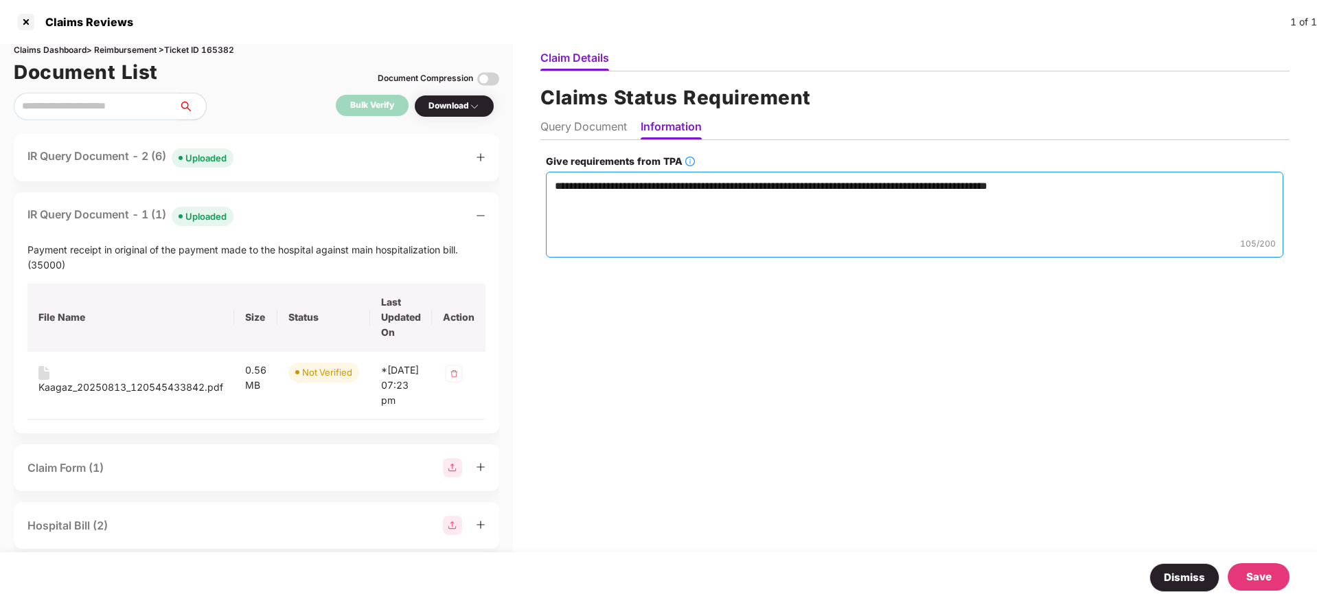
type textarea "**********"
click at [1264, 569] on div "Save" at bounding box center [1258, 577] width 25 height 16
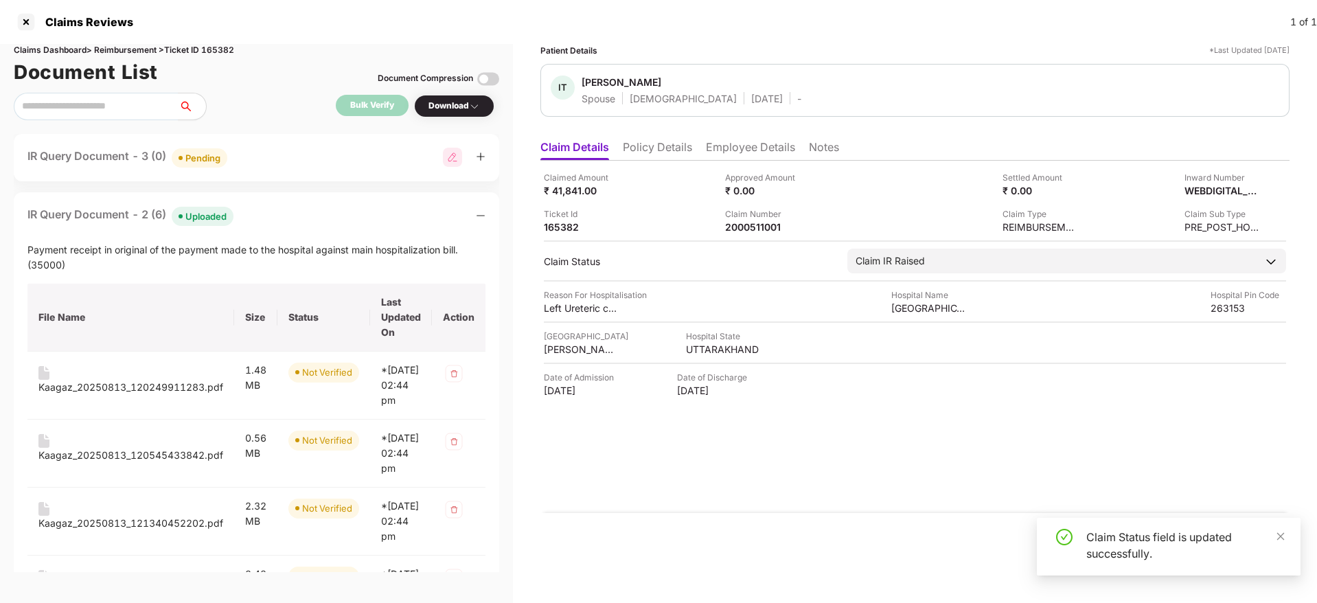
click at [284, 154] on div "IR Query Document - 3 (0) Pending" at bounding box center [256, 158] width 458 height 20
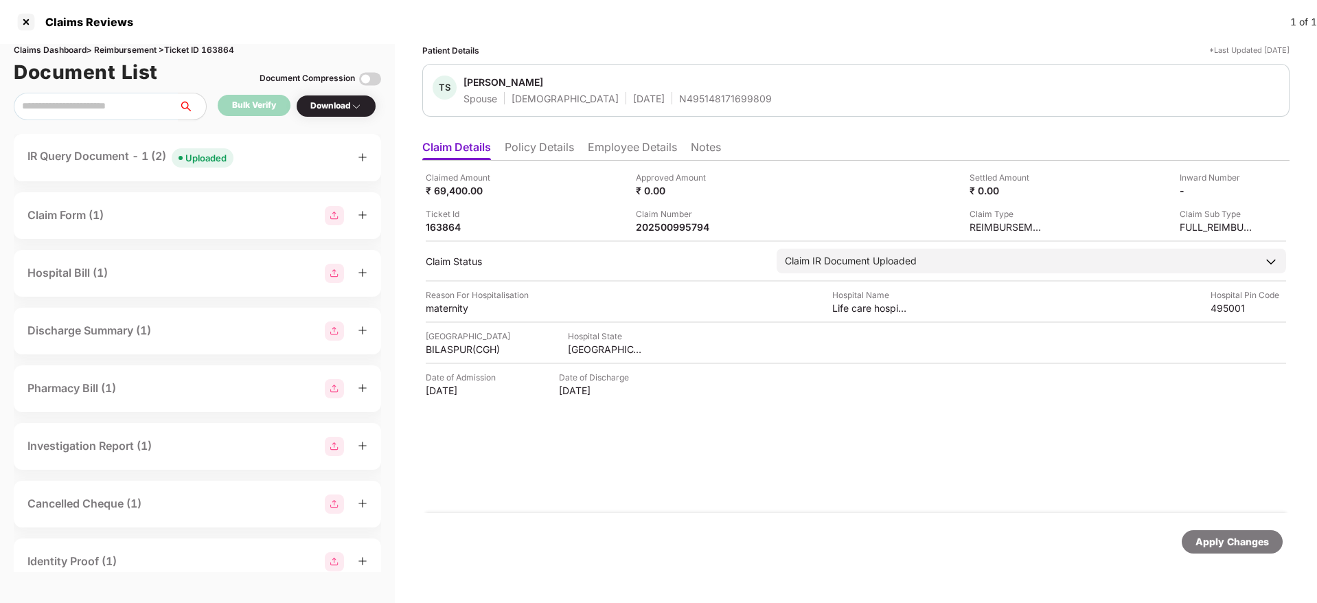
click at [545, 152] on li "Policy Details" at bounding box center [539, 150] width 69 height 20
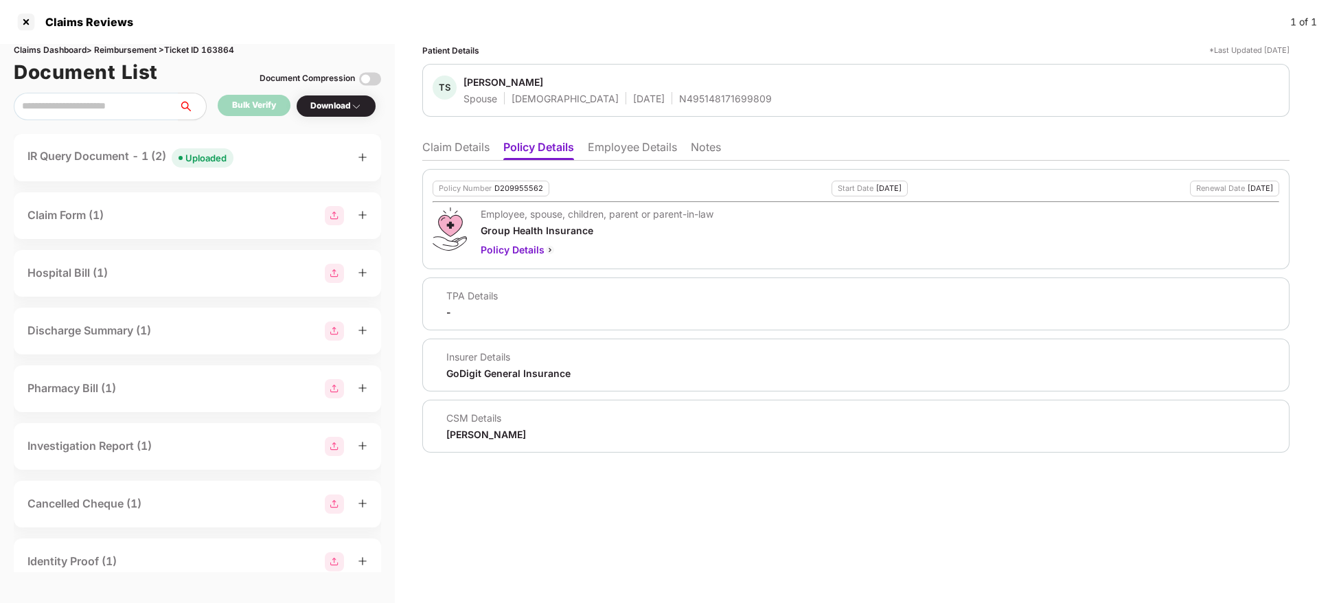
click at [616, 167] on div "Policy Number D209955562 Start Date [DATE] Renewal Date [DATE] Employee, spouse…" at bounding box center [855, 307] width 867 height 292
click at [627, 139] on ul "Claim Details Policy Details Employee Details Notes" at bounding box center [855, 146] width 867 height 27
click at [626, 148] on li "Employee Details" at bounding box center [632, 150] width 89 height 20
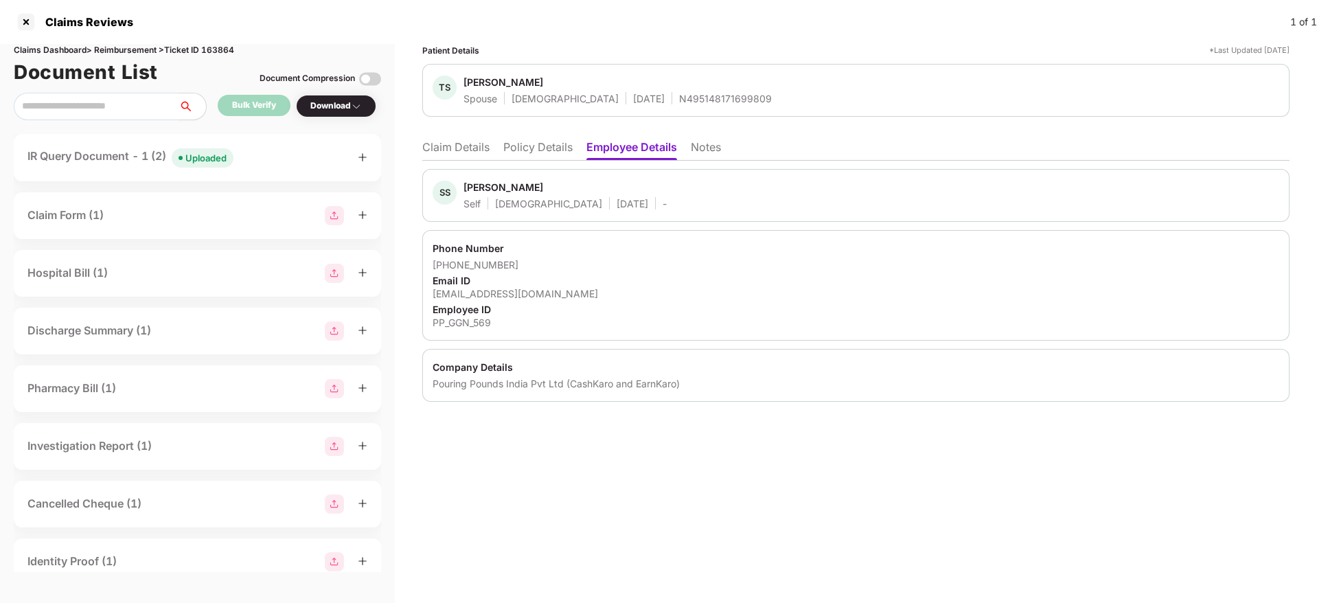
click at [461, 147] on li "Claim Details" at bounding box center [455, 150] width 67 height 20
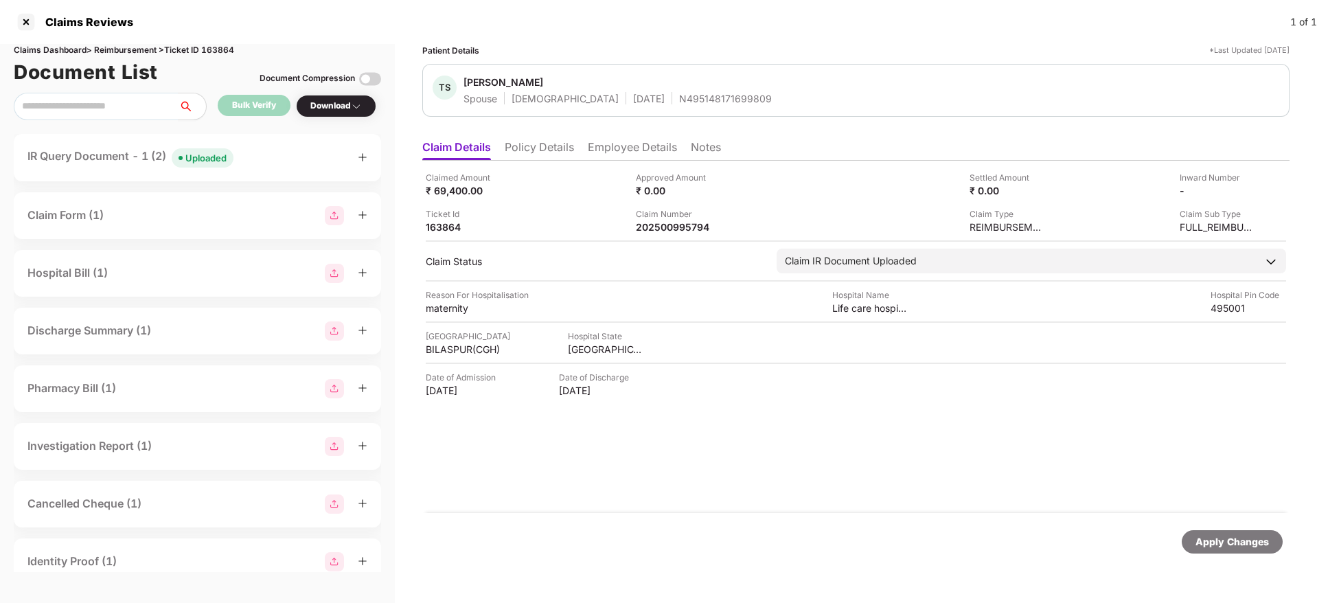
click at [250, 154] on div "IR Query Document - 1 (2) Uploaded" at bounding box center [197, 158] width 340 height 20
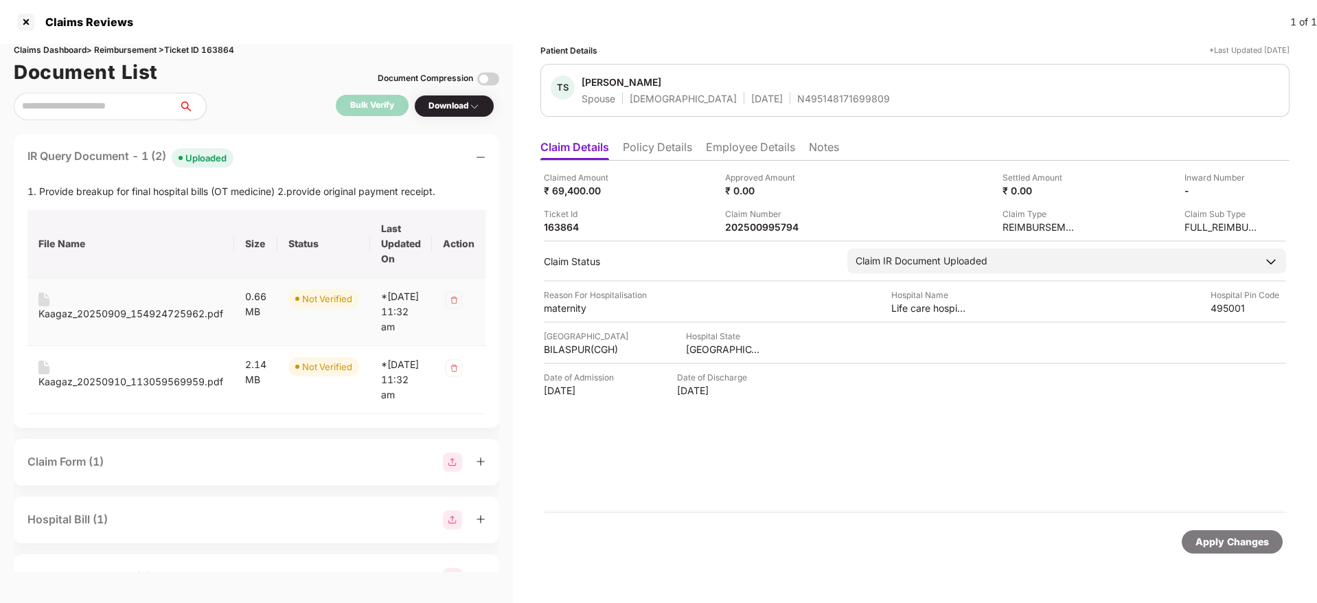
click at [140, 312] on div "Kaagaz_20250909_154924725962.pdf" at bounding box center [130, 313] width 185 height 15
drag, startPoint x: 97, startPoint y: 404, endPoint x: 112, endPoint y: 403, distance: 15.1
click at [100, 389] on div "Kaagaz_20250910_113059569959.pdf" at bounding box center [130, 381] width 185 height 15
click at [282, 151] on div "IR Query Document - 1 (2) Uploaded" at bounding box center [256, 158] width 458 height 20
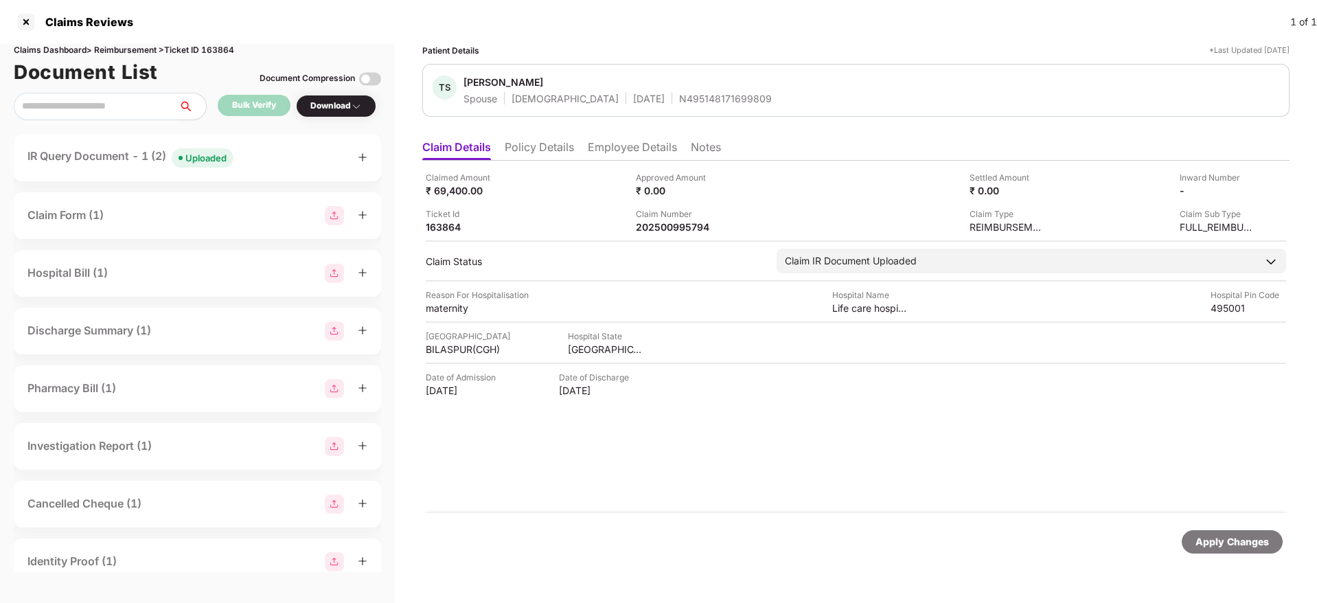
click at [354, 119] on div "Bulk Verify Download" at bounding box center [197, 106] width 367 height 27
click at [343, 97] on div "Download" at bounding box center [336, 106] width 80 height 23
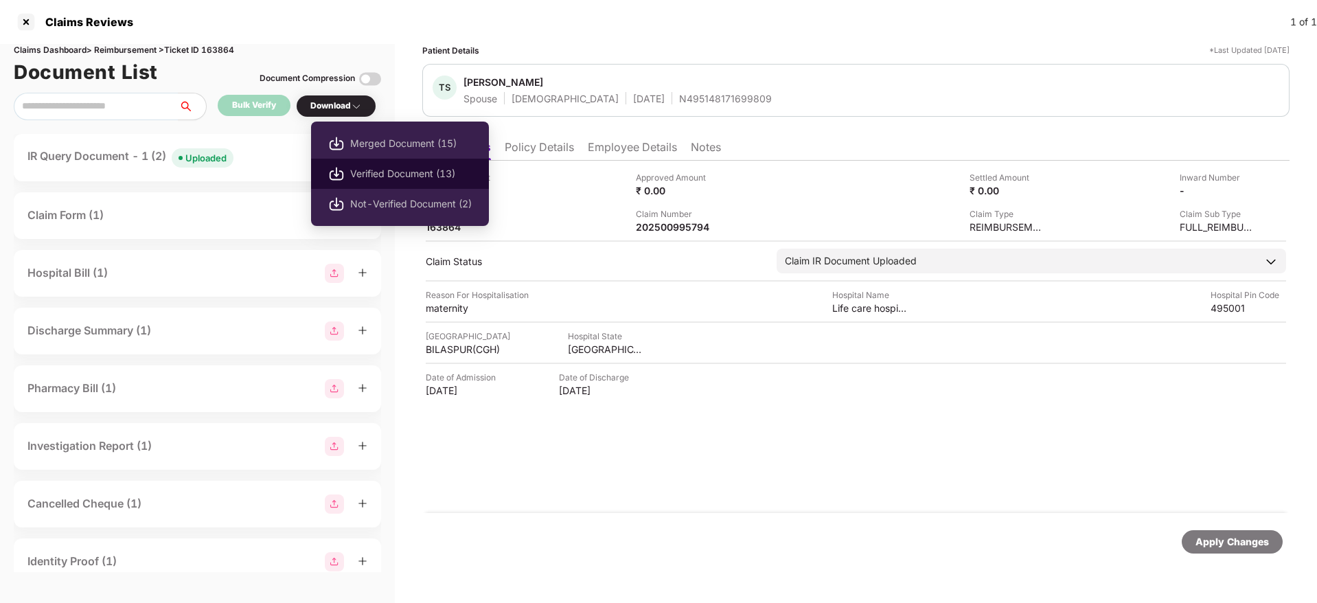
click at [371, 174] on span "Verified Document (13)" at bounding box center [411, 173] width 122 height 15
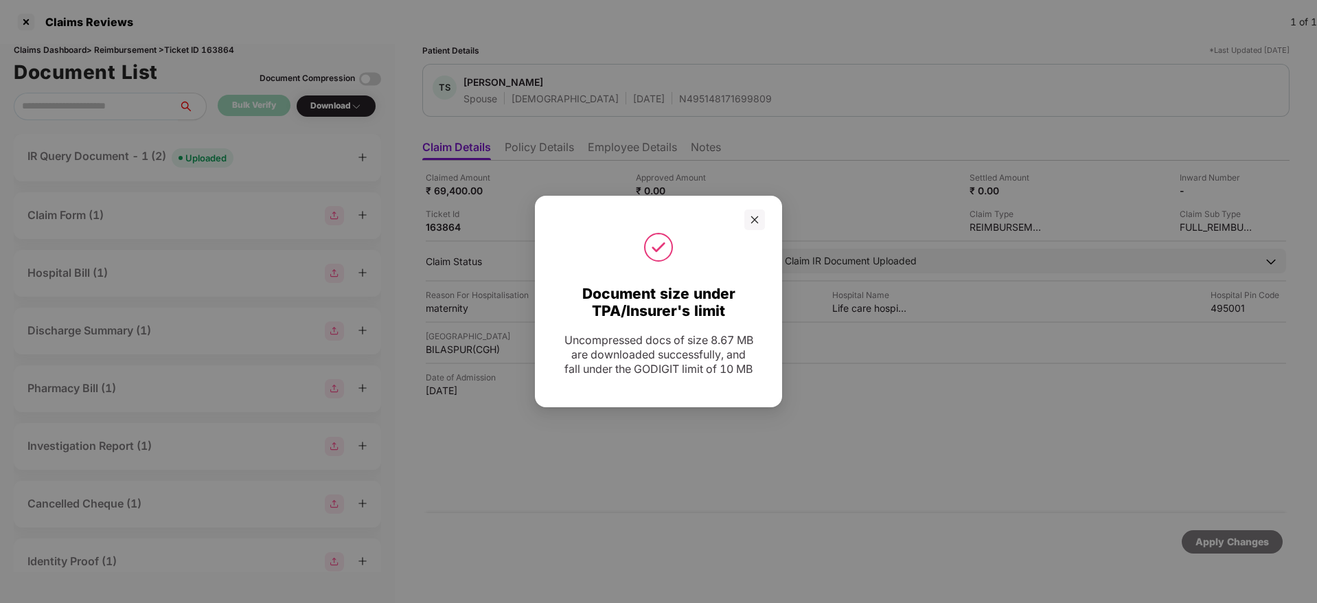
click at [765, 227] on div at bounding box center [658, 219] width 247 height 21
click at [753, 215] on icon "close" at bounding box center [755, 220] width 10 height 10
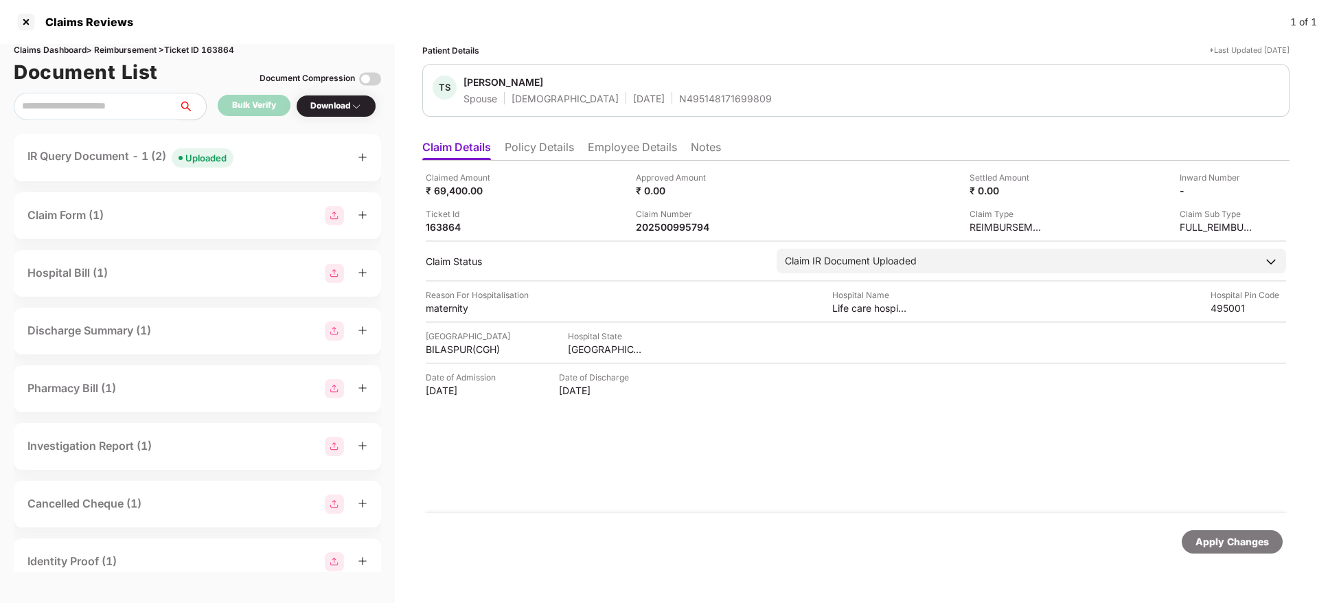
click at [553, 140] on li "Policy Details" at bounding box center [539, 150] width 69 height 20
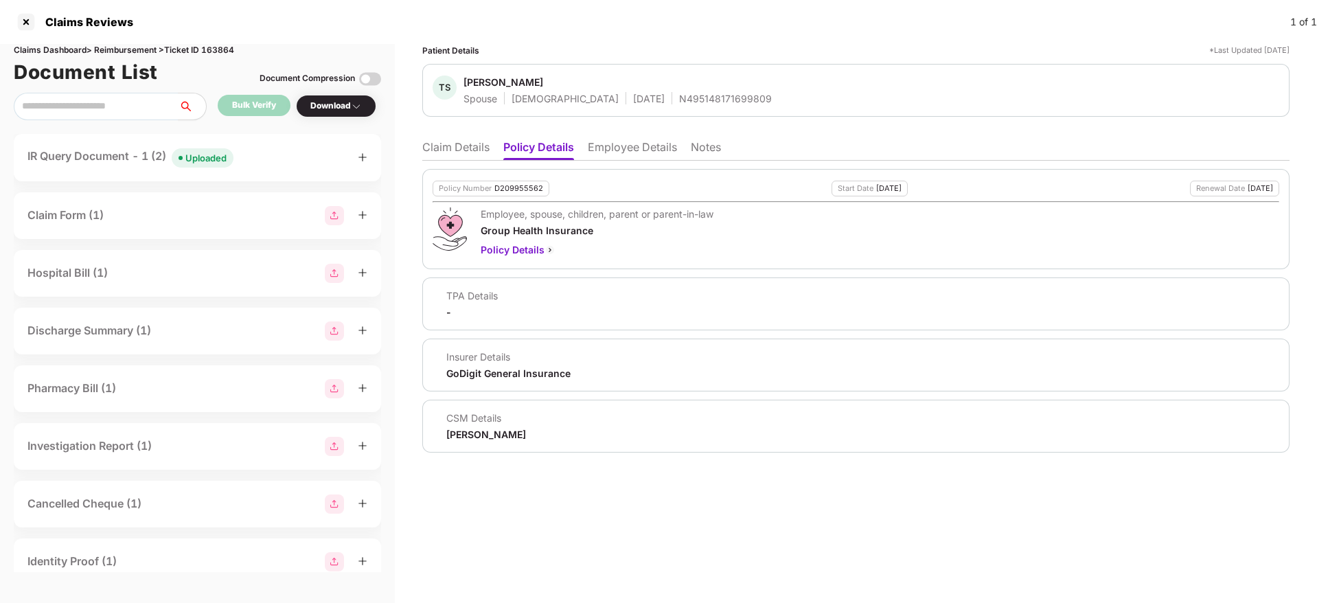
click at [450, 138] on ul "Claim Details Policy Details Employee Details Notes" at bounding box center [855, 146] width 867 height 27
drag, startPoint x: 456, startPoint y: 140, endPoint x: 468, endPoint y: 152, distance: 16.5
click at [456, 140] on li "Claim Details" at bounding box center [455, 150] width 67 height 20
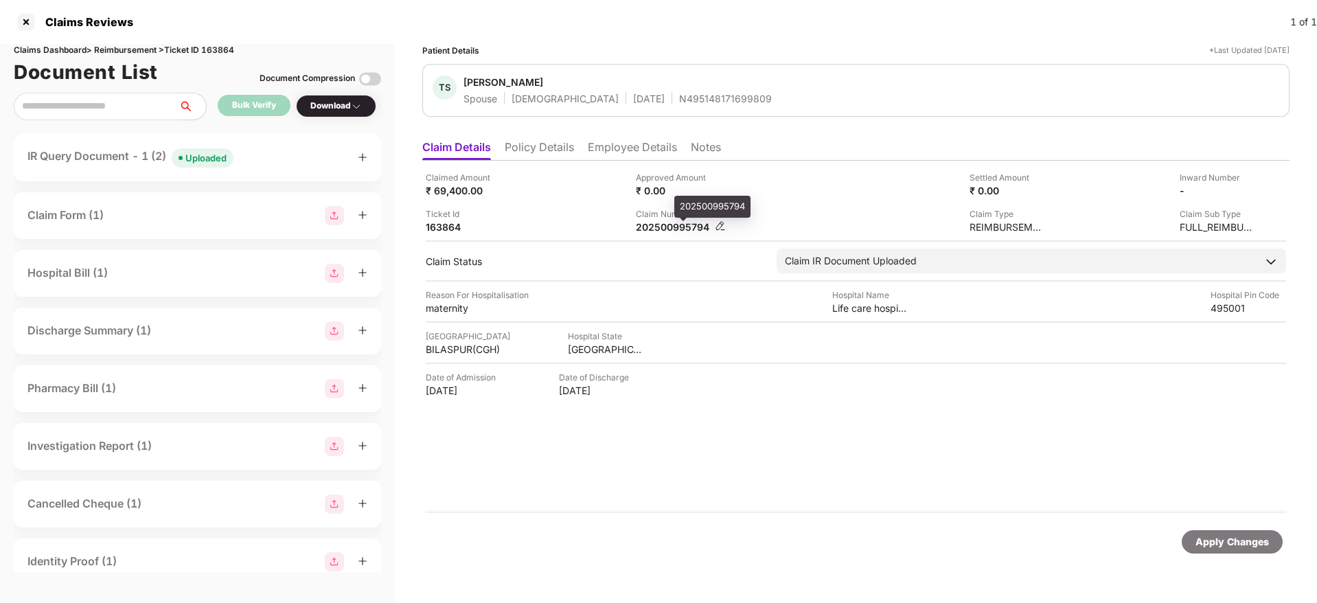
click at [684, 230] on div "202500995794" at bounding box center [674, 226] width 76 height 13
click at [685, 229] on div "202500995794" at bounding box center [674, 226] width 76 height 13
copy div "202500995794"
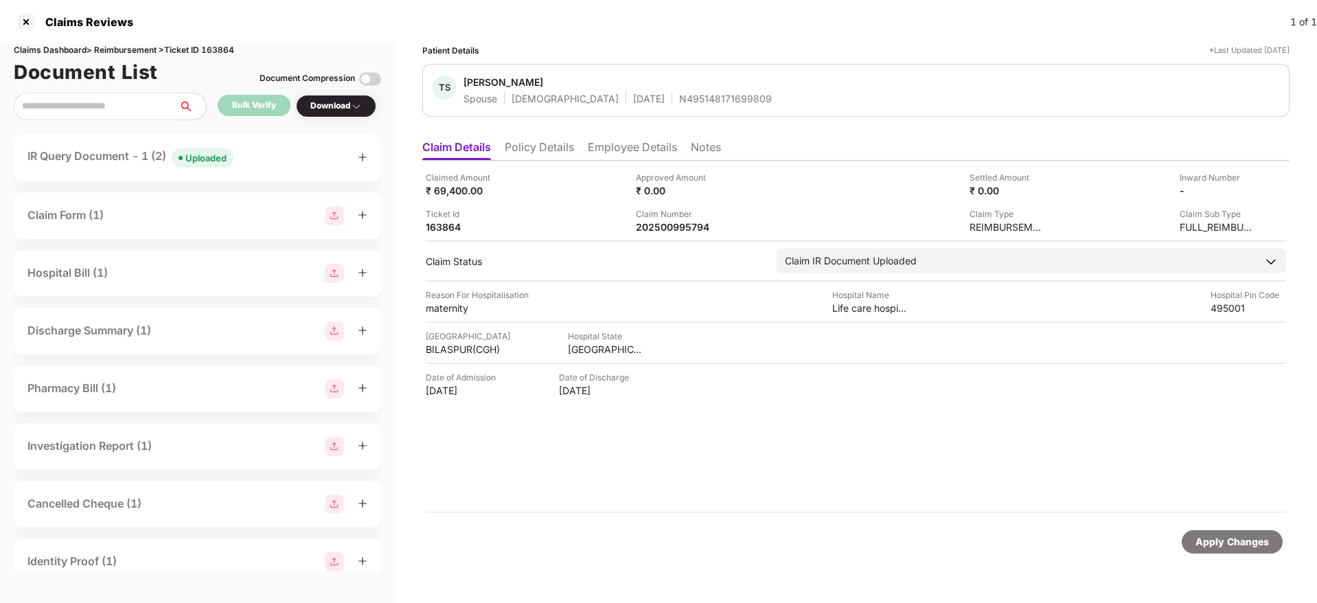
click at [702, 100] on div "N495148171699809" at bounding box center [725, 98] width 93 height 13
copy div "N495148171699809"
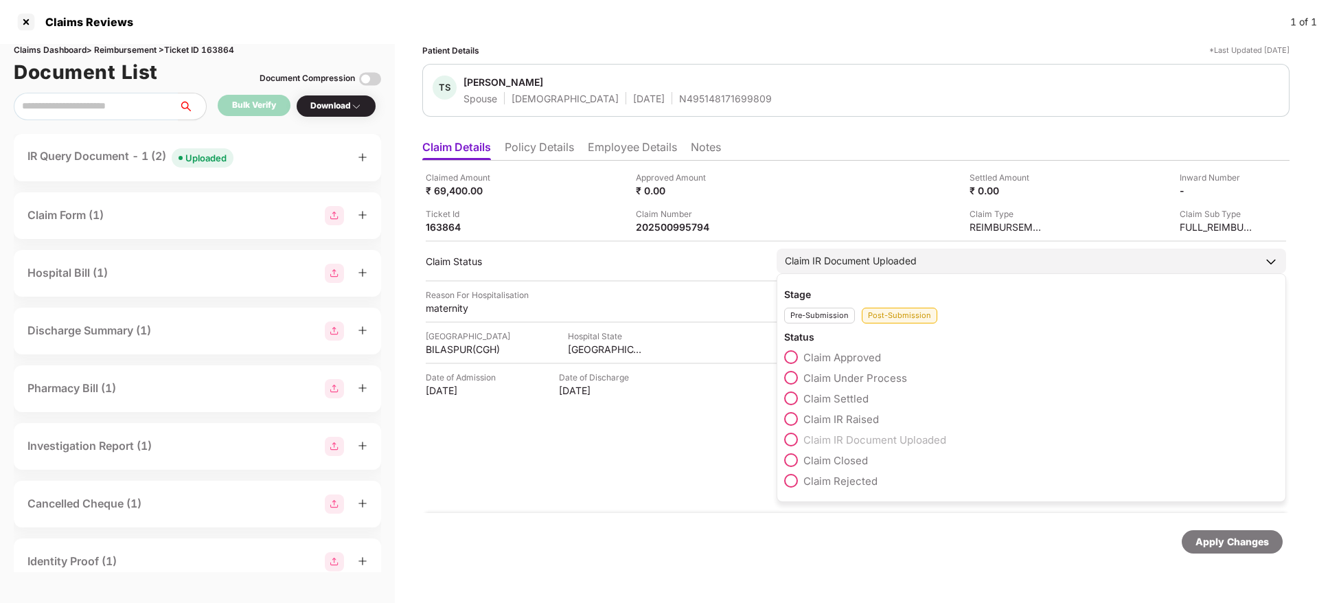
click at [793, 375] on span at bounding box center [791, 378] width 14 height 14
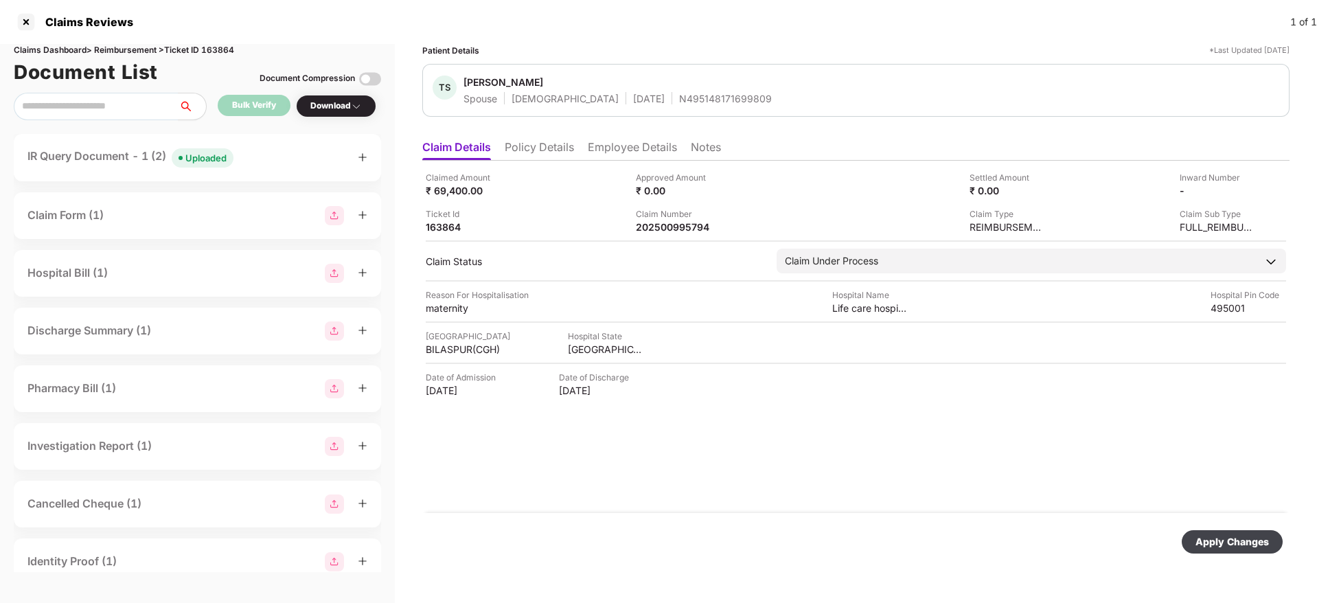
click at [1202, 537] on div "Apply Changes" at bounding box center [1231, 541] width 73 height 15
click div "IR Query Document - 1 (2) Uploaded"
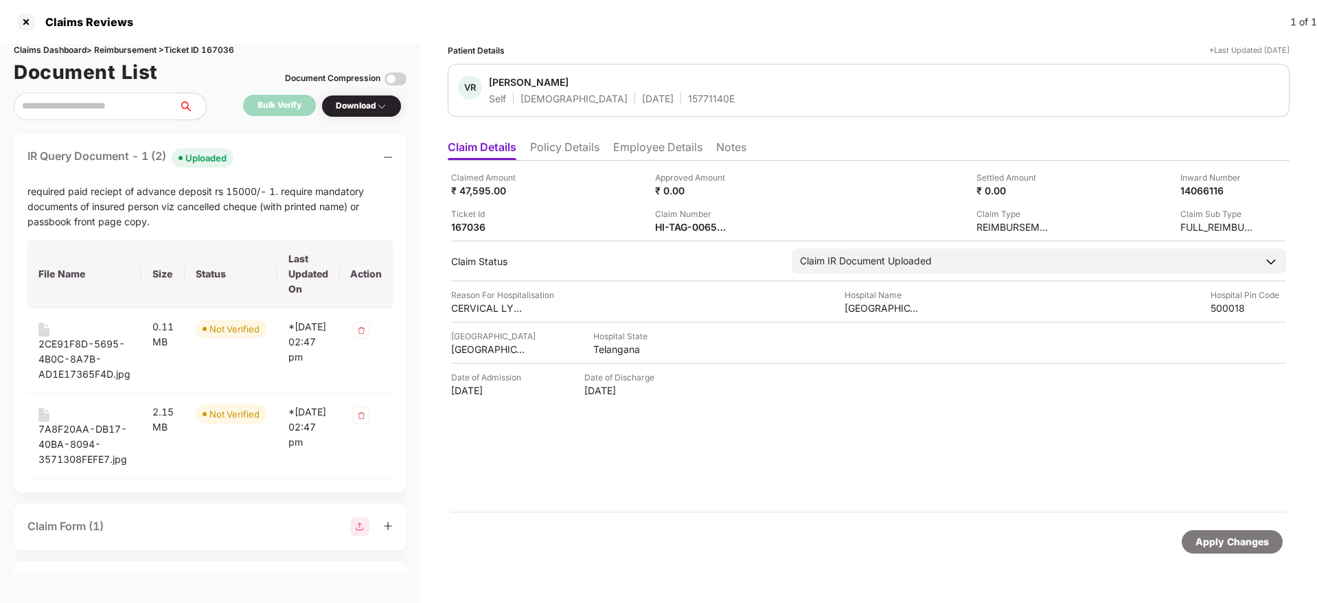
click div "IR Query Document - 1 (2) Uploaded"
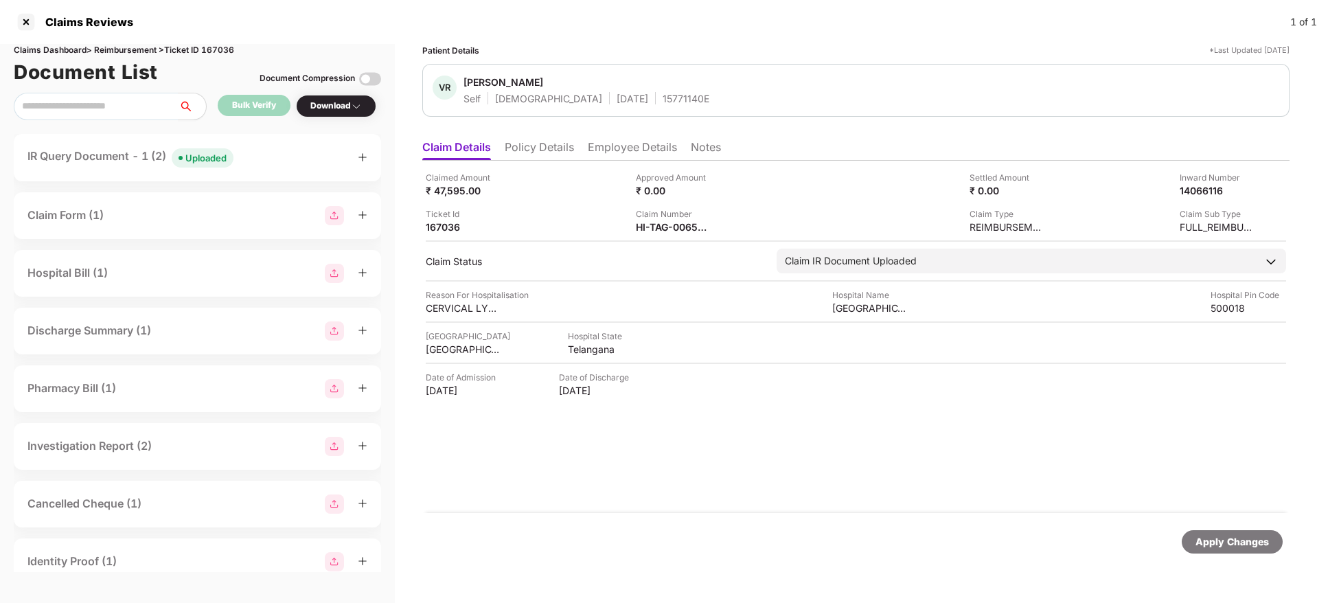
click div "IR Query Document - 1 (2) Uploaded"
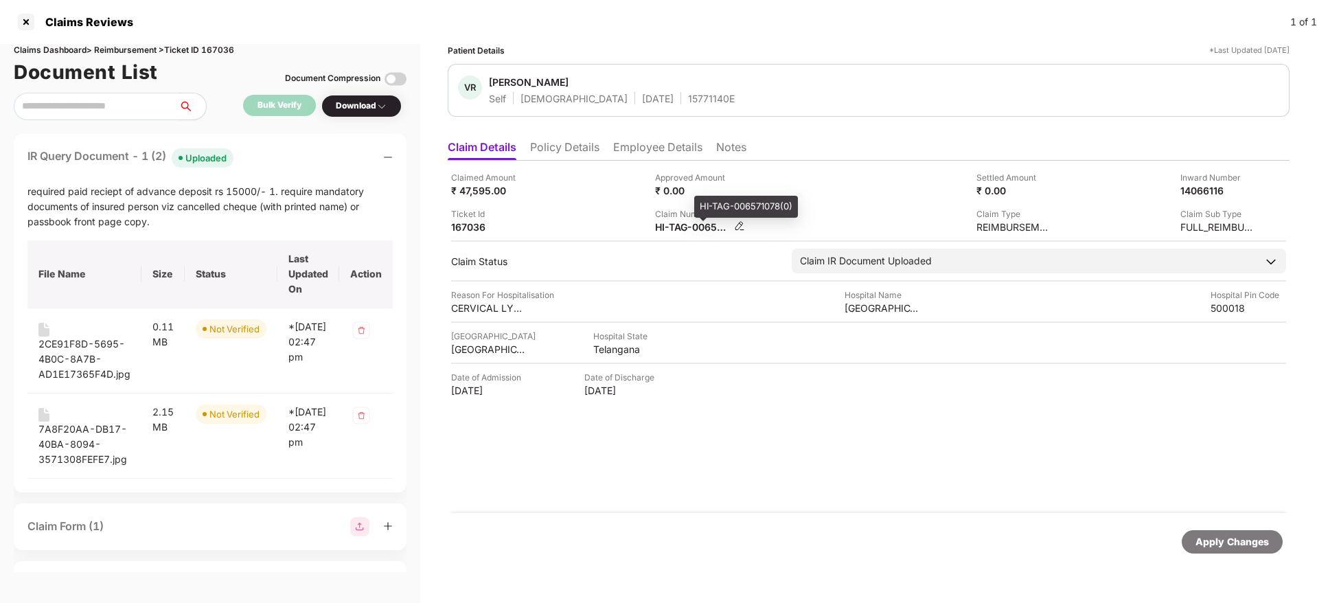
click div "HI-TAG-006571078(0)"
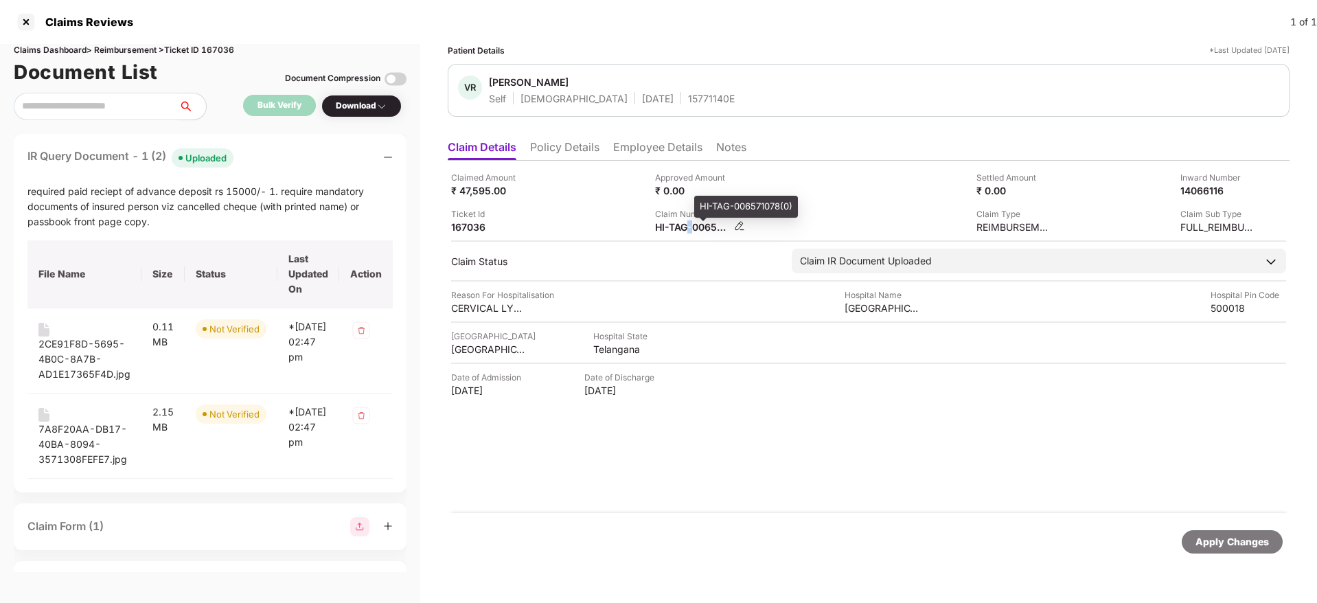
click div "HI-TAG-006571078(0)"
copy div
click div "2CE91F8D-5695-4B0C-8A7B-AD1E17365F4D.jpg"
click div "7A8F20AA-DB17-40BA-8094-3571308FEFE7.jpg"
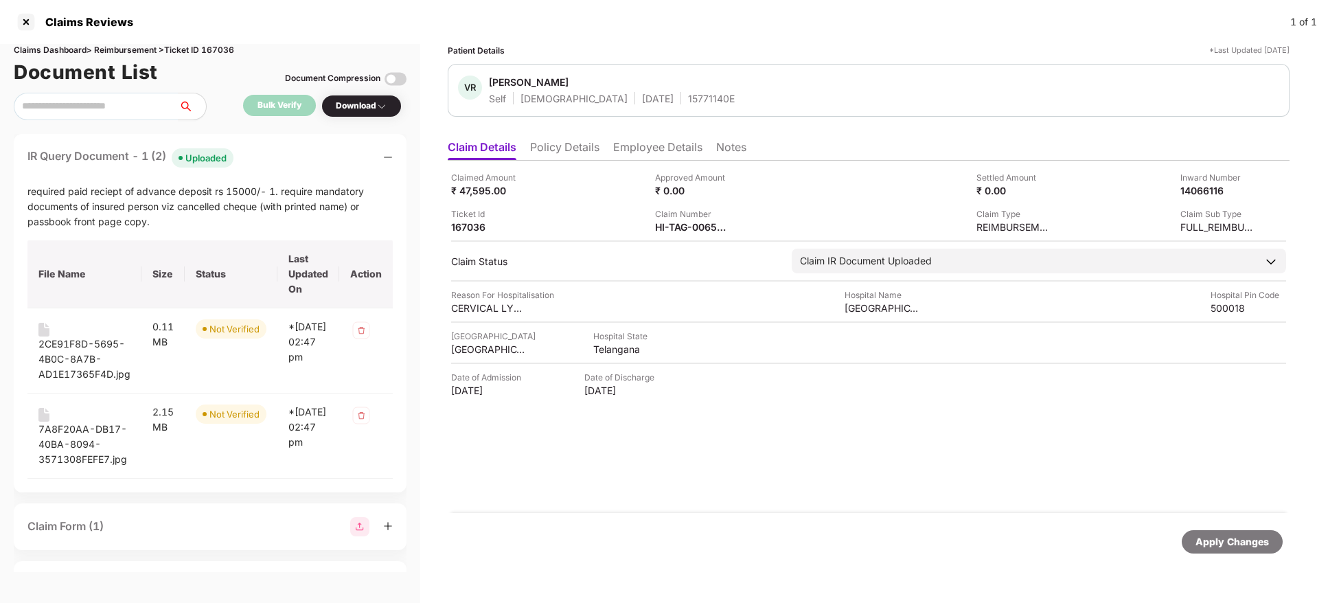
click div "IR Query Document - 1 (2) Uploaded"
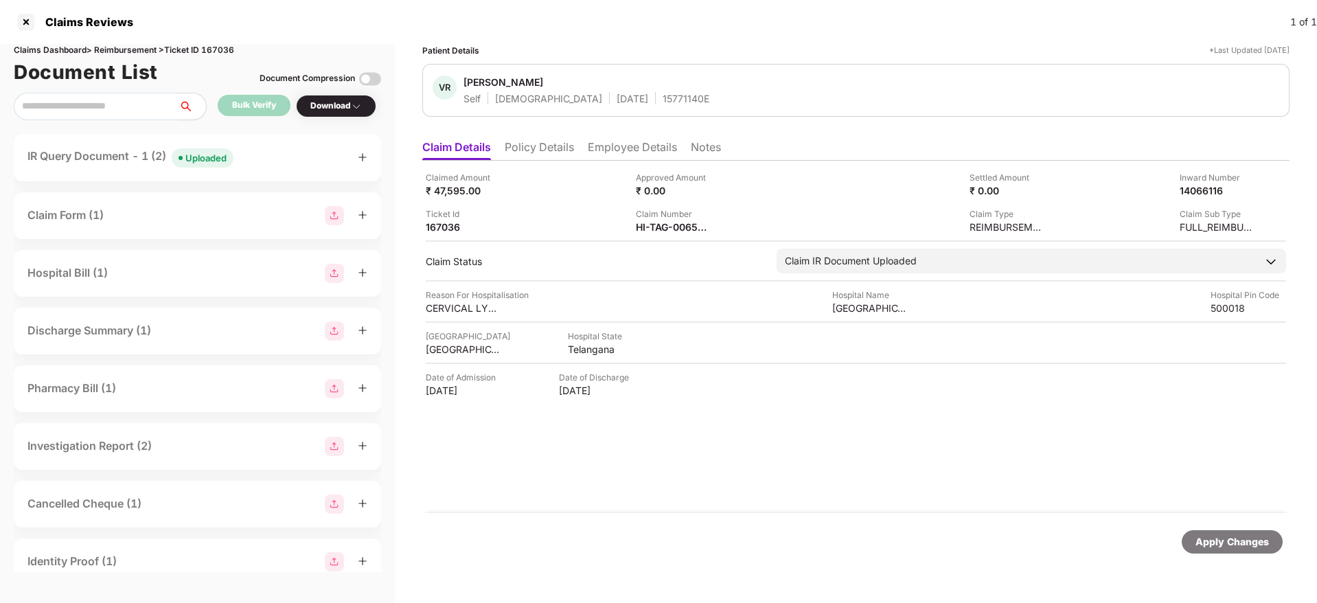
click div "IR Query Document - 1 (2) Uploaded"
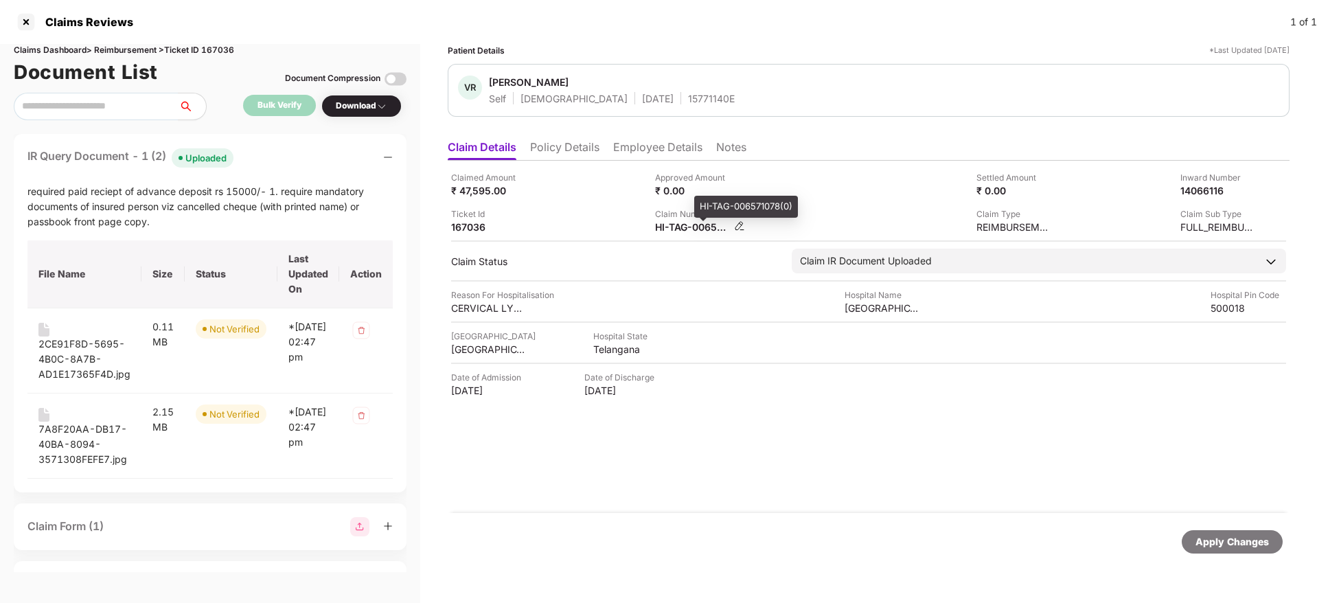
click div "HI-TAG-006571078(0)"
copy div
click div "IR Query Document - 1 (2) Uploaded"
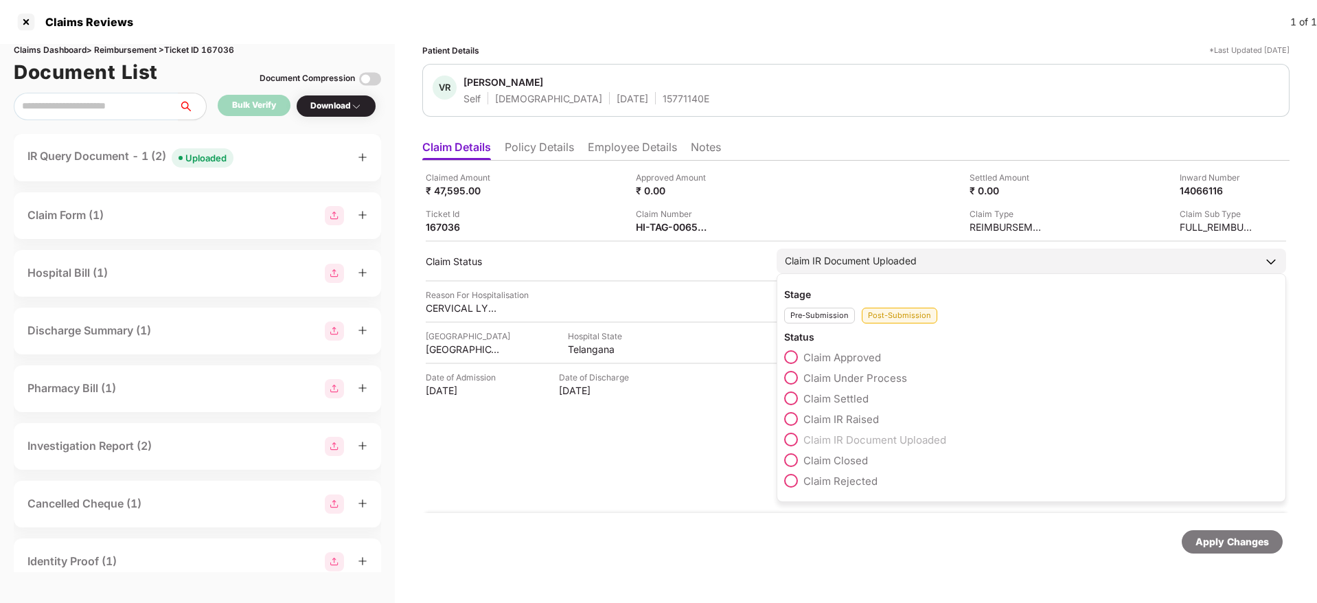
click span
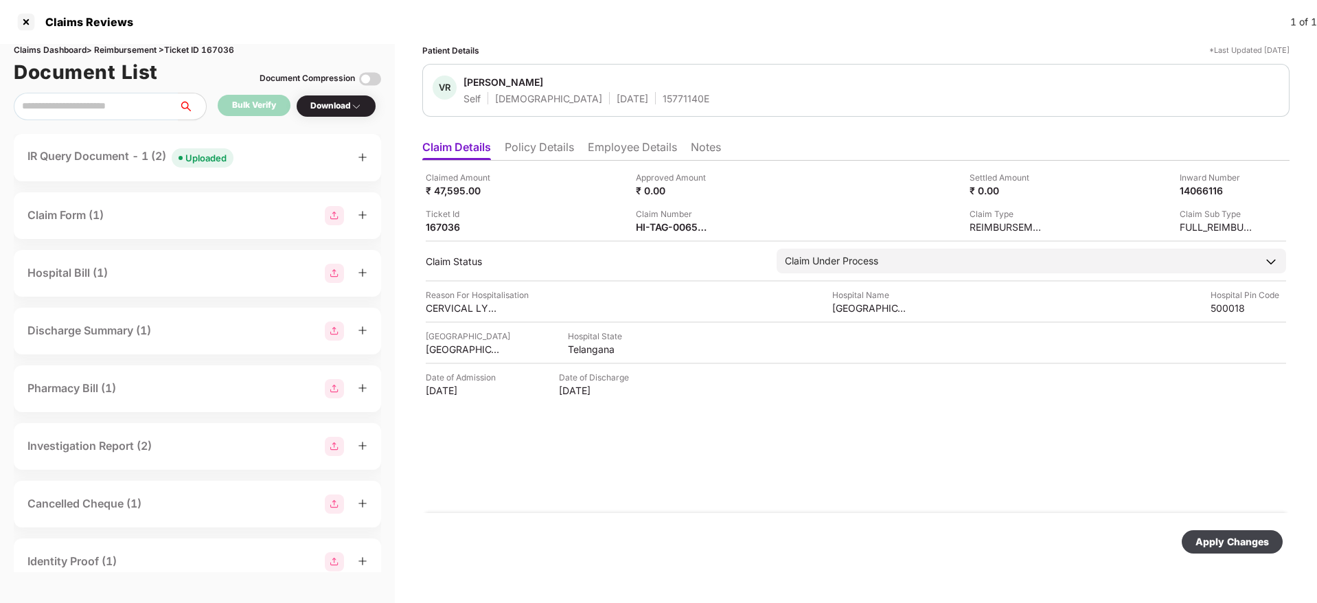
click div "Apply Changes"
click at [271, 148] on div "IR Query Document - 2 (2) Uploaded" at bounding box center [197, 158] width 340 height 20
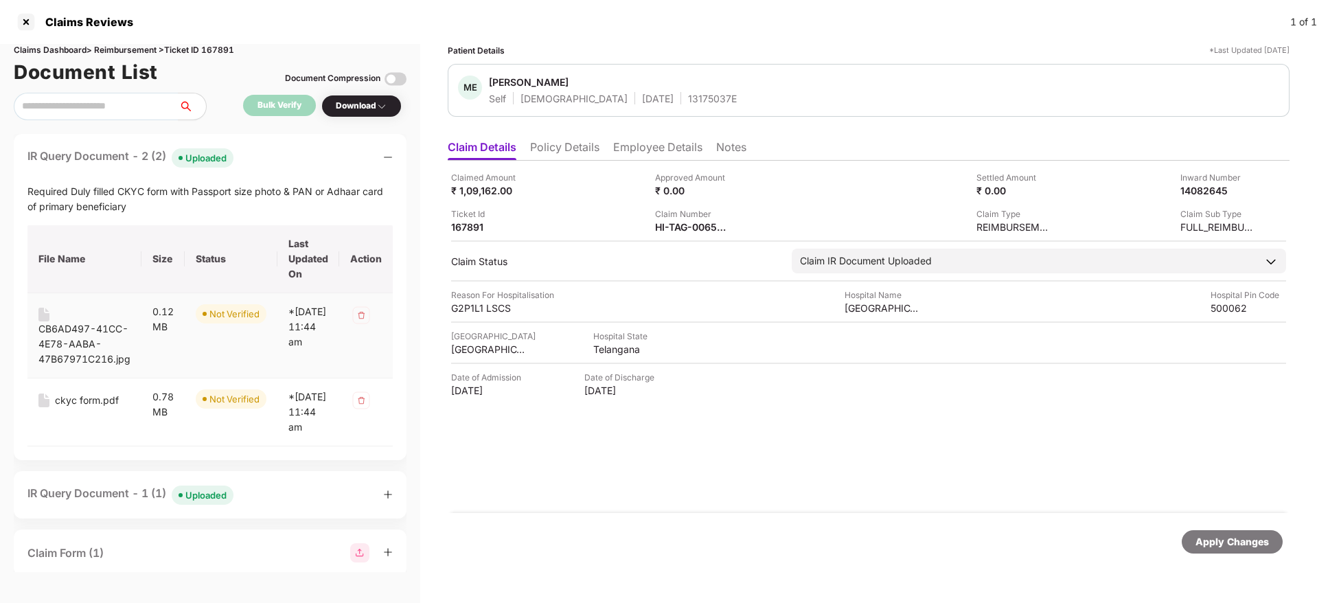
click at [79, 328] on div "CB6AD497-41CC-4E78-AABA-47B67971C216.jpg" at bounding box center [84, 343] width 92 height 45
click at [100, 400] on div "ckyc form.pdf" at bounding box center [87, 400] width 64 height 15
click at [680, 231] on div "HI-TAG-006578671(0)" at bounding box center [693, 226] width 76 height 13
click at [680, 230] on div "HI-TAG-006578671(0)" at bounding box center [693, 226] width 76 height 13
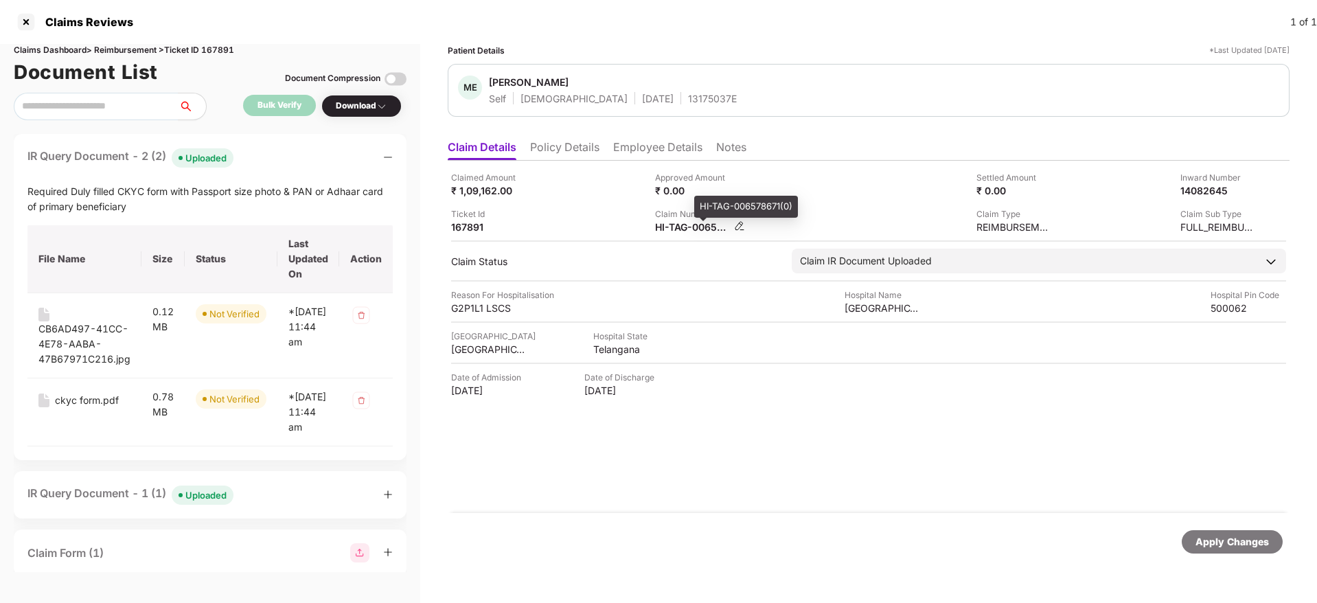
click at [680, 230] on div "HI-TAG-006578671(0)" at bounding box center [693, 226] width 76 height 13
copy div
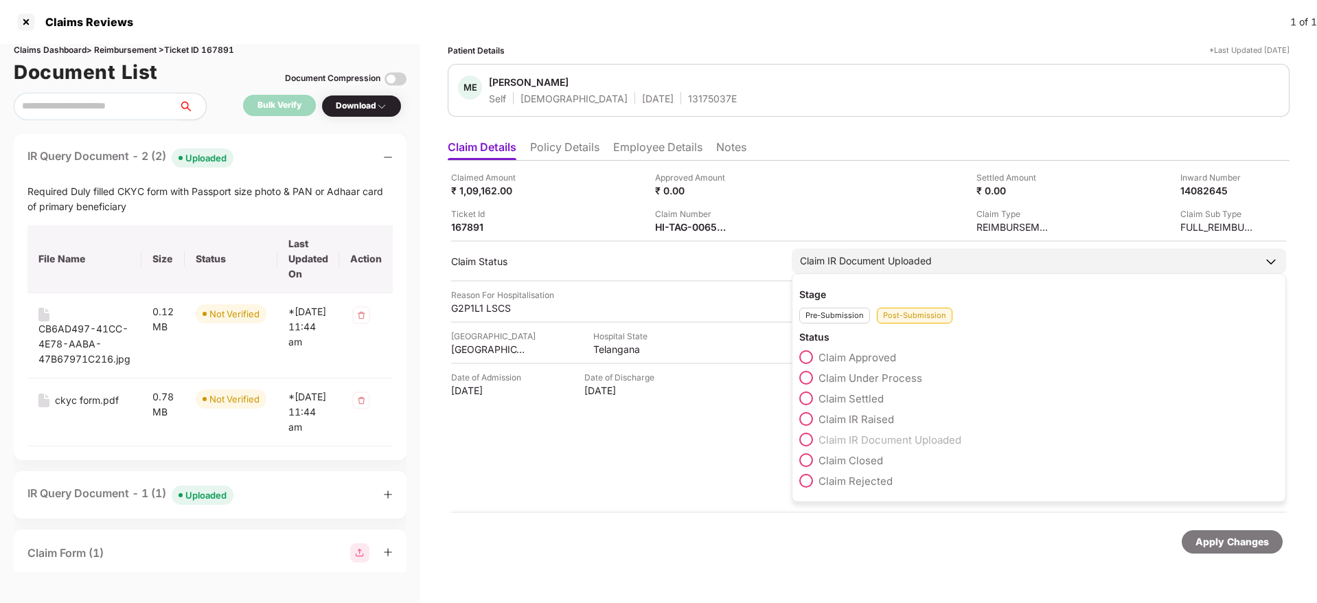
click at [813, 378] on span at bounding box center [806, 378] width 14 height 14
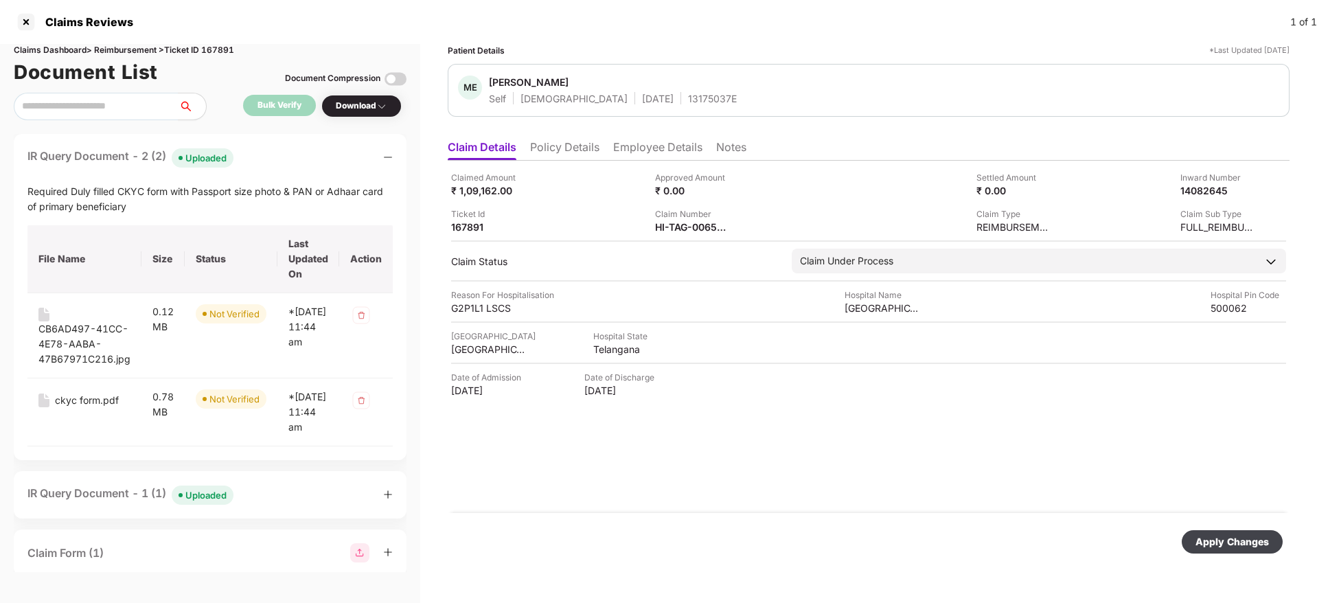
click at [1225, 544] on div "Apply Changes" at bounding box center [1231, 541] width 73 height 15
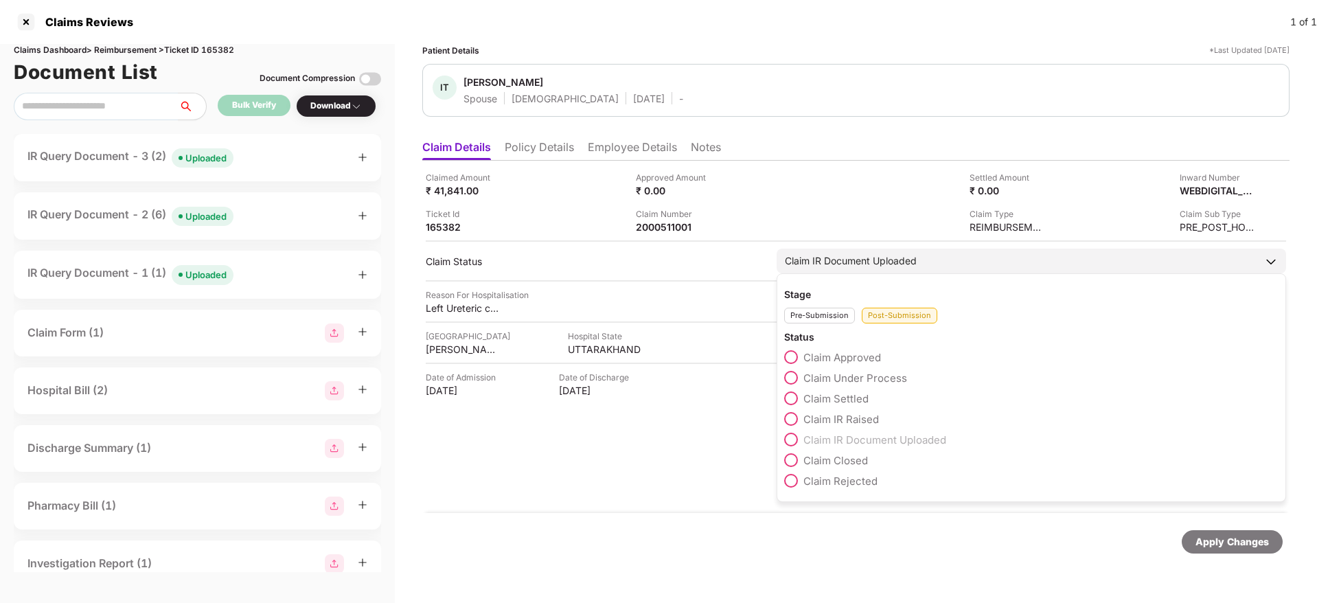
click at [794, 377] on span at bounding box center [791, 378] width 14 height 14
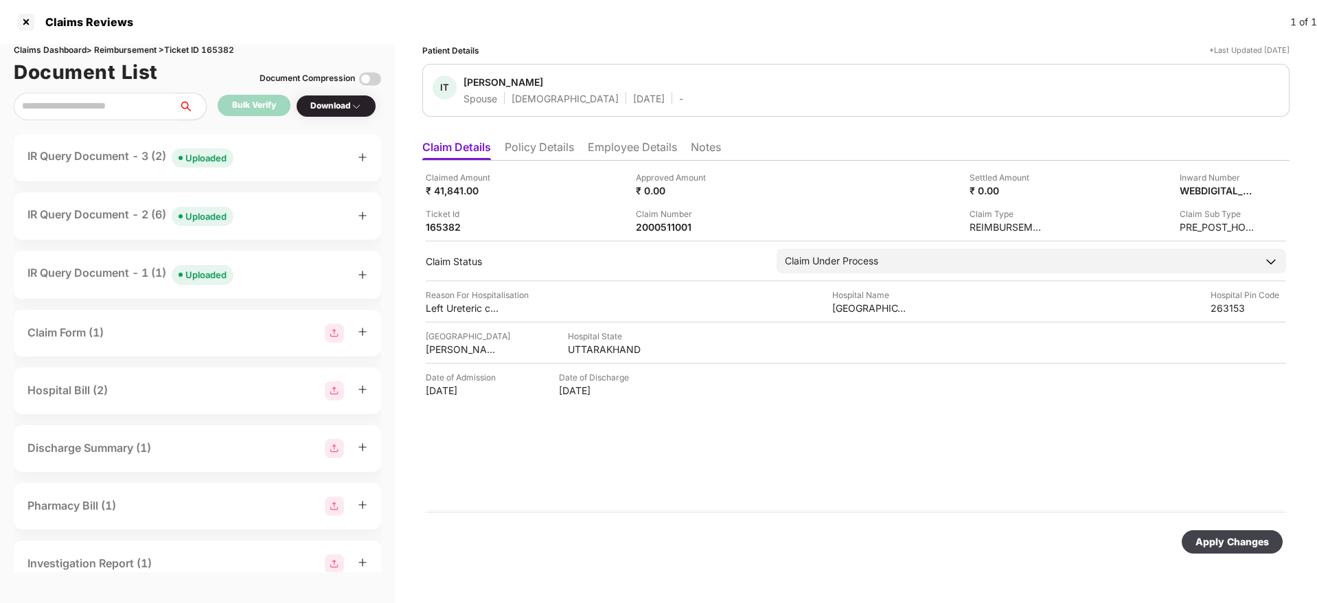
drag, startPoint x: 1206, startPoint y: 539, endPoint x: 1195, endPoint y: 538, distance: 11.7
click at [1208, 540] on div "Apply Changes" at bounding box center [1231, 541] width 73 height 15
drag, startPoint x: 274, startPoint y: 182, endPoint x: 286, endPoint y: 165, distance: 21.2
click at [276, 182] on div "IR Query Document - 3 (2) Uploaded IR Query Document - 2 (6) Uploaded IR Query …" at bounding box center [197, 353] width 367 height 438
click at [286, 165] on div "IR Query Document - 3 (2) Uploaded" at bounding box center [197, 158] width 340 height 20
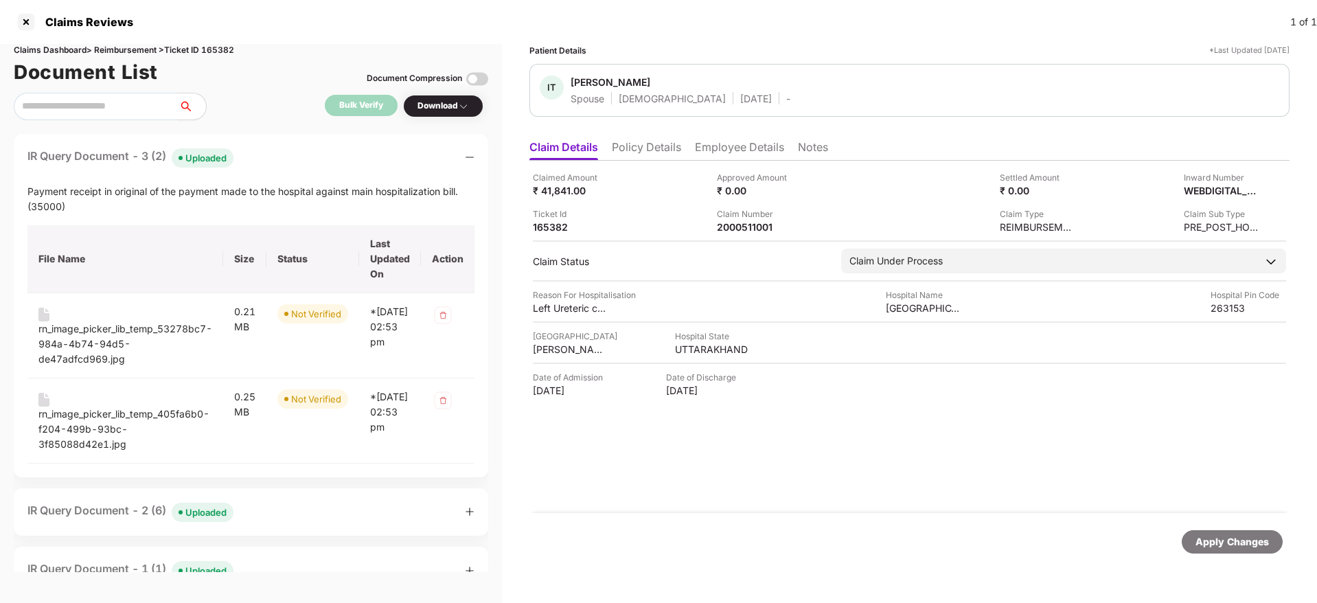
click at [291, 168] on div "IR Query Document - 3 (2) Uploaded Payment receipt in original of the payment m…" at bounding box center [251, 305] width 474 height 343
click at [356, 148] on div "IR Query Document - 3 (2) Uploaded" at bounding box center [250, 158] width 447 height 20
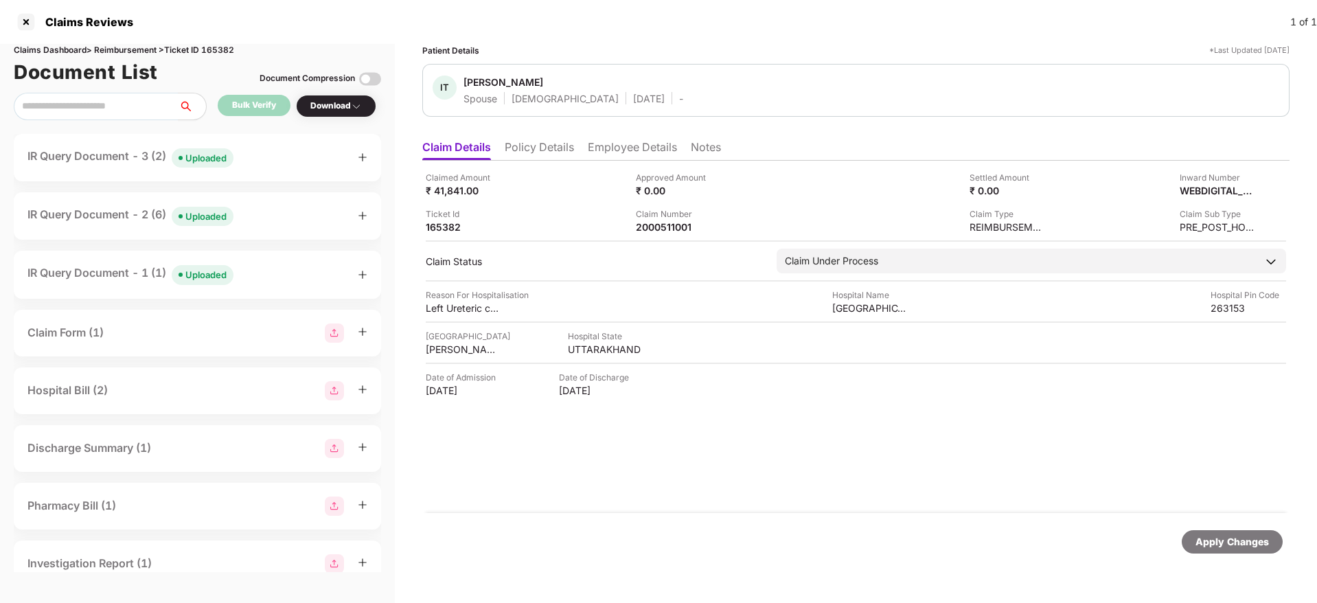
click at [549, 146] on li "Policy Details" at bounding box center [539, 150] width 69 height 20
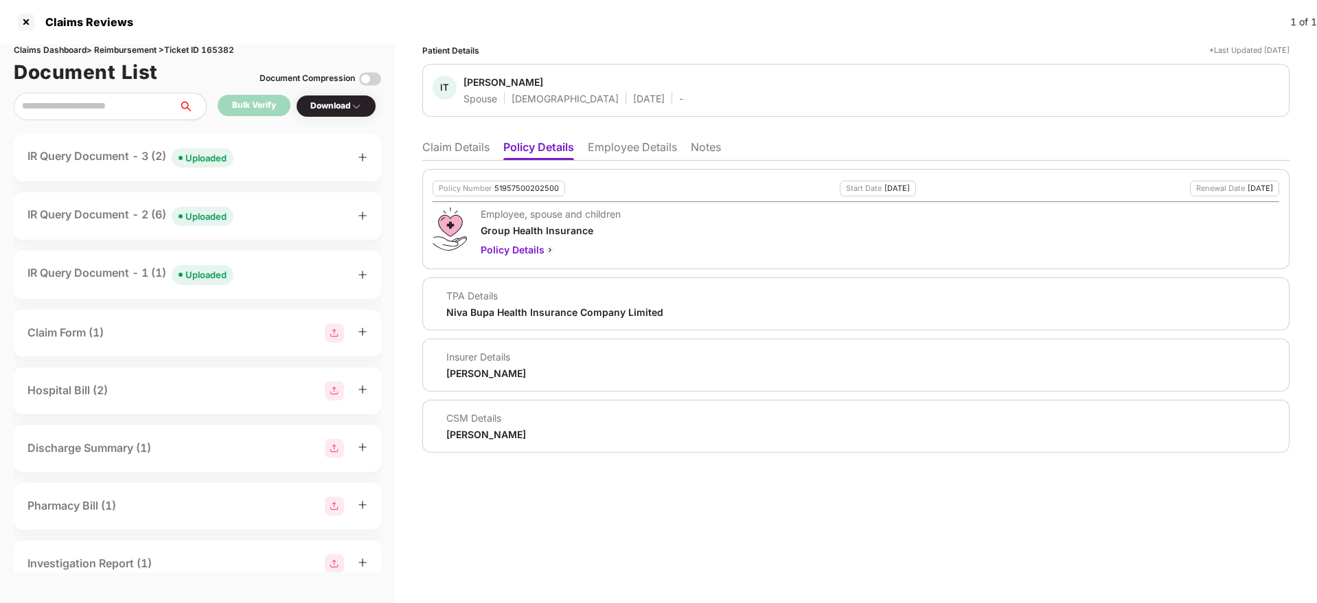
drag, startPoint x: 423, startPoint y: 151, endPoint x: 463, endPoint y: 151, distance: 40.5
click at [426, 151] on div "Patient Details *Last Updated [DATE] IT [PERSON_NAME] Spouse [DEMOGRAPHIC_DATA]…" at bounding box center [856, 323] width 922 height 559
click at [431, 151] on li "Claim Details" at bounding box center [455, 150] width 67 height 20
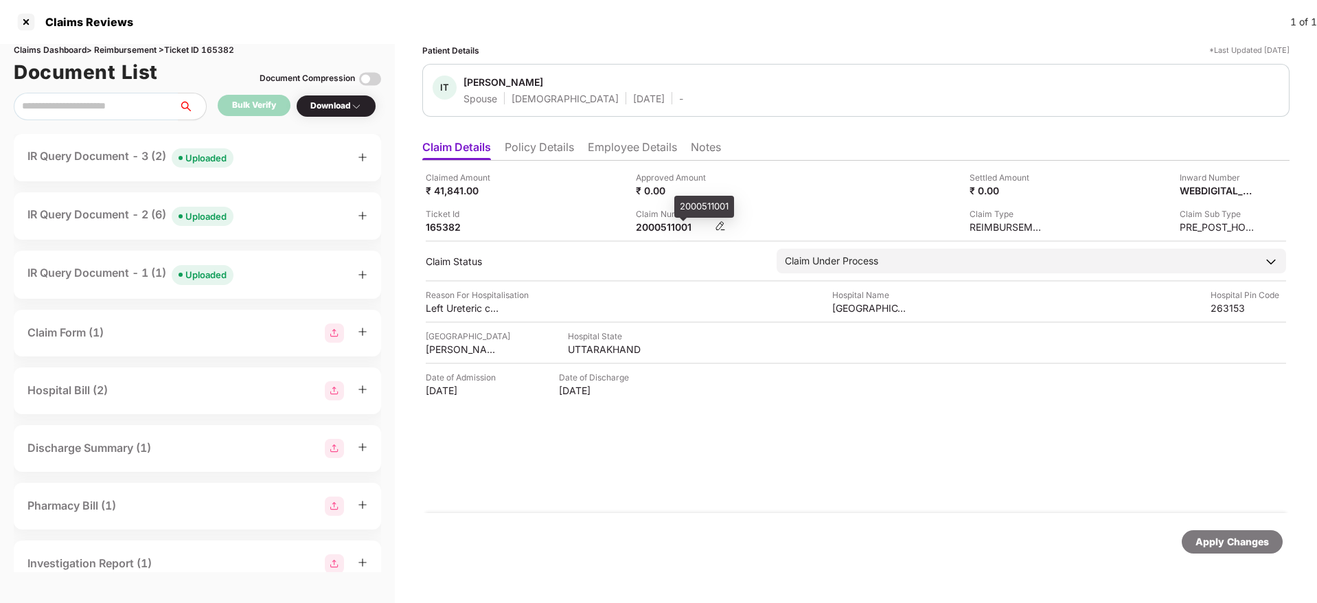
click at [652, 227] on div "2000511001" at bounding box center [674, 226] width 76 height 13
click at [551, 149] on li "Policy Details" at bounding box center [539, 150] width 69 height 20
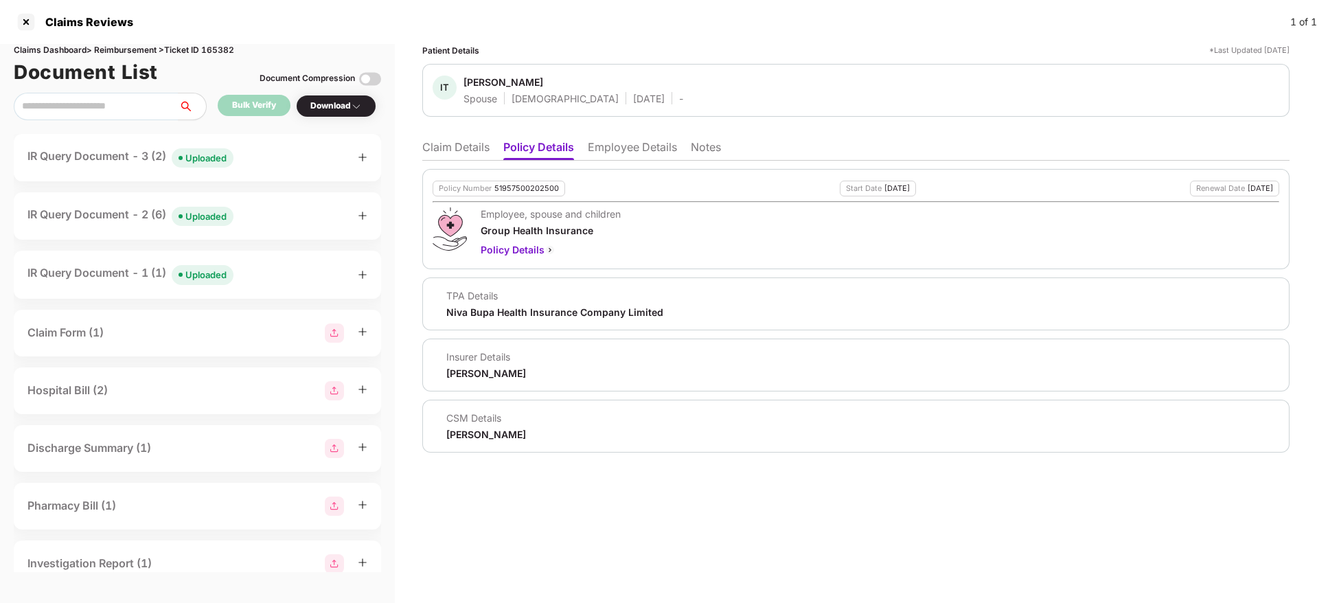
click at [451, 152] on li "Claim Details" at bounding box center [455, 150] width 67 height 20
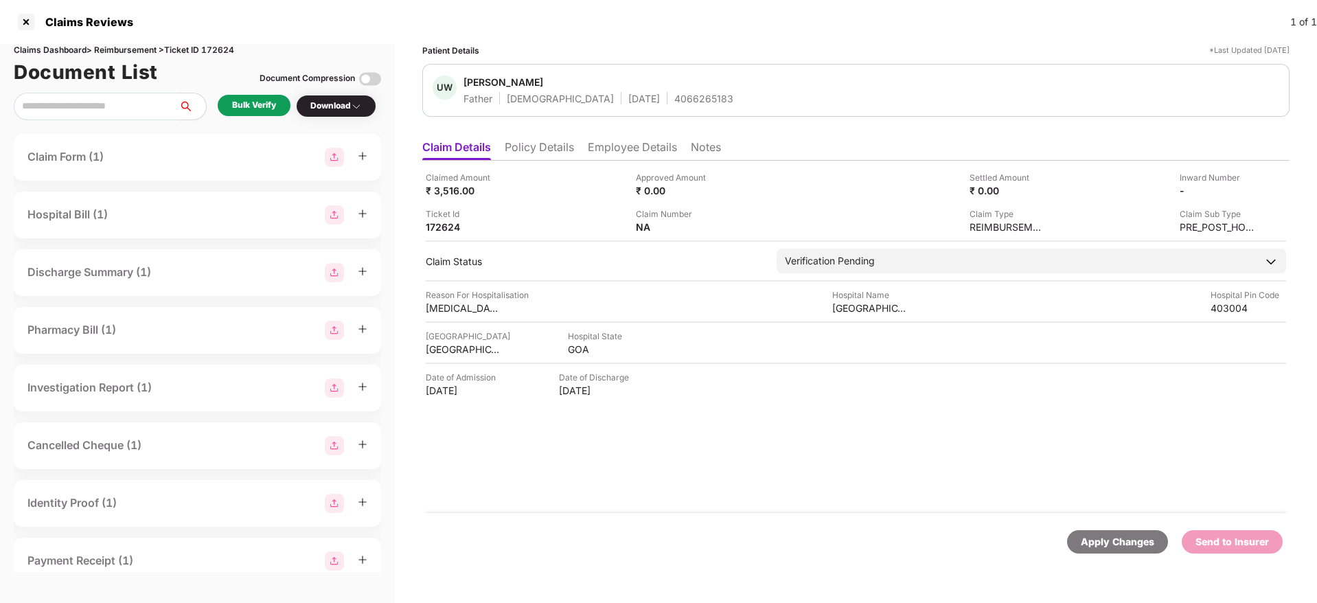
drag, startPoint x: 545, startPoint y: 150, endPoint x: 551, endPoint y: 157, distance: 8.3
click at [549, 154] on li "Policy Details" at bounding box center [539, 150] width 69 height 20
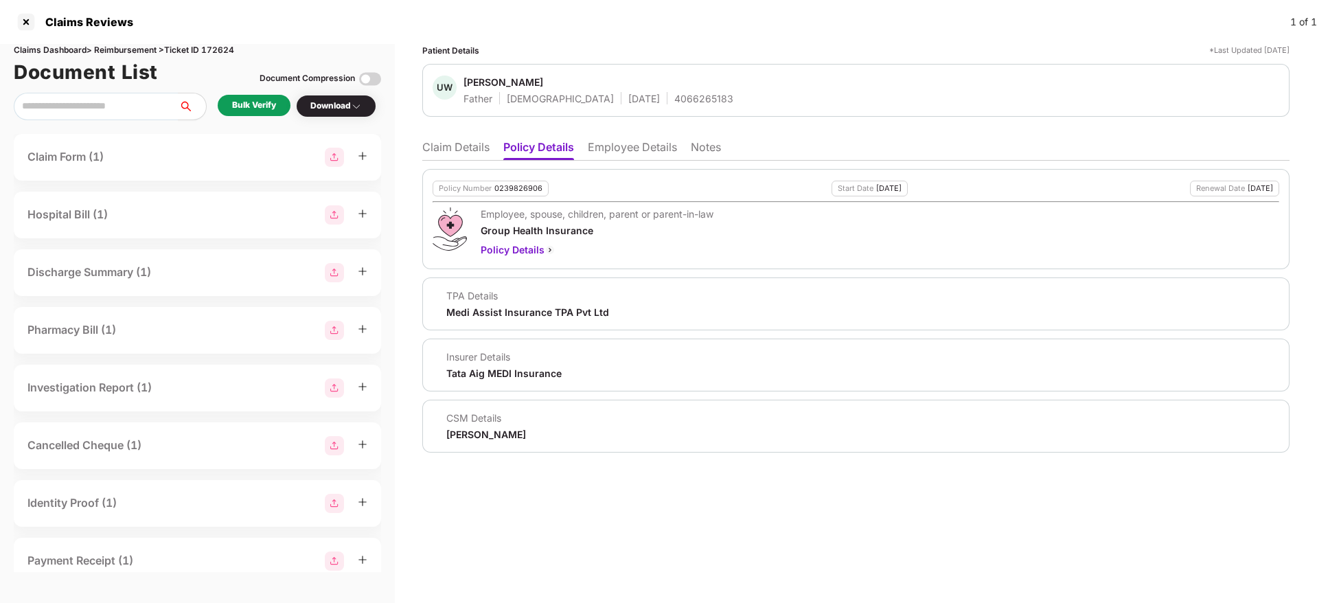
click at [470, 153] on li "Claim Details" at bounding box center [455, 150] width 67 height 20
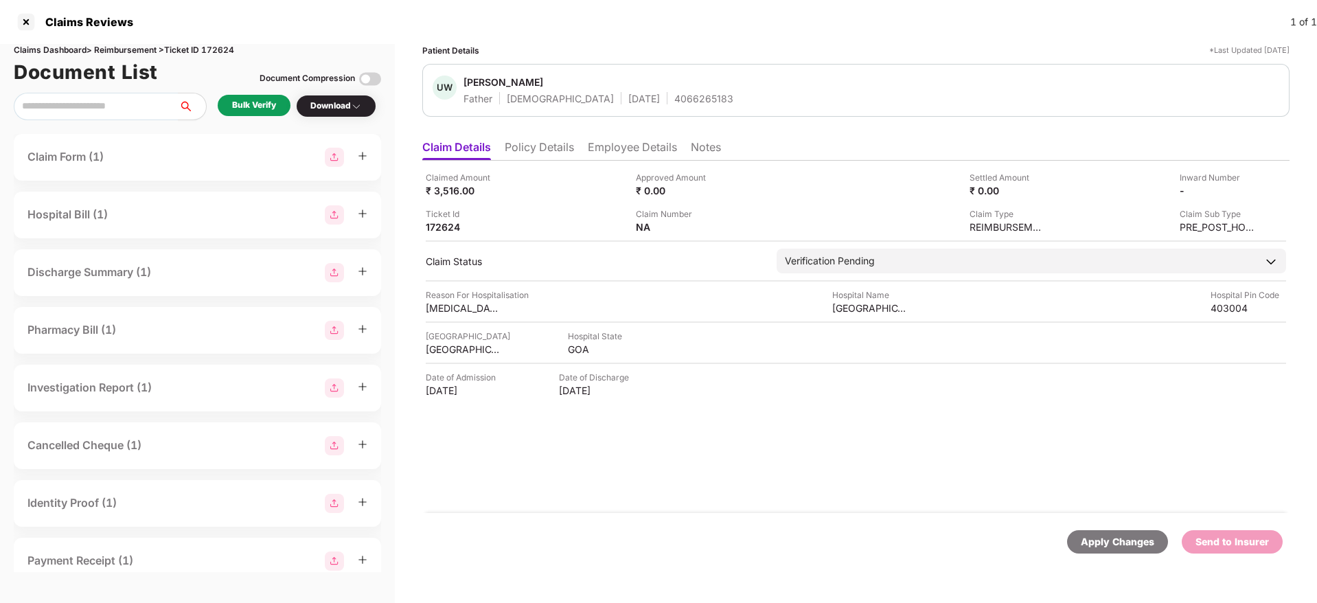
click at [639, 153] on li "Employee Details" at bounding box center [632, 150] width 89 height 20
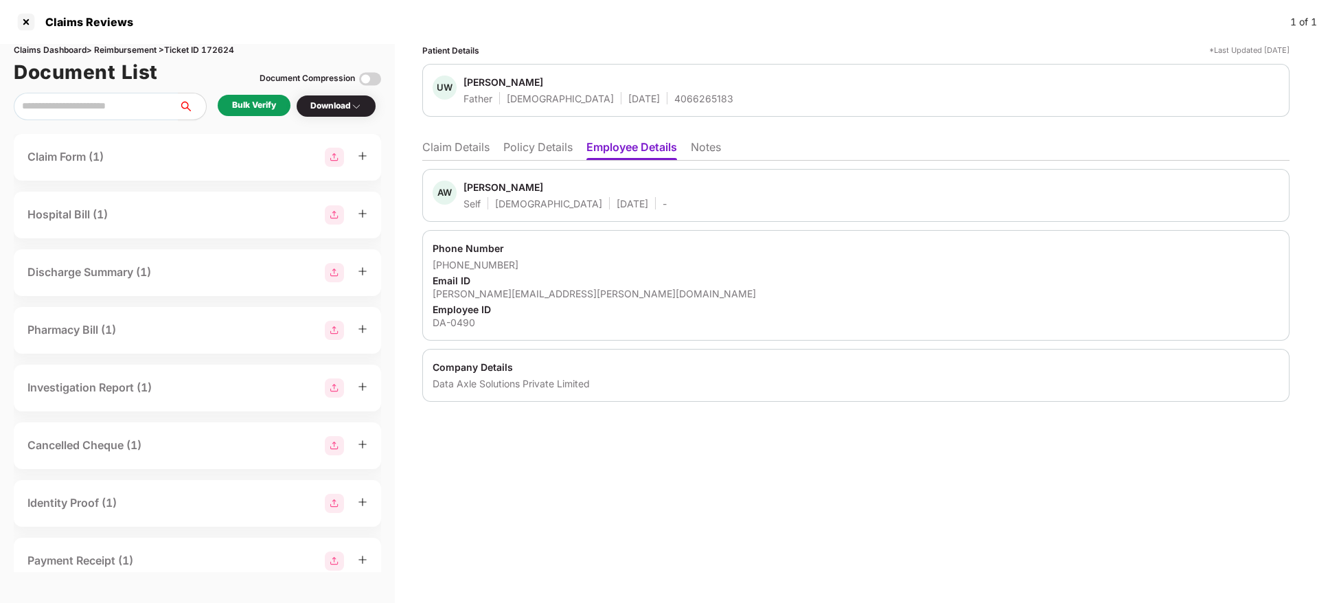
click at [554, 151] on li "Policy Details" at bounding box center [537, 150] width 69 height 20
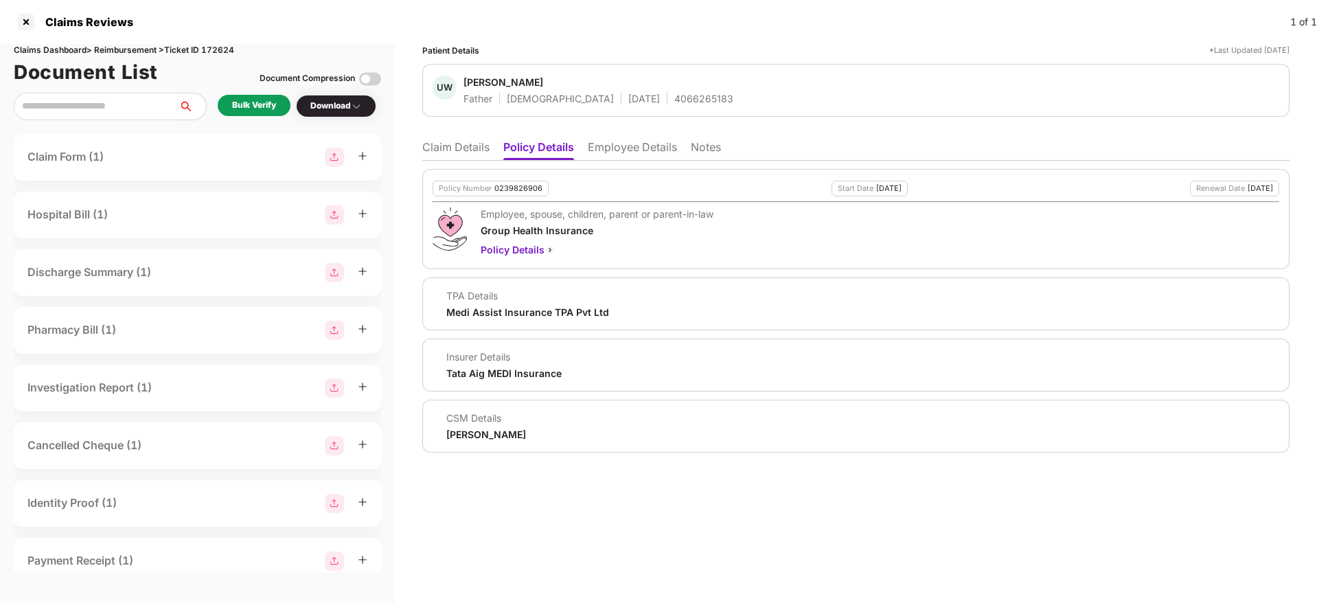
click at [482, 153] on li "Claim Details" at bounding box center [455, 150] width 67 height 20
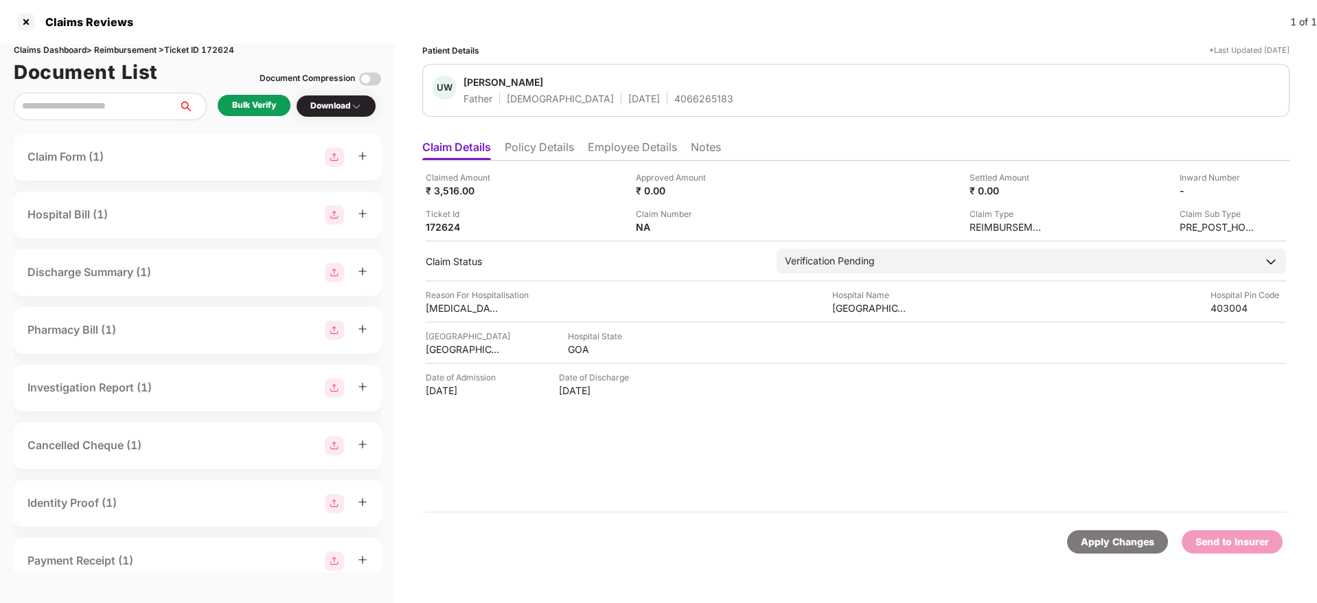
drag, startPoint x: 560, startPoint y: 155, endPoint x: 575, endPoint y: 166, distance: 18.7
click at [562, 157] on li "Policy Details" at bounding box center [539, 150] width 69 height 20
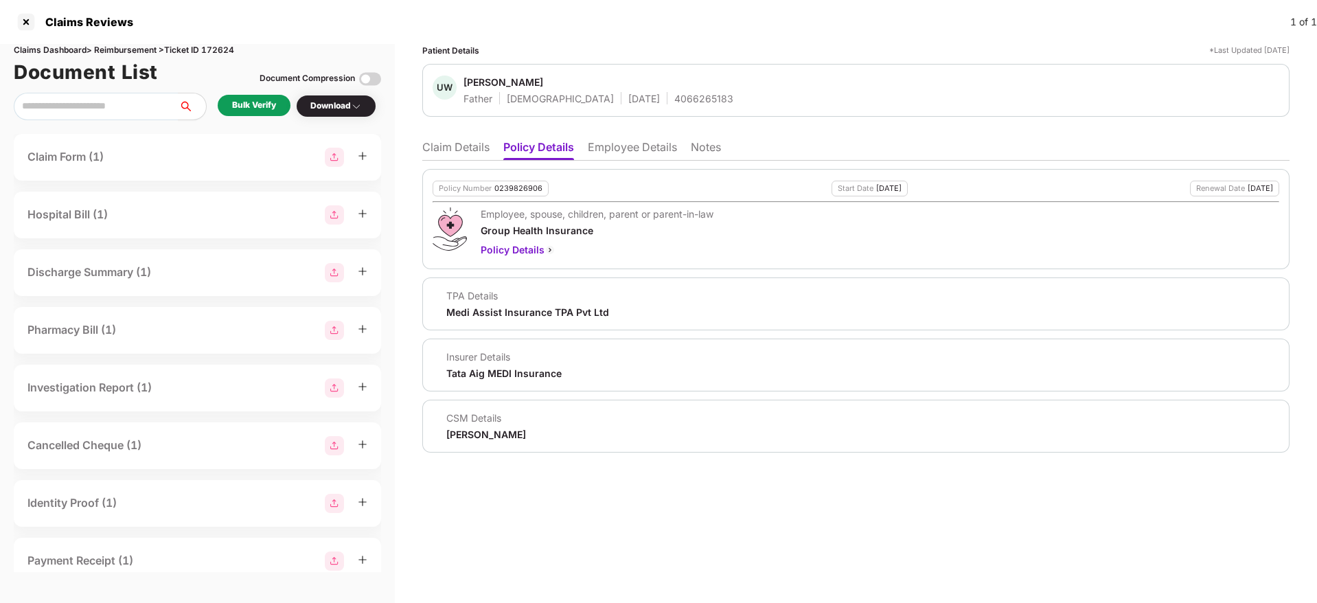
click at [464, 144] on li "Claim Details" at bounding box center [455, 150] width 67 height 20
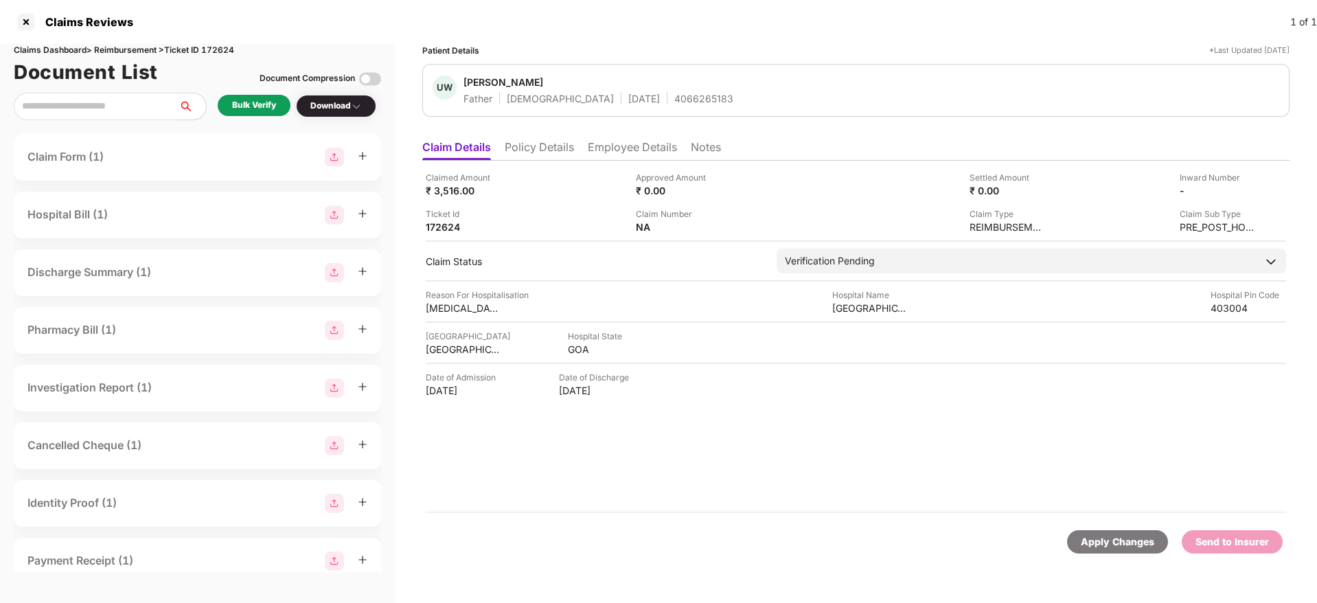
click at [529, 141] on li "Policy Details" at bounding box center [539, 150] width 69 height 20
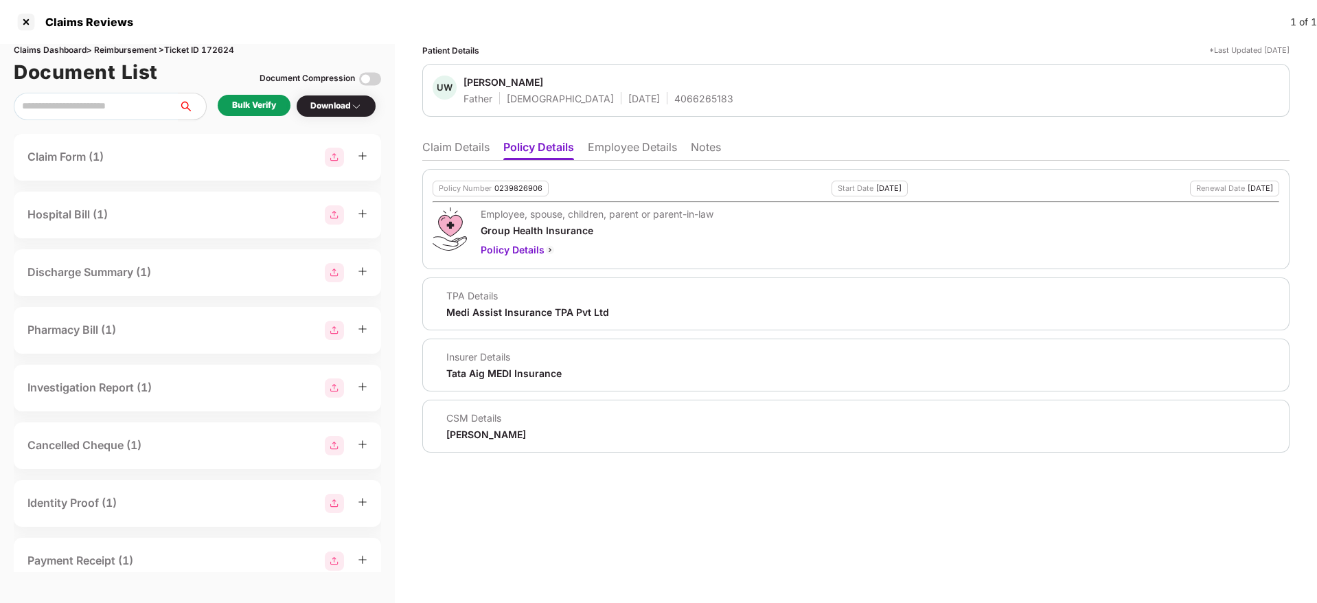
click at [623, 154] on li "Employee Details" at bounding box center [632, 150] width 89 height 20
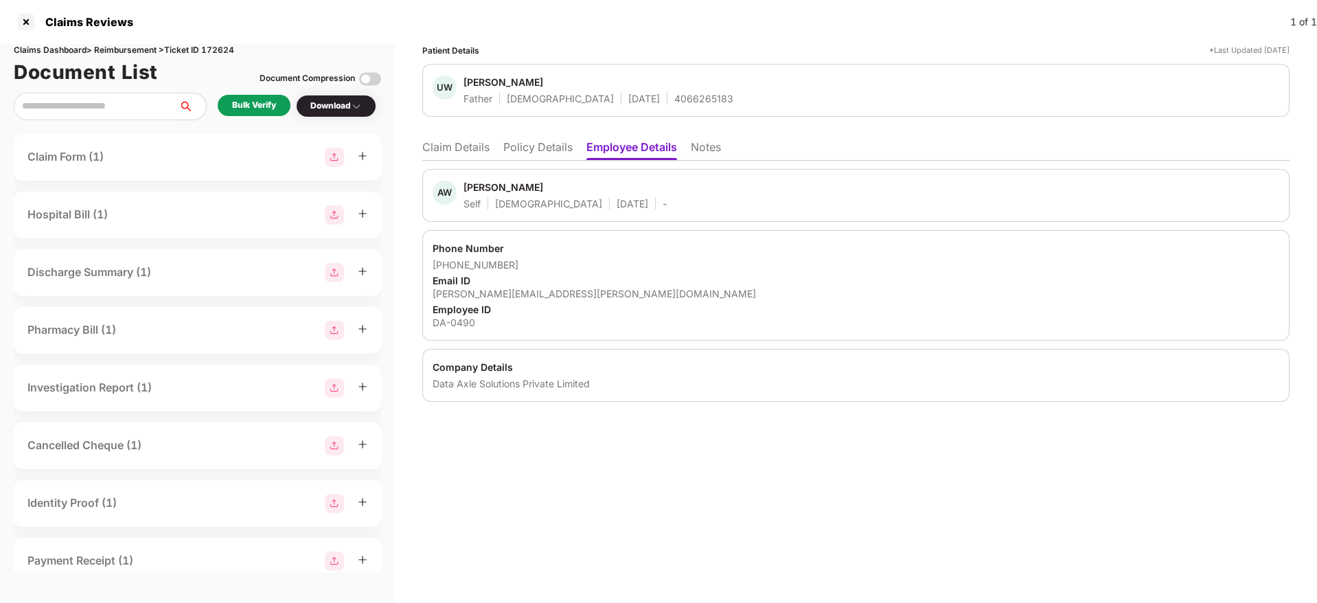
click at [856, 363] on div "Company Details" at bounding box center [856, 366] width 847 height 13
drag, startPoint x: 518, startPoint y: 151, endPoint x: 531, endPoint y: 151, distance: 13.0
click at [529, 151] on li "Policy Details" at bounding box center [537, 150] width 69 height 20
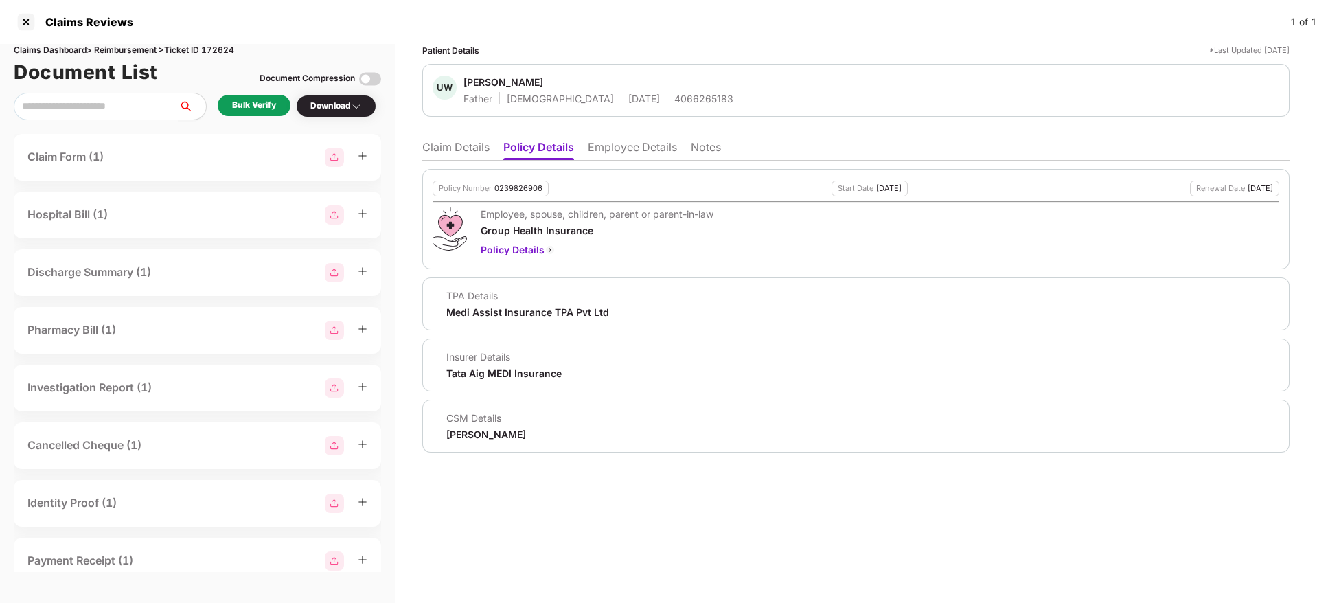
click at [437, 152] on li "Claim Details" at bounding box center [455, 150] width 67 height 20
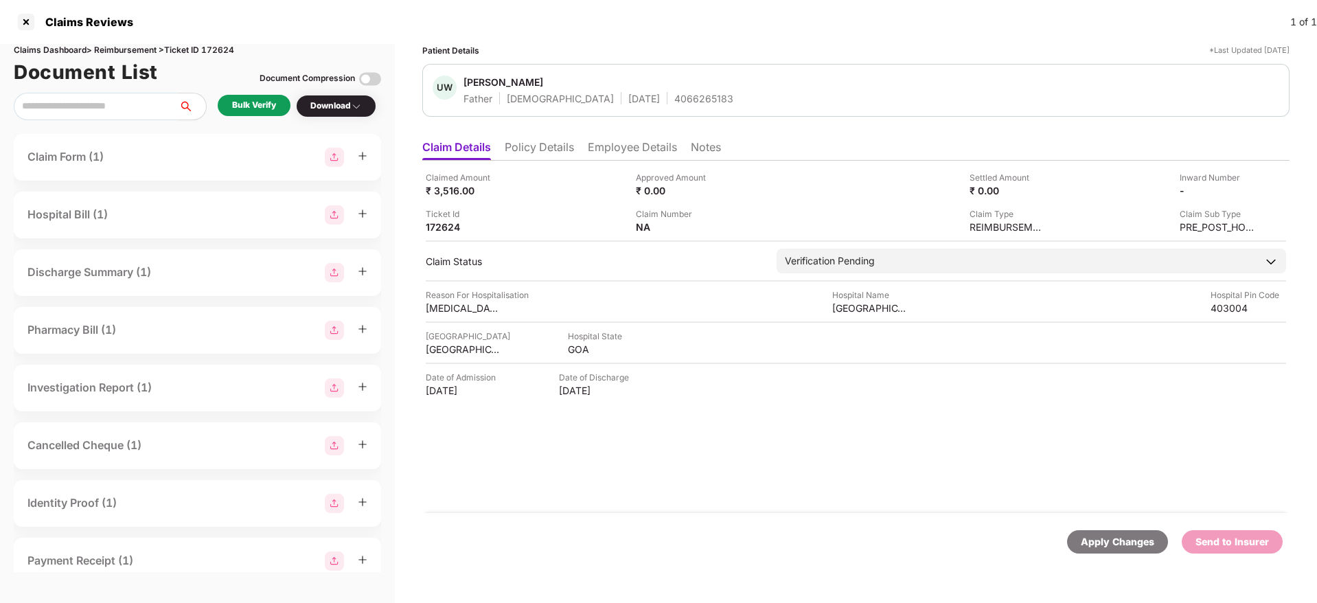
click at [265, 99] on div "Bulk Verify" at bounding box center [254, 105] width 44 height 13
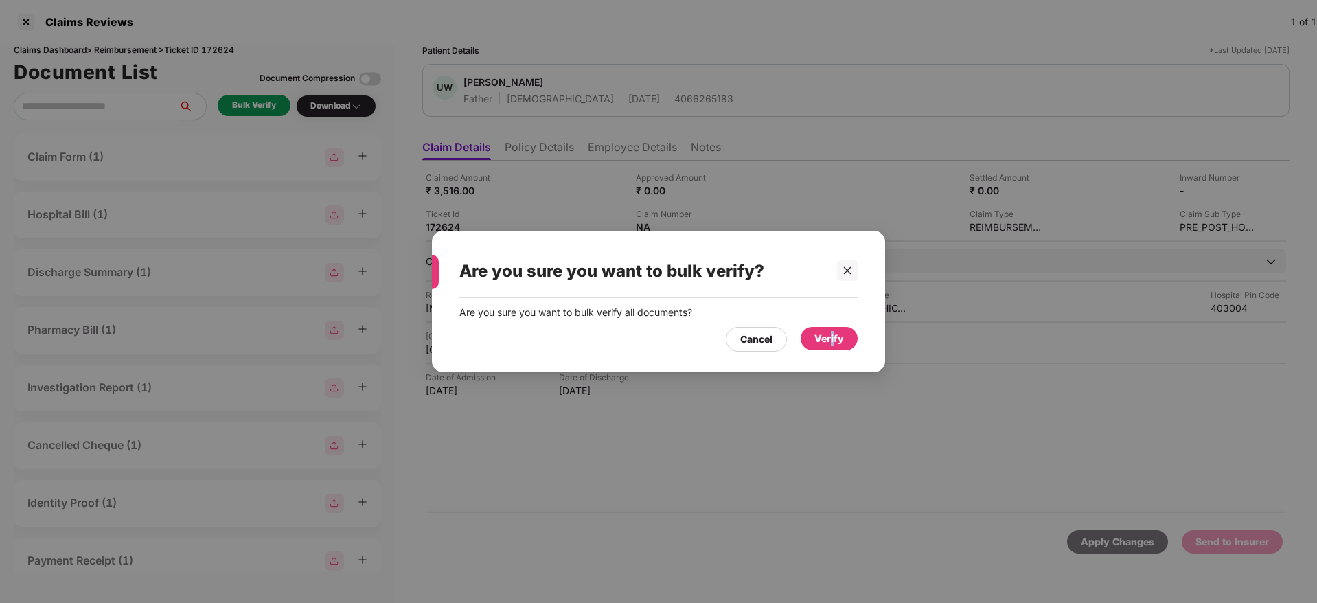
click at [829, 338] on div "Verify" at bounding box center [829, 338] width 30 height 15
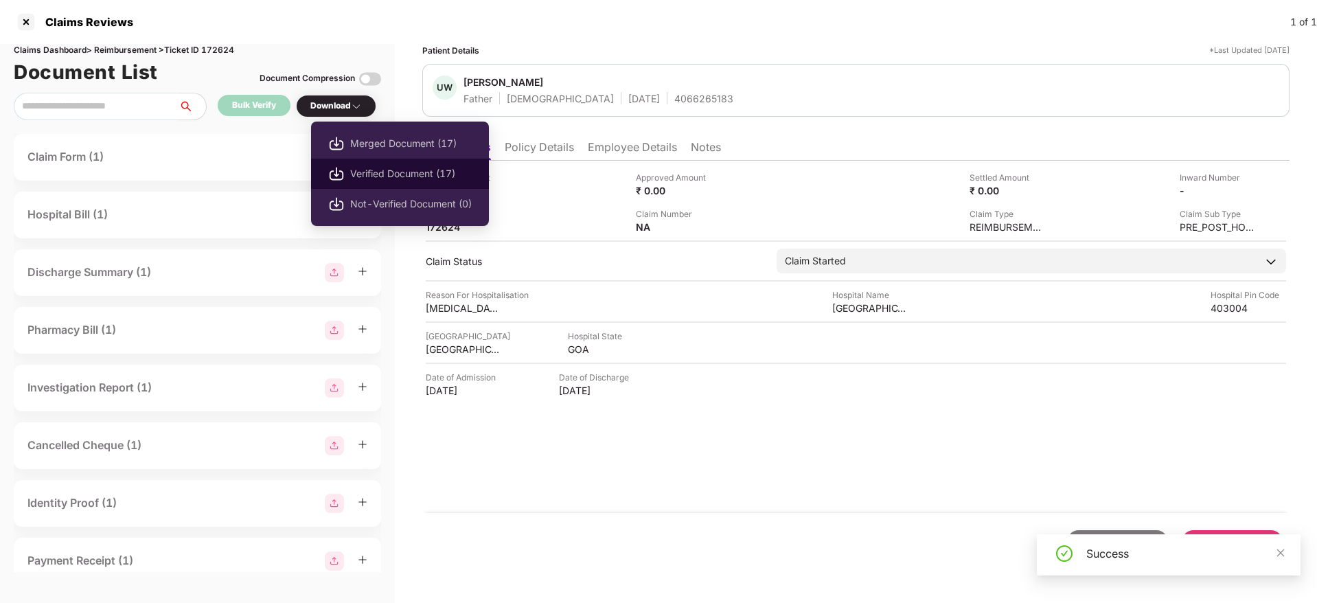
click at [390, 175] on span "Verified Document (17)" at bounding box center [411, 173] width 122 height 15
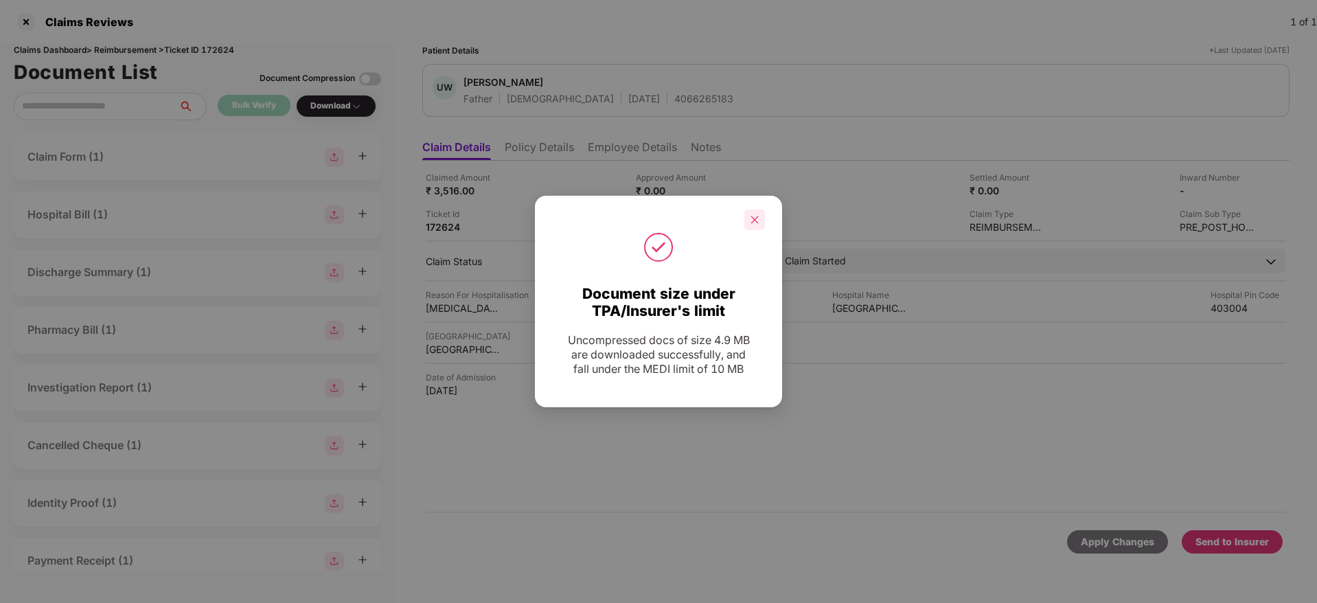
click at [755, 221] on icon "close" at bounding box center [755, 220] width 10 height 10
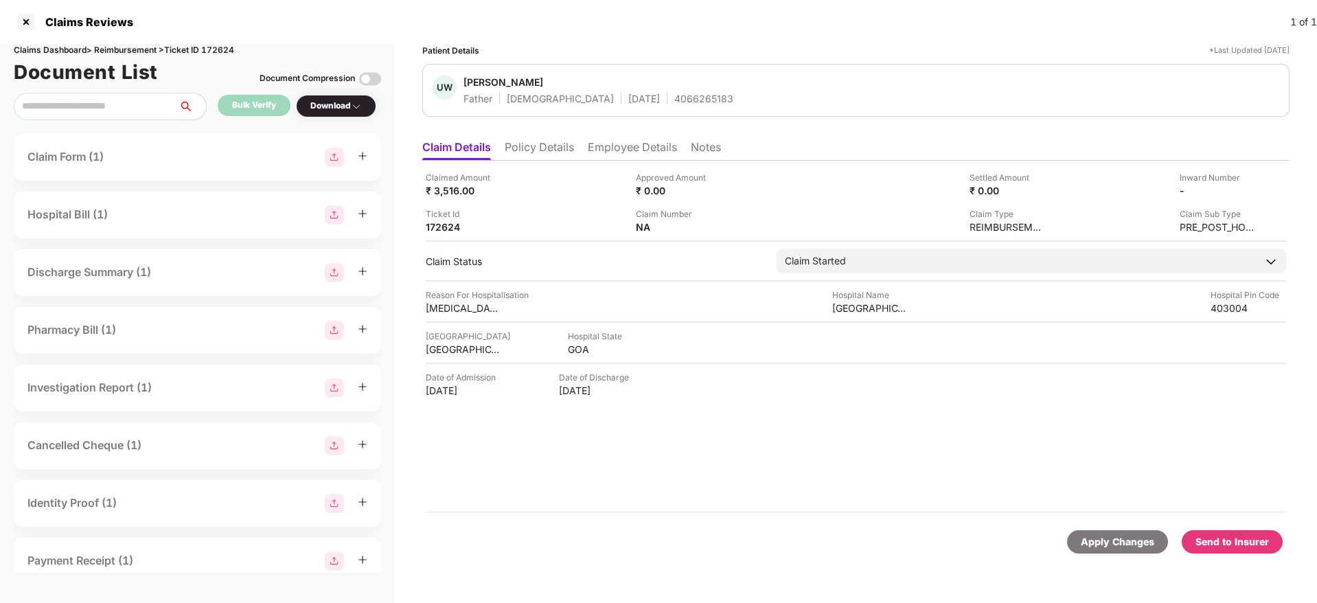
click at [1230, 541] on div "Send to Insurer" at bounding box center [1231, 541] width 73 height 15
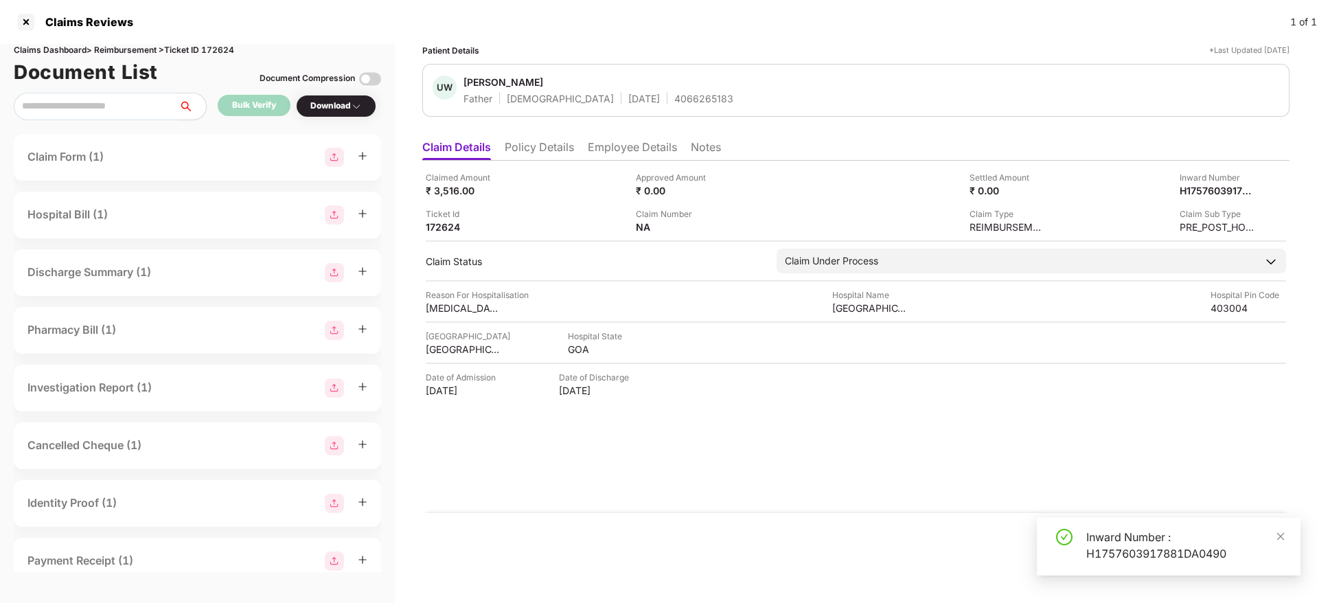
click at [542, 147] on li "Policy Details" at bounding box center [539, 150] width 69 height 20
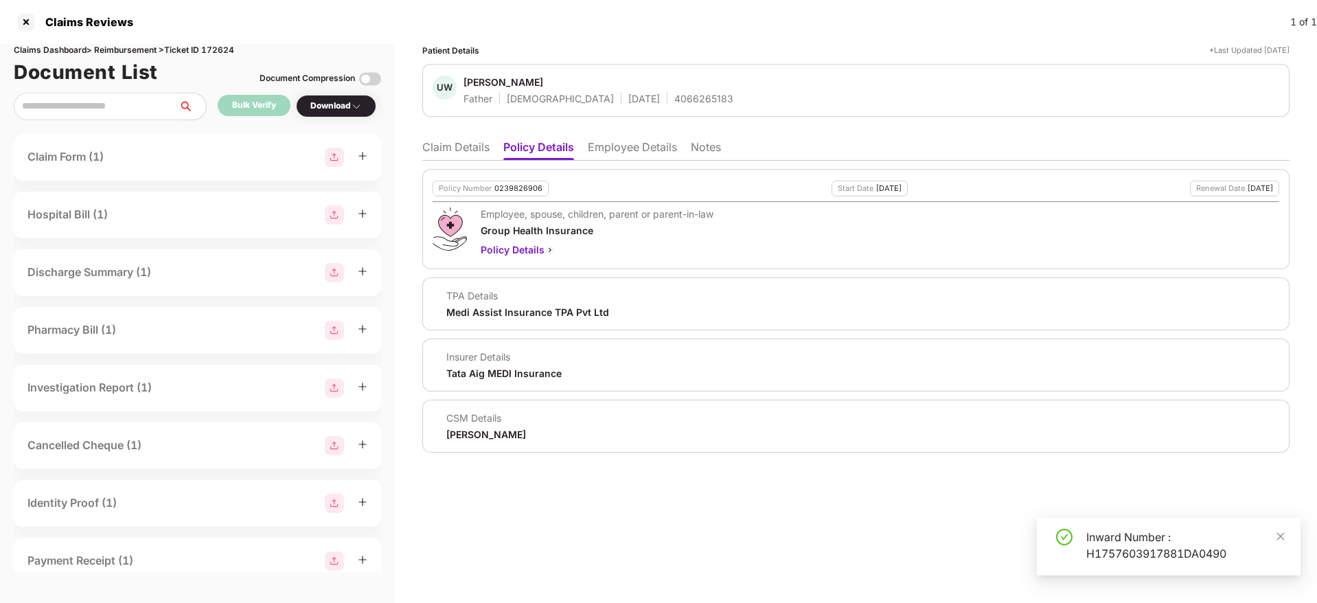
click at [469, 152] on li "Claim Details" at bounding box center [455, 150] width 67 height 20
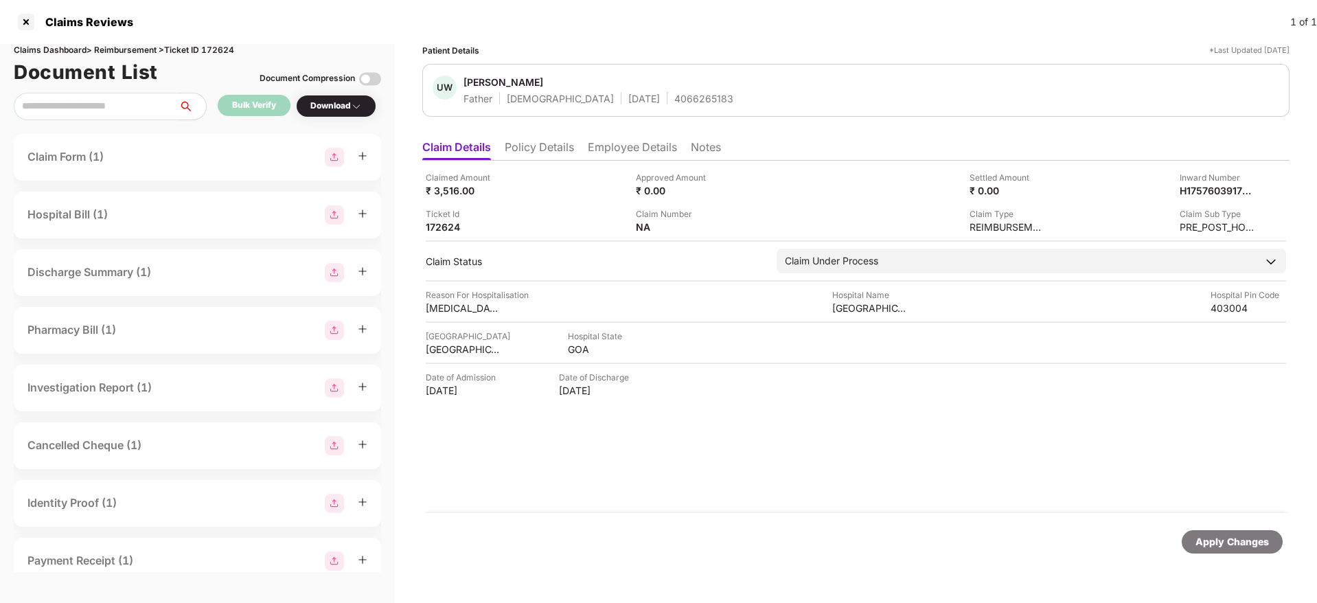
drag, startPoint x: 636, startPoint y: 154, endPoint x: 628, endPoint y: 159, distance: 10.1
click at [636, 154] on li "Employee Details" at bounding box center [632, 150] width 89 height 20
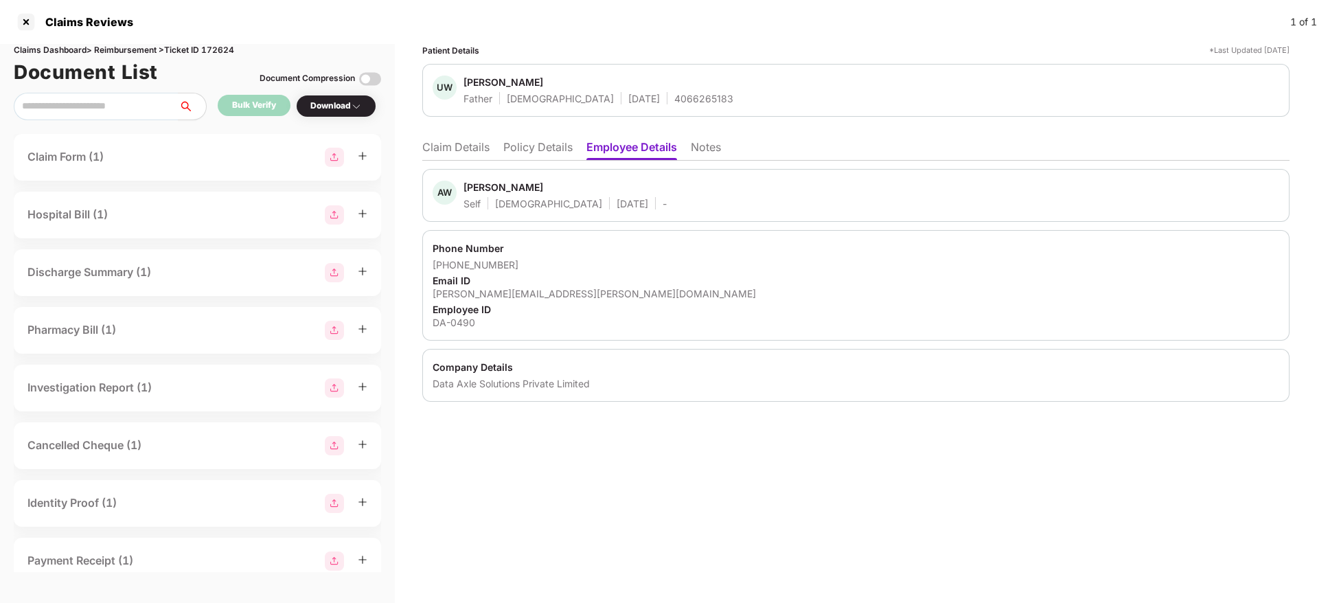
click at [444, 154] on li "Claim Details" at bounding box center [455, 150] width 67 height 20
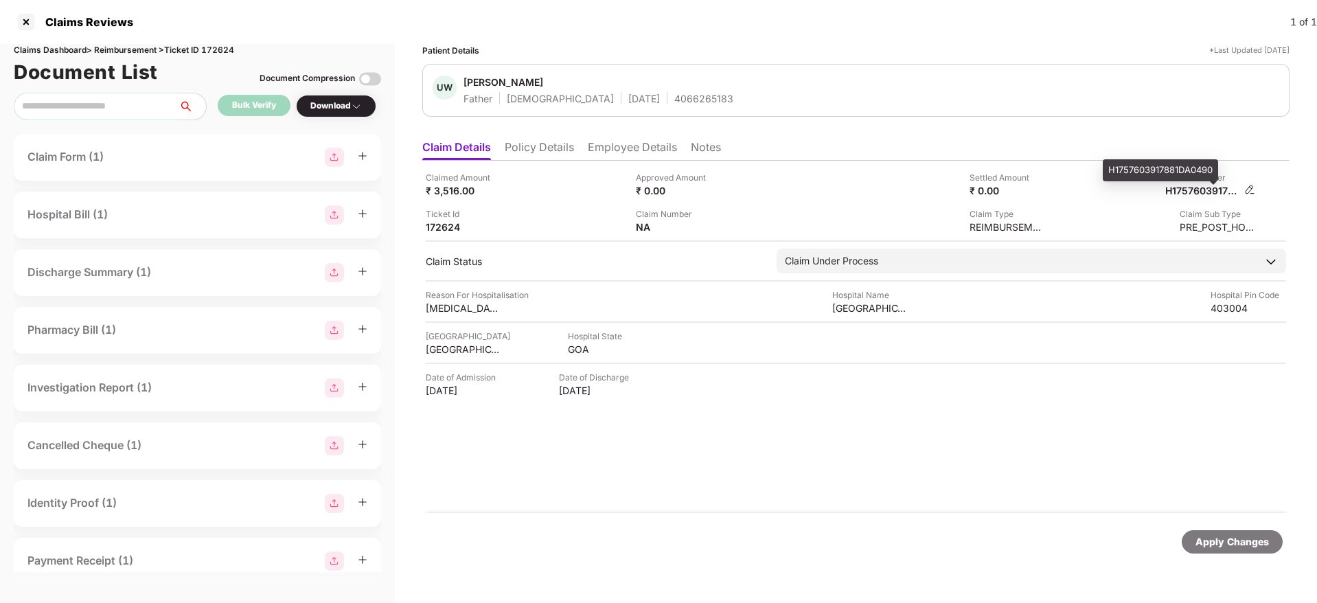
click at [1193, 188] on div "H1757603917881DA0490" at bounding box center [1203, 190] width 76 height 13
click at [1190, 189] on div "H1757603917881DA0490" at bounding box center [1203, 190] width 76 height 13
click at [1183, 192] on div "H1757603917881DA0490" at bounding box center [1203, 190] width 76 height 13
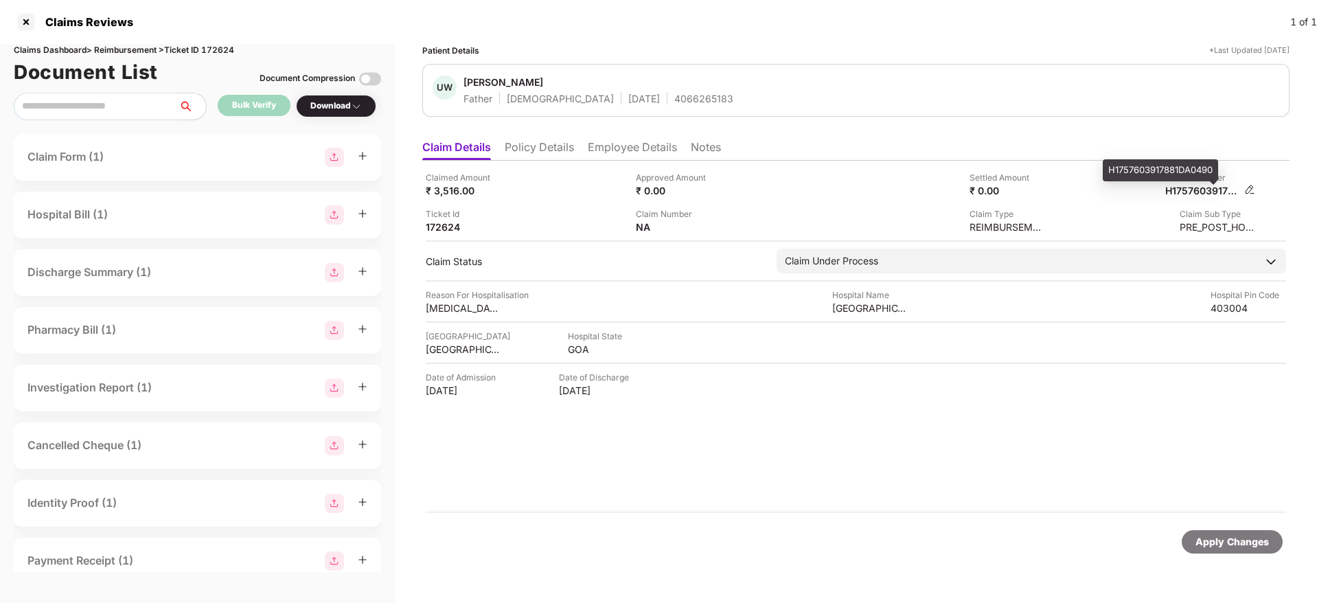
click at [1183, 192] on div "H1757603917881DA0490" at bounding box center [1203, 190] width 76 height 13
copy div
click at [674, 100] on div "4066265183" at bounding box center [703, 98] width 59 height 13
copy div "4066265183"
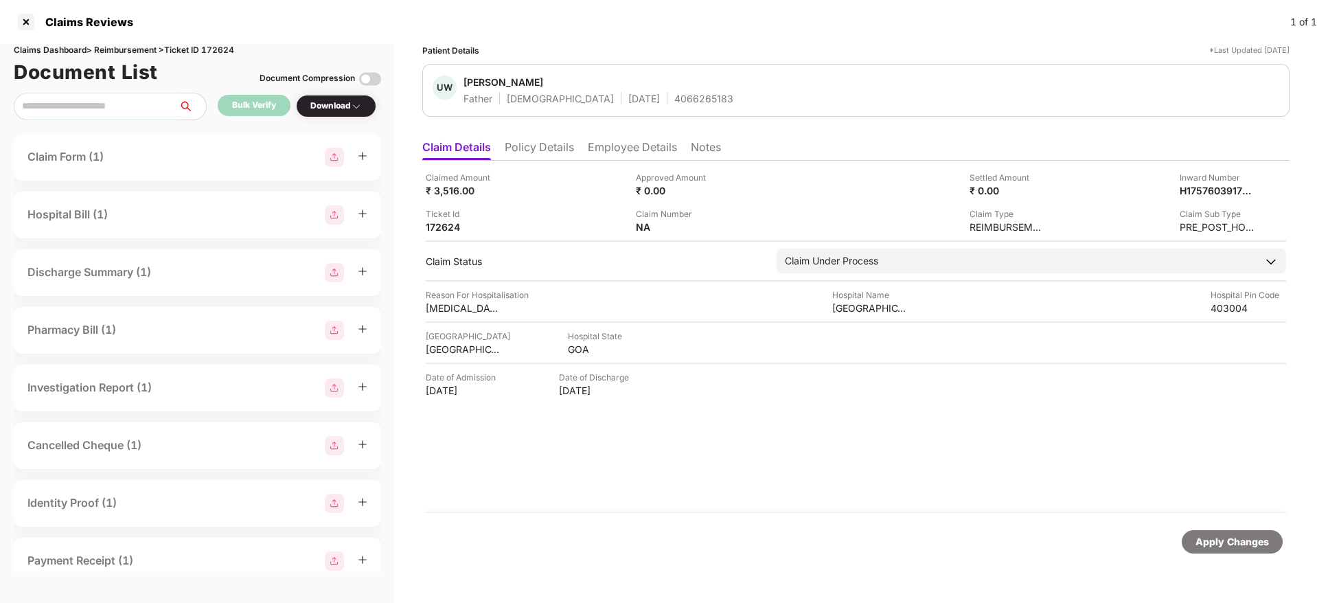
click at [550, 153] on li "Policy Details" at bounding box center [539, 150] width 69 height 20
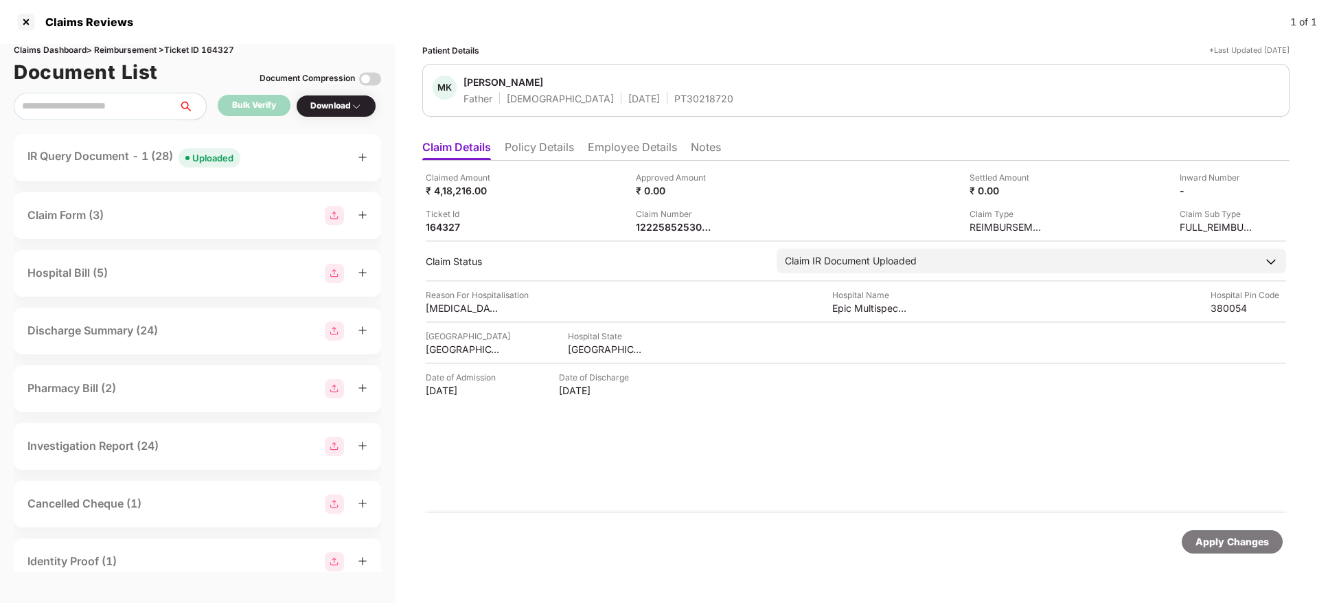
click at [266, 169] on div "IR Query Document - 1 (28) Uploaded" at bounding box center [197, 157] width 367 height 47
click at [268, 164] on div "IR Query Document - 1 (28) Uploaded" at bounding box center [197, 158] width 340 height 20
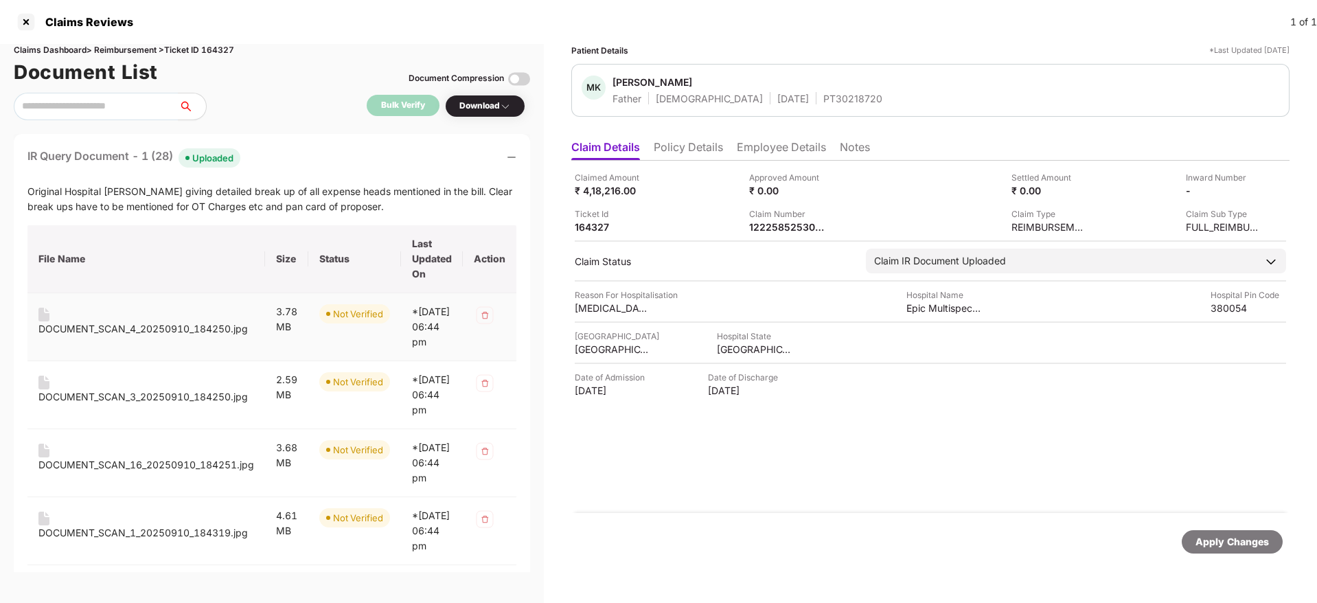
scroll to position [1, 0]
click at [176, 325] on div "DOCUMENT_SCAN_4_20250910_184250.jpg" at bounding box center [142, 327] width 209 height 15
click at [168, 403] on div "DOCUMENT_SCAN_3_20250910_184250.jpg" at bounding box center [142, 395] width 209 height 15
click at [186, 496] on td "DOCUMENT_SCAN_16_20250910_184251.jpg" at bounding box center [146, 462] width 238 height 68
click at [190, 471] on div "DOCUMENT_SCAN_16_20250910_184251.jpg" at bounding box center [146, 463] width 216 height 15
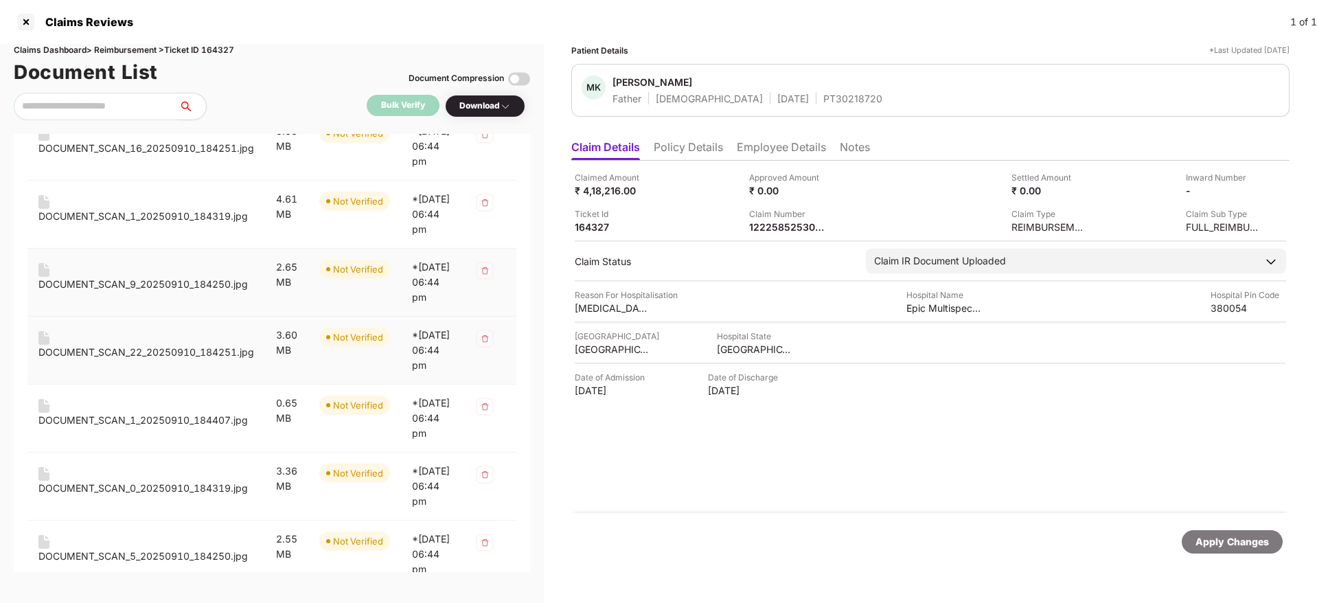
scroll to position [325, 0]
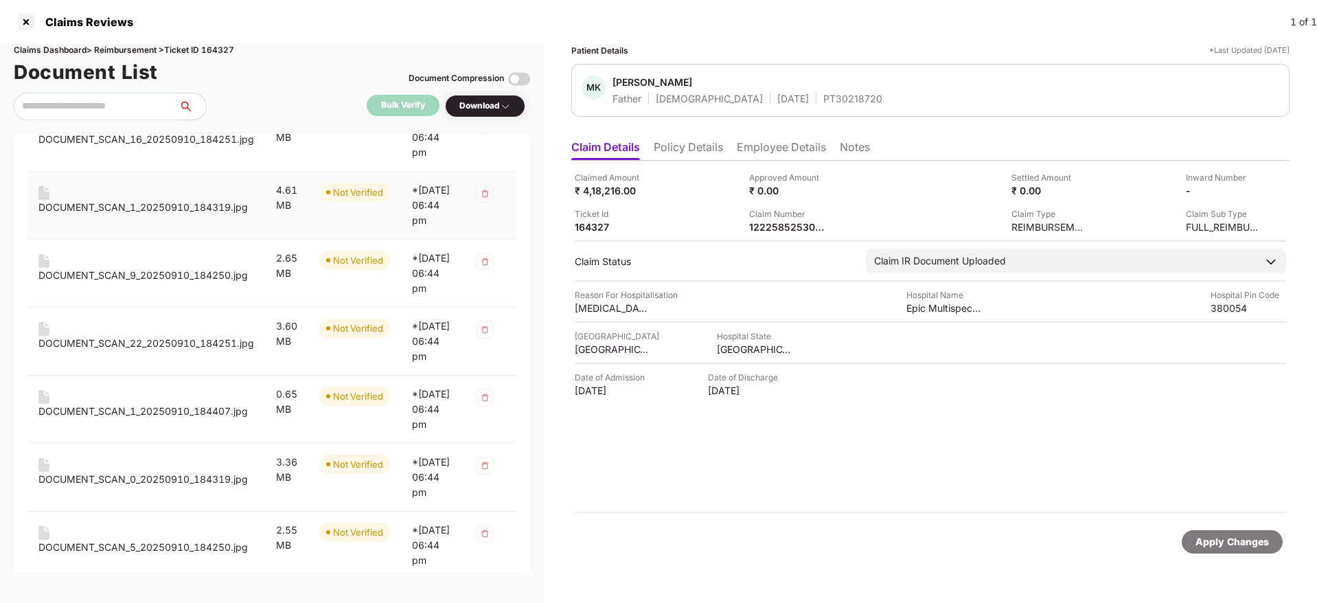
click at [189, 215] on div "DOCUMENT_SCAN_1_20250910_184319.jpg" at bounding box center [142, 207] width 209 height 15
click at [187, 283] on div "DOCUMENT_SCAN_9_20250910_184250.jpg" at bounding box center [142, 275] width 209 height 15
click at [181, 351] on div "DOCUMENT_SCAN_22_20250910_184251.jpg" at bounding box center [146, 343] width 216 height 15
drag, startPoint x: 168, startPoint y: 502, endPoint x: 176, endPoint y: 503, distance: 7.6
click at [168, 419] on div "DOCUMENT_SCAN_1_20250910_184407.jpg" at bounding box center [142, 411] width 209 height 15
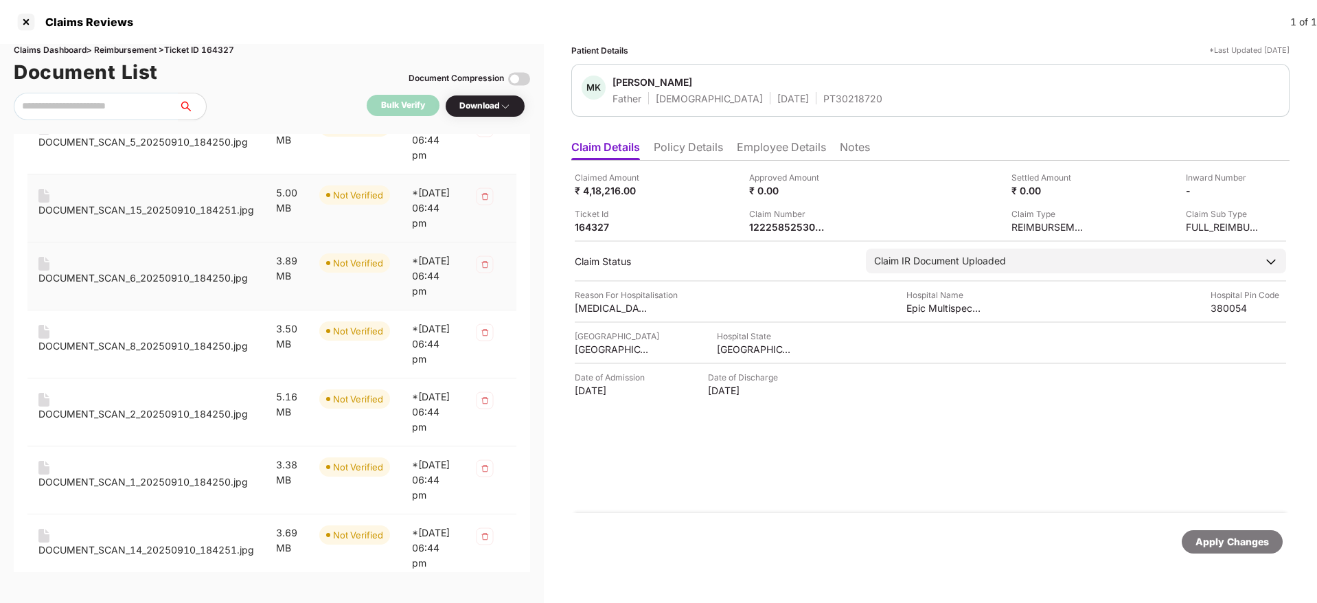
scroll to position [731, 0]
click at [198, 81] on div "DOCUMENT_SCAN_0_20250910_184319.jpg" at bounding box center [142, 73] width 209 height 15
click at [177, 149] on div "DOCUMENT_SCAN_5_20250910_184250.jpg" at bounding box center [142, 141] width 209 height 15
click at [168, 217] on div "DOCUMENT_SCAN_15_20250910_184251.jpg" at bounding box center [146, 209] width 216 height 15
click at [178, 285] on div "DOCUMENT_SCAN_6_20250910_184250.jpg" at bounding box center [142, 277] width 209 height 15
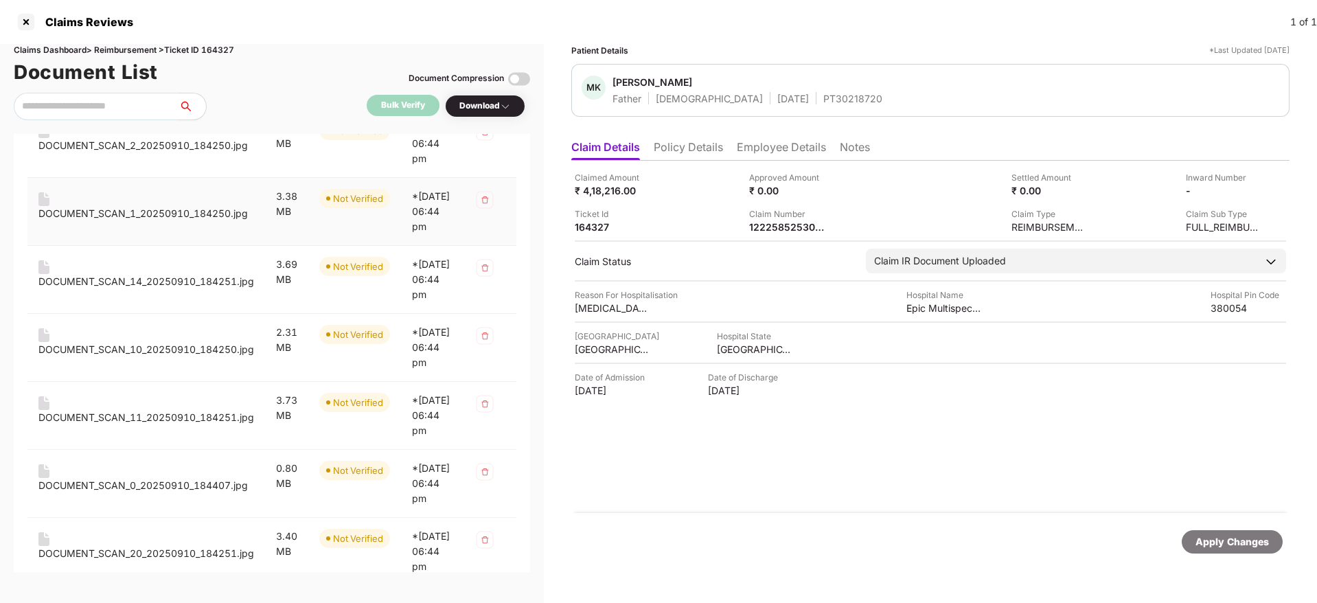
scroll to position [1000, 0]
click at [205, 84] on div "DOCUMENT_SCAN_8_20250910_184250.jpg" at bounding box center [142, 76] width 209 height 15
click at [190, 152] on div "DOCUMENT_SCAN_2_20250910_184250.jpg" at bounding box center [142, 144] width 209 height 15
click at [198, 220] on div "DOCUMENT_SCAN_1_20250910_184250.jpg" at bounding box center [142, 212] width 209 height 15
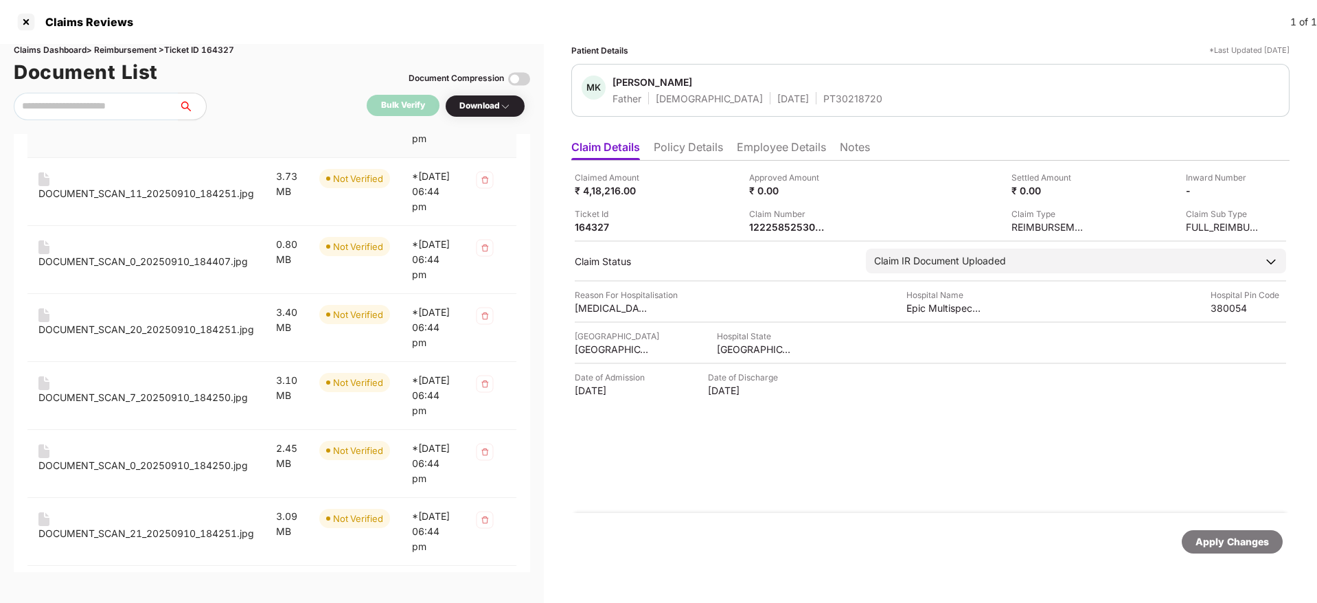
scroll to position [1225, 0]
click at [192, 63] on div "DOCUMENT_SCAN_14_20250910_184251.jpg" at bounding box center [146, 55] width 216 height 15
click at [179, 131] on div "DOCUMENT_SCAN_10_20250910_184250.jpg" at bounding box center [146, 123] width 216 height 15
click at [178, 199] on div "DOCUMENT_SCAN_11_20250910_184251.jpg" at bounding box center [146, 191] width 216 height 15
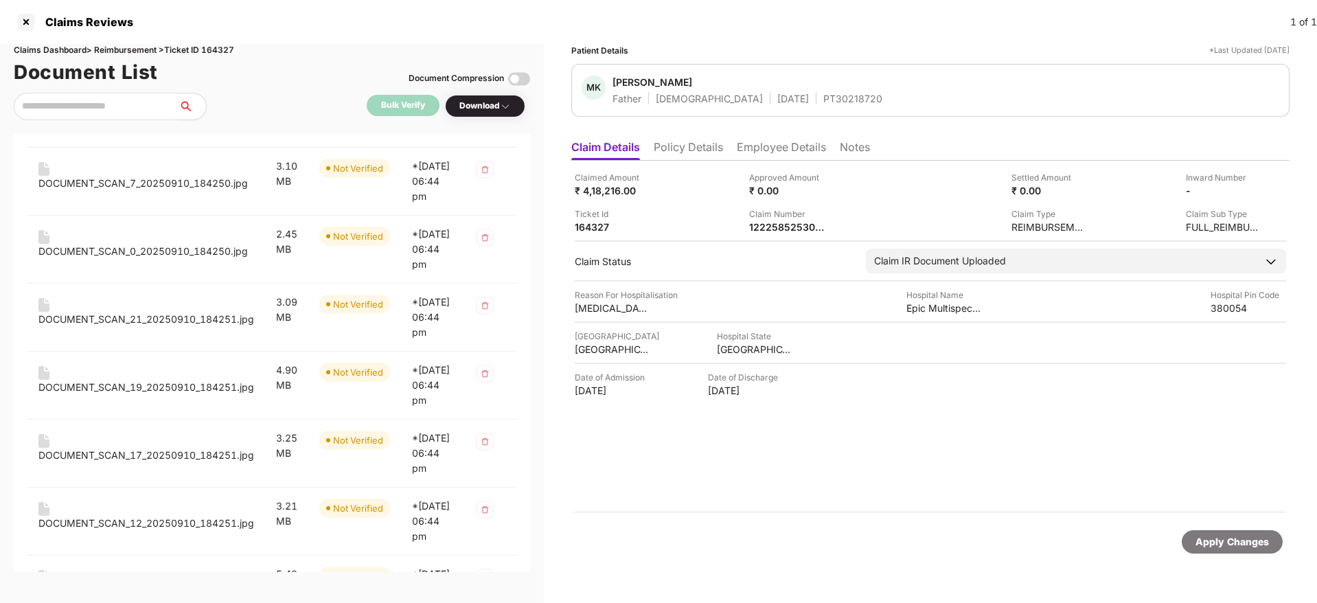
scroll to position [1439, 0]
click at [182, 53] on div "DOCUMENT_SCAN_0_20250910_184407.jpg" at bounding box center [142, 45] width 209 height 15
click at [168, 121] on div "DOCUMENT_SCAN_20_20250910_184251.jpg" at bounding box center [146, 113] width 216 height 15
click at [169, 189] on div "DOCUMENT_SCAN_7_20250910_184250.jpg" at bounding box center [142, 181] width 209 height 15
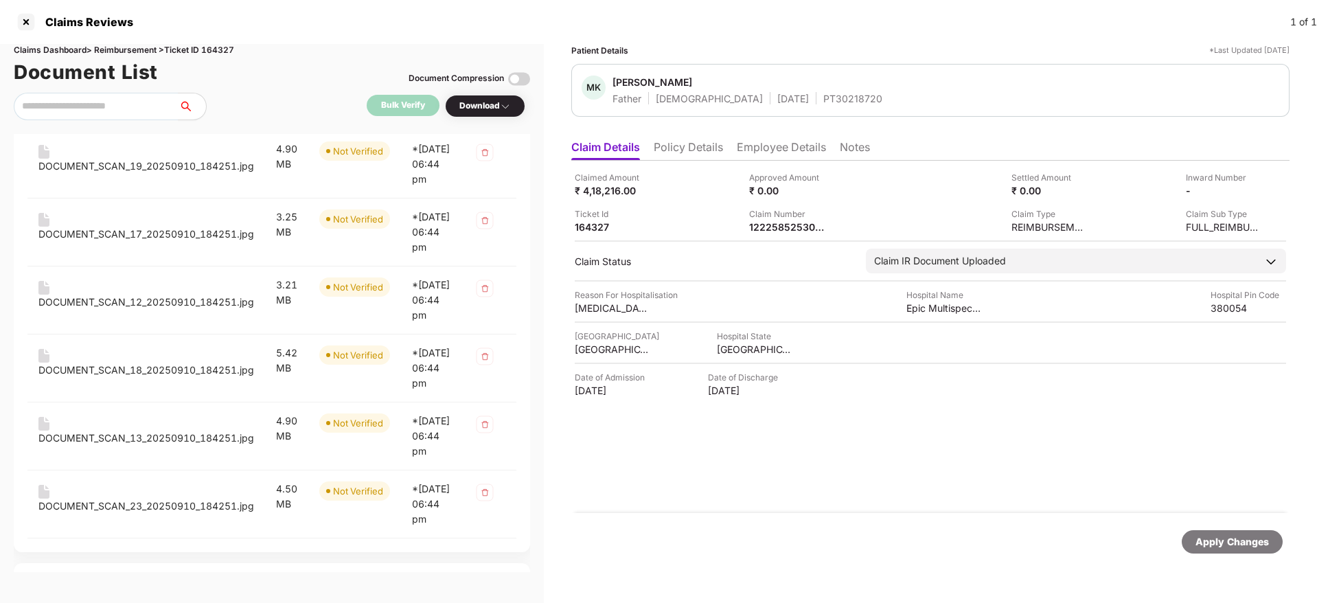
scroll to position [1662, 0]
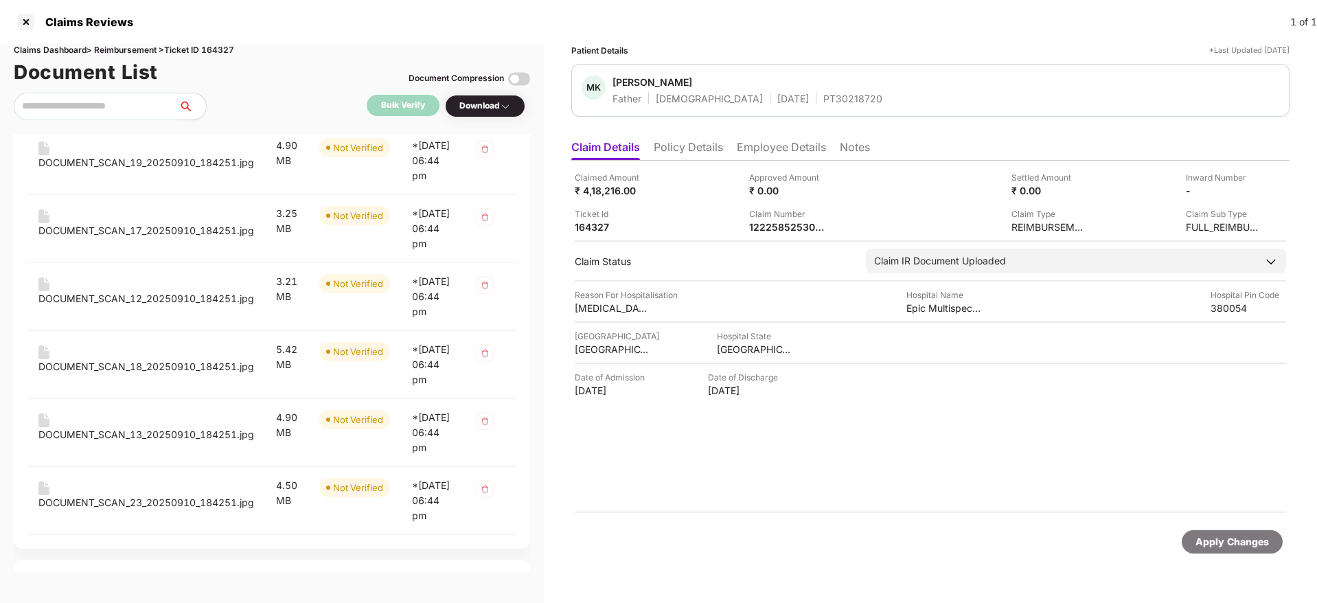
click at [151, 34] on div "DOCUMENT_SCAN_0_20250910_184250.jpg" at bounding box center [142, 26] width 209 height 15
click at [194, 102] on div "DOCUMENT_SCAN_21_20250910_184251.jpg" at bounding box center [146, 94] width 216 height 15
click at [172, 170] on div "DOCUMENT_SCAN_19_20250910_184251.jpg" at bounding box center [146, 162] width 216 height 15
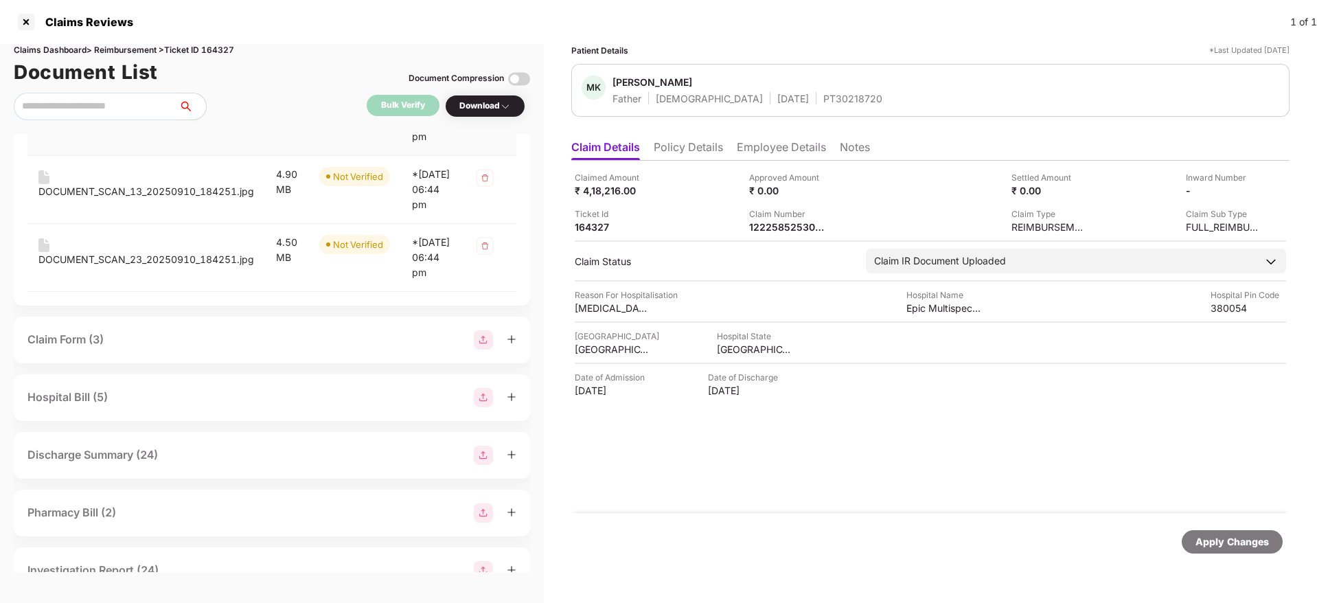
scroll to position [1907, 0]
click at [209, 61] on div "DOCUMENT_SCAN_12_20250910_184251.jpg" at bounding box center [146, 53] width 216 height 15
click at [194, 129] on div "DOCUMENT_SCAN_18_20250910_184251.jpg" at bounding box center [146, 121] width 216 height 15
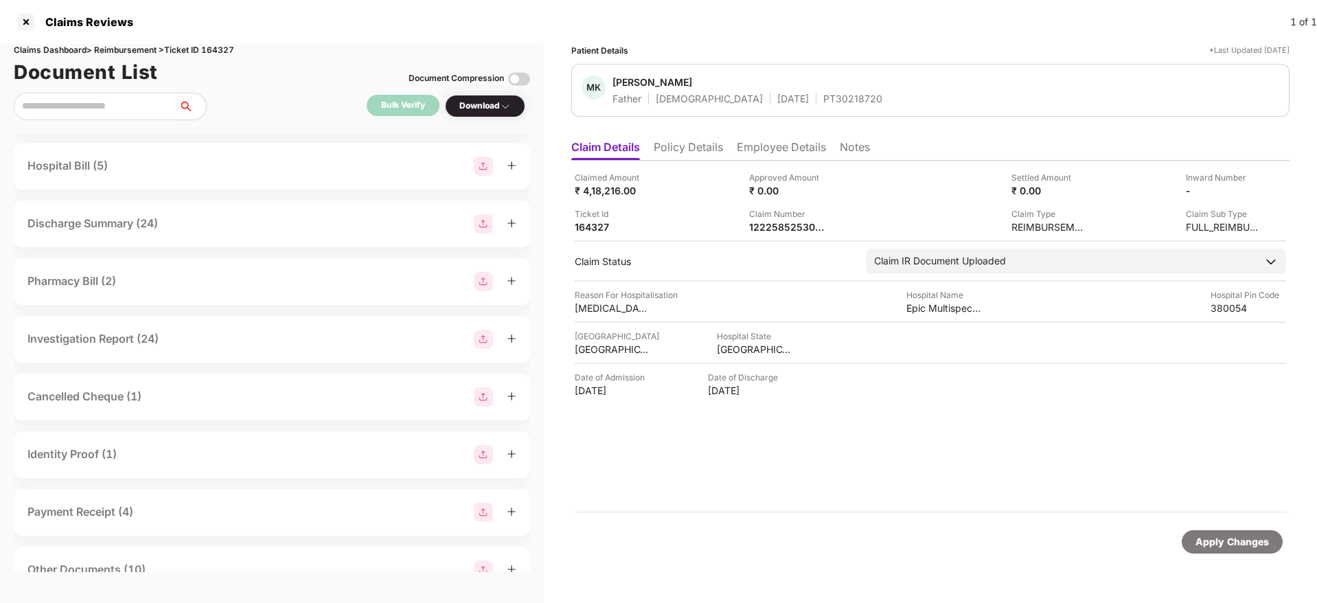
scroll to position [2137, 0]
click at [202, 34] on div "DOCUMENT_SCAN_23_20250910_184251.jpg" at bounding box center [146, 26] width 216 height 15
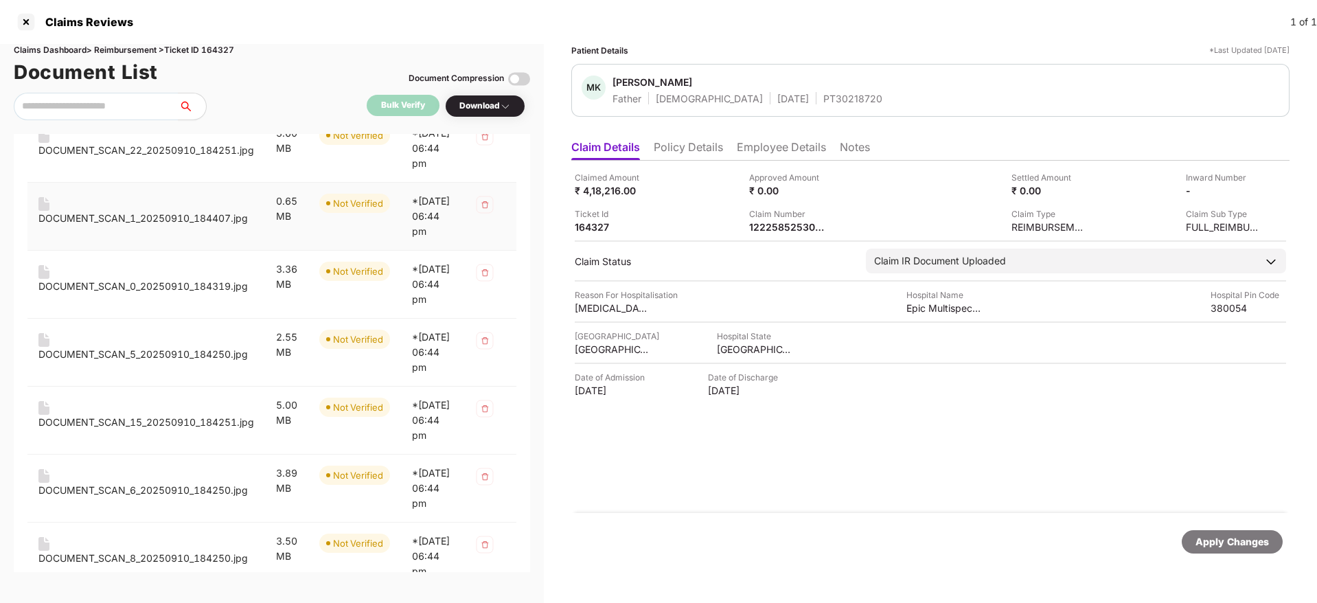
scroll to position [0, 0]
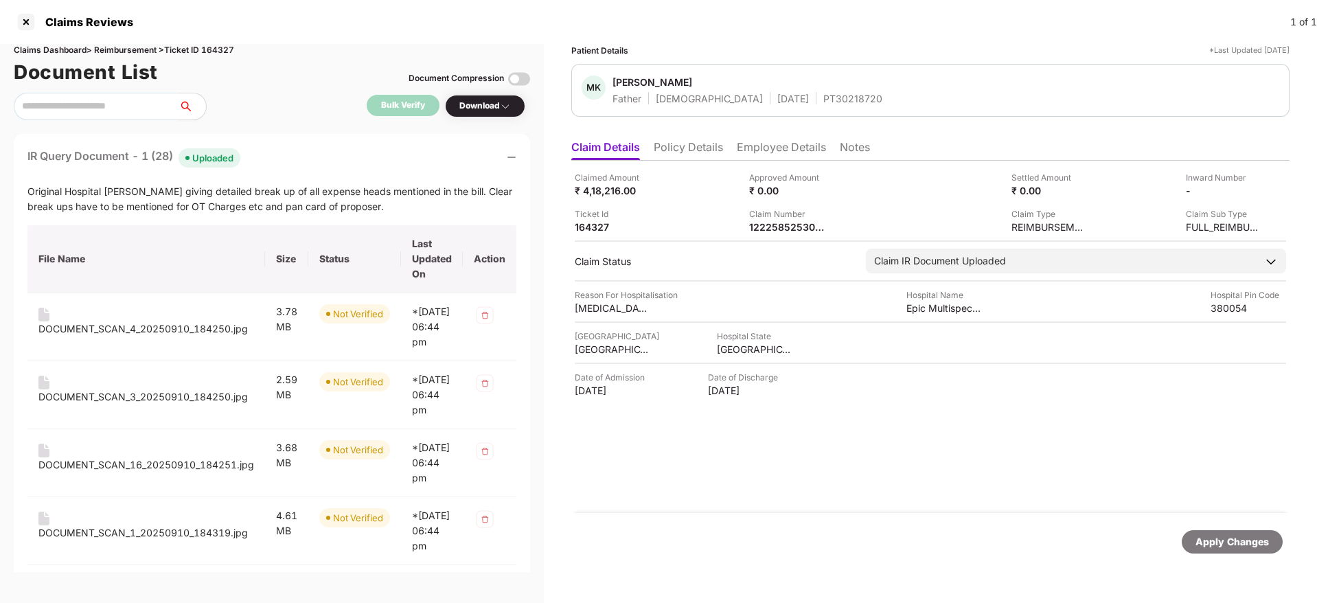
click at [310, 163] on div "IR Query Document - 1 (28) Uploaded" at bounding box center [271, 158] width 489 height 20
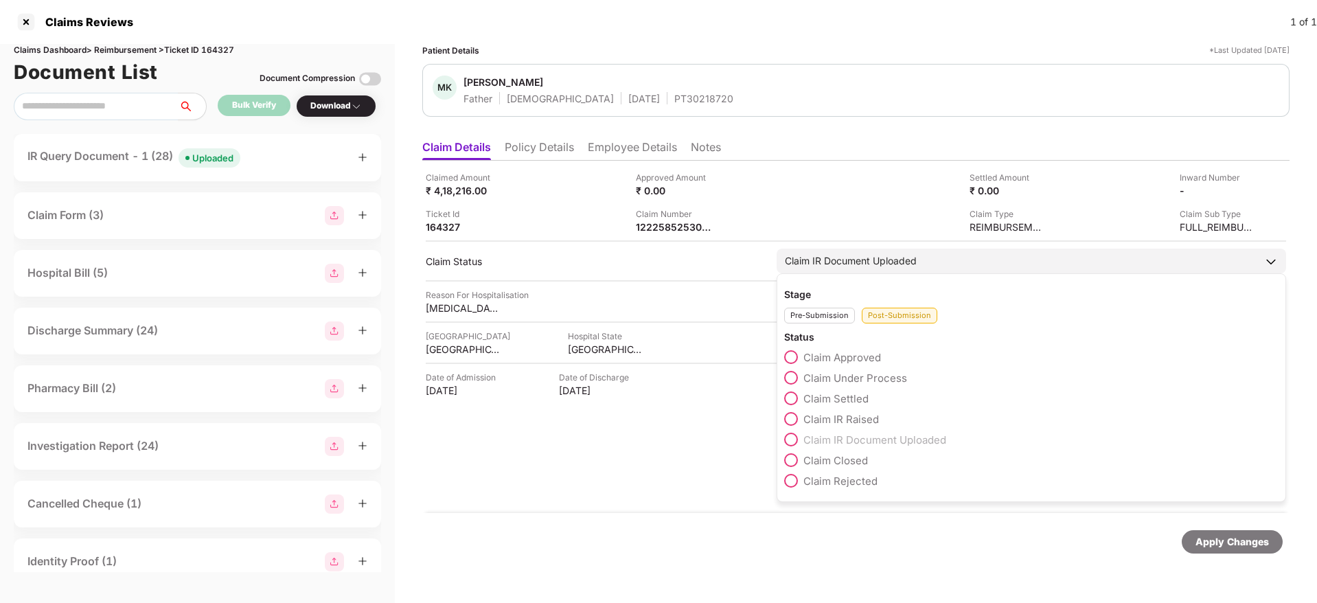
click at [794, 377] on span at bounding box center [791, 378] width 14 height 14
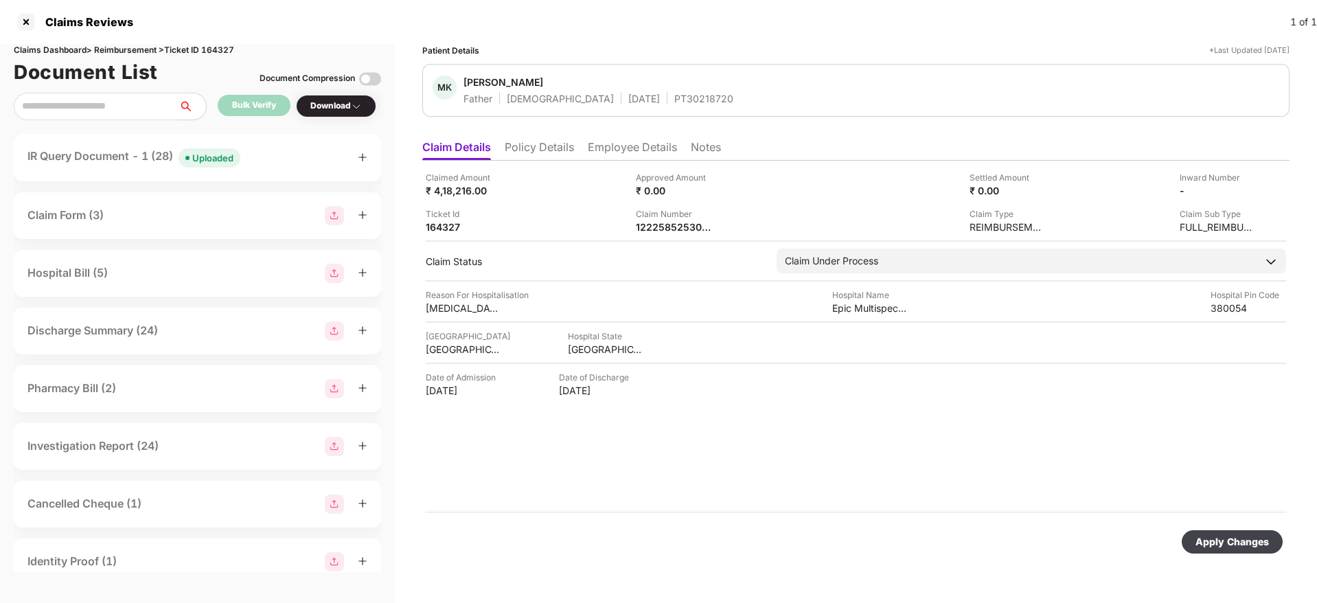
click at [1234, 538] on div "Apply Changes" at bounding box center [1231, 541] width 73 height 15
click at [672, 224] on div "1222585253094" at bounding box center [674, 226] width 76 height 13
click at [671, 223] on div "1222585253094" at bounding box center [674, 226] width 76 height 13
copy div "1222585253094"
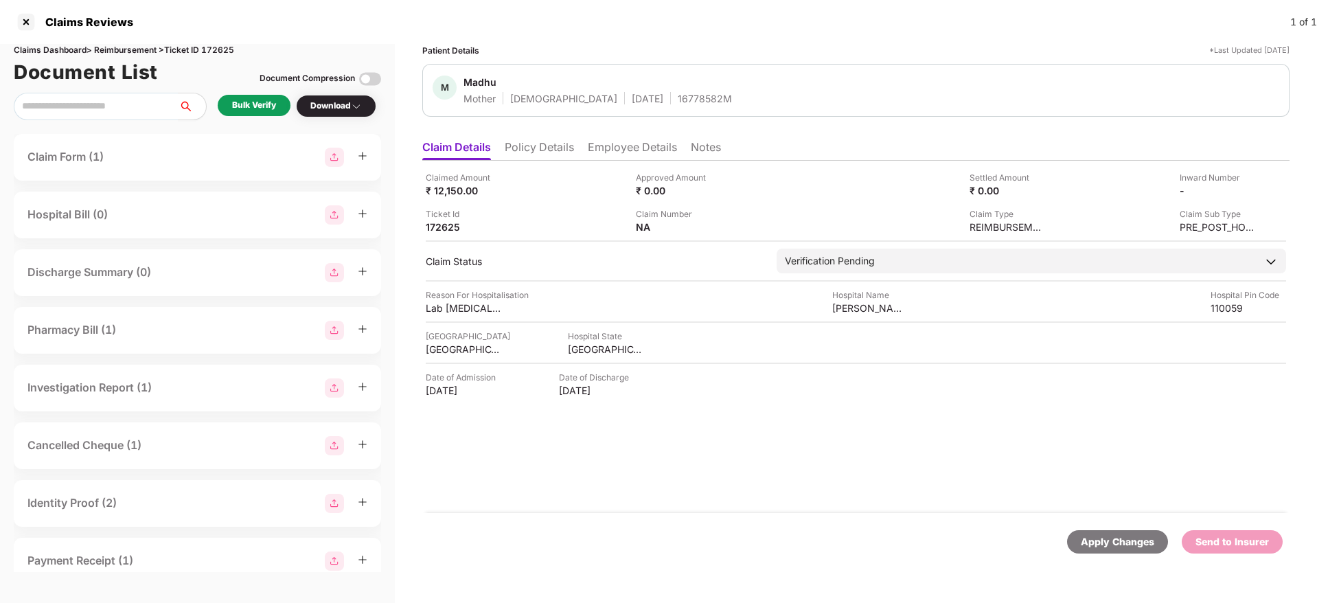
drag, startPoint x: 549, startPoint y: 145, endPoint x: 554, endPoint y: 153, distance: 9.9
click at [549, 147] on li "Policy Details" at bounding box center [539, 150] width 69 height 20
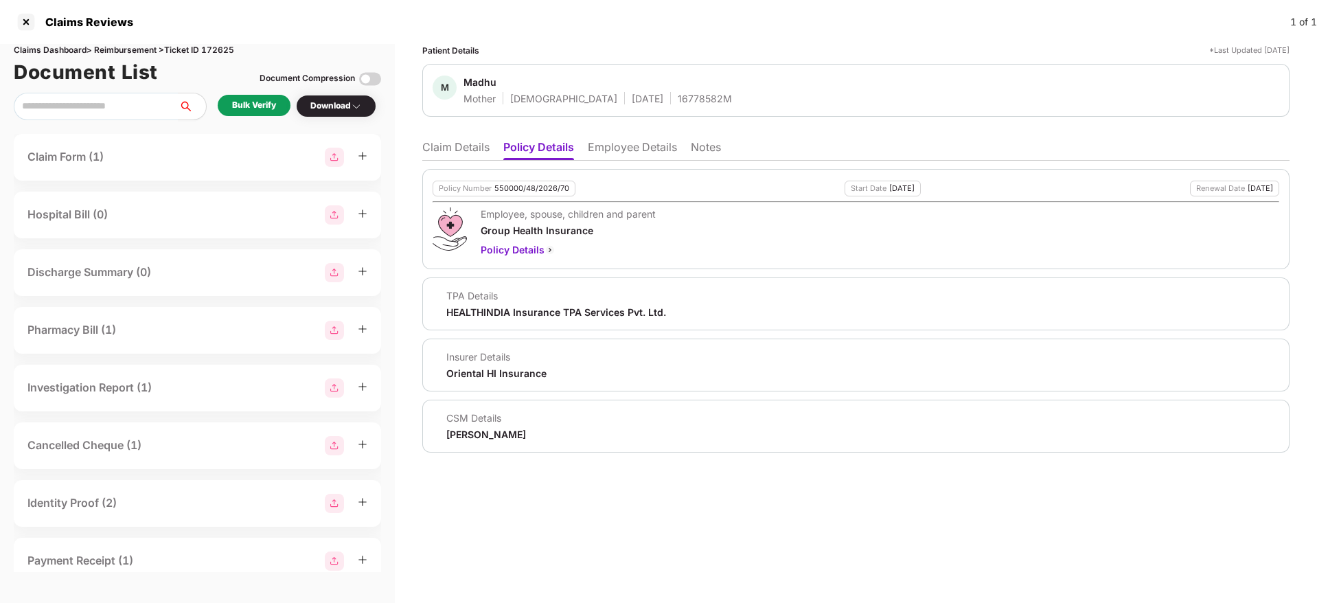
click at [654, 152] on li "Employee Details" at bounding box center [632, 150] width 89 height 20
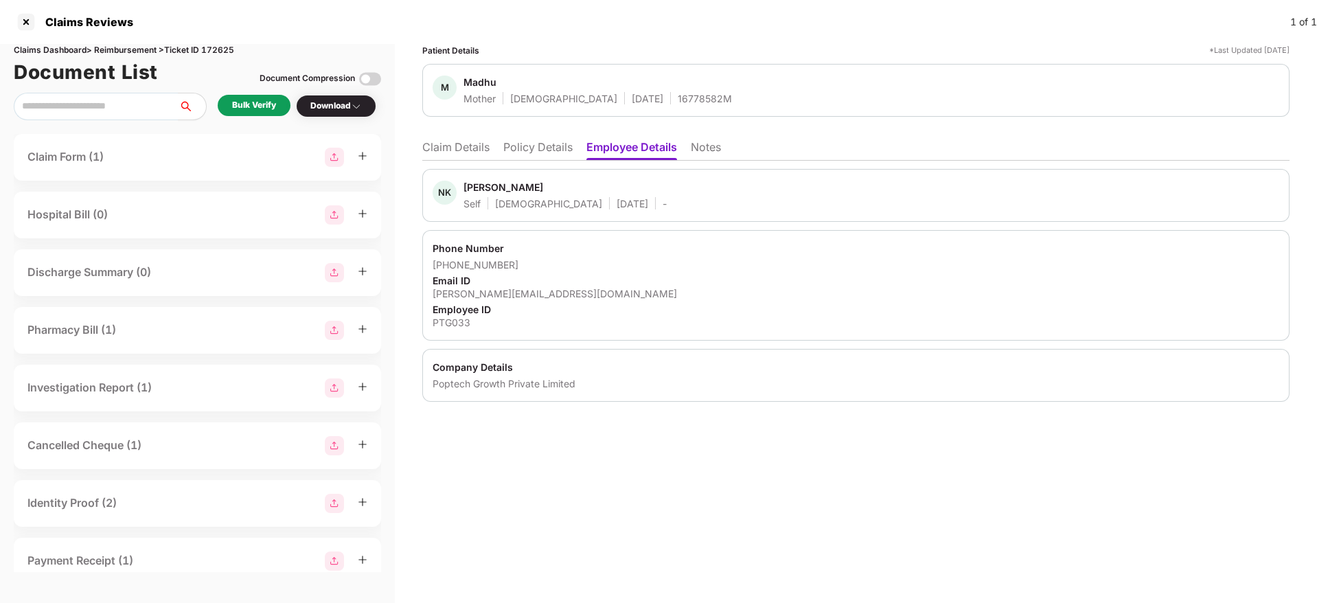
drag, startPoint x: 538, startPoint y: 150, endPoint x: 561, endPoint y: 161, distance: 25.5
click at [538, 150] on li "Policy Details" at bounding box center [537, 150] width 69 height 20
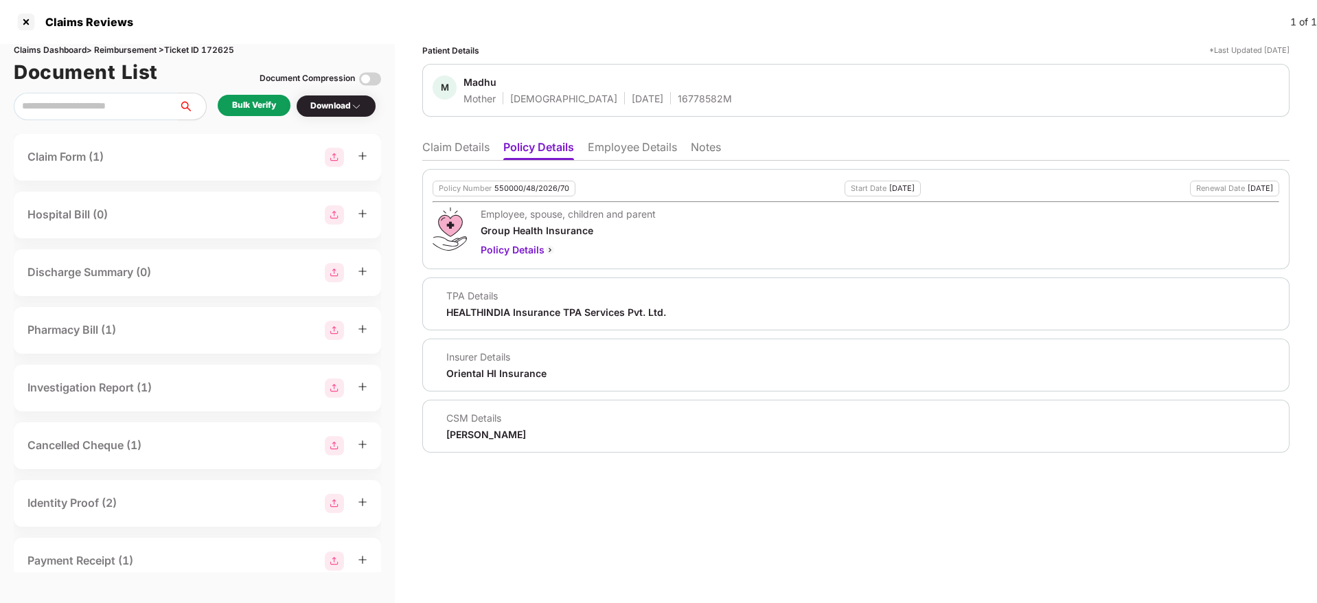
click at [623, 152] on li "Employee Details" at bounding box center [632, 150] width 89 height 20
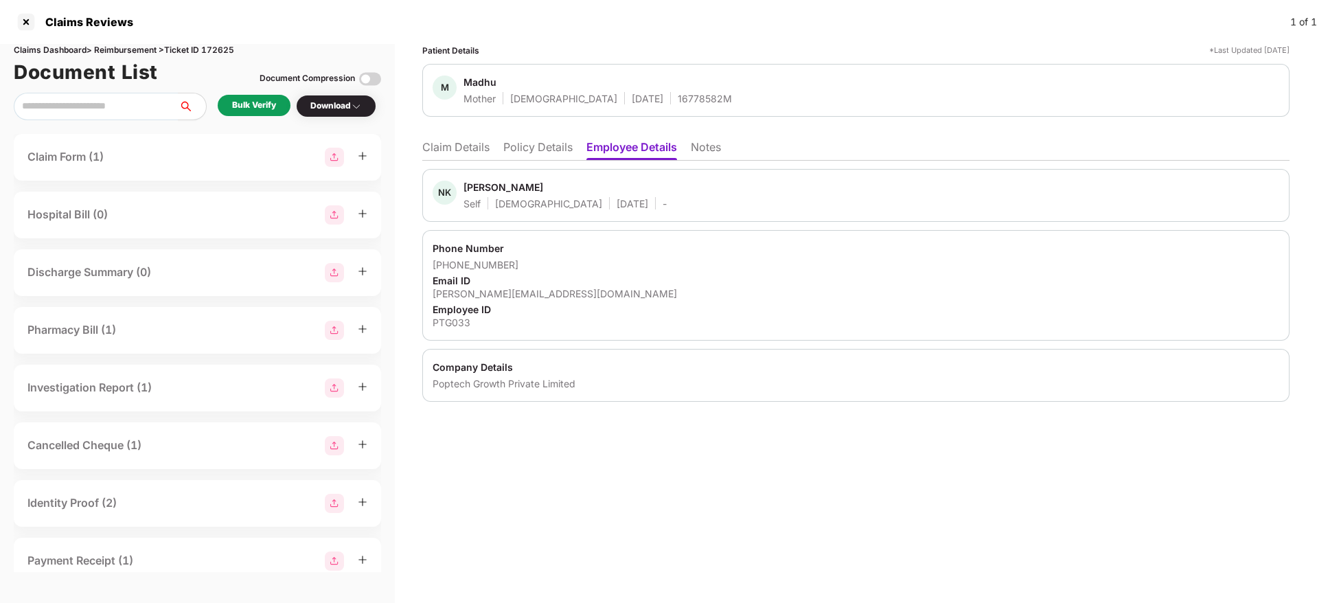
click at [543, 139] on ul "Claim Details Policy Details Employee Details Notes" at bounding box center [855, 146] width 867 height 27
click at [556, 146] on li "Policy Details" at bounding box center [537, 150] width 69 height 20
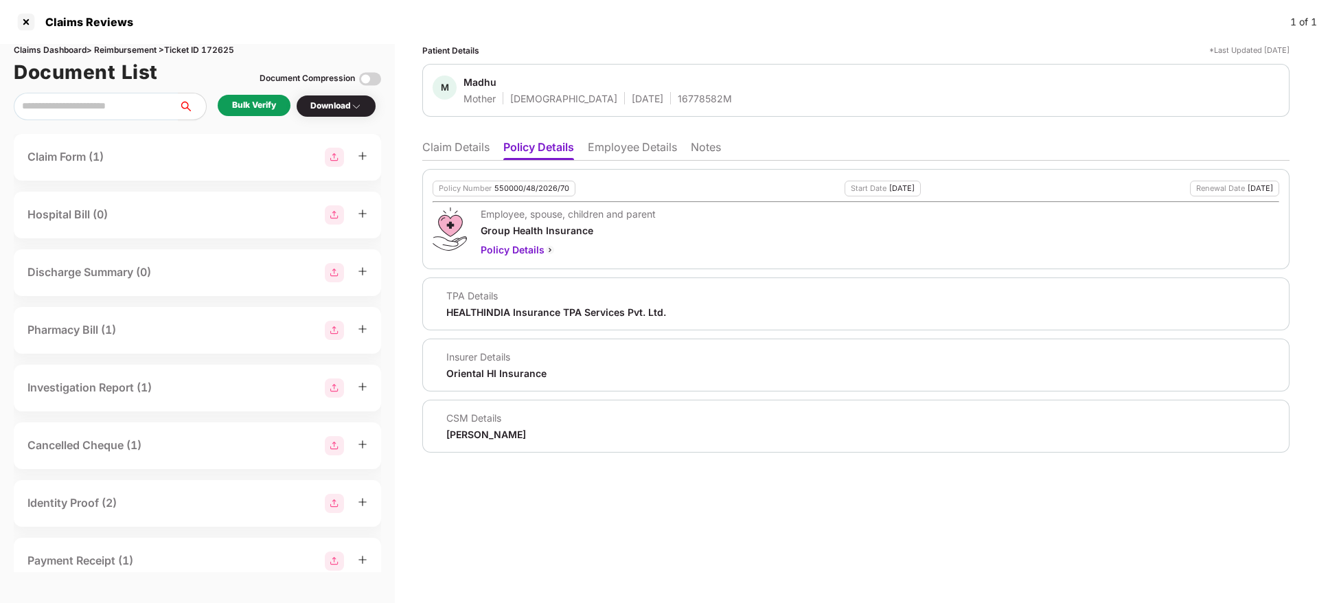
click at [652, 154] on li "Employee Details" at bounding box center [632, 150] width 89 height 20
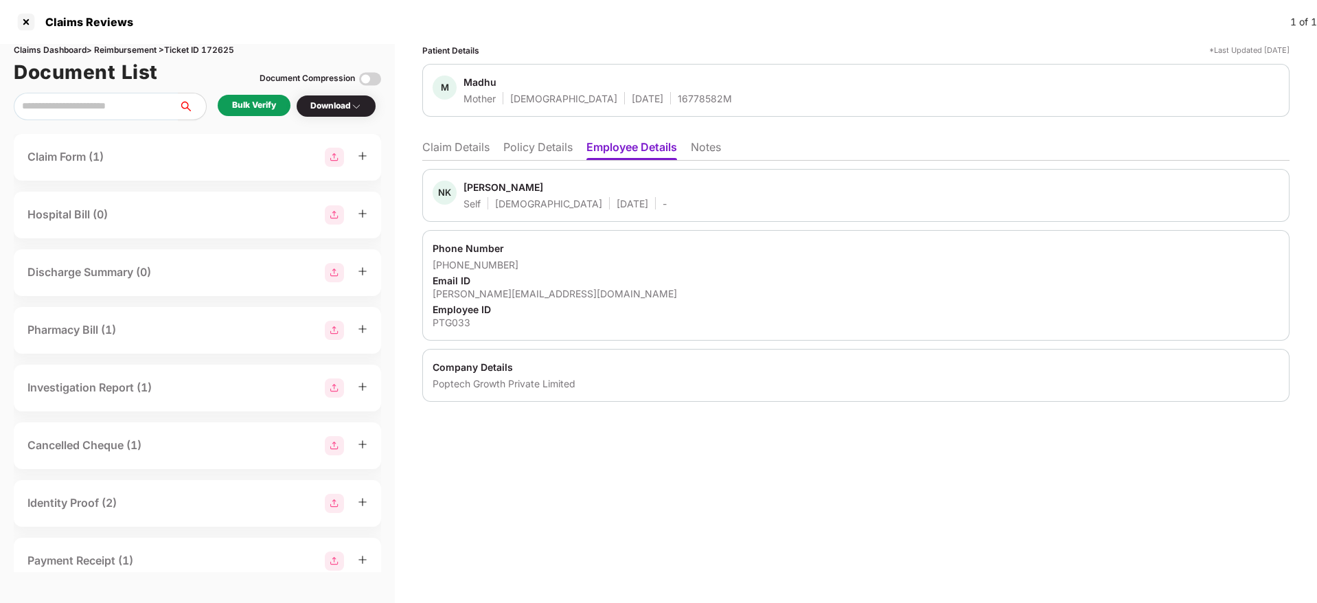
drag, startPoint x: 524, startPoint y: 148, endPoint x: 547, endPoint y: 154, distance: 23.7
click at [524, 146] on li "Policy Details" at bounding box center [537, 150] width 69 height 20
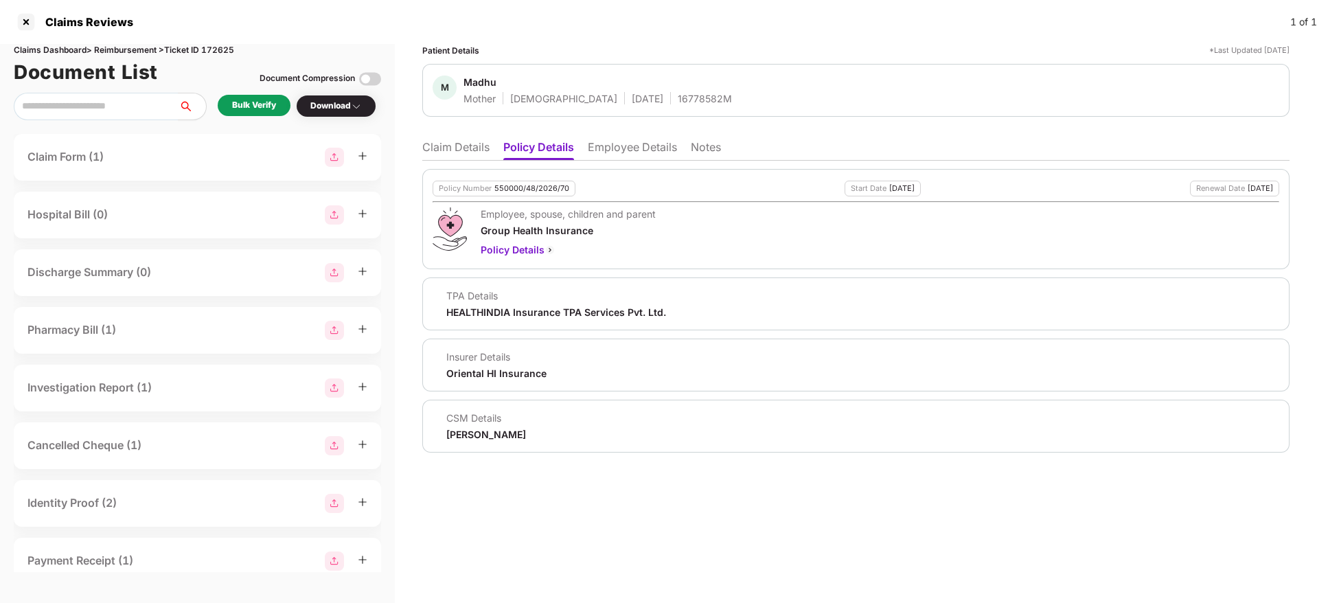
click at [475, 150] on li "Claim Details" at bounding box center [455, 150] width 67 height 20
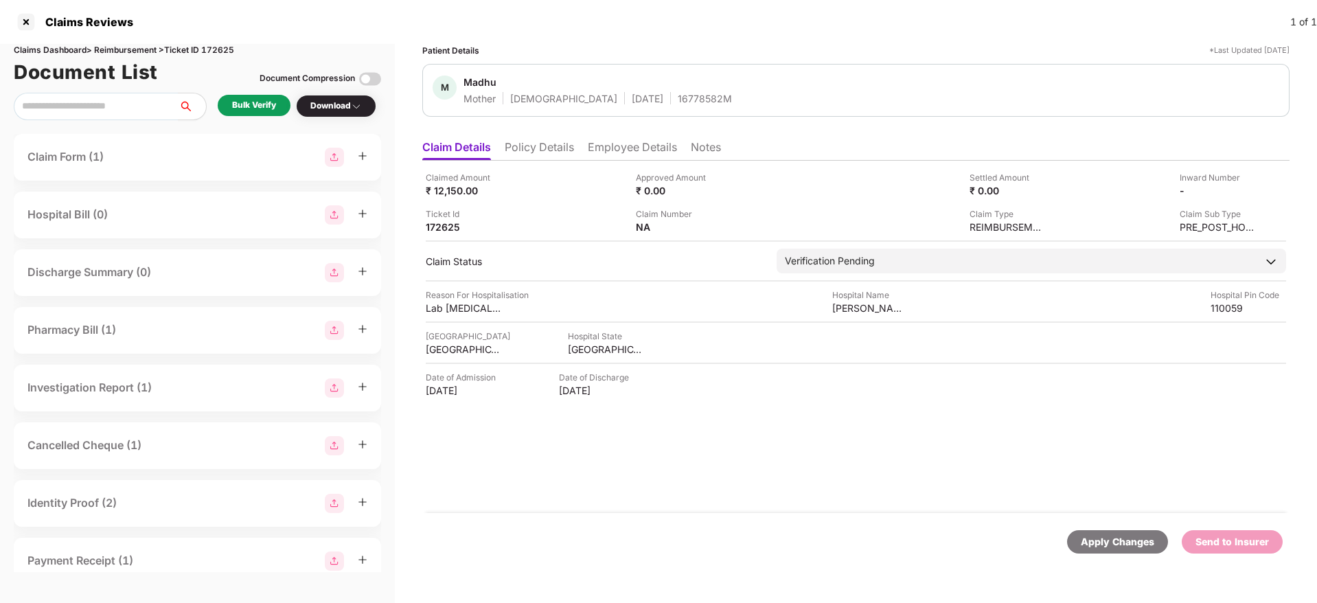
click at [281, 106] on div "Bulk Verify" at bounding box center [254, 105] width 73 height 21
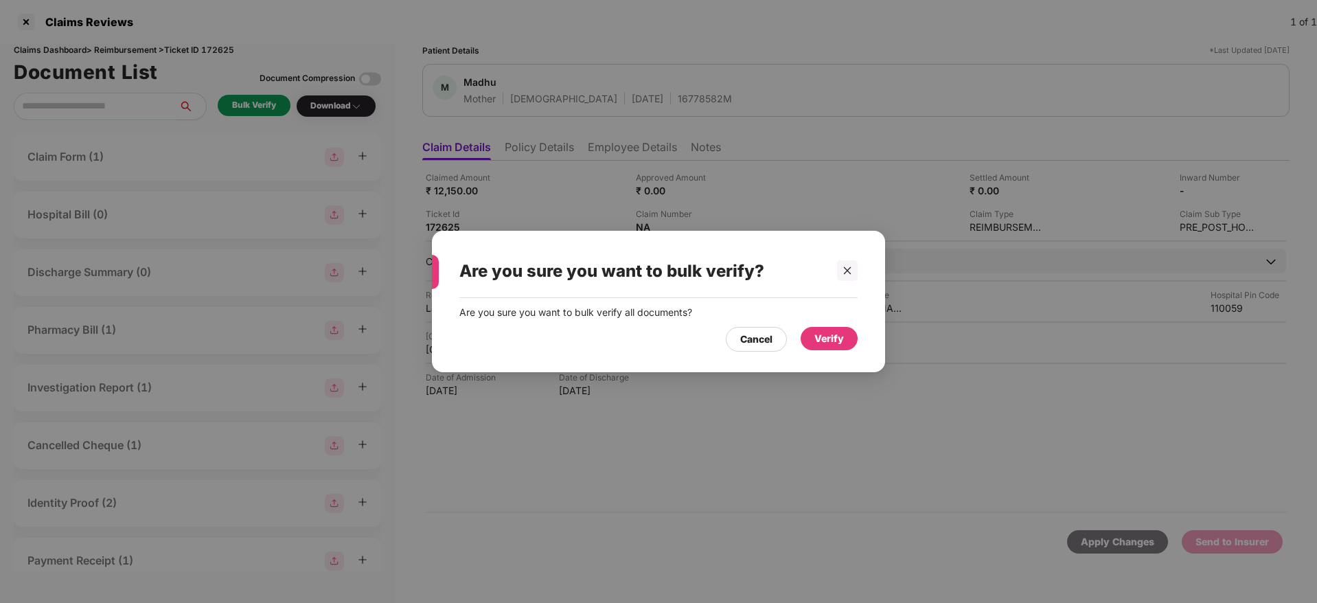
click at [847, 347] on div "Verify" at bounding box center [829, 338] width 57 height 23
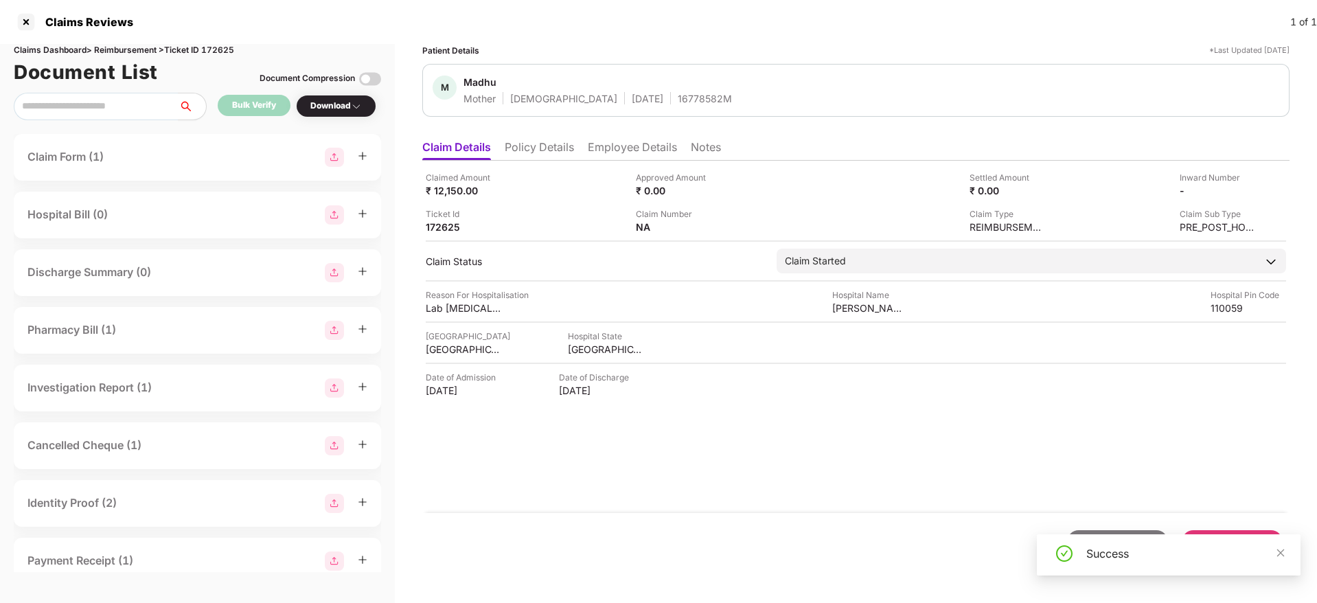
drag, startPoint x: 515, startPoint y: 135, endPoint x: 534, endPoint y: 148, distance: 22.7
click at [529, 146] on ul "Claim Details Policy Details Employee Details Notes" at bounding box center [855, 146] width 867 height 27
click at [539, 150] on li "Policy Details" at bounding box center [539, 150] width 69 height 20
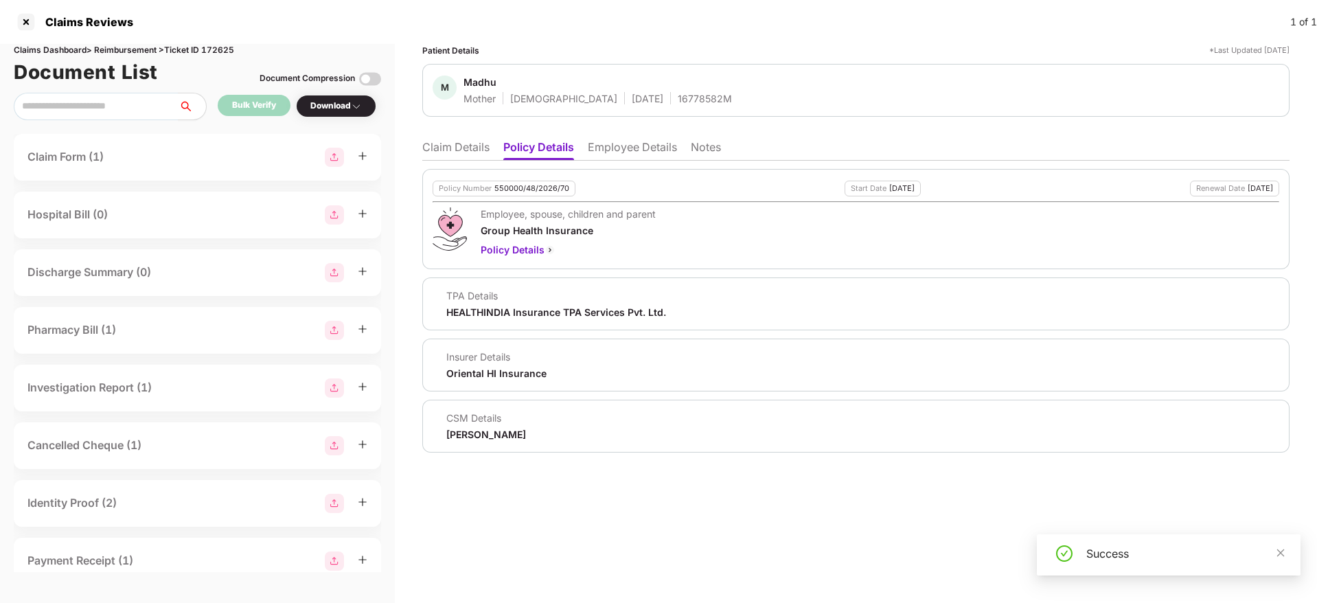
click at [462, 150] on li "Claim Details" at bounding box center [455, 150] width 67 height 20
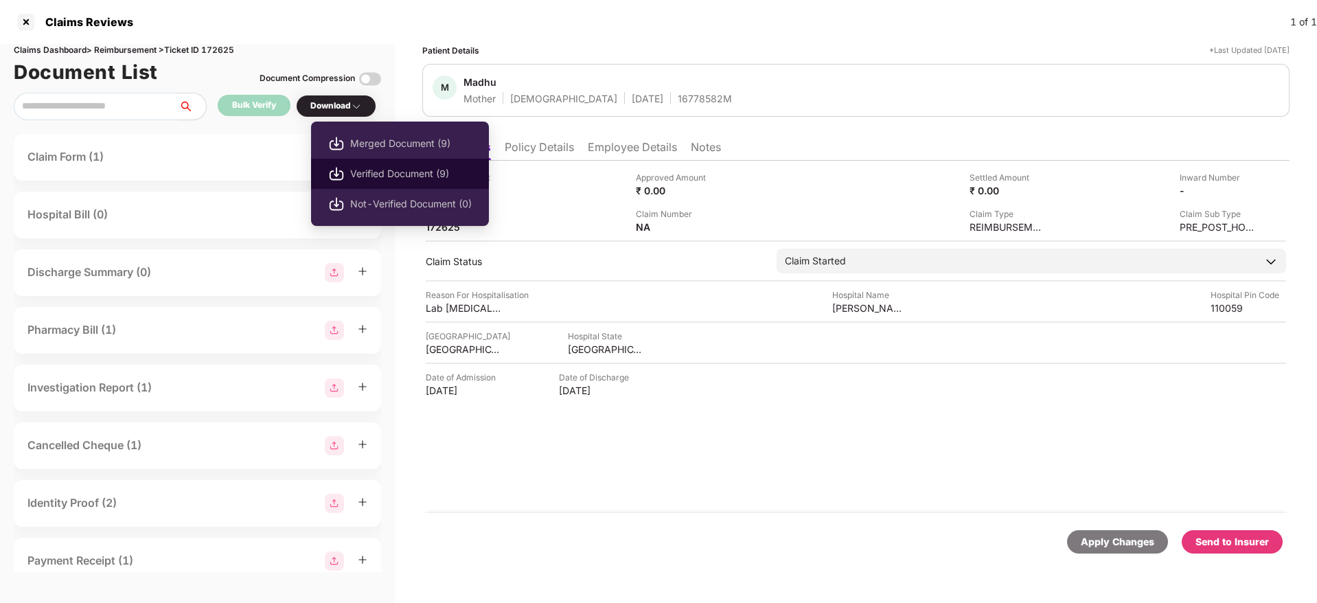
click at [355, 167] on span "Verified Document (9)" at bounding box center [411, 173] width 122 height 15
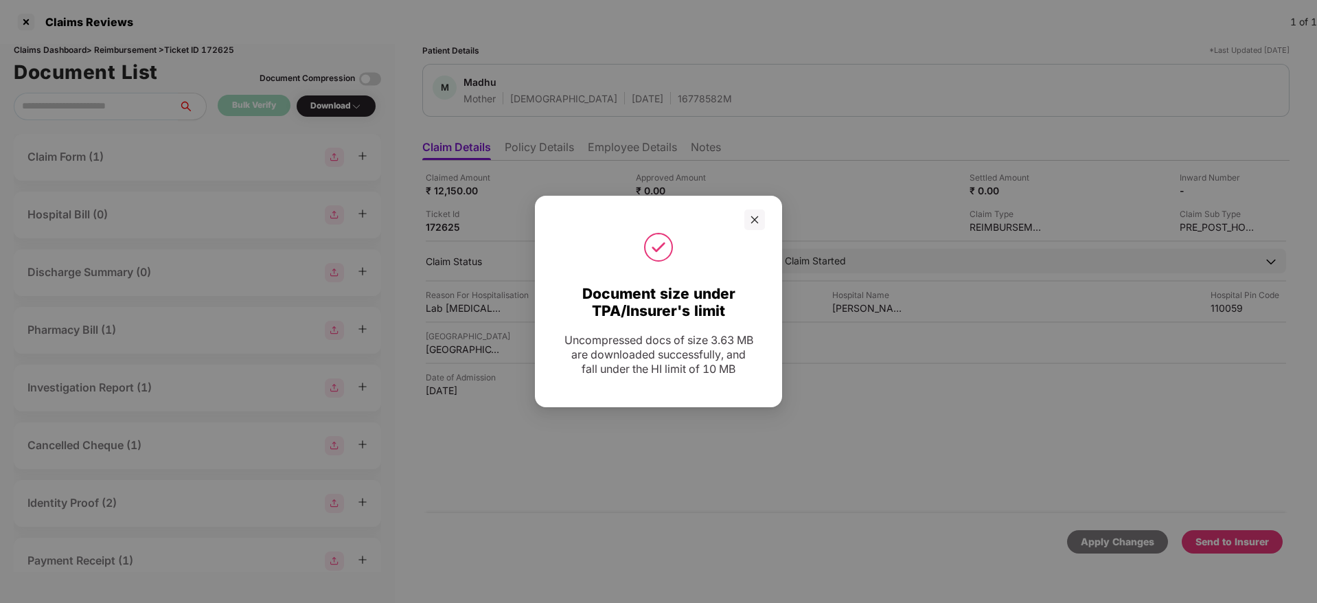
drag, startPoint x: 758, startPoint y: 218, endPoint x: 770, endPoint y: 235, distance: 20.8
click at [759, 217] on div at bounding box center [754, 219] width 21 height 21
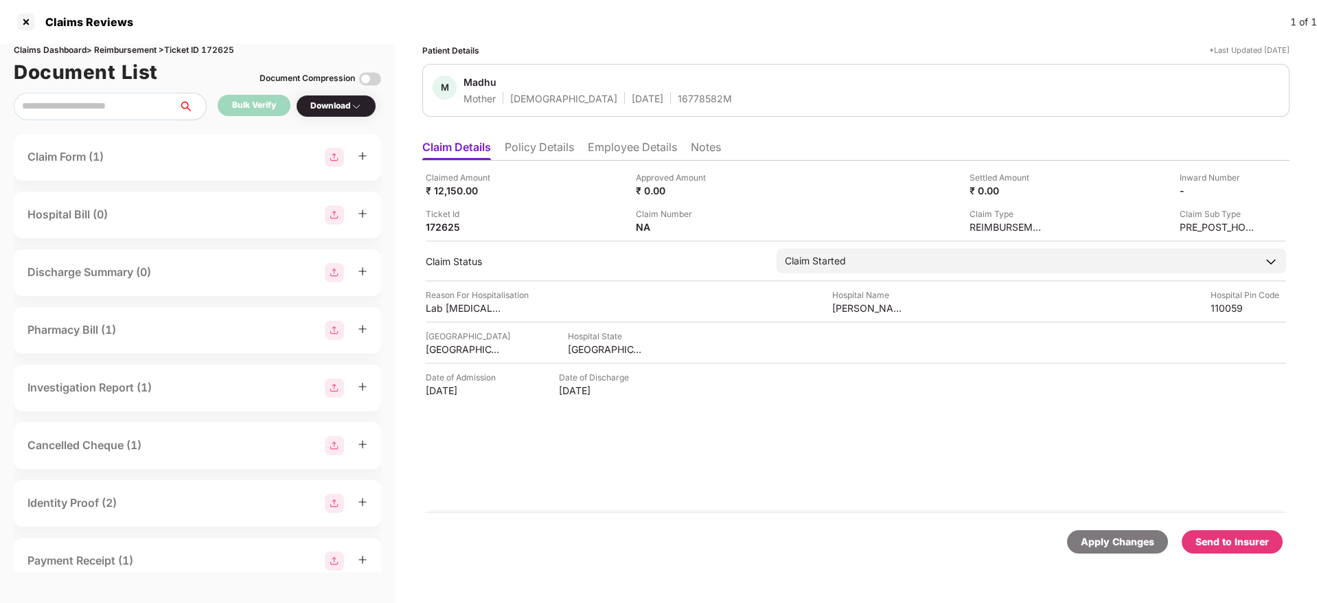
click at [1238, 534] on div "Send to Insurer" at bounding box center [1231, 541] width 73 height 15
click at [533, 150] on li "Policy Details" at bounding box center [539, 150] width 69 height 20
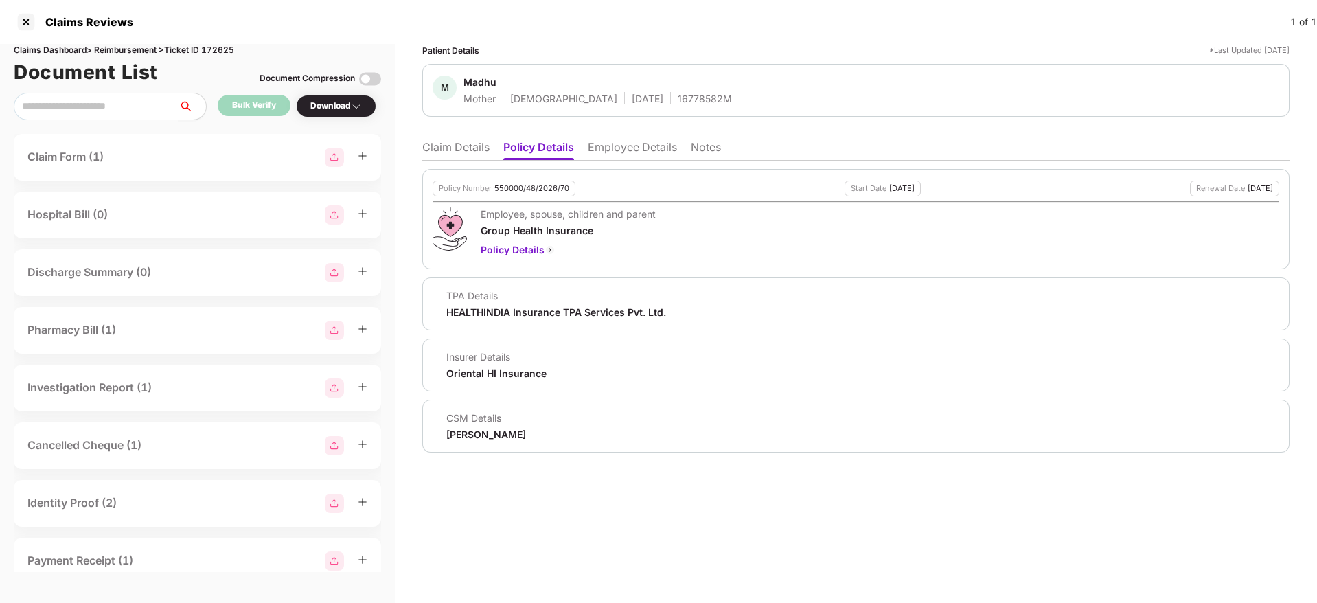
click at [474, 140] on li "Claim Details" at bounding box center [455, 150] width 67 height 20
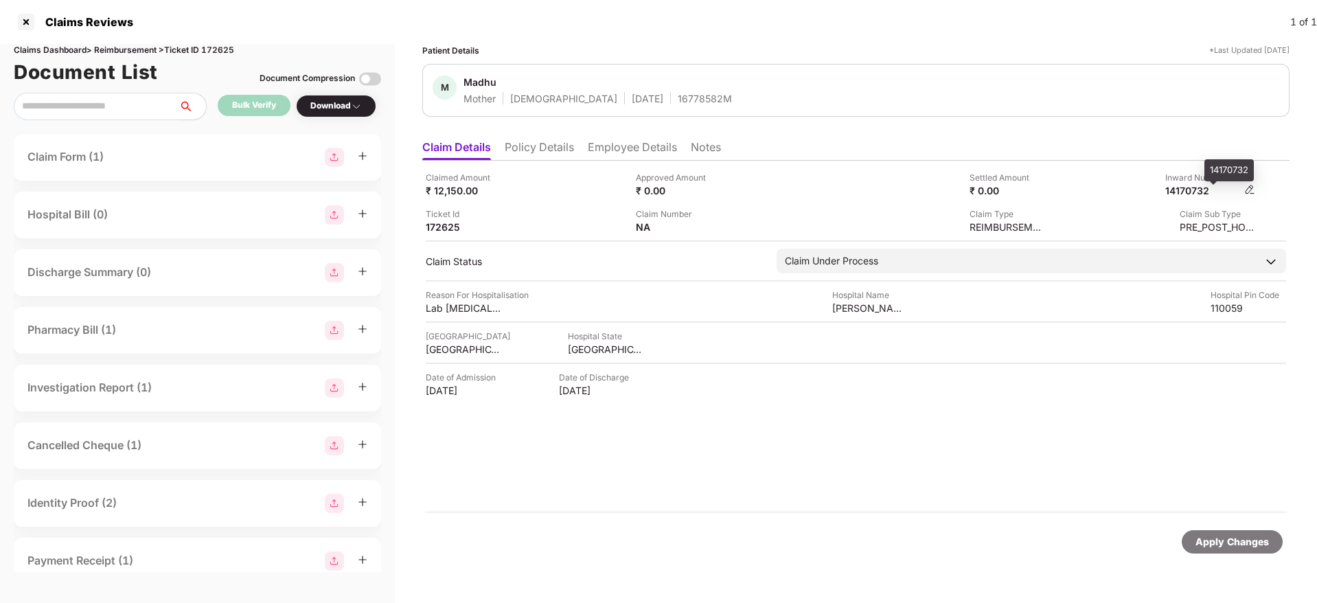
click at [1193, 190] on div "14170732" at bounding box center [1203, 190] width 76 height 13
copy div "14170732"
drag, startPoint x: 646, startPoint y: 91, endPoint x: 645, endPoint y: 97, distance: 7.0
click at [645, 97] on div "Madhu Mother Female 06 Oct 1969 16778582M" at bounding box center [597, 91] width 268 height 30
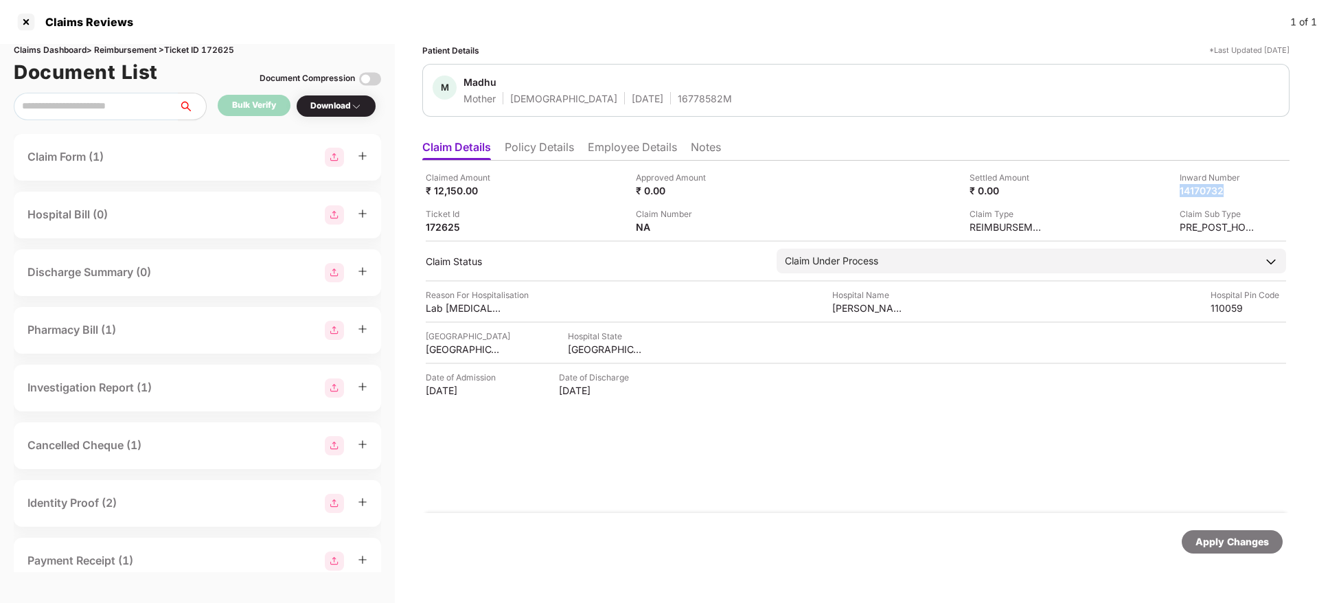
click at [678, 97] on div "16778582M" at bounding box center [705, 98] width 54 height 13
click at [527, 147] on li "Policy Details" at bounding box center [539, 150] width 69 height 20
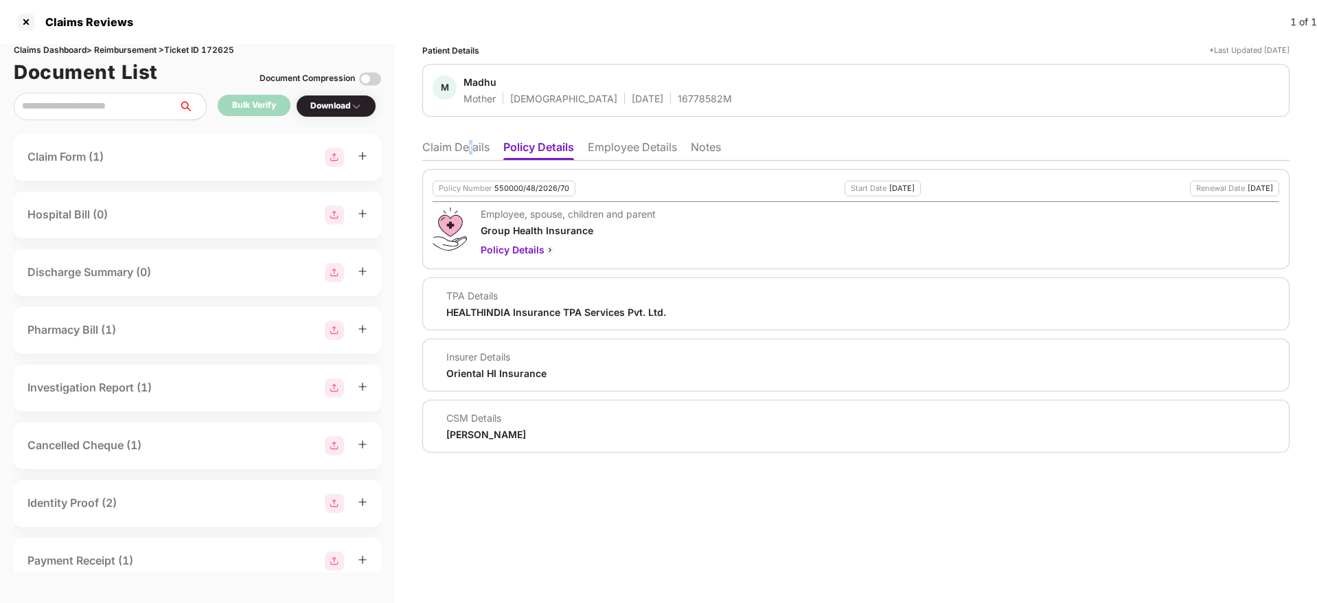
click at [483, 147] on li "Claim Details" at bounding box center [455, 150] width 67 height 20
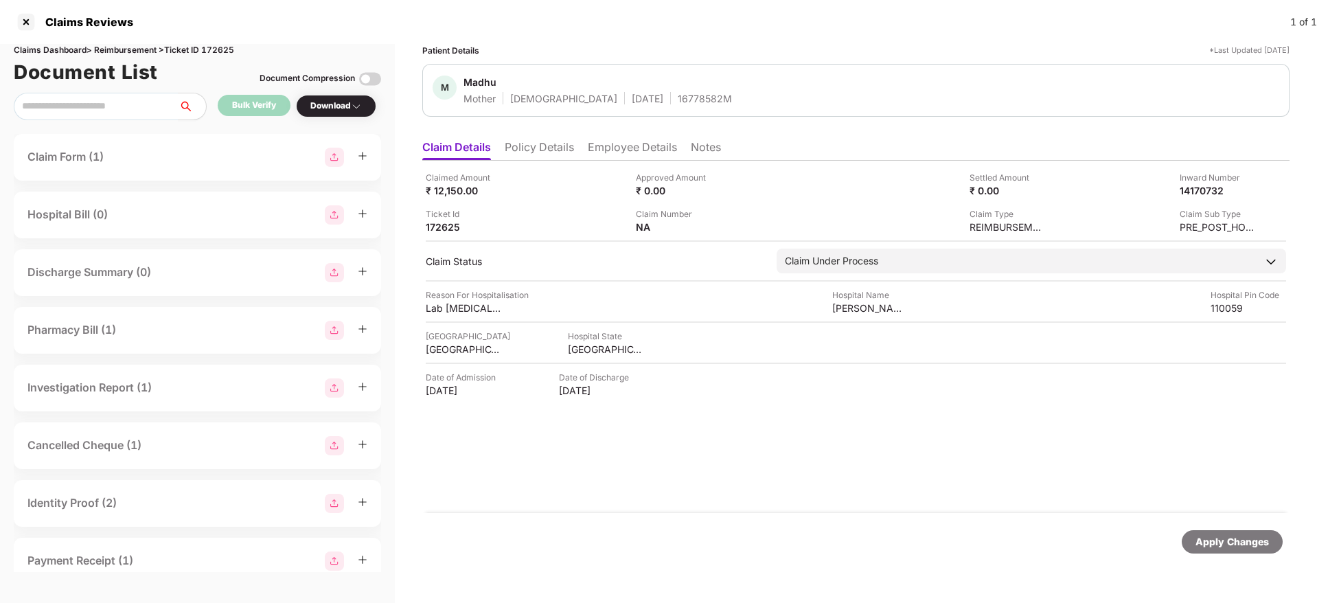
drag, startPoint x: 459, startPoint y: 148, endPoint x: 572, endPoint y: 138, distance: 113.0
click at [460, 146] on li "Claim Details" at bounding box center [456, 150] width 69 height 20
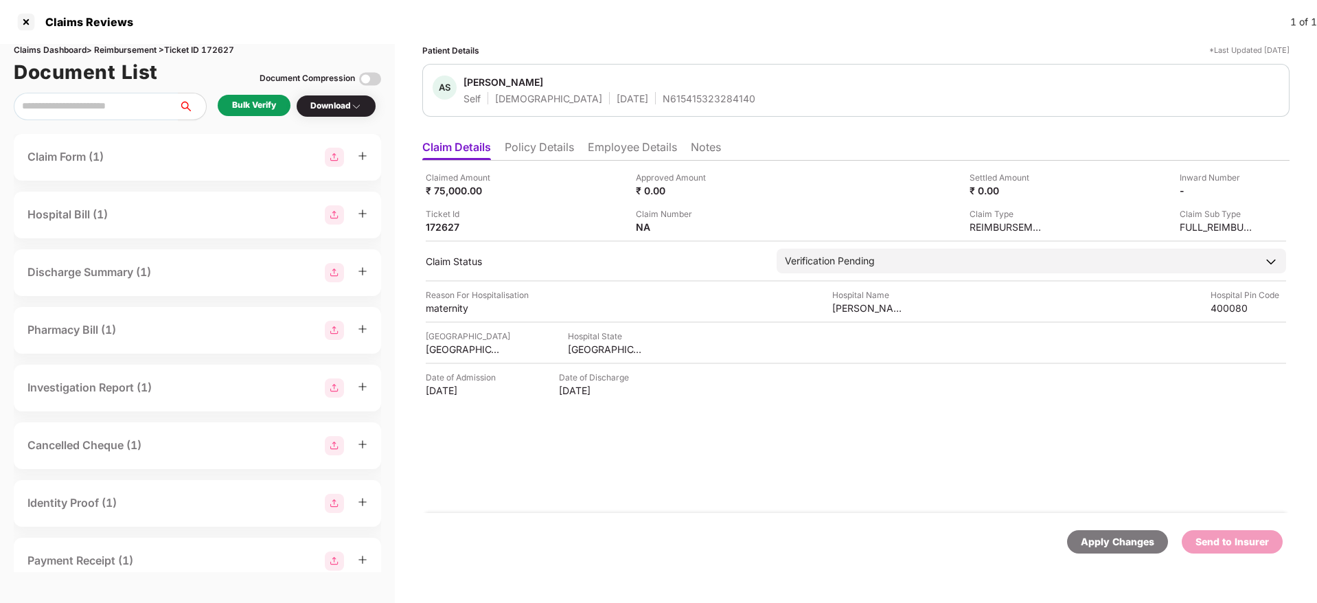
click at [536, 137] on ul "Claim Details Policy Details Employee Details Notes" at bounding box center [855, 146] width 867 height 27
click at [541, 152] on li "Policy Details" at bounding box center [539, 150] width 69 height 20
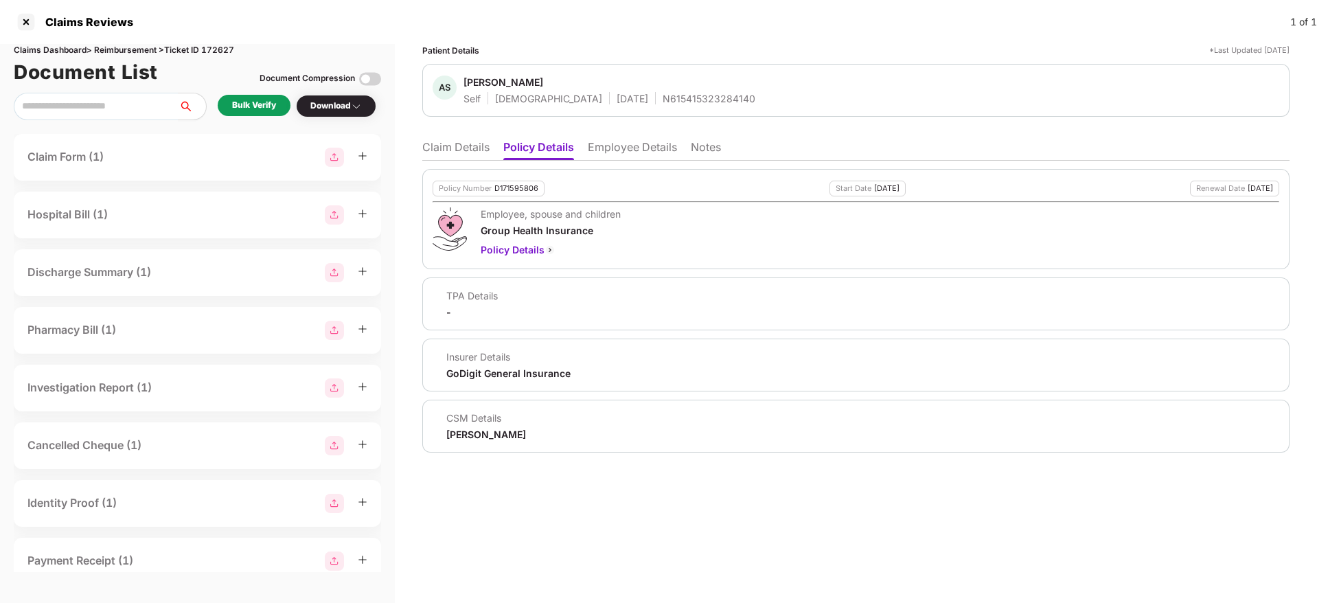
click at [612, 148] on li "Employee Details" at bounding box center [632, 150] width 89 height 20
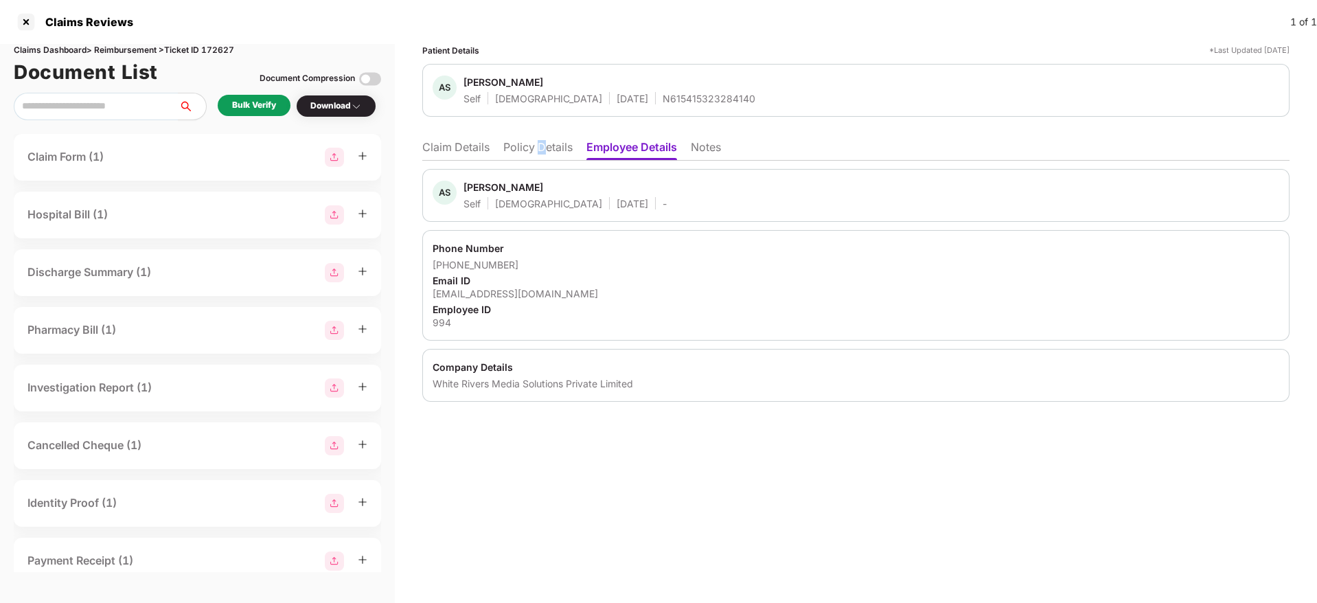
drag, startPoint x: 542, startPoint y: 125, endPoint x: 533, endPoint y: 146, distance: 23.4
click at [538, 131] on div "Patient Details *Last Updated [DATE] AS [PERSON_NAME] Self [DEMOGRAPHIC_DATA] […" at bounding box center [855, 223] width 867 height 358
click at [532, 150] on li "Policy Details" at bounding box center [537, 150] width 69 height 20
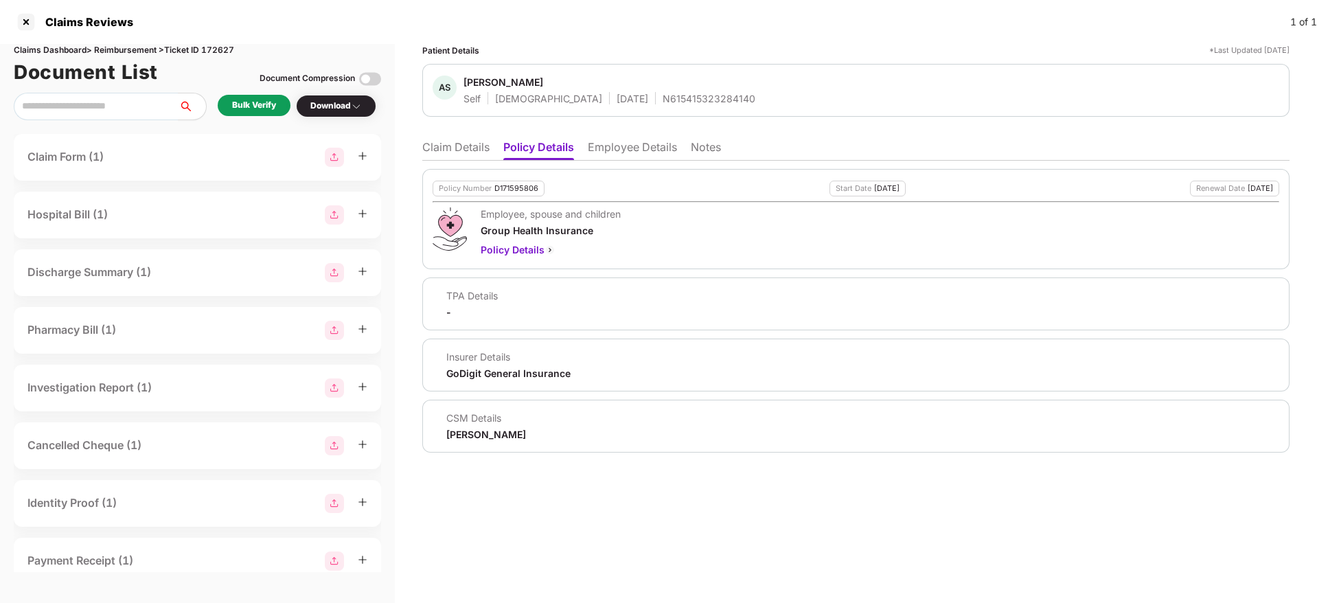
click at [442, 141] on li "Claim Details" at bounding box center [455, 150] width 67 height 20
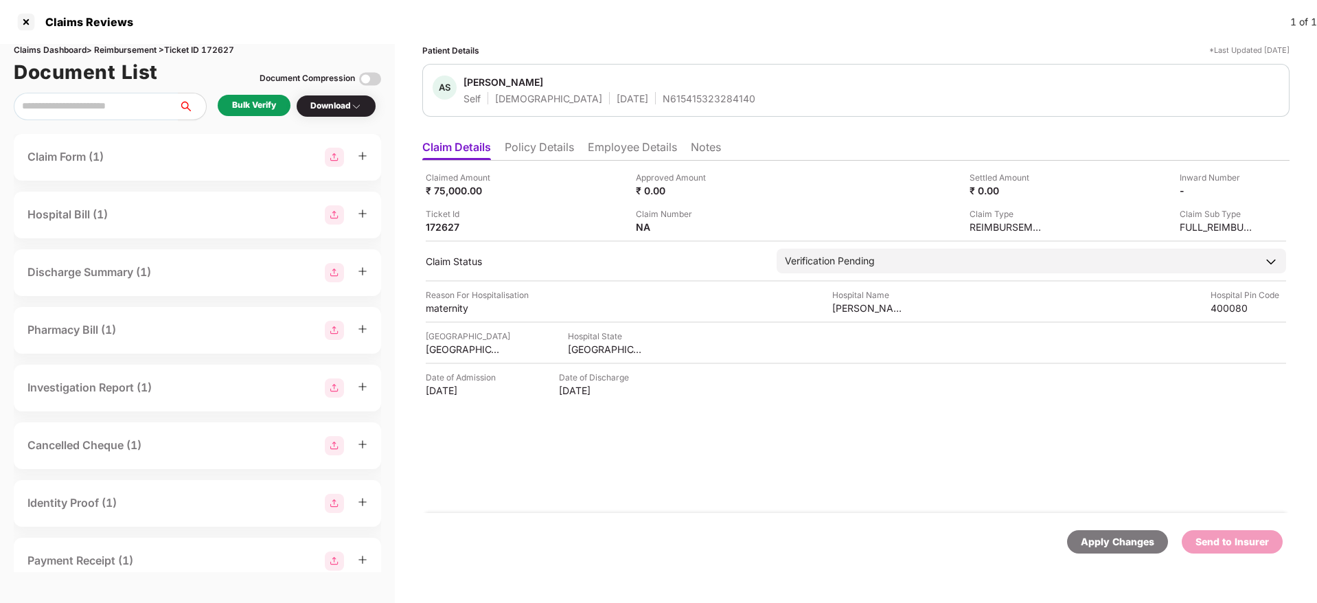
drag, startPoint x: 553, startPoint y: 146, endPoint x: 566, endPoint y: 167, distance: 25.0
click at [553, 144] on li "Policy Details" at bounding box center [539, 150] width 69 height 20
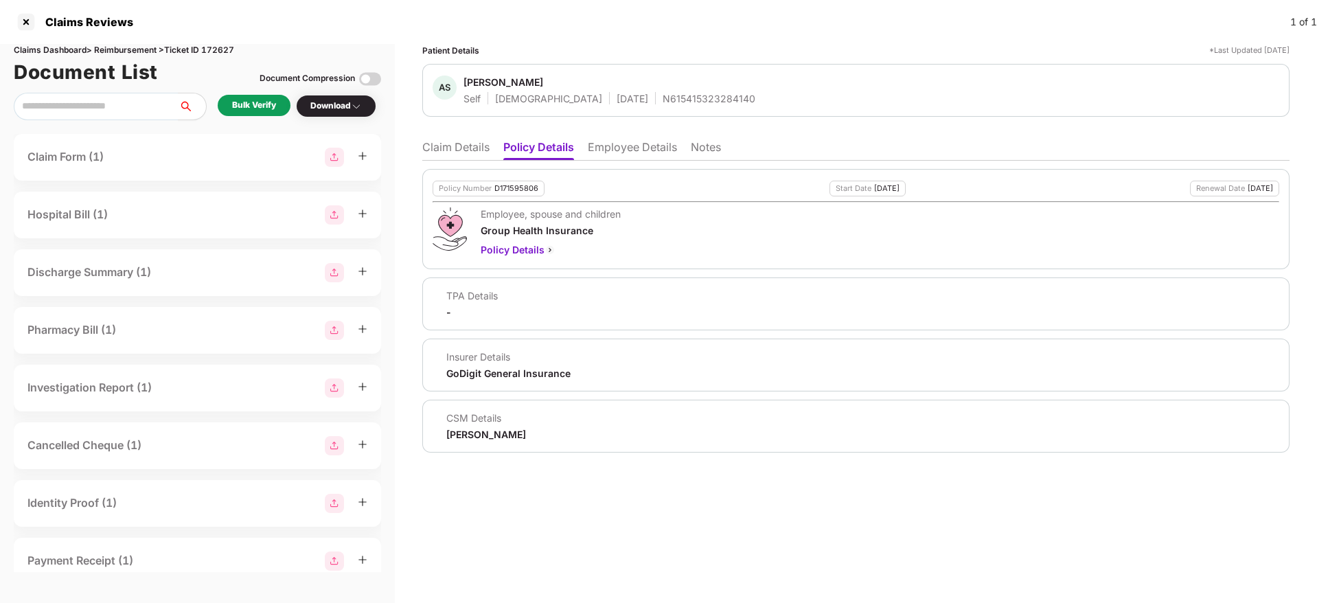
click at [459, 150] on li "Claim Details" at bounding box center [455, 150] width 67 height 20
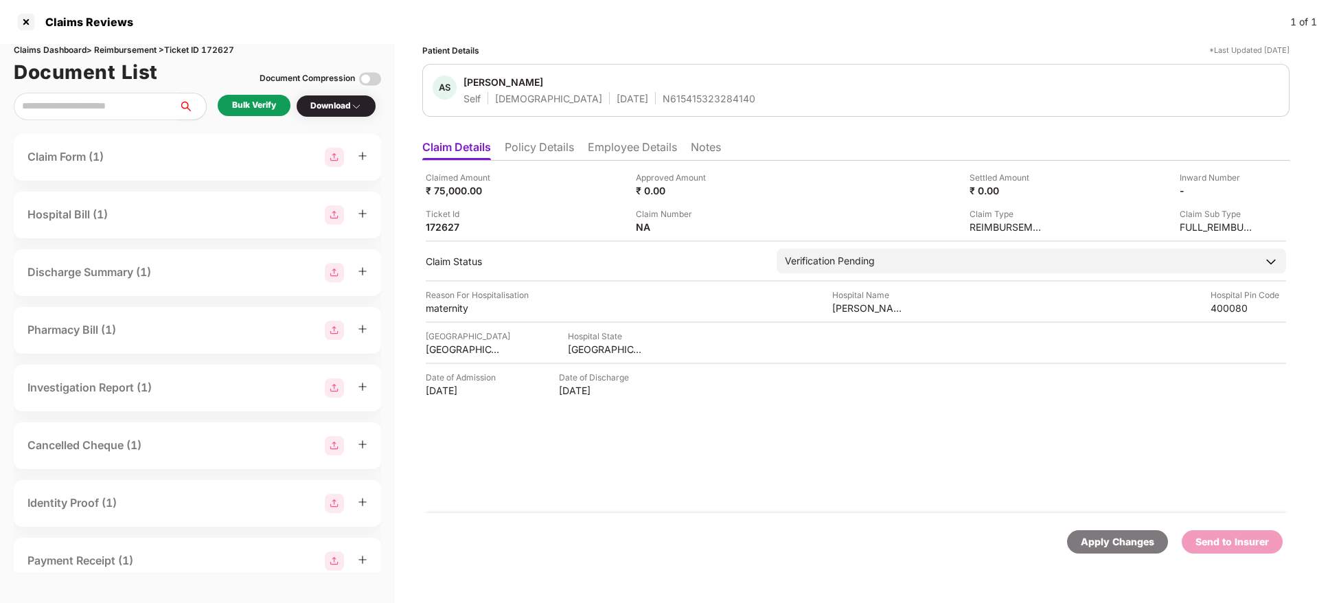
click at [260, 101] on div "Bulk Verify" at bounding box center [254, 105] width 44 height 13
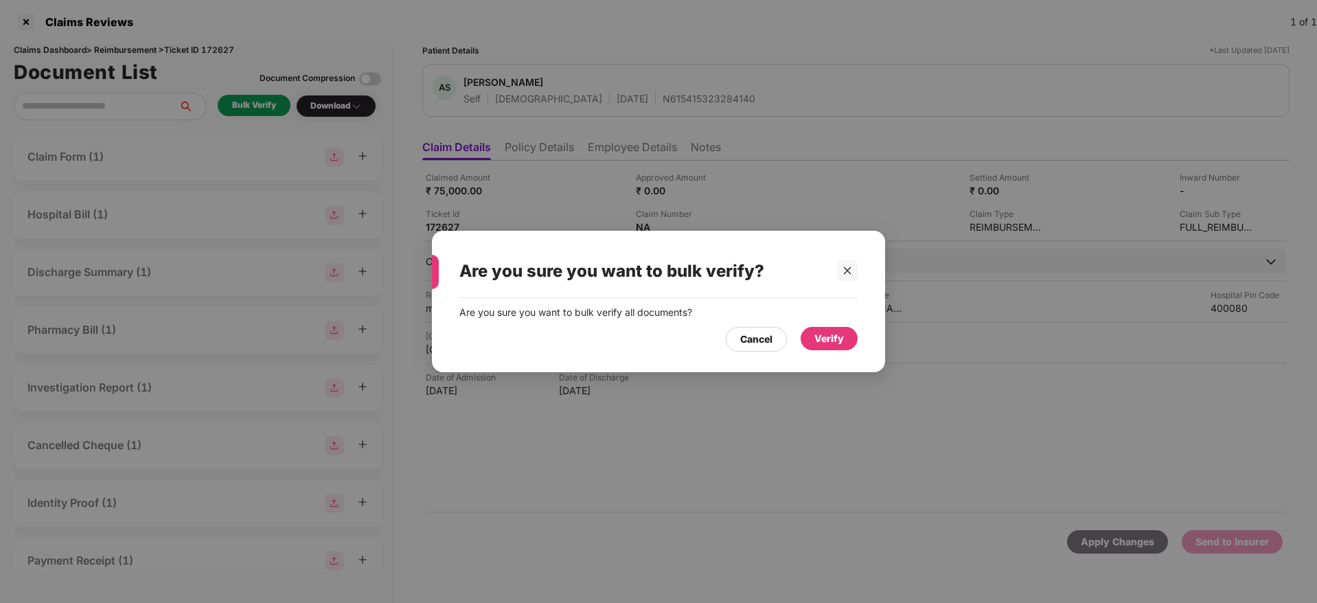
click at [821, 347] on div "Verify" at bounding box center [829, 338] width 57 height 23
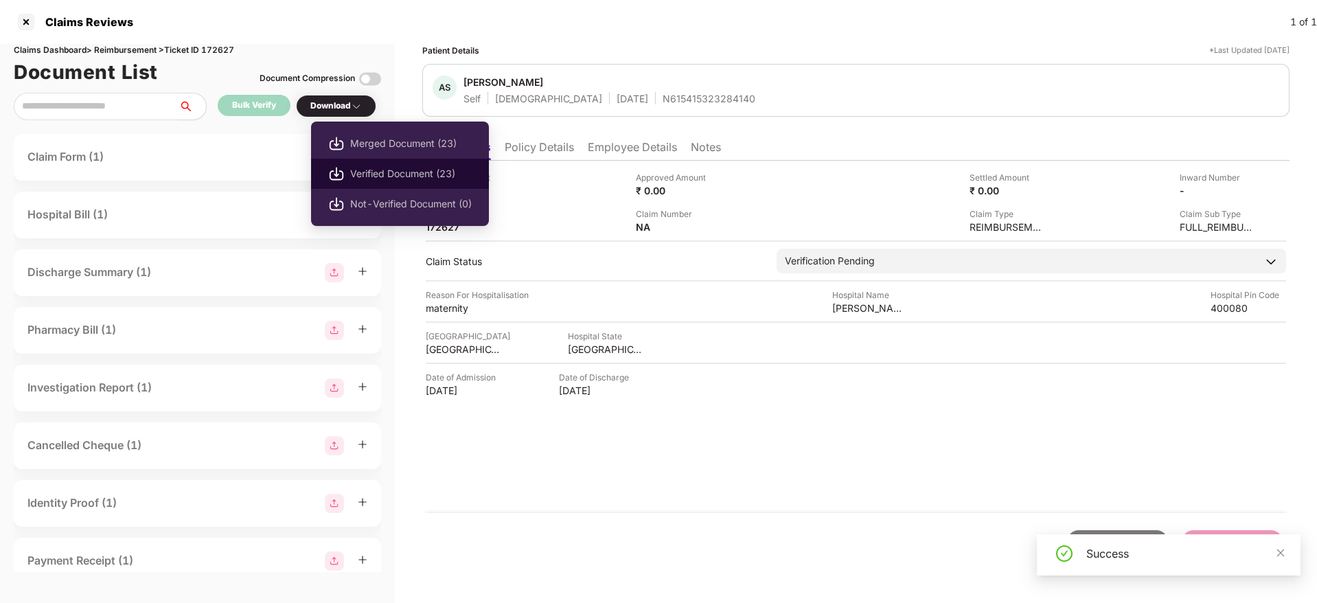
click at [363, 168] on span "Verified Document (23)" at bounding box center [411, 173] width 122 height 15
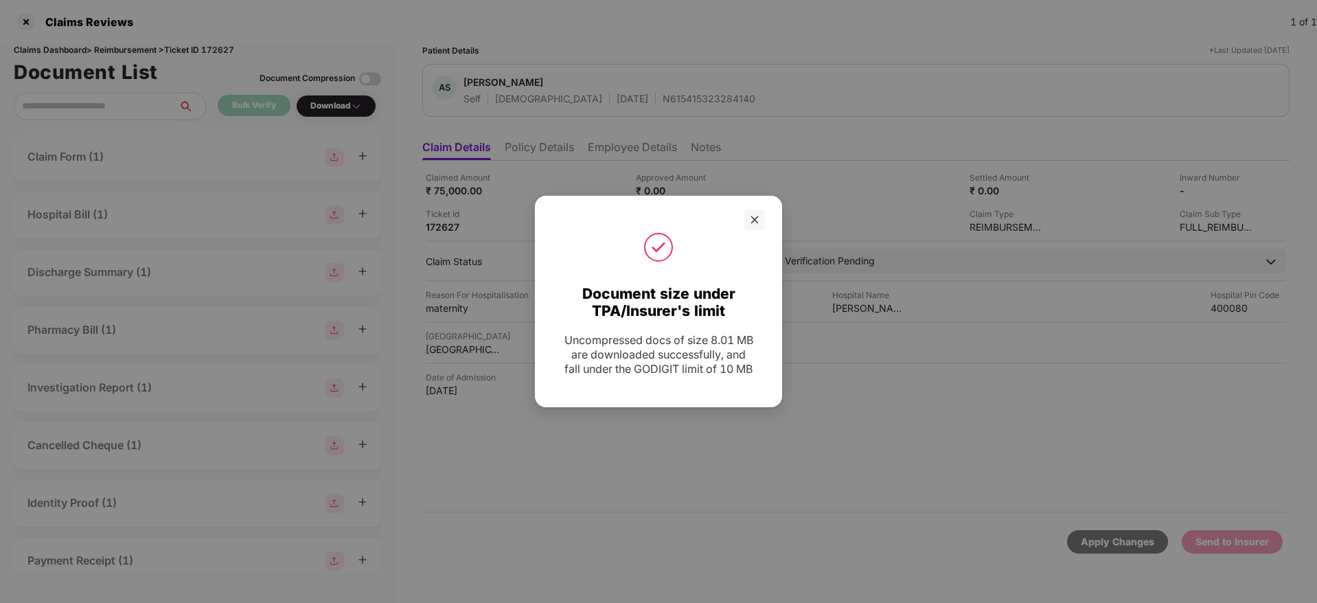
drag, startPoint x: 750, startPoint y: 224, endPoint x: 788, endPoint y: 203, distance: 43.3
click at [750, 225] on div at bounding box center [754, 219] width 21 height 21
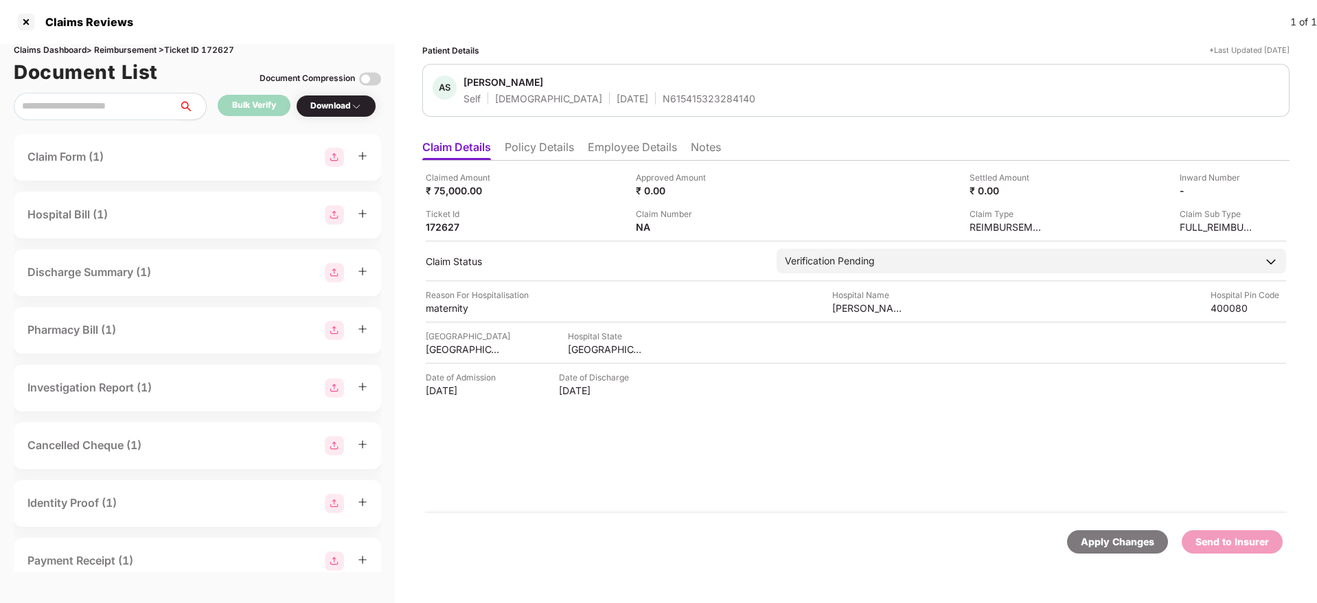
click at [536, 138] on ul "Claim Details Policy Details Employee Details Notes" at bounding box center [855, 146] width 867 height 27
click at [530, 146] on li "Policy Details" at bounding box center [539, 150] width 69 height 20
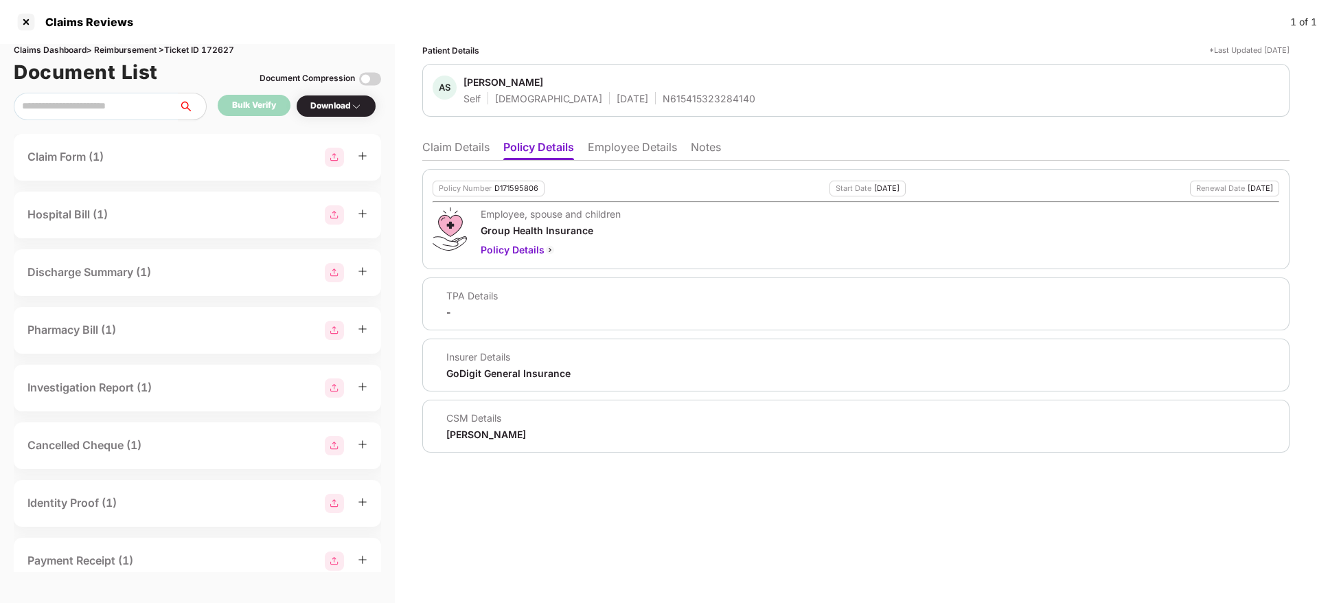
click at [477, 143] on li "Claim Details" at bounding box center [455, 150] width 67 height 20
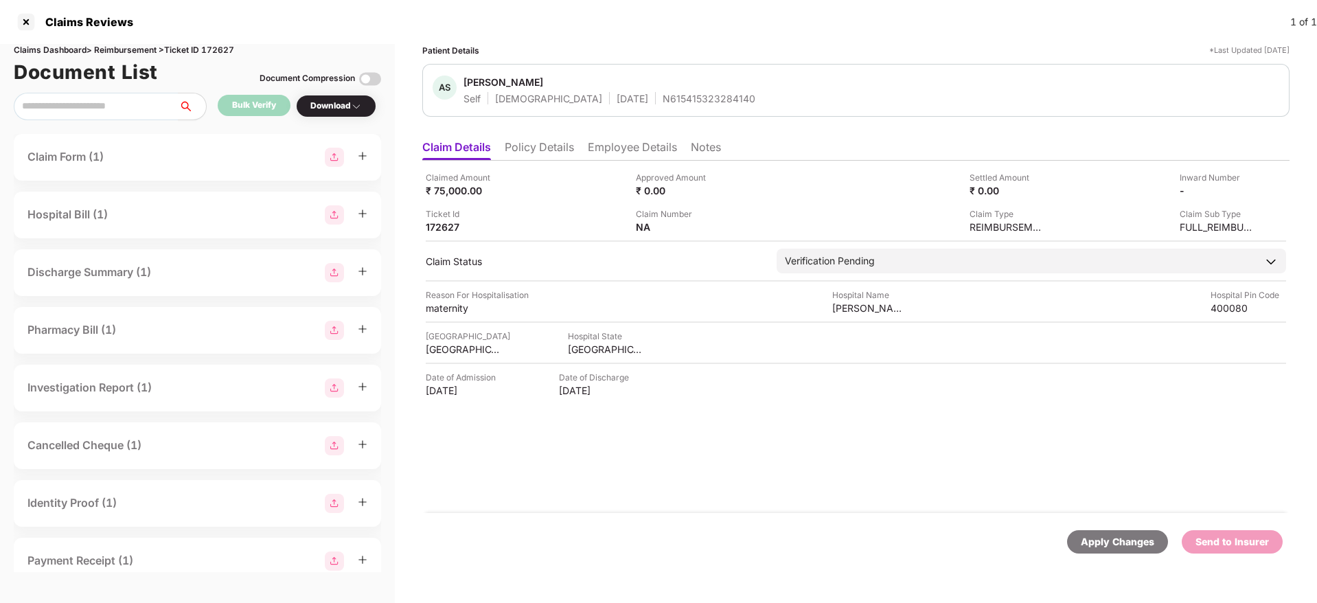
click at [639, 90] on span "Ami Suresh Shah" at bounding box center [609, 84] width 292 height 16
click at [637, 89] on span "Ami Suresh Shah" at bounding box center [609, 84] width 292 height 16
click at [663, 95] on div "N615415323284140" at bounding box center [709, 98] width 93 height 13
drag, startPoint x: 564, startPoint y: 179, endPoint x: 558, endPoint y: 163, distance: 16.7
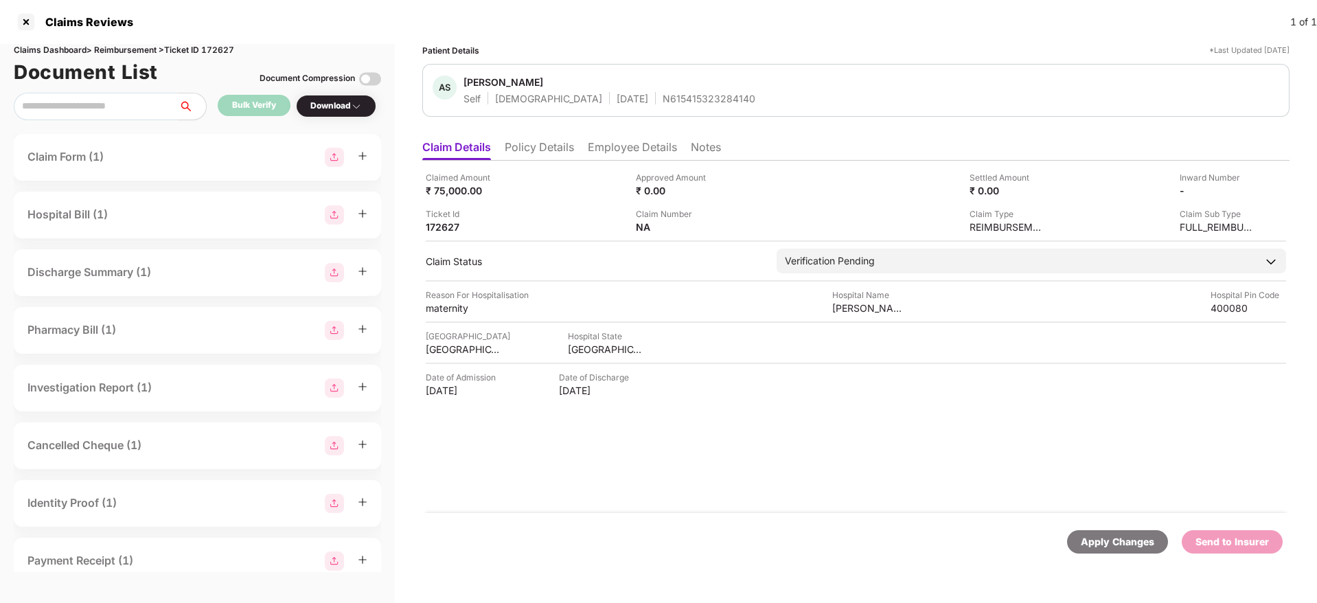
click at [564, 178] on div "Claimed Amount ₹ 75,000.00" at bounding box center [526, 184] width 200 height 26
click at [558, 143] on li "Policy Details" at bounding box center [539, 150] width 69 height 20
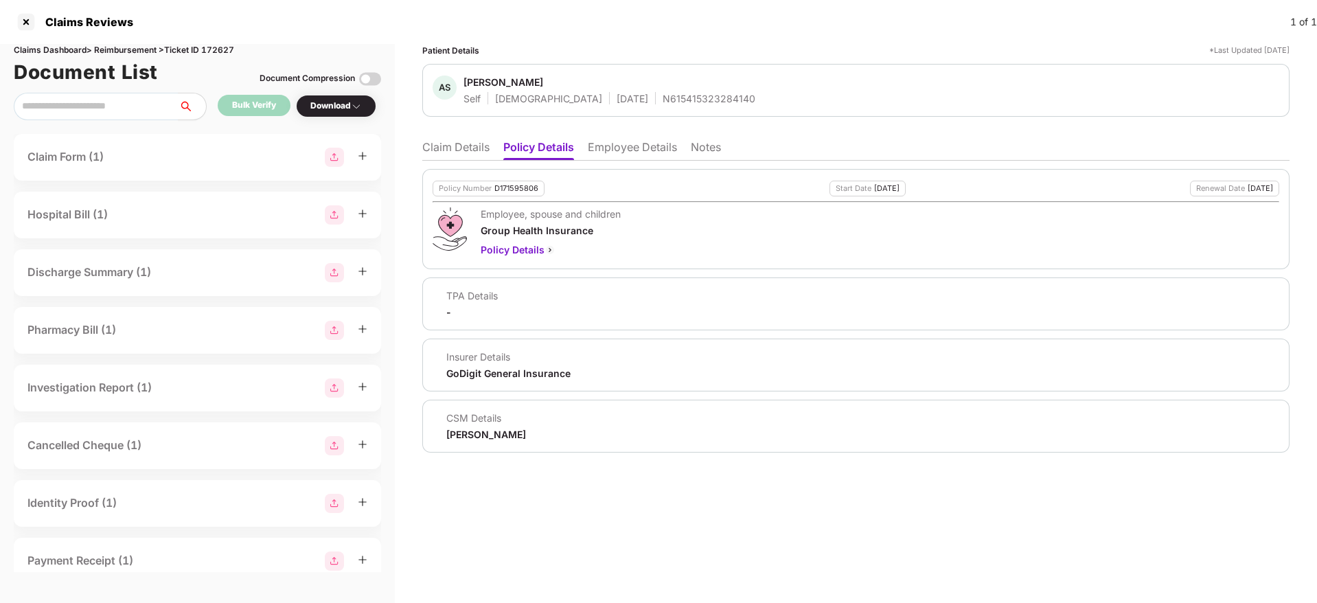
click at [463, 150] on li "Claim Details" at bounding box center [455, 150] width 67 height 20
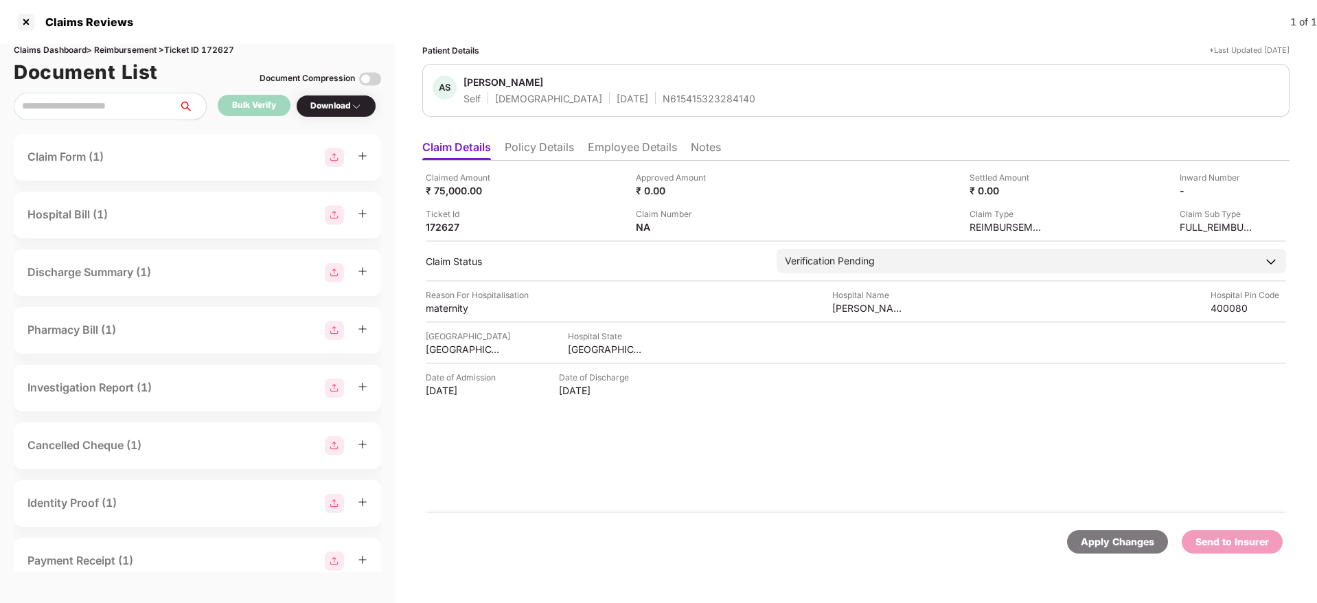
click at [553, 145] on li "Policy Details" at bounding box center [539, 150] width 69 height 20
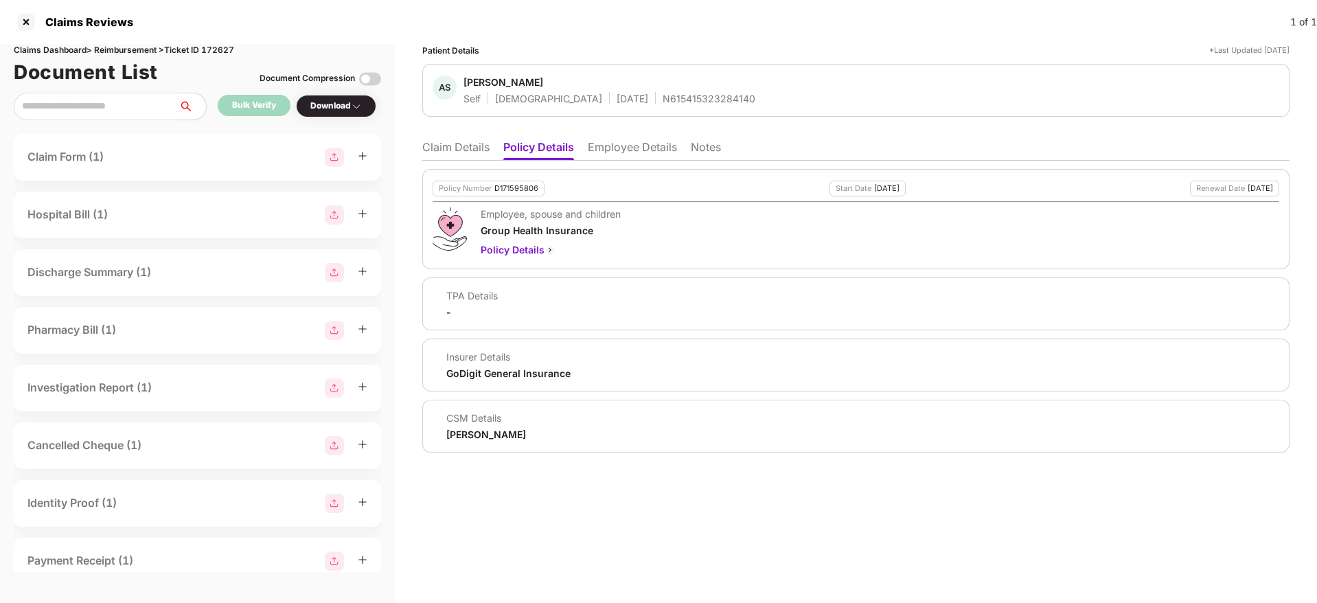
click at [520, 185] on div "D171595806" at bounding box center [516, 188] width 44 height 9
copy div "D171595806"
click at [663, 102] on div "N615415323284140" at bounding box center [709, 98] width 93 height 13
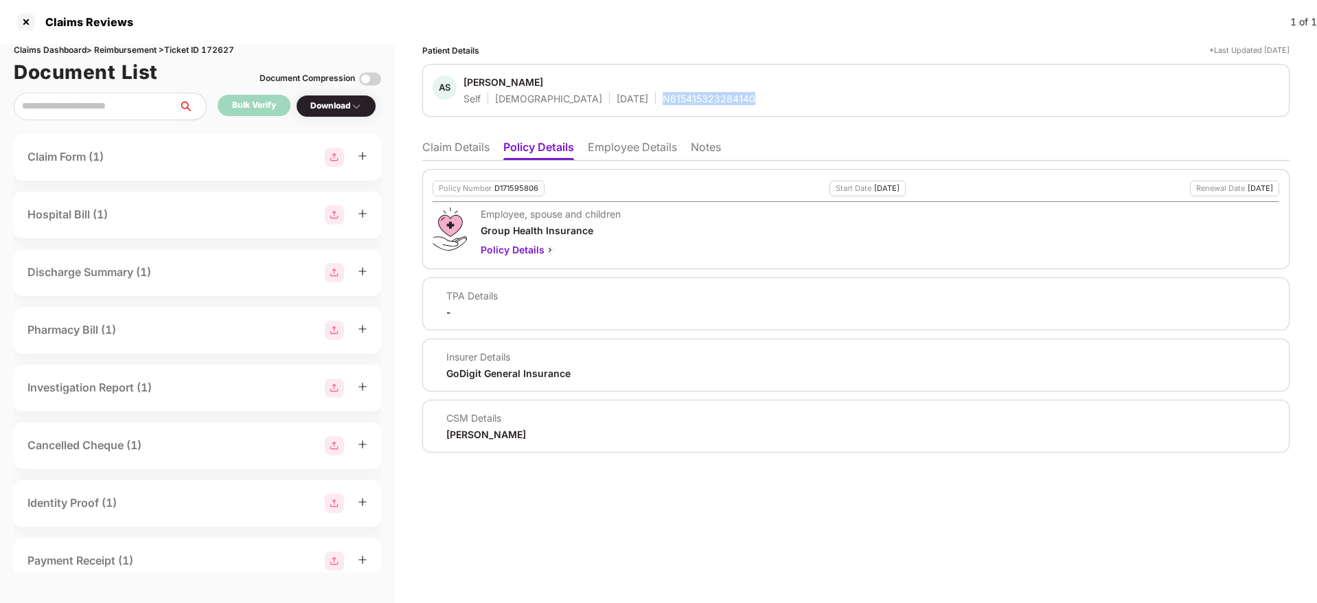
copy div "N615415323284140"
click at [442, 148] on li "Claim Details" at bounding box center [455, 150] width 67 height 20
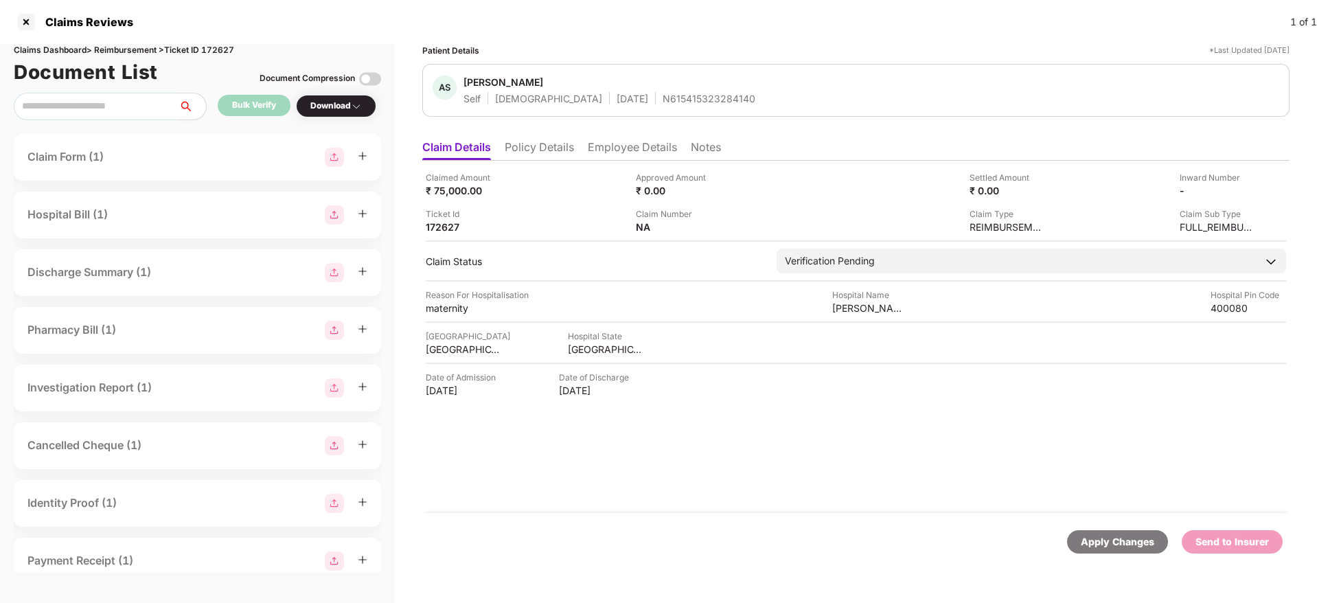
drag, startPoint x: 621, startPoint y: 148, endPoint x: 628, endPoint y: 149, distance: 6.9
click at [628, 149] on li "Employee Details" at bounding box center [632, 150] width 89 height 20
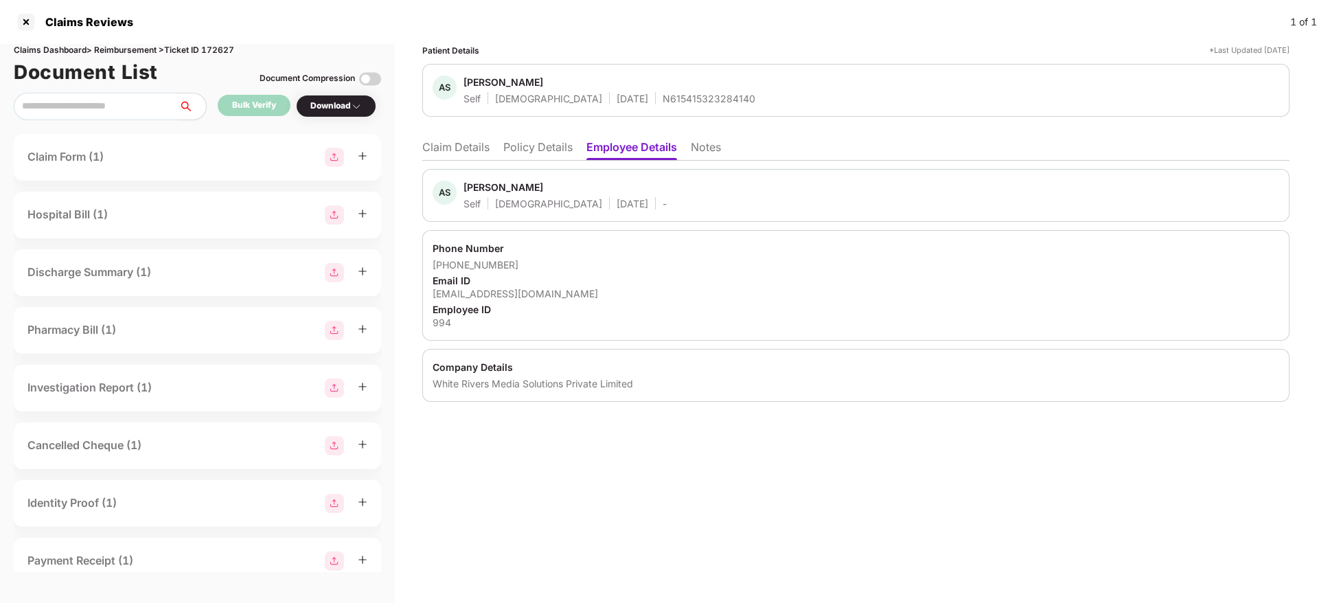
click at [521, 295] on div "amisshah.wrm@gmail.com" at bounding box center [856, 293] width 847 height 13
click at [518, 294] on div "amisshah.wrm@gmail.com" at bounding box center [856, 293] width 847 height 13
click at [516, 294] on div "amisshah.wrm@gmail.com" at bounding box center [856, 293] width 847 height 13
copy div "amisshah.wrm@gmail.com"
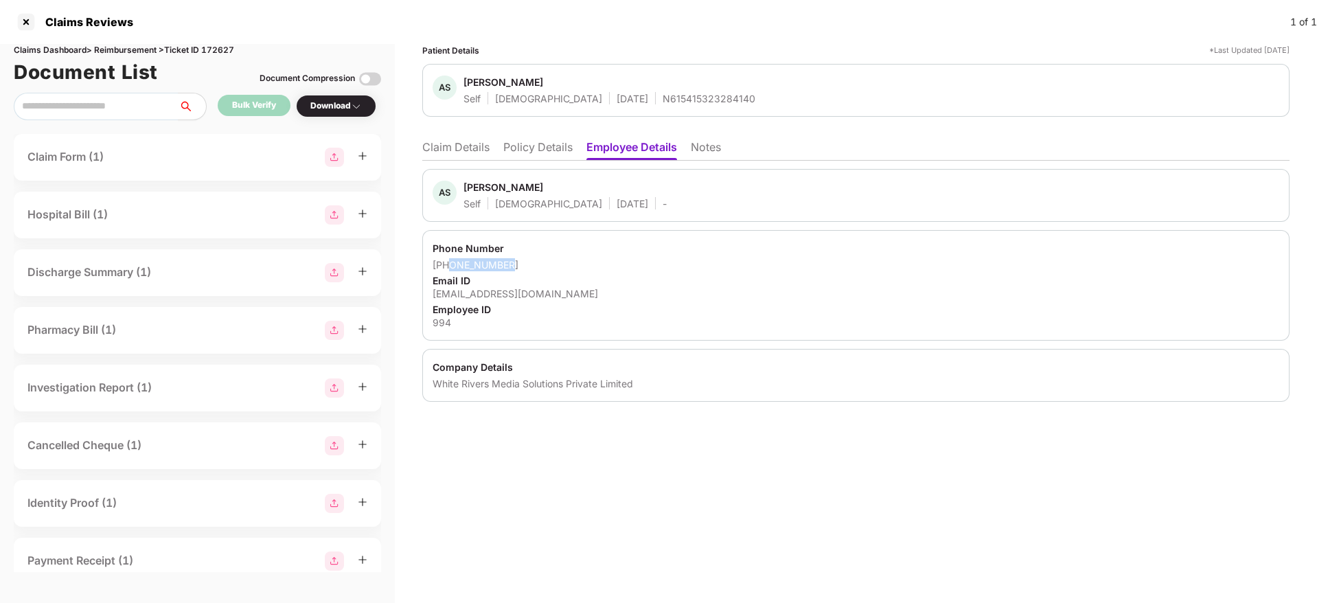
drag, startPoint x: 449, startPoint y: 265, endPoint x: 527, endPoint y: 264, distance: 78.3
click at [527, 264] on div "+919870746601" at bounding box center [856, 264] width 847 height 13
copy div "9870746601"
click at [436, 142] on li "Claim Details" at bounding box center [455, 150] width 67 height 20
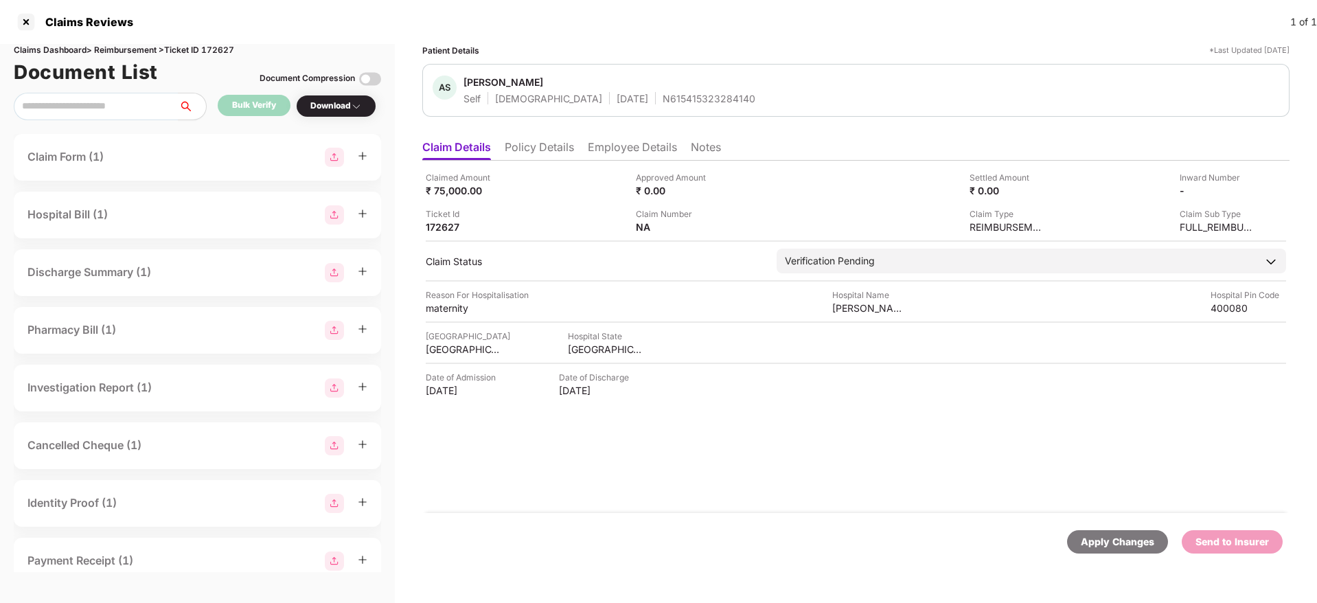
click at [545, 159] on li "Policy Details" at bounding box center [539, 150] width 69 height 20
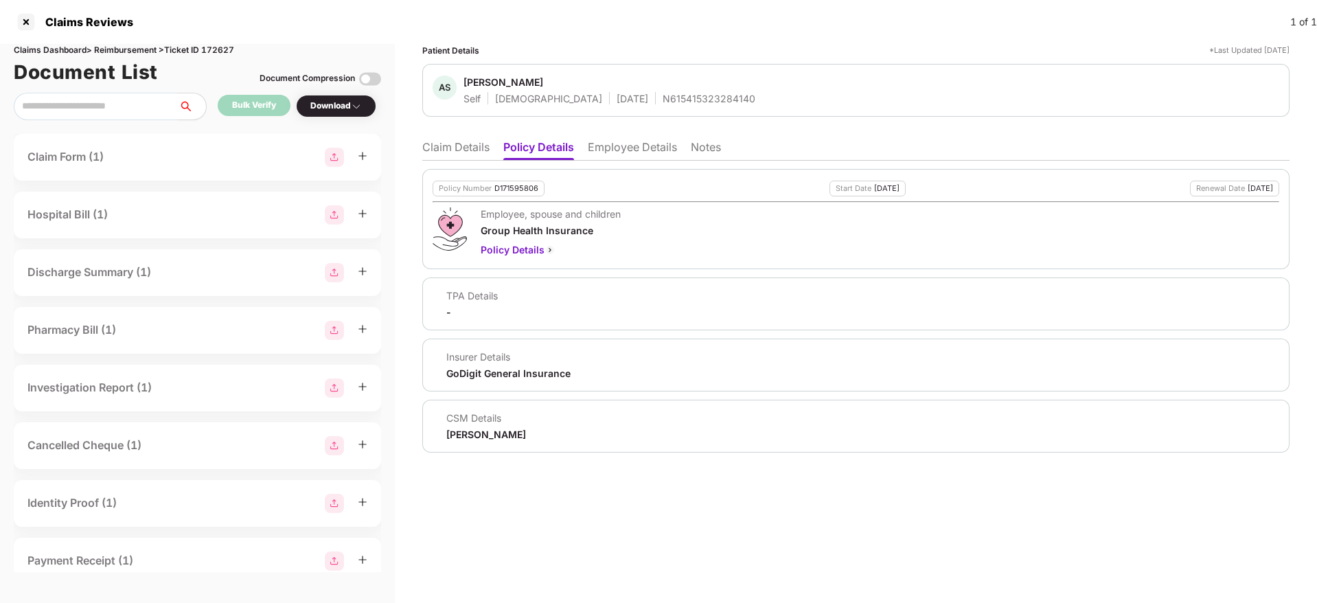
click at [546, 152] on li "Policy Details" at bounding box center [538, 150] width 71 height 20
click at [452, 148] on li "Claim Details" at bounding box center [455, 150] width 67 height 20
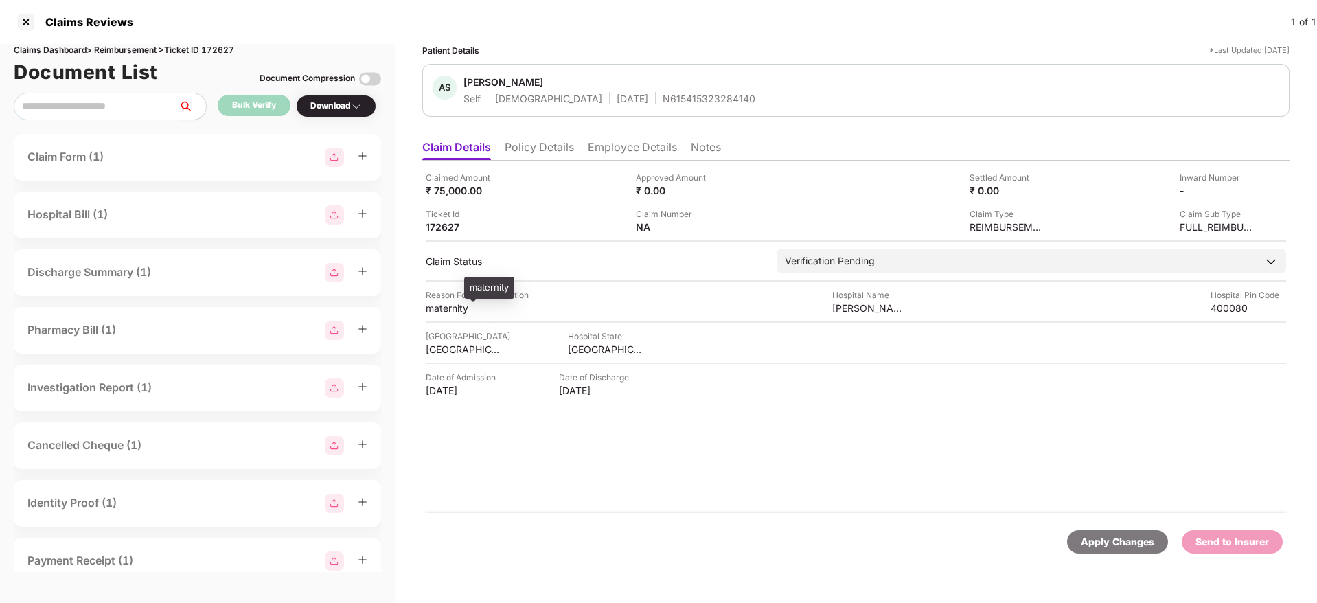
click at [446, 308] on div "maternity" at bounding box center [464, 307] width 76 height 13
click at [448, 304] on div "maternity" at bounding box center [464, 307] width 76 height 13
click at [450, 305] on div "maternity" at bounding box center [464, 307] width 76 height 13
copy div "maternity"
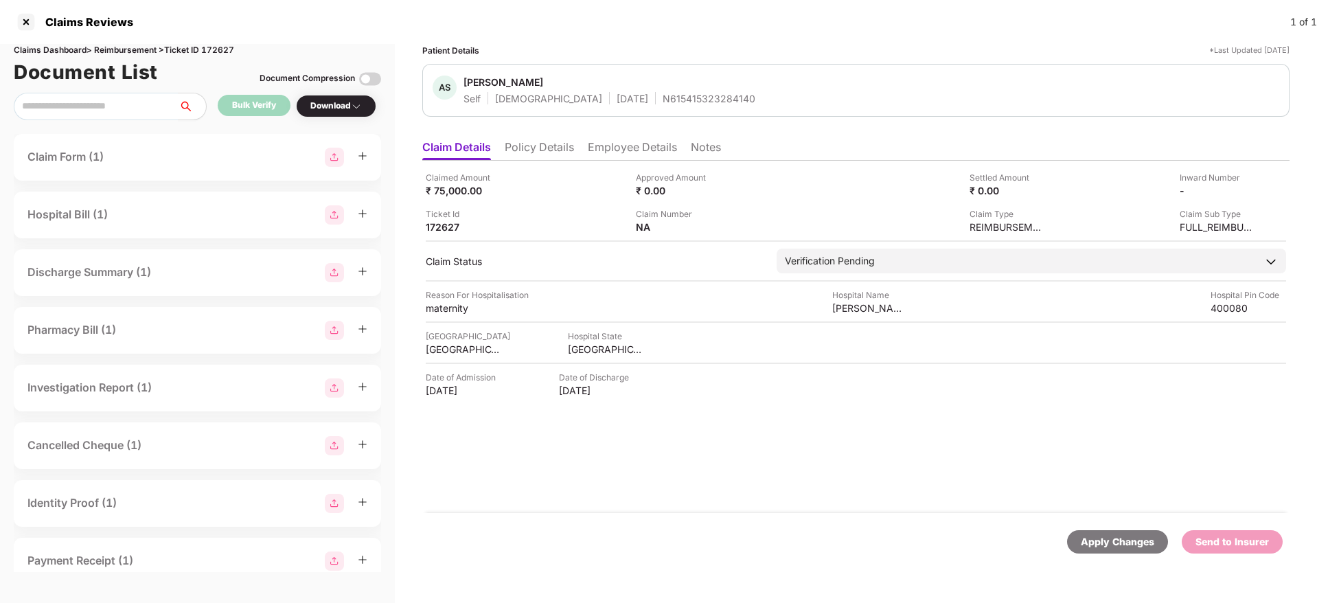
click at [849, 314] on div "Claimed Amount ₹ 75,000.00 Approved Amount ₹ 0.00 Settled Amount ₹ 0.00 Inward …" at bounding box center [855, 337] width 867 height 352
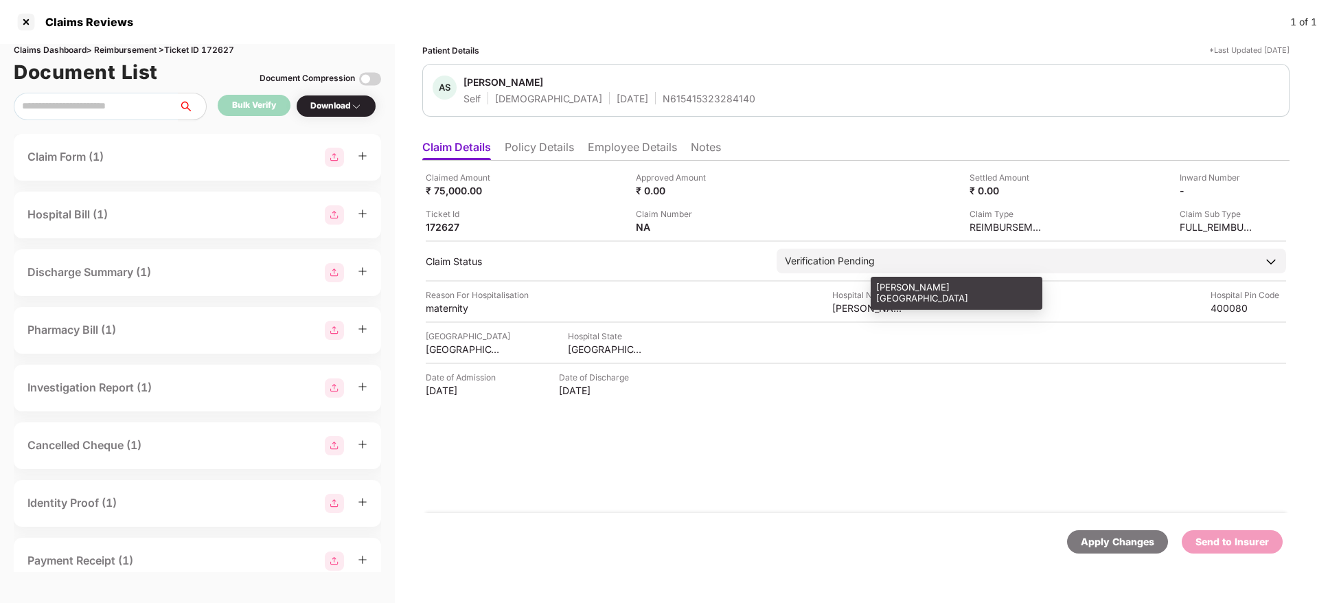
click at [850, 312] on div "Shivaani Hospital" at bounding box center [870, 307] width 76 height 13
click at [849, 311] on div "Shivaani Hospital" at bounding box center [870, 307] width 76 height 13
copy div "Shivaani Hospital"
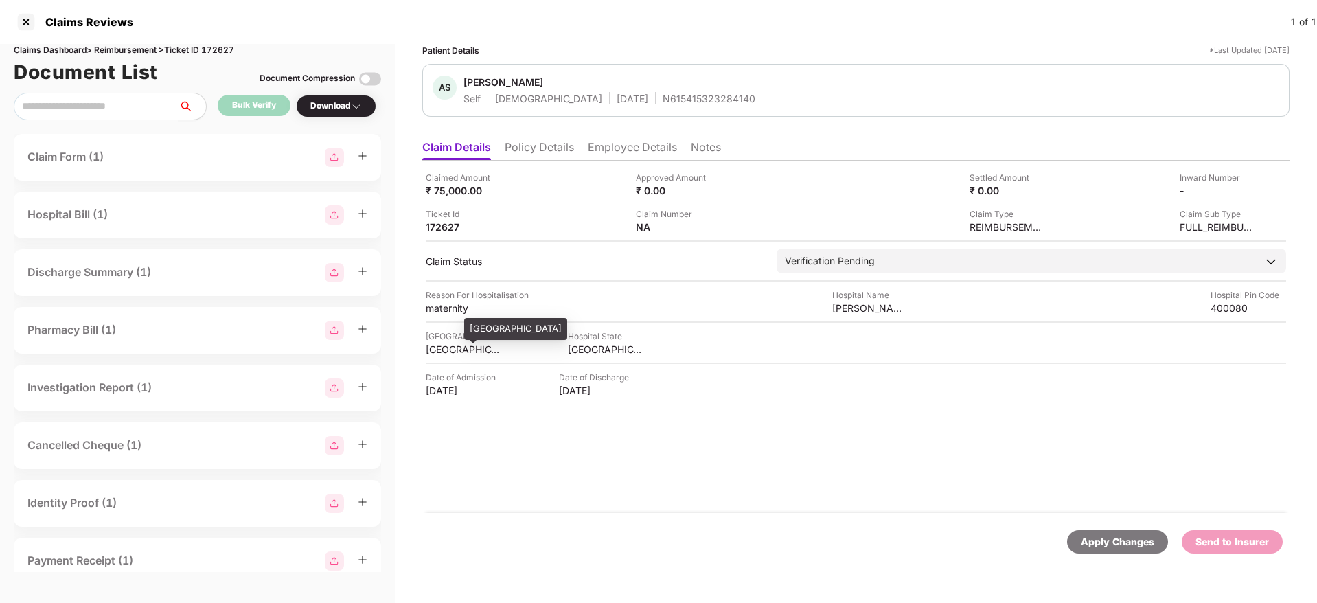
click at [459, 353] on div "MUMBAI" at bounding box center [464, 349] width 76 height 13
copy div "MUMBAI"
click at [855, 299] on div "Hospital Name" at bounding box center [870, 294] width 76 height 13
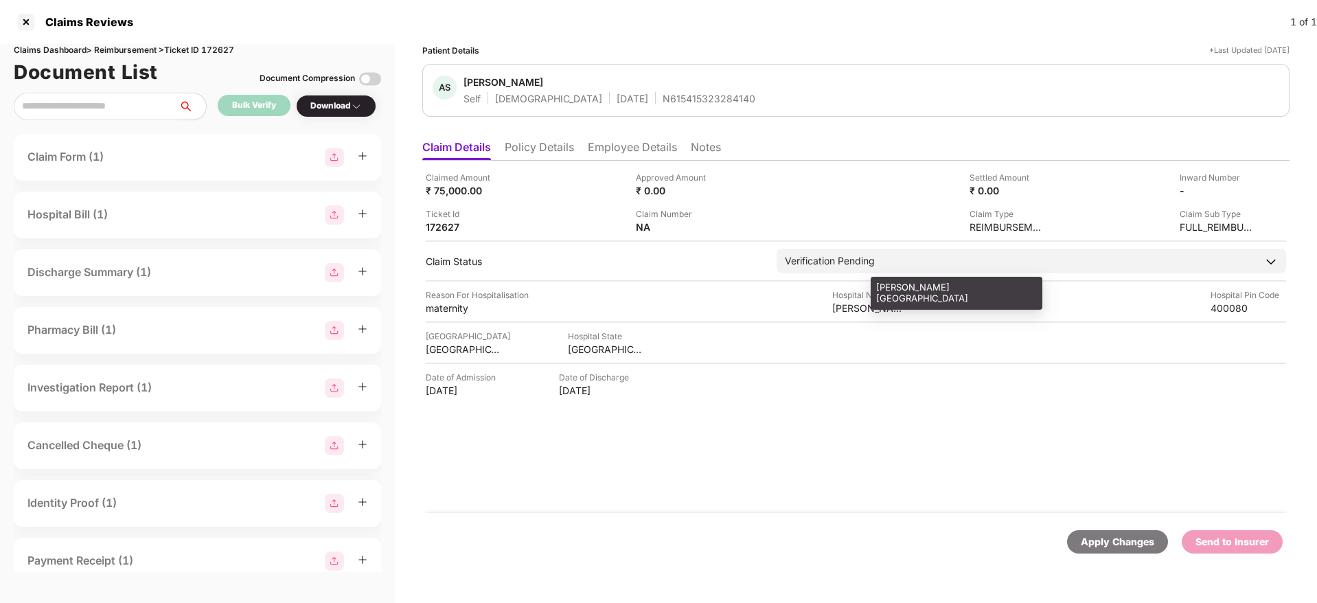
click at [855, 309] on div "Shivaani Hospital" at bounding box center [870, 307] width 76 height 13
click at [854, 309] on div "Shivaani Hospital" at bounding box center [870, 307] width 76 height 13
click at [847, 304] on div "Shivaani Hospital" at bounding box center [870, 307] width 76 height 13
click at [842, 308] on div "Shivaani Hospital" at bounding box center [870, 307] width 76 height 13
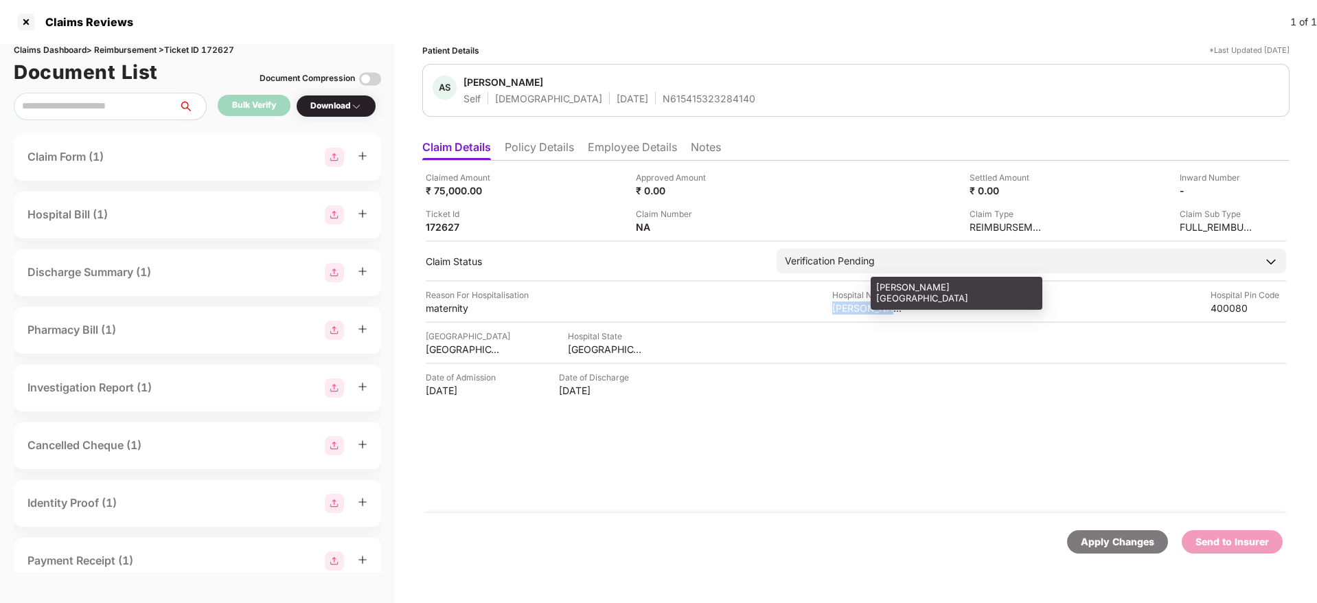
click at [842, 308] on div "Shivaani Hospital" at bounding box center [870, 307] width 76 height 13
copy div "Shivaani Hospital"
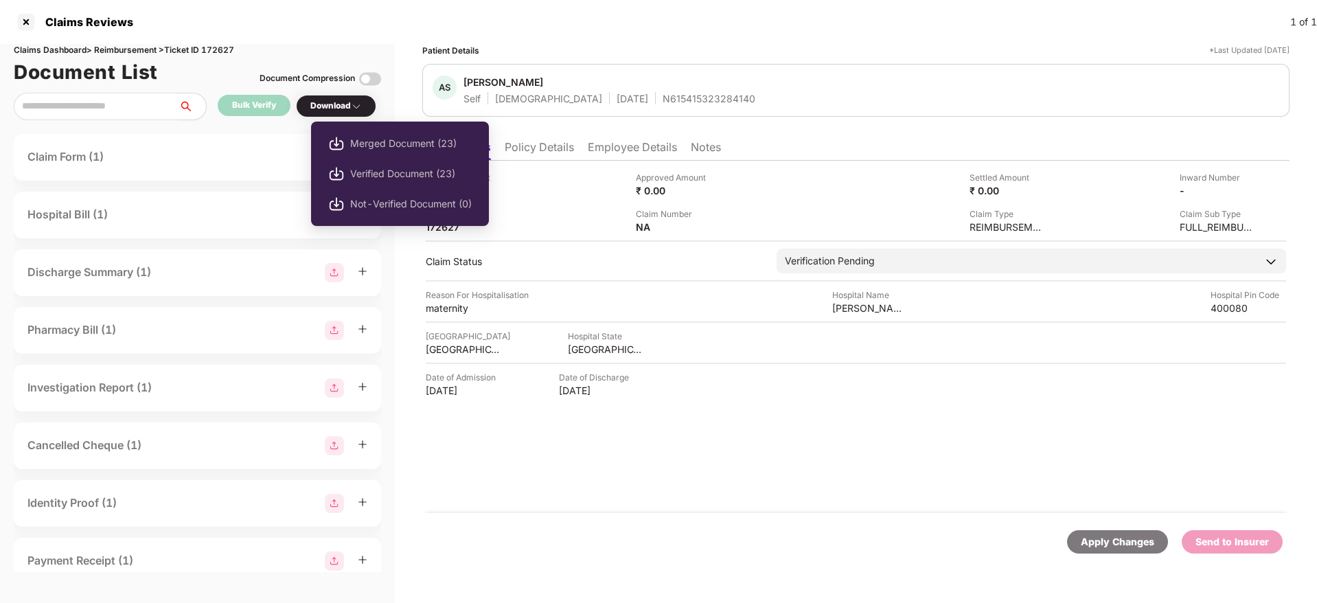
drag, startPoint x: 403, startPoint y: 172, endPoint x: 500, endPoint y: 272, distance: 138.9
click at [404, 172] on span "Verified Document (23)" at bounding box center [411, 173] width 122 height 15
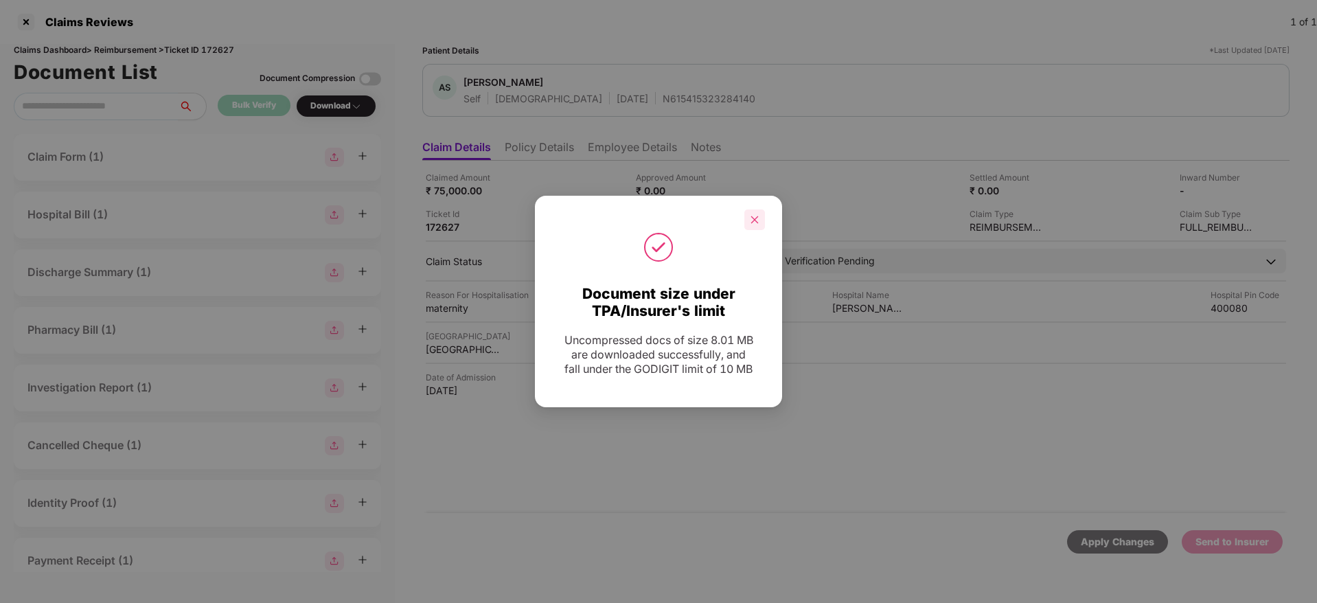
click at [746, 225] on div at bounding box center [754, 219] width 21 height 21
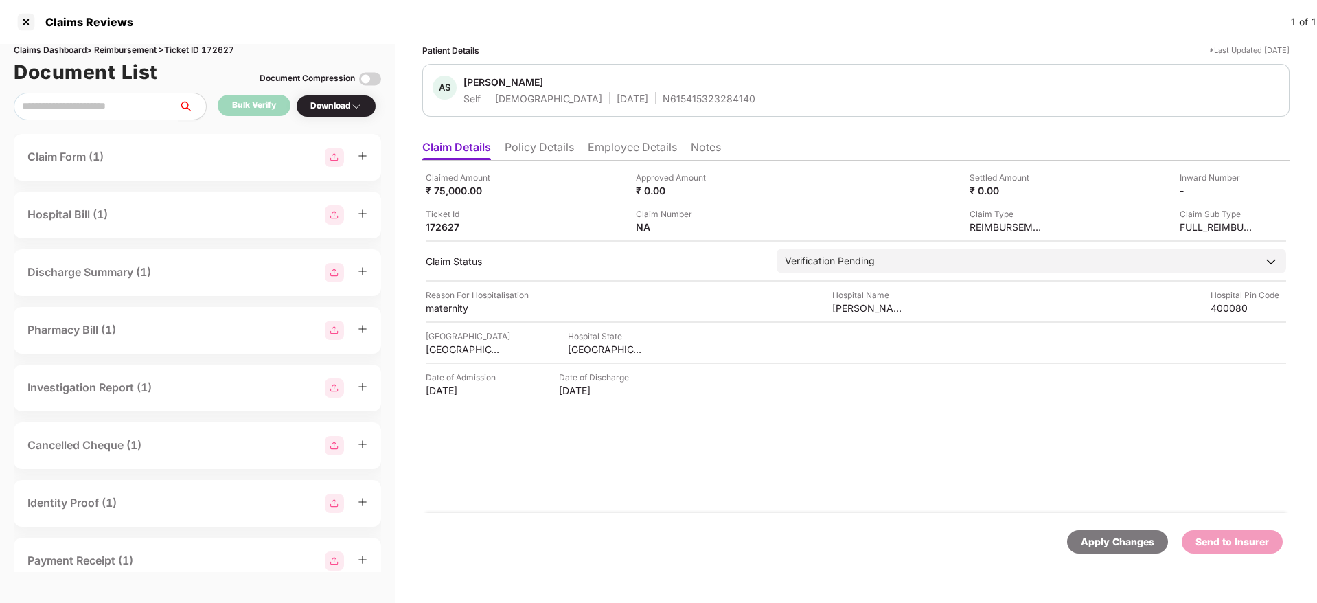
click at [538, 150] on li "Policy Details" at bounding box center [539, 150] width 69 height 20
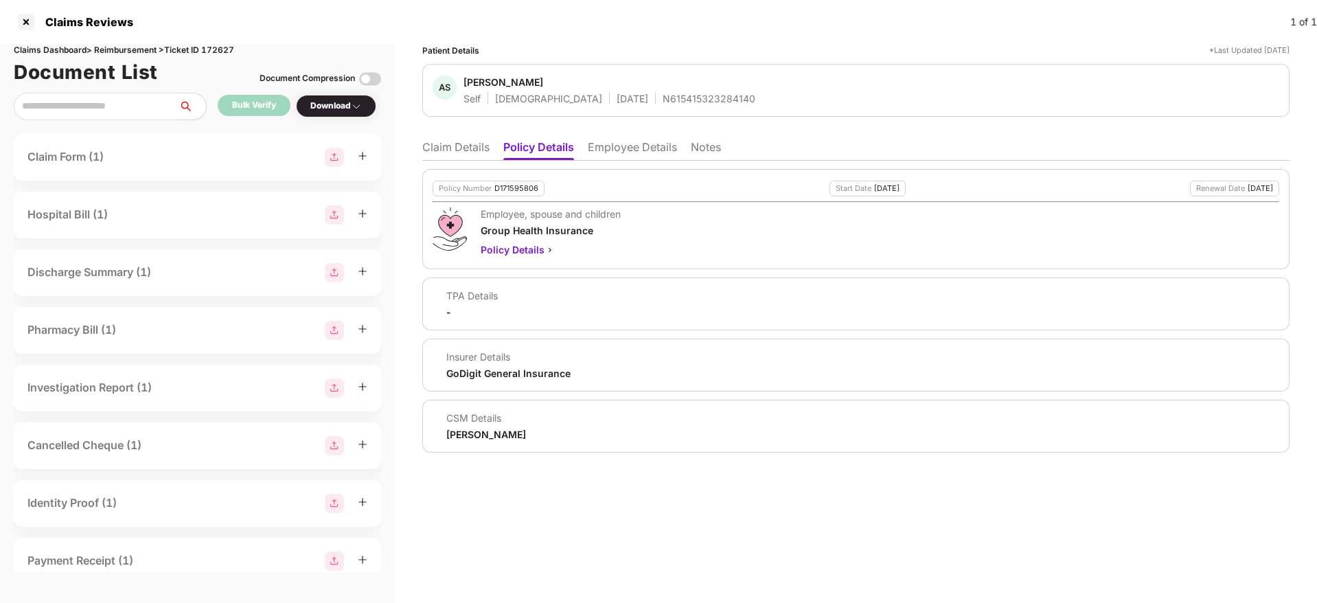
click at [462, 150] on li "Claim Details" at bounding box center [455, 150] width 67 height 20
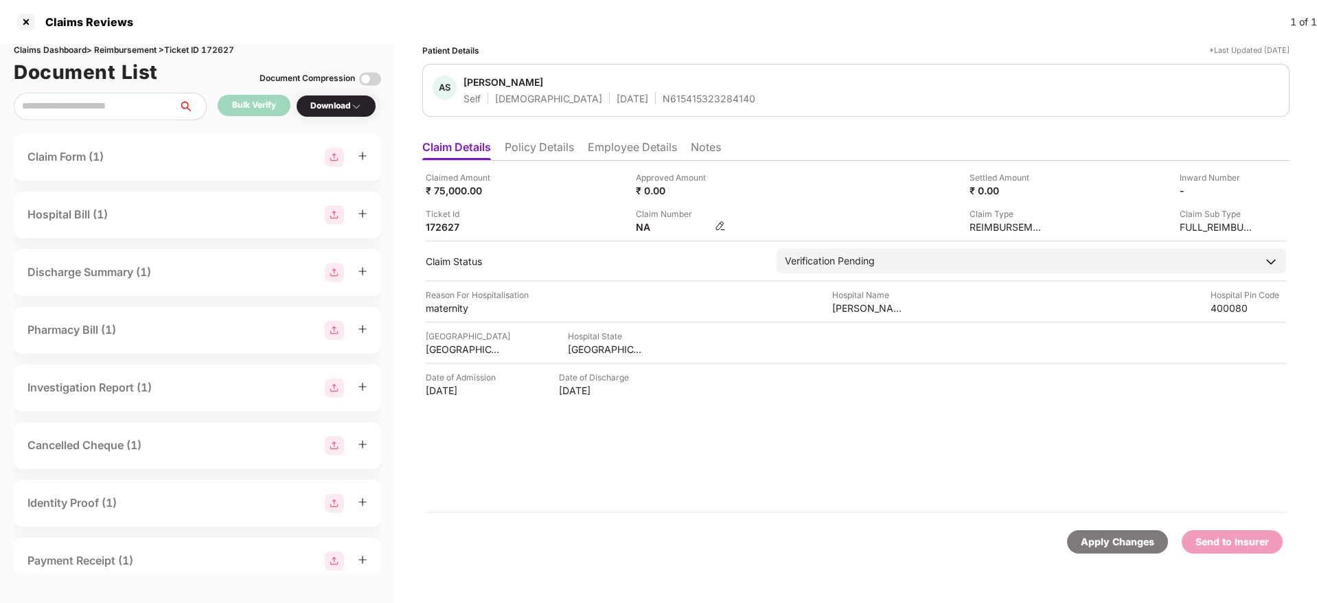
click at [720, 223] on img at bounding box center [720, 225] width 11 height 11
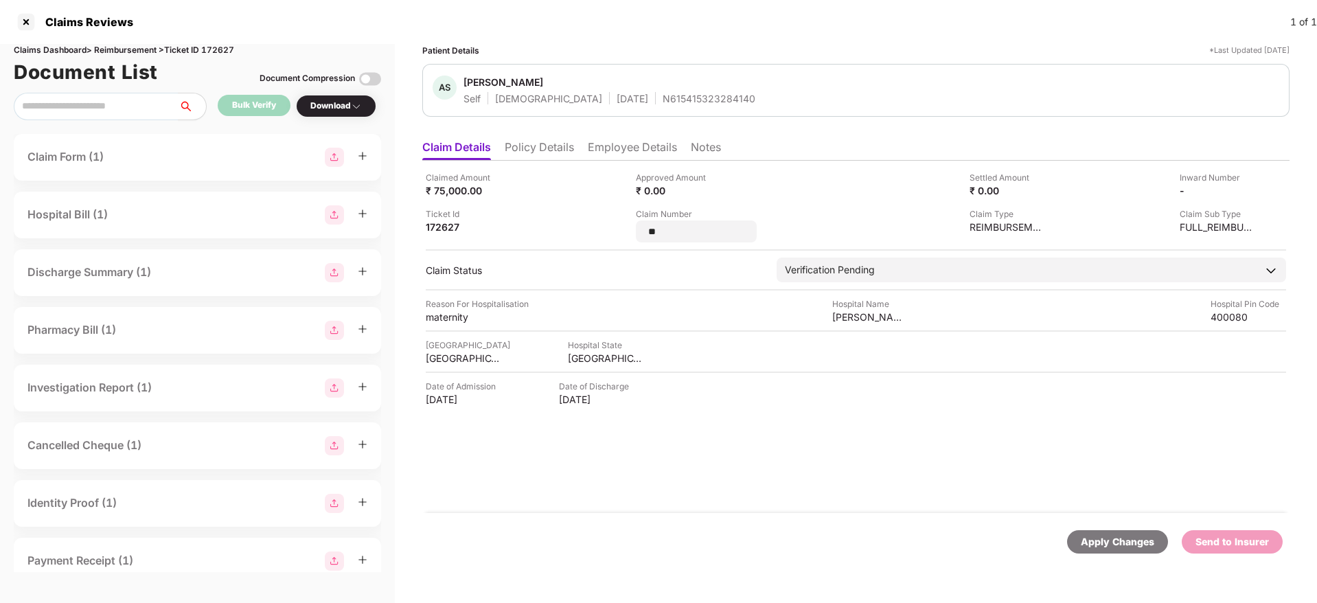
type input "*"
type input "**********"
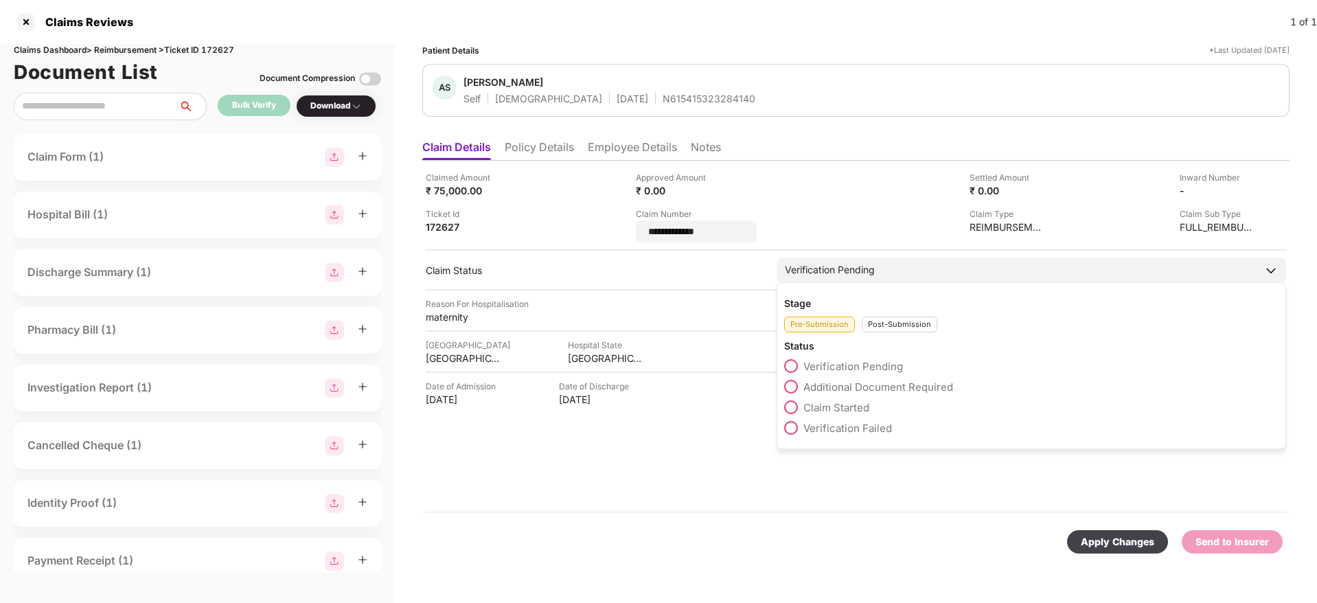
click at [895, 319] on div "Post-Submission" at bounding box center [900, 325] width 76 height 16
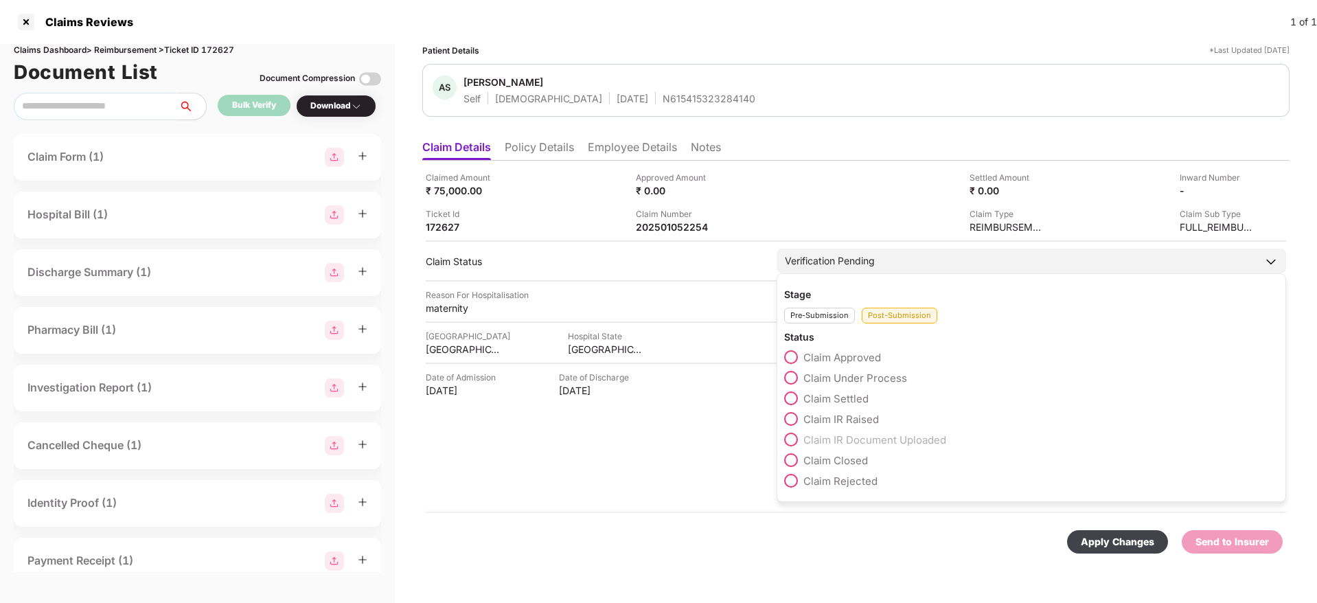
click at [795, 378] on span at bounding box center [791, 378] width 14 height 14
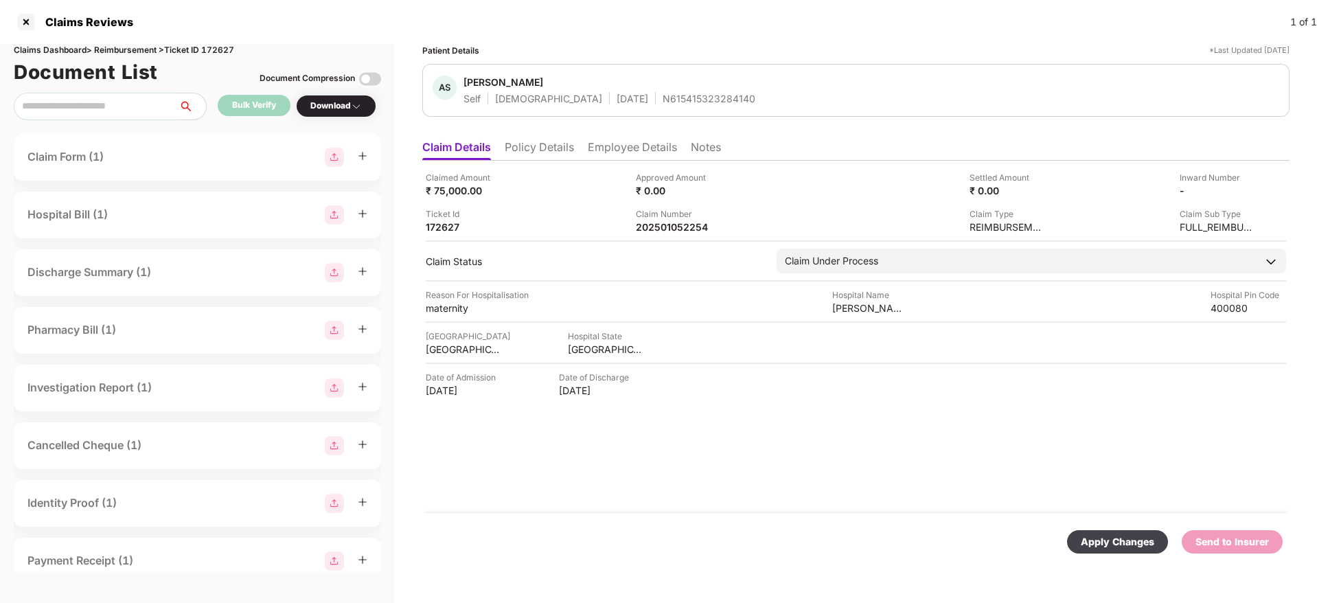
click at [1106, 543] on div "Apply Changes" at bounding box center [1117, 541] width 73 height 15
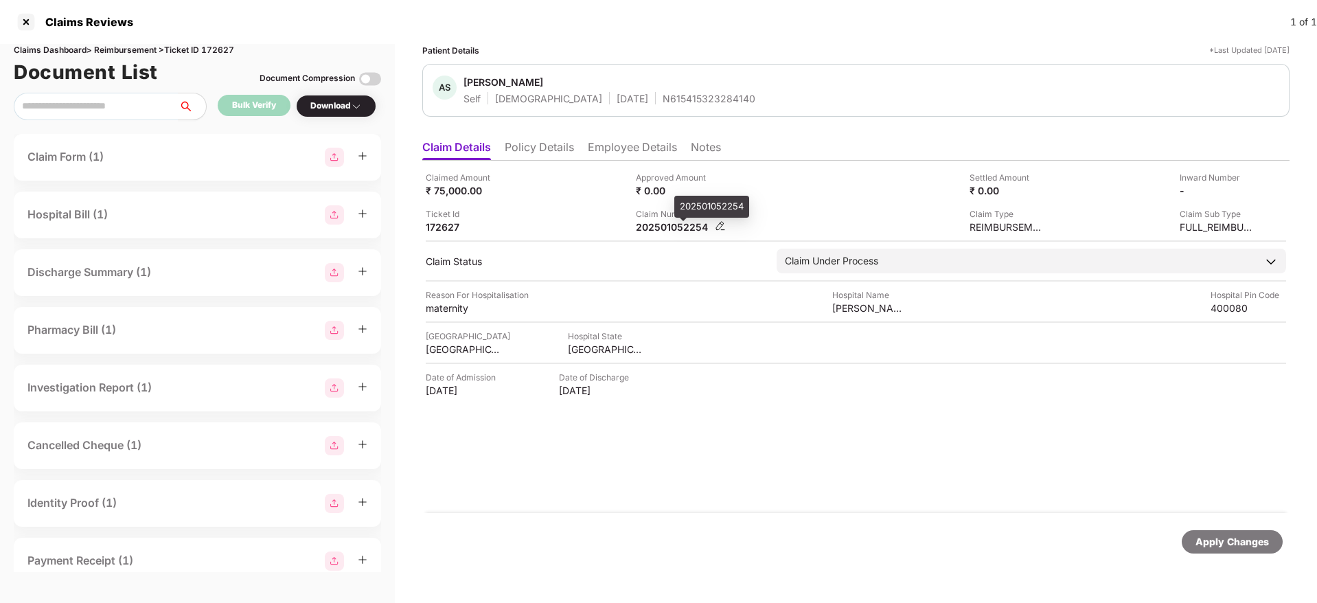
click at [684, 222] on div "202501052254" at bounding box center [674, 226] width 76 height 13
click at [683, 222] on div "202501052254" at bounding box center [674, 226] width 76 height 13
copy div
click at [663, 104] on div "N615415323284140" at bounding box center [709, 98] width 93 height 13
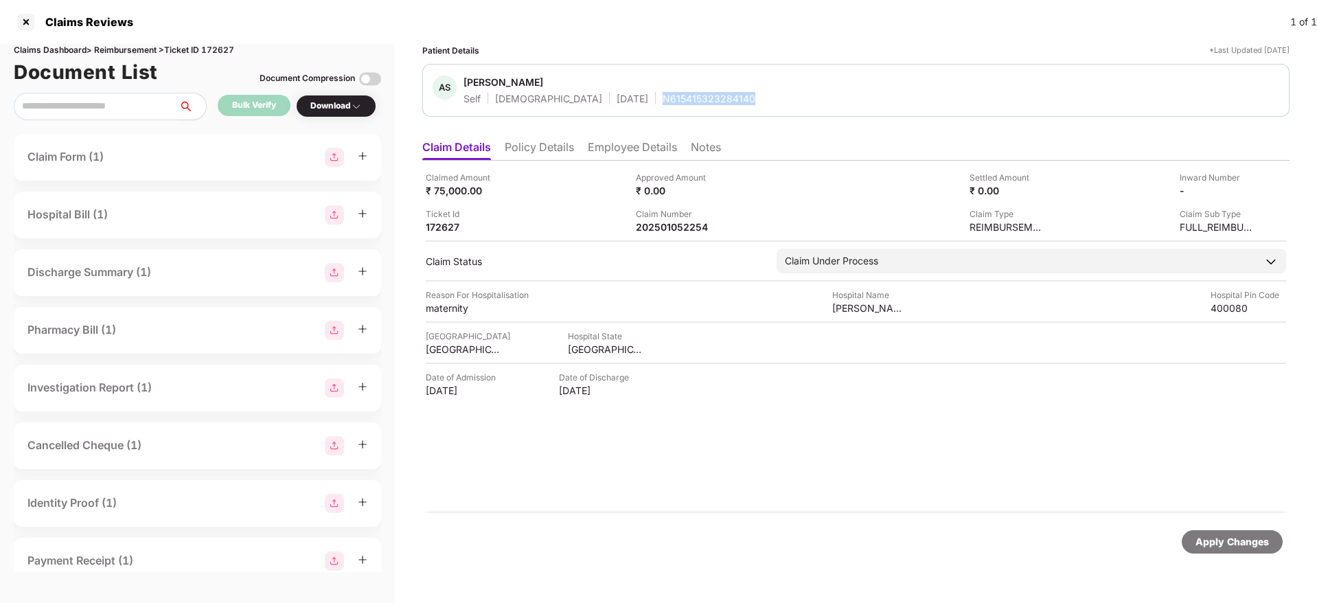
click at [663, 104] on div "N615415323284140" at bounding box center [709, 98] width 93 height 13
copy div "N615415323284140"
click at [598, 183] on div "Claimed Amount ₹ 75,000.00" at bounding box center [526, 184] width 200 height 26
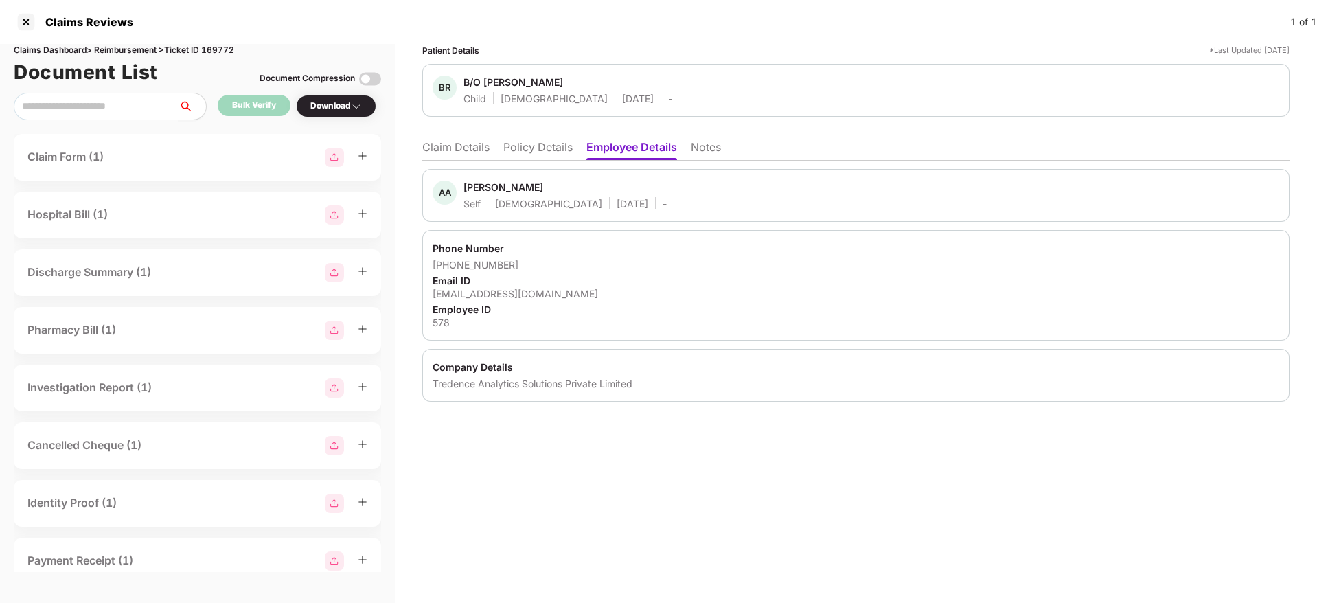
click at [472, 148] on li "Claim Details" at bounding box center [455, 150] width 67 height 20
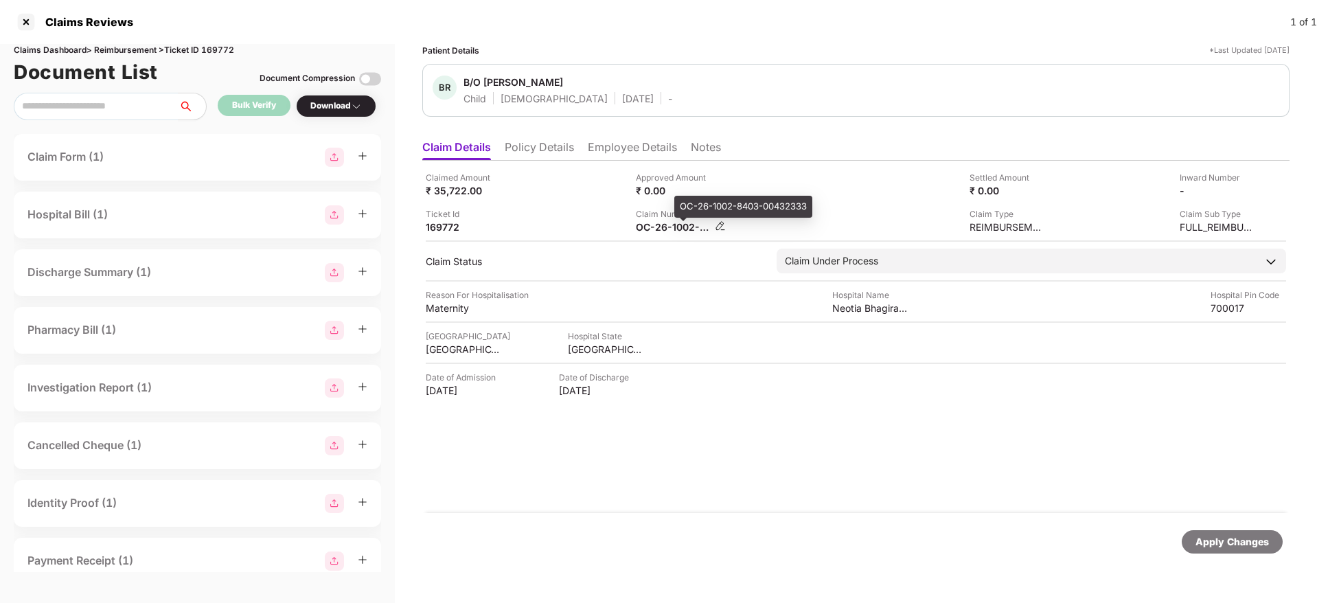
click at [658, 230] on div "OC-26-1002-8403-00432333" at bounding box center [674, 226] width 76 height 13
click at [656, 229] on div "OC-26-1002-8403-00432333" at bounding box center [674, 226] width 76 height 13
copy div
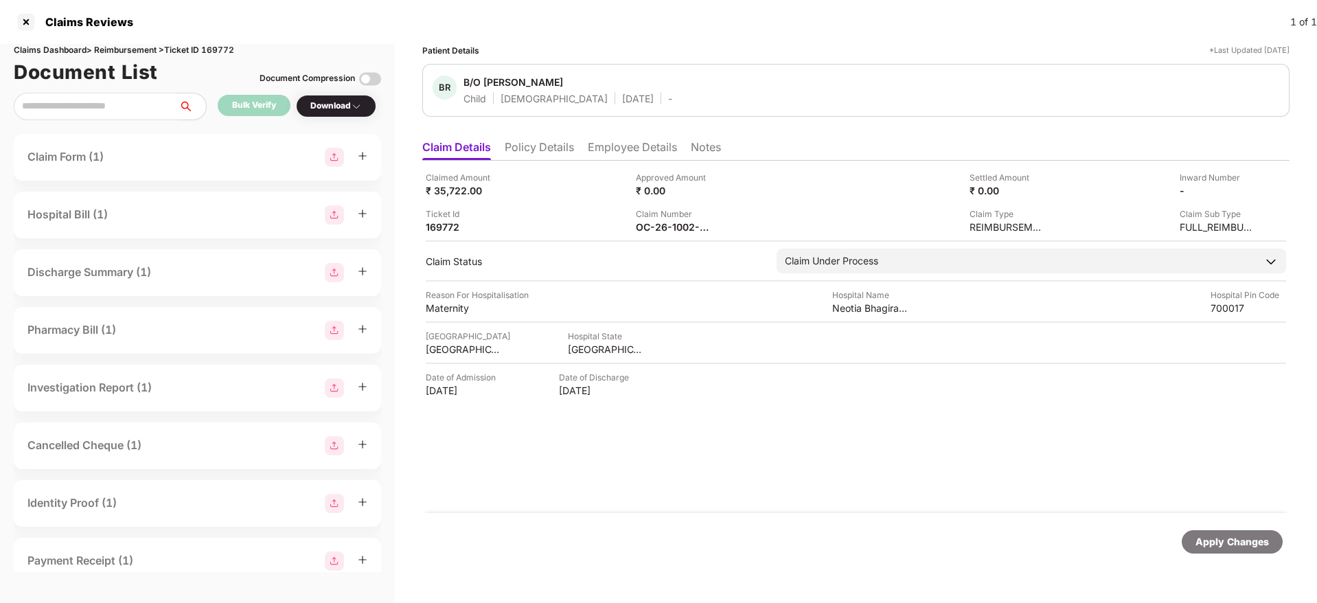
click at [820, 196] on div "Approved Amount ₹ 0.00" at bounding box center [736, 184] width 200 height 26
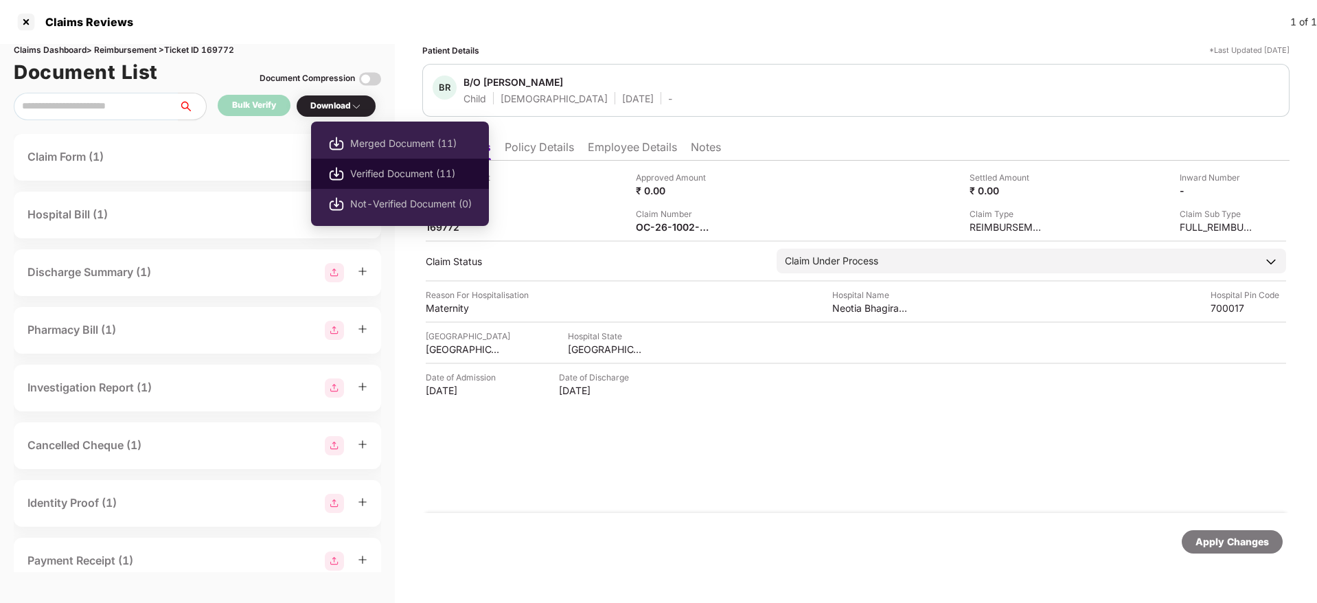
click at [394, 176] on span "Verified Document (11)" at bounding box center [411, 173] width 122 height 15
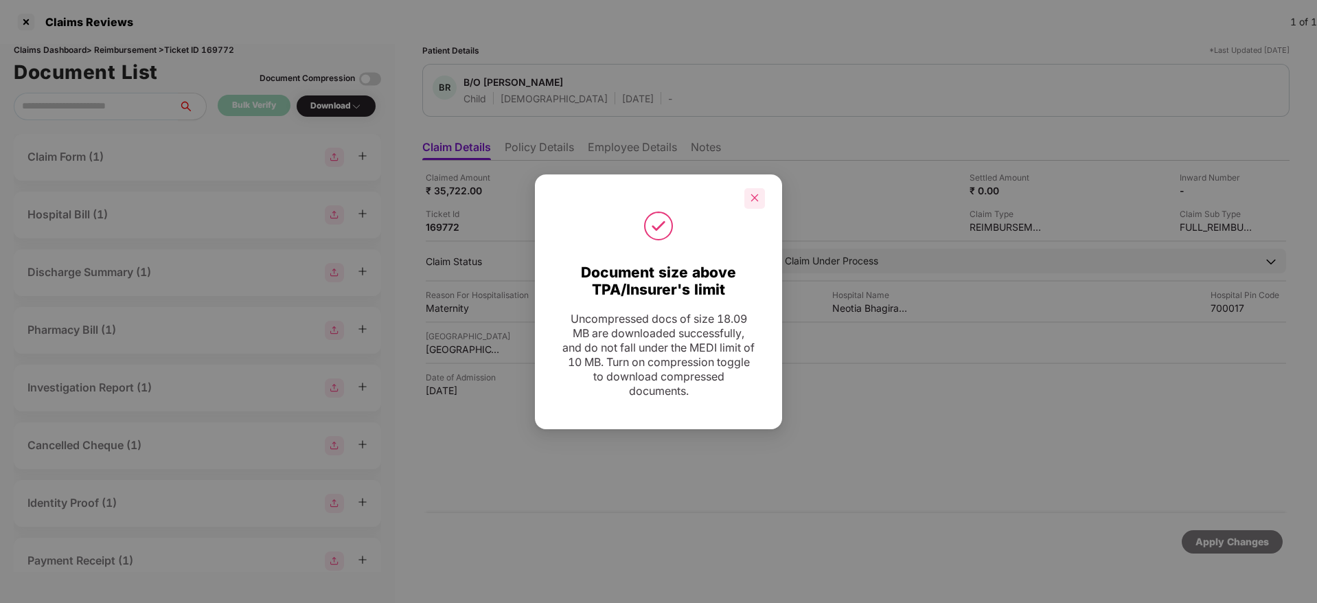
click at [755, 194] on icon "close" at bounding box center [755, 198] width 10 height 10
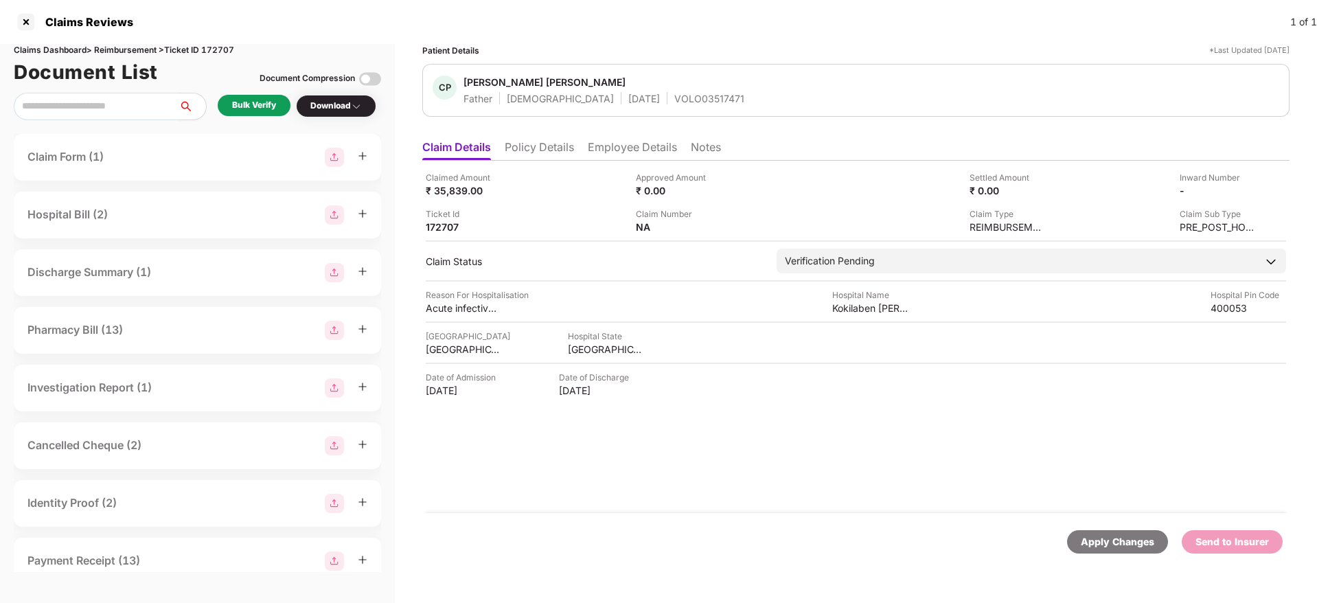
click at [542, 144] on li "Policy Details" at bounding box center [539, 150] width 69 height 20
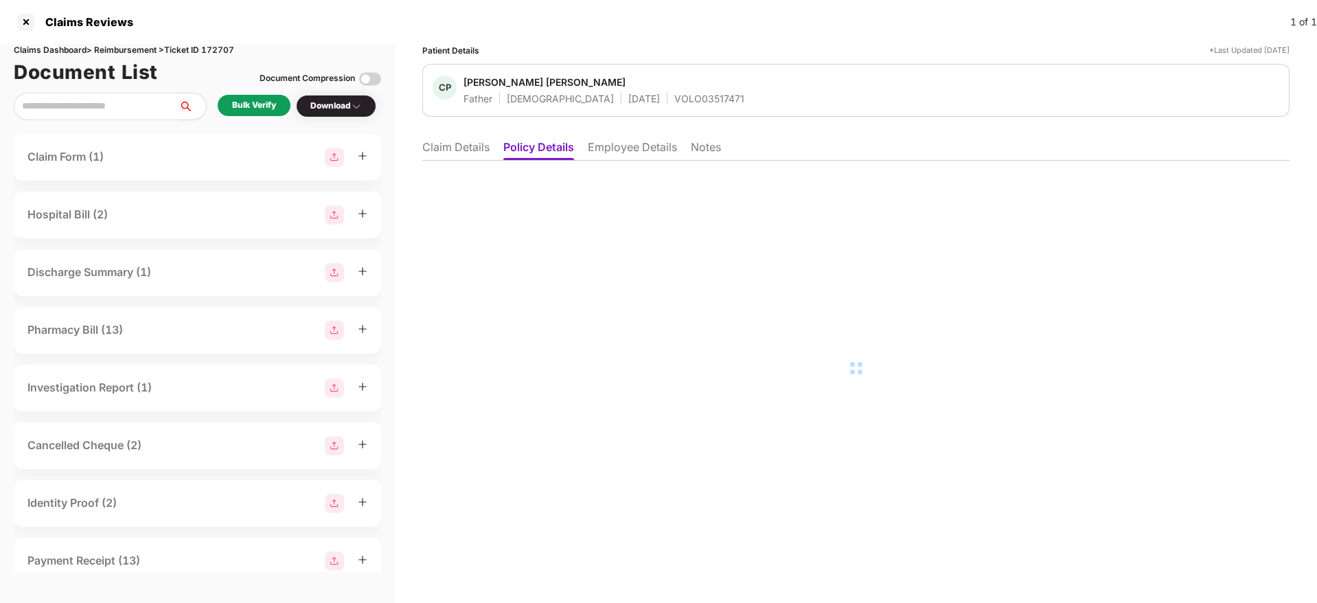
click at [631, 148] on li "Employee Details" at bounding box center [632, 150] width 89 height 20
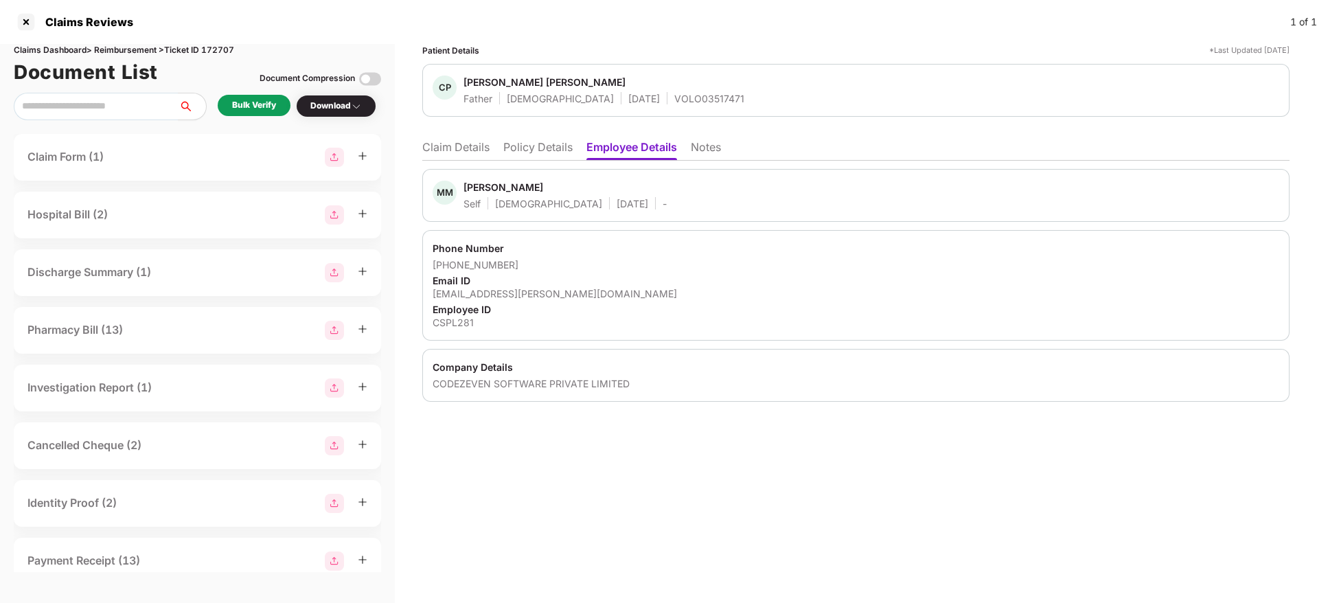
click at [538, 147] on li "Policy Details" at bounding box center [537, 150] width 69 height 20
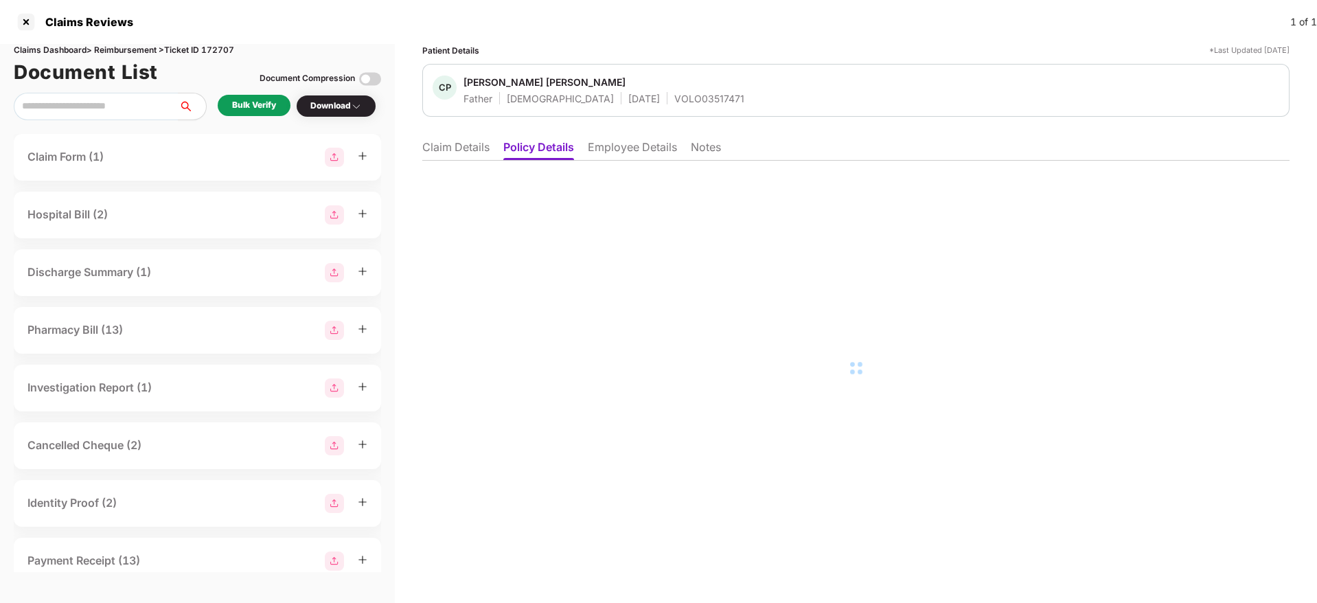
drag, startPoint x: 472, startPoint y: 153, endPoint x: 479, endPoint y: 157, distance: 7.1
click at [472, 151] on li "Claim Details" at bounding box center [455, 150] width 67 height 20
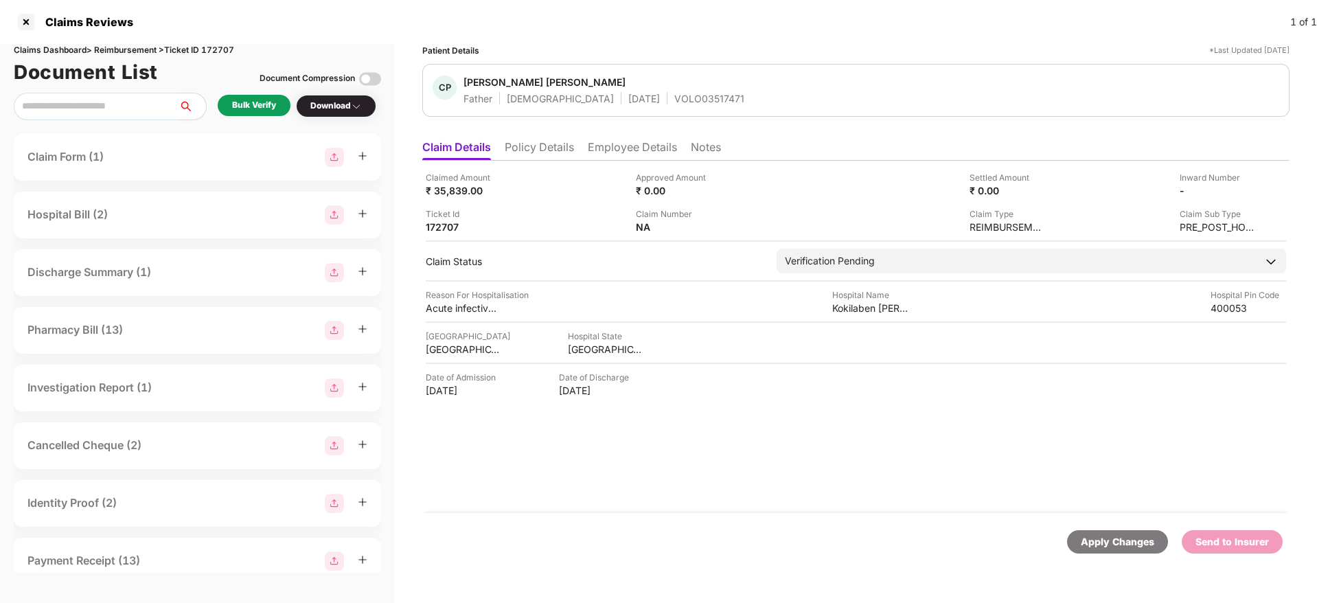
click at [546, 145] on li "Policy Details" at bounding box center [539, 150] width 69 height 20
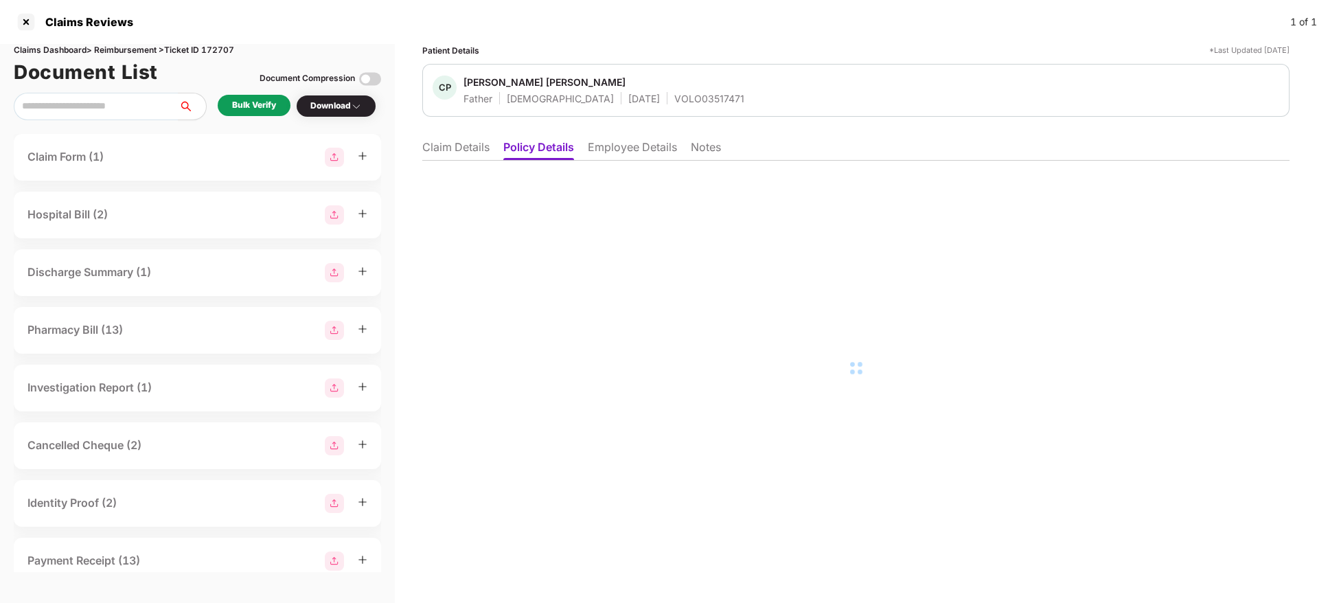
click at [612, 161] on div "Claim Details Policy Details Employee Details Notes" at bounding box center [855, 353] width 867 height 441
click at [613, 148] on li "Employee Details" at bounding box center [632, 150] width 89 height 20
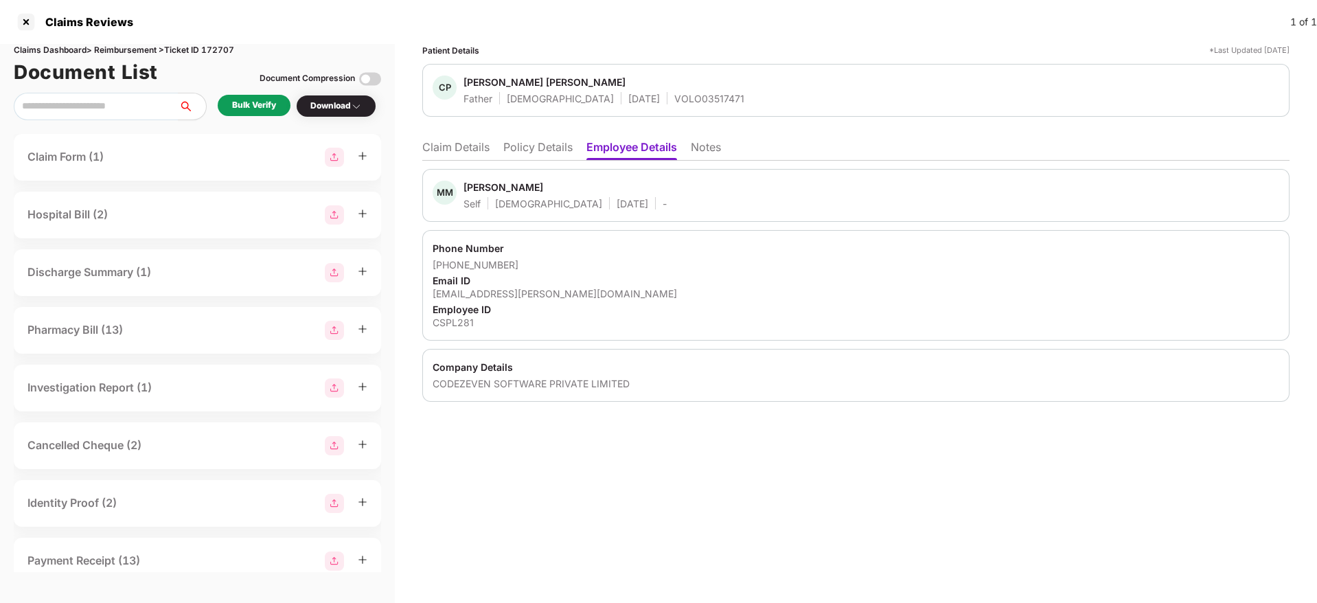
click at [514, 298] on div "[EMAIL_ADDRESS][PERSON_NAME][DOMAIN_NAME]" at bounding box center [856, 293] width 847 height 13
click at [511, 298] on div "[EMAIL_ADDRESS][PERSON_NAME][DOMAIN_NAME]" at bounding box center [856, 293] width 847 height 13
click at [509, 298] on div "[EMAIL_ADDRESS][PERSON_NAME][DOMAIN_NAME]" at bounding box center [856, 293] width 847 height 13
click at [496, 295] on div "manish.malviya@rapidcircle.com" at bounding box center [856, 293] width 847 height 13
click at [491, 290] on div "manish.malviya@rapidcircle.com" at bounding box center [856, 293] width 847 height 13
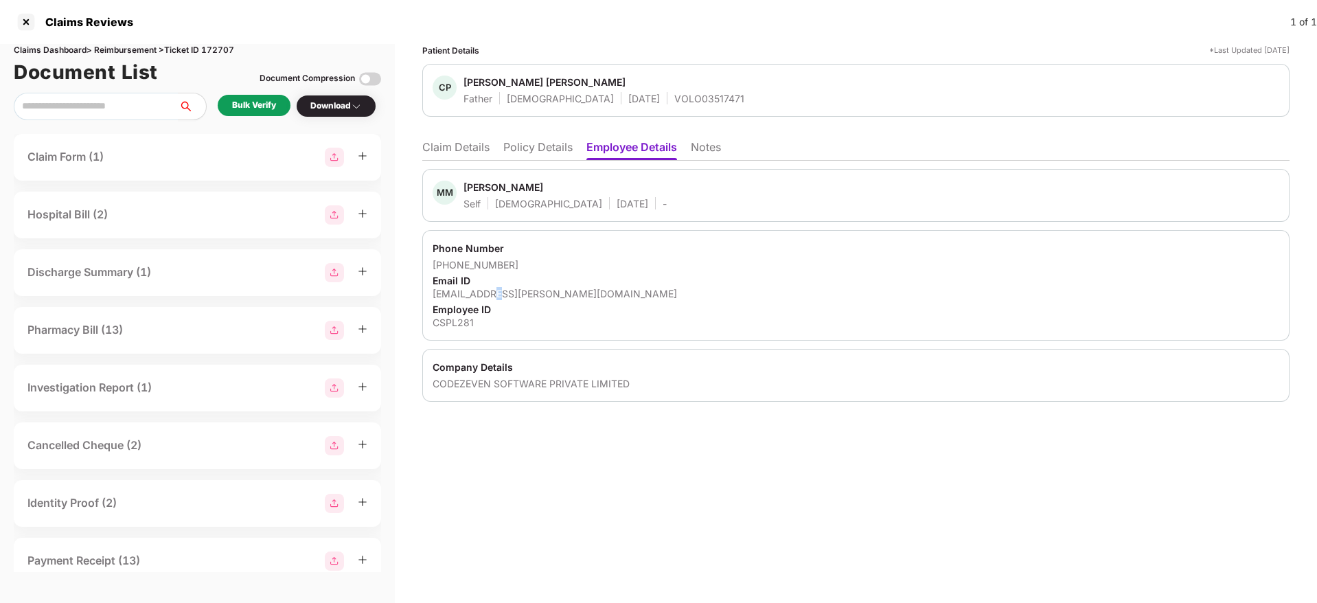
click at [491, 289] on div "manish.malviya@rapidcircle.com" at bounding box center [856, 293] width 847 height 13
click at [490, 288] on div "manish.malviya@rapidcircle.com" at bounding box center [856, 293] width 847 height 13
click at [507, 294] on div "manish.malviya@rapidcircle.com" at bounding box center [856, 293] width 847 height 13
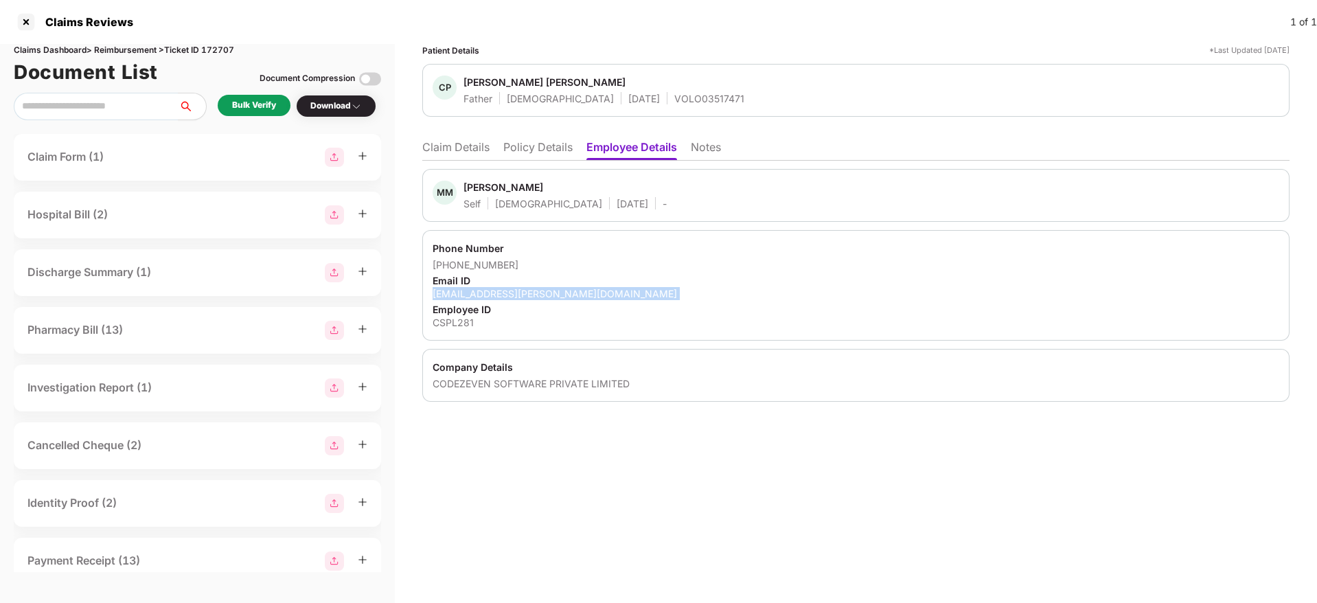
click at [507, 293] on div "manish.malviya@rapidcircle.com" at bounding box center [856, 293] width 847 height 13
copy div "manish.malviya@rapidcircle.com"
drag, startPoint x: 464, startPoint y: 153, endPoint x: 498, endPoint y: 156, distance: 33.8
click at [464, 152] on li "Claim Details" at bounding box center [455, 150] width 67 height 20
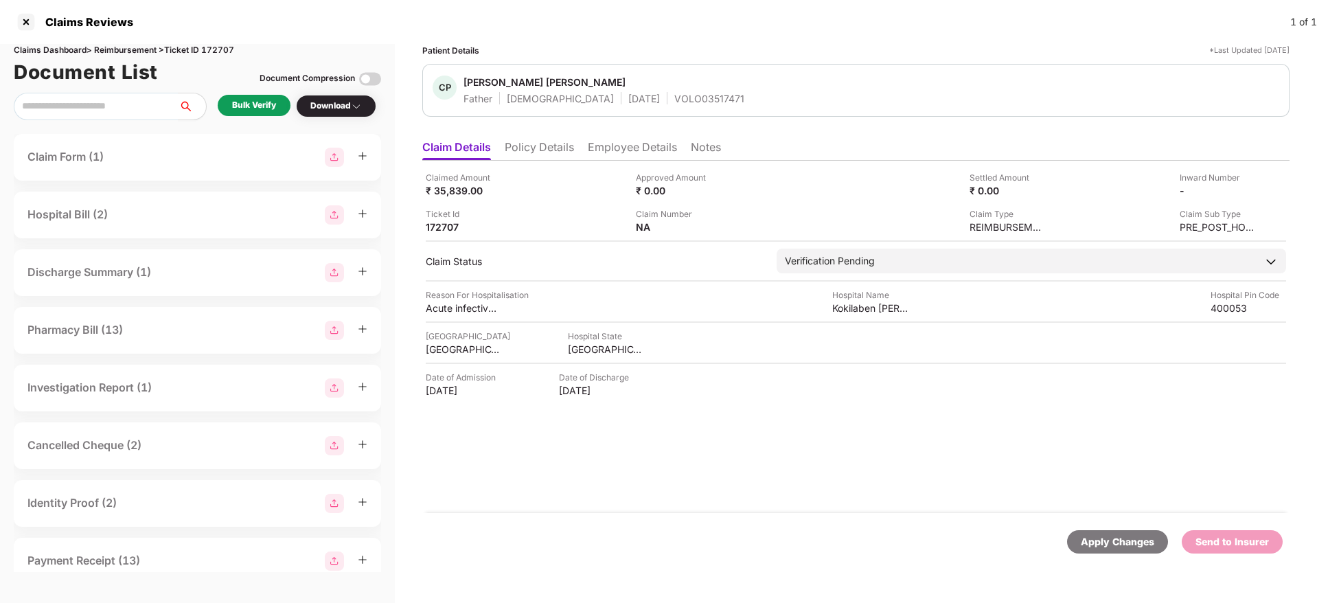
click at [275, 116] on div "Bulk Verify" at bounding box center [254, 106] width 73 height 23
click at [278, 100] on div "Bulk Verify" at bounding box center [254, 105] width 73 height 21
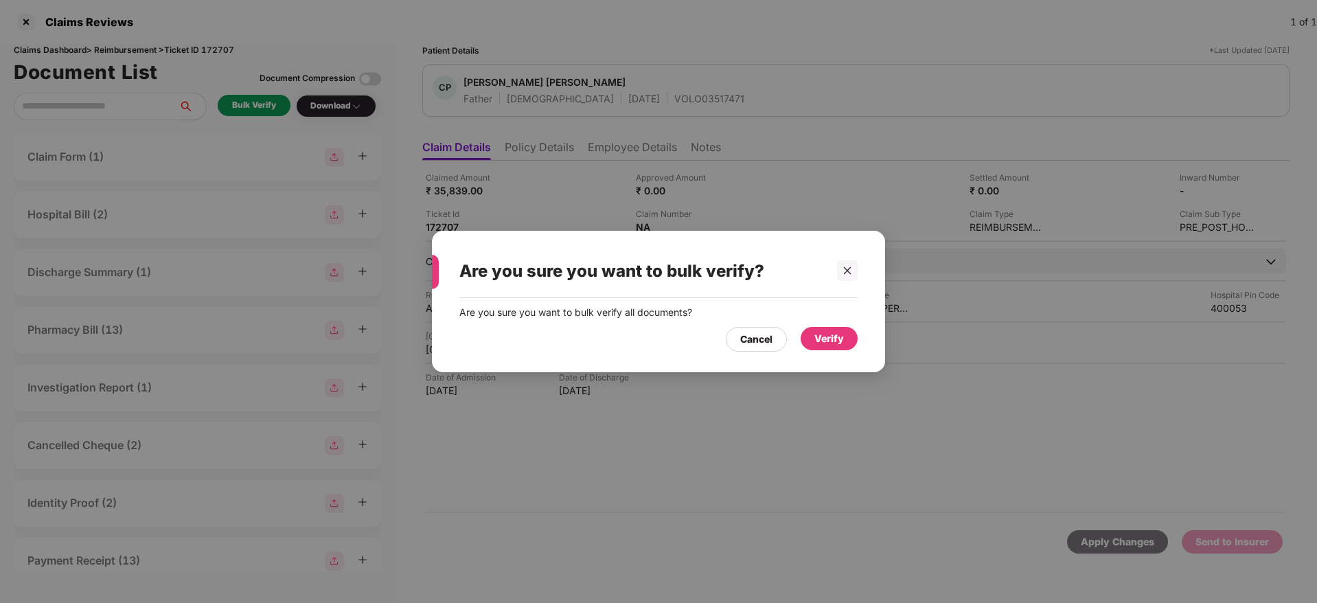
click at [843, 337] on div "Verify" at bounding box center [829, 338] width 30 height 15
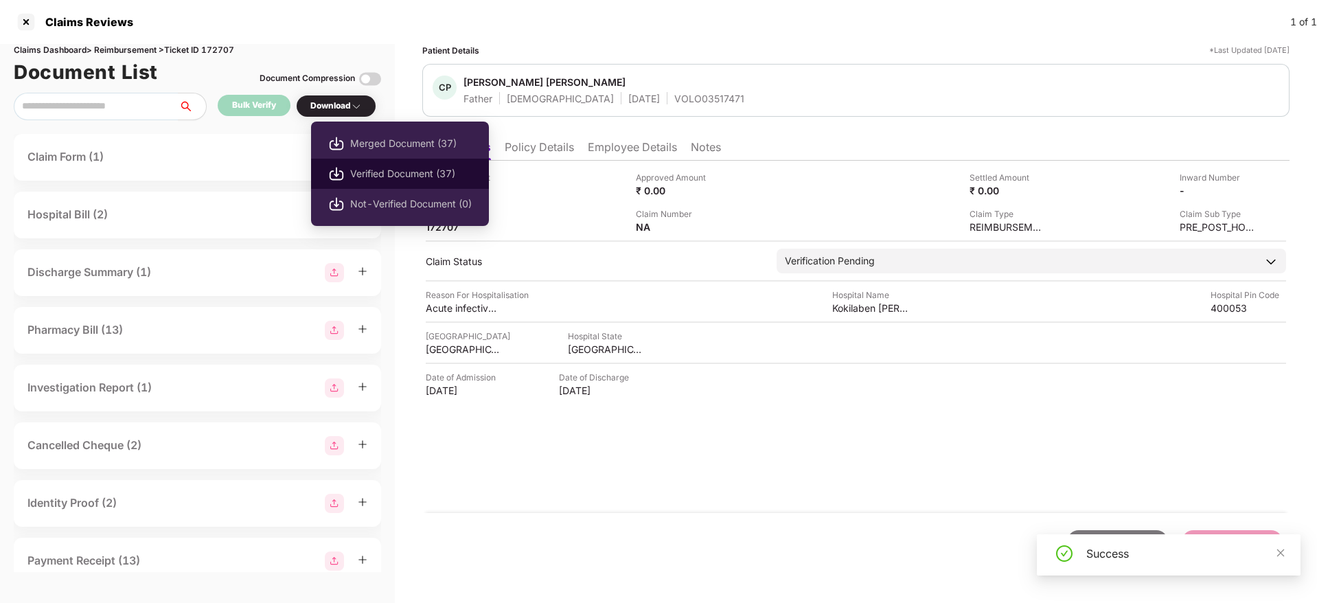
click at [382, 170] on span "Verified Document (37)" at bounding box center [411, 173] width 122 height 15
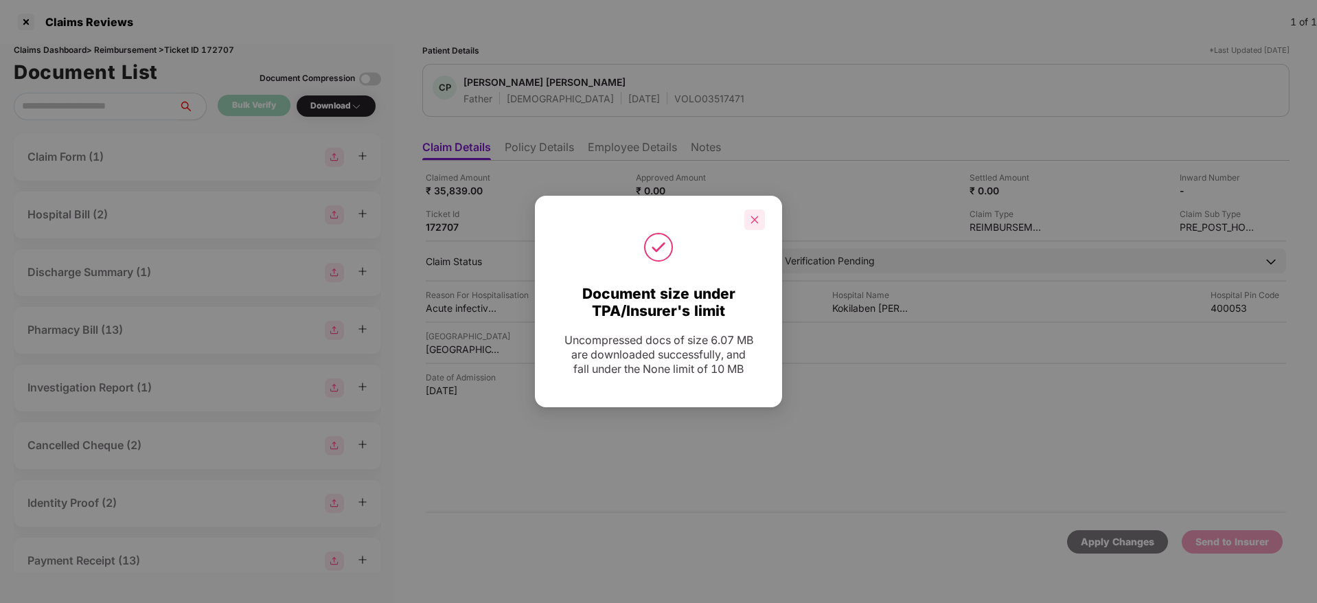
click at [748, 218] on div at bounding box center [754, 219] width 21 height 21
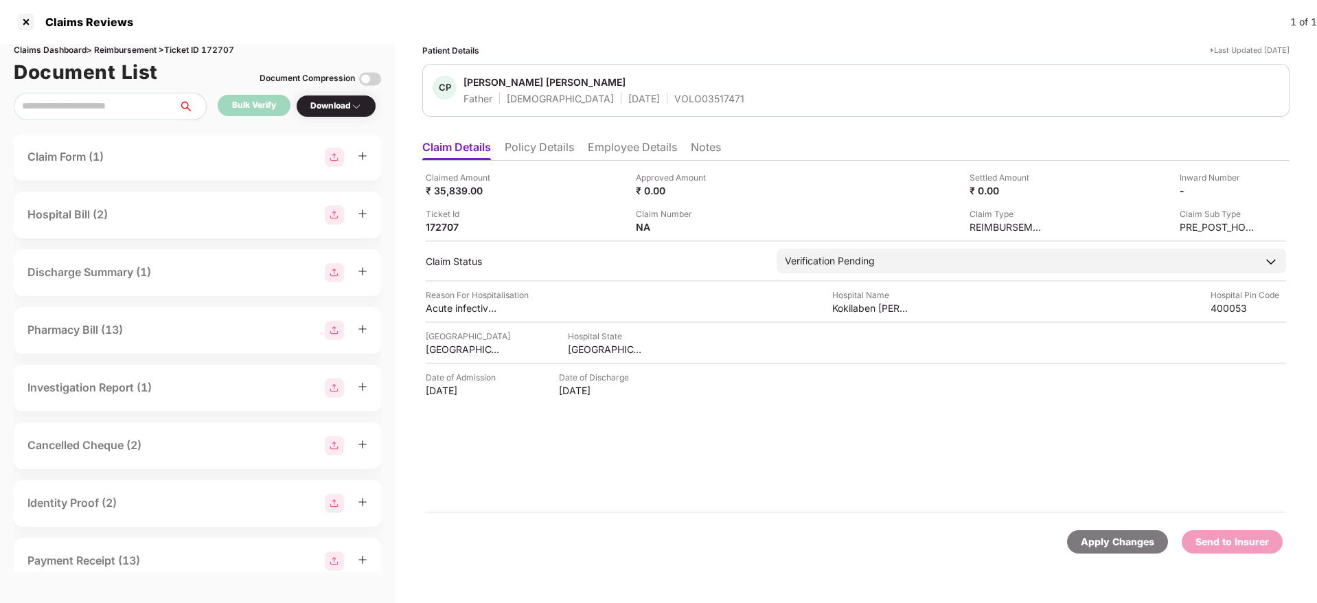
click at [553, 150] on li "Policy Details" at bounding box center [539, 150] width 69 height 20
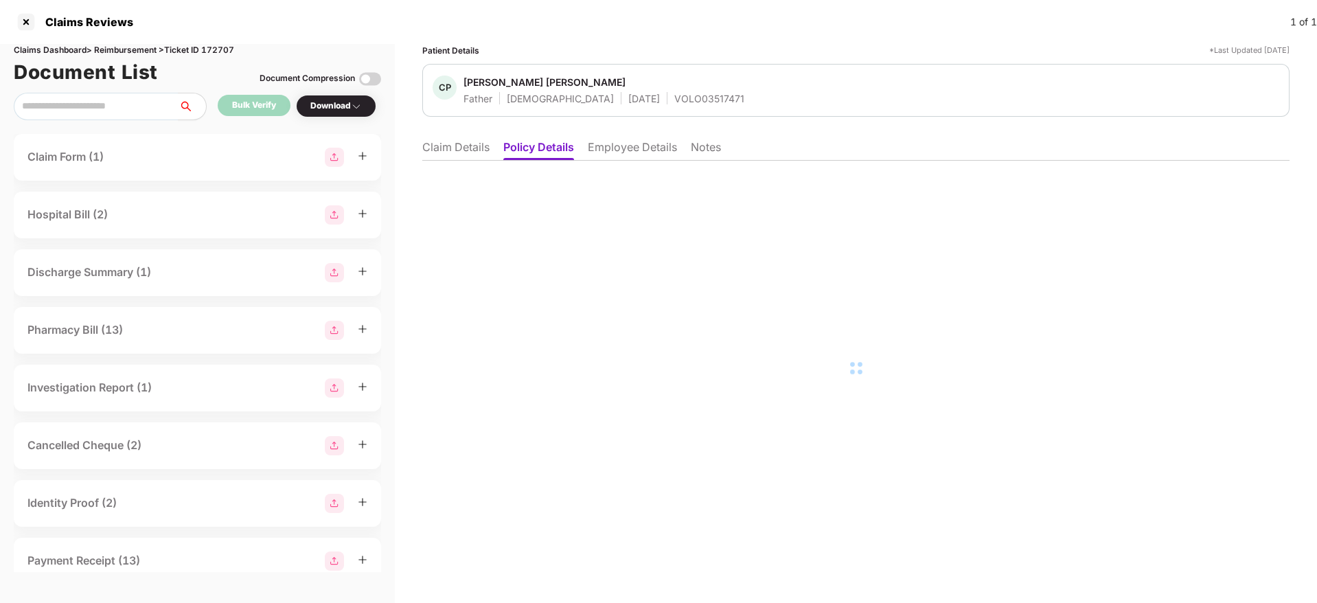
click at [636, 150] on li "Employee Details" at bounding box center [632, 150] width 89 height 20
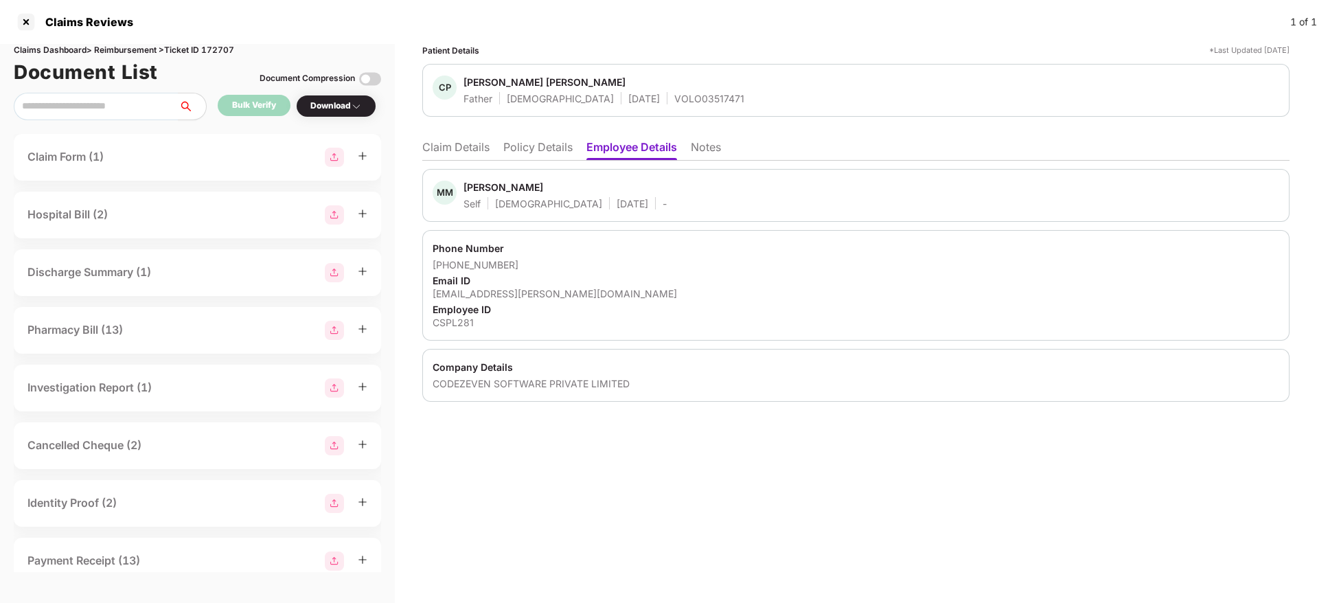
click at [461, 154] on li "Claim Details" at bounding box center [455, 150] width 67 height 20
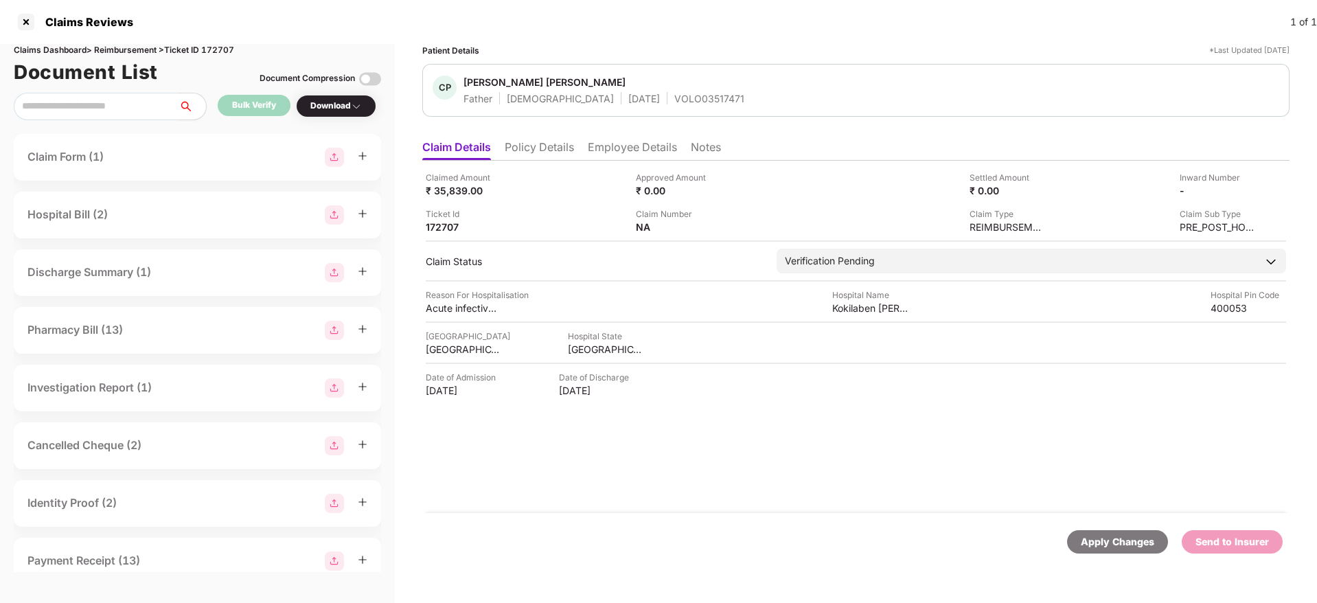
click at [540, 148] on li "Policy Details" at bounding box center [539, 150] width 69 height 20
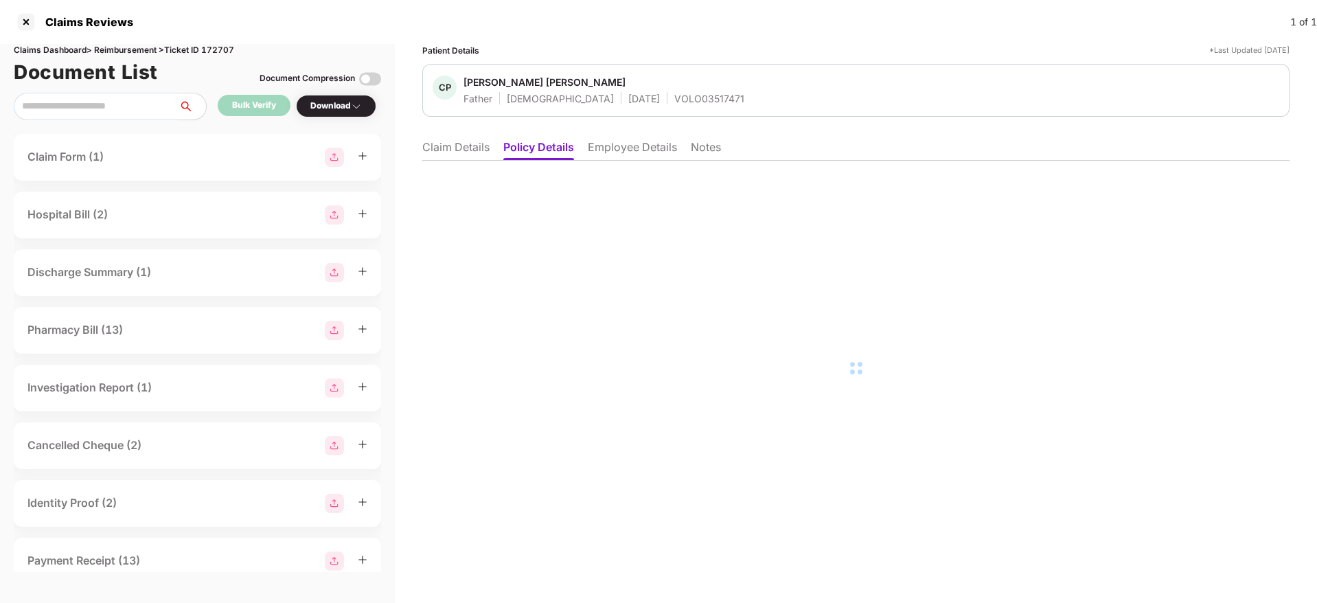
drag, startPoint x: 618, startPoint y: 150, endPoint x: 611, endPoint y: 167, distance: 17.9
click at [619, 150] on li "Employee Details" at bounding box center [632, 150] width 89 height 20
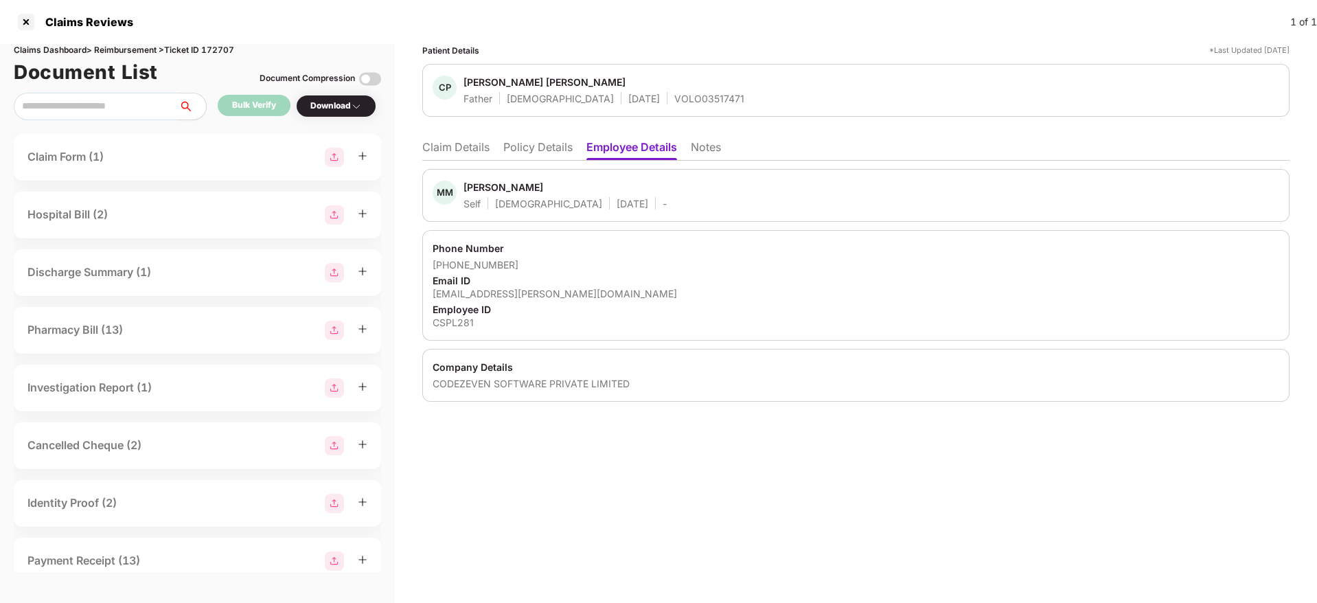
click at [512, 298] on div "manish.malviya@rapidcircle.com" at bounding box center [856, 293] width 847 height 13
click at [509, 298] on div "manish.malviya@rapidcircle.com" at bounding box center [856, 293] width 847 height 13
click at [503, 297] on div "manish.malviya@rapidcircle.com" at bounding box center [856, 293] width 847 height 13
click at [496, 295] on div "manish.malviya@rapidcircle.com" at bounding box center [856, 293] width 847 height 13
click at [495, 295] on div "[EMAIL_ADDRESS][PERSON_NAME][DOMAIN_NAME]" at bounding box center [856, 293] width 847 height 13
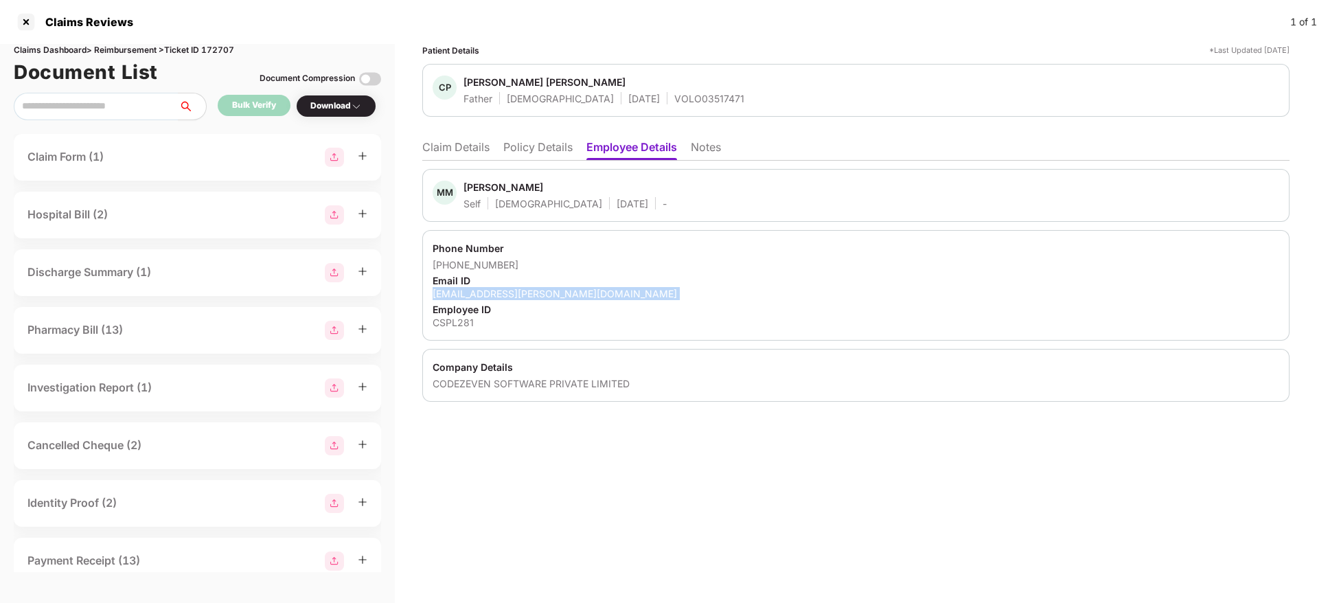
click at [494, 295] on div "[EMAIL_ADDRESS][PERSON_NAME][DOMAIN_NAME]" at bounding box center [856, 293] width 847 height 13
copy div "[EMAIL_ADDRESS][PERSON_NAME][DOMAIN_NAME]"
click at [674, 98] on div "VOLO03517471" at bounding box center [709, 98] width 70 height 13
click at [674, 97] on div "VOLO03517471" at bounding box center [709, 98] width 70 height 13
copy div "VOLO03517471"
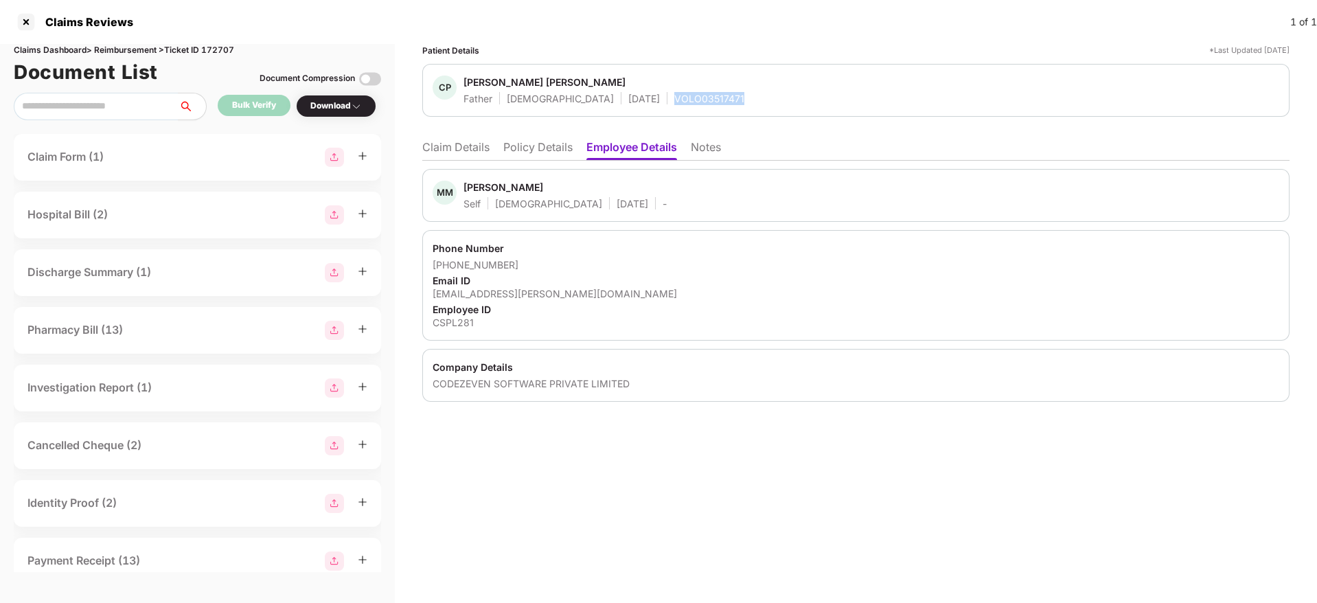
copy div "VOLO03517471"
click at [800, 87] on div "CP Champaklal Pukhraj Malviya Father Male 02 May 1964 VOLO03517471" at bounding box center [856, 91] width 847 height 30
drag, startPoint x: 470, startPoint y: 150, endPoint x: 483, endPoint y: 150, distance: 13.7
click at [470, 146] on li "Claim Details" at bounding box center [455, 150] width 67 height 20
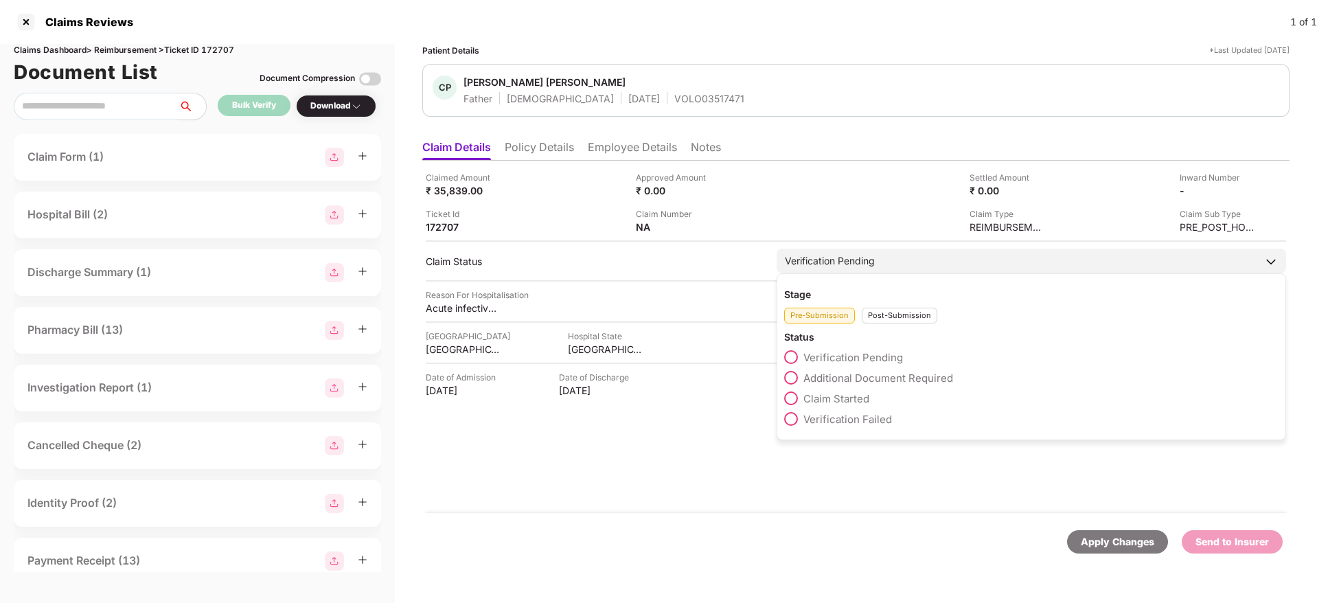
click at [794, 400] on span at bounding box center [791, 398] width 14 height 14
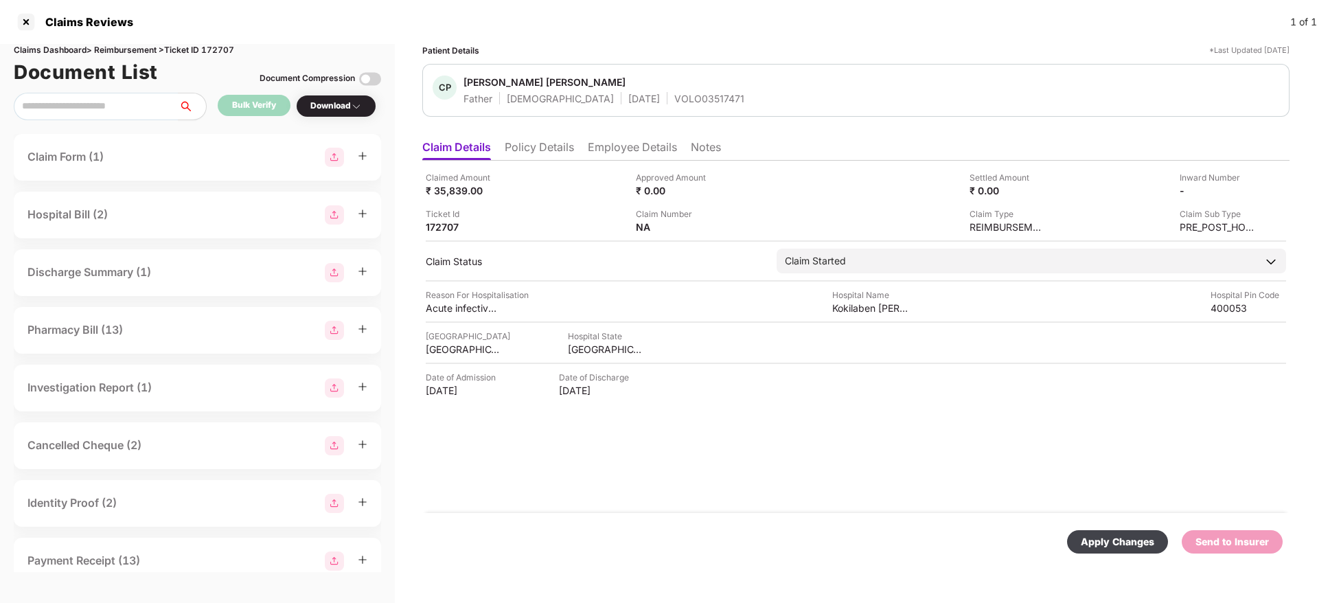
click at [1120, 536] on div "Apply Changes" at bounding box center [1117, 541] width 73 height 15
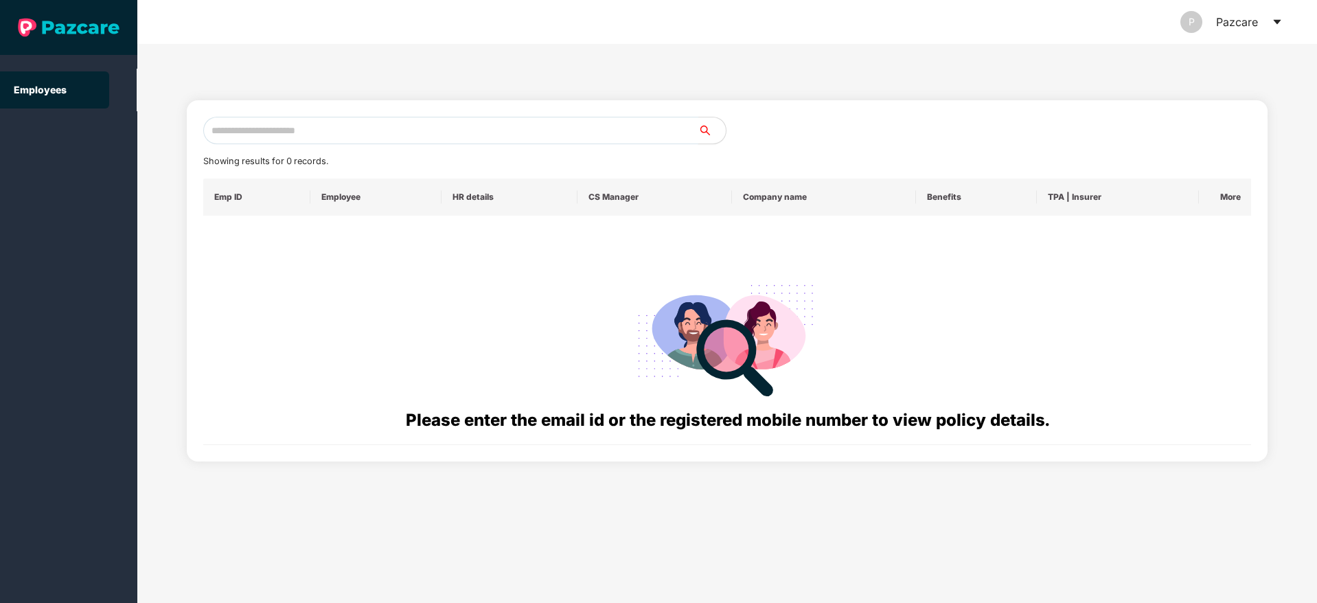
click at [267, 133] on input "text" at bounding box center [450, 130] width 495 height 27
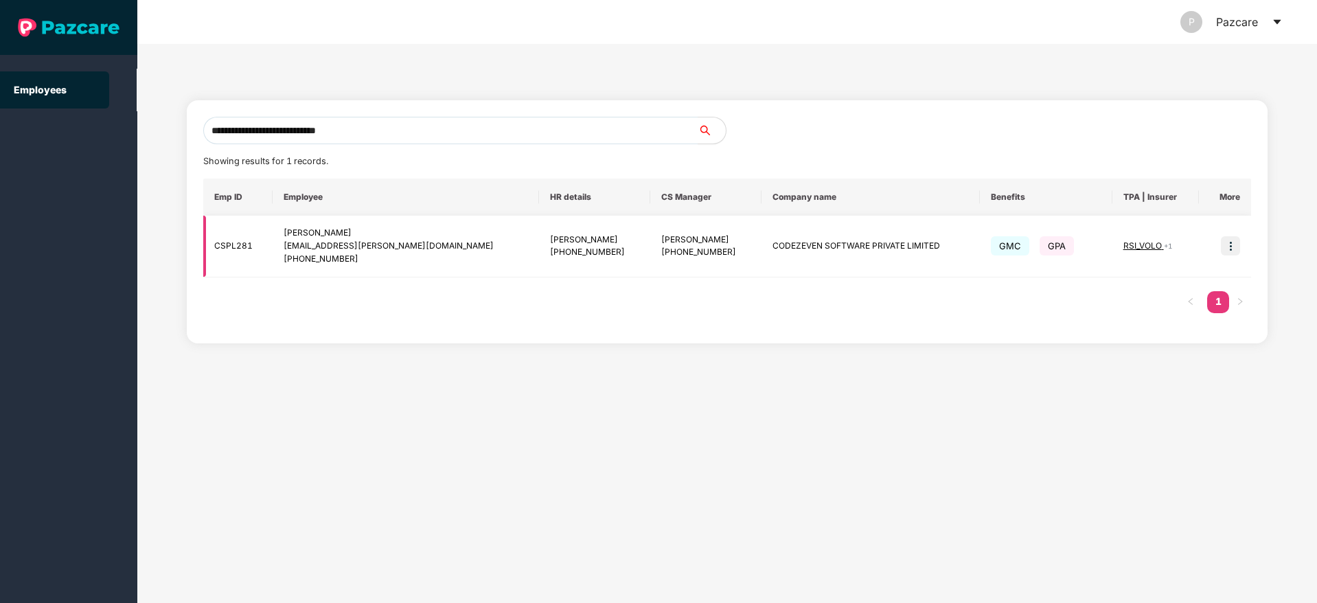
type input "**********"
click at [1225, 249] on img at bounding box center [1230, 245] width 19 height 19
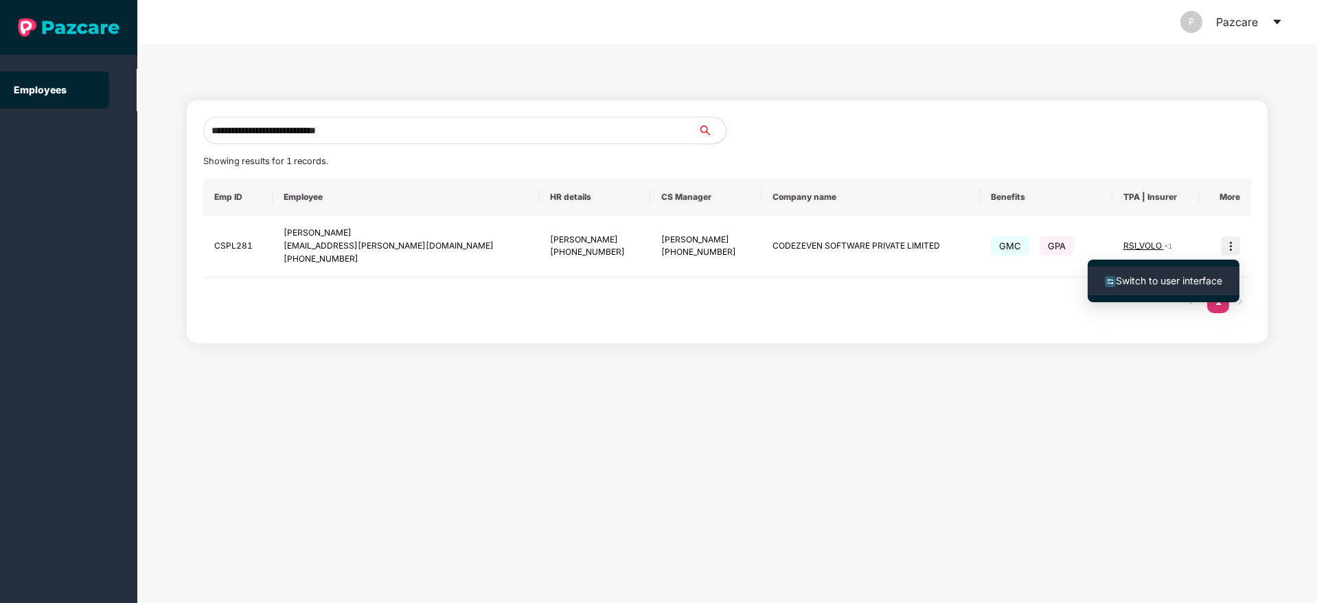
click at [1160, 292] on ul "Switch to user interface" at bounding box center [1164, 281] width 152 height 43
click at [1159, 285] on span "Switch to user interface" at bounding box center [1169, 281] width 106 height 12
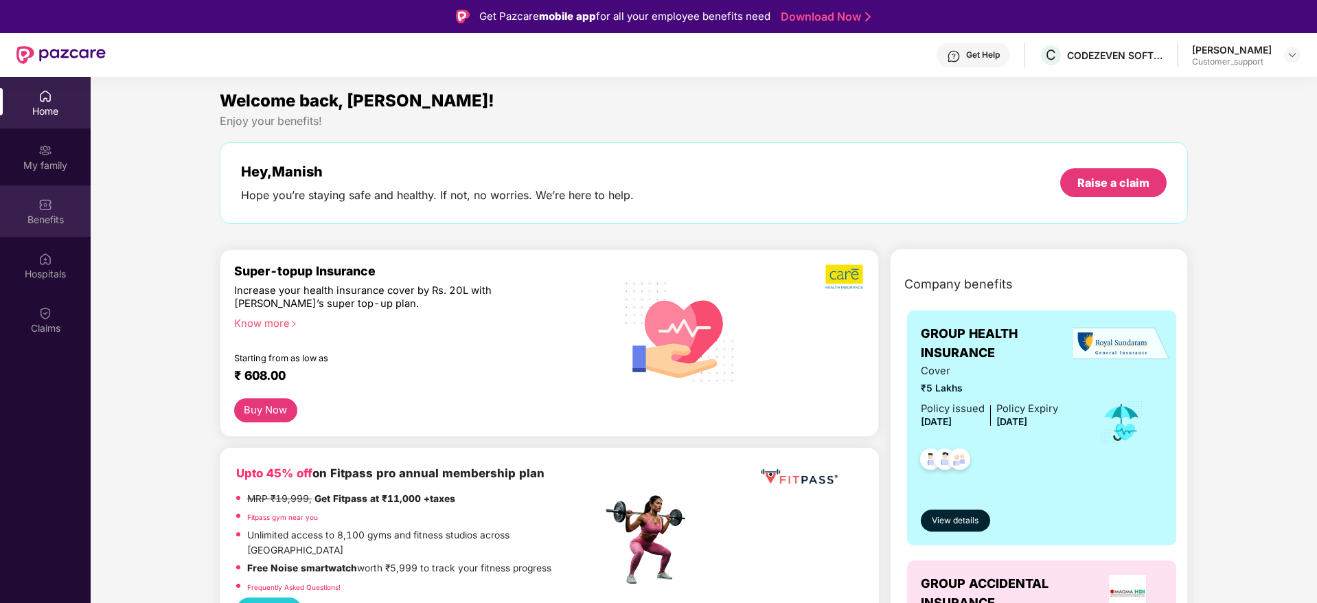
click at [73, 223] on div "Benefits" at bounding box center [45, 220] width 91 height 14
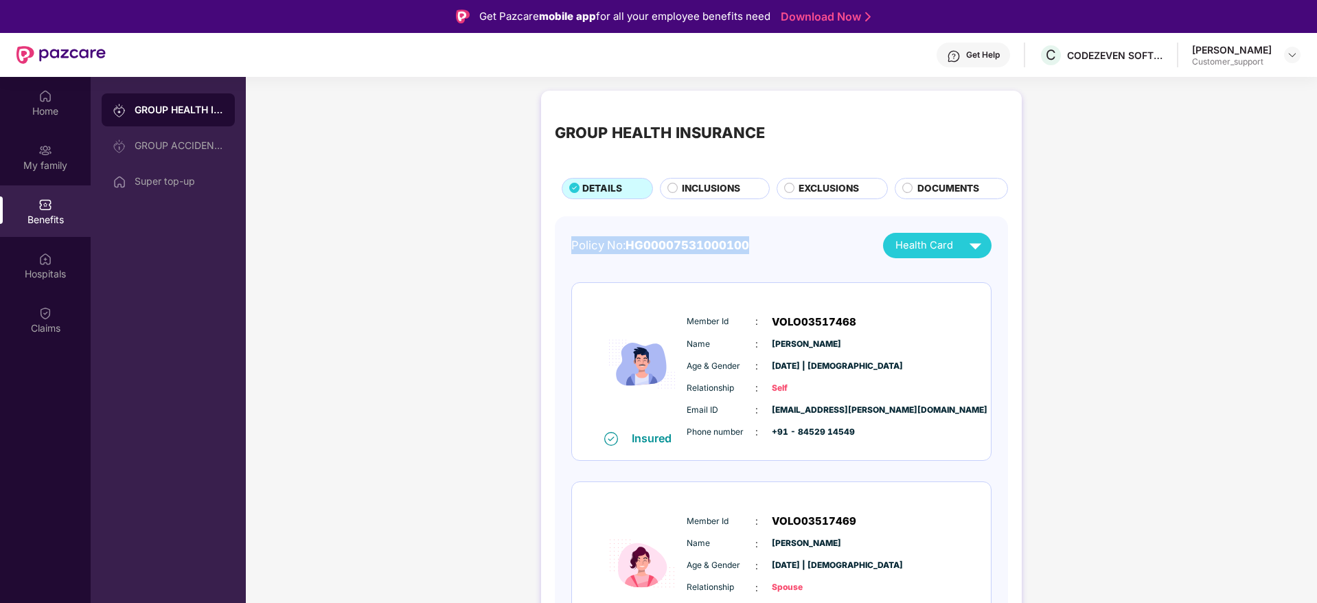
drag, startPoint x: 566, startPoint y: 244, endPoint x: 750, endPoint y: 241, distance: 184.7
copy div "Policy No: HG00007531000100"
drag, startPoint x: 678, startPoint y: 222, endPoint x: 675, endPoint y: 243, distance: 20.8
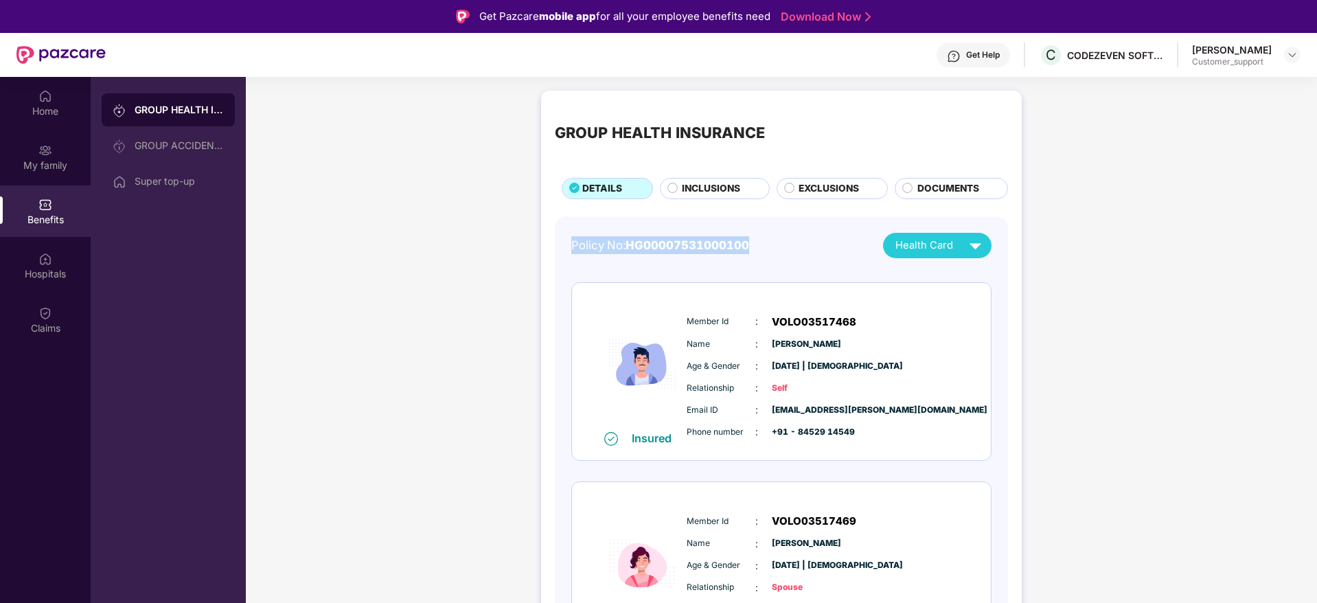
click at [664, 247] on span "HG00007531000100" at bounding box center [688, 245] width 124 height 14
drag, startPoint x: 632, startPoint y: 243, endPoint x: 784, endPoint y: 239, distance: 152.5
click at [784, 239] on div "Policy No: HG00007531000100 Health Card" at bounding box center [781, 245] width 420 height 25
copy span "HG00007531000100"
drag, startPoint x: 36, startPoint y: 109, endPoint x: 59, endPoint y: 130, distance: 30.6
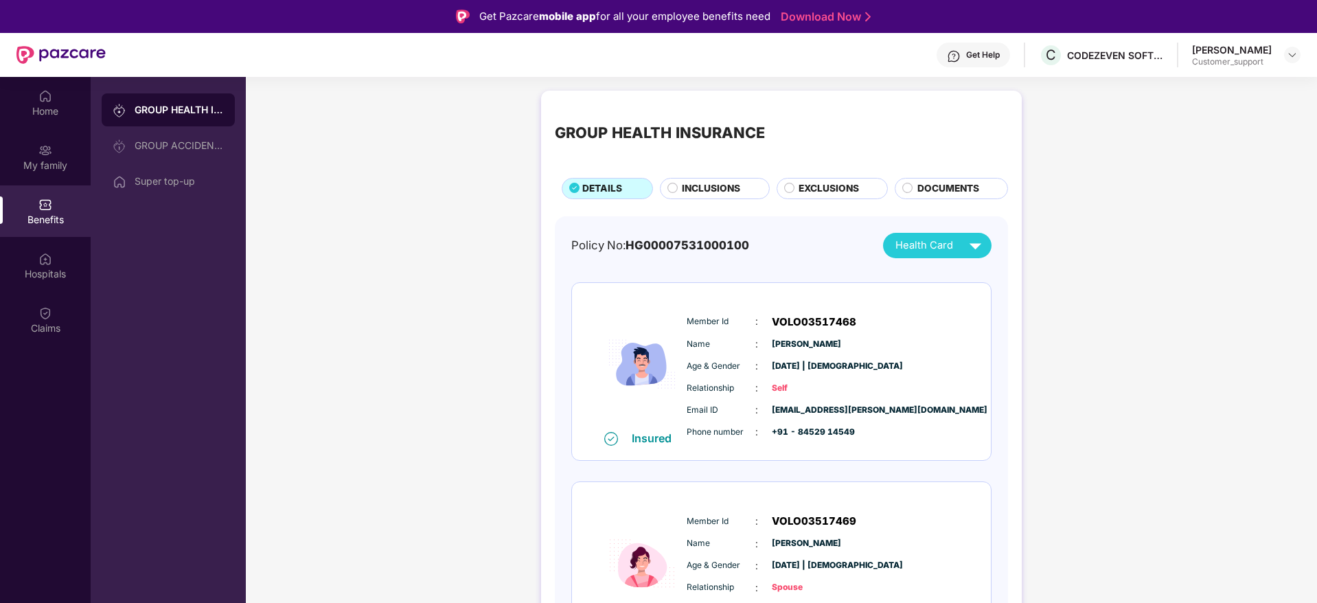
click at [36, 108] on div "Home" at bounding box center [45, 111] width 91 height 14
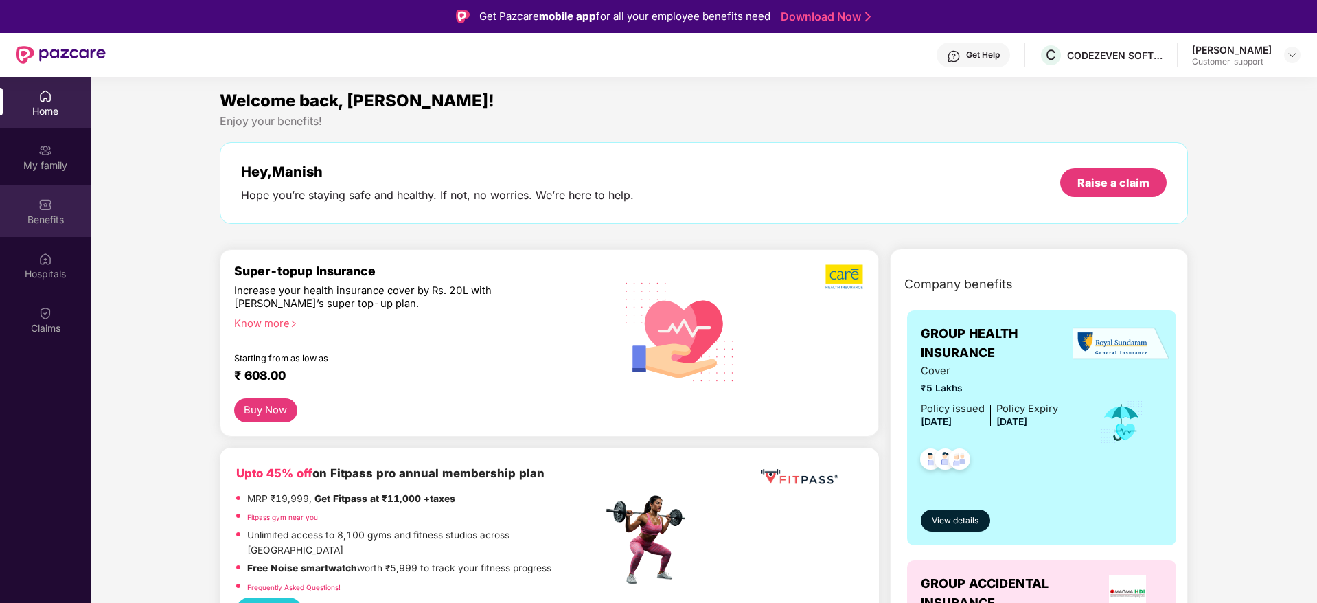
click at [50, 228] on div "Benefits" at bounding box center [45, 210] width 91 height 51
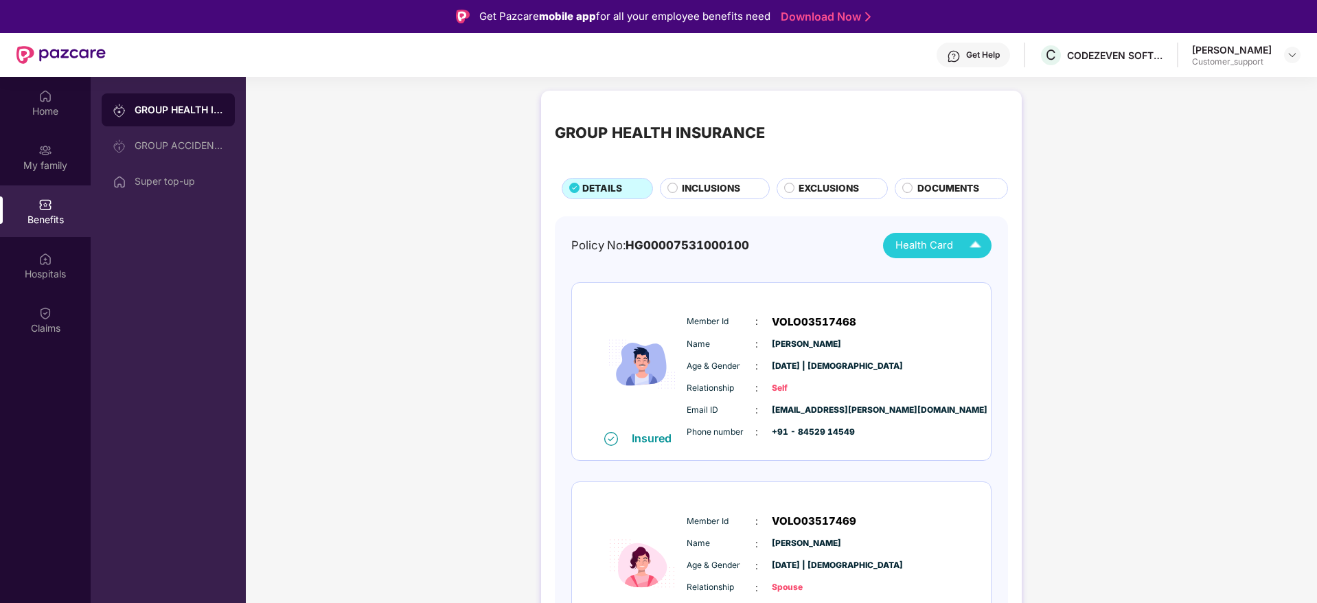
click at [913, 249] on span "Health Card" at bounding box center [924, 246] width 58 height 16
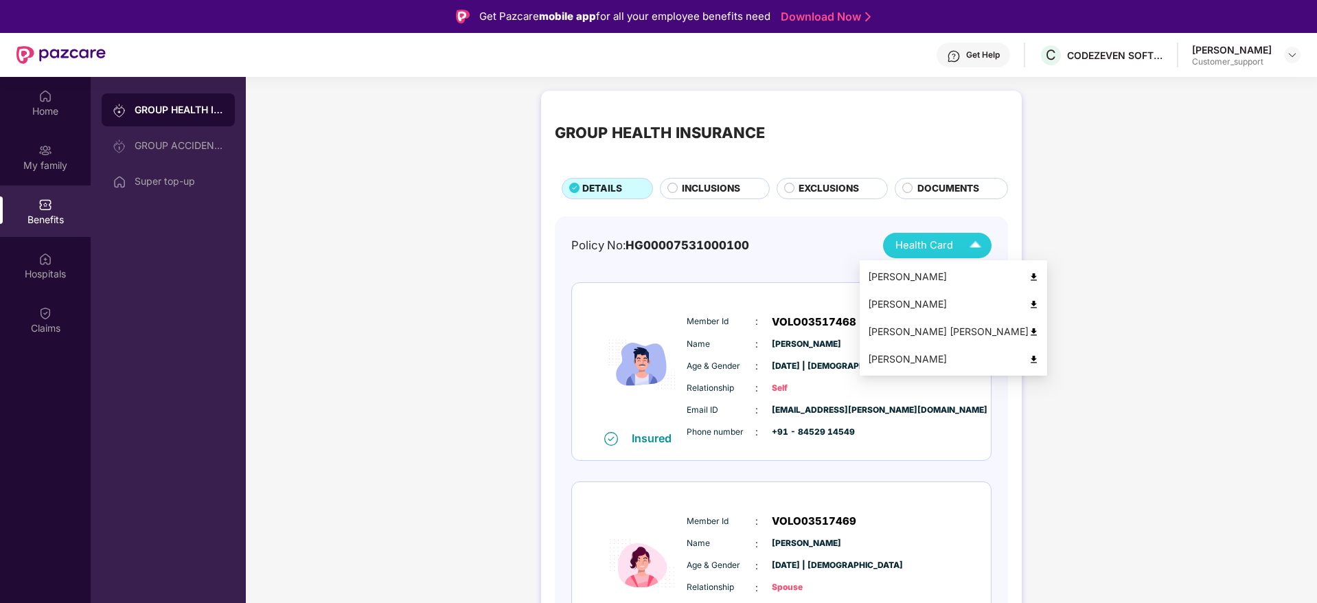
click at [897, 336] on div "Champaklal Pukhraj Malviya" at bounding box center [953, 331] width 171 height 15
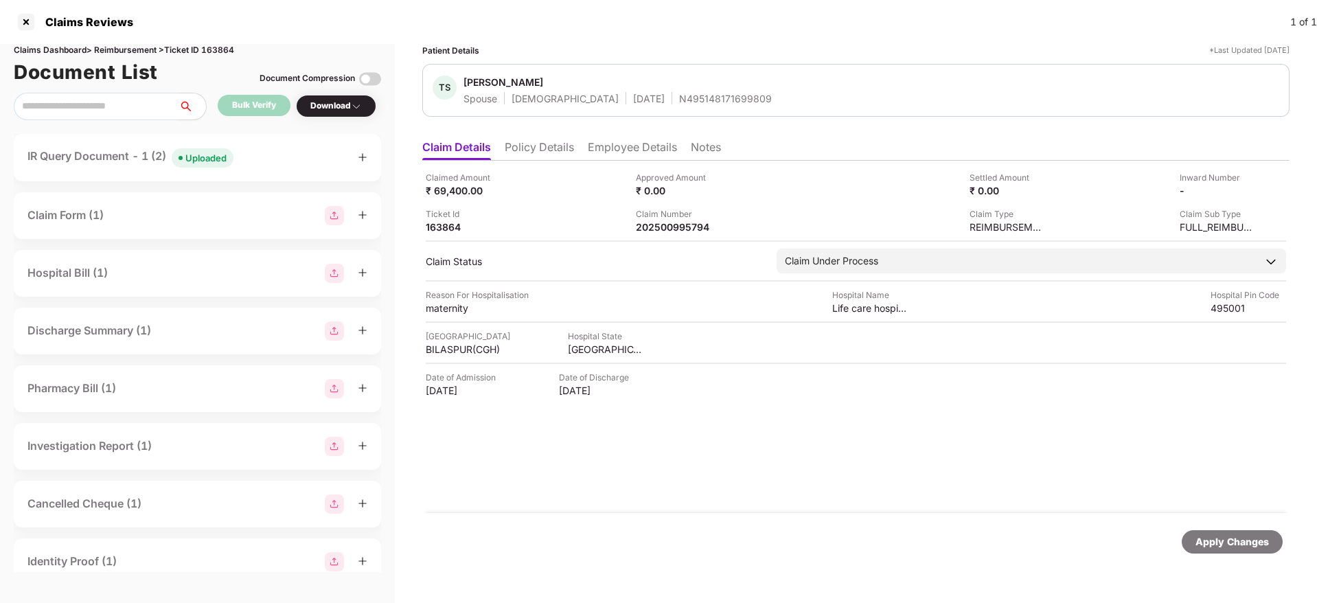
click at [543, 144] on li "Policy Details" at bounding box center [539, 150] width 69 height 20
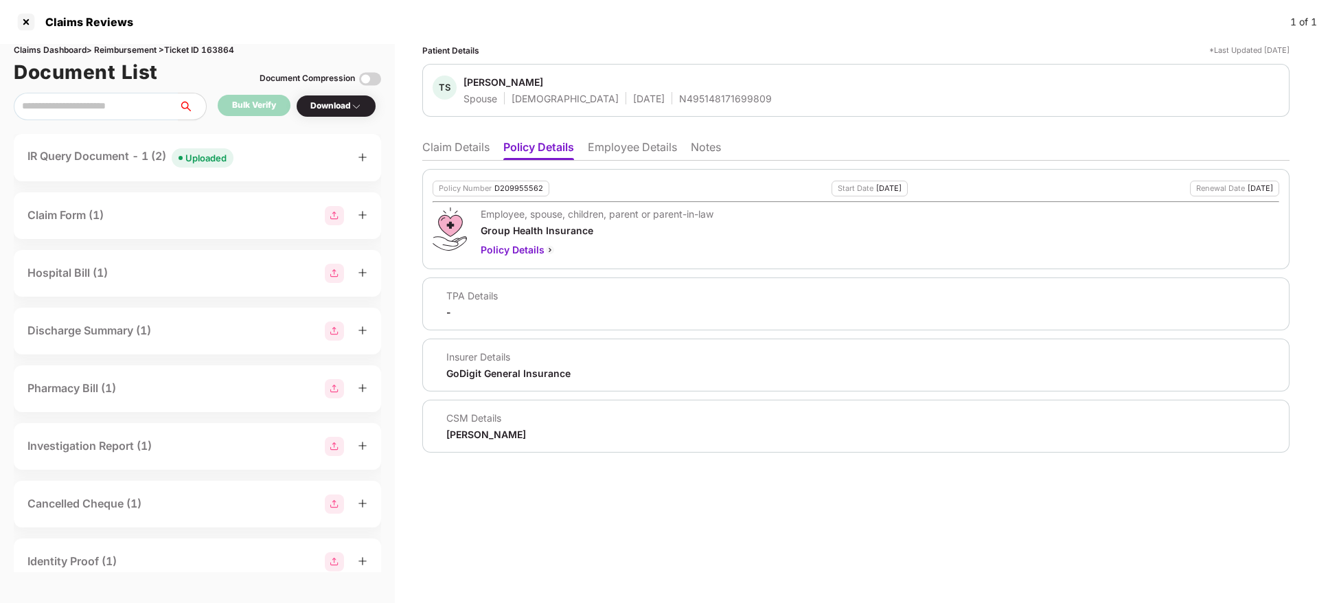
click at [504, 189] on div "D209955562" at bounding box center [518, 188] width 49 height 9
click at [505, 190] on div "D209955562" at bounding box center [518, 188] width 49 height 9
click at [499, 185] on div "D209955562" at bounding box center [518, 188] width 49 height 9
drag, startPoint x: 491, startPoint y: 187, endPoint x: 546, endPoint y: 190, distance: 55.0
click at [546, 190] on div "Policy Number D209955562" at bounding box center [491, 189] width 117 height 16
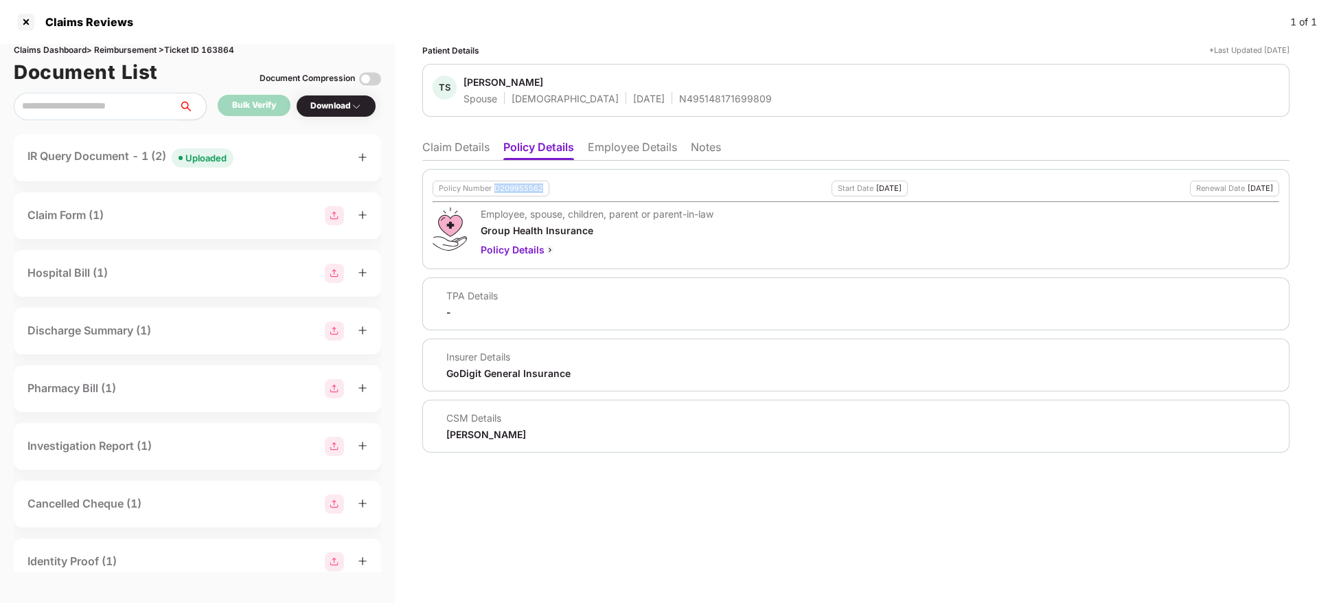
copy div "D209955562"
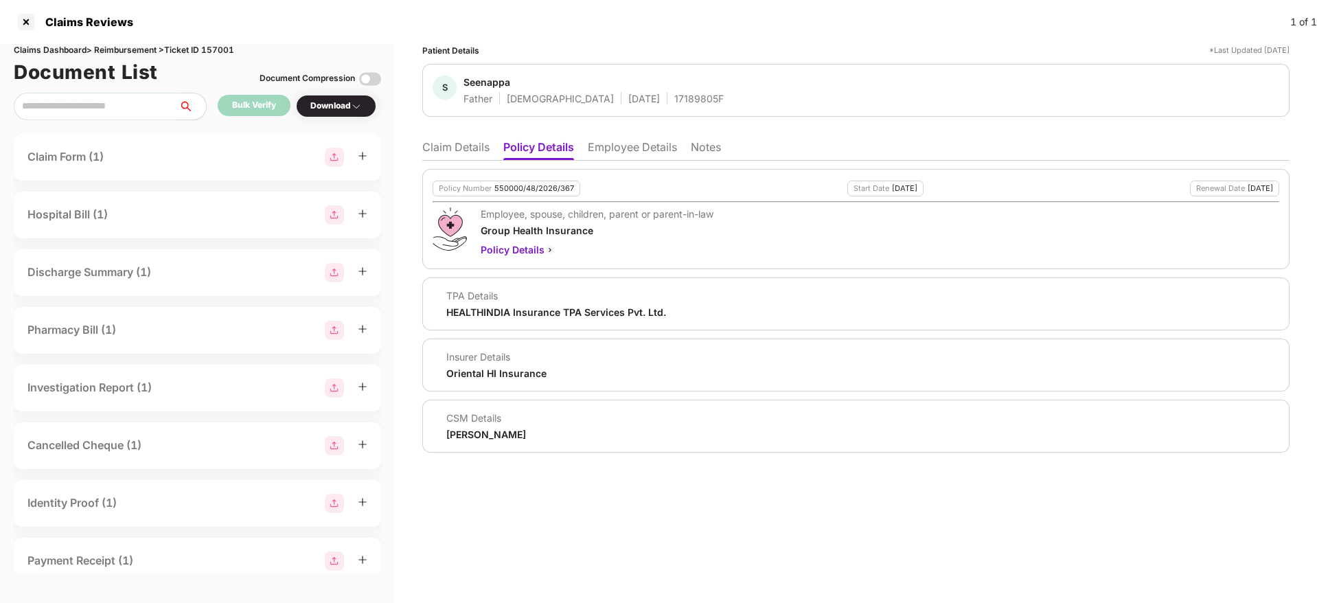
drag, startPoint x: 447, startPoint y: 154, endPoint x: 435, endPoint y: 148, distance: 13.8
click at [447, 152] on li "Claim Details" at bounding box center [455, 150] width 67 height 20
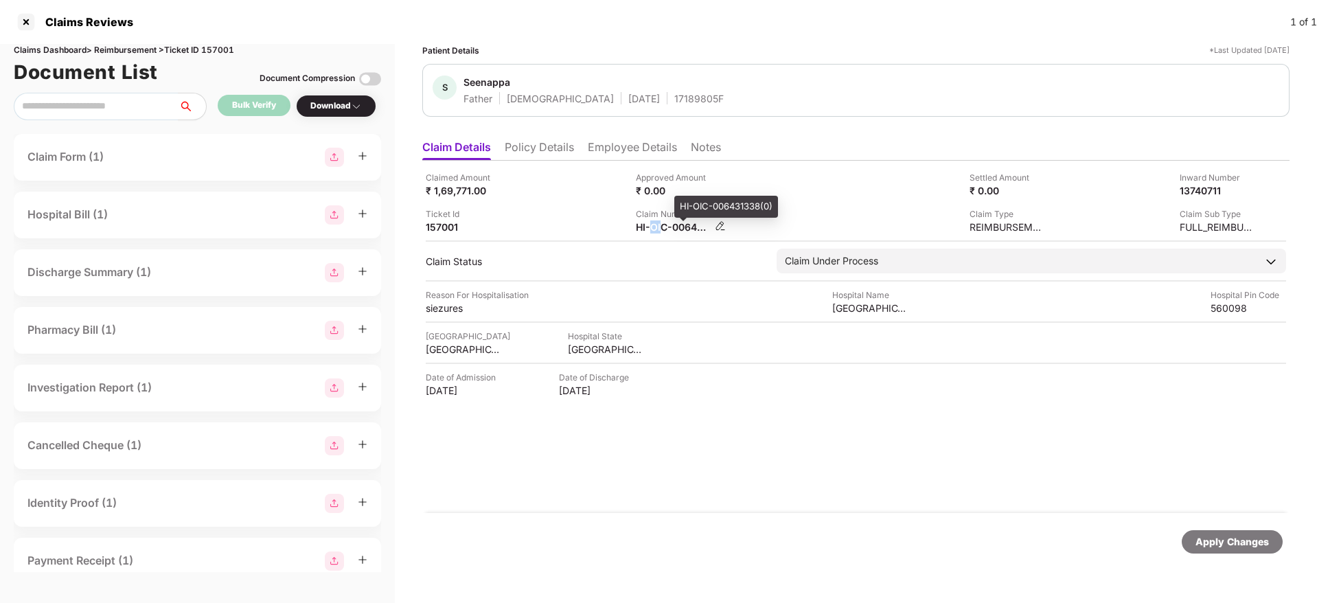
drag, startPoint x: 664, startPoint y: 222, endPoint x: 652, endPoint y: 221, distance: 11.8
click at [652, 221] on div "HI-OIC-006431338(0)" at bounding box center [674, 226] width 76 height 13
click at [652, 220] on div "HI-OIC-006431338(0)" at bounding box center [674, 226] width 76 height 13
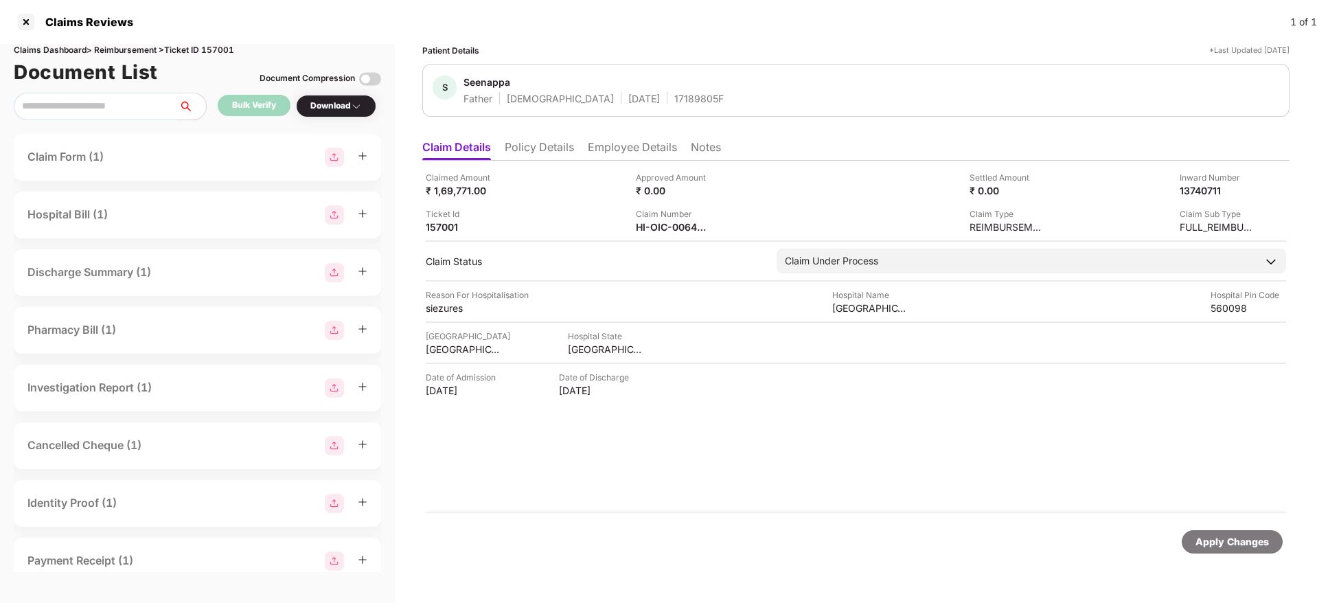
click at [609, 148] on li "Employee Details" at bounding box center [632, 150] width 89 height 20
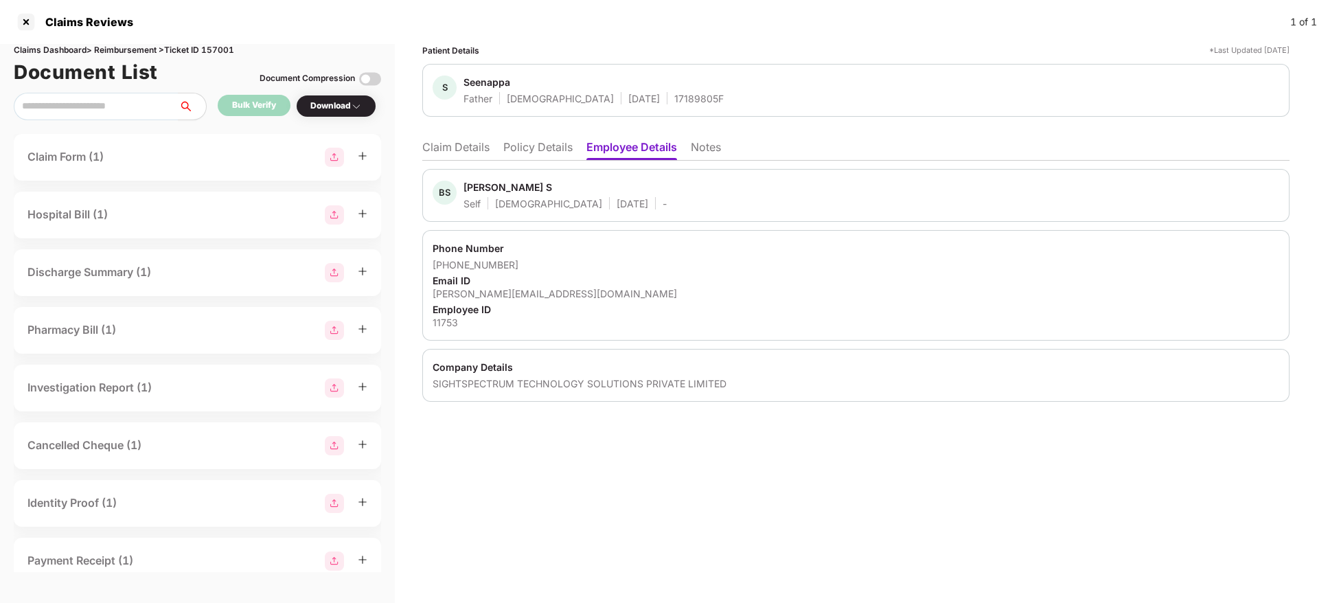
click at [550, 152] on li "Policy Details" at bounding box center [537, 150] width 69 height 20
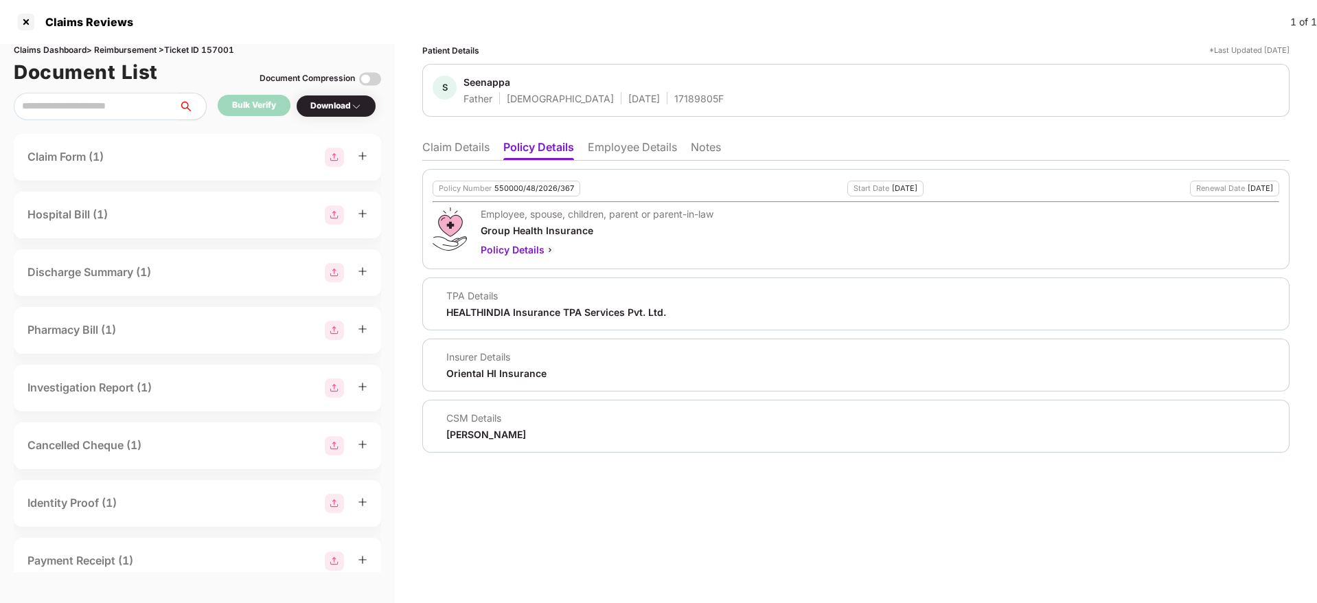
click at [459, 154] on li "Claim Details" at bounding box center [455, 150] width 67 height 20
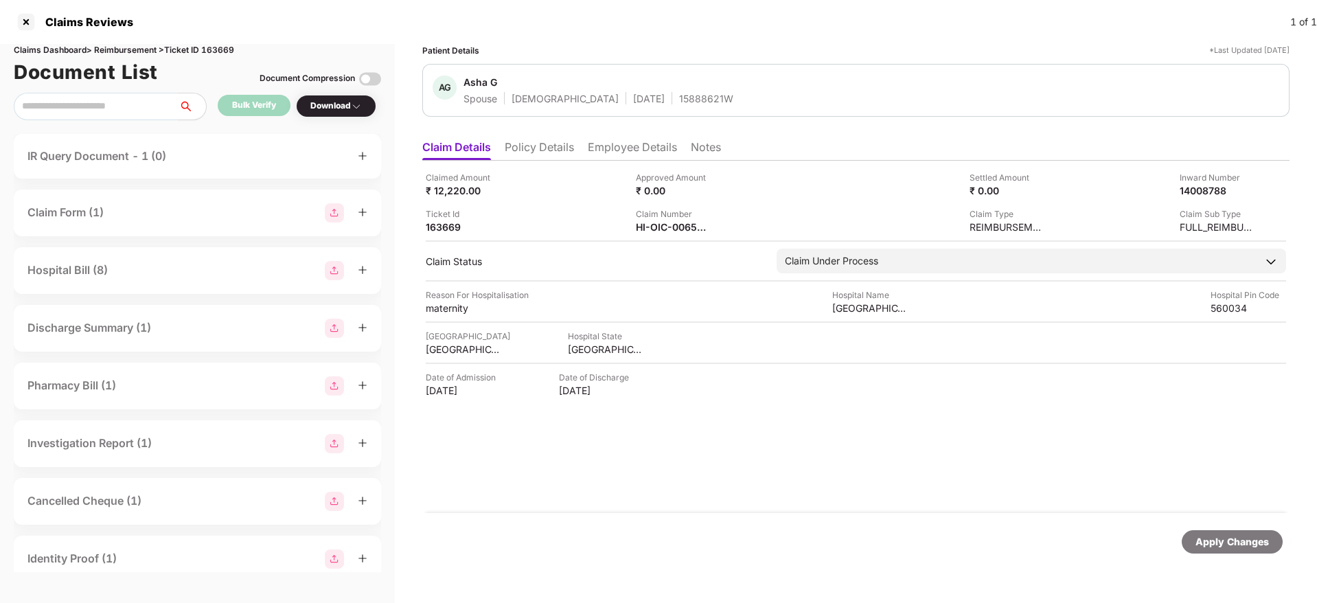
click at [665, 235] on div "Claimed Amount ₹ 12,220.00 Approved Amount ₹ 0.00 Settled Amount ₹ 0.00 Inward …" at bounding box center [855, 337] width 867 height 352
click at [663, 230] on div "HI-OIC-006569549-0" at bounding box center [674, 226] width 76 height 13
copy div
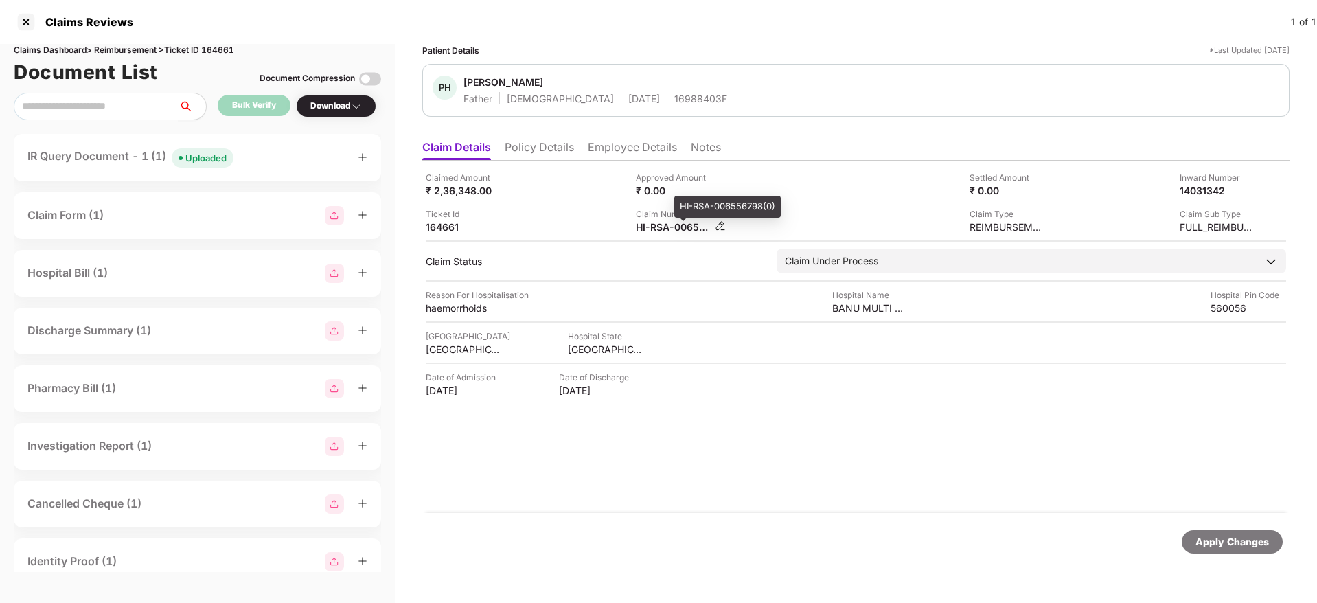
click at [662, 228] on div "HI-RSA-006556798(0)" at bounding box center [674, 226] width 76 height 13
click at [661, 228] on div "HI-RSA-006556798(0)" at bounding box center [674, 226] width 76 height 13
click at [661, 227] on div "HI-RSA-006556798(0)" at bounding box center [674, 226] width 76 height 13
copy div
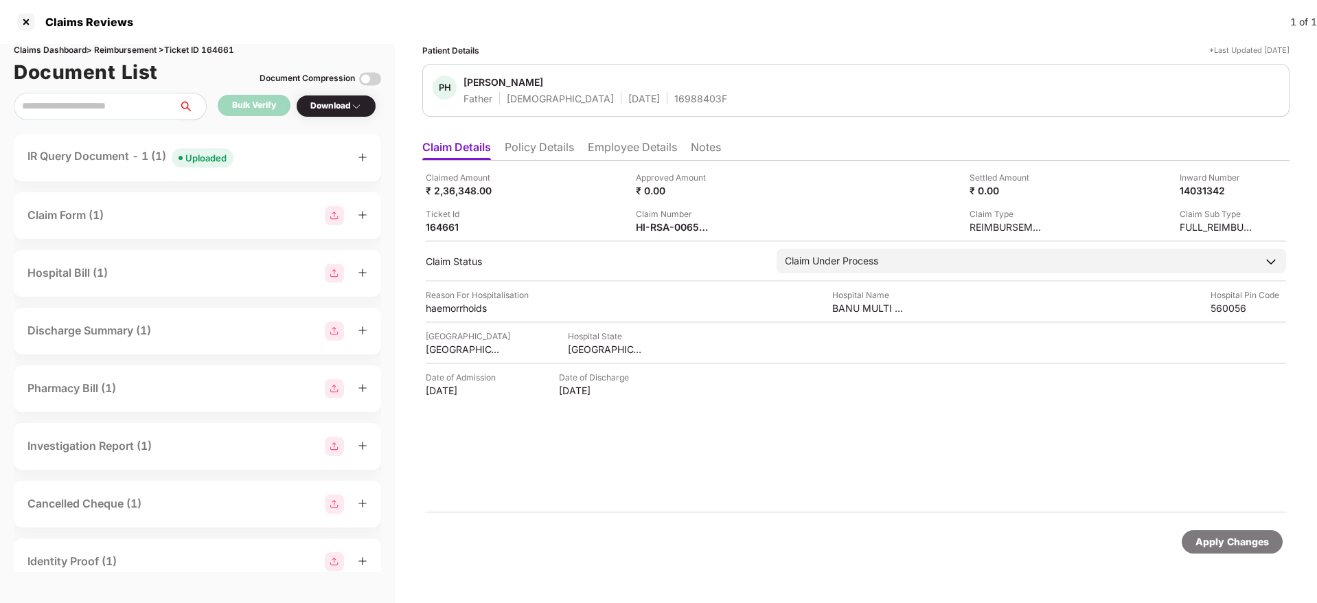
copy div
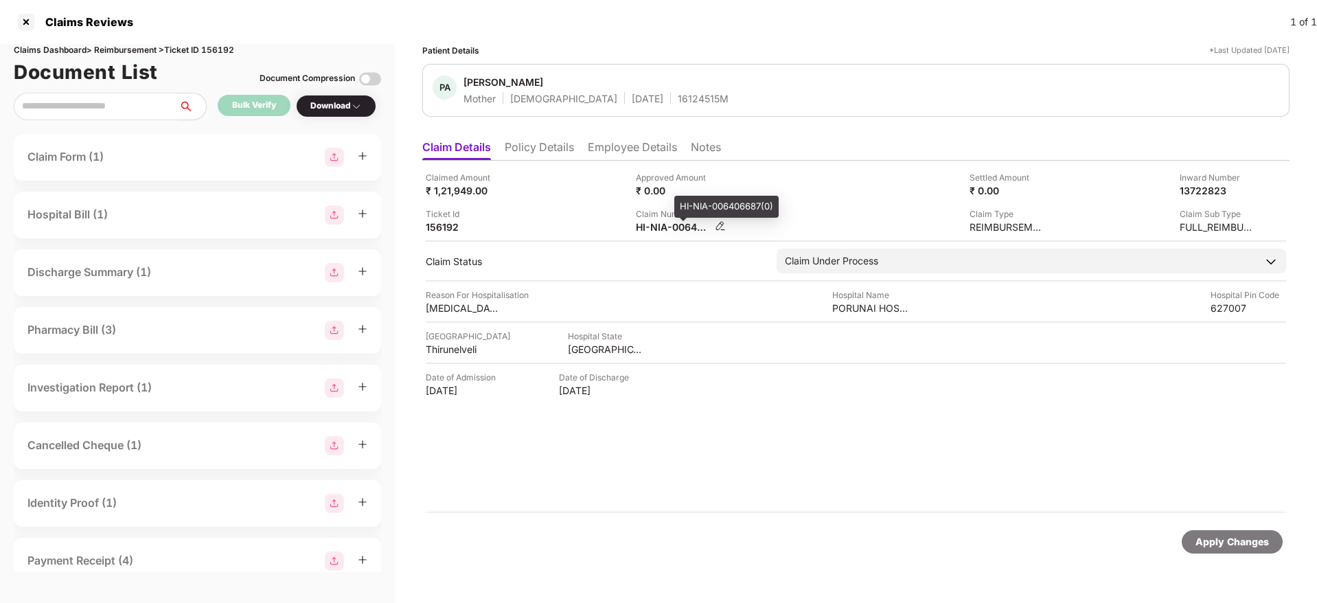
click at [656, 233] on div "HI-NIA-006406687(0)" at bounding box center [674, 226] width 76 height 13
click at [658, 231] on div "HI-NIA-006406687(0)" at bounding box center [674, 226] width 76 height 13
copy div
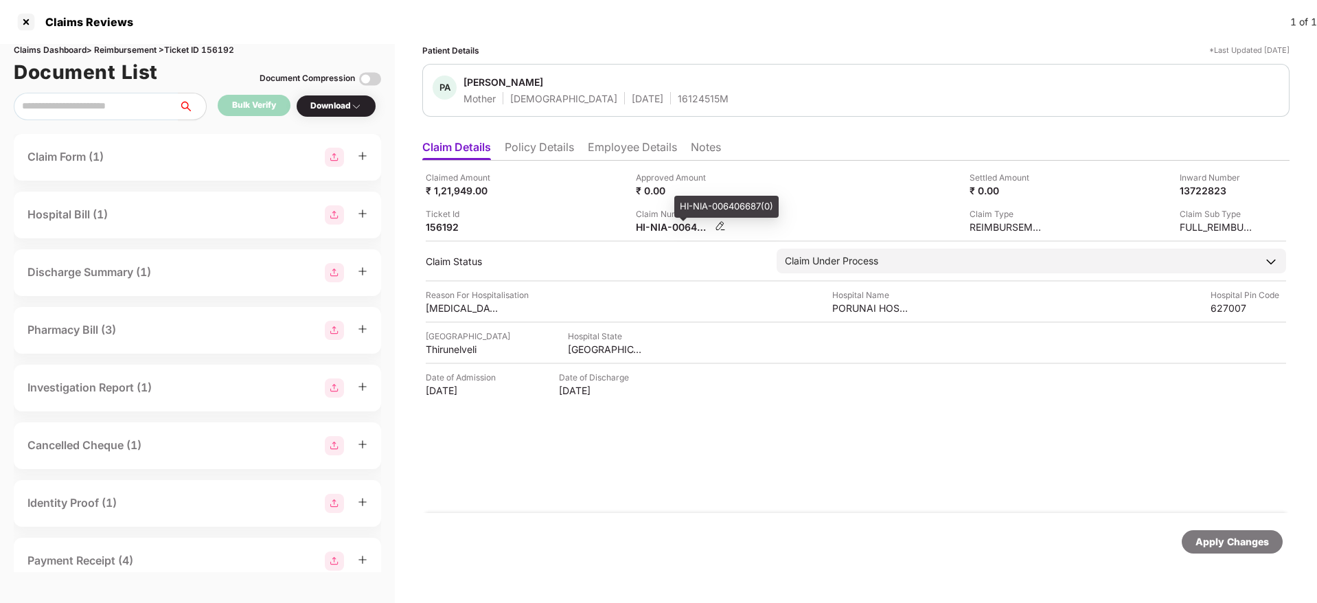
click at [656, 229] on div "HI-NIA-006406687(0)" at bounding box center [674, 226] width 76 height 13
click at [654, 228] on div "HI-NIA-006406687(0)" at bounding box center [674, 226] width 76 height 13
click at [653, 228] on div "HI-NIA-006406687(0)" at bounding box center [674, 226] width 76 height 13
copy div
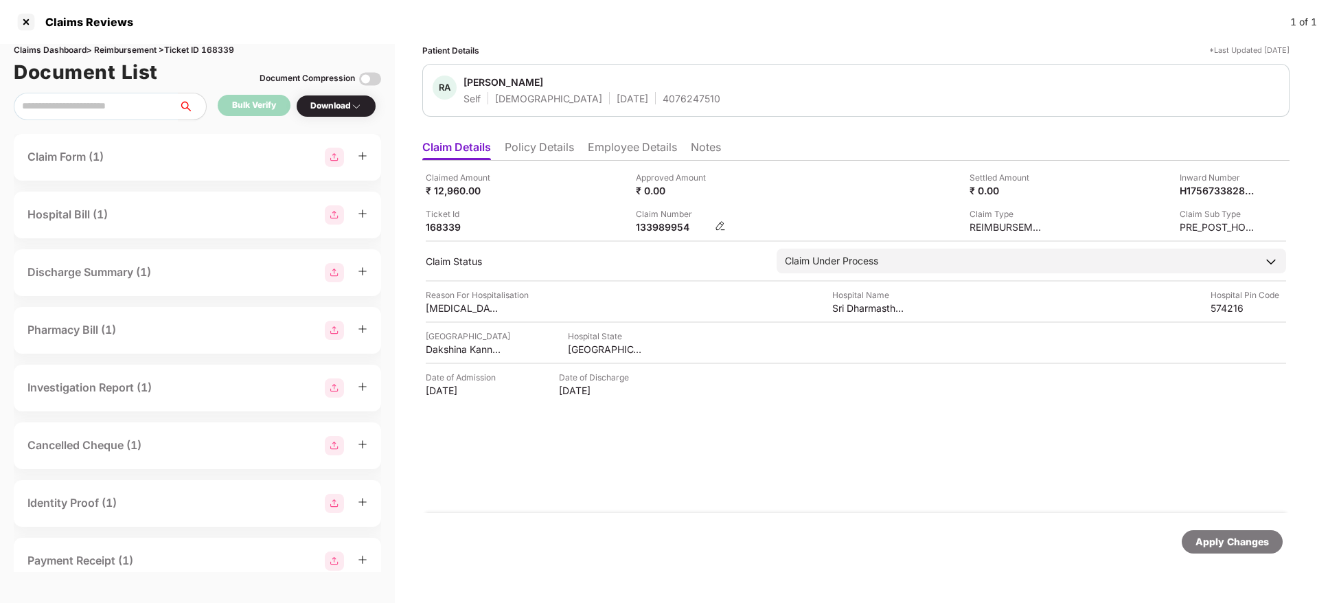
click at [664, 220] on div "Claim Number 133989954" at bounding box center [681, 220] width 90 height 26
click at [663, 224] on div "133989954" at bounding box center [674, 226] width 76 height 13
copy div
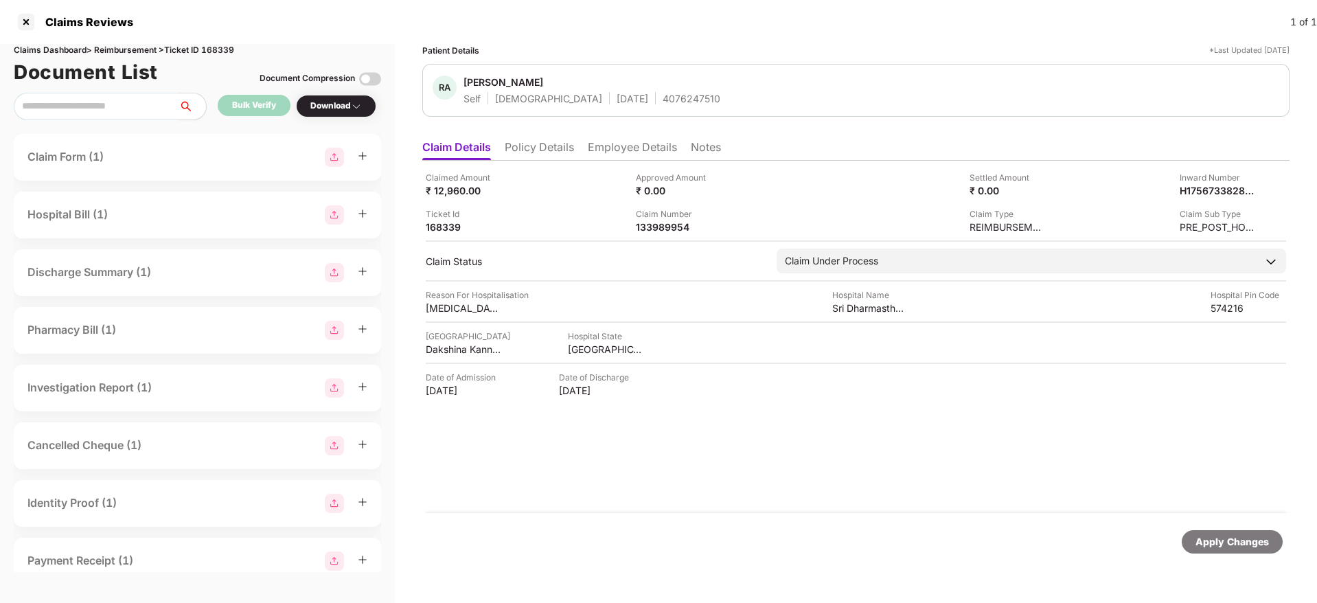
click at [544, 147] on li "Policy Details" at bounding box center [539, 150] width 69 height 20
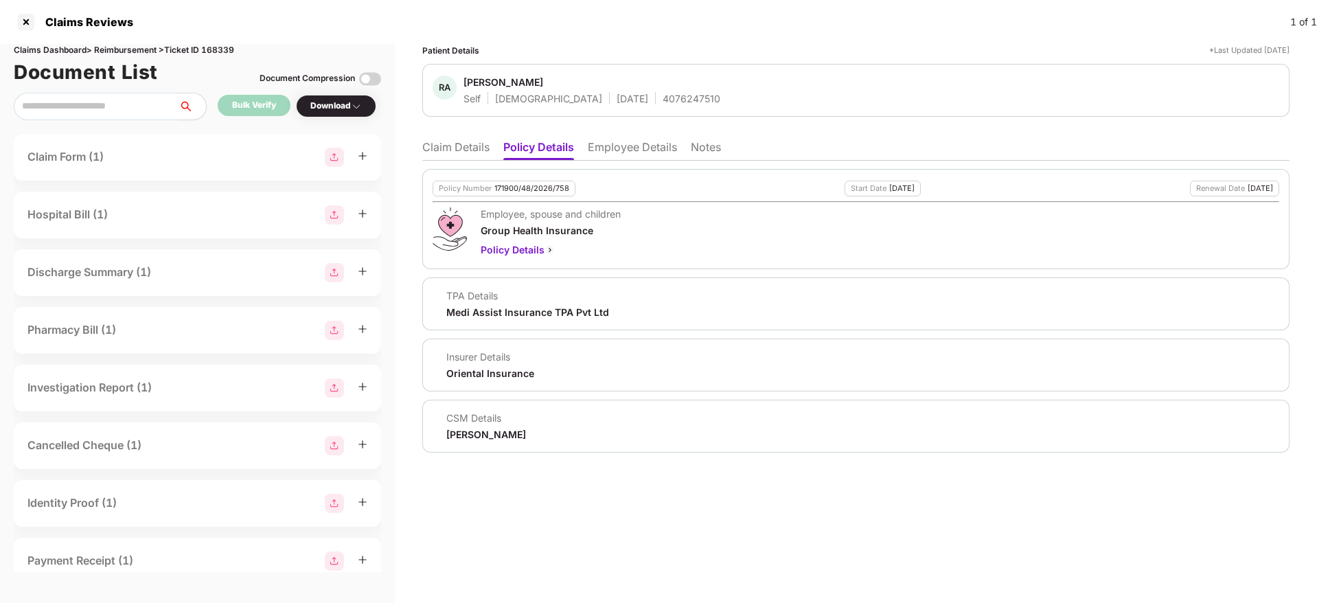
drag, startPoint x: 450, startPoint y: 150, endPoint x: 468, endPoint y: 150, distance: 17.9
click at [450, 150] on li "Claim Details" at bounding box center [455, 150] width 67 height 20
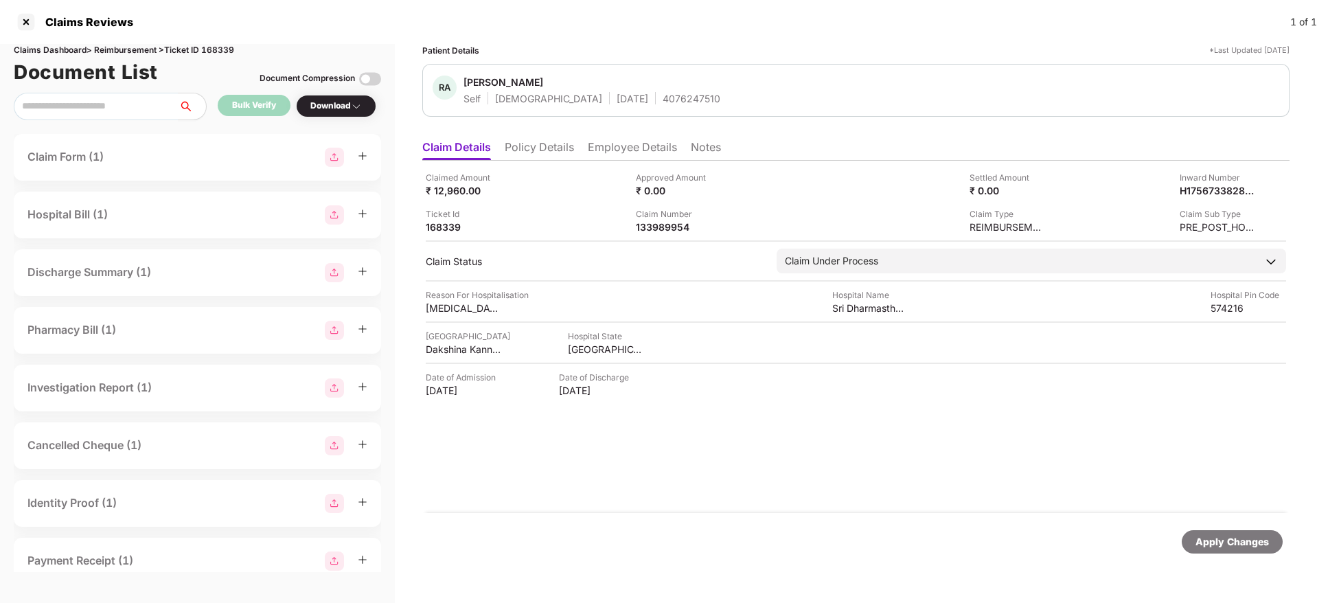
click at [542, 151] on li "Policy Details" at bounding box center [539, 150] width 69 height 20
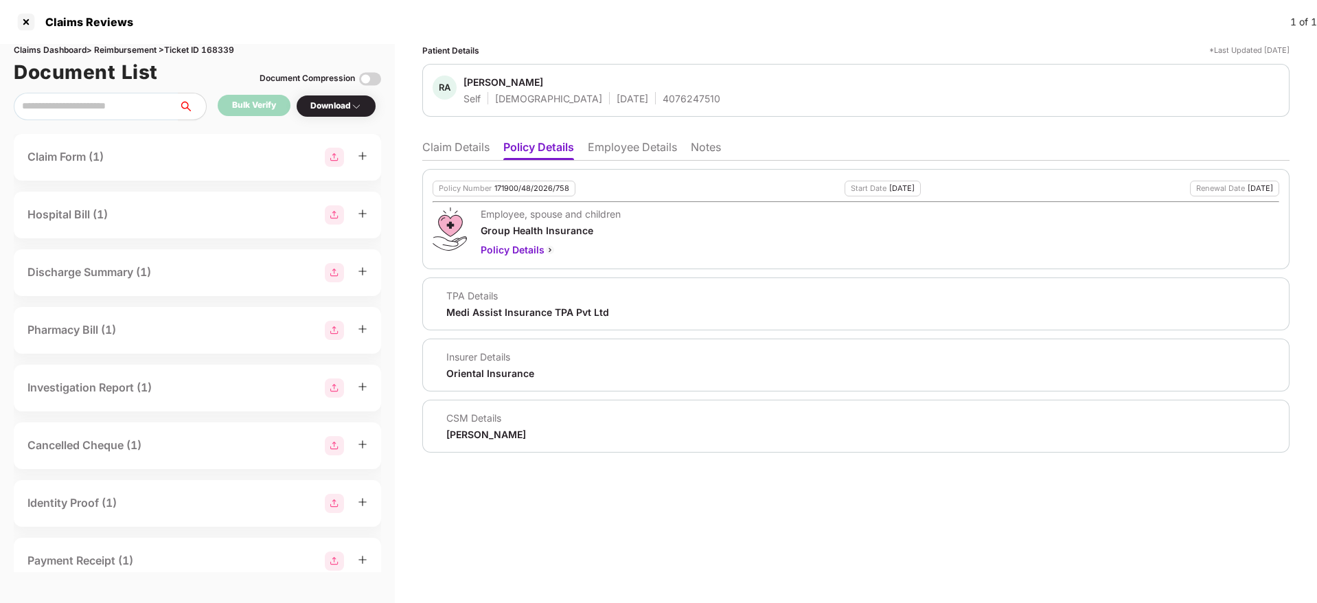
click at [457, 146] on li "Claim Details" at bounding box center [455, 150] width 67 height 20
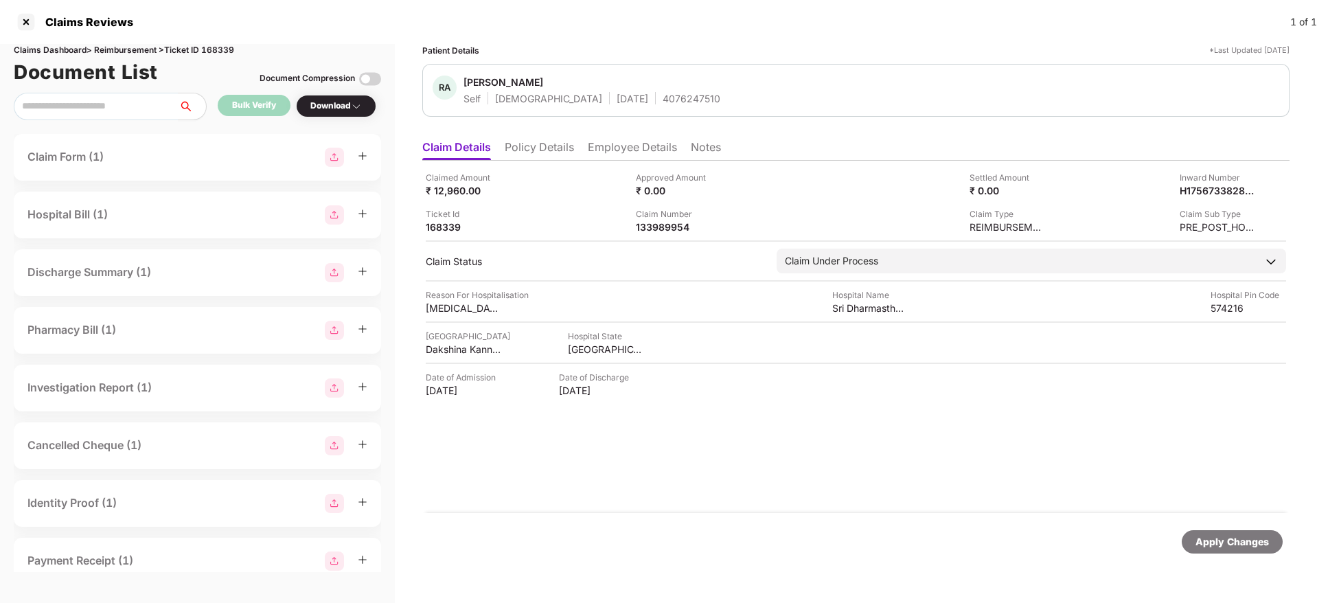
click at [623, 150] on li "Employee Details" at bounding box center [632, 150] width 89 height 20
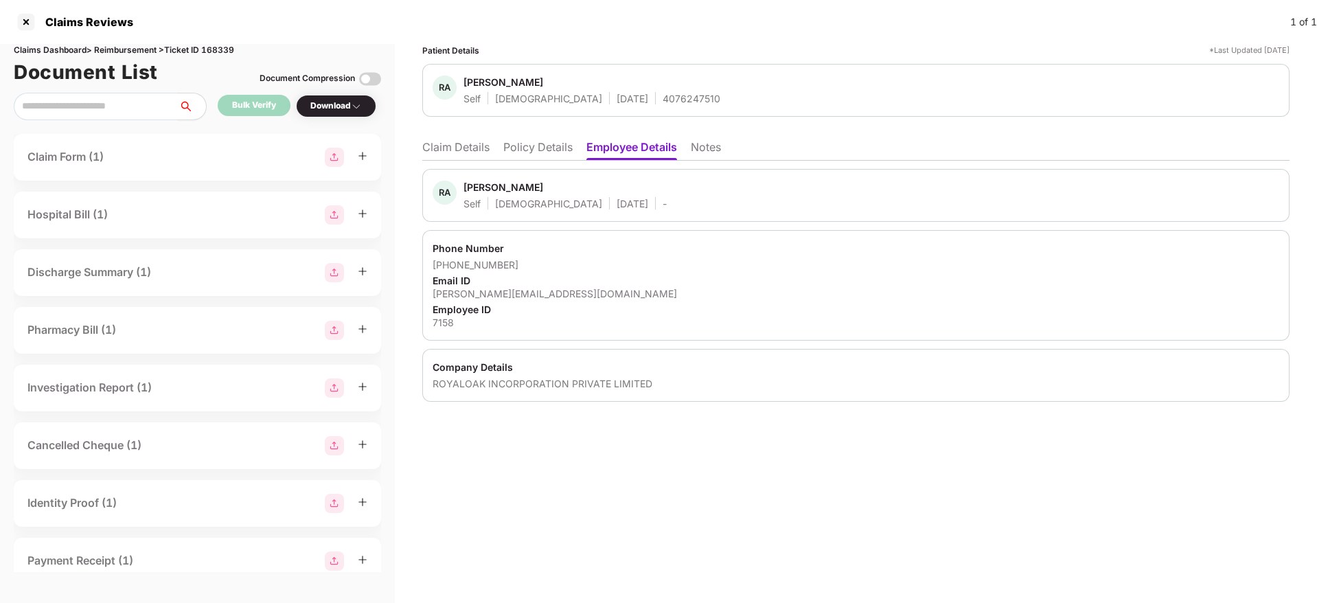
click at [534, 148] on li "Policy Details" at bounding box center [537, 150] width 69 height 20
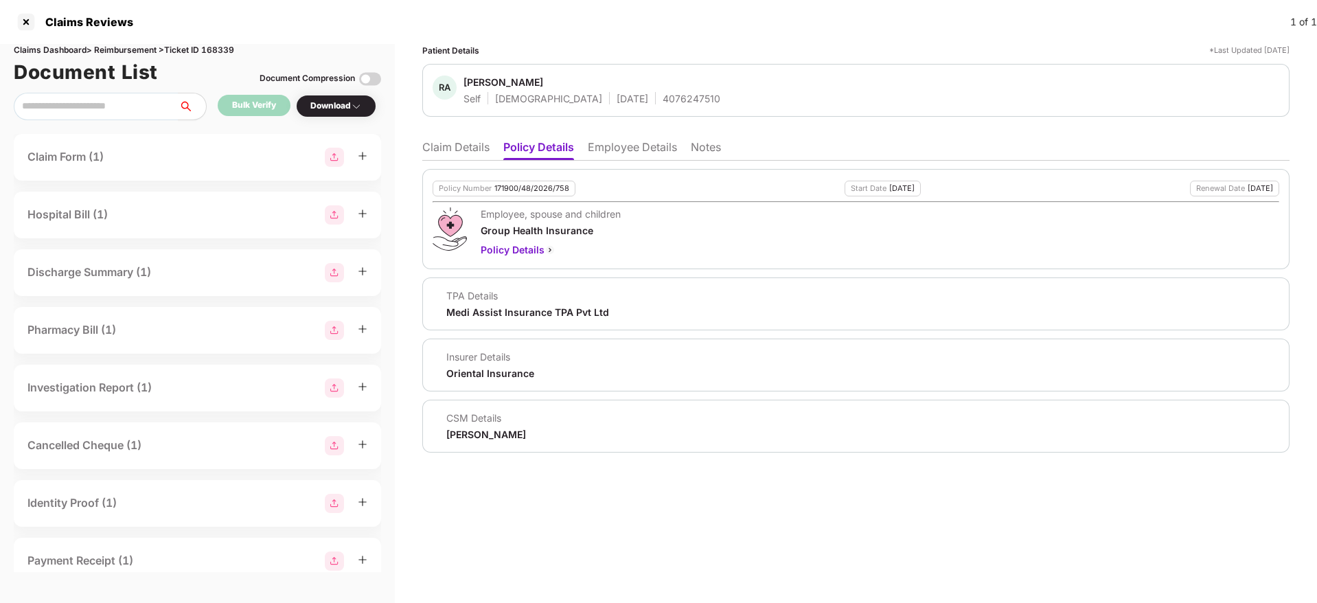
click at [445, 150] on li "Claim Details" at bounding box center [455, 150] width 67 height 20
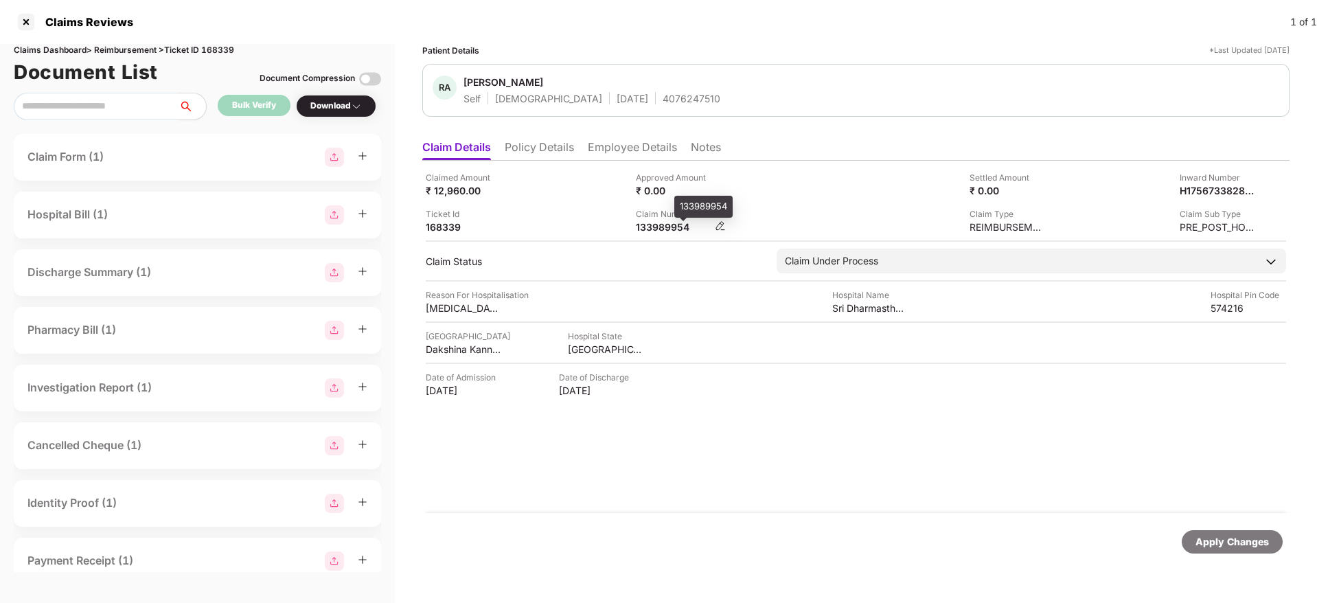
click at [647, 220] on div "133989954" at bounding box center [674, 226] width 76 height 13
click at [650, 225] on div "133989954" at bounding box center [674, 226] width 76 height 13
click at [650, 224] on div "133989954" at bounding box center [674, 226] width 76 height 13
copy div "133989954"
click at [639, 113] on div "RA [PERSON_NAME] Self [DEMOGRAPHIC_DATA] [DATE] 4076247510" at bounding box center [855, 90] width 867 height 53
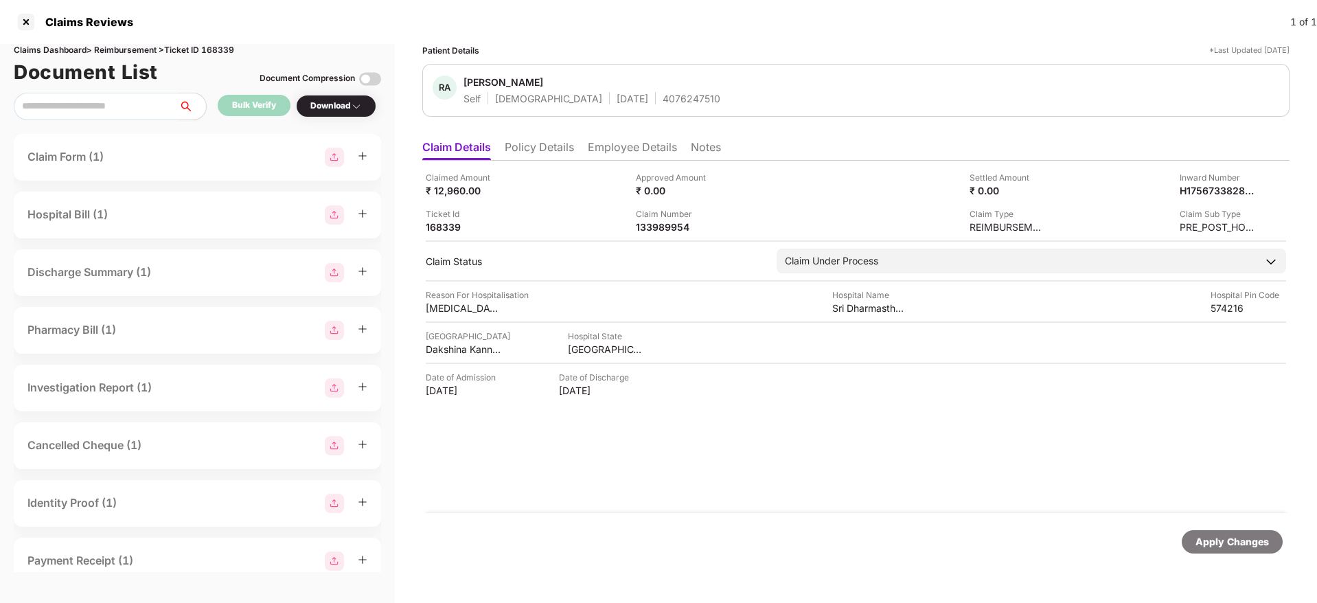
click at [663, 104] on div "4076247510" at bounding box center [692, 98] width 58 height 13
click at [663, 103] on div "4076247510" at bounding box center [692, 98] width 58 height 13
copy div "4076247510"
click at [577, 208] on div "Ticket Id 168339" at bounding box center [526, 220] width 200 height 26
click at [549, 150] on li "Policy Details" at bounding box center [539, 150] width 69 height 20
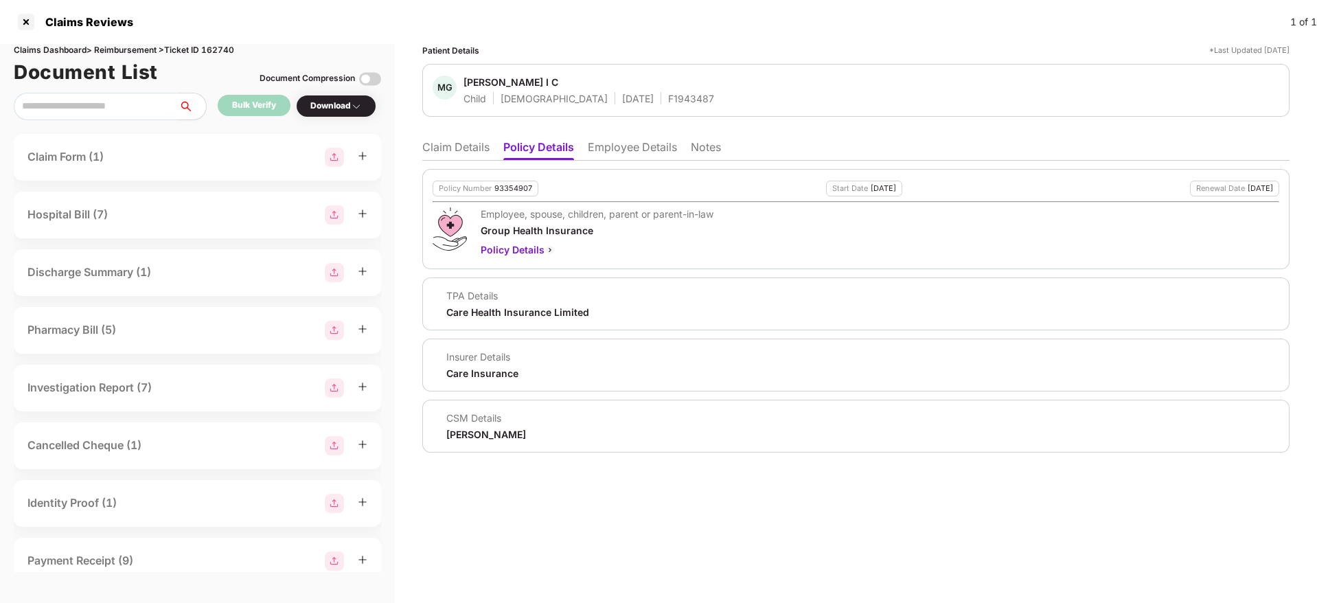
drag, startPoint x: 513, startPoint y: 182, endPoint x: 521, endPoint y: 183, distance: 8.4
click at [514, 183] on div "Policy Number 93354907" at bounding box center [486, 189] width 106 height 16
click at [521, 184] on div "93354907" at bounding box center [513, 188] width 38 height 9
copy div "93354907"
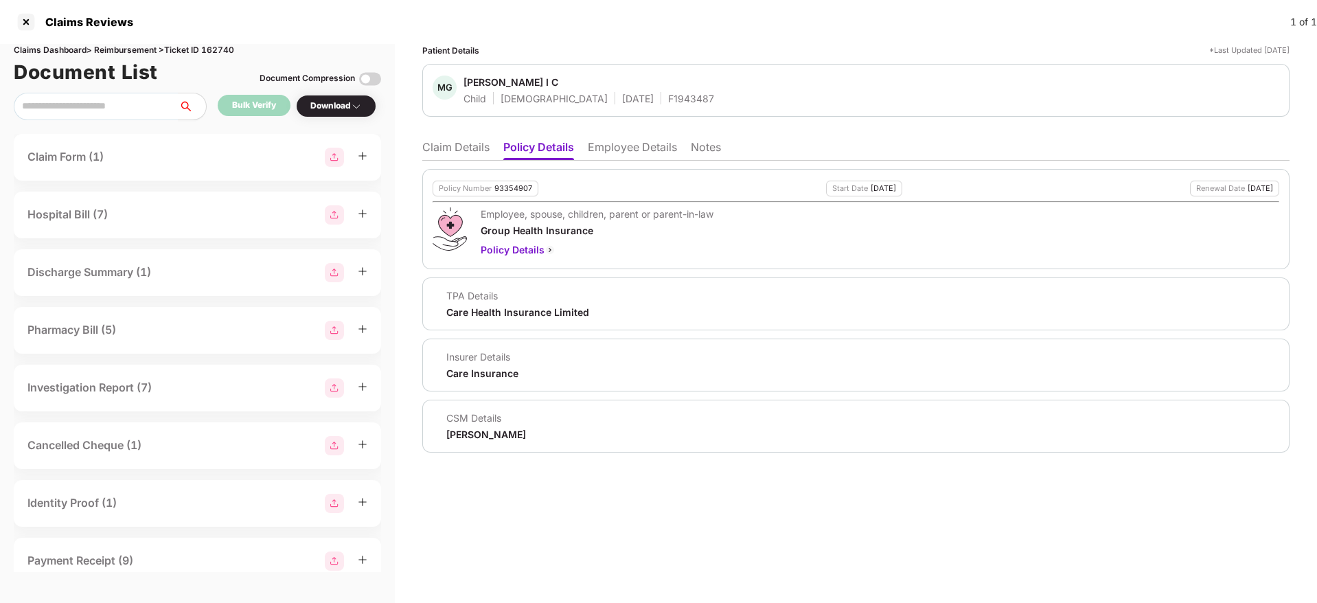
click at [668, 102] on div "F1943487" at bounding box center [691, 98] width 46 height 13
copy div "F1943487"
drag, startPoint x: 466, startPoint y: 146, endPoint x: 490, endPoint y: 156, distance: 26.1
click at [468, 143] on li "Claim Details" at bounding box center [455, 150] width 67 height 20
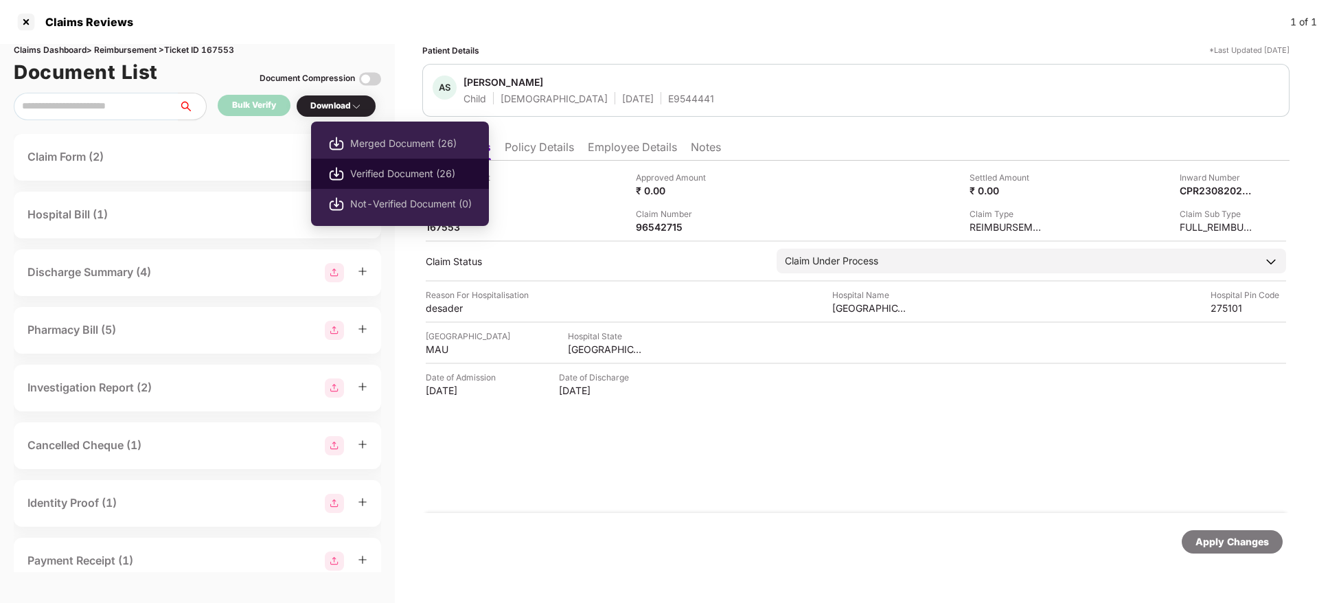
click at [366, 176] on span "Verified Document (26)" at bounding box center [411, 173] width 122 height 15
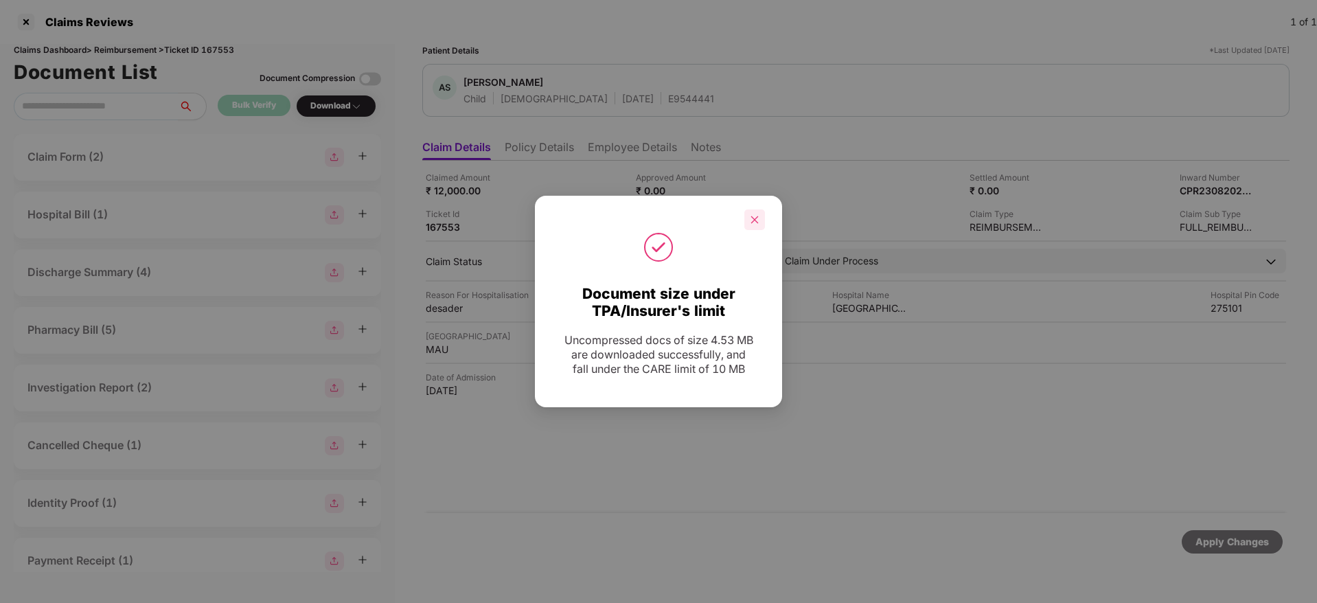
click at [751, 228] on div at bounding box center [754, 219] width 21 height 21
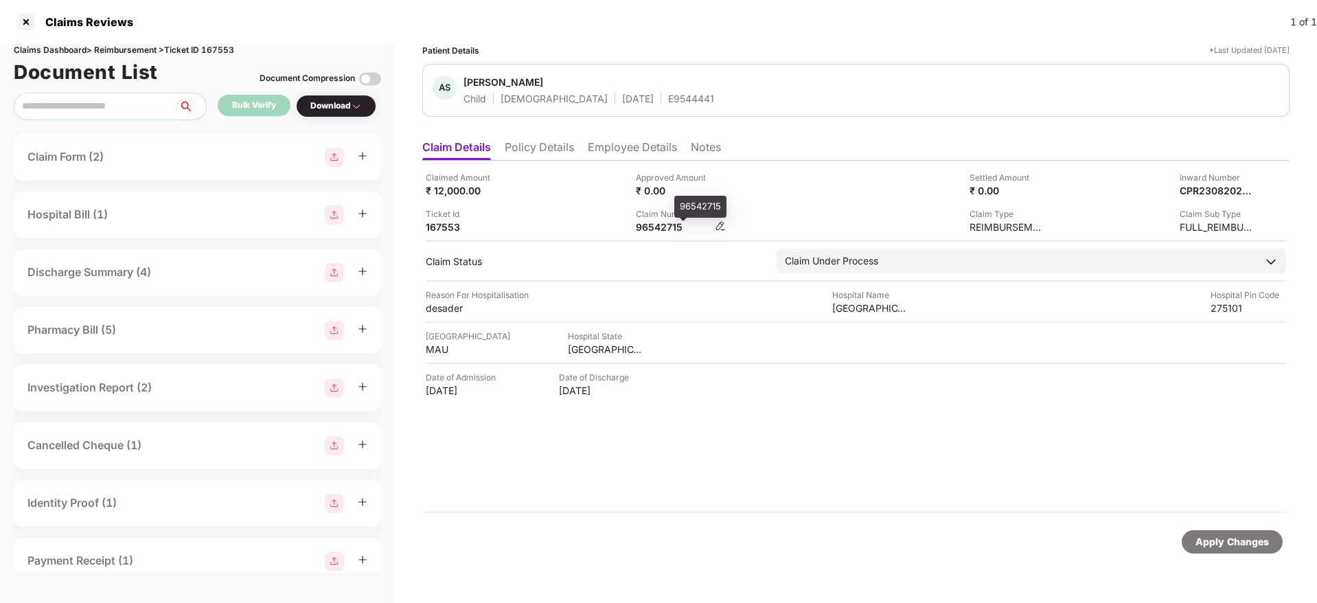
click at [643, 228] on div "96542715" at bounding box center [674, 226] width 76 height 13
click at [643, 229] on div "96542715" at bounding box center [674, 226] width 76 height 13
copy div "96542715"
click at [755, 216] on div "Claim Number 96542715" at bounding box center [736, 220] width 200 height 26
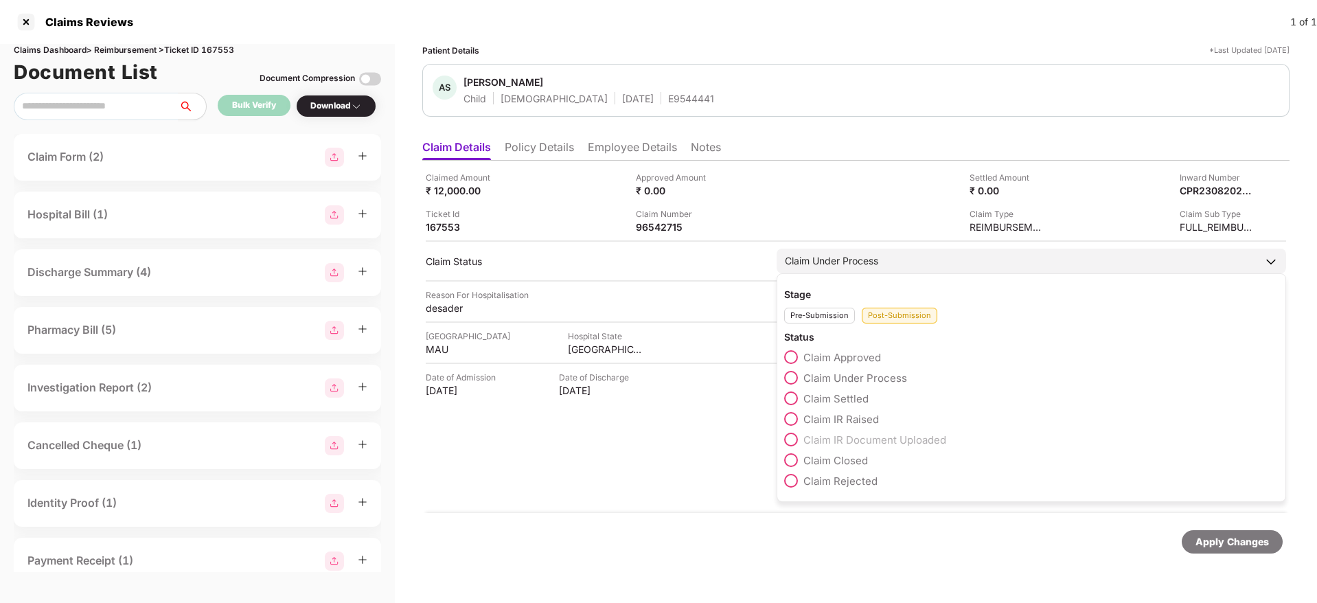
click at [793, 399] on span at bounding box center [791, 398] width 14 height 14
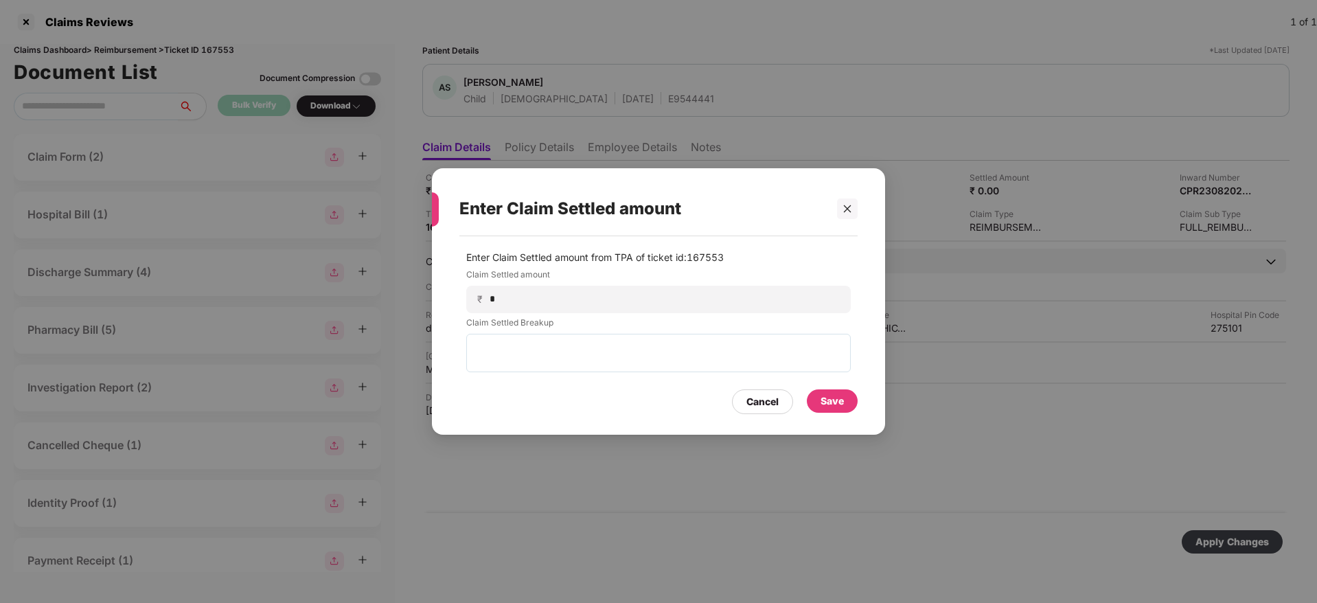
click at [742, 130] on div "Enter Claim Settled amount Enter Claim Settled amount from TPA of ticket id: 16…" at bounding box center [658, 301] width 1317 height 603
click at [585, 294] on input "*" at bounding box center [664, 299] width 350 height 14
type input "****"
click at [829, 407] on div "Save" at bounding box center [832, 400] width 23 height 15
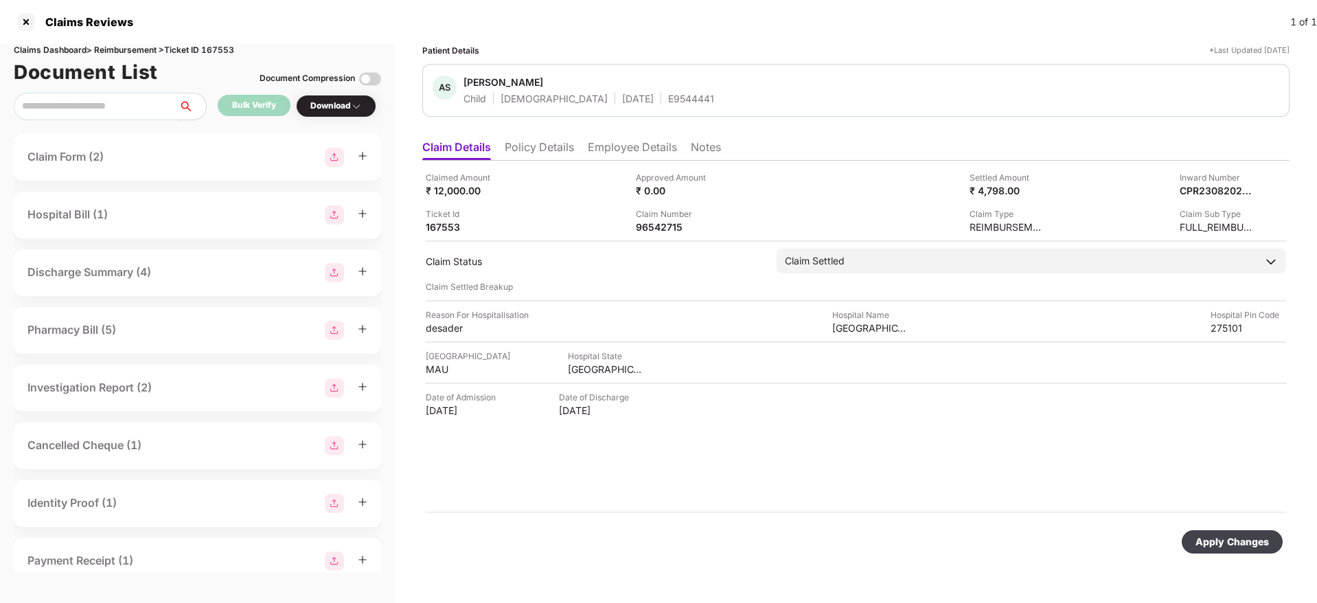
click at [1219, 541] on div "Apply Changes" at bounding box center [1231, 541] width 73 height 15
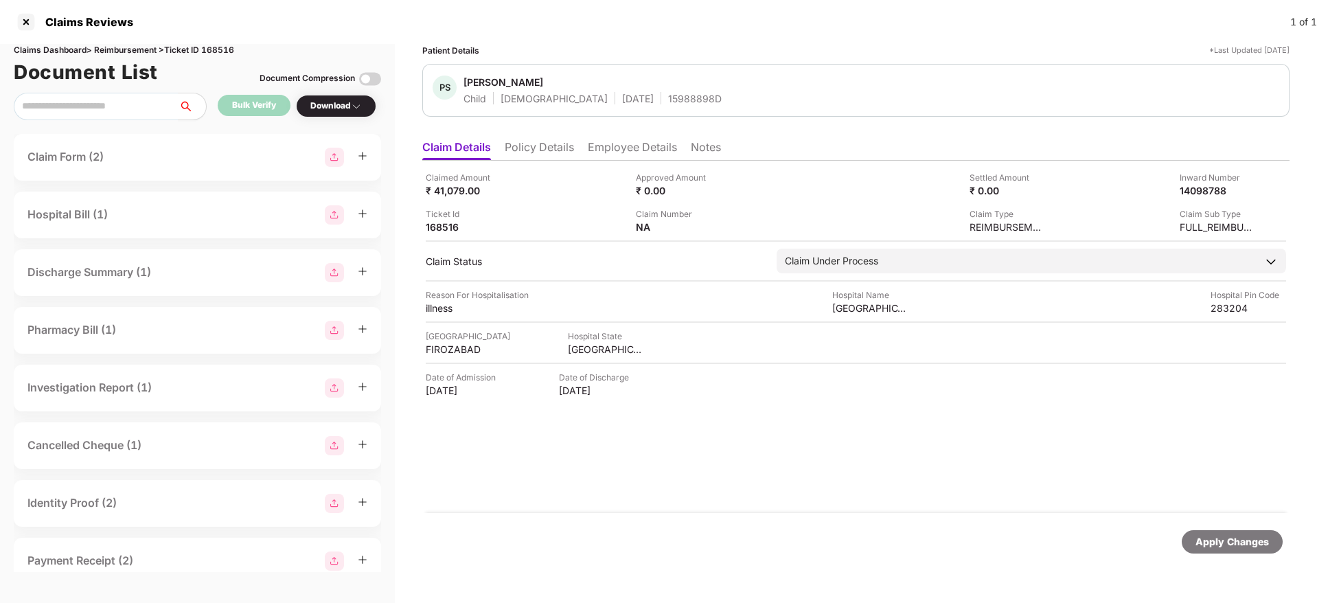
click at [550, 146] on li "Policy Details" at bounding box center [539, 150] width 69 height 20
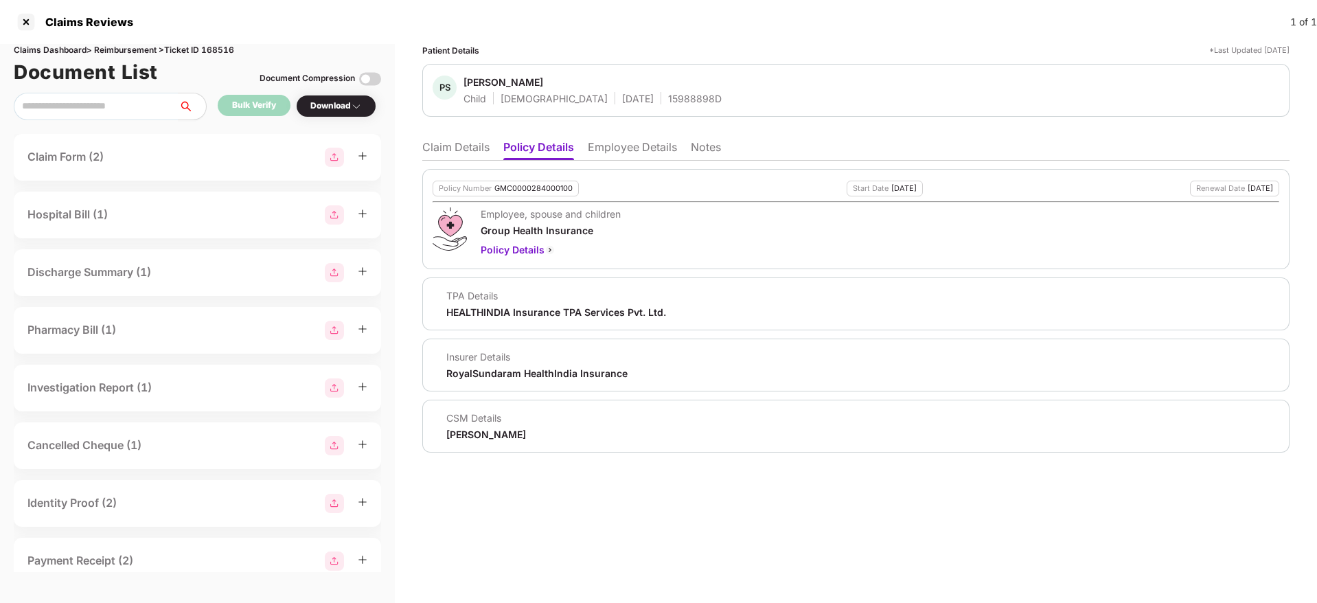
click at [472, 144] on li "Claim Details" at bounding box center [455, 150] width 67 height 20
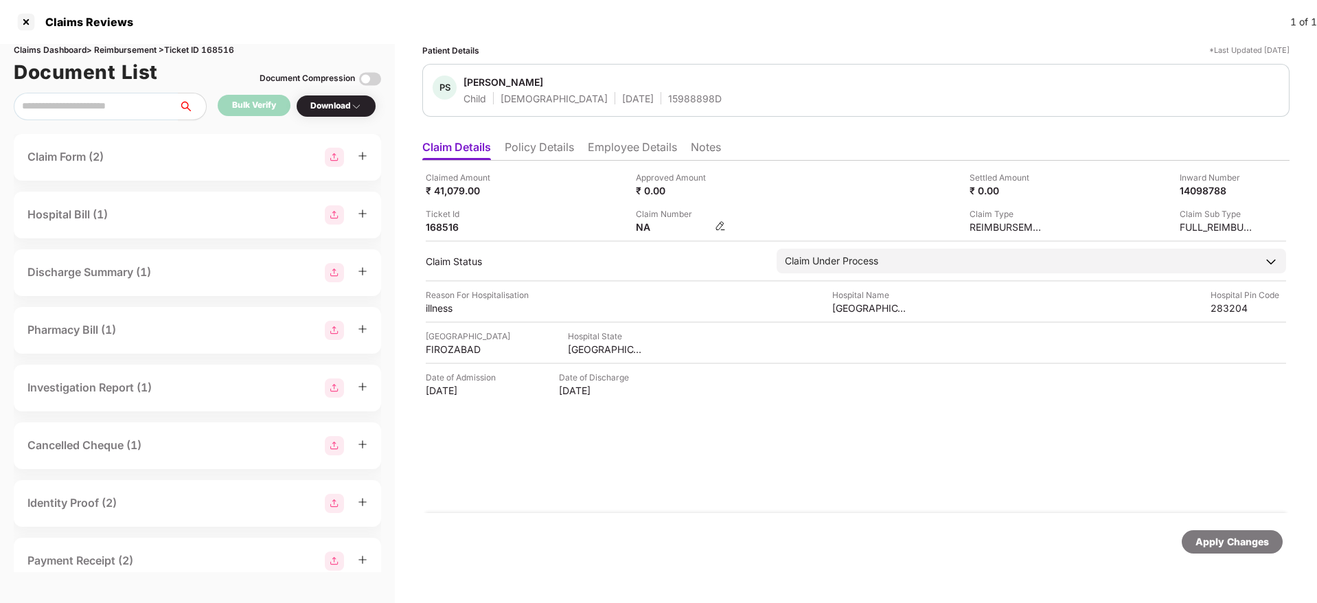
click at [720, 227] on img at bounding box center [720, 225] width 11 height 11
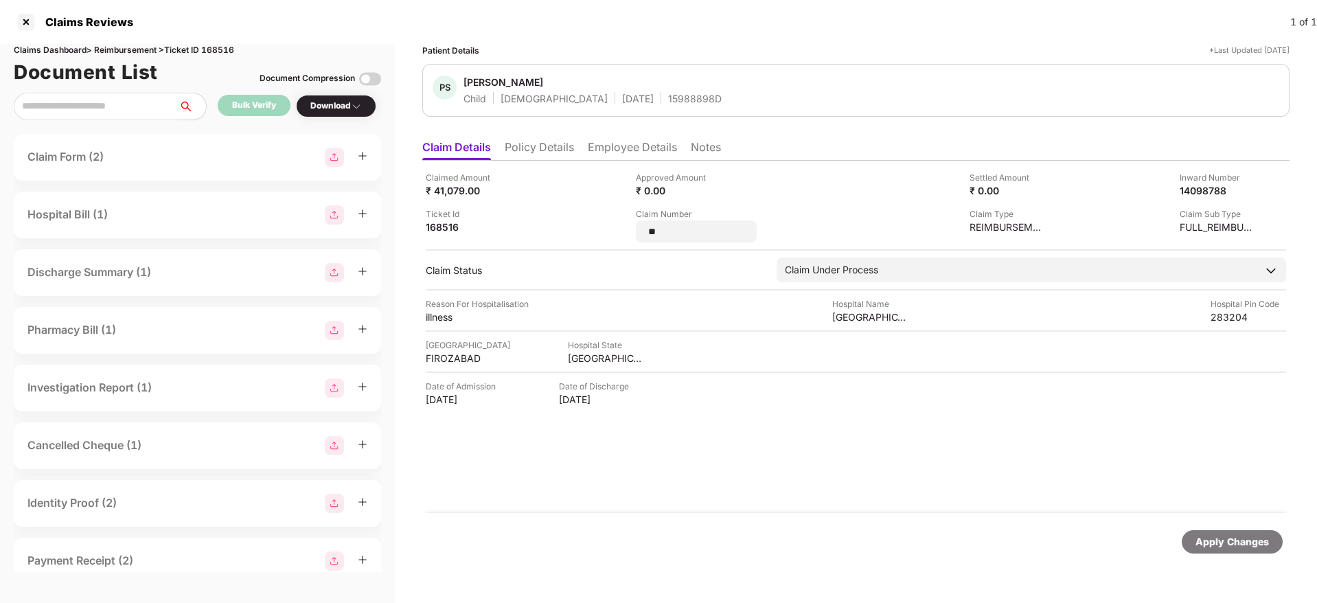
type input "*"
type input "**********"
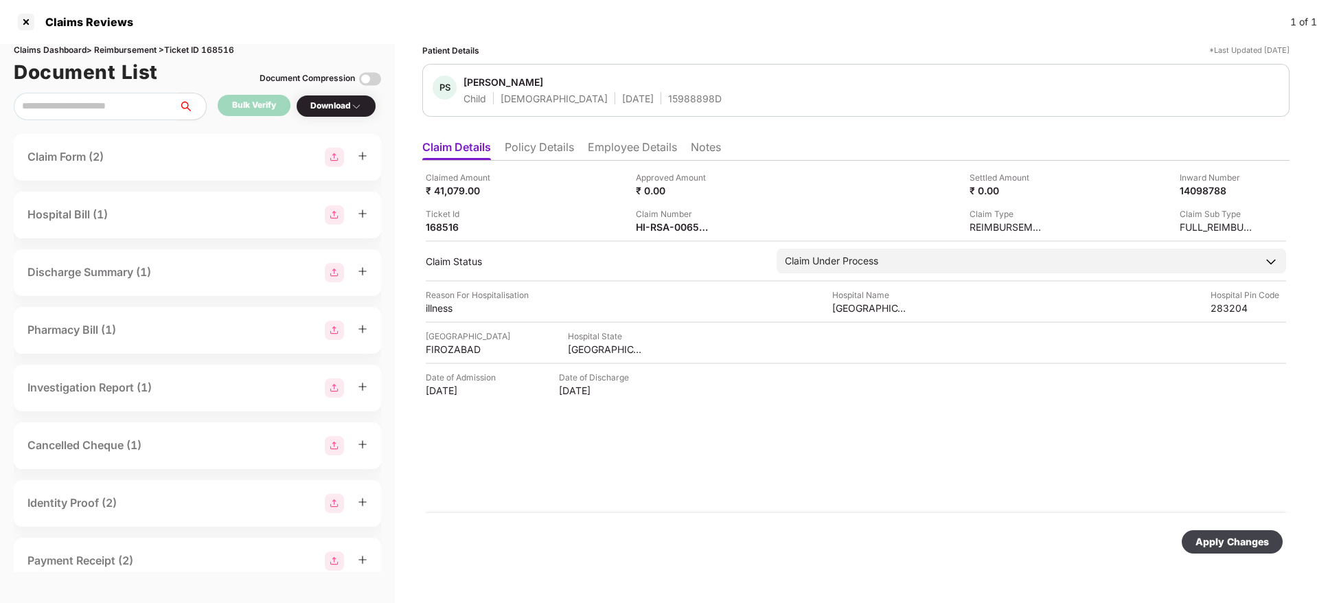
click at [1190, 533] on div "Apply Changes" at bounding box center [1232, 541] width 101 height 23
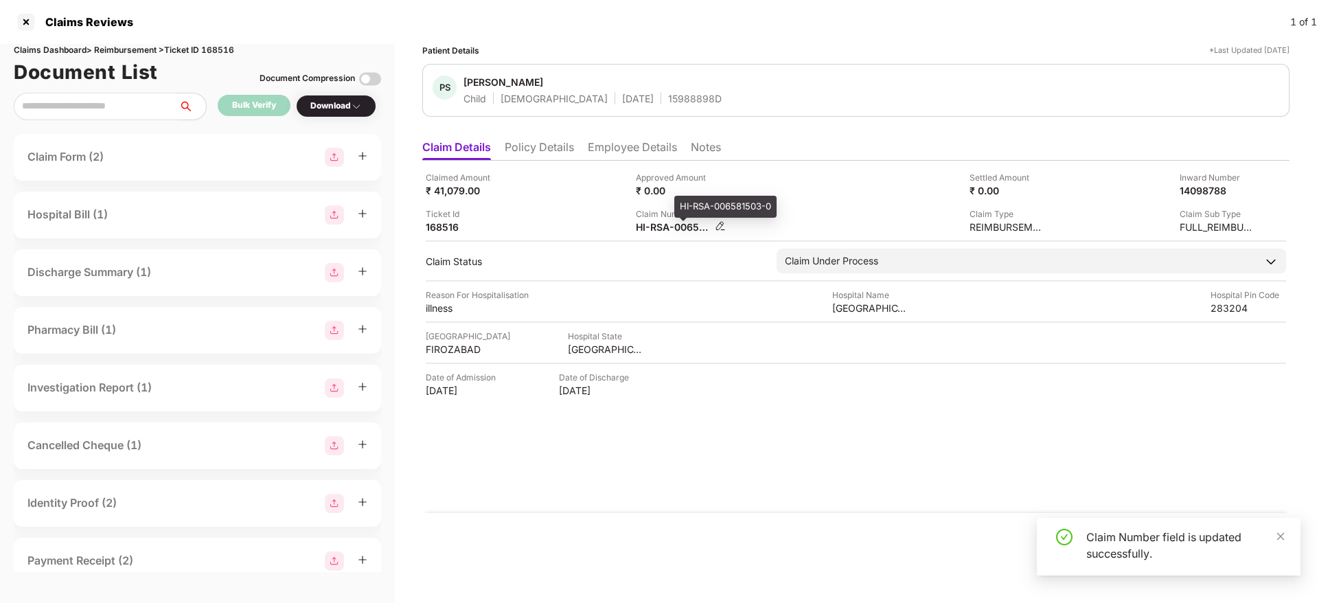
click at [658, 233] on div "HI-RSA-006581503-0" at bounding box center [674, 226] width 76 height 13
click at [657, 229] on div "HI-RSA-006581503-0" at bounding box center [674, 226] width 76 height 13
click at [656, 229] on div "HI-RSA-006581503-0" at bounding box center [674, 226] width 76 height 13
copy div
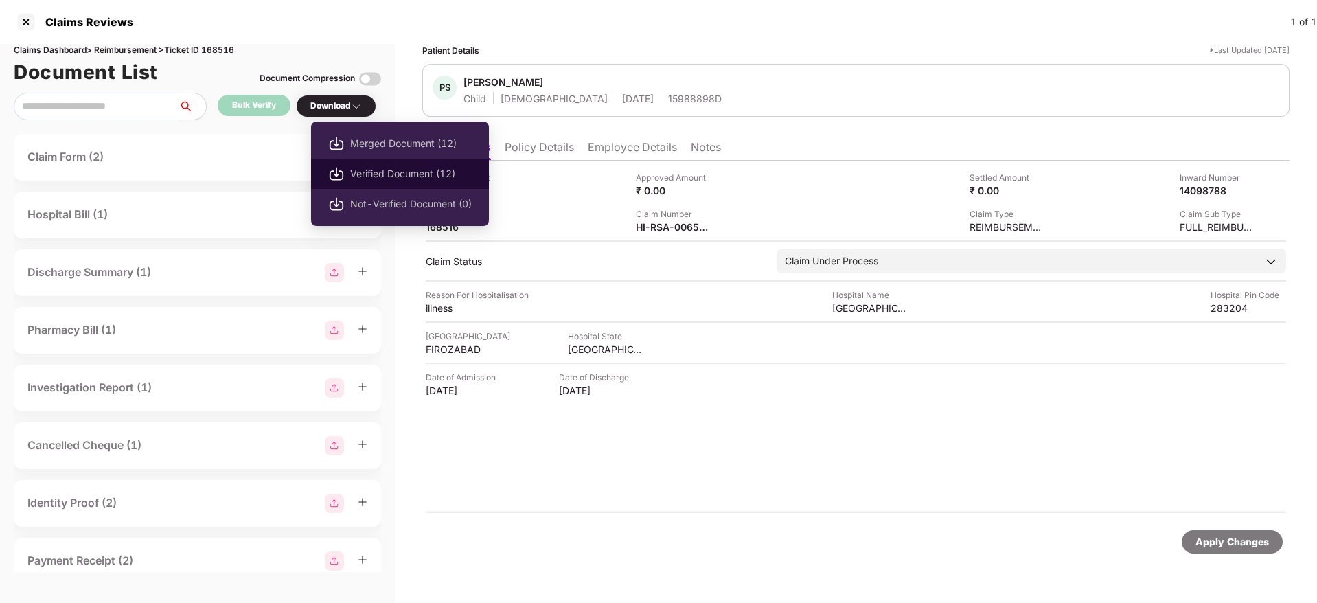
click at [374, 169] on span "Verified Document (12)" at bounding box center [411, 173] width 122 height 15
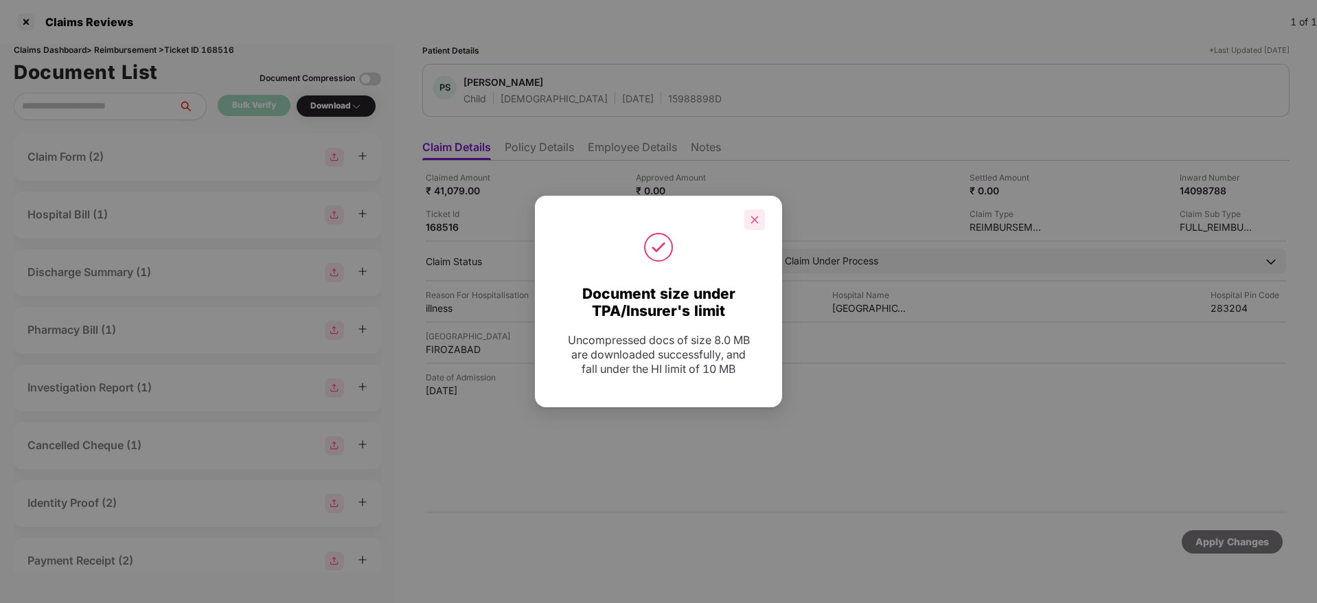
click at [758, 223] on div at bounding box center [754, 219] width 21 height 21
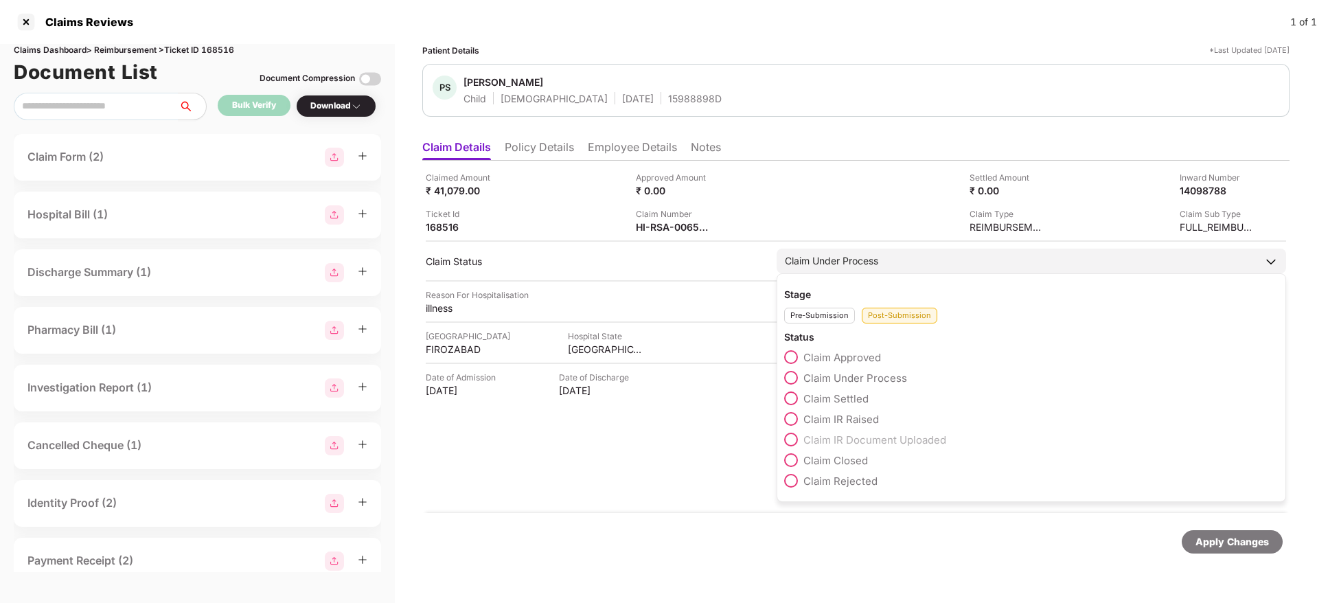
click at [790, 420] on span at bounding box center [791, 419] width 14 height 14
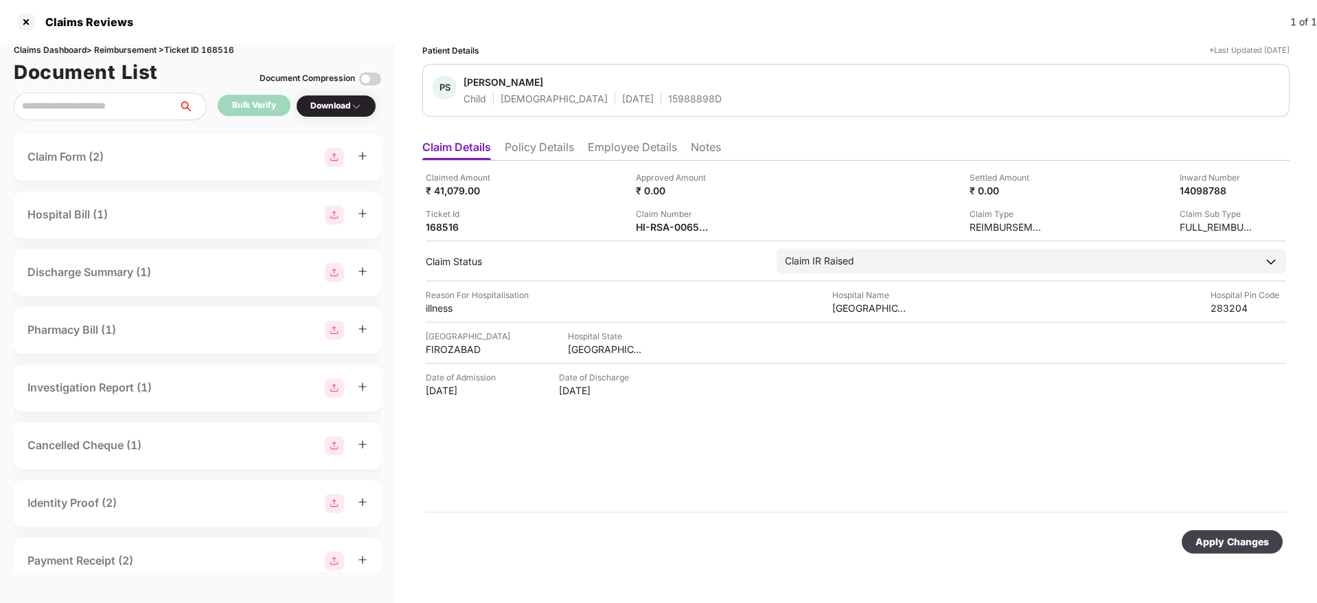
click at [1226, 549] on div "Apply Changes" at bounding box center [1231, 541] width 73 height 15
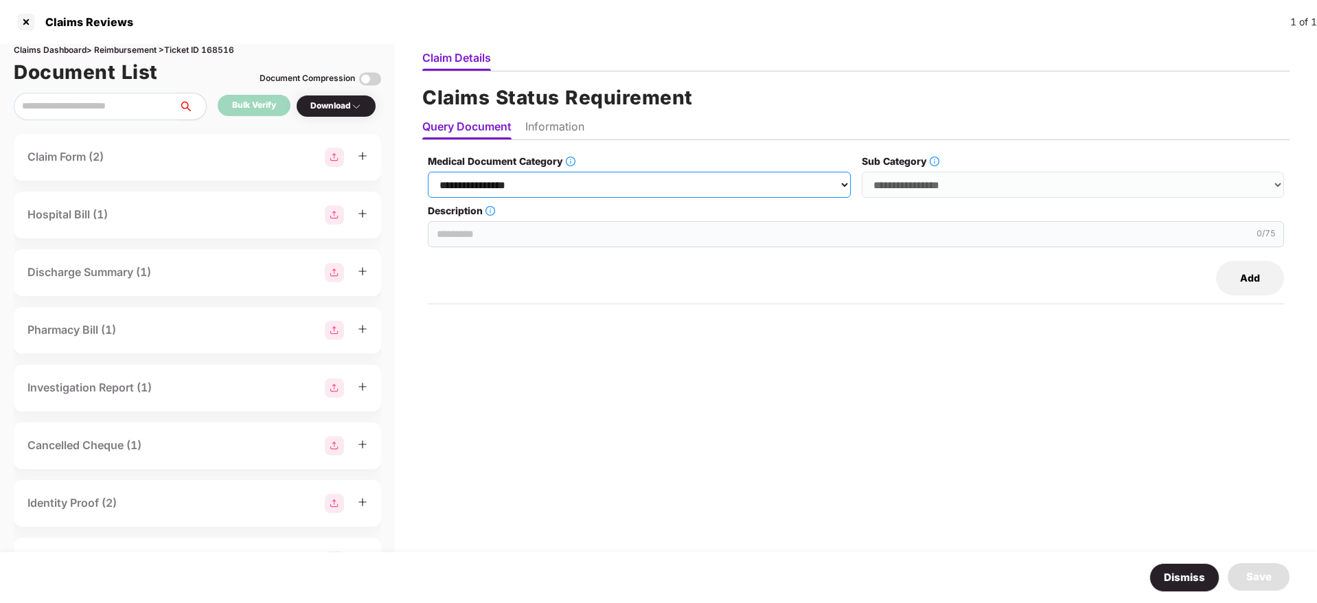
click at [546, 187] on select "**********" at bounding box center [639, 185] width 422 height 26
click at [428, 172] on select "**********" at bounding box center [639, 185] width 422 height 26
click at [922, 186] on select "**********" at bounding box center [1073, 185] width 422 height 26
click at [565, 183] on select "**********" at bounding box center [639, 185] width 422 height 26
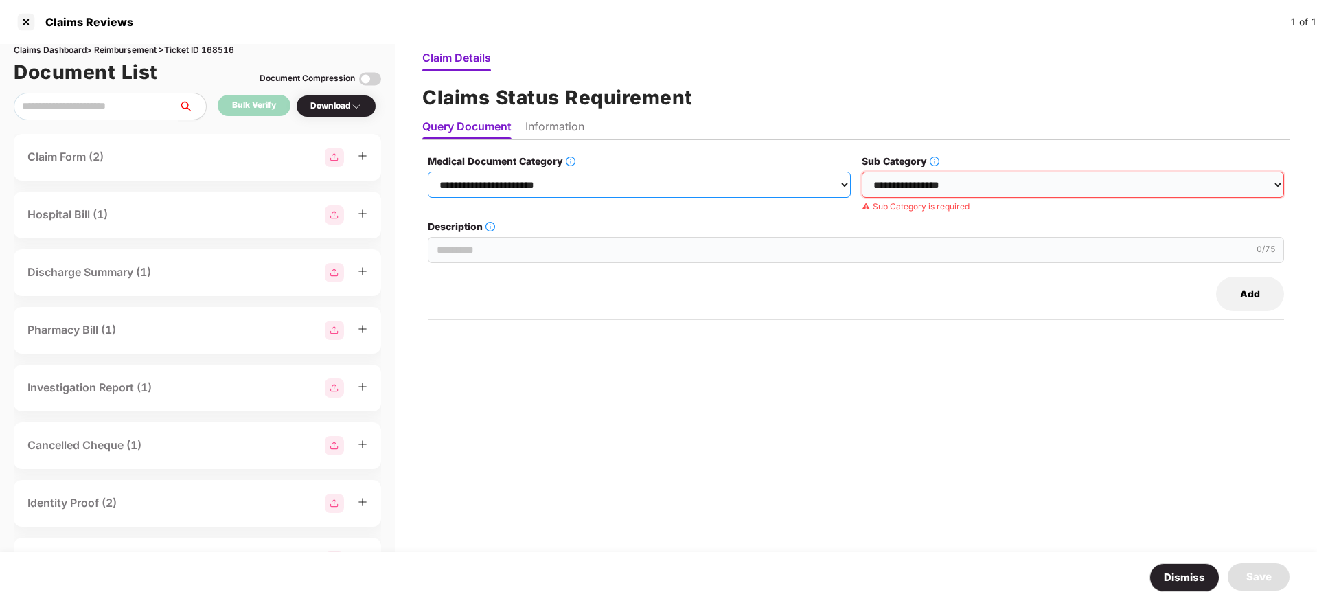
click at [428, 172] on select "**********" at bounding box center [639, 185] width 422 height 26
click at [934, 175] on select "**********" at bounding box center [1073, 185] width 422 height 26
click at [569, 185] on select "**********" at bounding box center [639, 185] width 422 height 26
click at [428, 172] on select "**********" at bounding box center [639, 185] width 422 height 26
click at [931, 183] on select "**********" at bounding box center [1073, 185] width 422 height 26
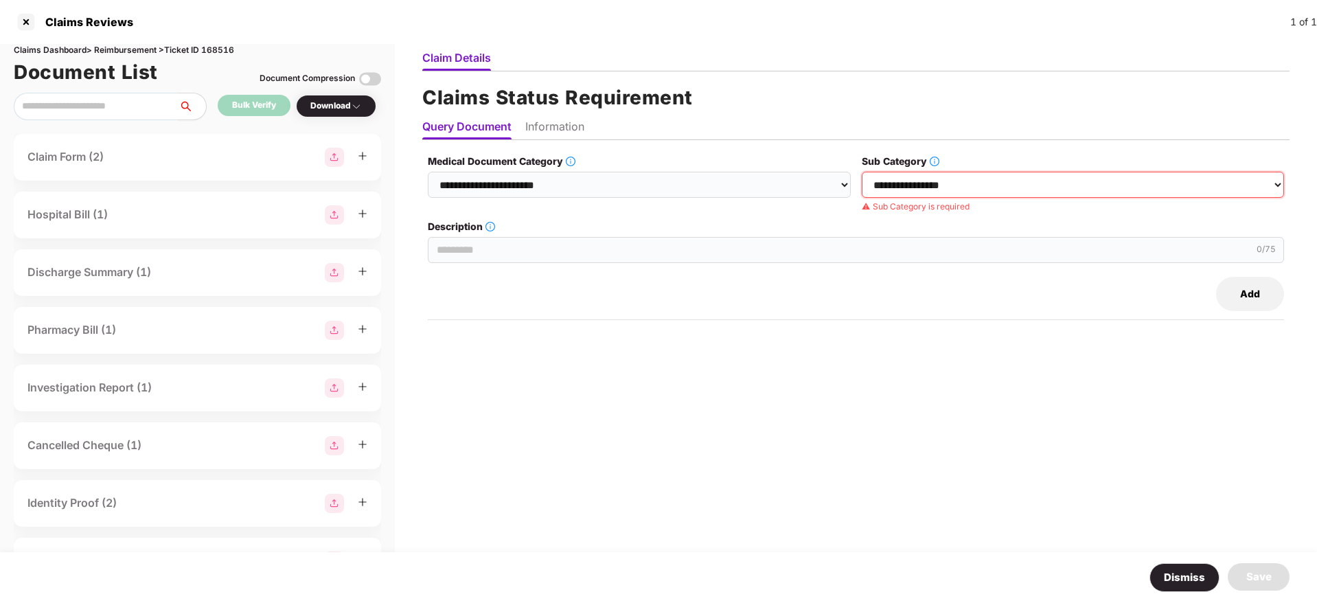
drag, startPoint x: 930, startPoint y: 183, endPoint x: 923, endPoint y: 183, distance: 7.6
click at [930, 183] on select "**********" at bounding box center [1073, 185] width 422 height 26
click at [641, 184] on select "**********" at bounding box center [639, 185] width 422 height 26
click at [428, 172] on select "**********" at bounding box center [639, 185] width 422 height 26
drag, startPoint x: 533, startPoint y: 177, endPoint x: 530, endPoint y: 196, distance: 18.7
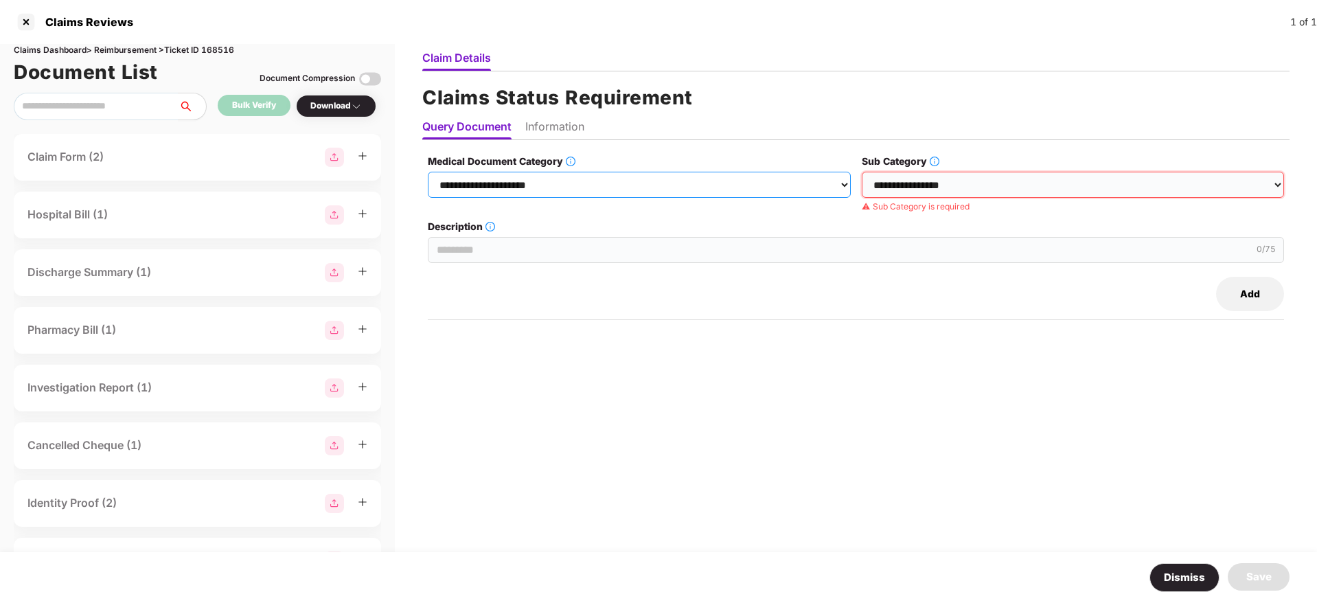
click at [533, 181] on select "**********" at bounding box center [639, 185] width 422 height 26
select select "**********"
click at [428, 172] on select "**********" at bounding box center [639, 185] width 422 height 26
click at [910, 173] on select "**********" at bounding box center [1073, 185] width 422 height 26
select select "**********"
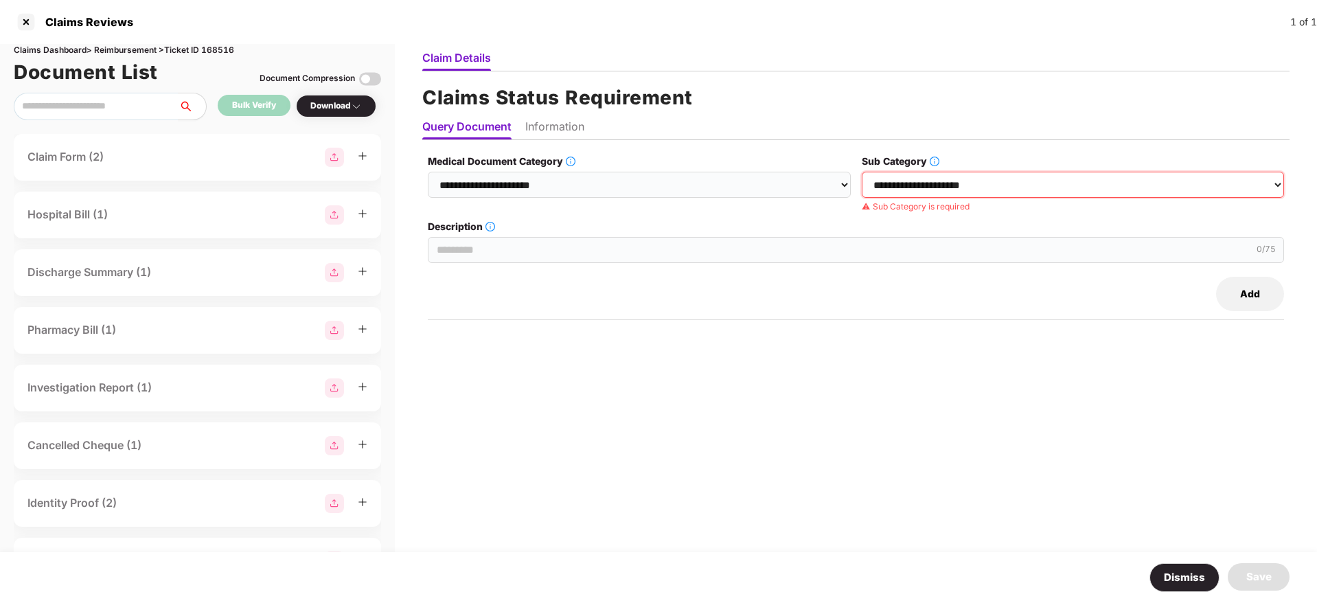
click at [862, 172] on select "**********" at bounding box center [1073, 185] width 422 height 26
click at [676, 234] on input "Description" at bounding box center [856, 234] width 856 height 26
paste input "**********"
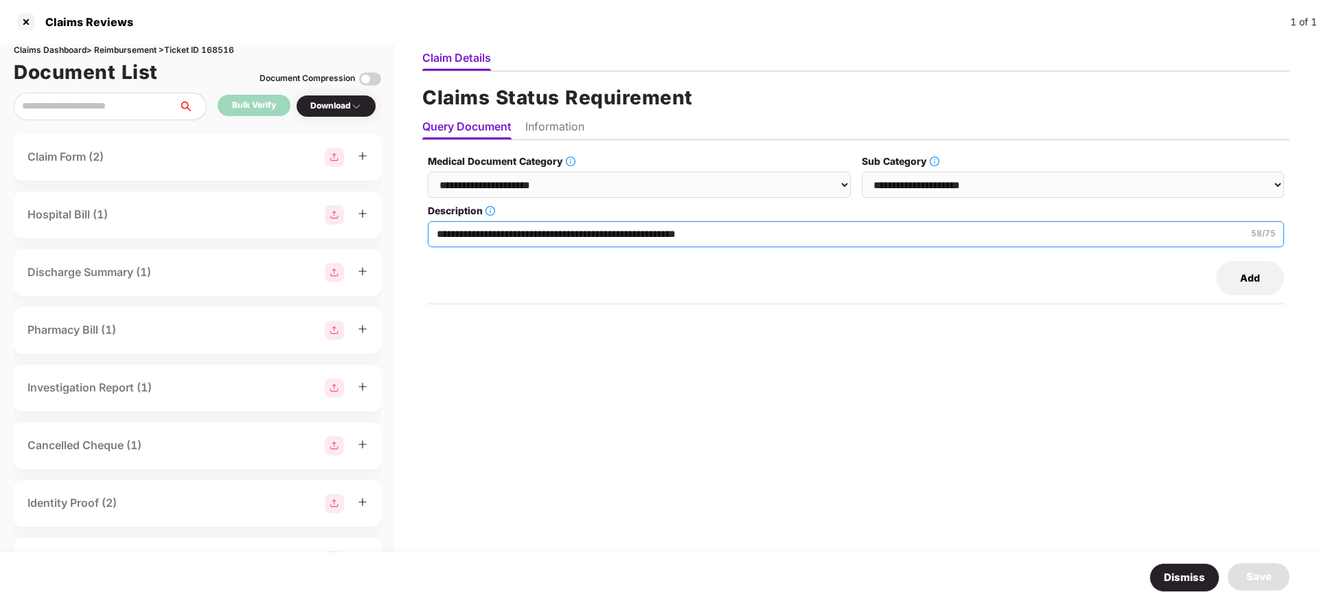
type input "**********"
click at [584, 124] on li "Information" at bounding box center [554, 129] width 59 height 20
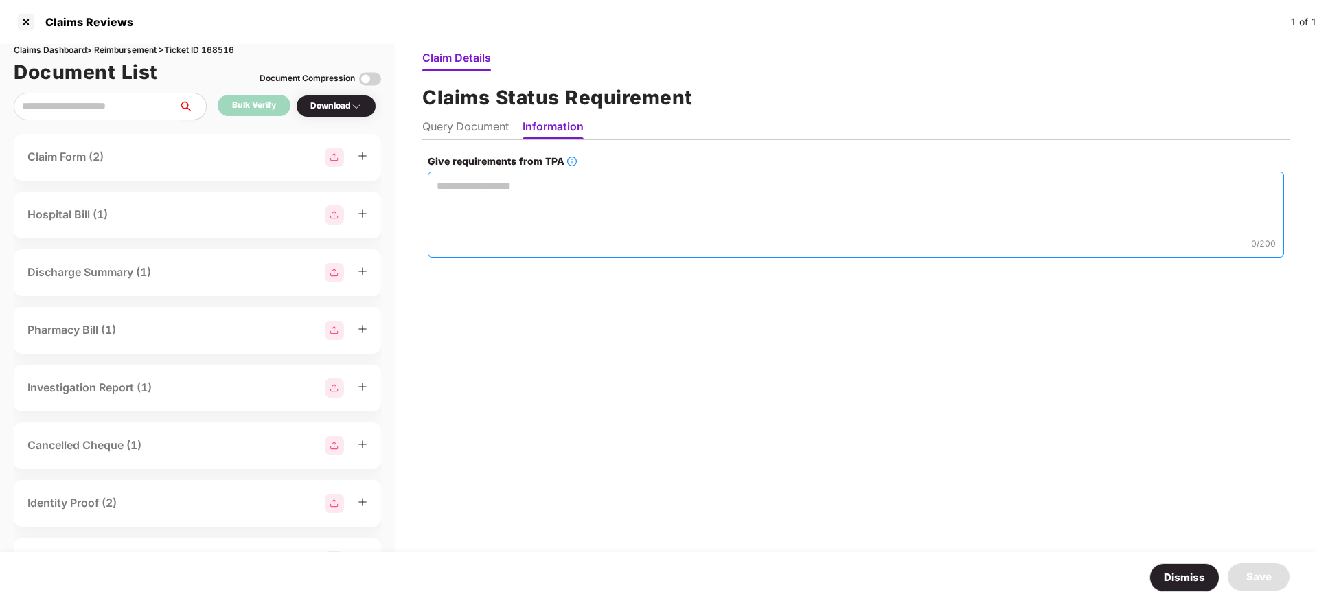
click at [549, 181] on textarea "Give requirements from TPA" at bounding box center [856, 215] width 856 height 86
paste textarea "**********"
type textarea "**********"
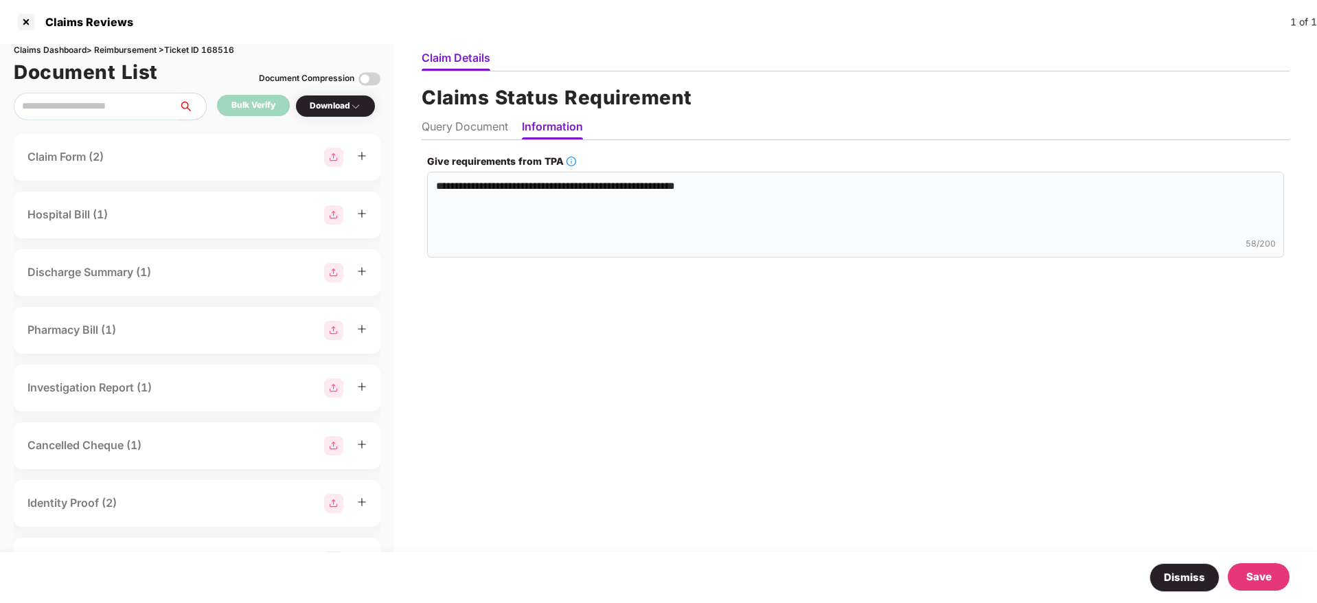
drag, startPoint x: 1246, startPoint y: 571, endPoint x: 1224, endPoint y: 538, distance: 39.4
click at [1247, 571] on div "Save" at bounding box center [1259, 576] width 62 height 27
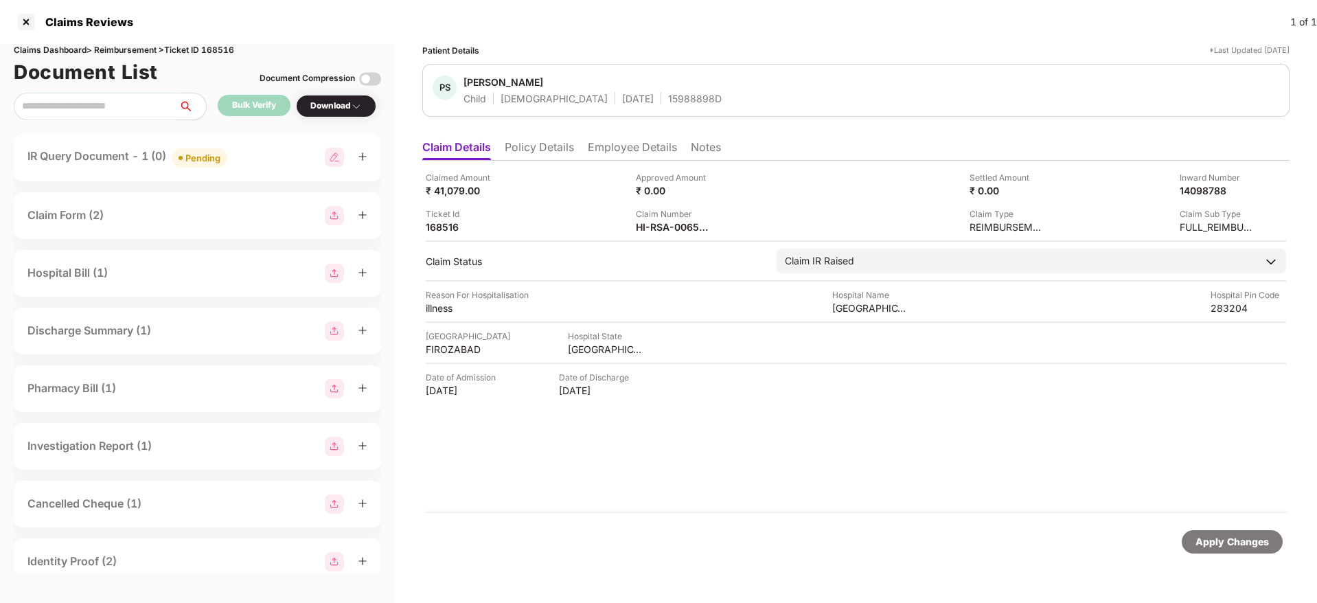
click at [590, 148] on li "Employee Details" at bounding box center [632, 150] width 89 height 20
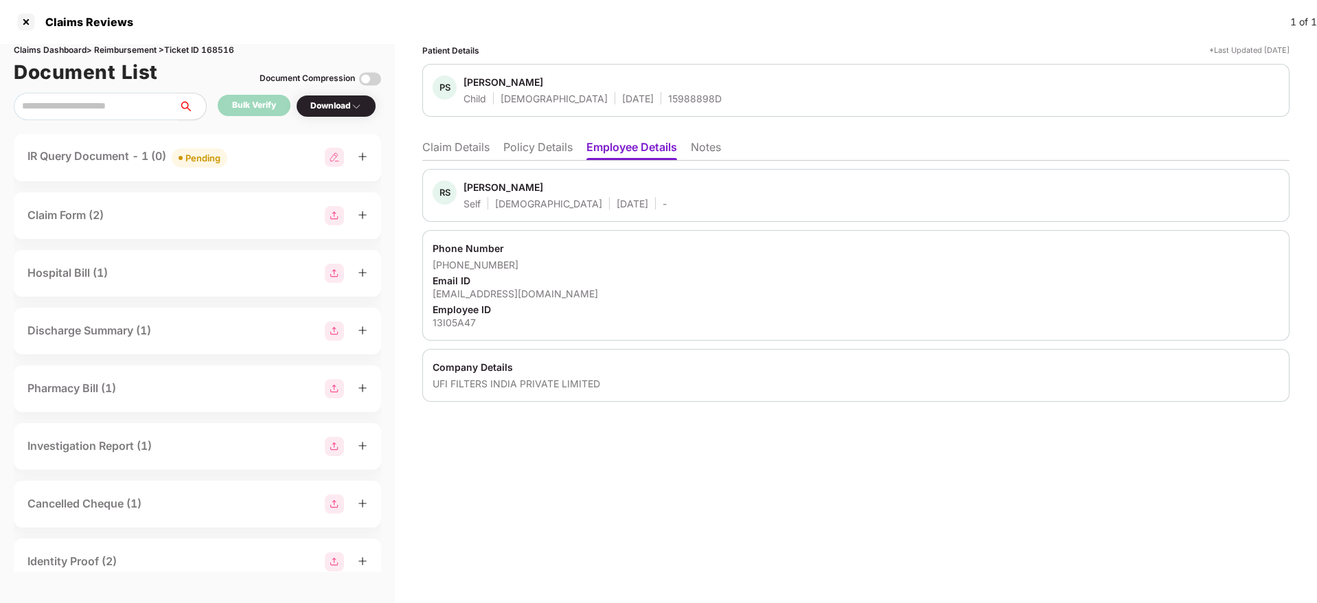
click at [547, 150] on li "Policy Details" at bounding box center [537, 150] width 69 height 20
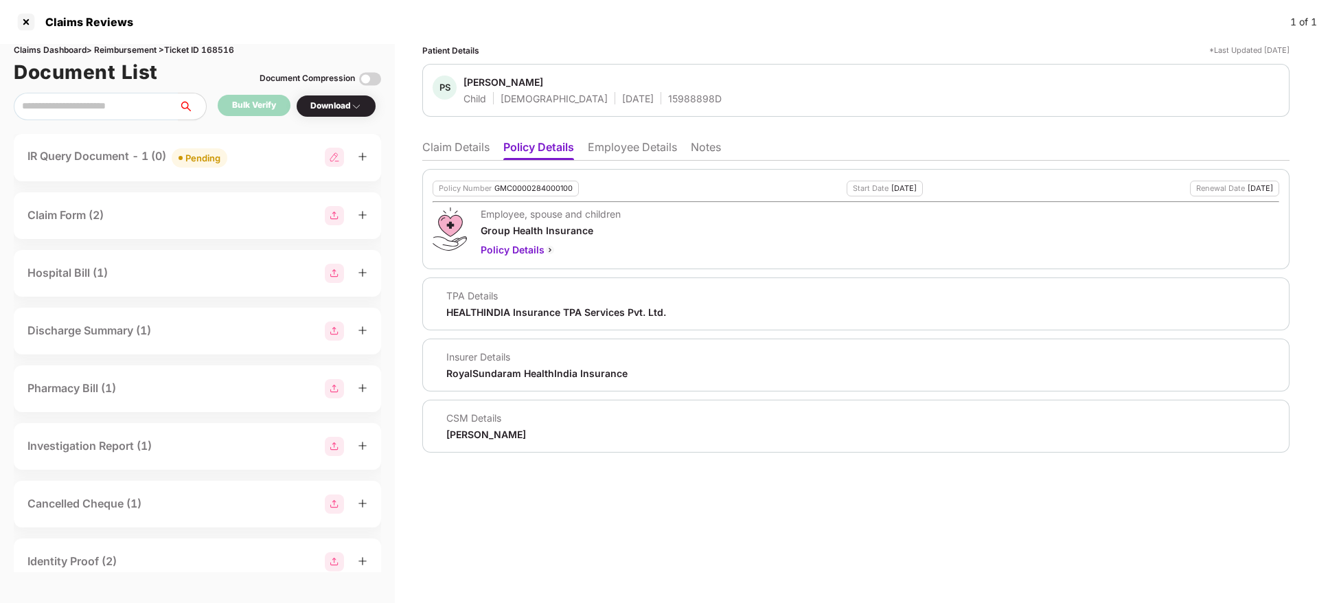
click at [457, 147] on li "Claim Details" at bounding box center [455, 150] width 67 height 20
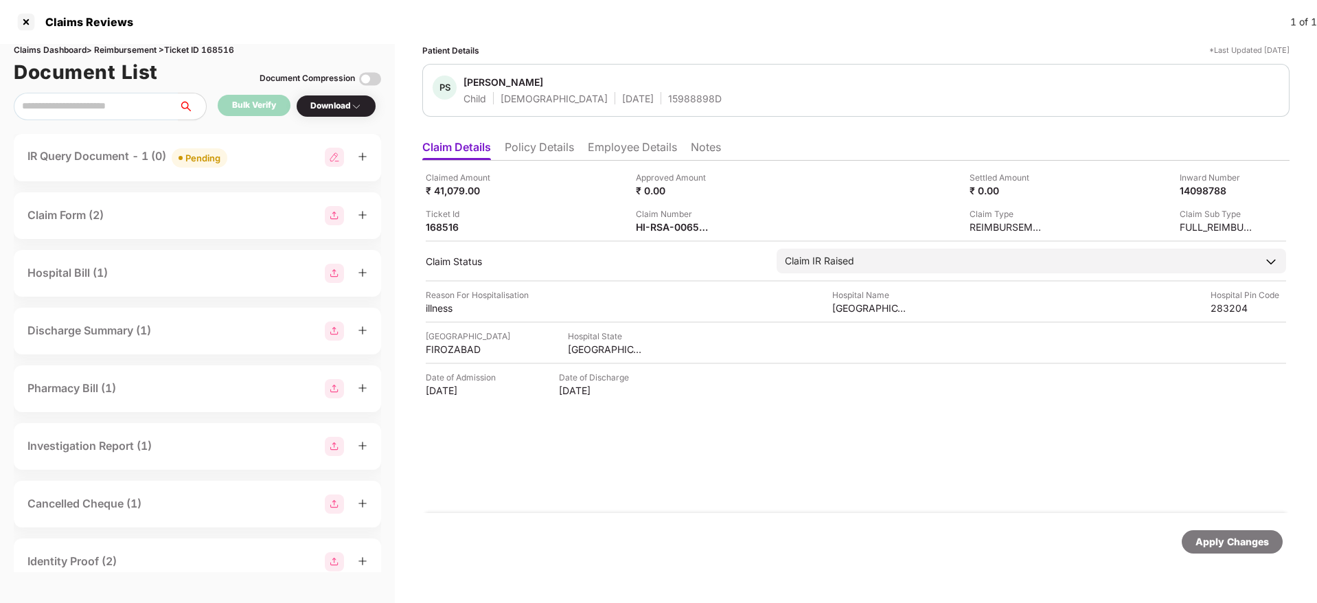
drag, startPoint x: 295, startPoint y: 150, endPoint x: 1318, endPoint y: 477, distance: 1073.6
click at [311, 161] on div "IR Query Document - 1 (0) Pending" at bounding box center [197, 158] width 340 height 20
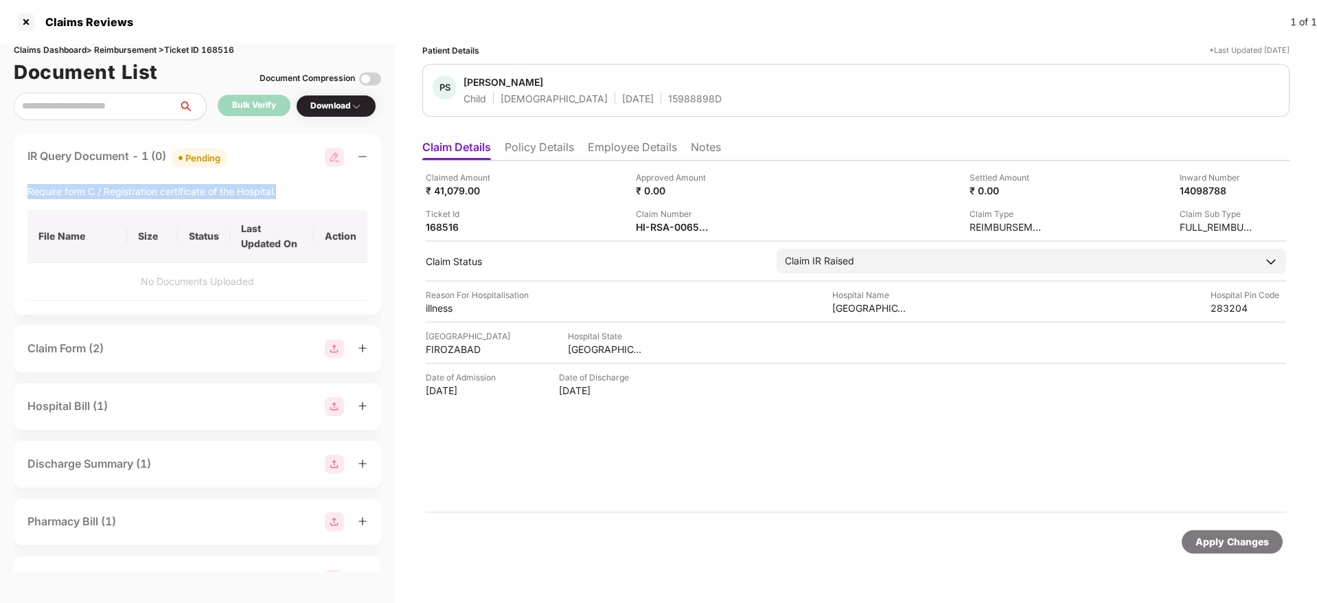
drag, startPoint x: 27, startPoint y: 193, endPoint x: 286, endPoint y: 192, distance: 259.5
click at [286, 192] on div "IR Query Document - 1 (0) Pending Require form C / Registration certificate of …" at bounding box center [197, 224] width 367 height 181
copy div "Require form C / Registration certificate of the Hospital."
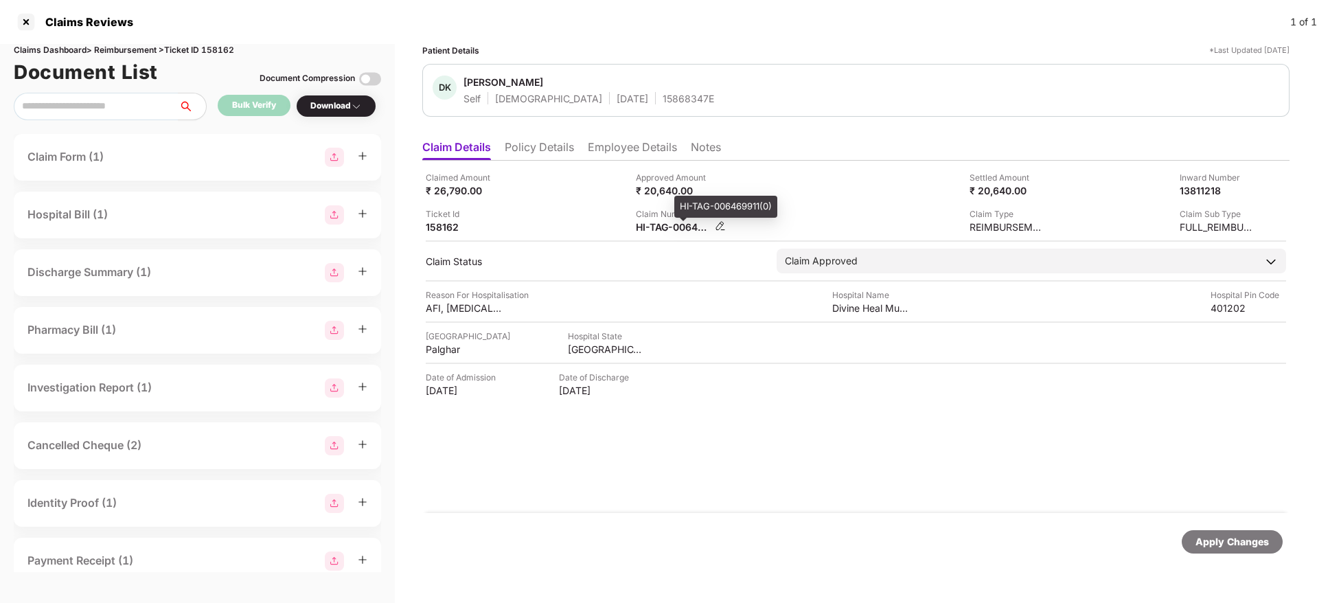
click at [660, 228] on div "HI-TAG-006469911(0)" at bounding box center [674, 226] width 76 height 13
click at [660, 227] on div "HI-TAG-006469911(0)" at bounding box center [674, 226] width 76 height 13
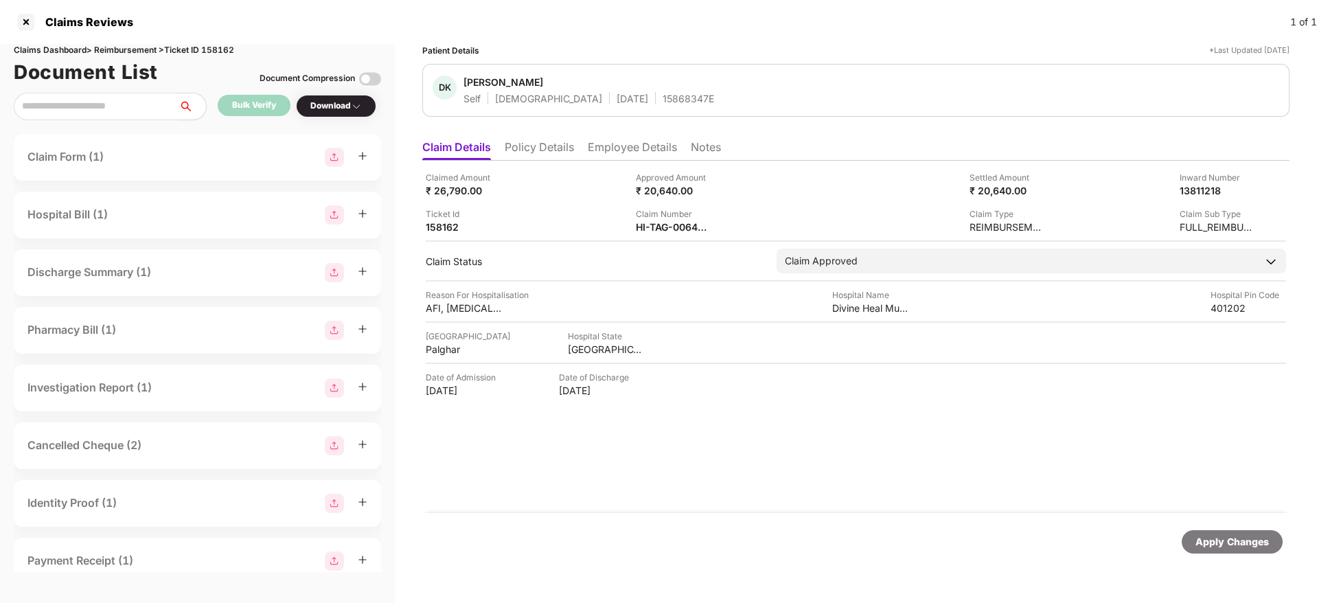
click at [577, 138] on ul "Claim Details Policy Details Employee Details Notes" at bounding box center [855, 146] width 867 height 27
click at [559, 153] on li "Policy Details" at bounding box center [539, 150] width 69 height 20
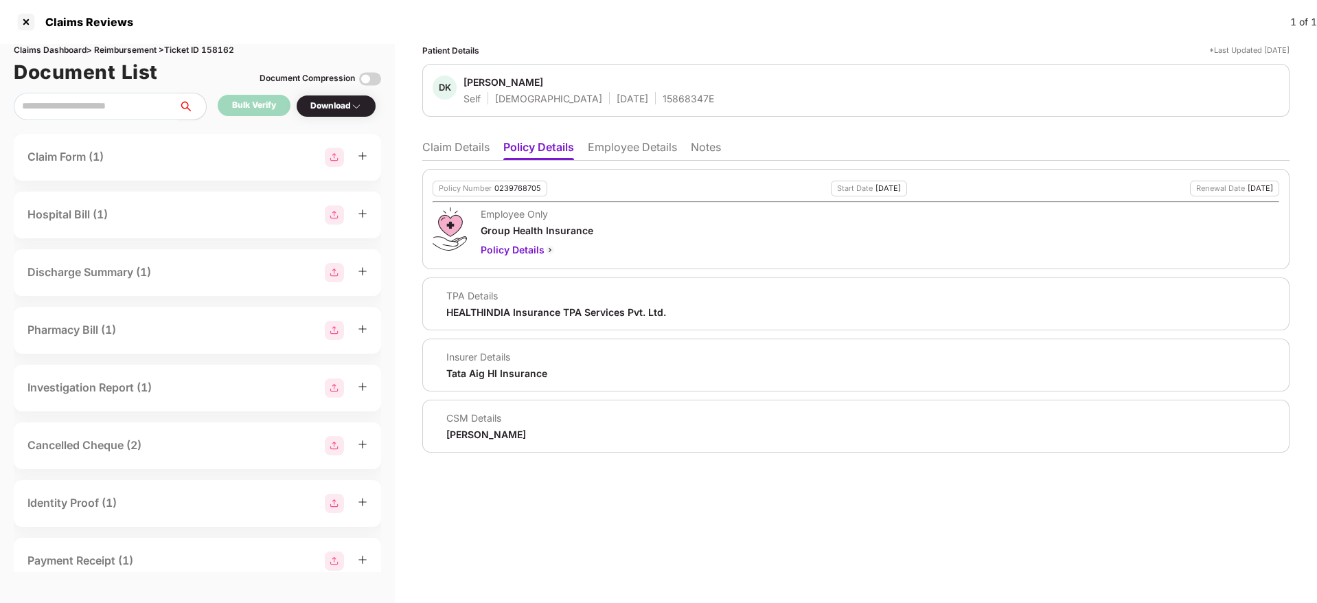
click at [463, 143] on li "Claim Details" at bounding box center [455, 150] width 67 height 20
